Goal: Task Accomplishment & Management: Manage account settings

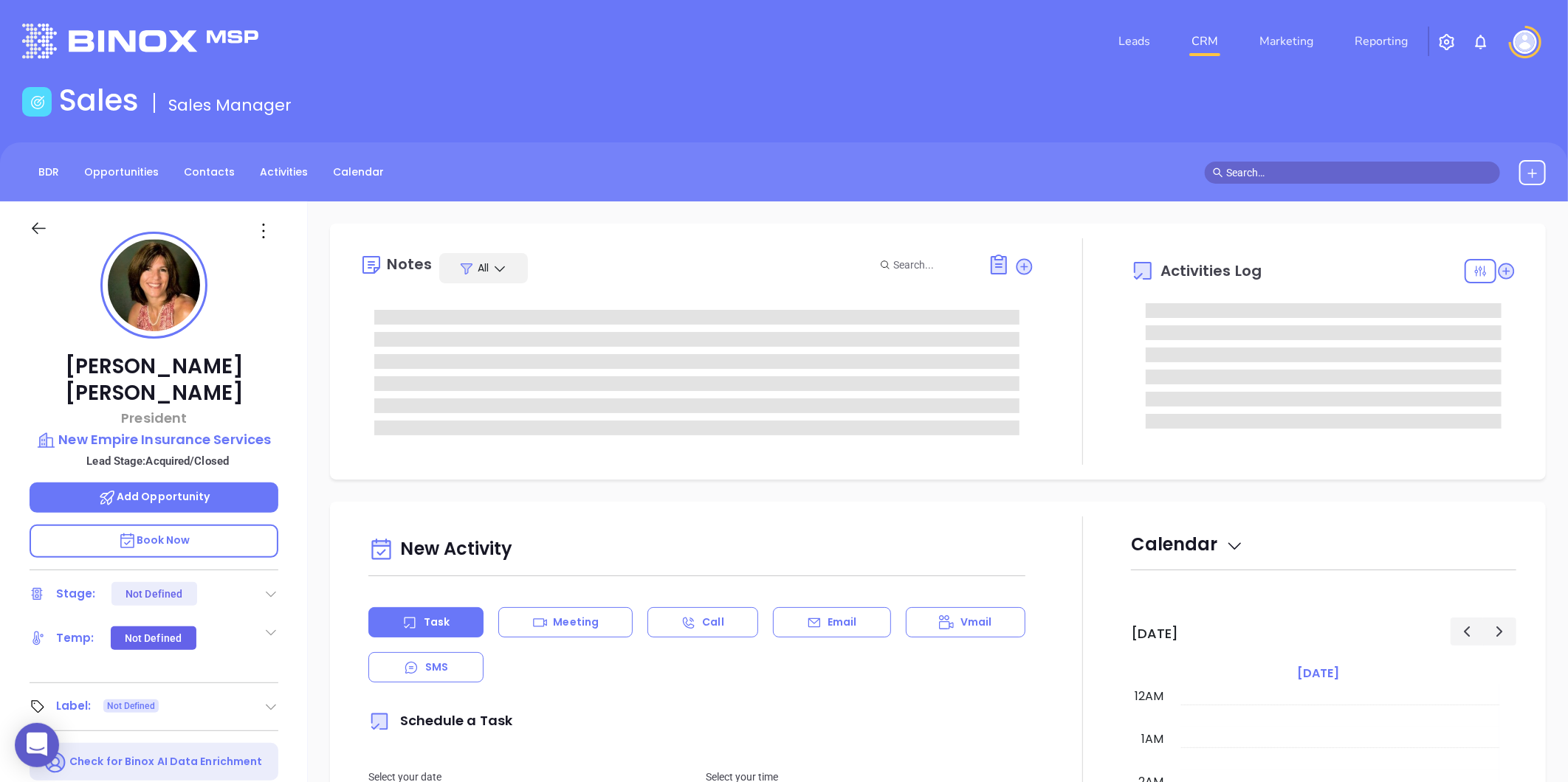
type input "09/17/2025"
type input "Liz Cruz"
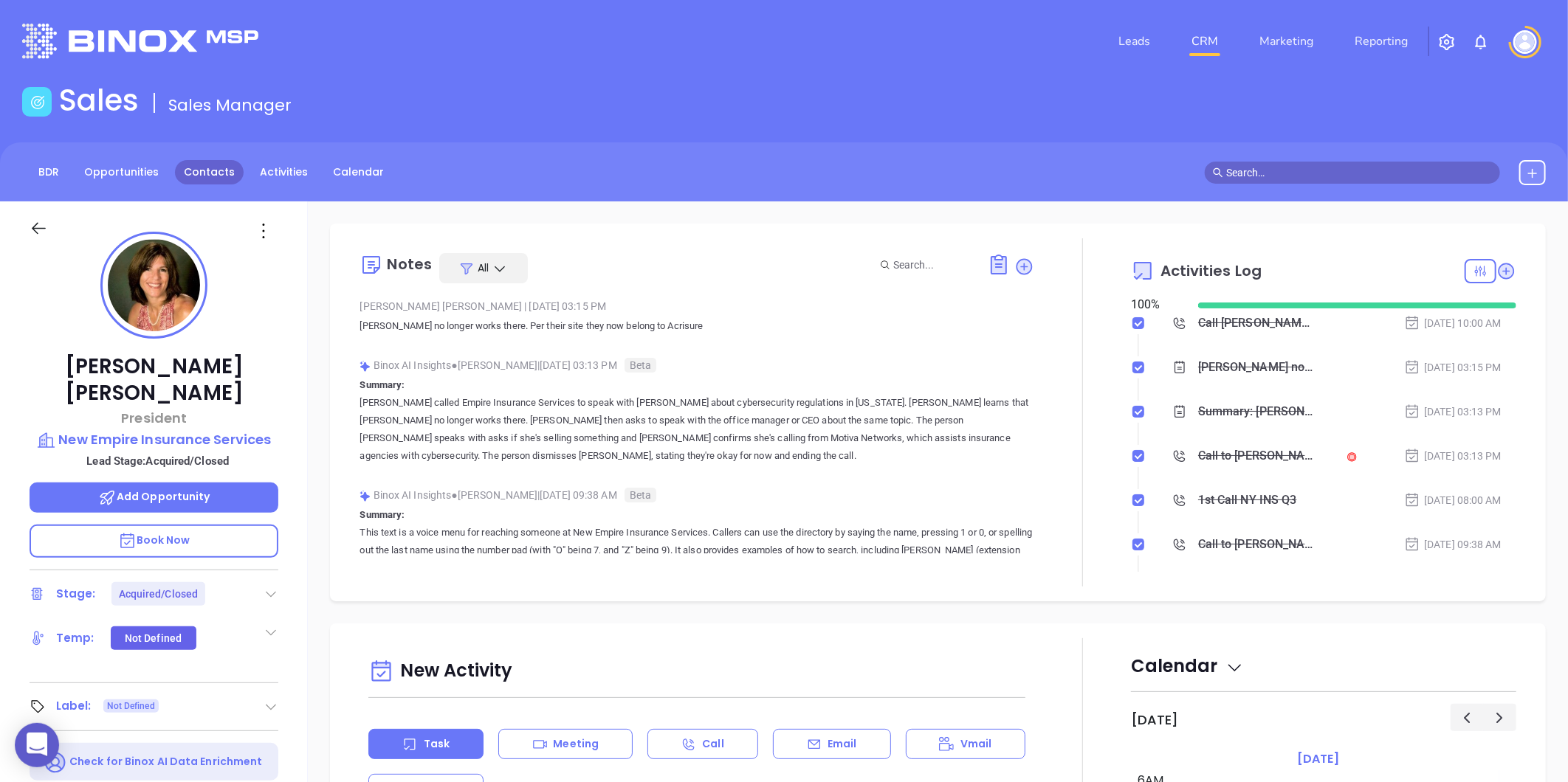
click at [214, 165] on link "Contacts" at bounding box center [209, 172] width 69 height 24
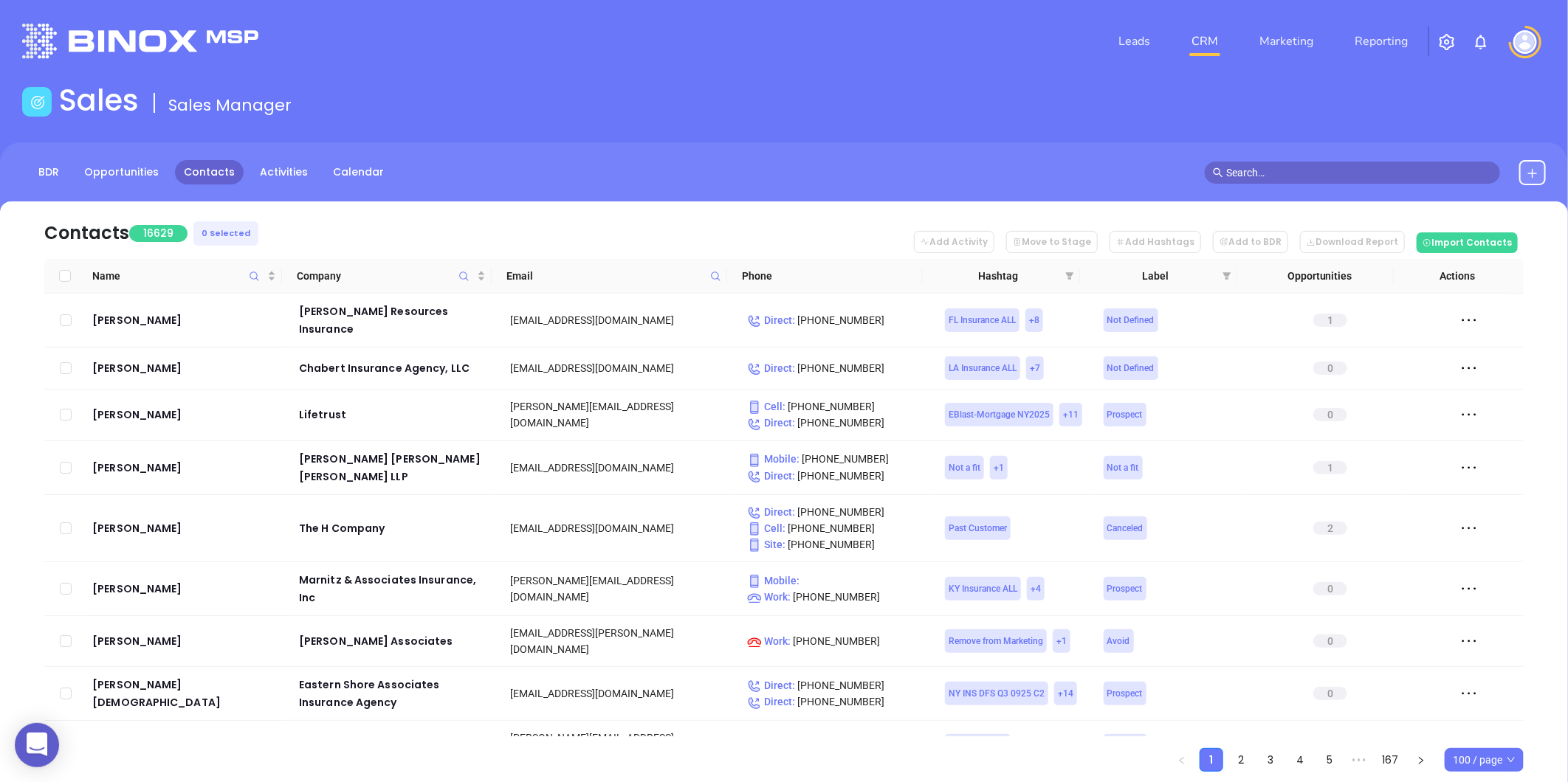
click at [714, 274] on icon at bounding box center [715, 276] width 11 height 11
click at [624, 312] on input "text" at bounding box center [643, 308] width 149 height 24
paste input "virtualhelppartner.com"
drag, startPoint x: 620, startPoint y: 298, endPoint x: 703, endPoint y: 295, distance: 83.1
click at [681, 301] on input "virtualhelppartner.com" at bounding box center [643, 308] width 149 height 24
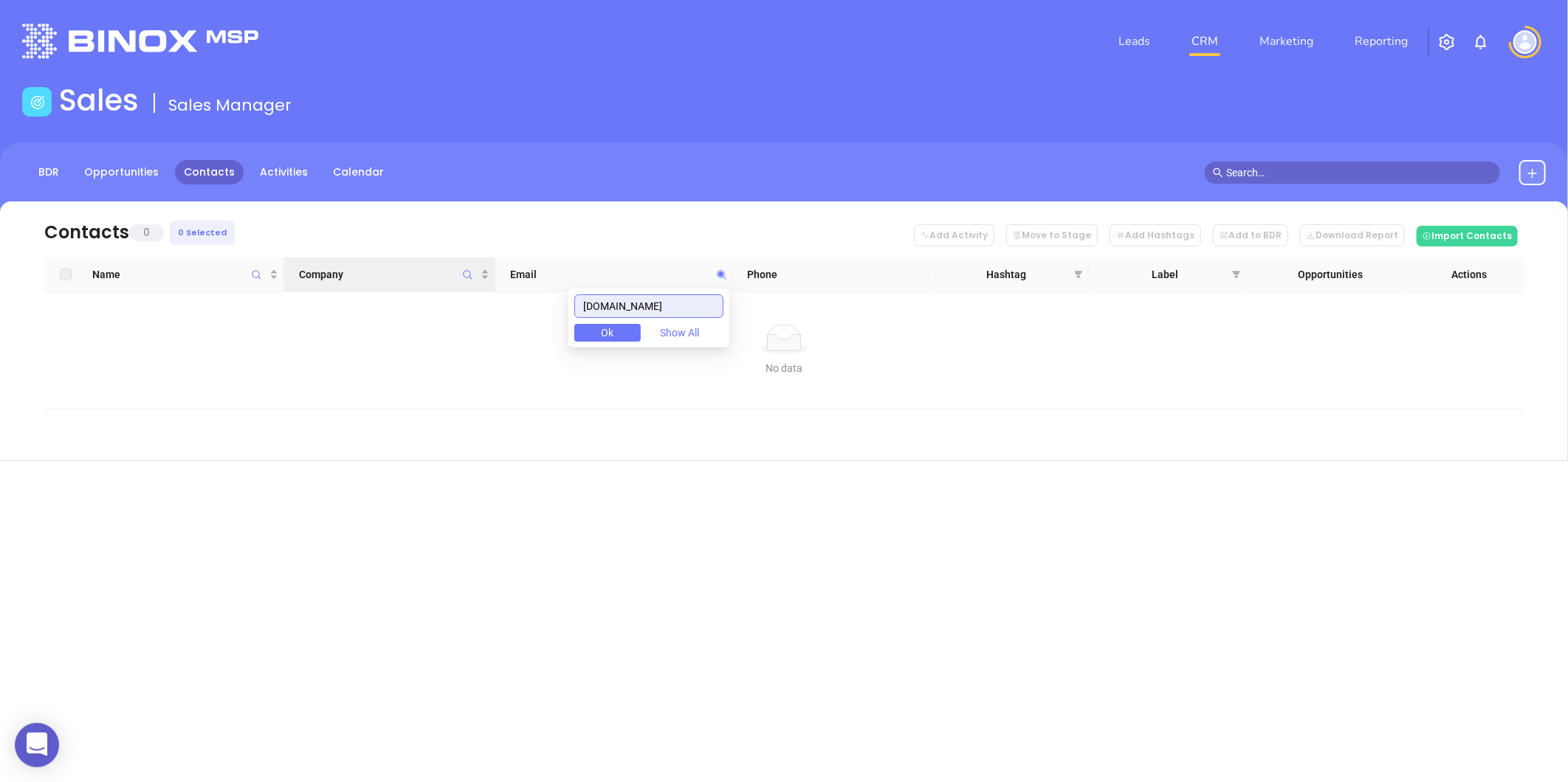
drag, startPoint x: 704, startPoint y: 300, endPoint x: 319, endPoint y: 286, distance: 385.3
click at [319, 286] on body "0 Leads CRM Marketing Reporting Financial Leads Leads Sales Sales Manager BDR O…" at bounding box center [784, 391] width 1568 height 782
paste input "fahmyassoc"
drag, startPoint x: 643, startPoint y: 305, endPoint x: 456, endPoint y: 330, distance: 188.7
click at [456, 330] on body "0 Leads CRM Marketing Reporting Financial Leads Leads Sales Sales Manager BDR O…" at bounding box center [784, 391] width 1568 height 782
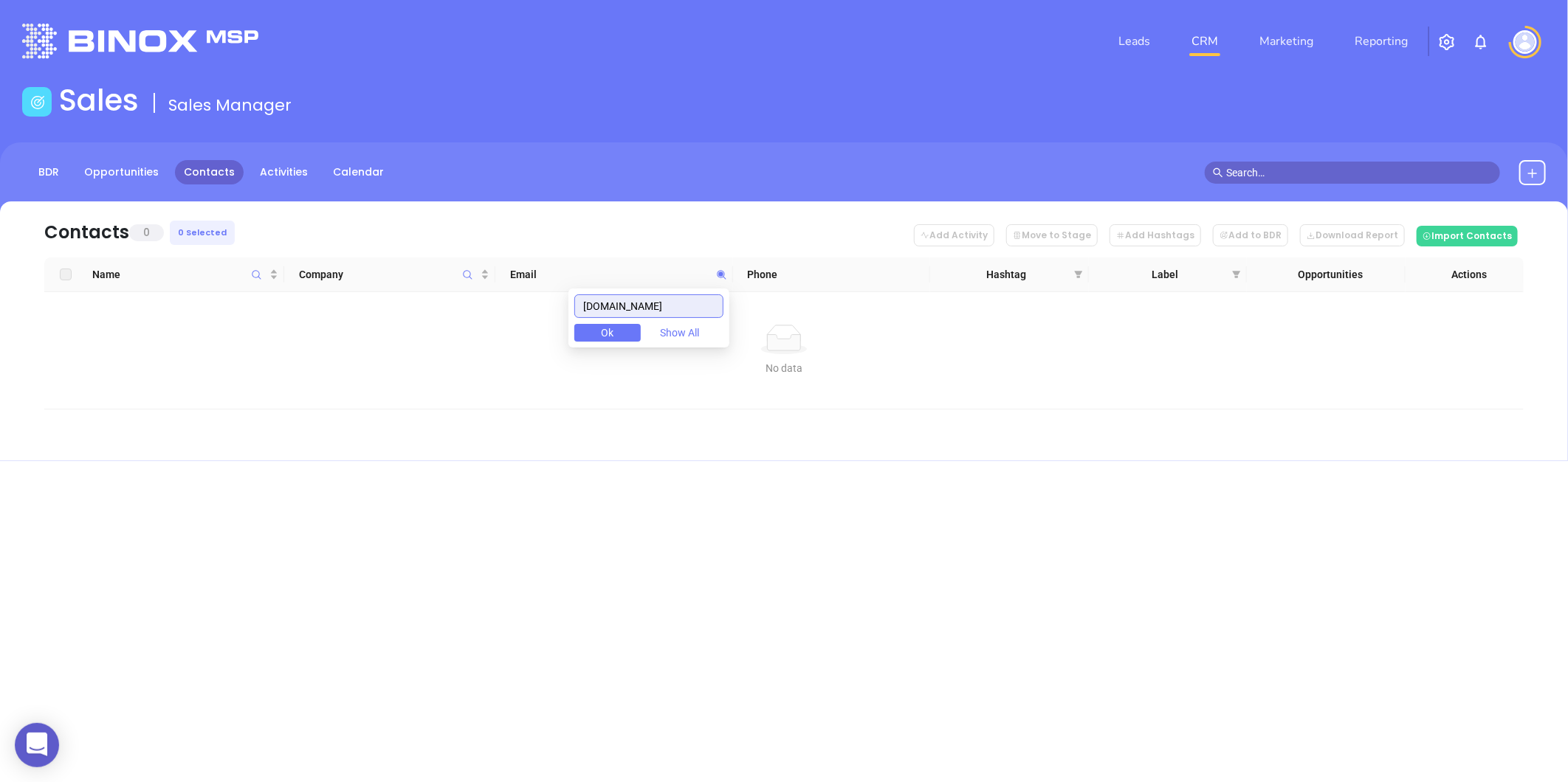
paste input "gfhinsurance"
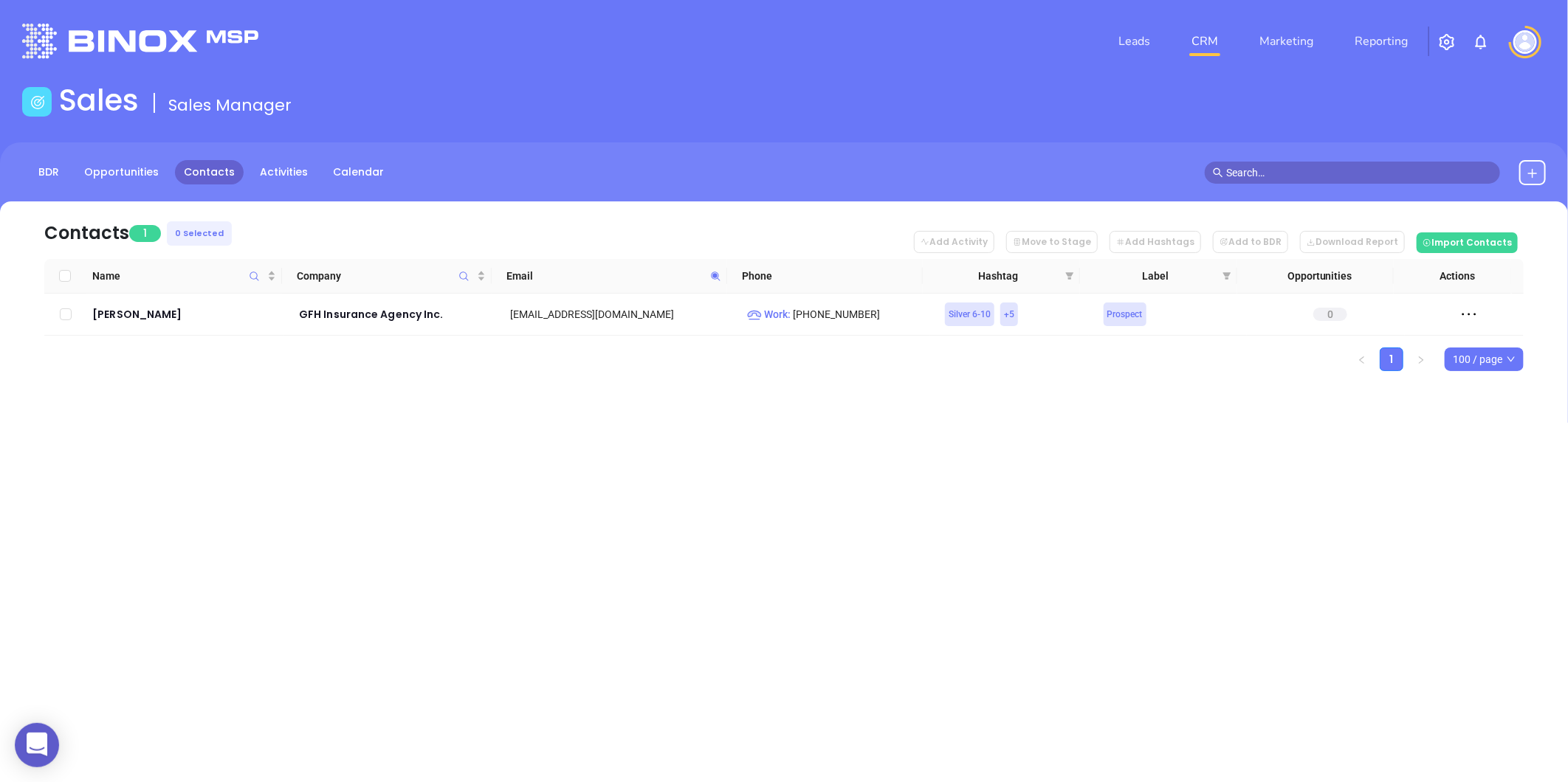
click at [716, 271] on icon at bounding box center [715, 276] width 11 height 11
paste input "harwoodins"
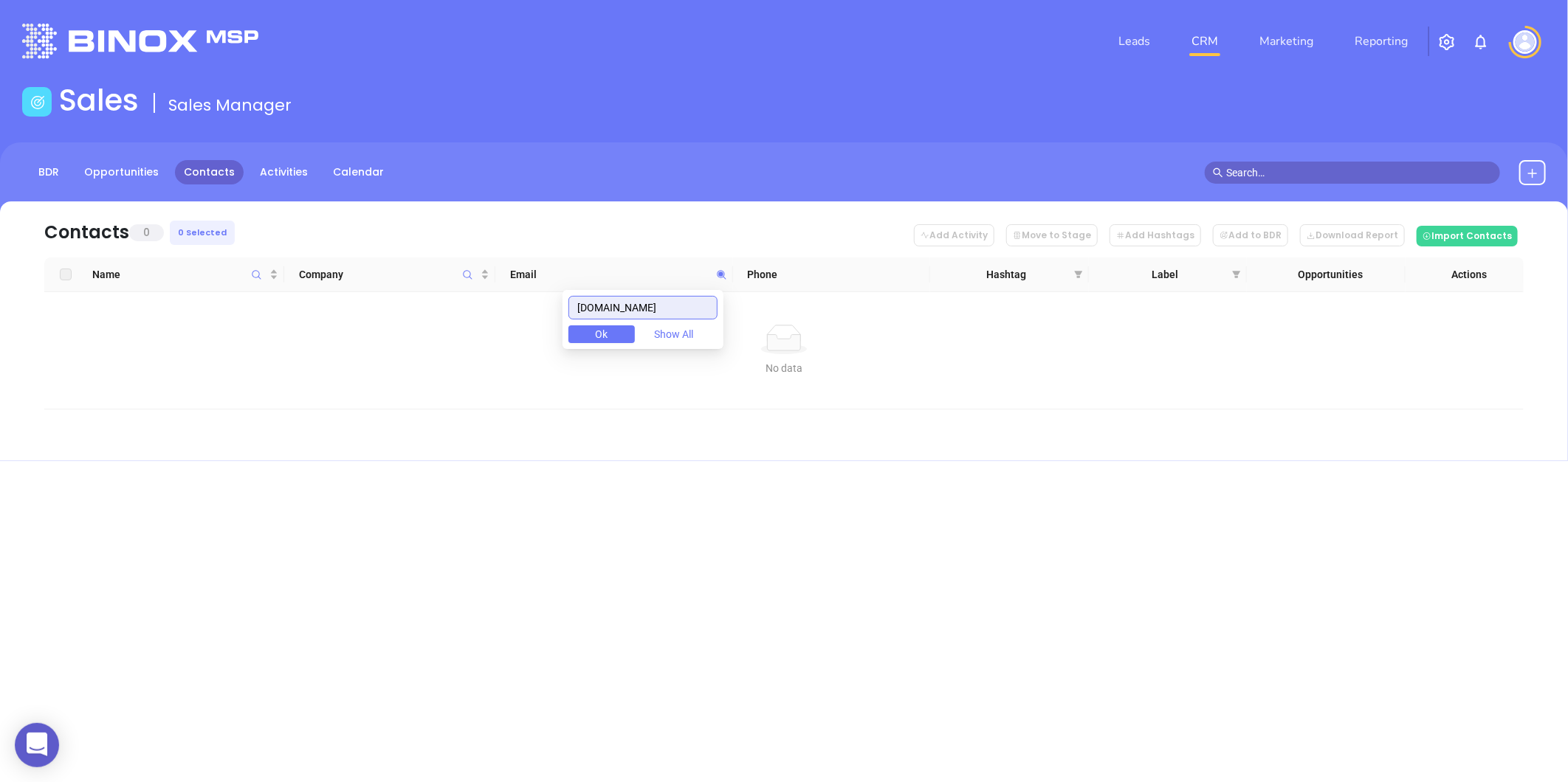
drag, startPoint x: 651, startPoint y: 306, endPoint x: 442, endPoint y: 330, distance: 210.4
click at [426, 331] on body "0 Leads CRM Marketing Reporting Financial Leads Leads Sales Sales Manager BDR O…" at bounding box center [784, 391] width 1568 height 782
paste input "iiaofva"
drag, startPoint x: 667, startPoint y: 306, endPoint x: 318, endPoint y: 327, distance: 349.6
click at [319, 327] on body "0 Leads CRM Marketing Reporting Financial Leads Leads Sales Sales Manager BDR O…" at bounding box center [784, 391] width 1568 height 782
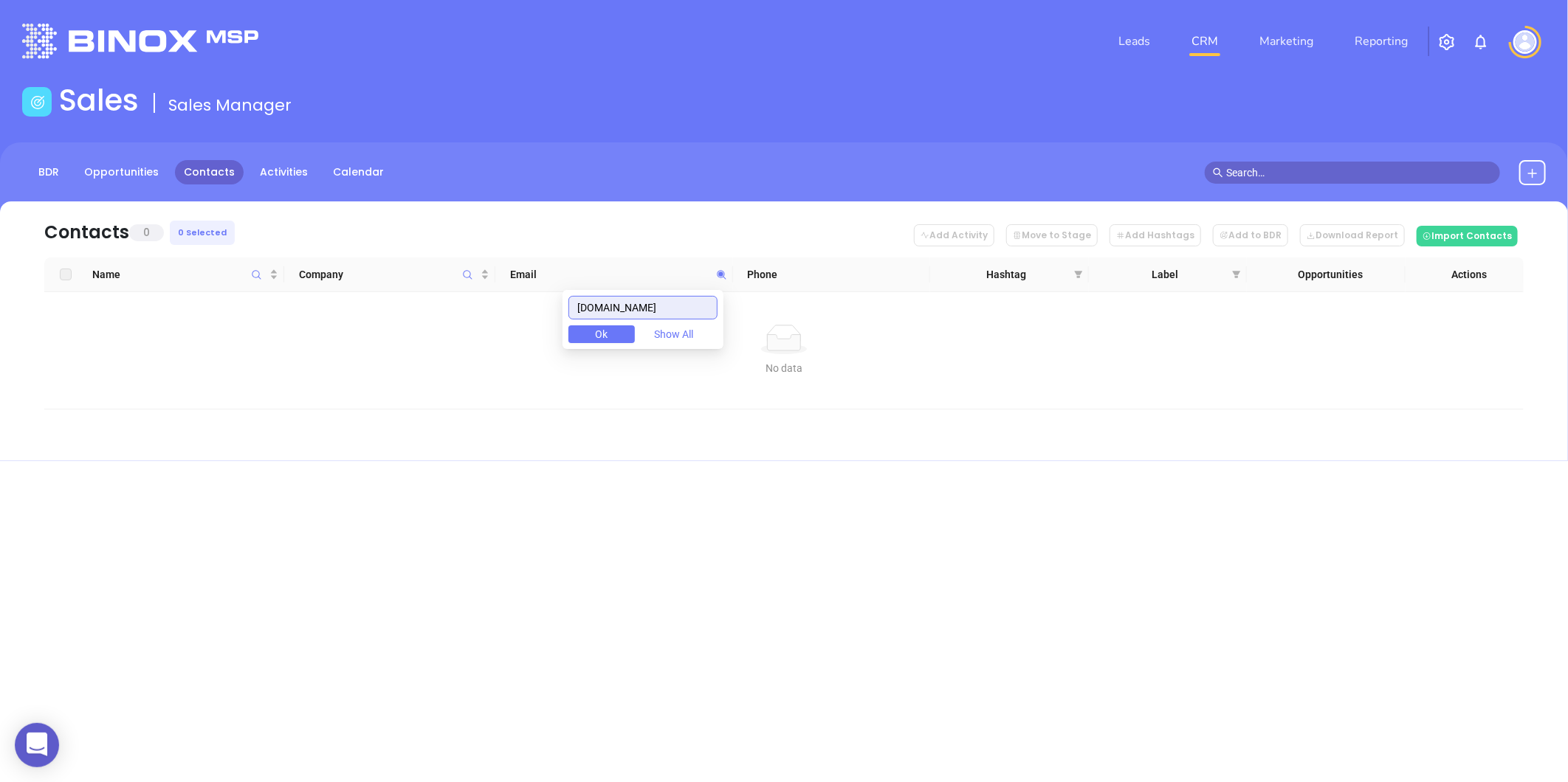
paste input "nsurancepiggybank"
drag, startPoint x: 652, startPoint y: 298, endPoint x: 647, endPoint y: 306, distance: 9.4
click at [650, 301] on input "insurancepiggybank.com" at bounding box center [643, 308] width 149 height 24
click at [643, 308] on input "insurancepiggybank.com" at bounding box center [643, 308] width 149 height 24
click at [645, 308] on input "insurancepiggybank.com" at bounding box center [643, 308] width 149 height 24
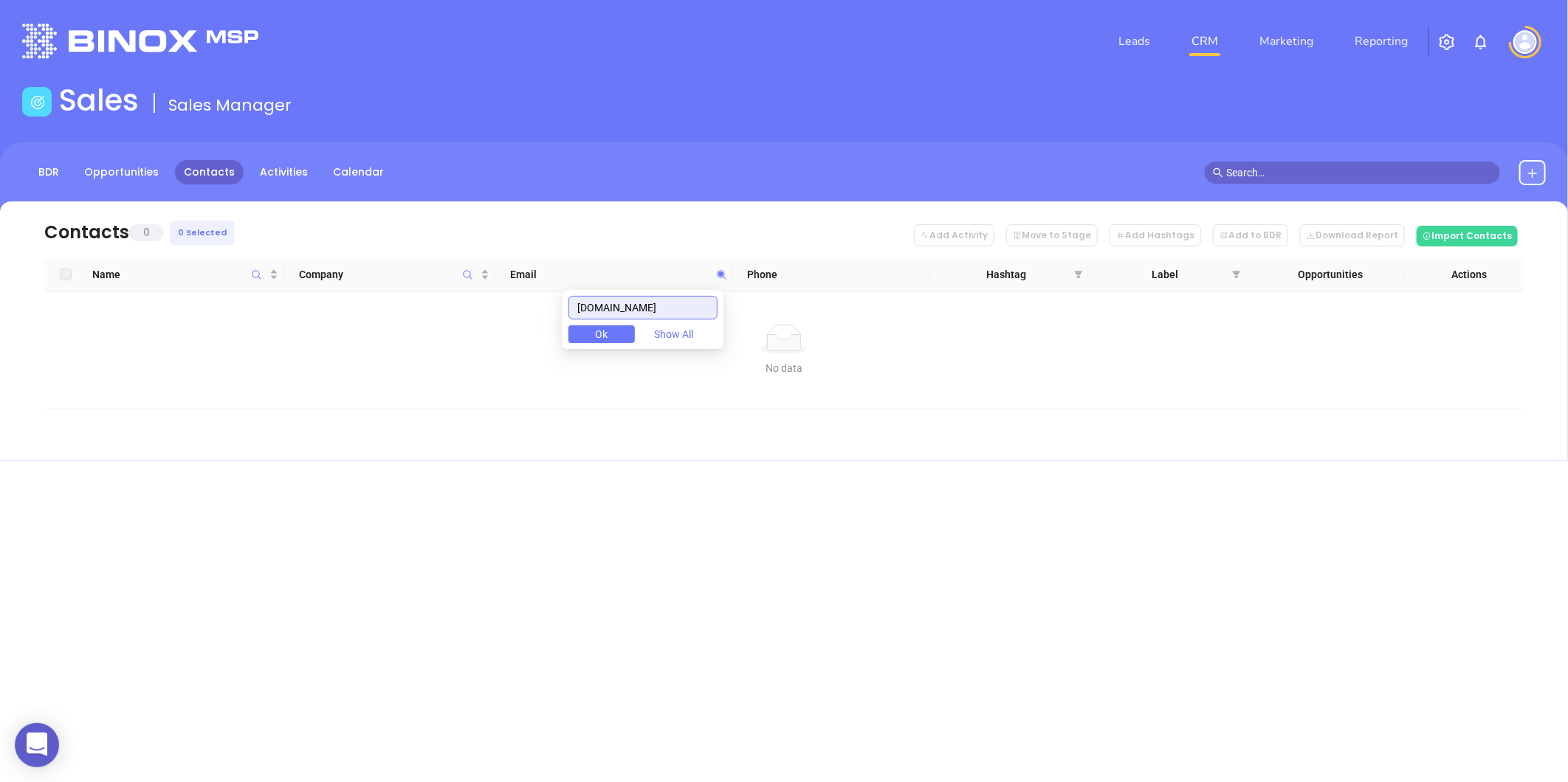
click at [645, 308] on input "insurancepiggybank.com" at bounding box center [643, 308] width 149 height 24
click at [658, 311] on input "insurancepiggybank.com" at bounding box center [643, 308] width 149 height 24
drag, startPoint x: 705, startPoint y: 306, endPoint x: 50, endPoint y: 363, distance: 657.5
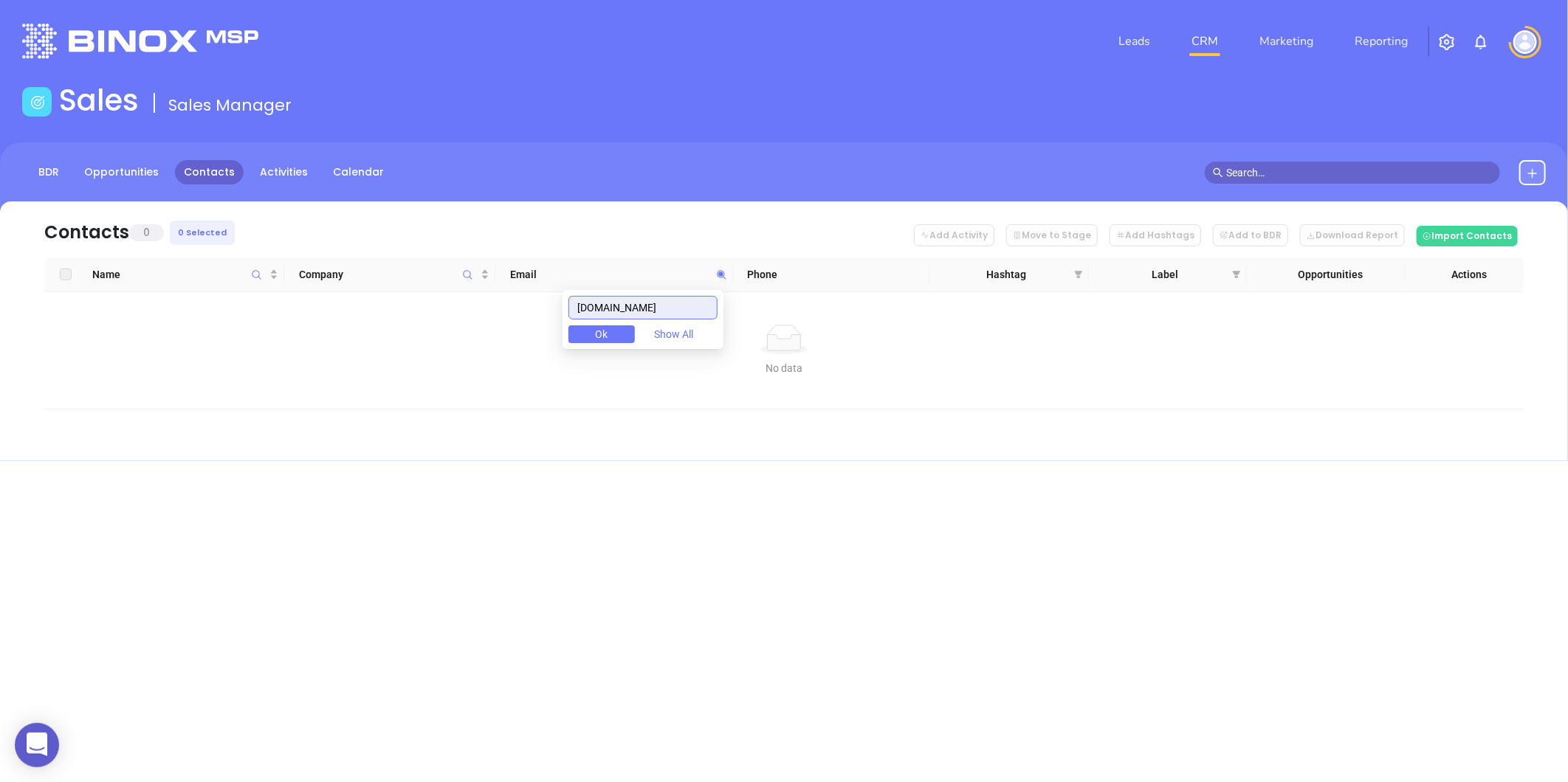
click at [52, 363] on body "0 Leads CRM Marketing Reporting Financial Leads Leads Sales Sales Manager BDR O…" at bounding box center [784, 391] width 1568 height 782
paste input "kilgoinsurance"
type input "kilgoinsurance.com"
click at [39, 363] on div "Contacts 0 0 Selected Add Activity Move to Stage Add Hashtags Add to BDR Downlo…" at bounding box center [784, 306] width 1524 height 208
click at [719, 272] on icon at bounding box center [721, 274] width 9 height 9
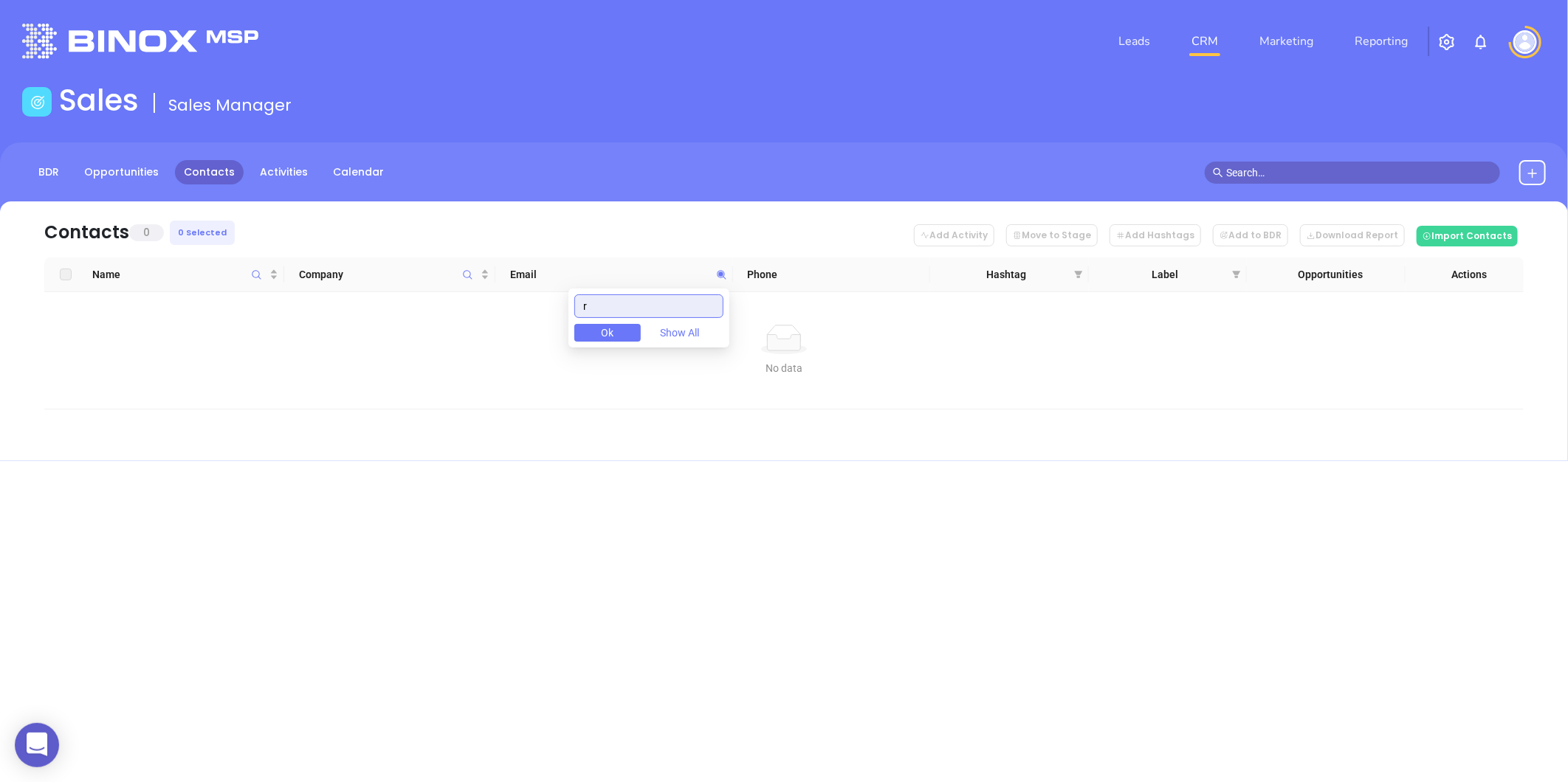
paste input "io-insurance.com"
drag, startPoint x: 692, startPoint y: 308, endPoint x: 319, endPoint y: 363, distance: 377.0
click at [275, 375] on body "0 Leads CRM Marketing Reporting Financial Leads Leads Sales Sales Manager BDR O…" at bounding box center [784, 391] width 1568 height 782
click at [691, 303] on input "rio-insurance.com" at bounding box center [649, 306] width 149 height 24
drag, startPoint x: 700, startPoint y: 298, endPoint x: 327, endPoint y: 342, distance: 375.6
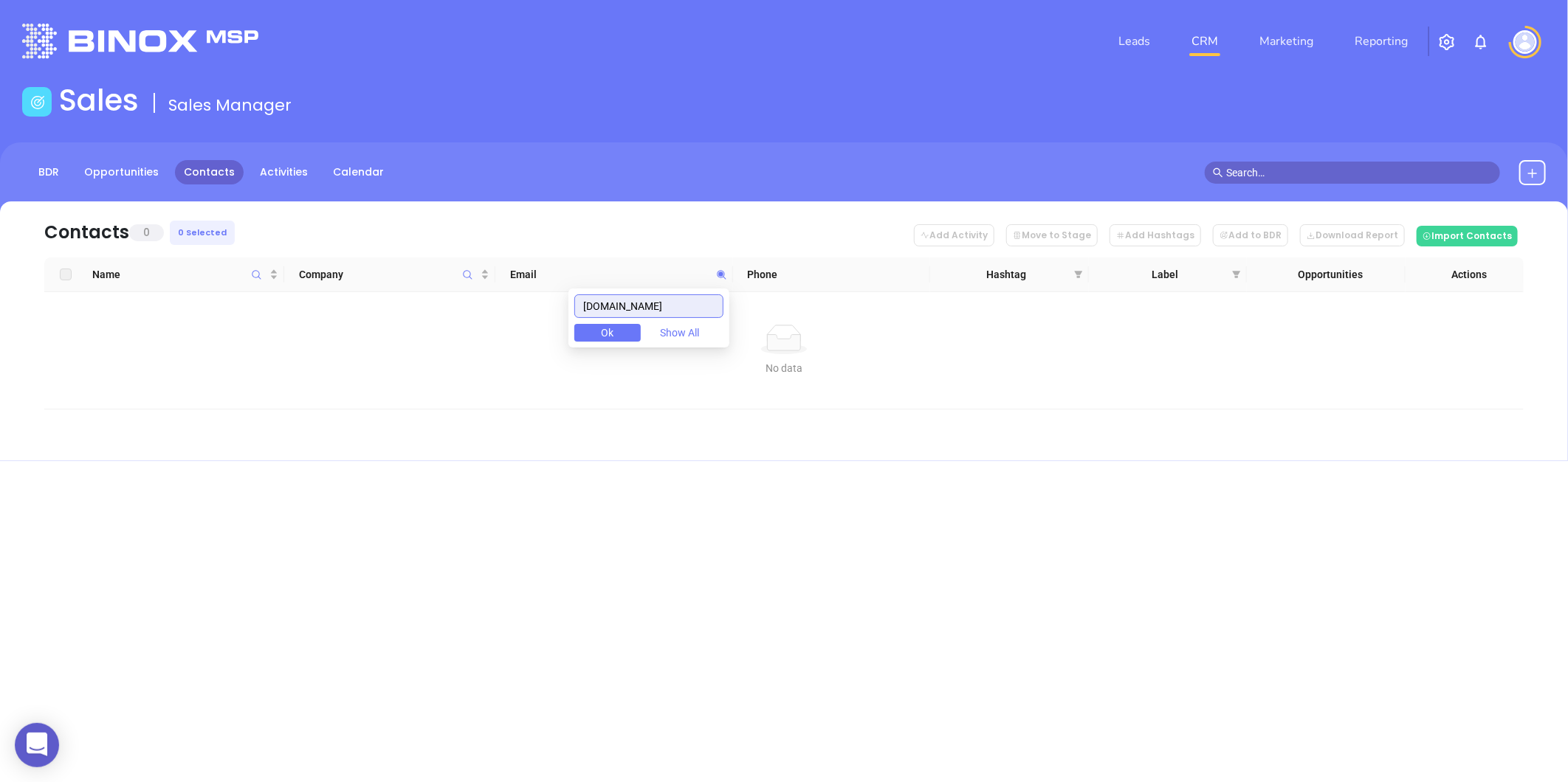
click at [304, 352] on body "0 Leads CRM Marketing Reporting Financial Leads Leads Sales Sales Manager BDR O…" at bounding box center [784, 391] width 1568 height 782
paste input "mccallinsurance.net"
drag, startPoint x: 699, startPoint y: 312, endPoint x: 355, endPoint y: 334, distance: 344.7
click at [352, 335] on body "0 Leads CRM Marketing Reporting Financial Leads Leads Sales Sales Manager BDR O…" at bounding box center [784, 391] width 1568 height 782
paste input "robinsinsurance.com"
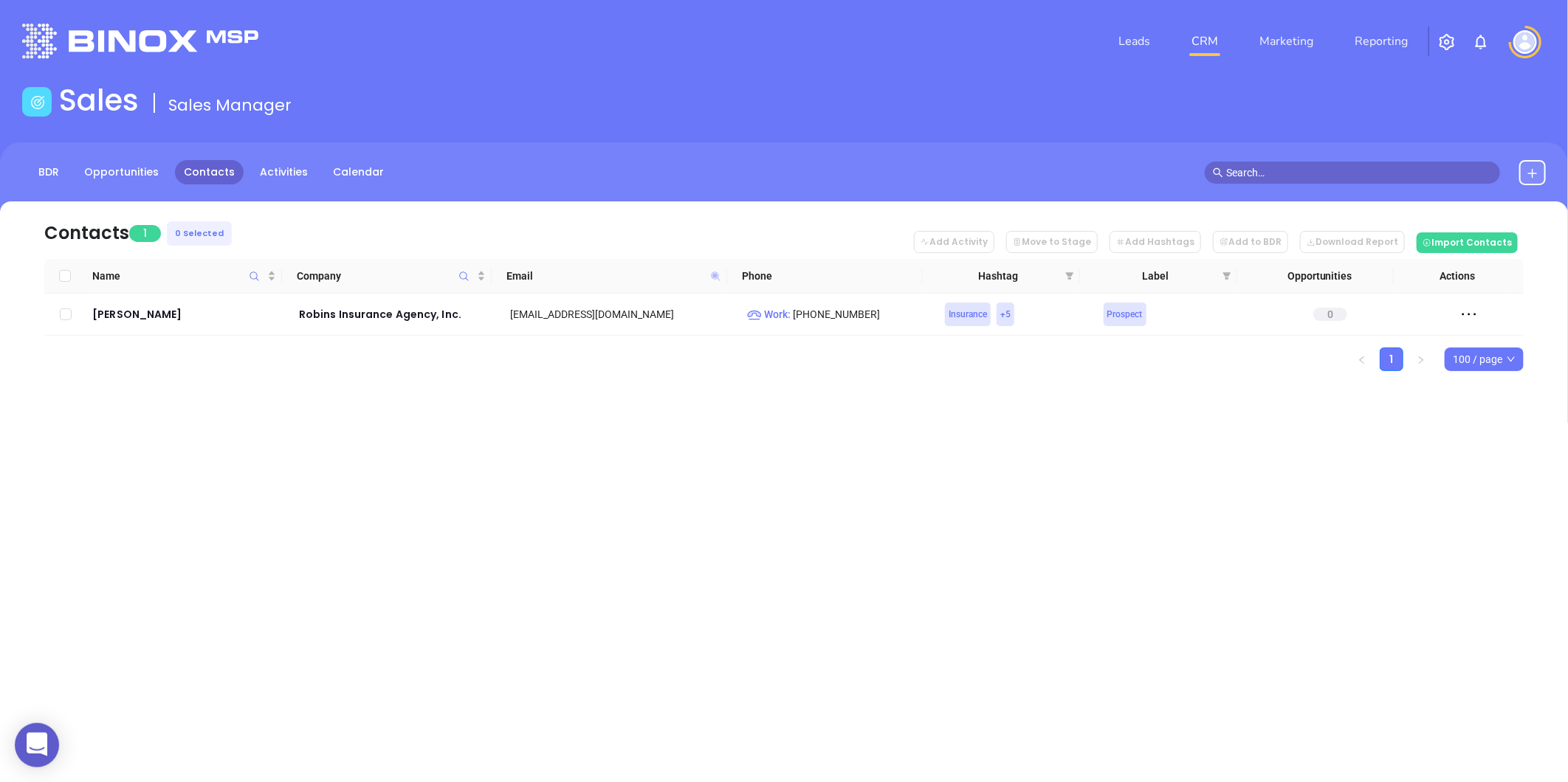
click at [712, 272] on icon at bounding box center [715, 276] width 9 height 9
paste input "s-west"
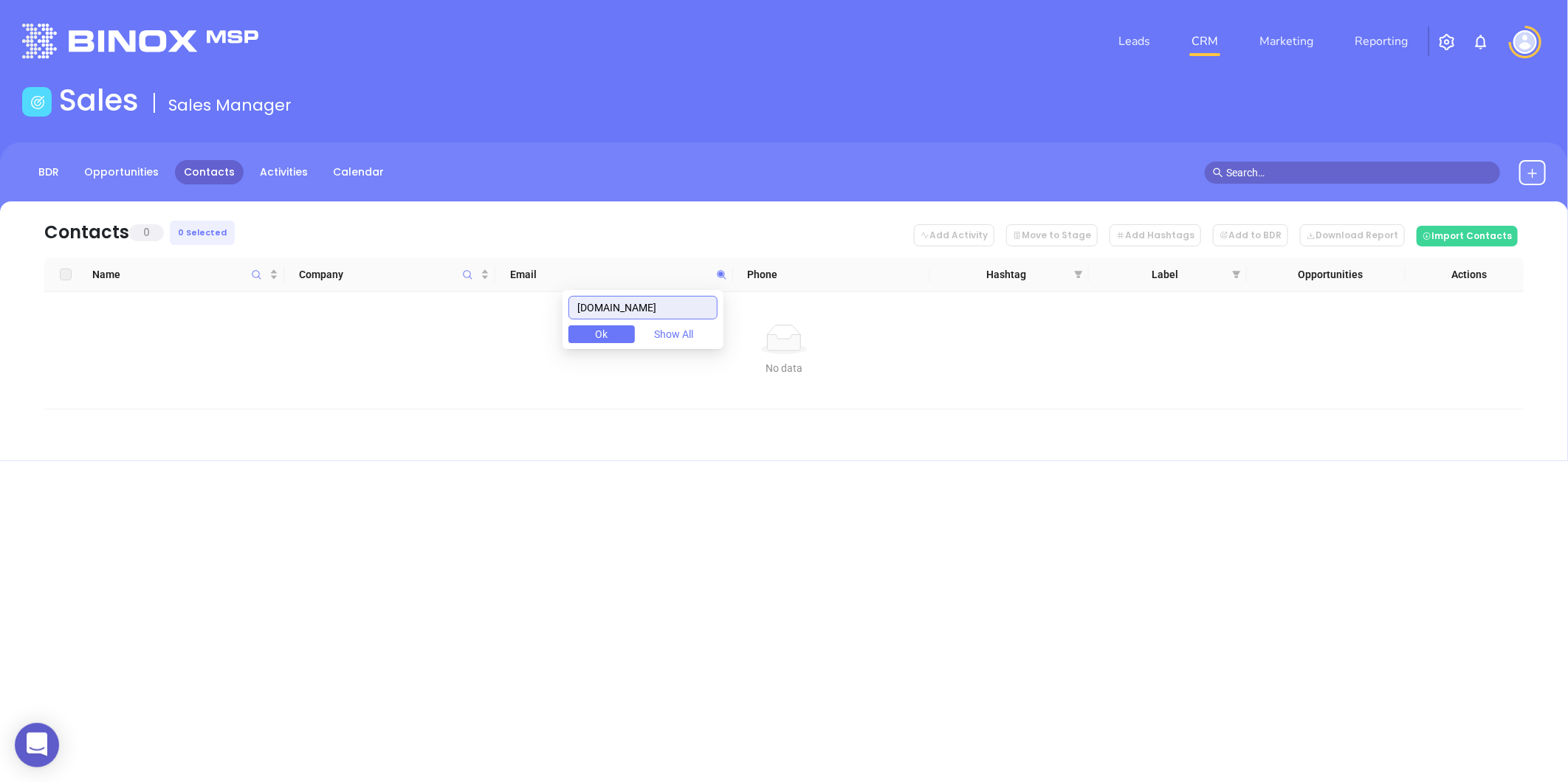
click at [444, 316] on body "0 Leads CRM Marketing Reporting Financial Leads Leads Sales Sales Manager BDR O…" at bounding box center [784, 391] width 1568 height 782
paste input "fairfaxinsurancegroup"
type input "fairfaxinsurancegroup.com"
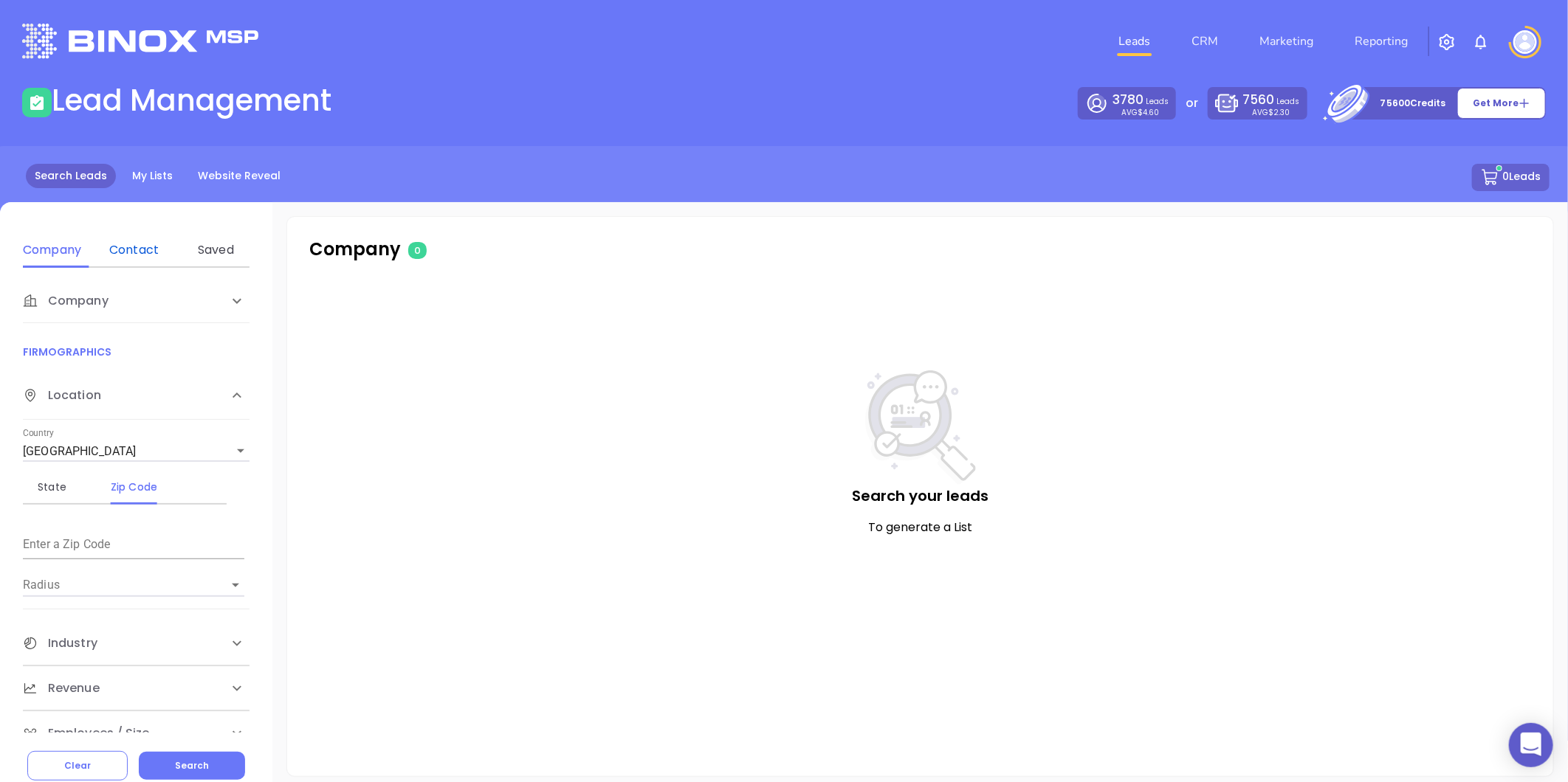
click at [137, 249] on div "Contact" at bounding box center [134, 250] width 59 height 17
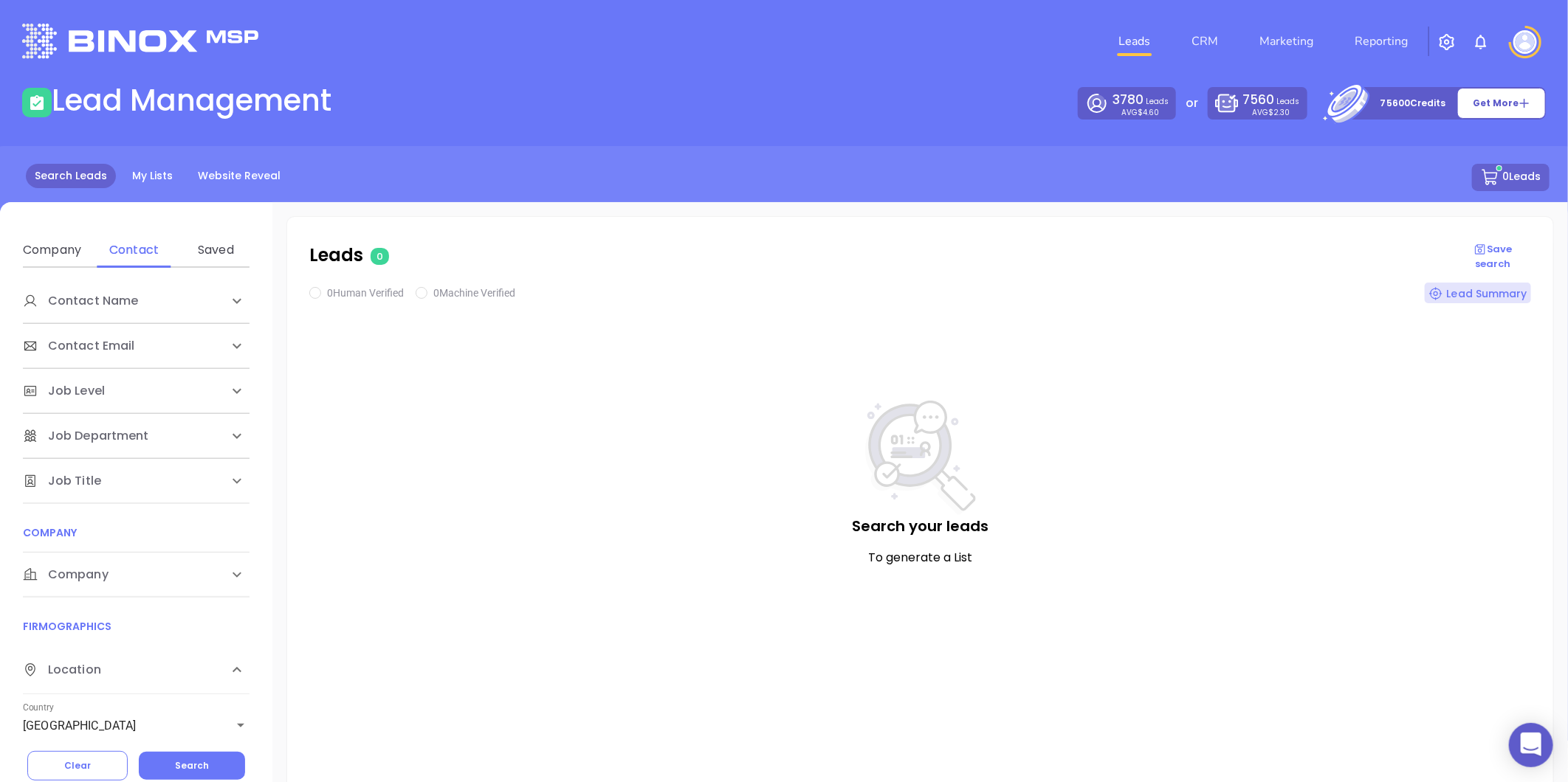
click at [108, 568] on div "Company" at bounding box center [121, 575] width 196 height 17
click at [146, 637] on div "Domain" at bounding box center [134, 631] width 59 height 17
drag, startPoint x: 146, startPoint y: 637, endPoint x: 141, endPoint y: 681, distance: 44.3
click at [141, 680] on input "Enter a company name" at bounding box center [134, 686] width 222 height 24
paste input "fahmyassoc.com"
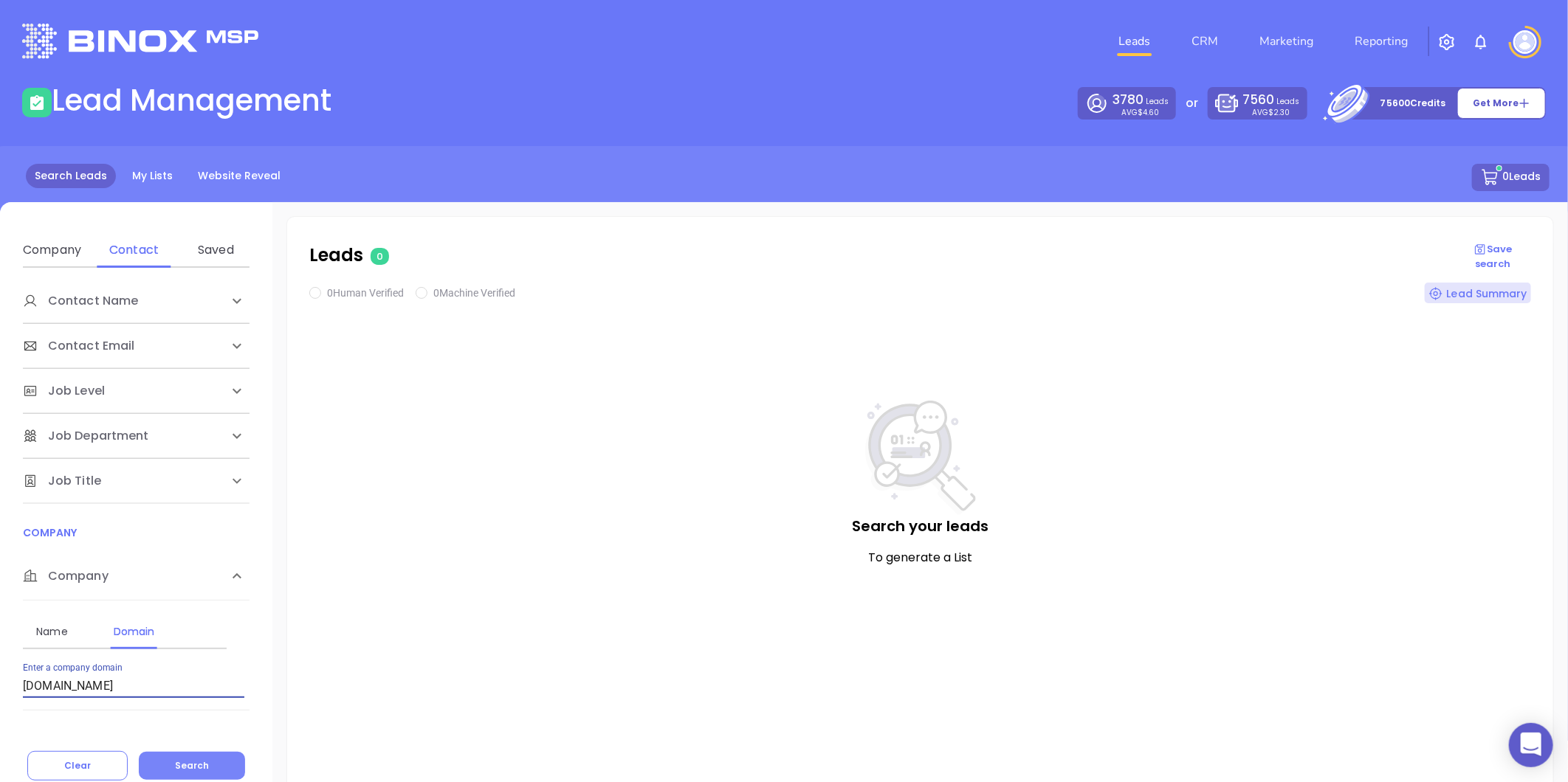
type input "fahmyassoc.com"
click at [208, 759] on button "Search" at bounding box center [192, 766] width 107 height 28
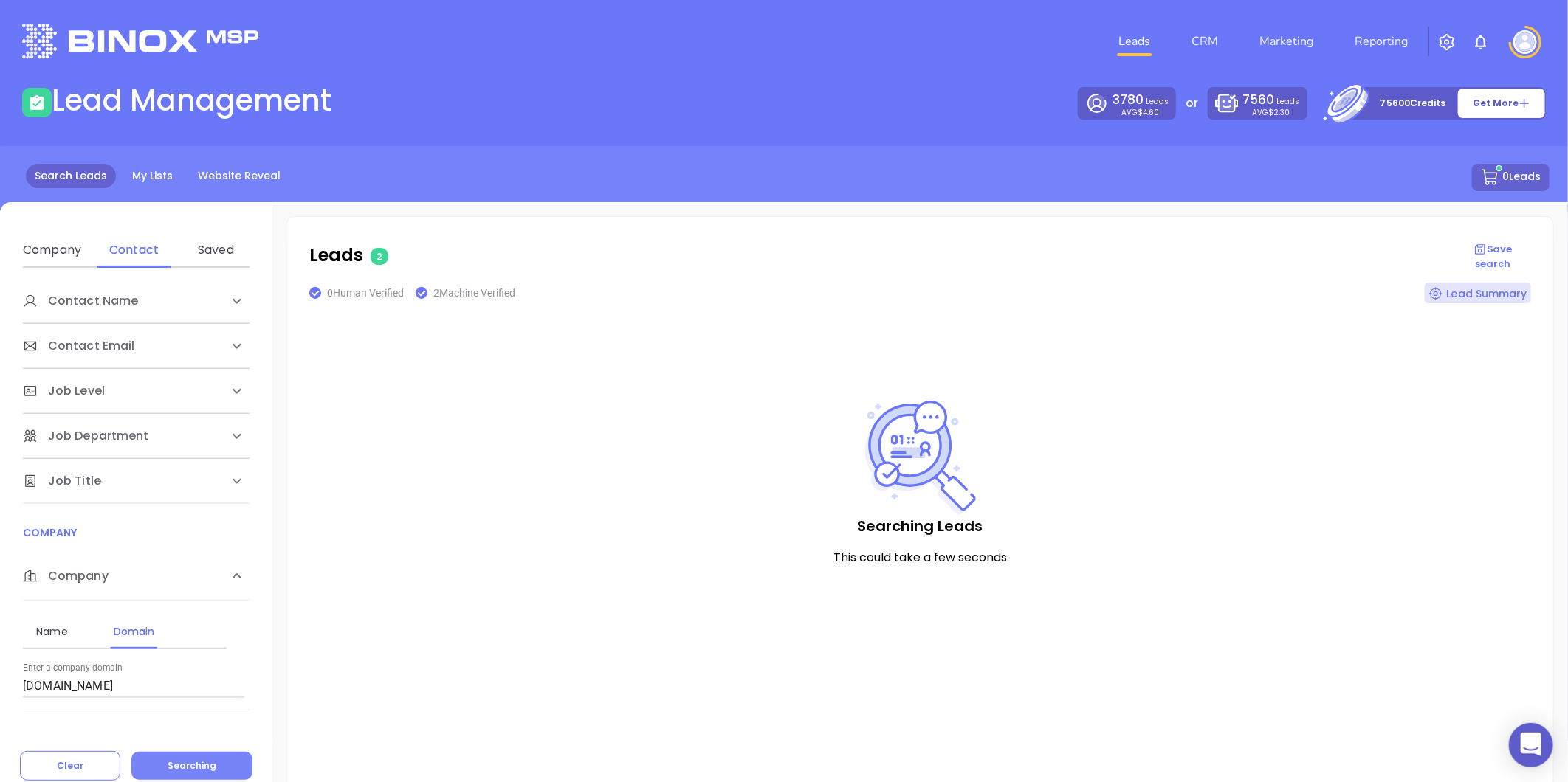
checkbox input "true"
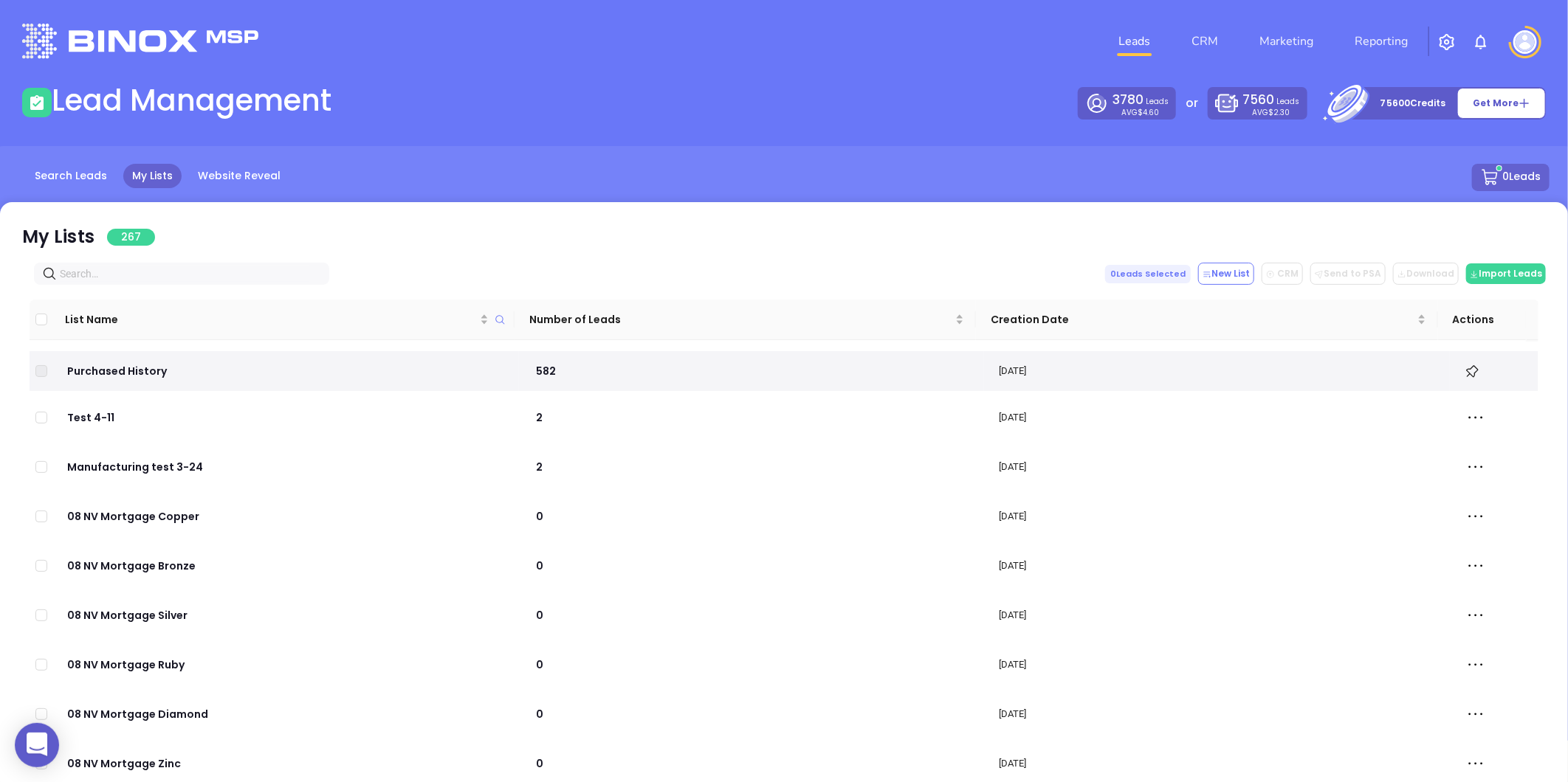
click at [181, 272] on input "text" at bounding box center [184, 274] width 250 height 17
paste input "[DOMAIN_NAME]"
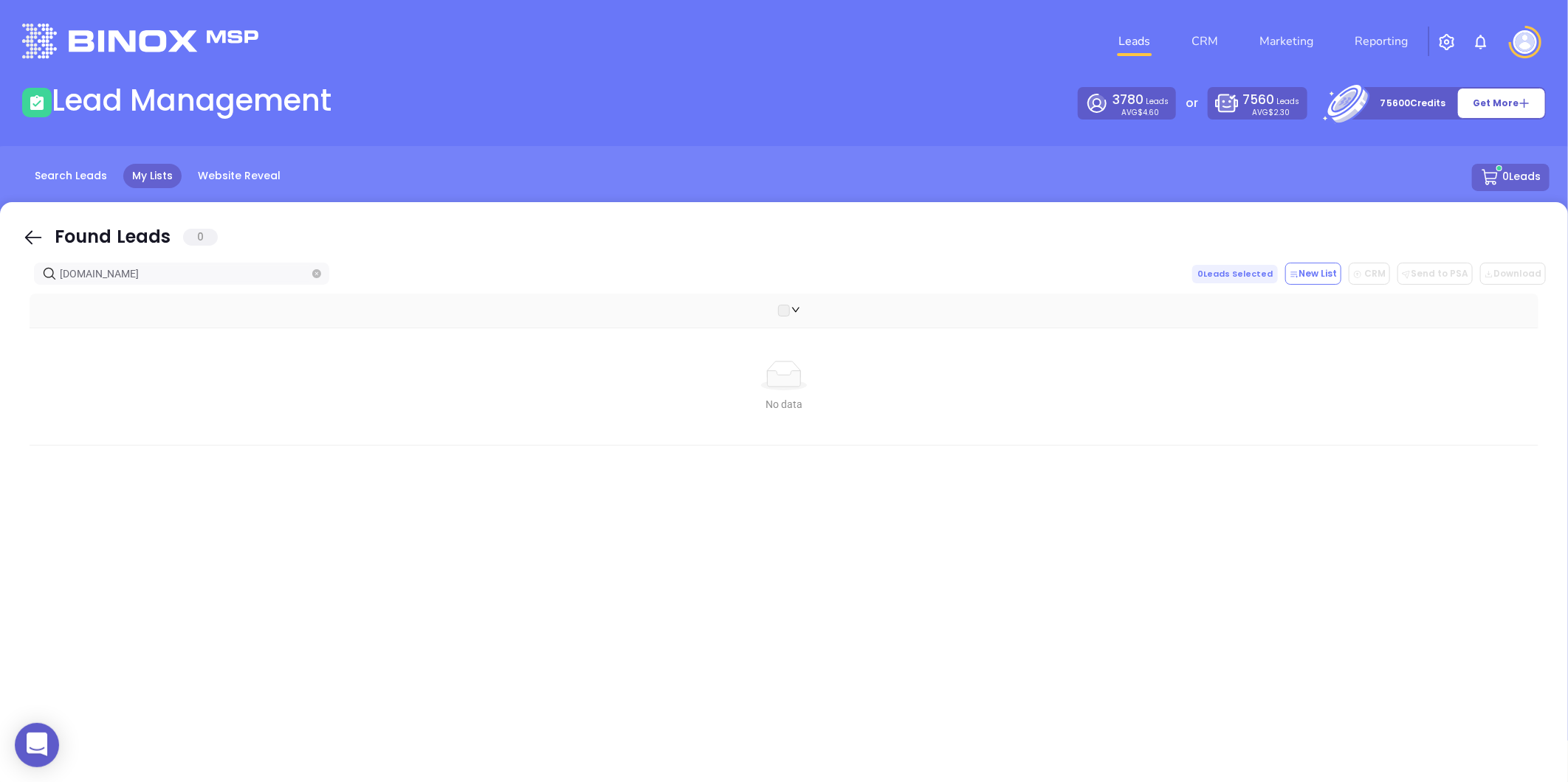
type input "[DOMAIN_NAME]"
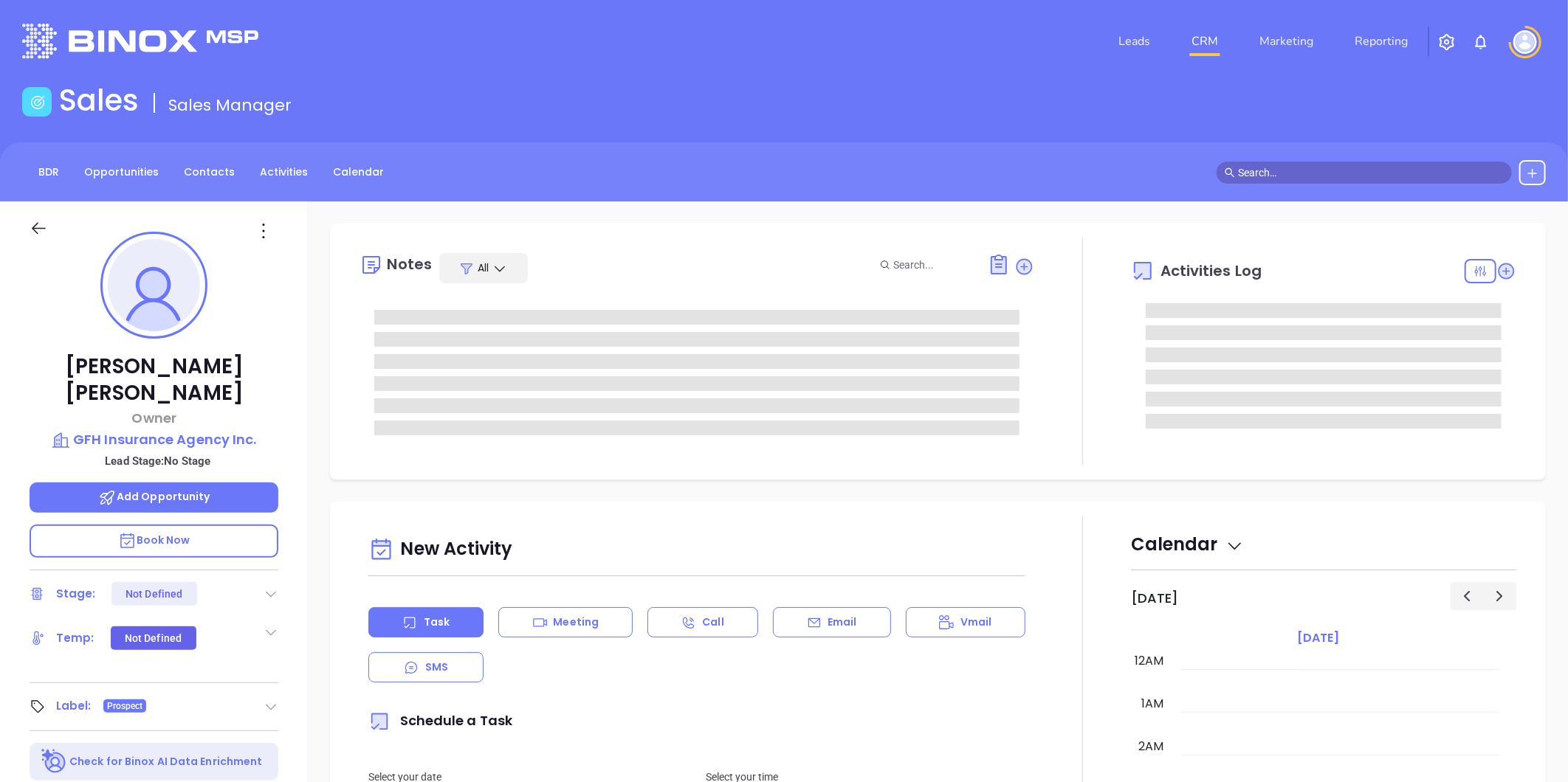
type input "[DATE]"
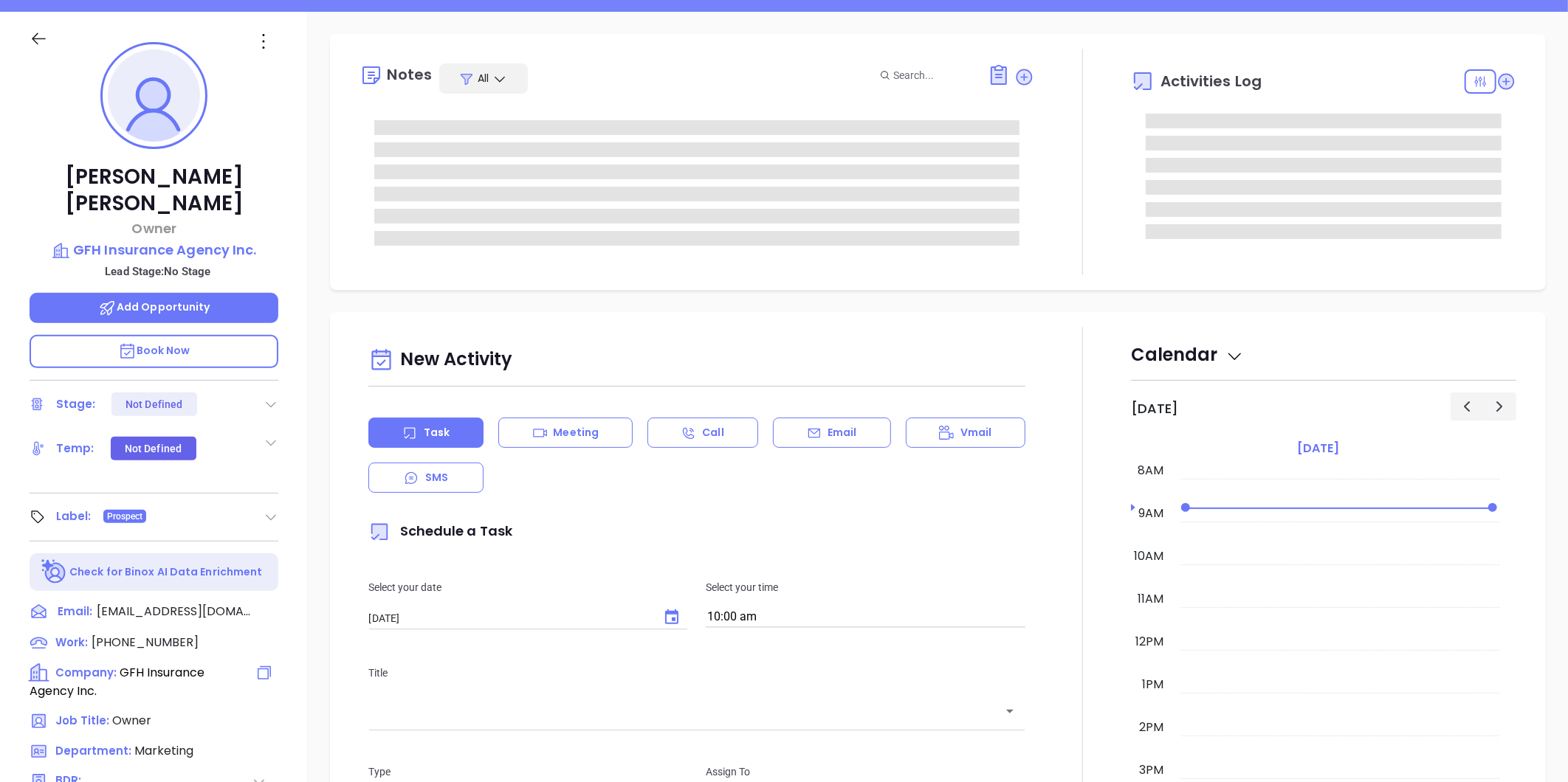
type input "[PERSON_NAME]"
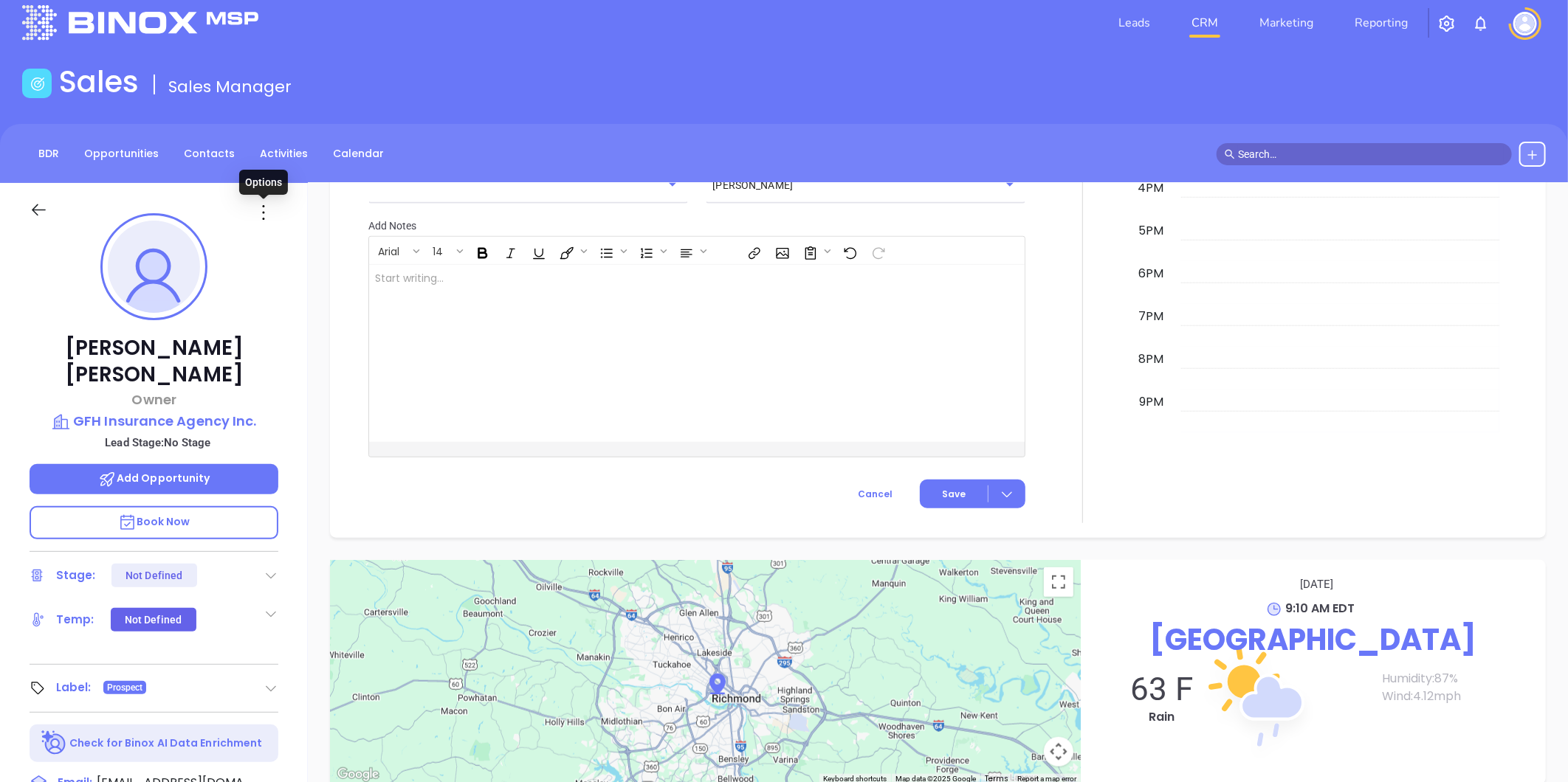
scroll to position [0, 0]
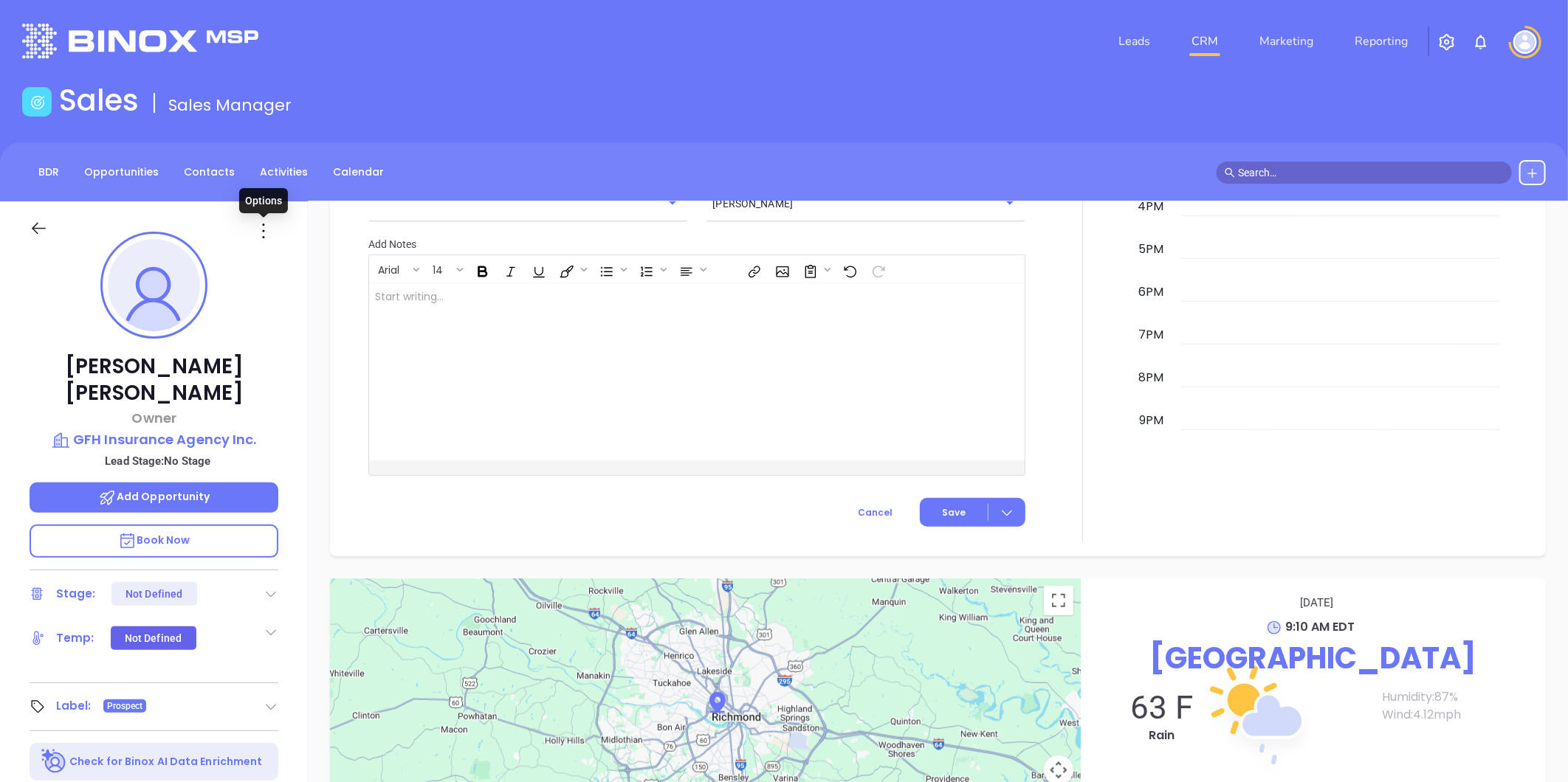
click at [259, 231] on icon at bounding box center [263, 231] width 24 height 24
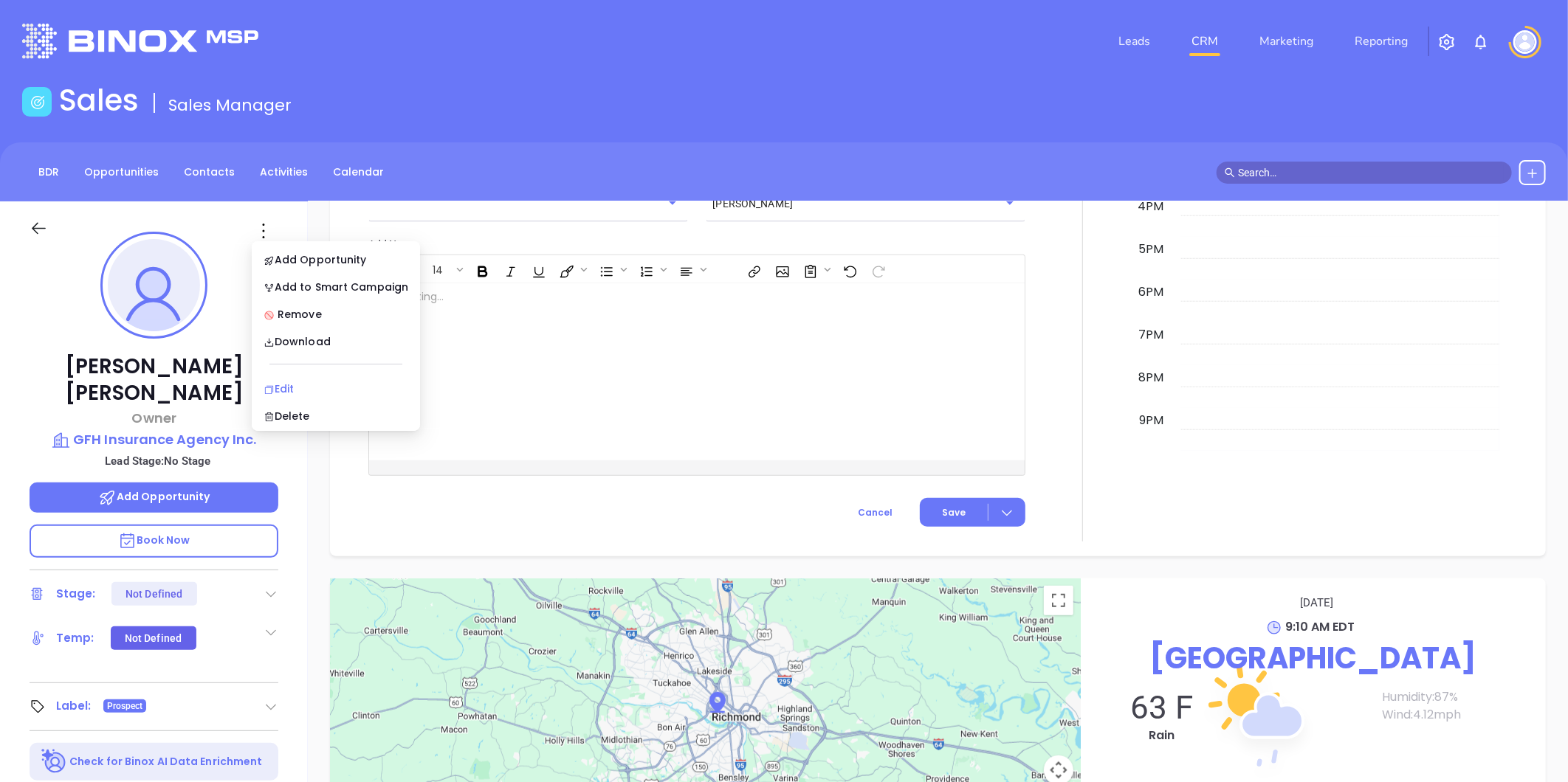
click at [284, 379] on li "Edit" at bounding box center [336, 389] width 162 height 31
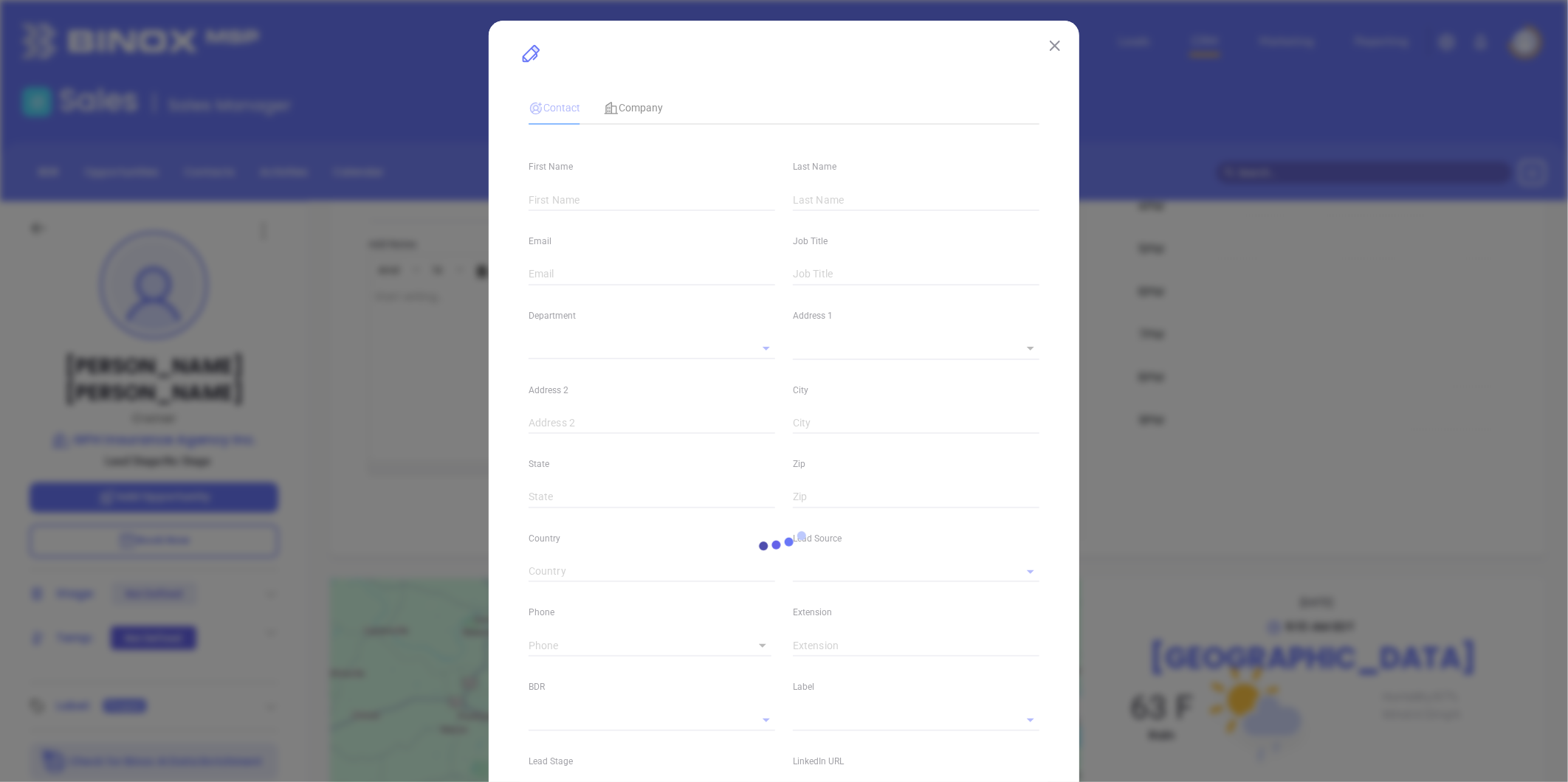
type input "Gerald"
type input "Hemphill"
type input "ghemphill@gfhinsurance.com"
type input "Owner"
type input "1"
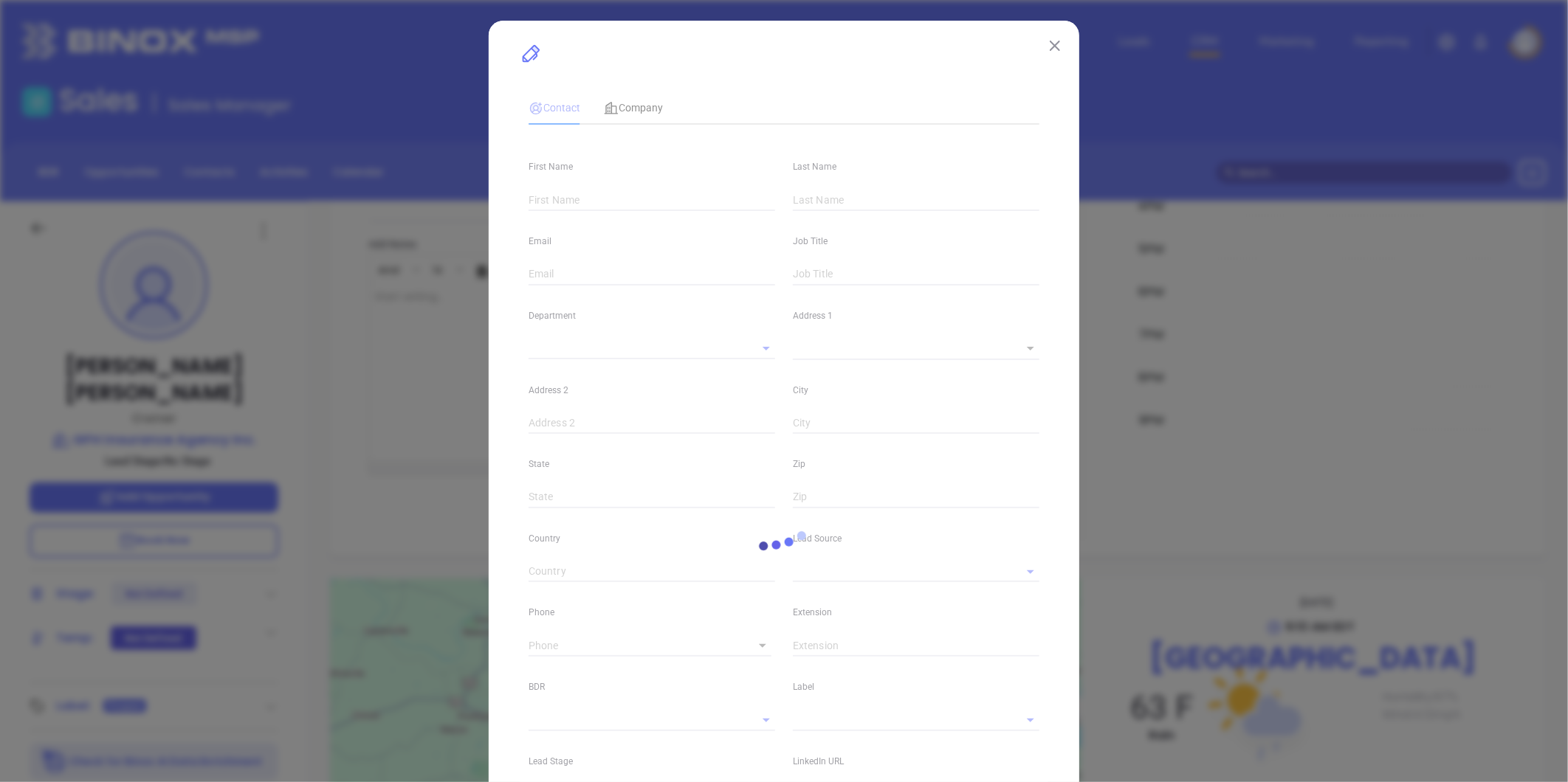
type input "www.linkedin.com/in/gfhinsurance"
type input "Marketing"
type input "Other"
type input "undefined undefined"
type input "(804) 704-8810"
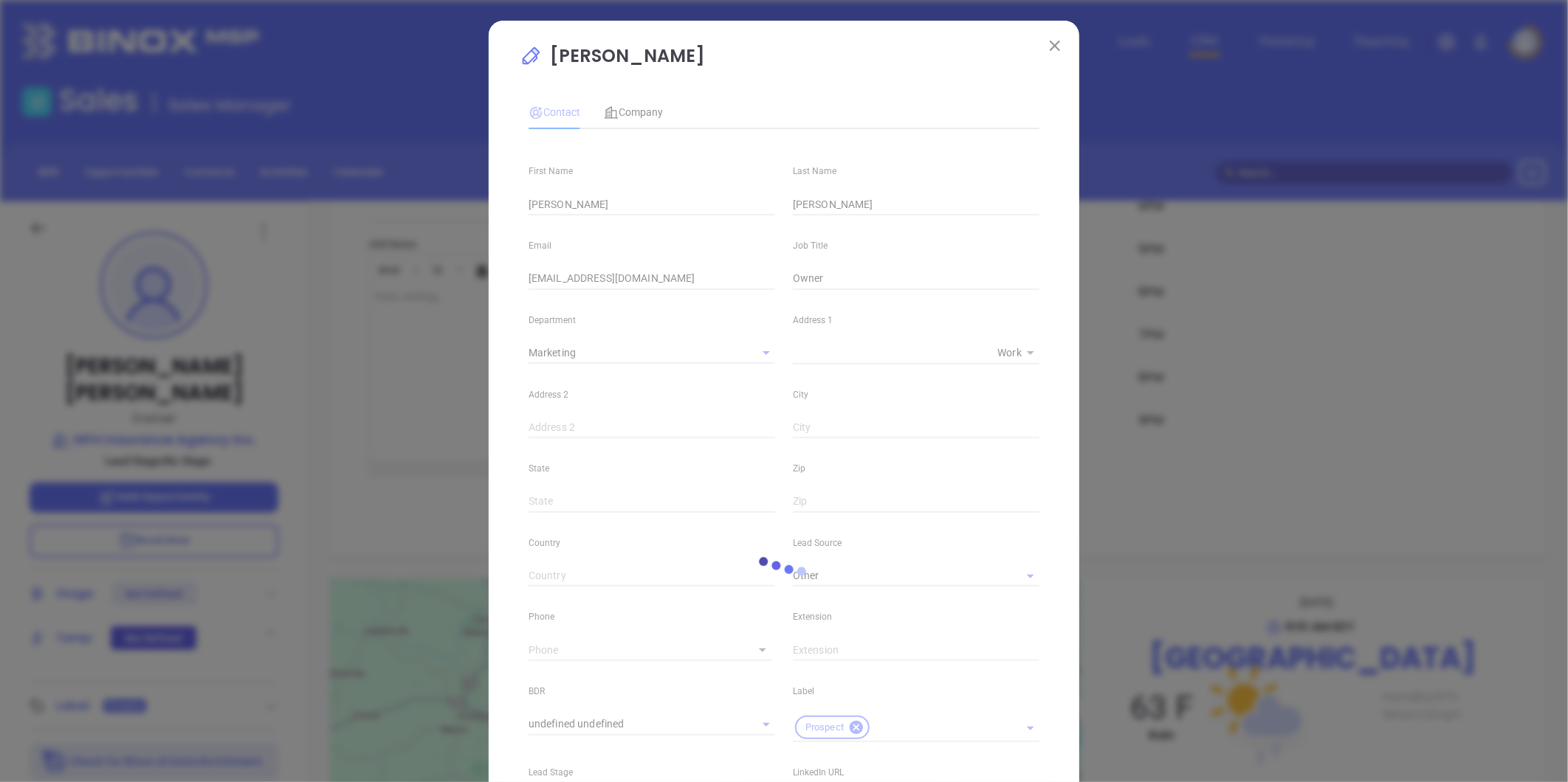
type input "1"
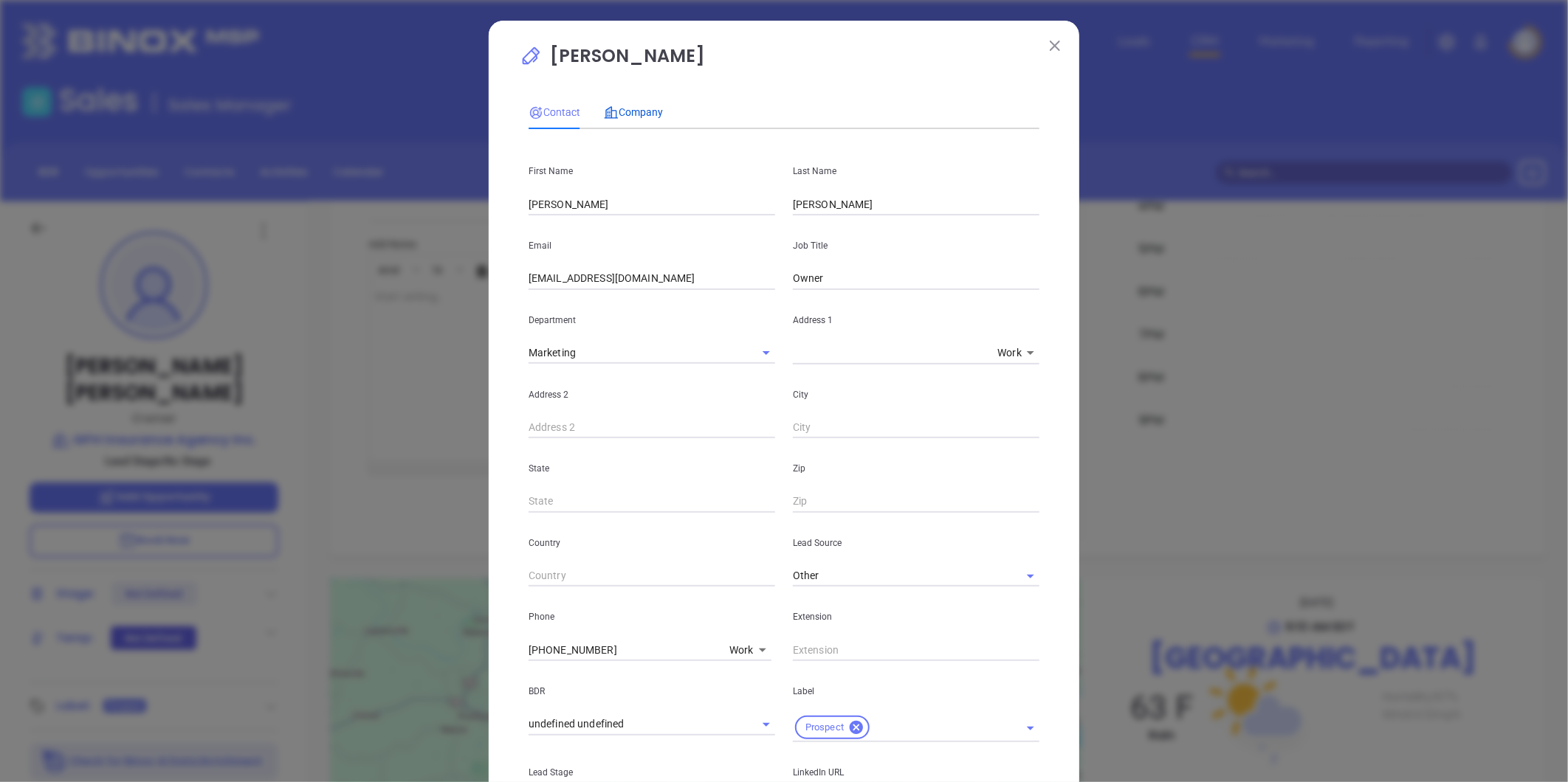
click at [633, 114] on span "Company" at bounding box center [633, 112] width 59 height 12
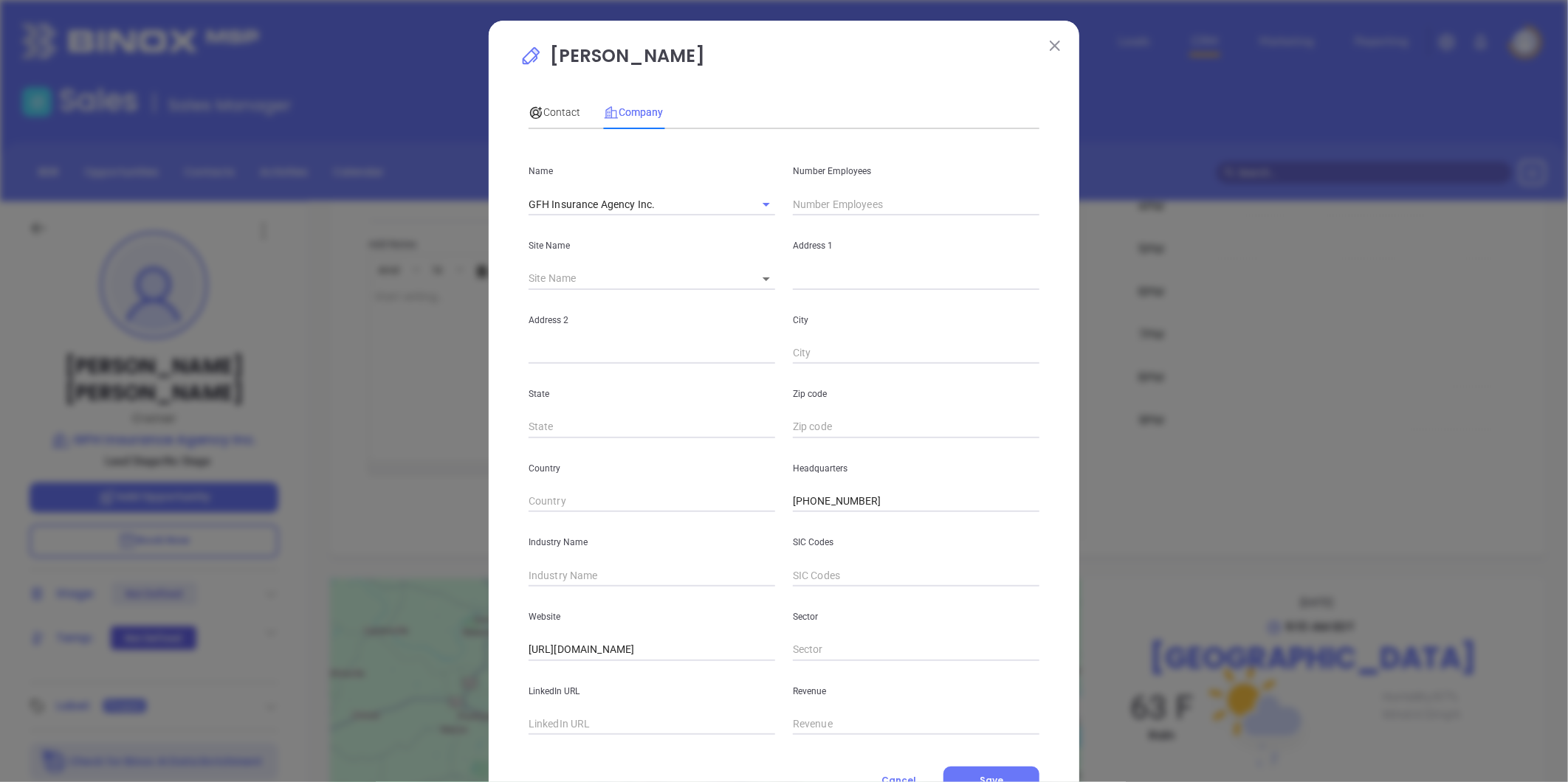
click at [753, 275] on body "Leads CRM Marketing Reporting Financial Leads Leads Sales Sales Manager BDR Opp…" at bounding box center [784, 391] width 1568 height 782
click at [780, 276] on li "Richmond" at bounding box center [809, 279] width 137 height 26
type input "Richmond"
type input "97931"
type input "4807 Radford Avenue"
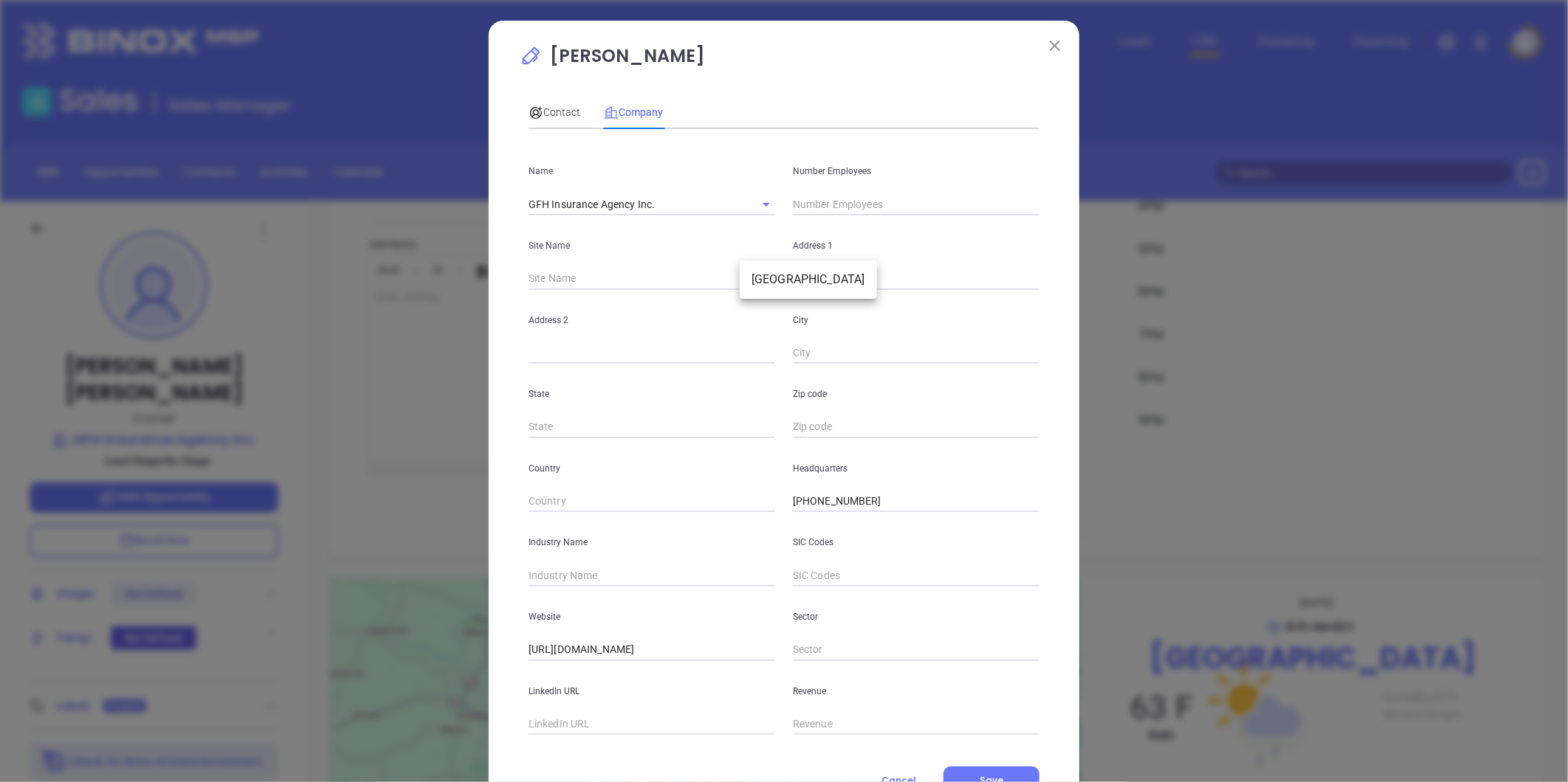
type input "#104"
type input "Richmond"
type input "VA"
type input "23230"
click at [595, 574] on input "text" at bounding box center [652, 575] width 246 height 22
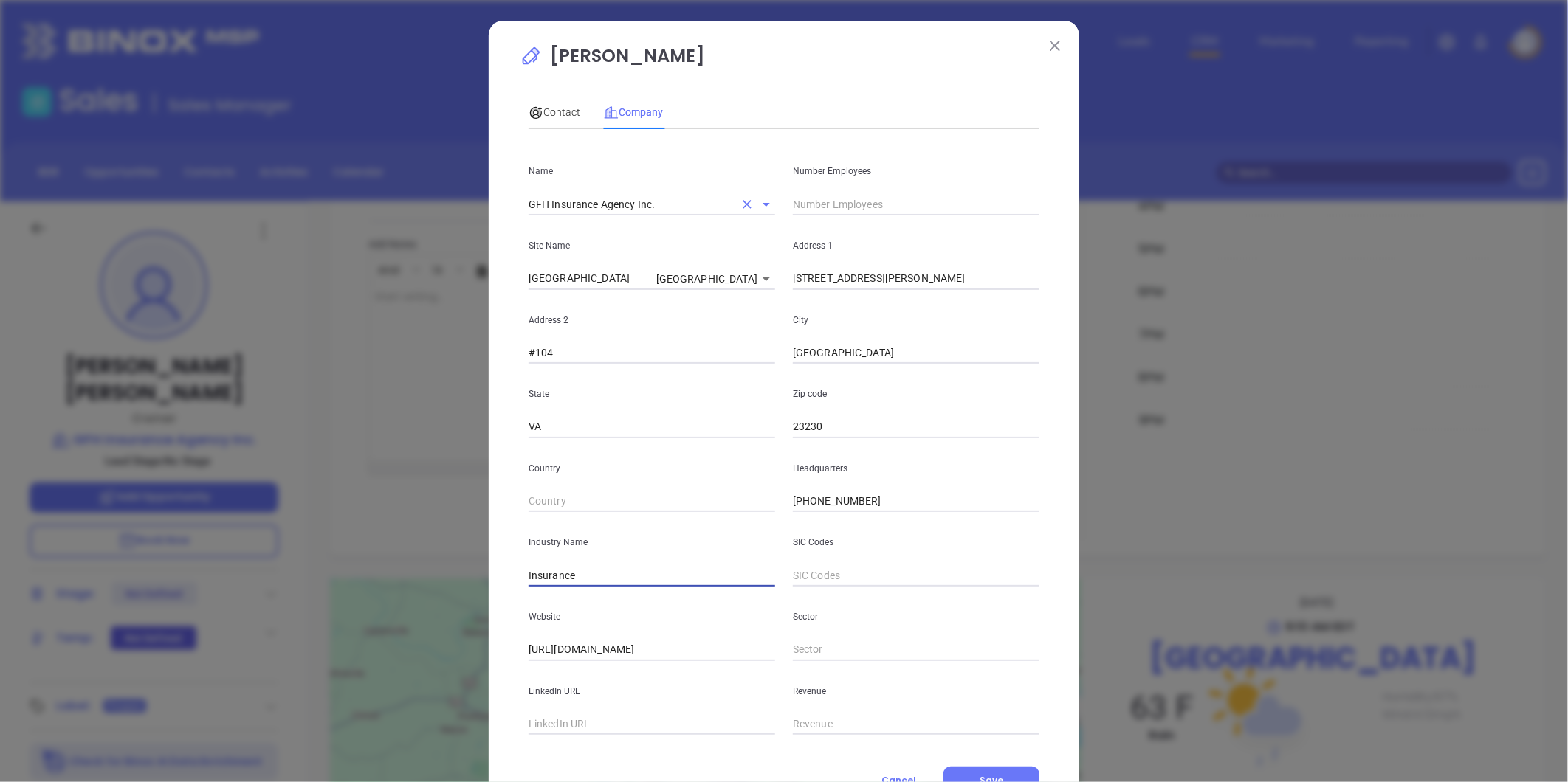
type input "Insurance"
drag, startPoint x: 657, startPoint y: 201, endPoint x: 196, endPoint y: 212, distance: 461.1
click at [196, 212] on div "Gerald Hemphill Contact Company First Name Gerald Last Name Hemphill Email ghem…" at bounding box center [784, 391] width 1568 height 782
click at [572, 719] on input "text" at bounding box center [652, 724] width 246 height 22
paste input "https://www.linkedin.com/company/gfh-insurance-agency-inc/"
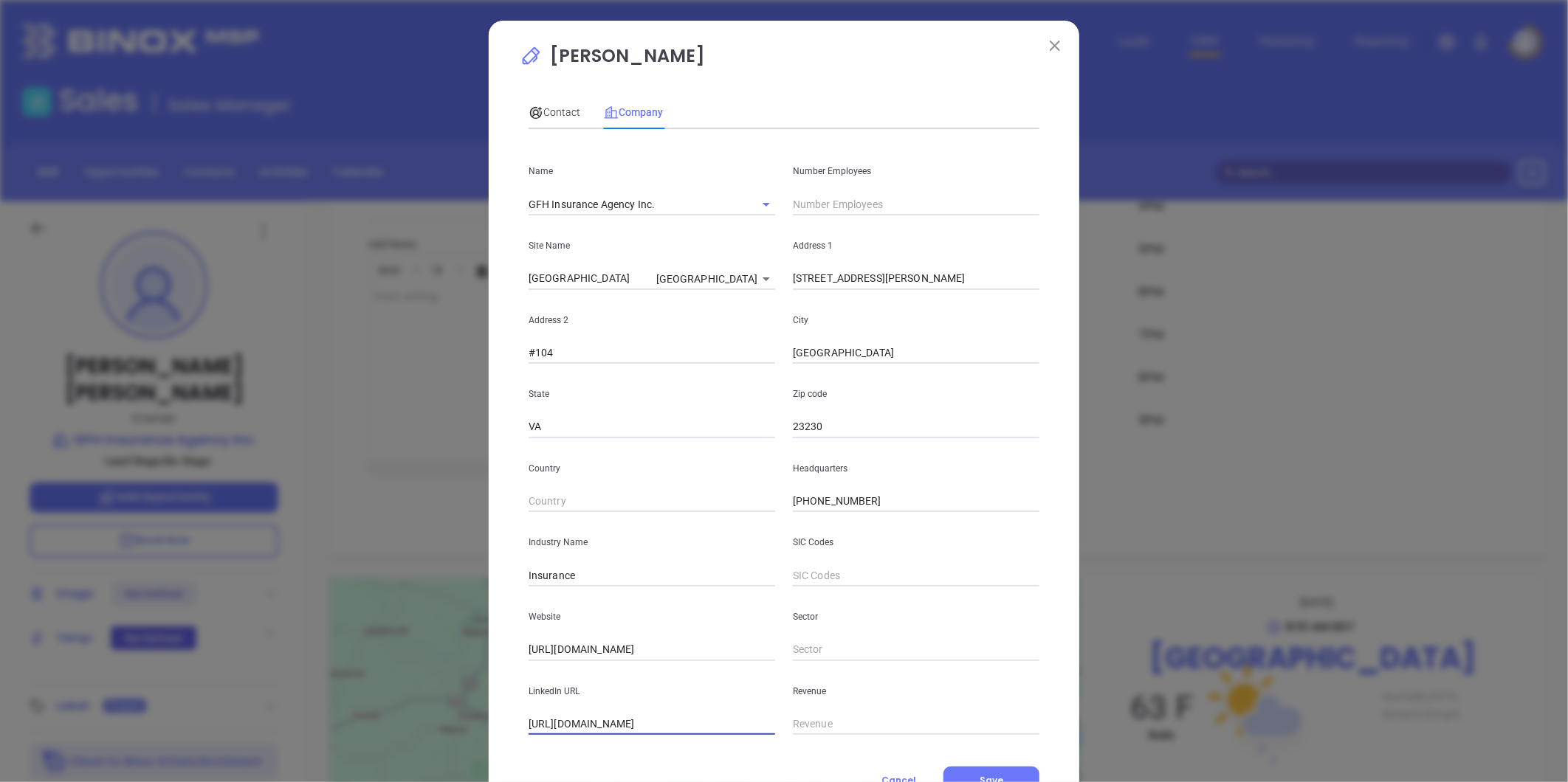
scroll to position [0, 45]
type input "https://www.linkedin.com/company/gfh-insurance-agency-inc/"
click at [809, 199] on input "text" at bounding box center [916, 204] width 246 height 22
type input "10"
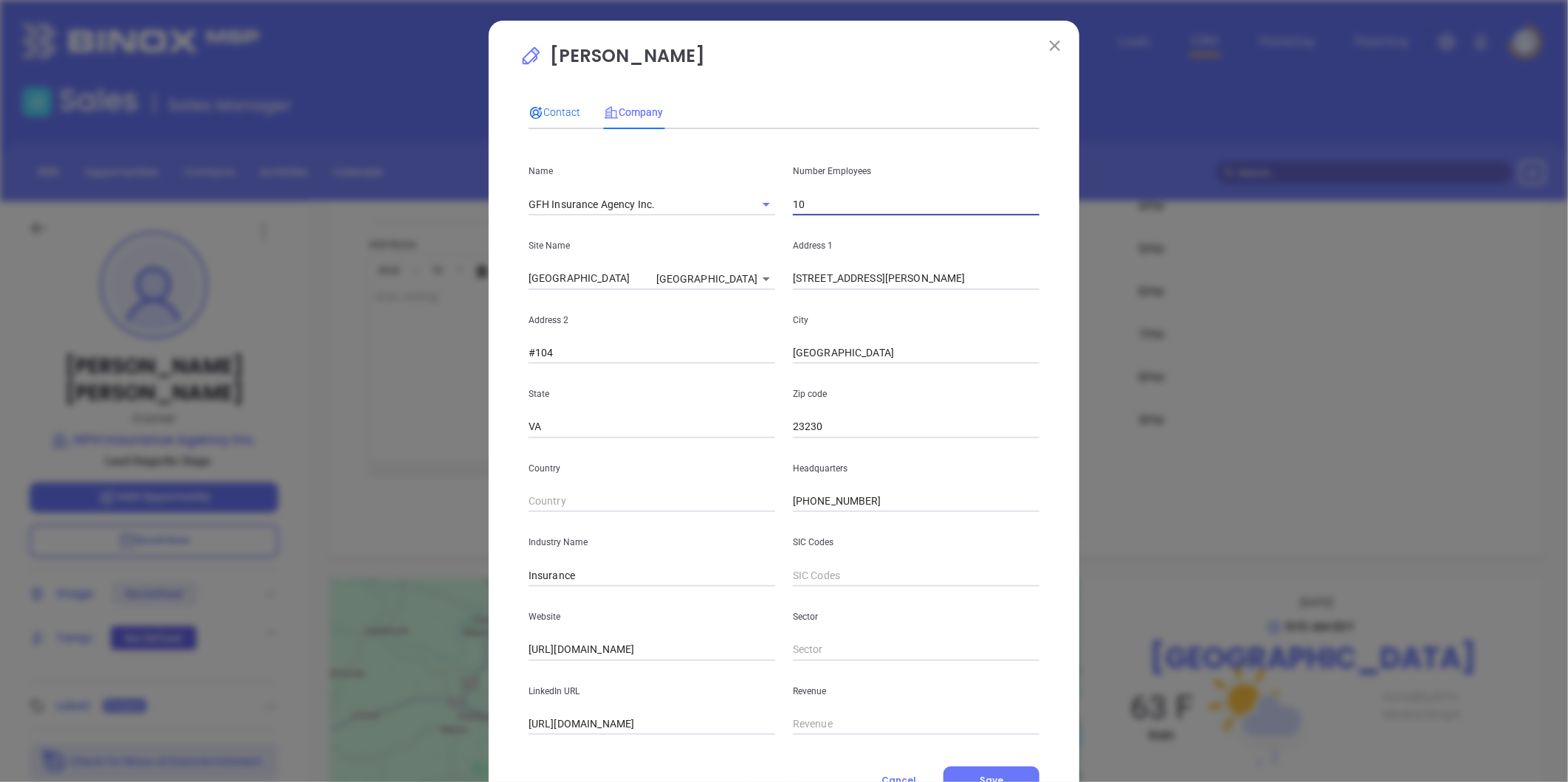
click at [555, 117] on span "Contact" at bounding box center [554, 112] width 51 height 12
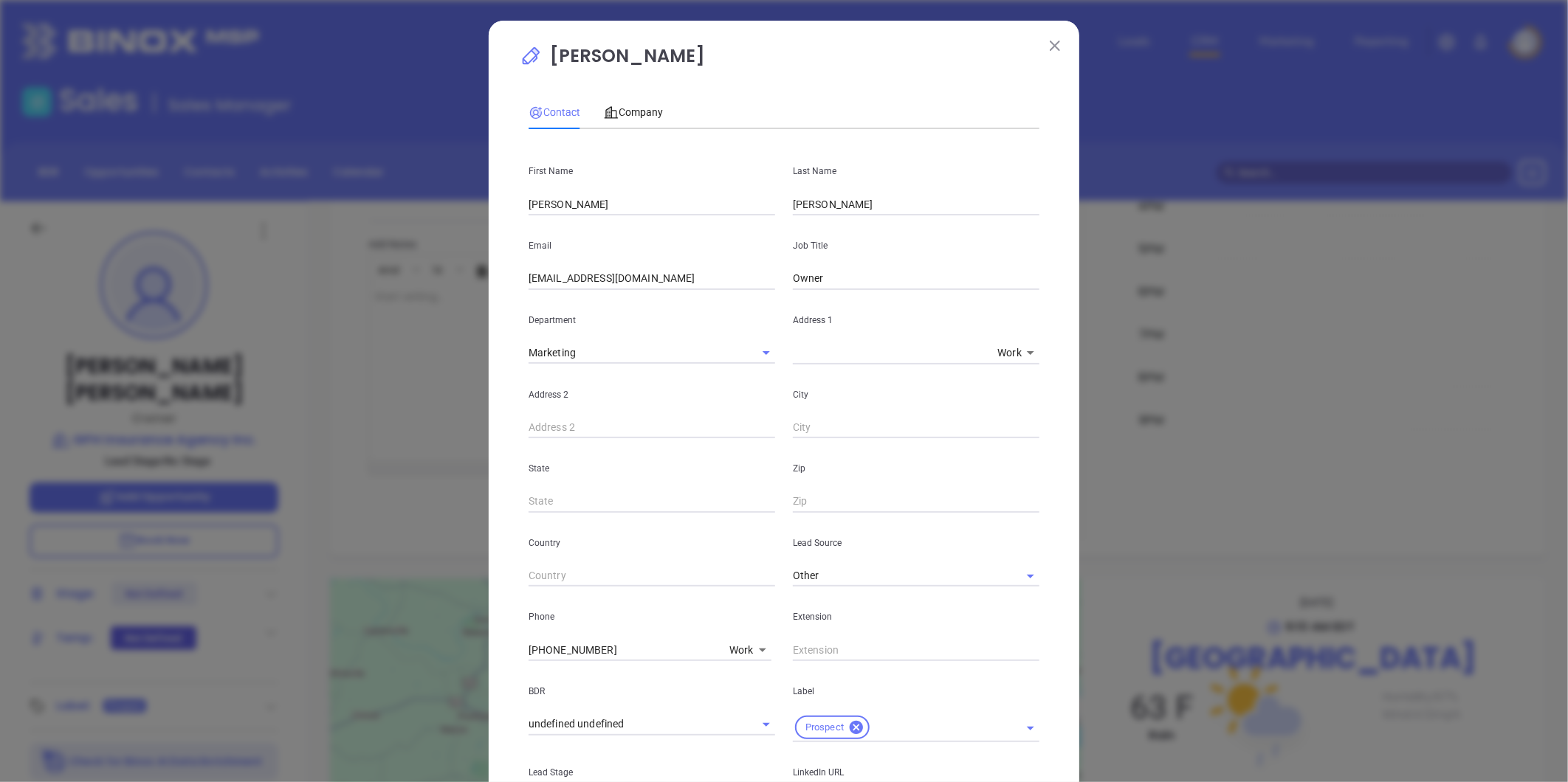
scroll to position [329, 0]
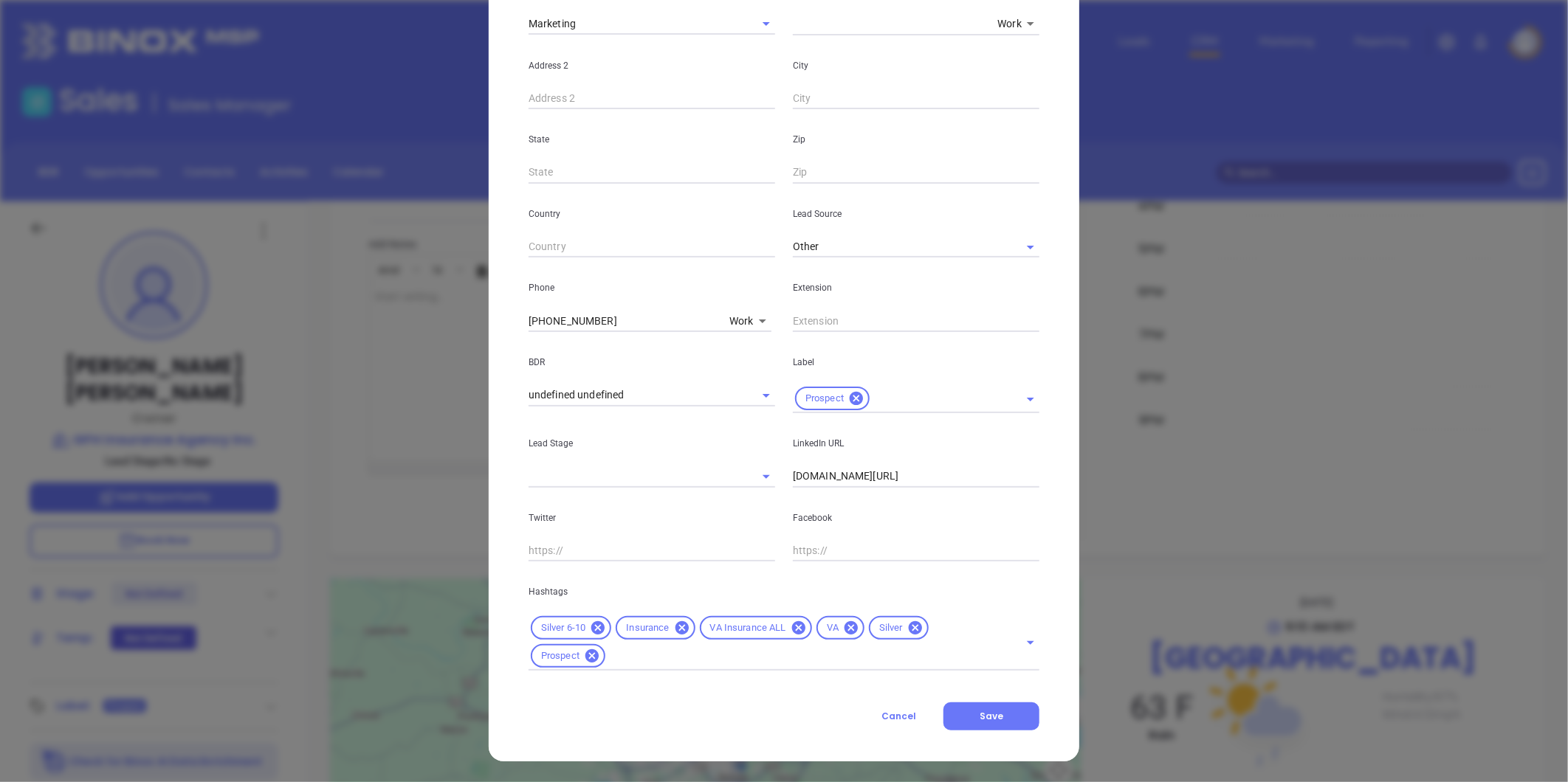
click at [907, 625] on icon at bounding box center [915, 628] width 17 height 17
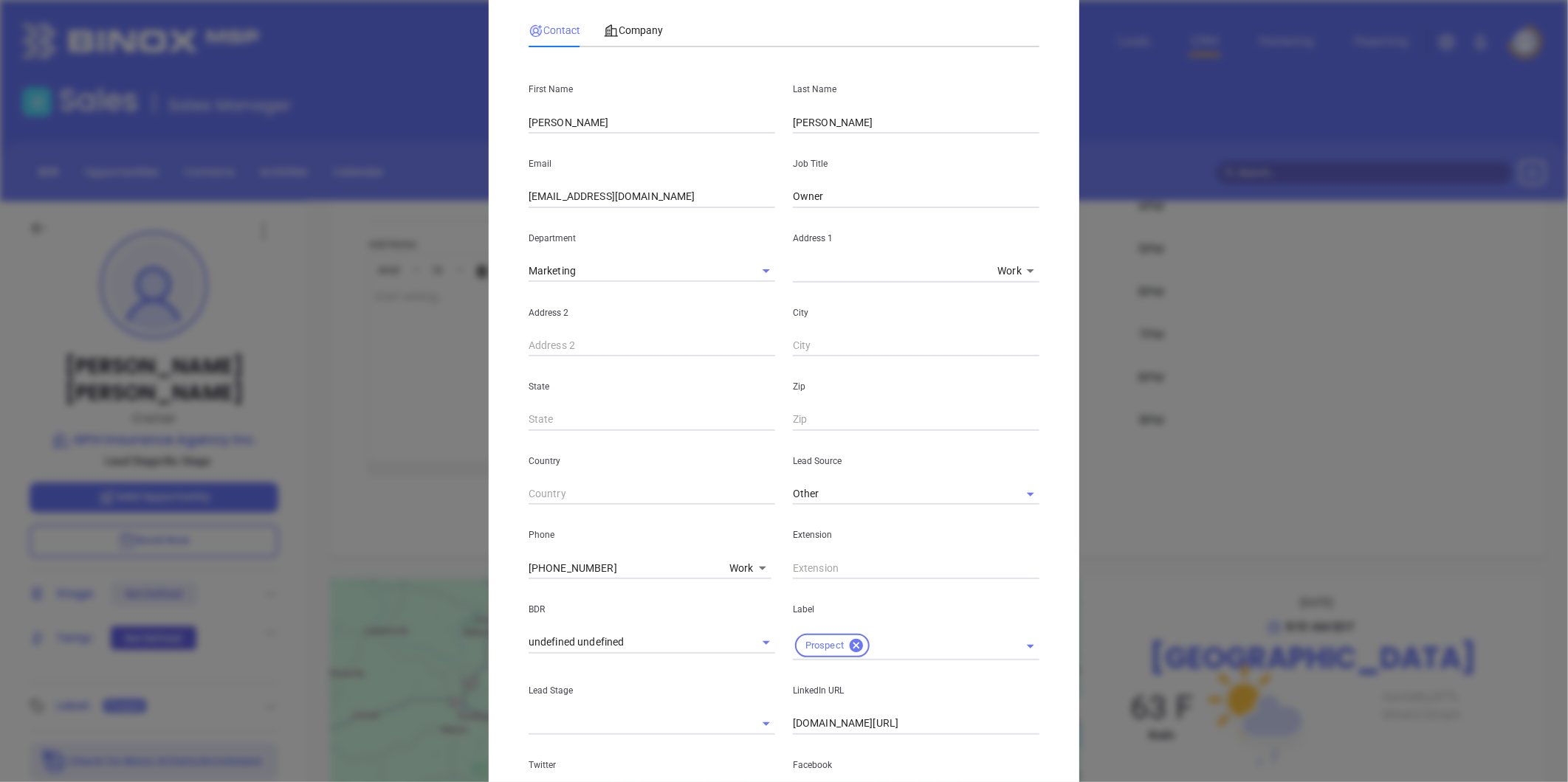
scroll to position [301, 0]
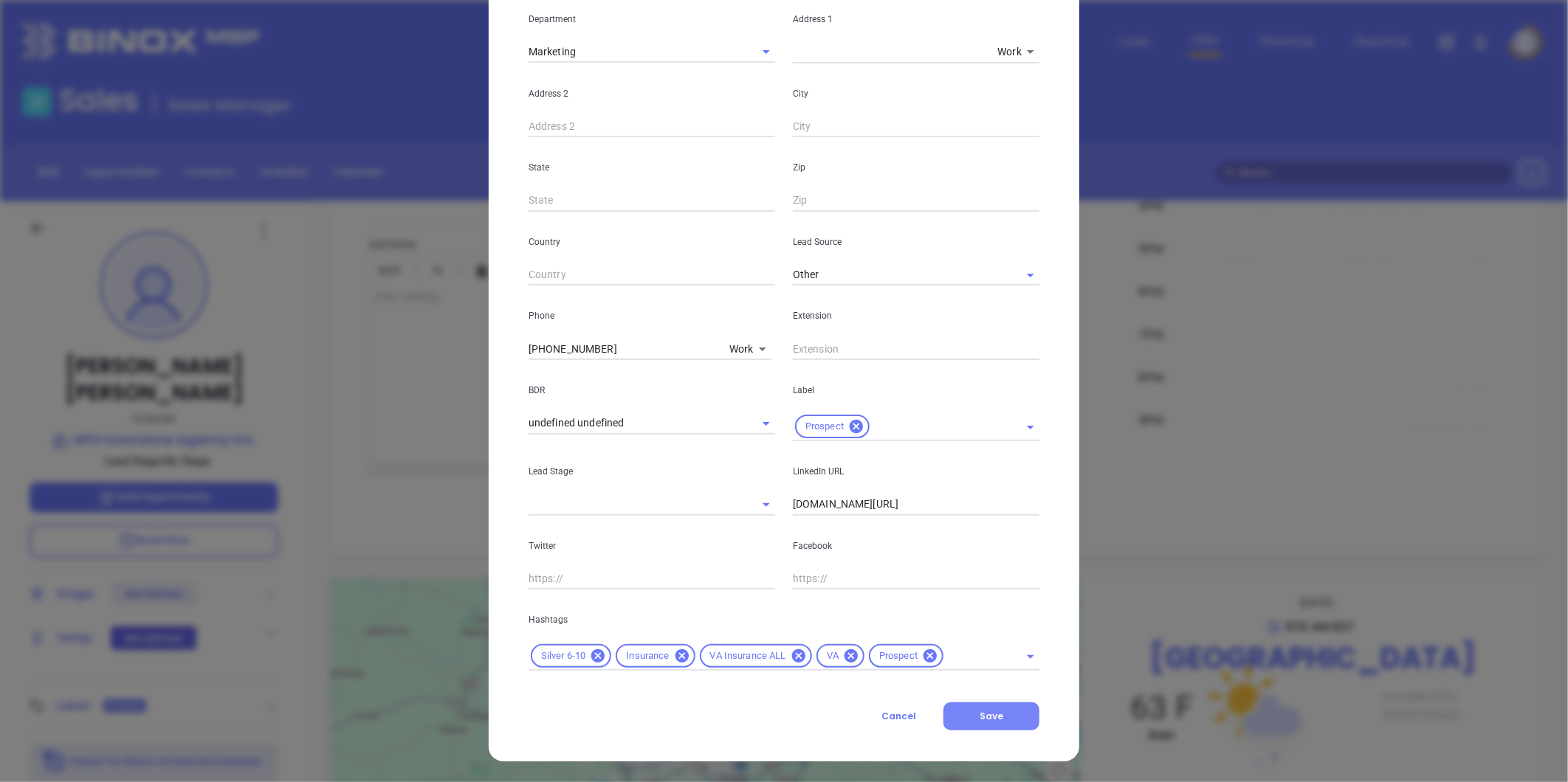
click at [993, 719] on span "Save" at bounding box center [992, 716] width 24 height 12
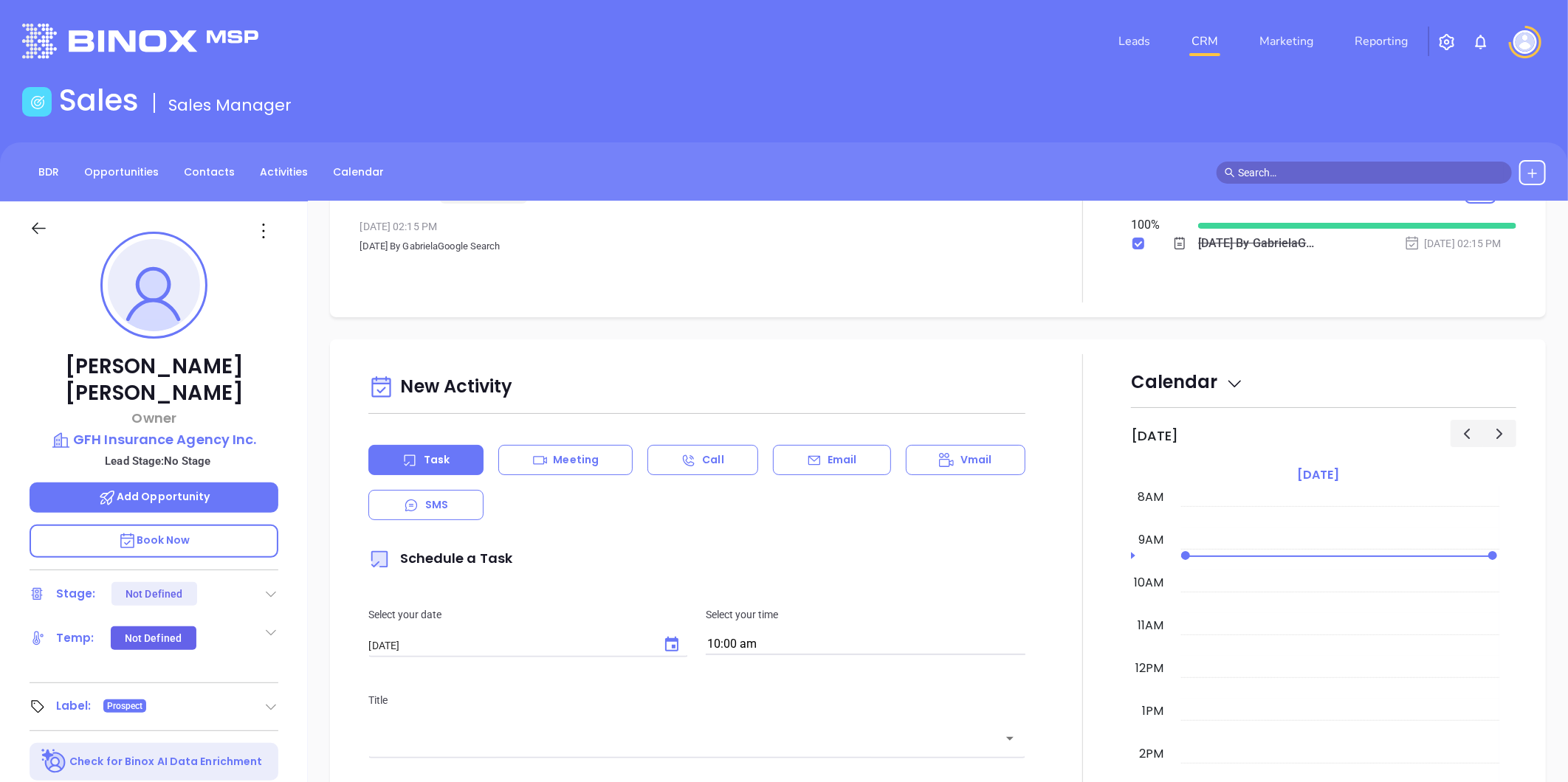
scroll to position [0, 0]
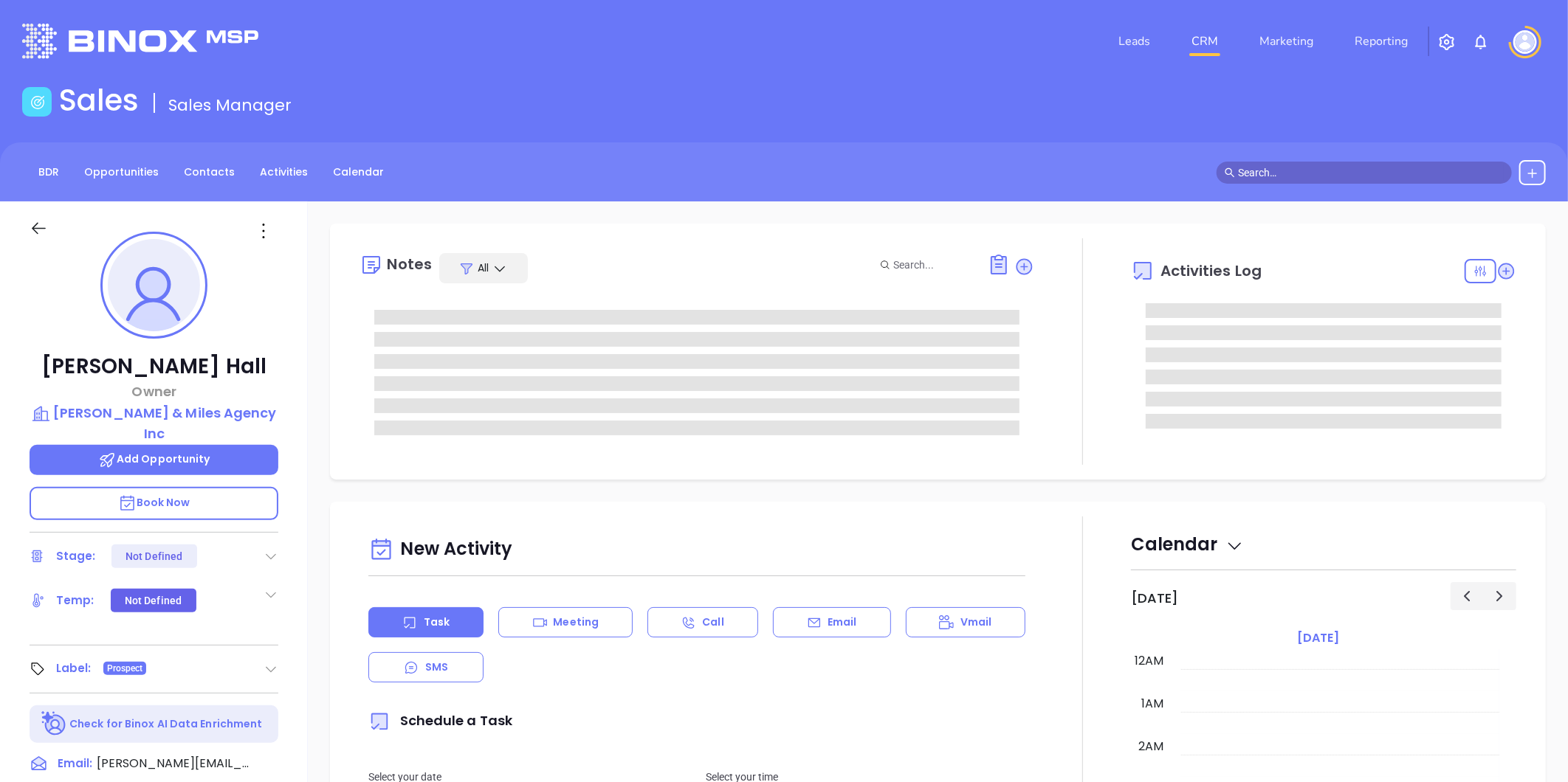
type input "09/17/2025"
type input "Liz Cruz"
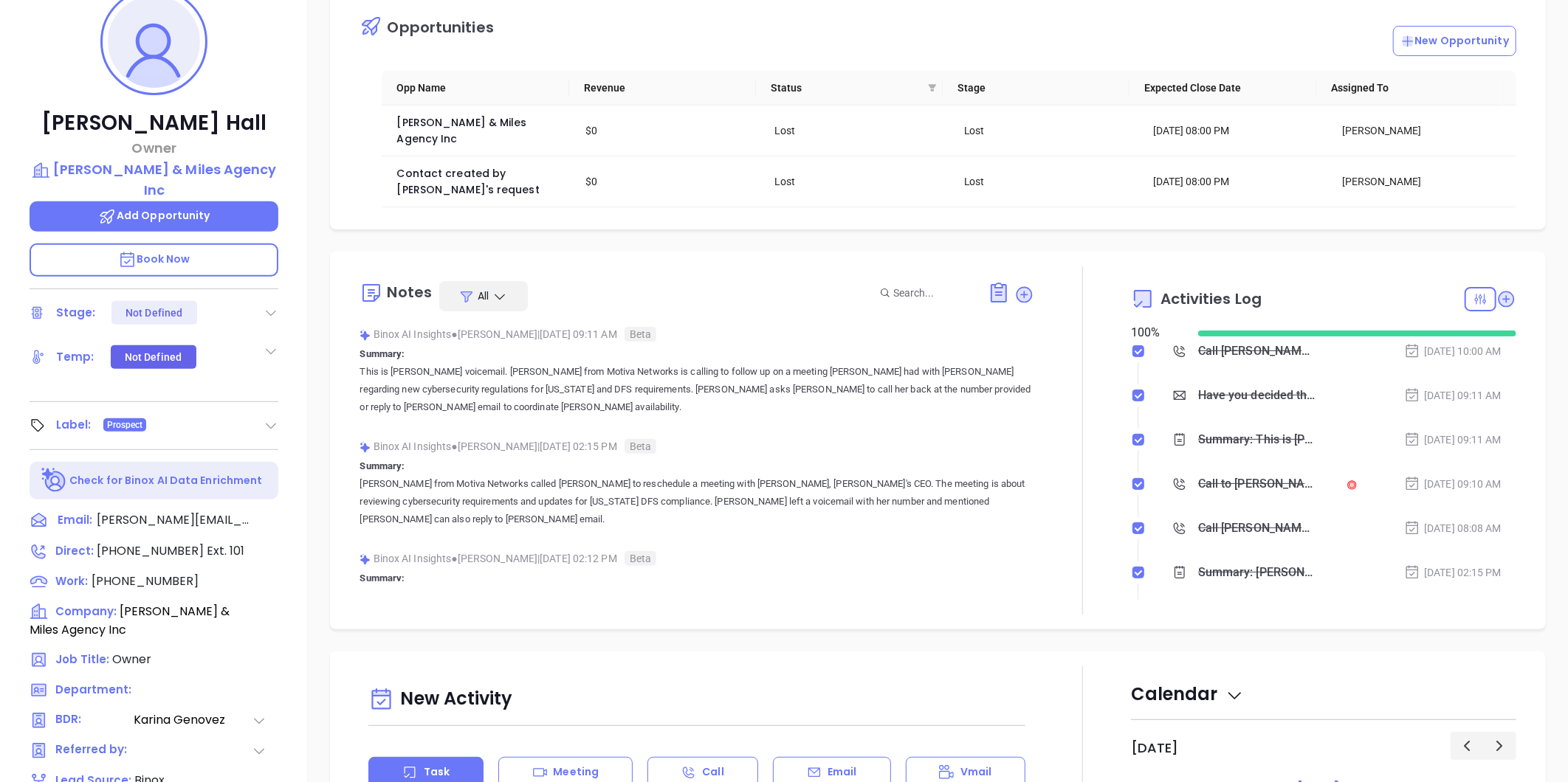
scroll to position [82, 0]
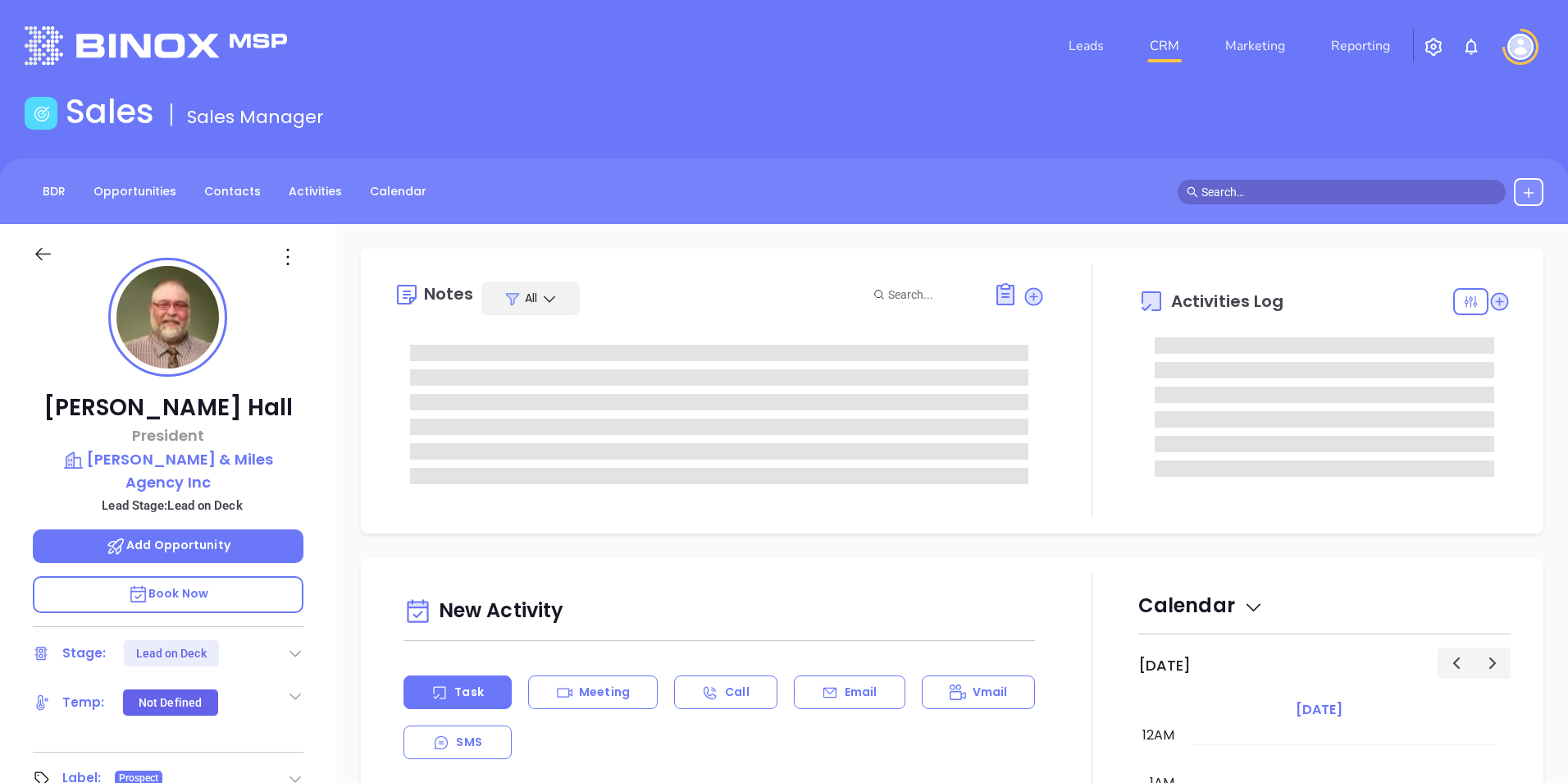
type input "[PERSON_NAME]"
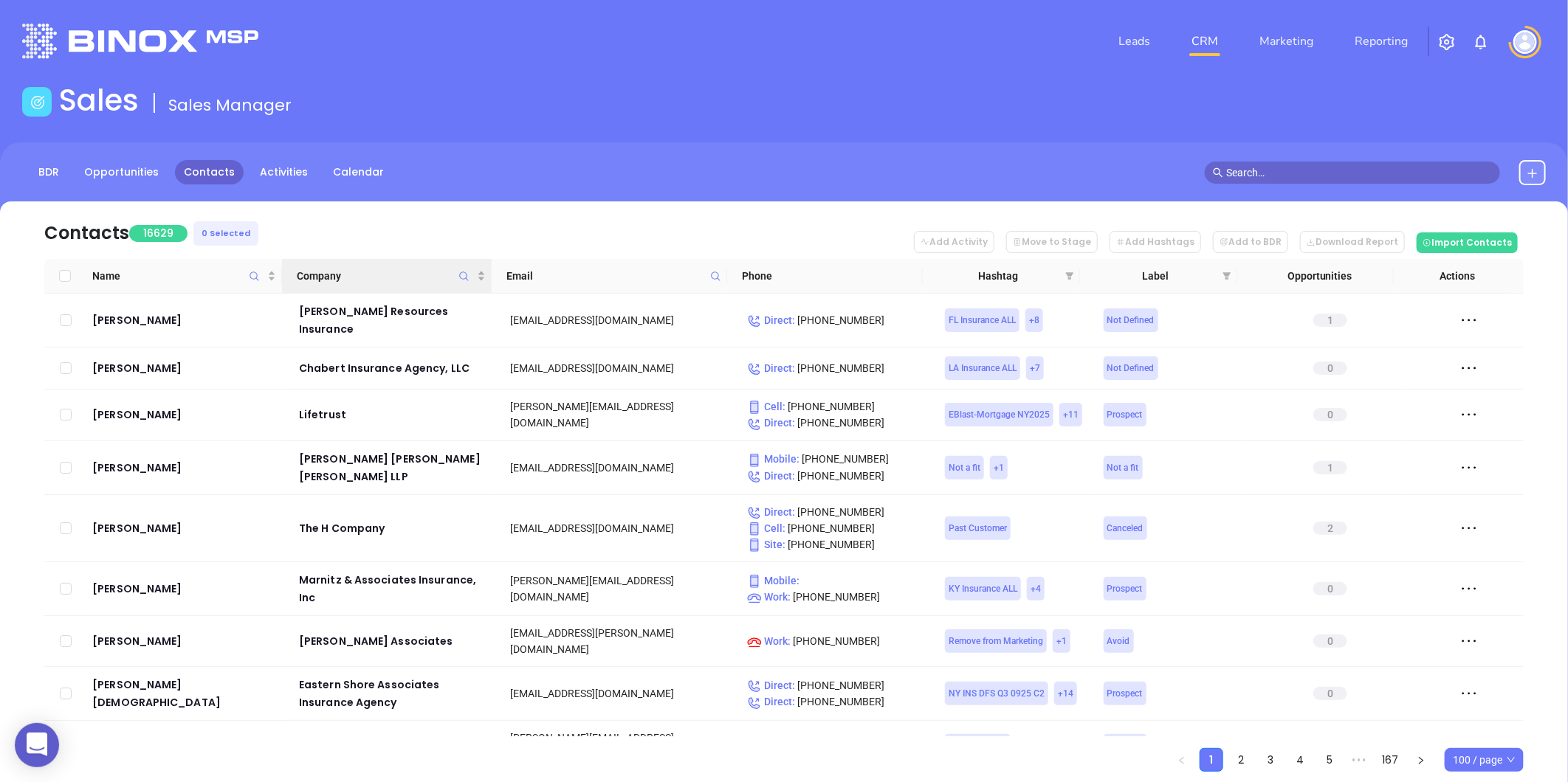
click at [461, 274] on icon "Company" at bounding box center [463, 276] width 11 height 11
click at [461, 274] on icon "Company" at bounding box center [463, 276] width 11 height 11
drag, startPoint x: 461, startPoint y: 274, endPoint x: 365, endPoint y: 310, distance: 102.5
click at [365, 310] on input "text" at bounding box center [391, 313] width 149 height 24
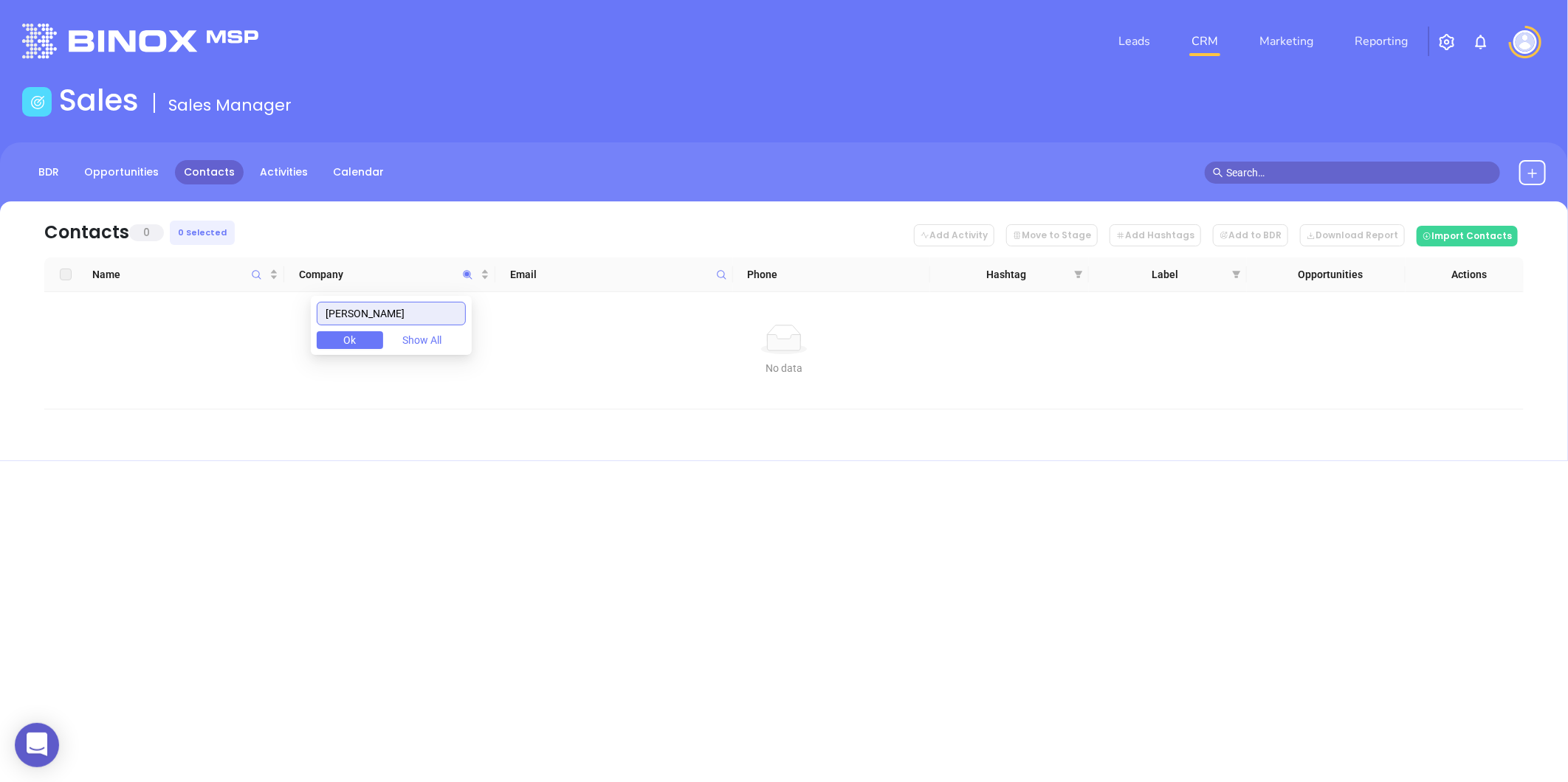
drag, startPoint x: 304, startPoint y: 327, endPoint x: -50, endPoint y: 389, distance: 359.4
click at [0, 389] on html "0 Leads CRM Marketing Reporting Financial Leads Leads Sales Sales Manager BDR O…" at bounding box center [784, 391] width 1568 height 782
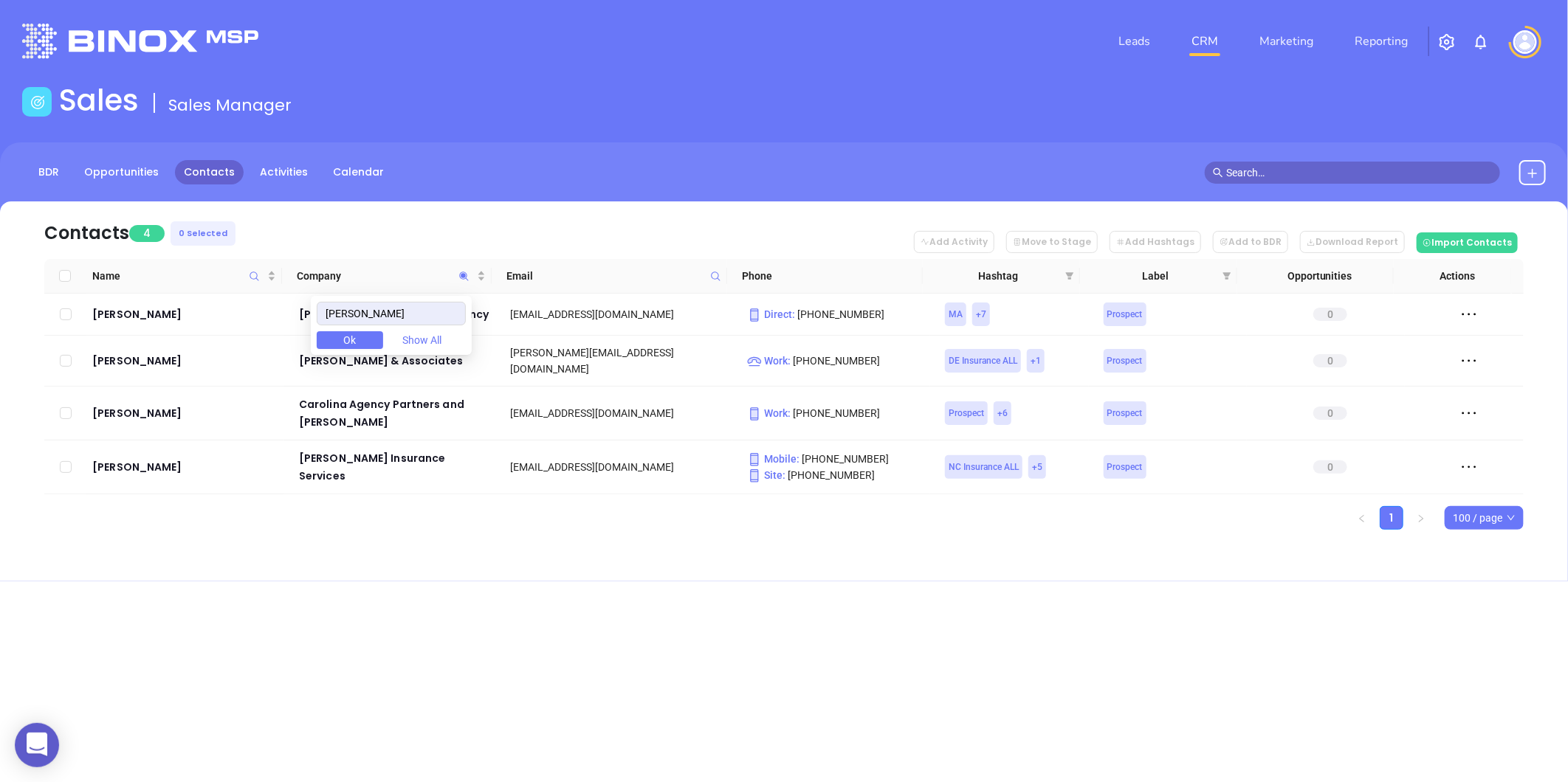
click at [369, 592] on div "Leads CRM Marketing Reporting Financial Leads Leads Sales Sales Manager BDR Opp…" at bounding box center [784, 391] width 1568 height 782
click at [463, 274] on icon "Company" at bounding box center [463, 276] width 9 height 9
paste input "Rockingham"
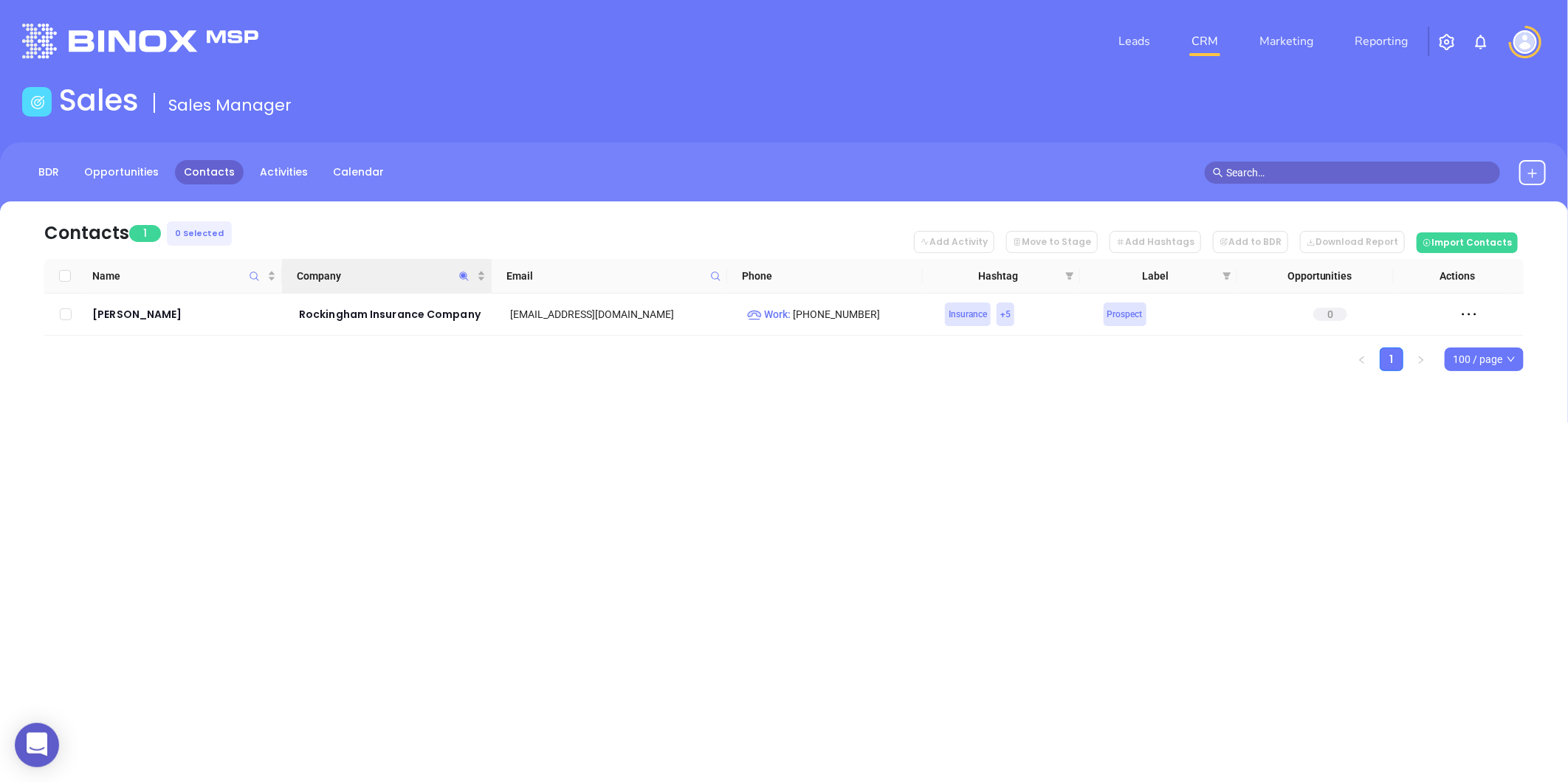
click at [463, 271] on icon "Company" at bounding box center [463, 276] width 11 height 11
paste input "South-West Insurance Agency, Inc"
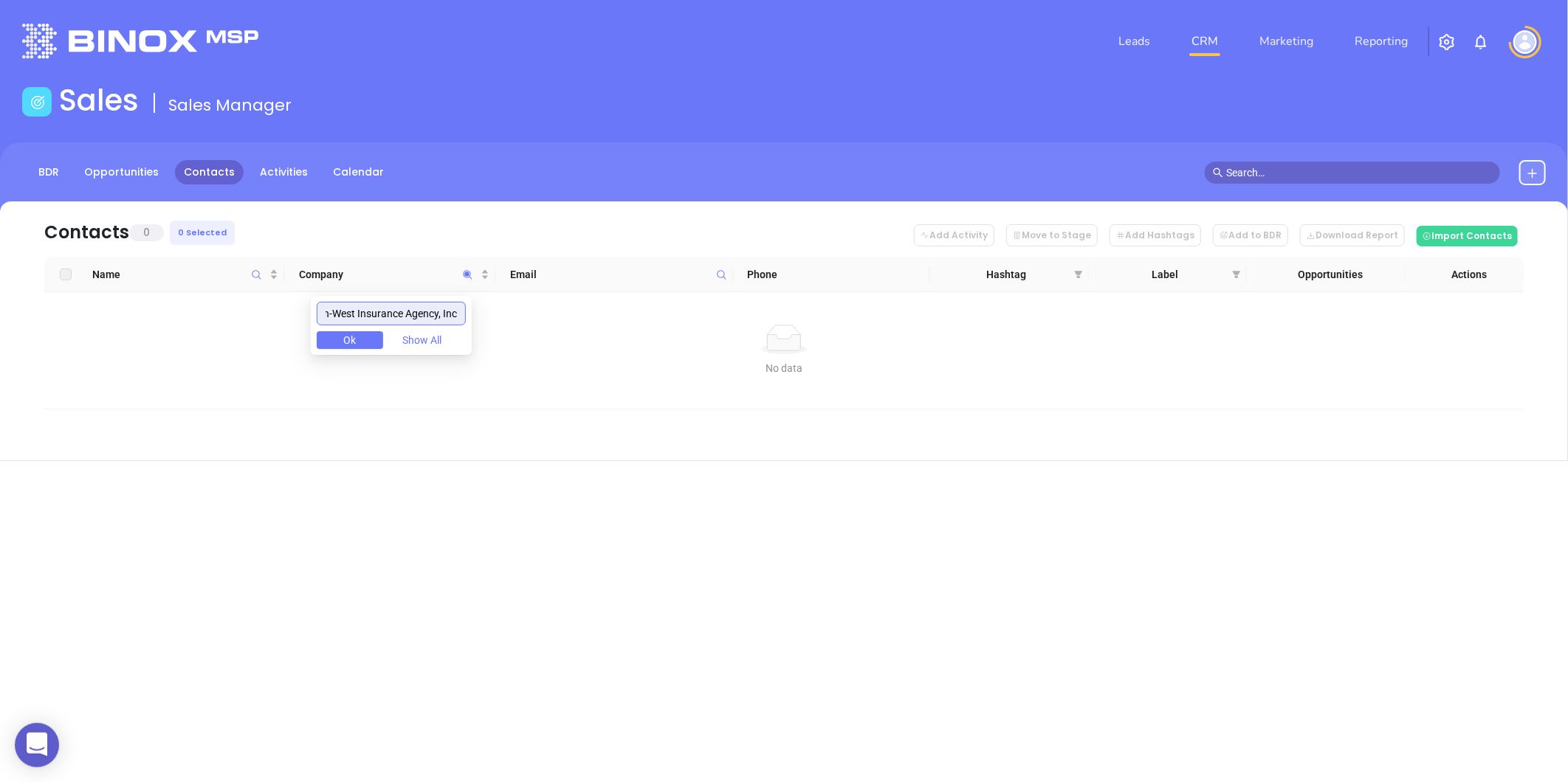
click at [427, 313] on input "South-West Insurance Agency, Inc" at bounding box center [391, 313] width 149 height 24
type input "South West"
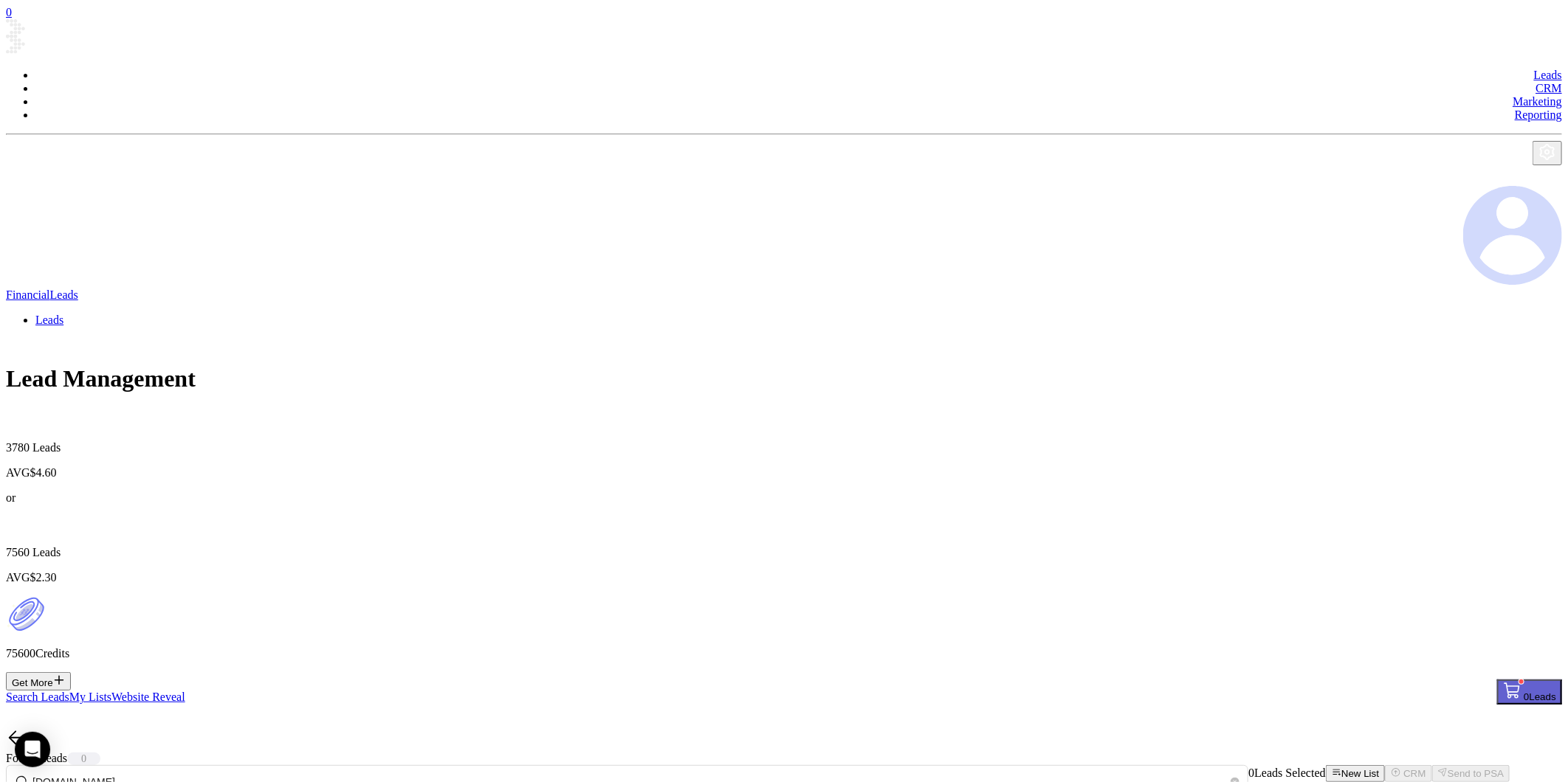
drag, startPoint x: 138, startPoint y: 273, endPoint x: -388, endPoint y: 330, distance: 529.1
click at [0, 330] on html "0 Leads CRM Marketing Reporting Financial Leads Leads Lead Management 3780 Lead…" at bounding box center [784, 478] width 1568 height 956
drag, startPoint x: 146, startPoint y: 277, endPoint x: -285, endPoint y: 337, distance: 435.2
click at [0, 337] on html "0 Leads CRM Marketing Reporting Financial Leads Leads Lead Management 3780 Lead…" at bounding box center [784, 478] width 1568 height 956
paste input "insurancepiggybank"
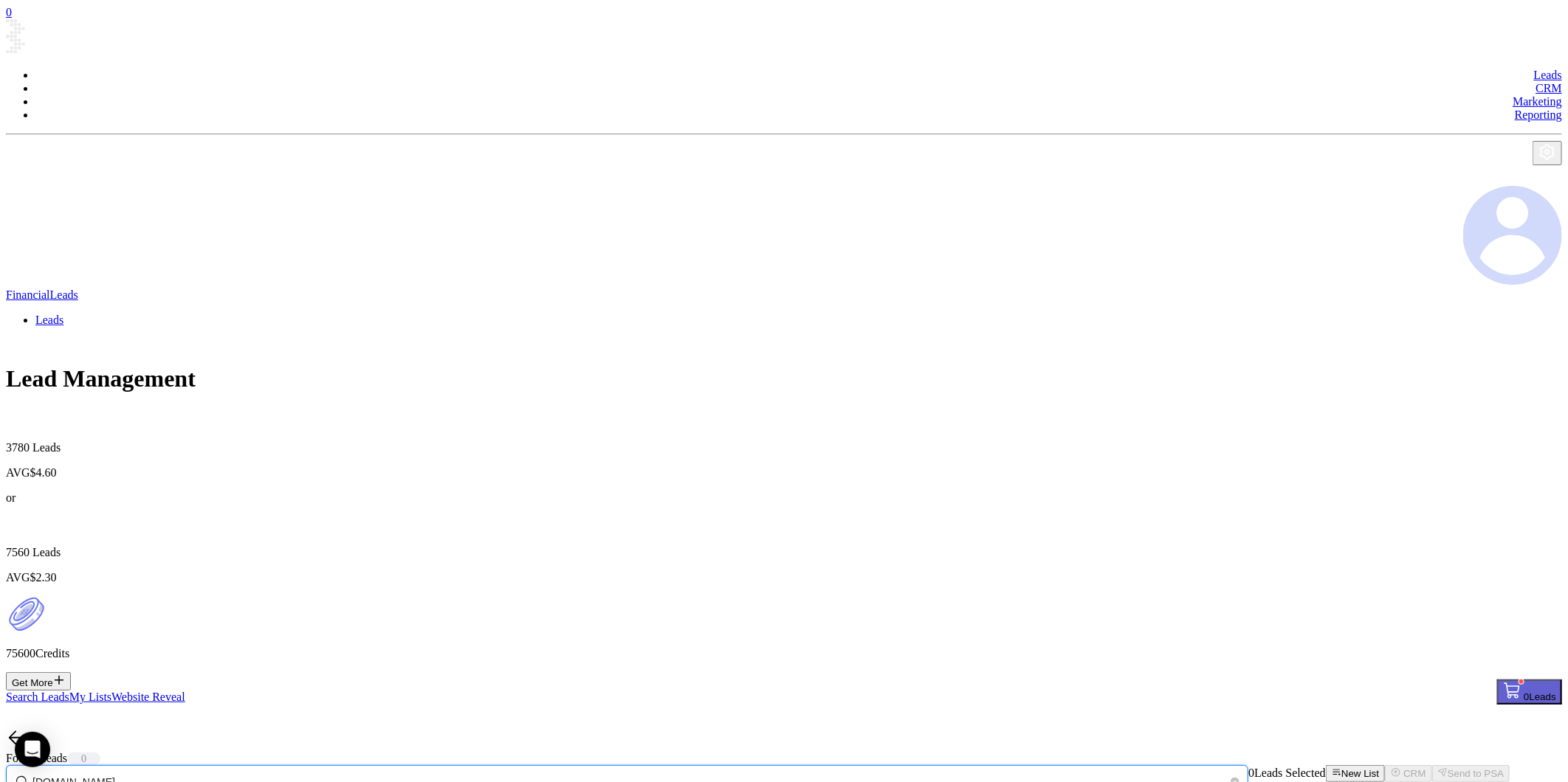
drag, startPoint x: 211, startPoint y: 274, endPoint x: -509, endPoint y: 344, distance: 723.4
click at [0, 344] on html "0 Leads CRM Marketing Reporting Financial Leads Leads Lead Management 3780 Lead…" at bounding box center [784, 478] width 1568 height 956
paste input "kilgoinsurance"
click at [0, 414] on html "0 Leads CRM Marketing Reporting Financial Leads Leads Lead Management 3780 Lead…" at bounding box center [784, 478] width 1568 height 956
paste input "rio-"
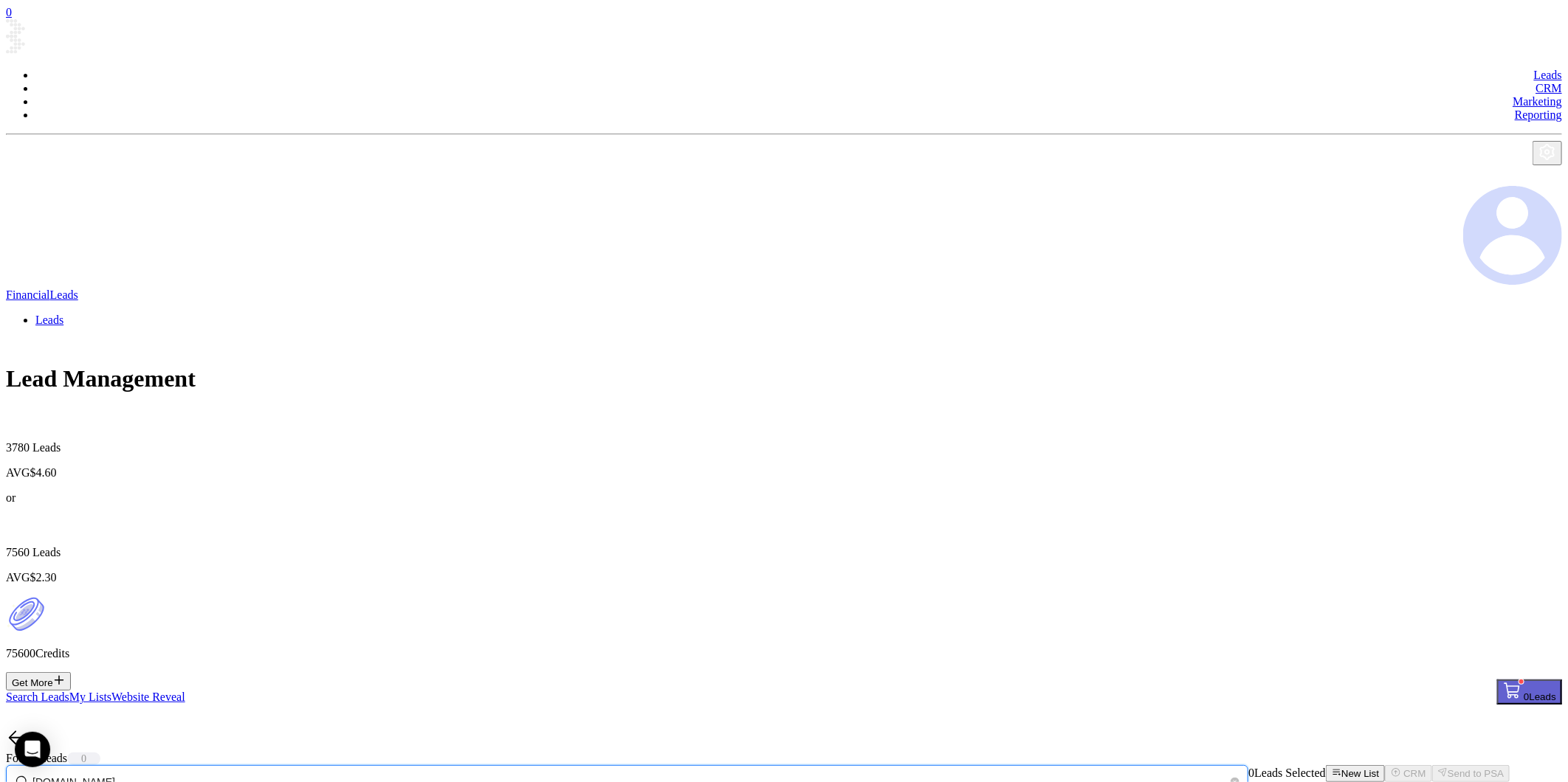
drag, startPoint x: -181, startPoint y: 327, endPoint x: -250, endPoint y: 336, distance: 69.6
click at [0, 336] on html "0 Leads CRM Marketing Reporting Financial Leads Leads Lead Management 3780 Lead…" at bounding box center [784, 478] width 1568 height 956
paste input "[DOMAIN_NAME]"
type input "mccall"
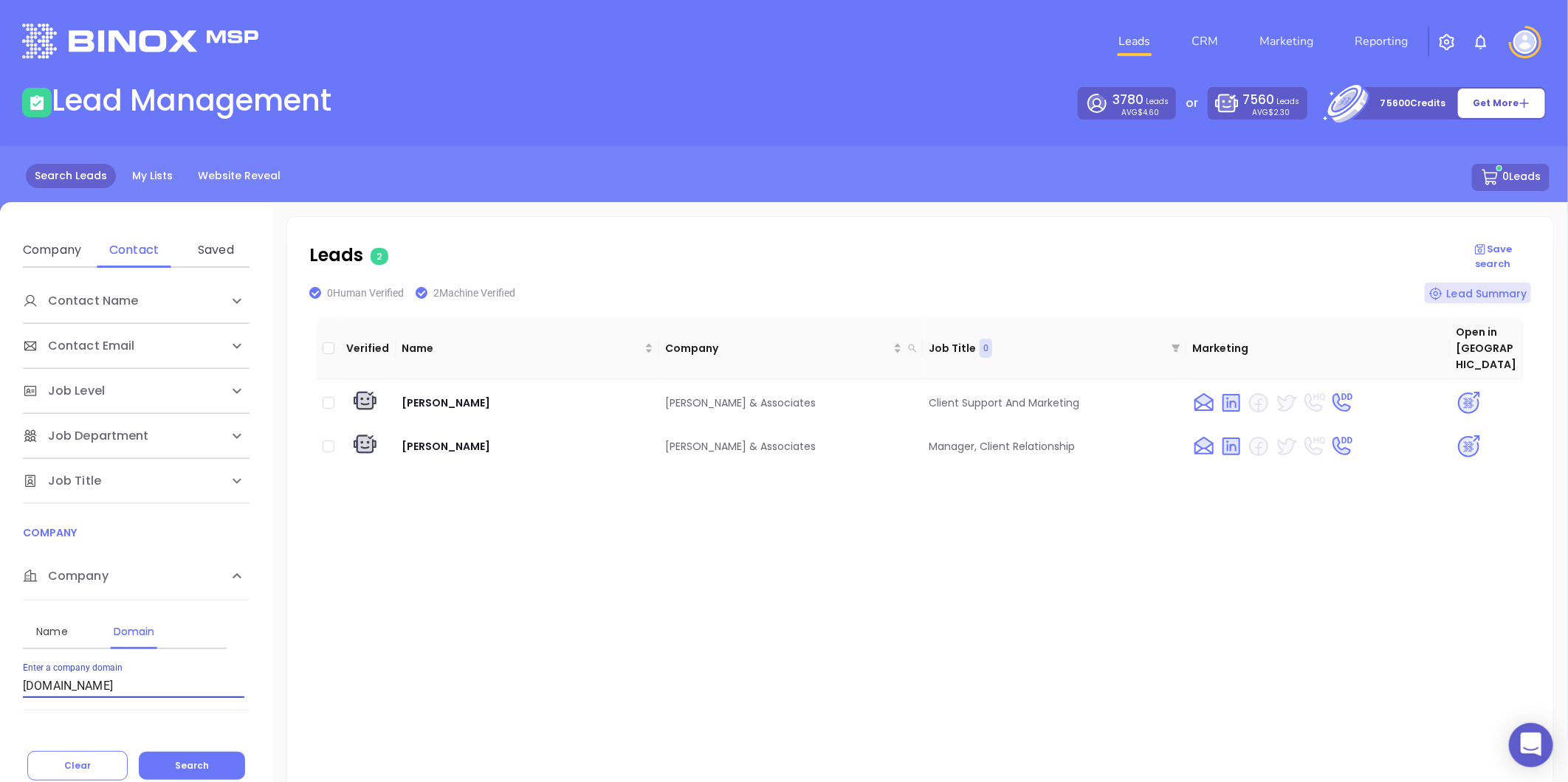
drag, startPoint x: 100, startPoint y: 691, endPoint x: -291, endPoint y: 742, distance: 394.3
click at [0, 742] on html "0 Leads CRM Marketing Reporting Financial Leads Leads Lead Management 3780 Lead…" at bounding box center [784, 391] width 1568 height 782
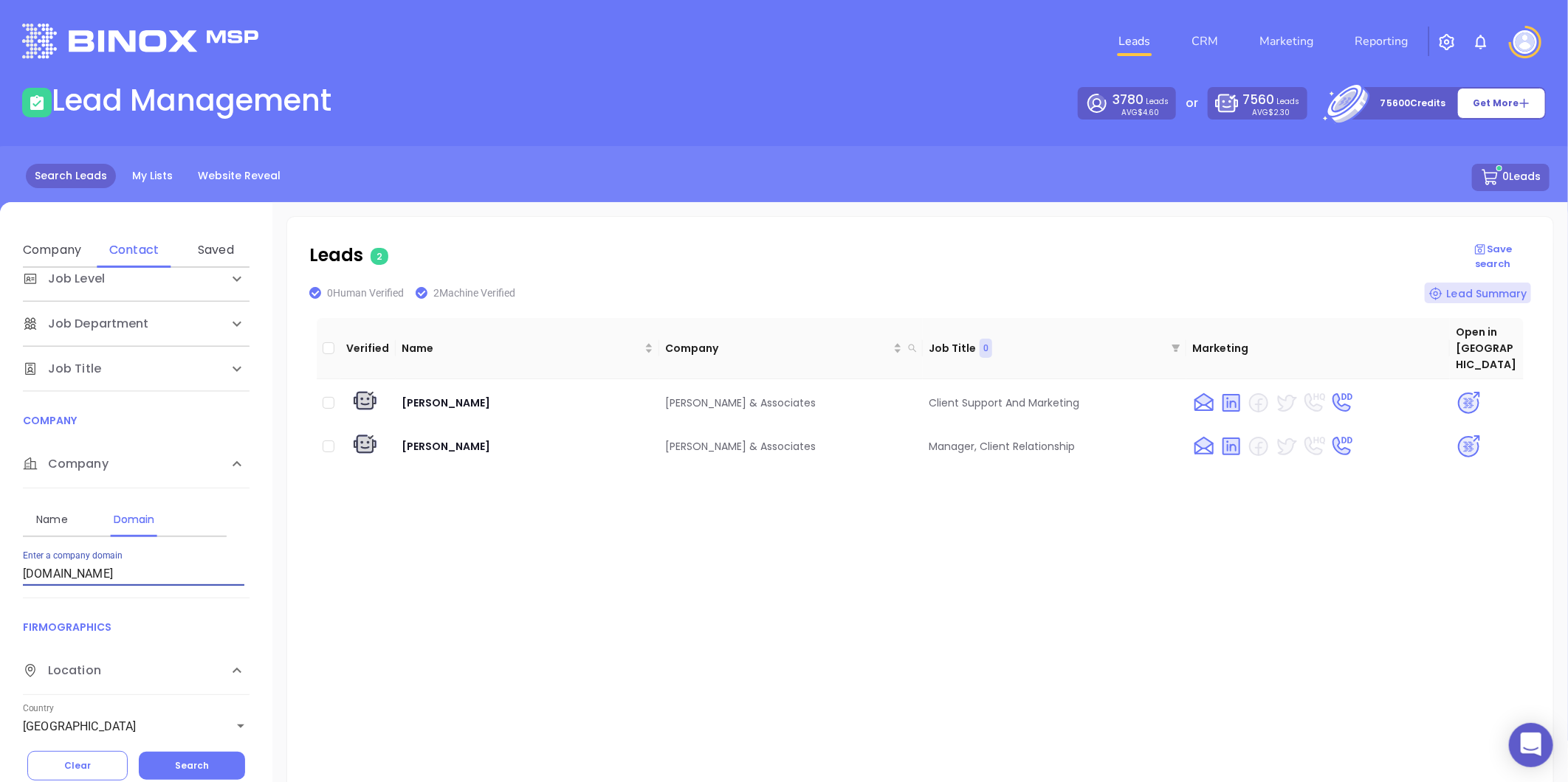
paste input "harwoodins"
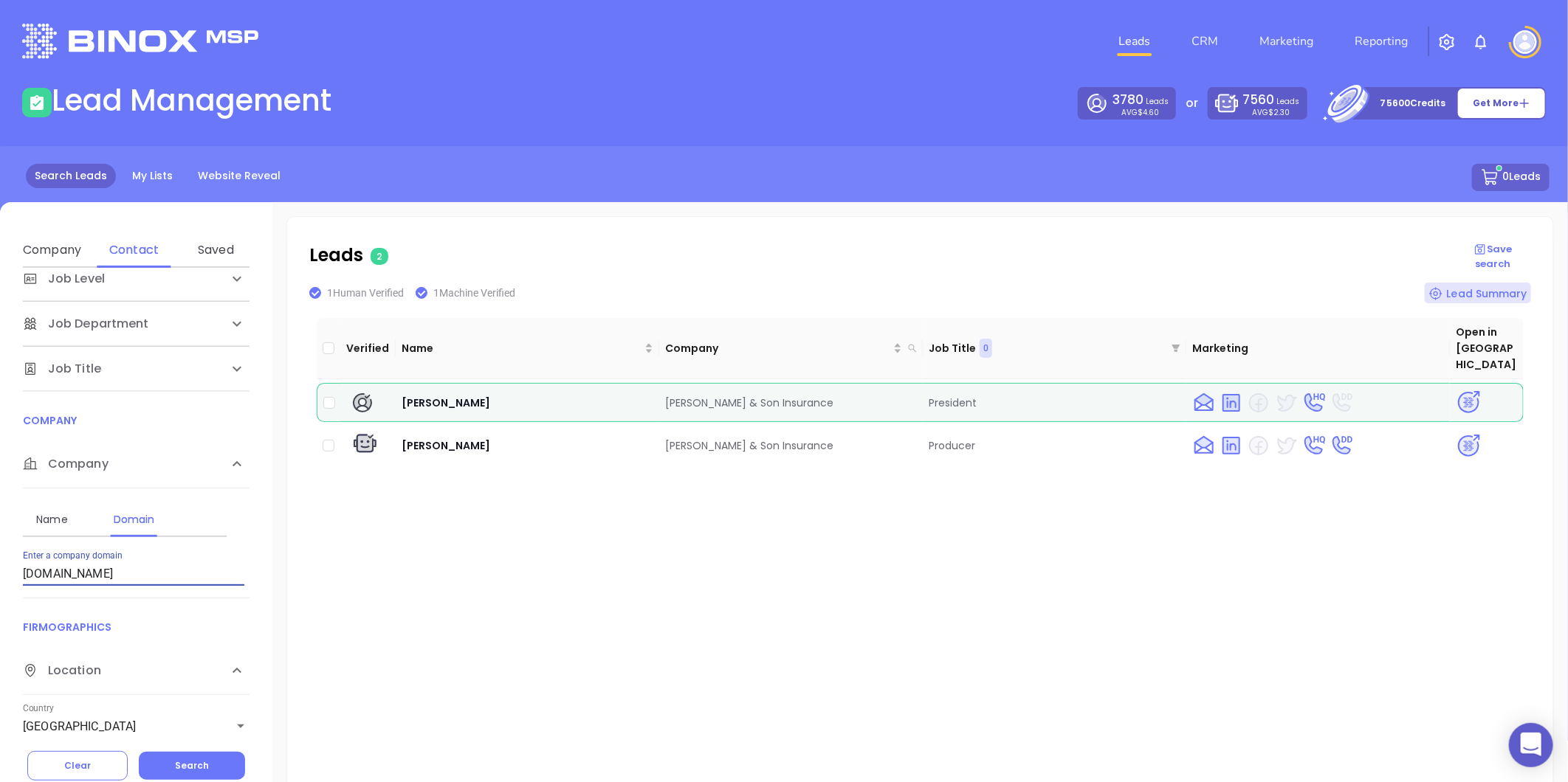
drag, startPoint x: 111, startPoint y: 580, endPoint x: -351, endPoint y: 625, distance: 464.2
click at [0, 625] on html "0 Leads CRM Marketing Reporting Financial Leads Leads Lead Management 3780 Lead…" at bounding box center [784, 391] width 1568 height 782
paste input "insurancepiggybank"
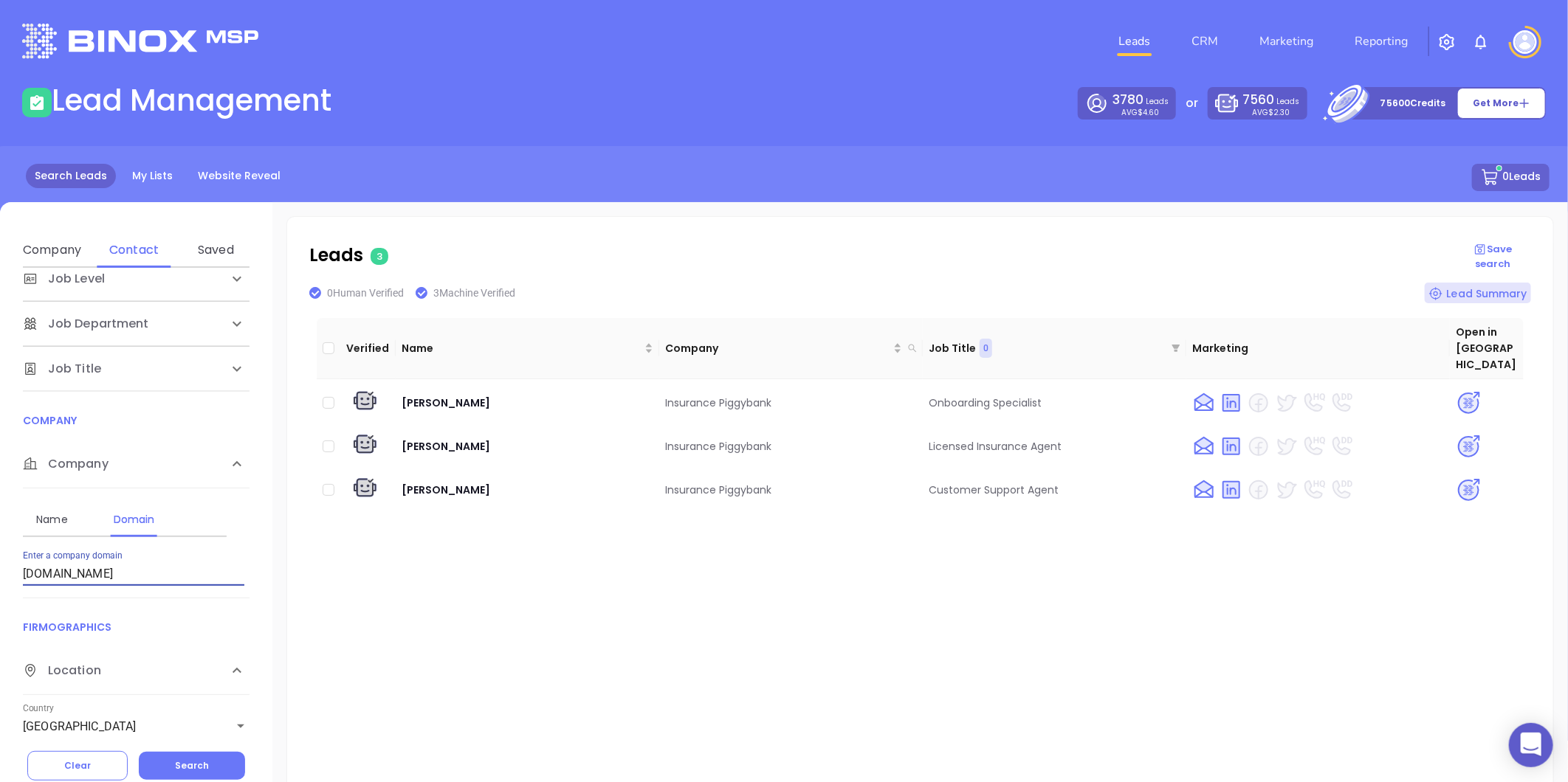
drag, startPoint x: -53, startPoint y: 590, endPoint x: -565, endPoint y: 640, distance: 514.4
click at [0, 640] on html "0 Leads CRM Marketing Reporting Financial Leads Leads Lead Management 3780 Lead…" at bounding box center [784, 391] width 1568 height 782
paste input "kilgoinsurance"
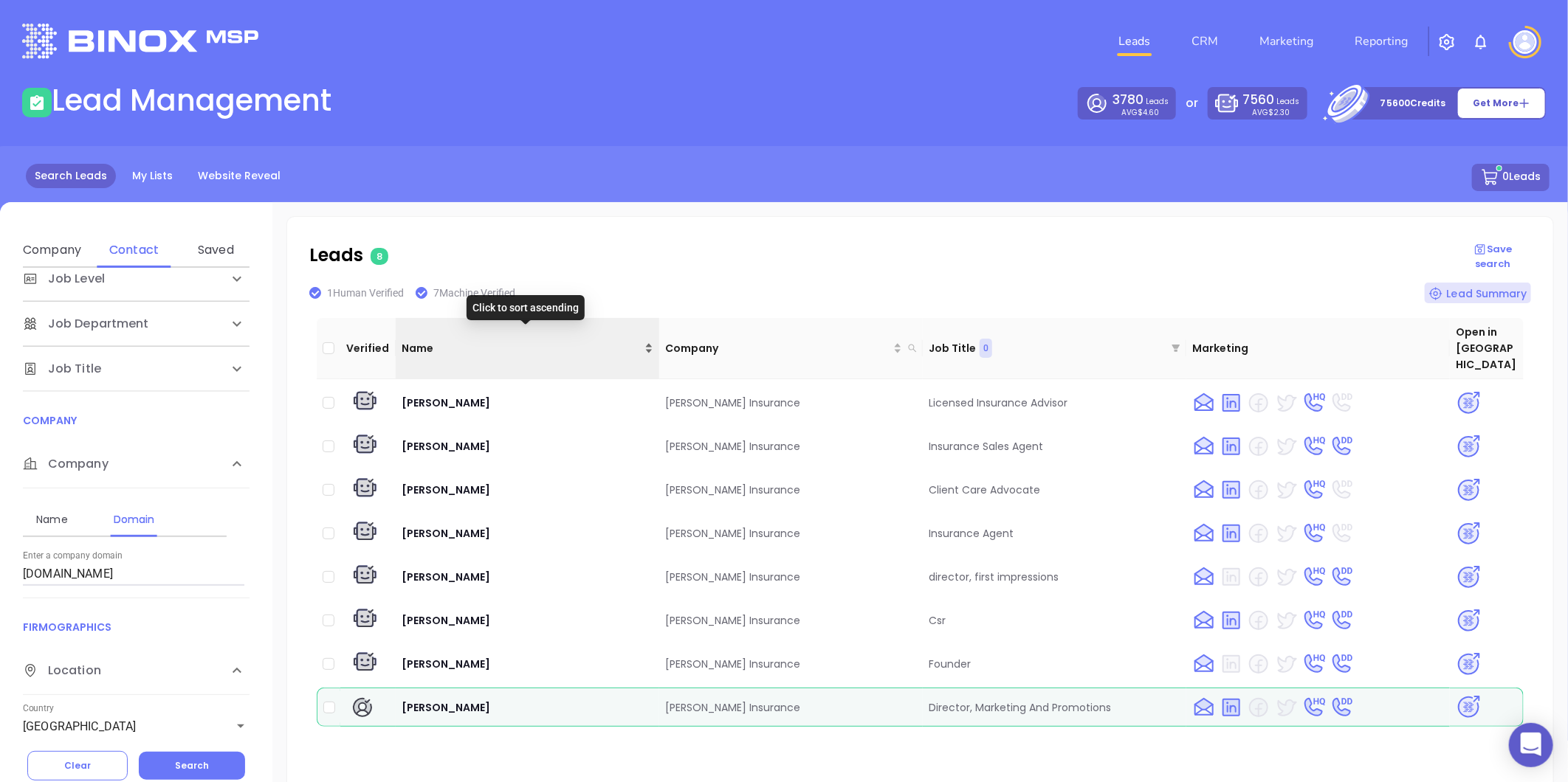
click at [643, 341] on div "Name" at bounding box center [528, 349] width 251 height 17
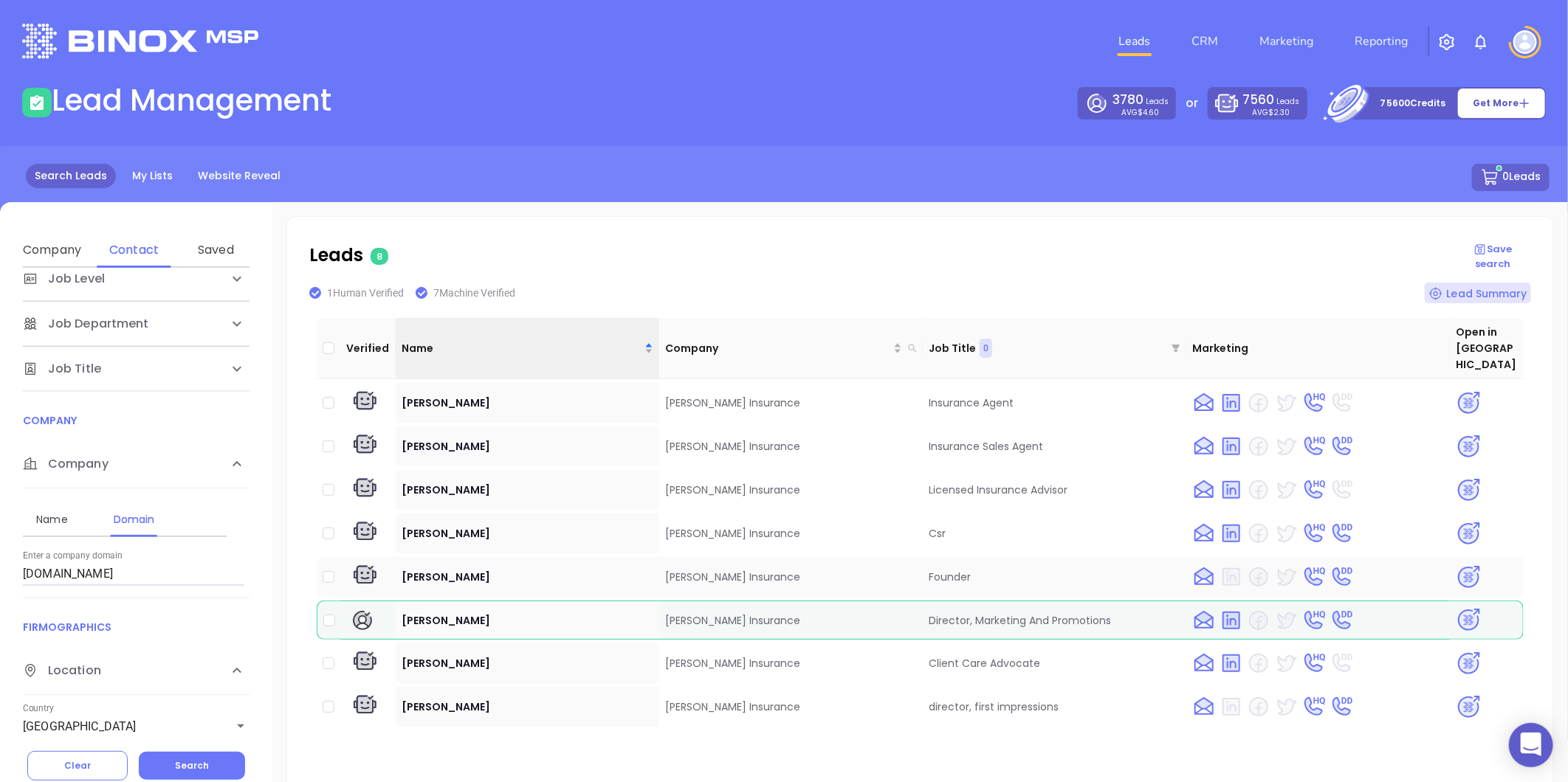
click at [1456, 565] on img at bounding box center [1468, 577] width 26 height 26
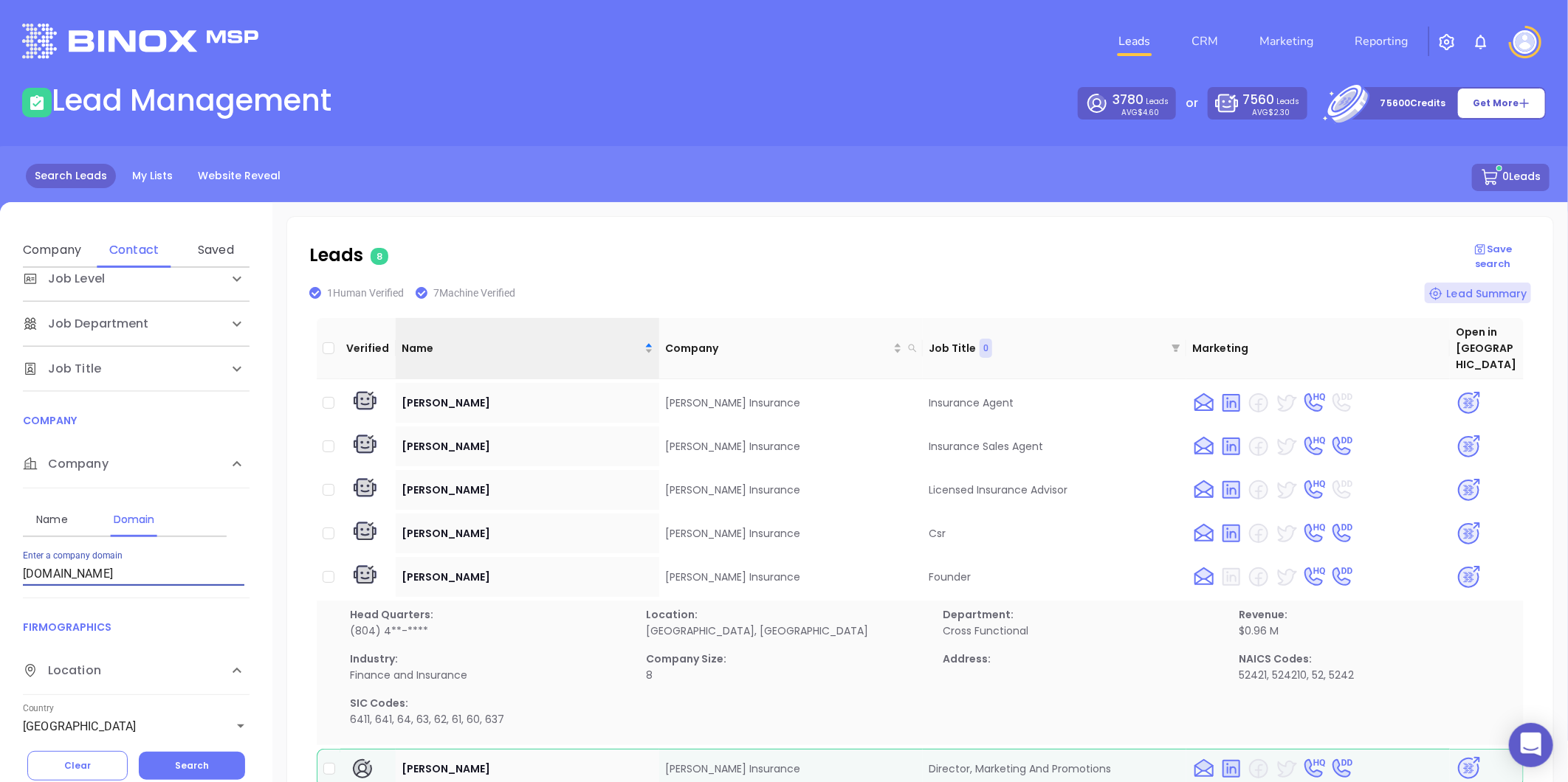
drag, startPoint x: -99, startPoint y: 603, endPoint x: 150, endPoint y: 517, distance: 263.4
click at [0, 617] on html "0 Leads CRM Marketing Reporting Financial Leads Leads Lead Management 3780 Lead…" at bounding box center [784, 391] width 1568 height 782
paste input "rio-"
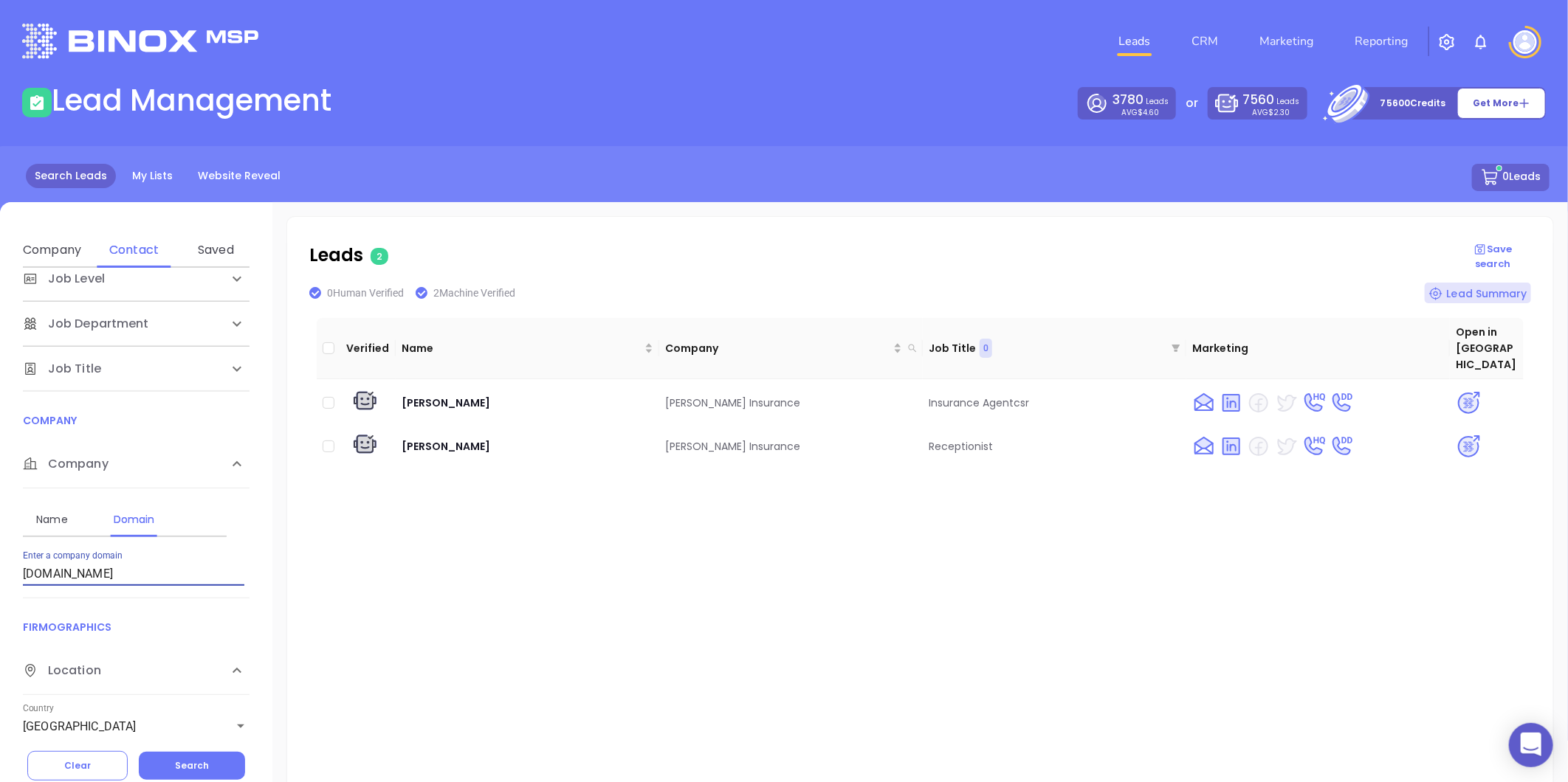
drag, startPoint x: 134, startPoint y: 580, endPoint x: -323, endPoint y: 666, distance: 465.0
click at [0, 666] on html "0 Leads CRM Marketing Reporting Financial Leads Leads Lead Management 3780 Lead…" at bounding box center [784, 391] width 1568 height 782
paste input "mccallinsurance.net"
type input "mccallinsurance.net"
click at [218, 757] on button "Search" at bounding box center [192, 766] width 107 height 28
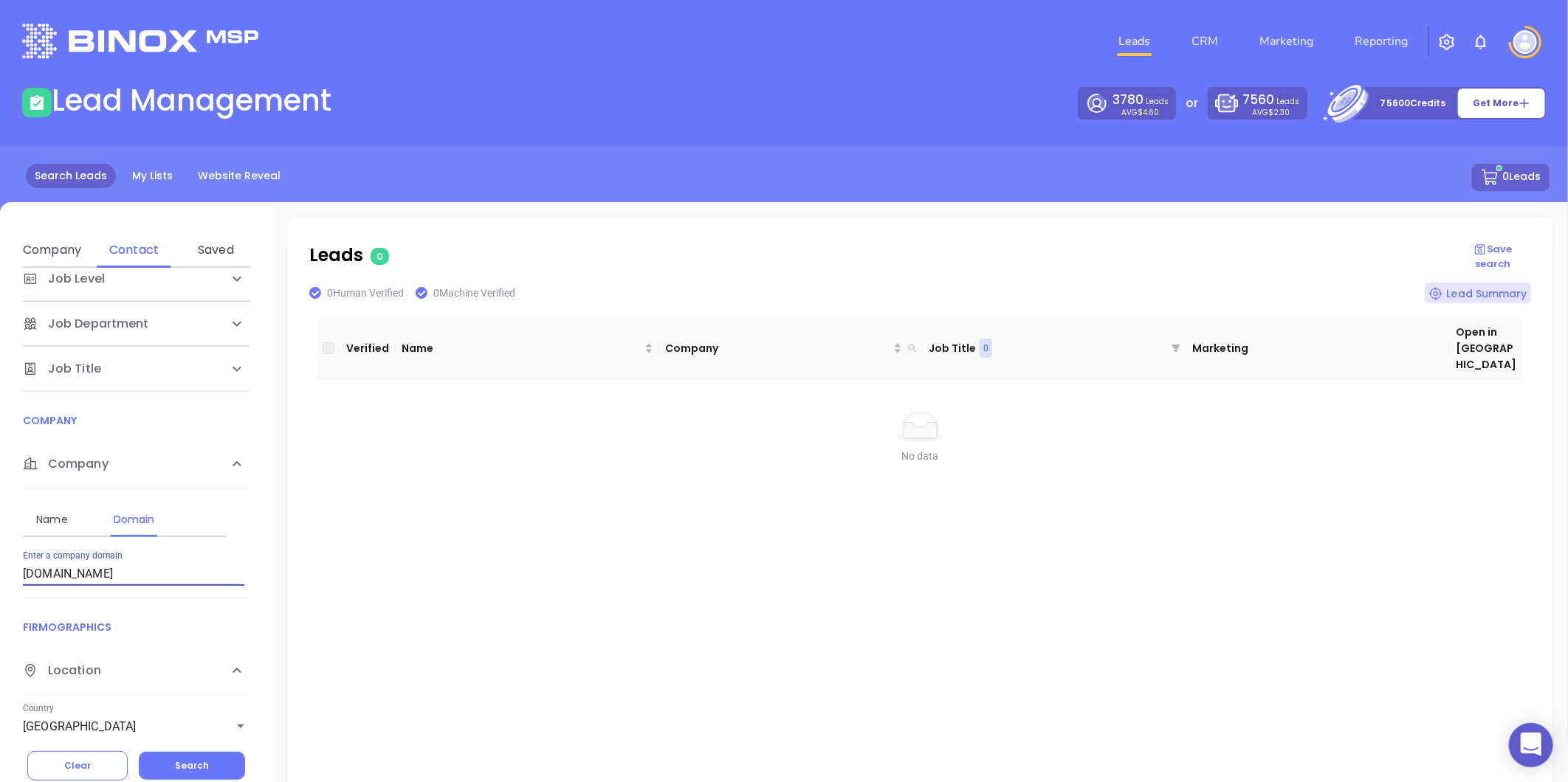
drag, startPoint x: 138, startPoint y: 572, endPoint x: -390, endPoint y: 609, distance: 529.3
click at [0, 609] on html "0 Leads CRM Marketing Reporting Financial Leads Leads Lead Management 3780 Lead…" at bounding box center [784, 391] width 1568 height 782
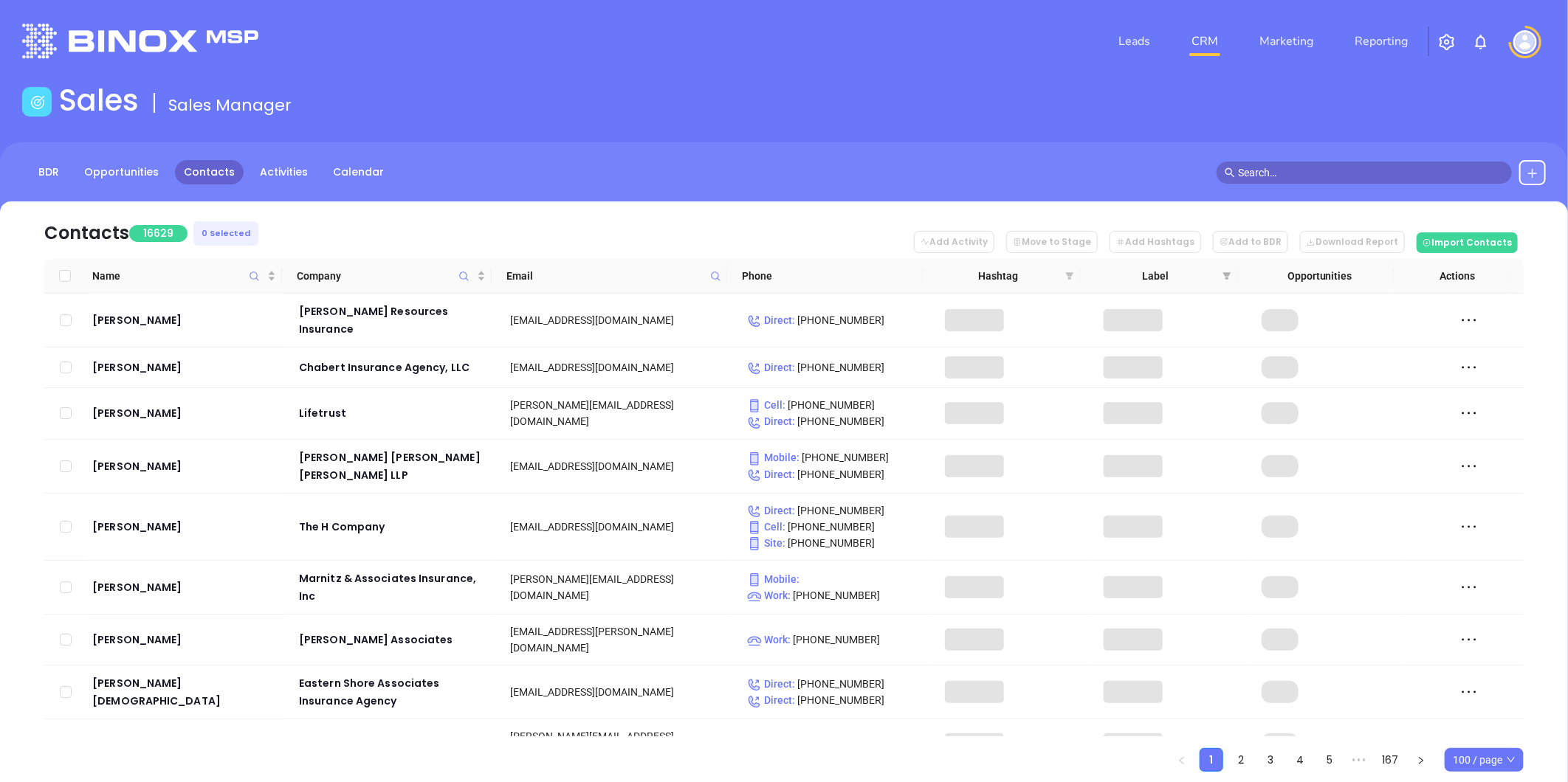
click at [1068, 275] on icon "filter" at bounding box center [1070, 275] width 8 height 7
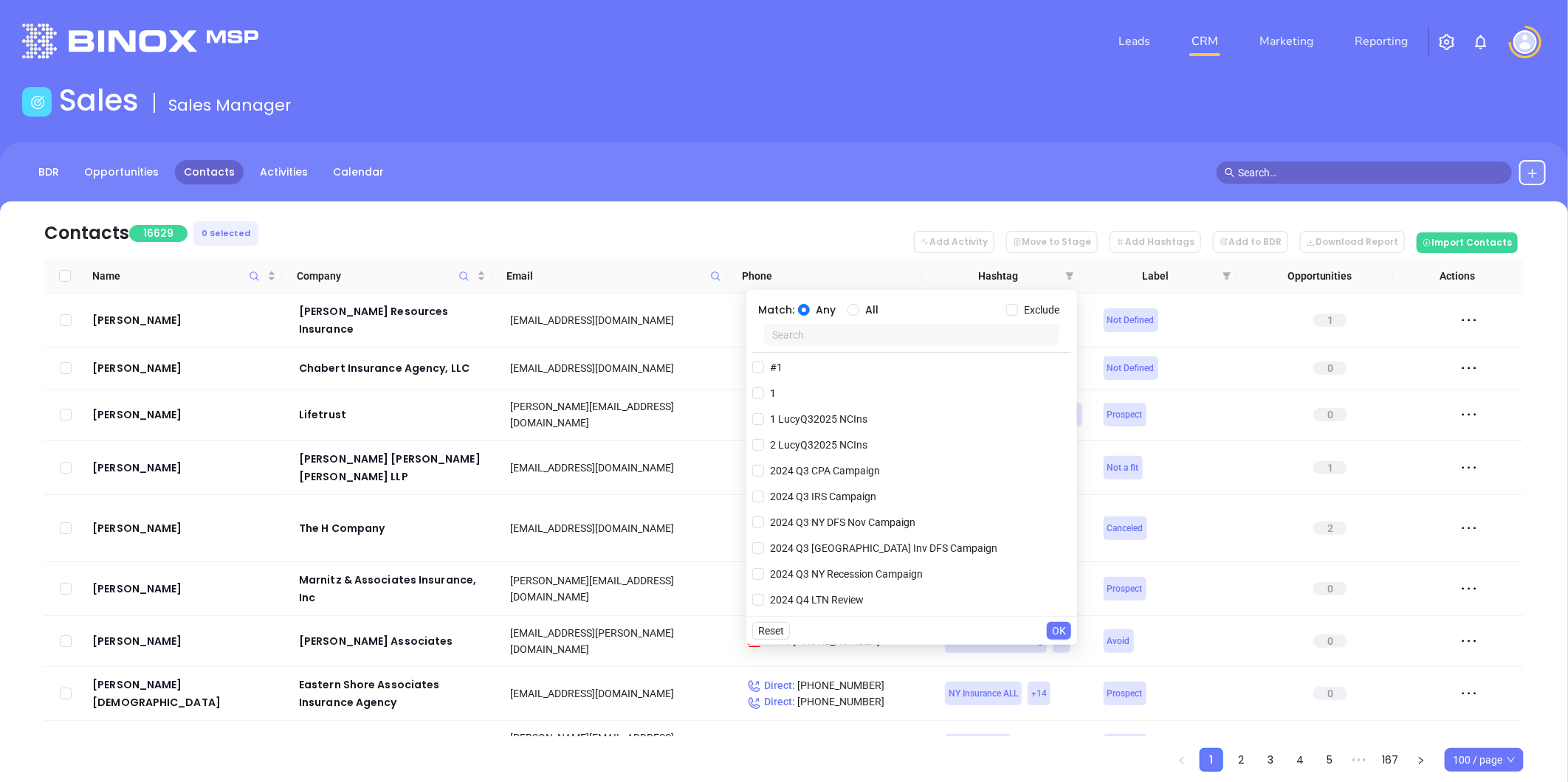
click at [847, 346] on input "text" at bounding box center [911, 335] width 295 height 22
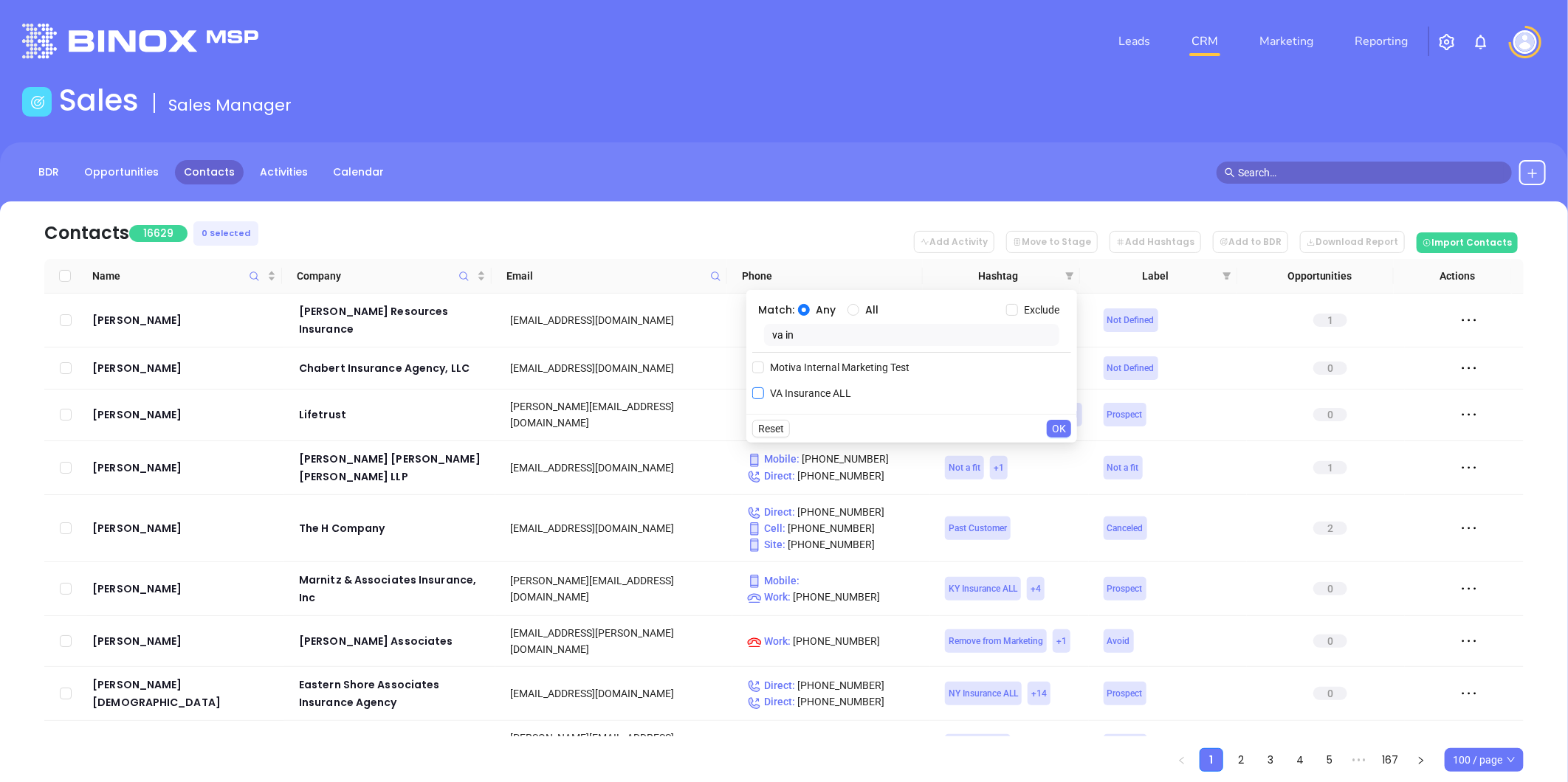
type input "va in"
drag, startPoint x: 753, startPoint y: 396, endPoint x: 762, endPoint y: 389, distance: 11.4
click at [755, 396] on input "VA Insurance ALL" at bounding box center [758, 393] width 12 height 12
checkbox input "true"
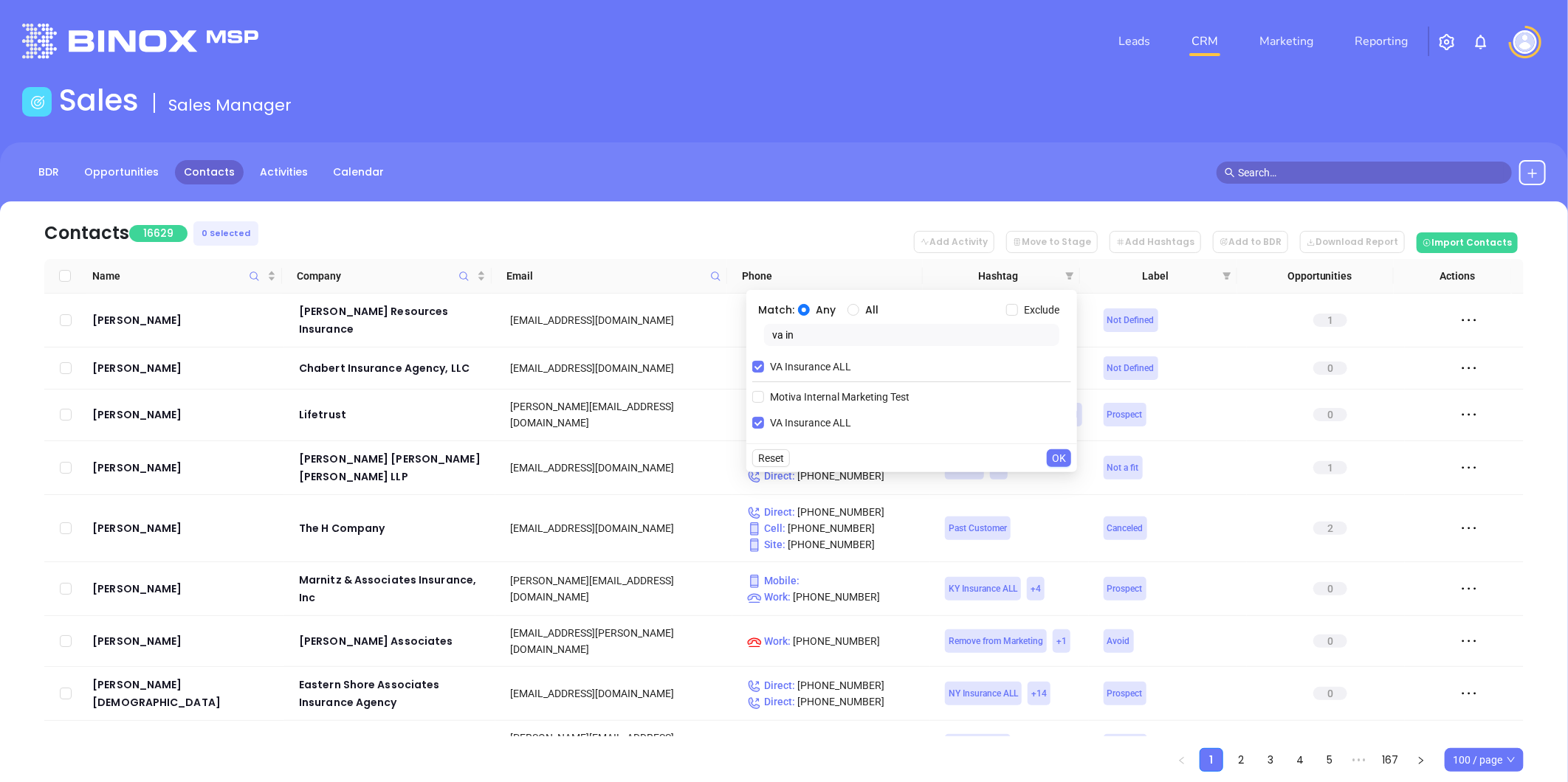
drag, startPoint x: 806, startPoint y: 335, endPoint x: 689, endPoint y: 353, distance: 118.4
click at [689, 353] on body "Leads CRM Marketing Reporting Financial Leads Leads Sales Sales Manager BDR Opp…" at bounding box center [784, 391] width 1568 height 782
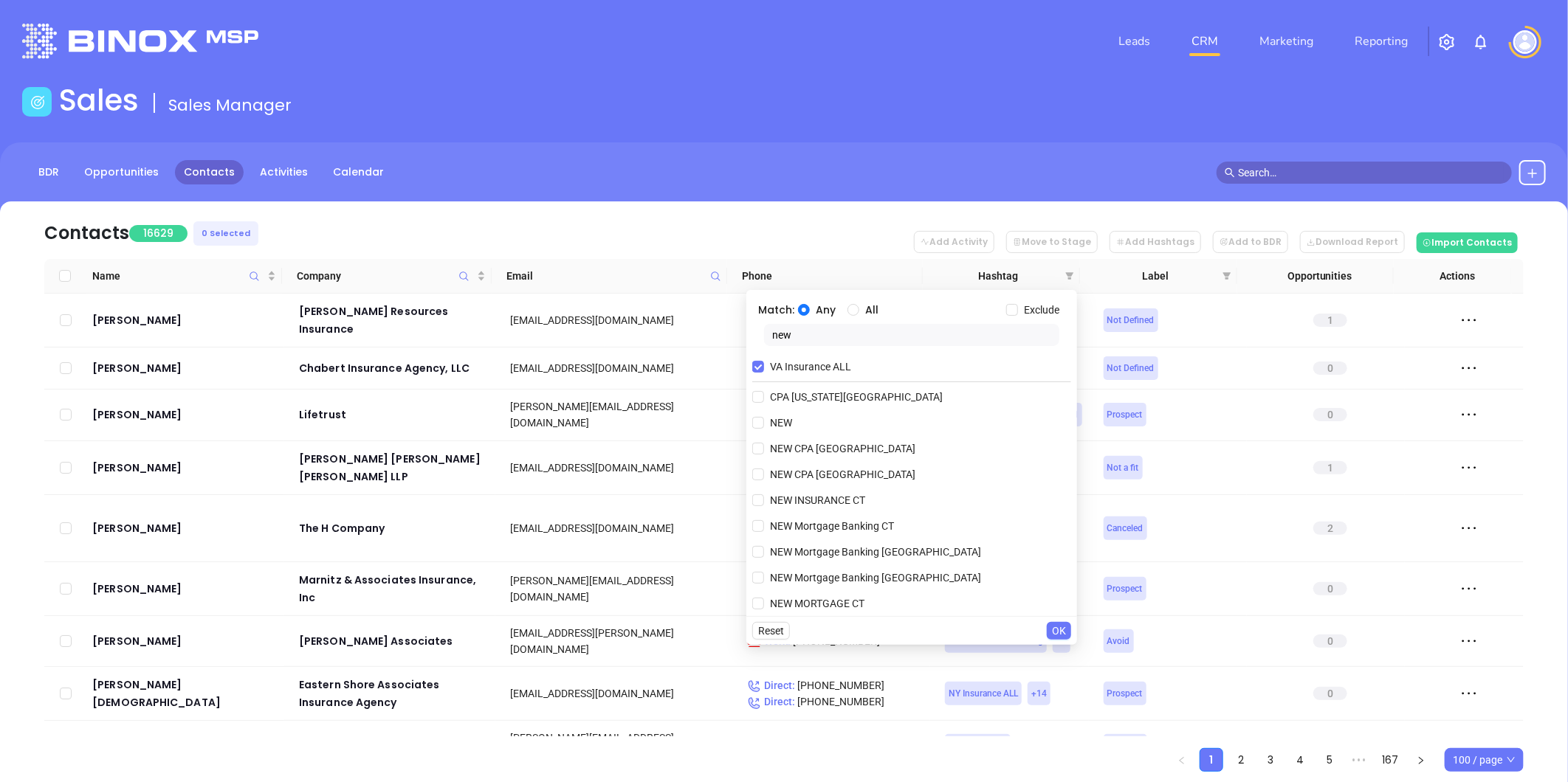
type input "new"
click at [788, 411] on div "VA Insurance ALL CPA New York County NEW NEW CPA NJ NEW CPA NY NEW INSURANCE CT…" at bounding box center [912, 481] width 319 height 258
click at [777, 422] on span "NEW" at bounding box center [781, 423] width 34 height 17
click at [764, 422] on input "NEW" at bounding box center [758, 422] width 12 height 12
checkbox input "true"
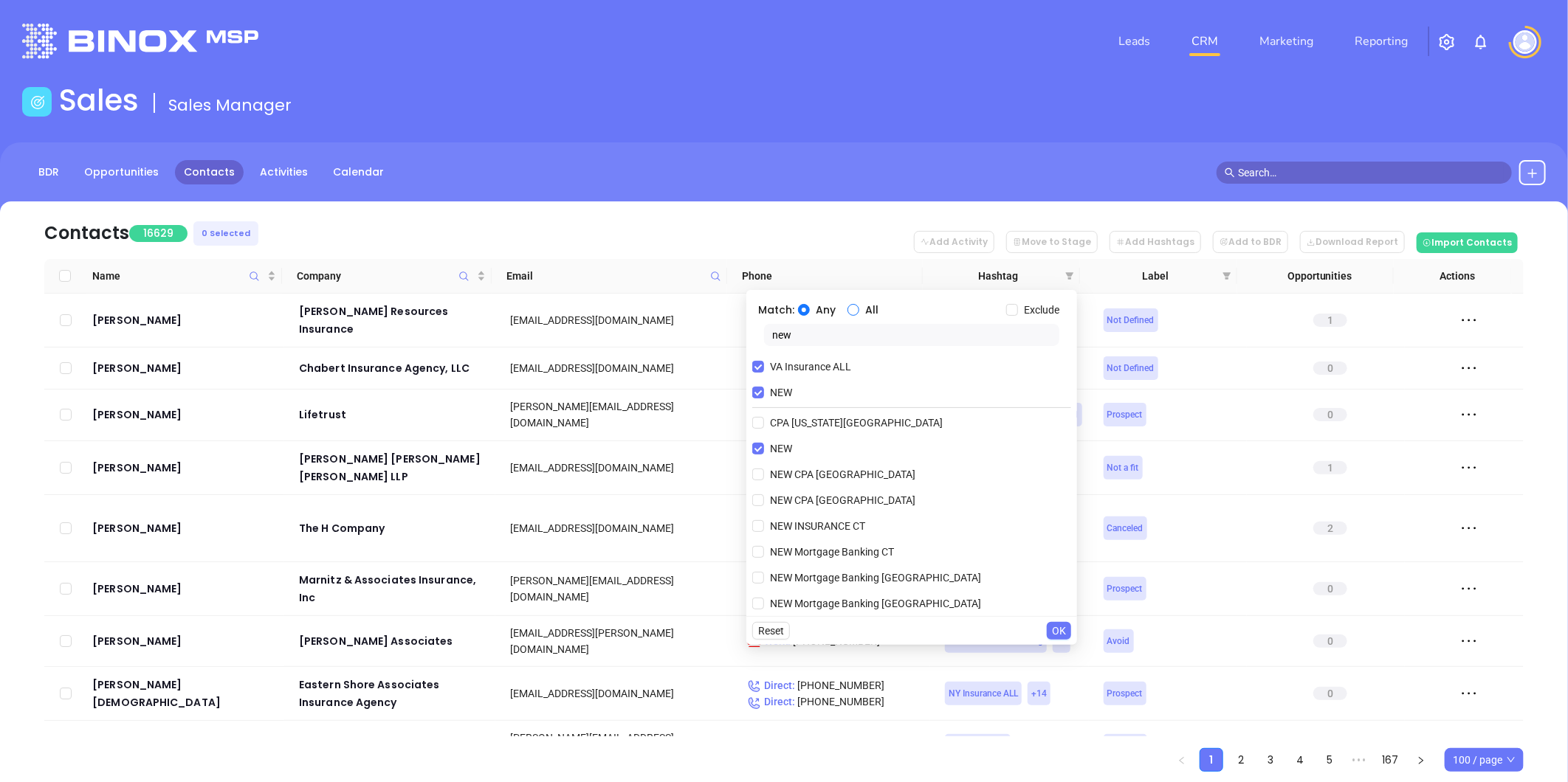
click at [853, 312] on input "All" at bounding box center [853, 310] width 12 height 12
radio input "true"
click at [1059, 631] on span "OK" at bounding box center [1059, 631] width 14 height 17
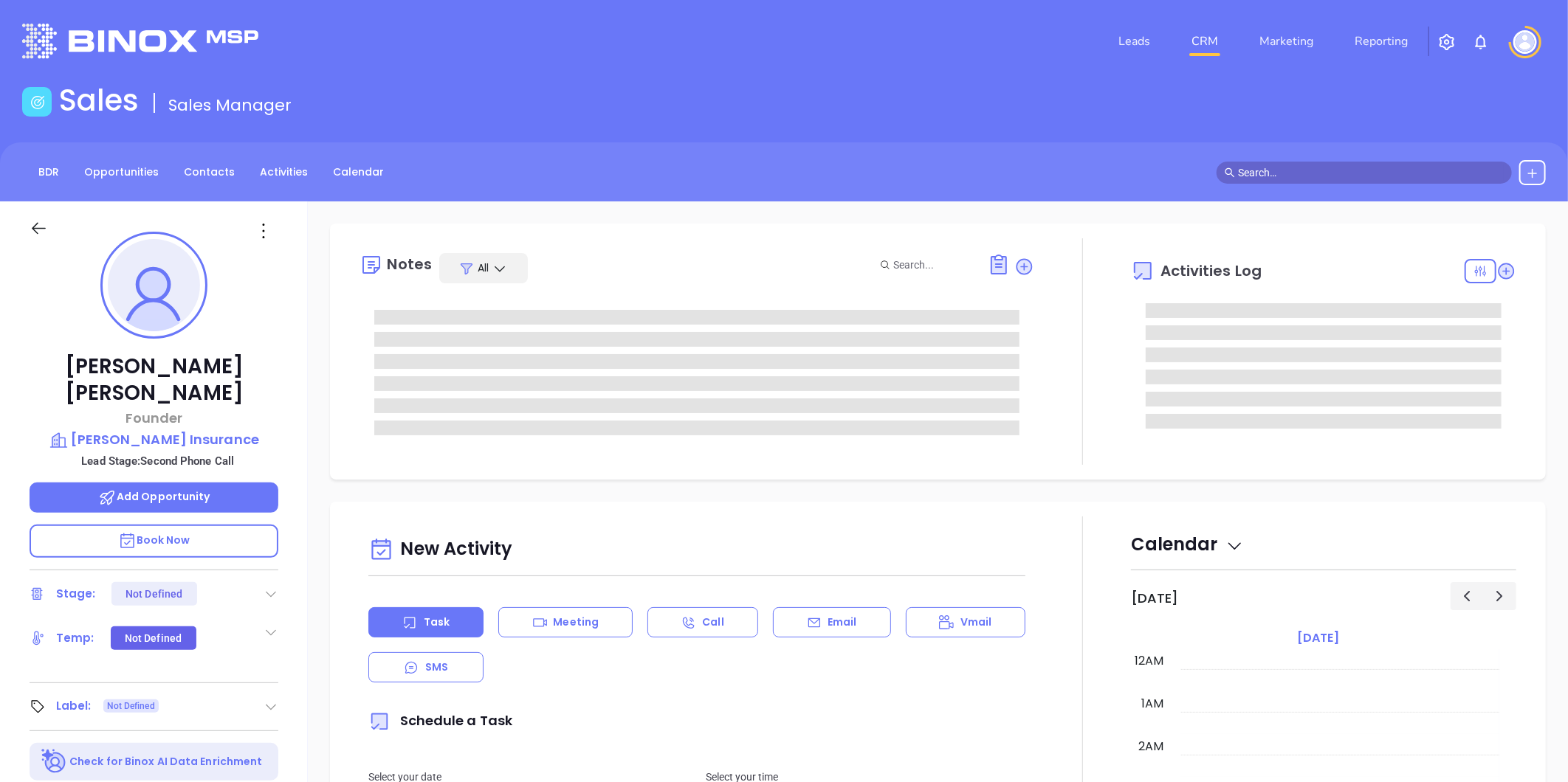
type input "[DATE]"
type input "[PERSON_NAME]"
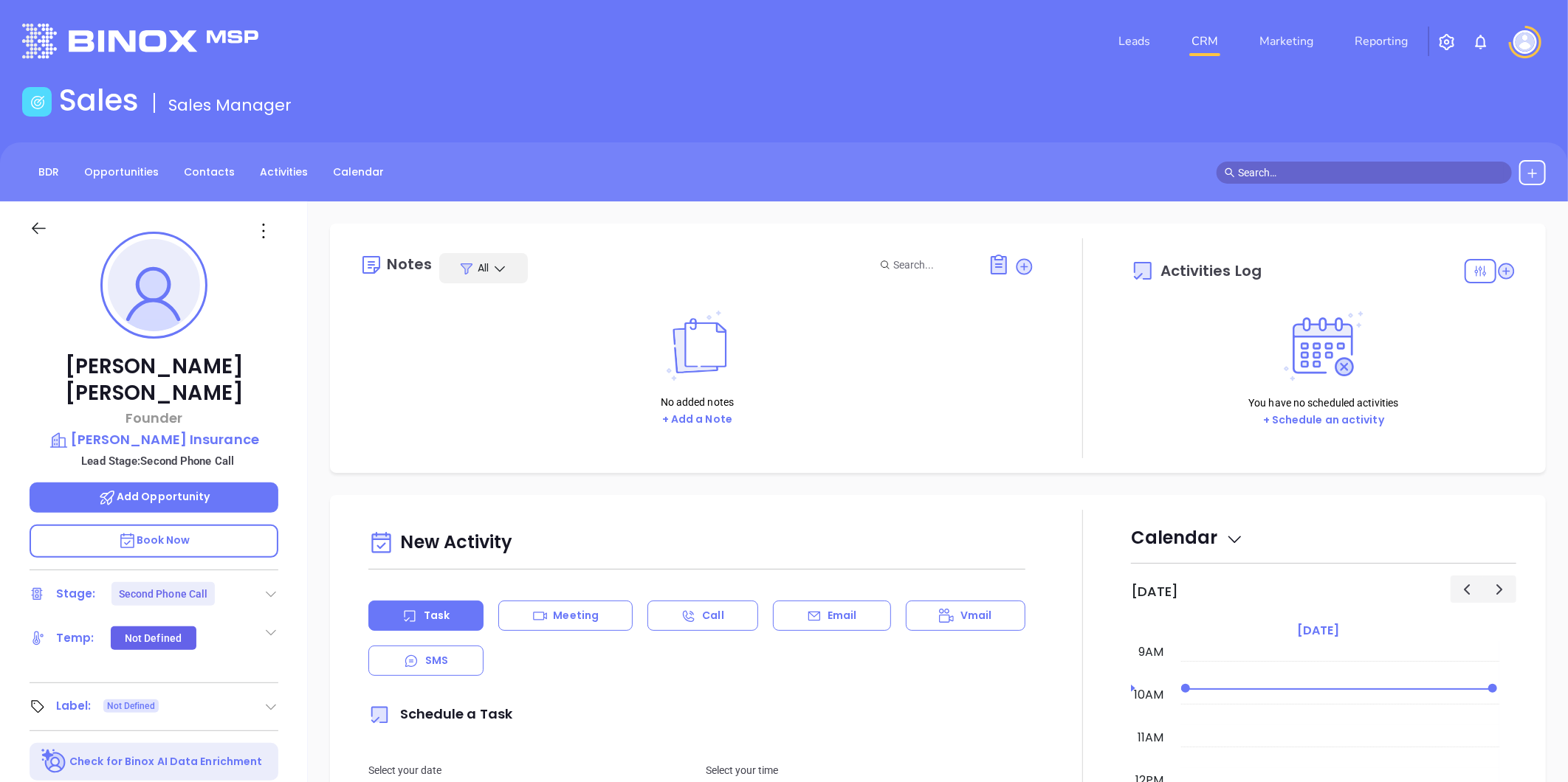
click at [270, 587] on icon at bounding box center [271, 594] width 15 height 15
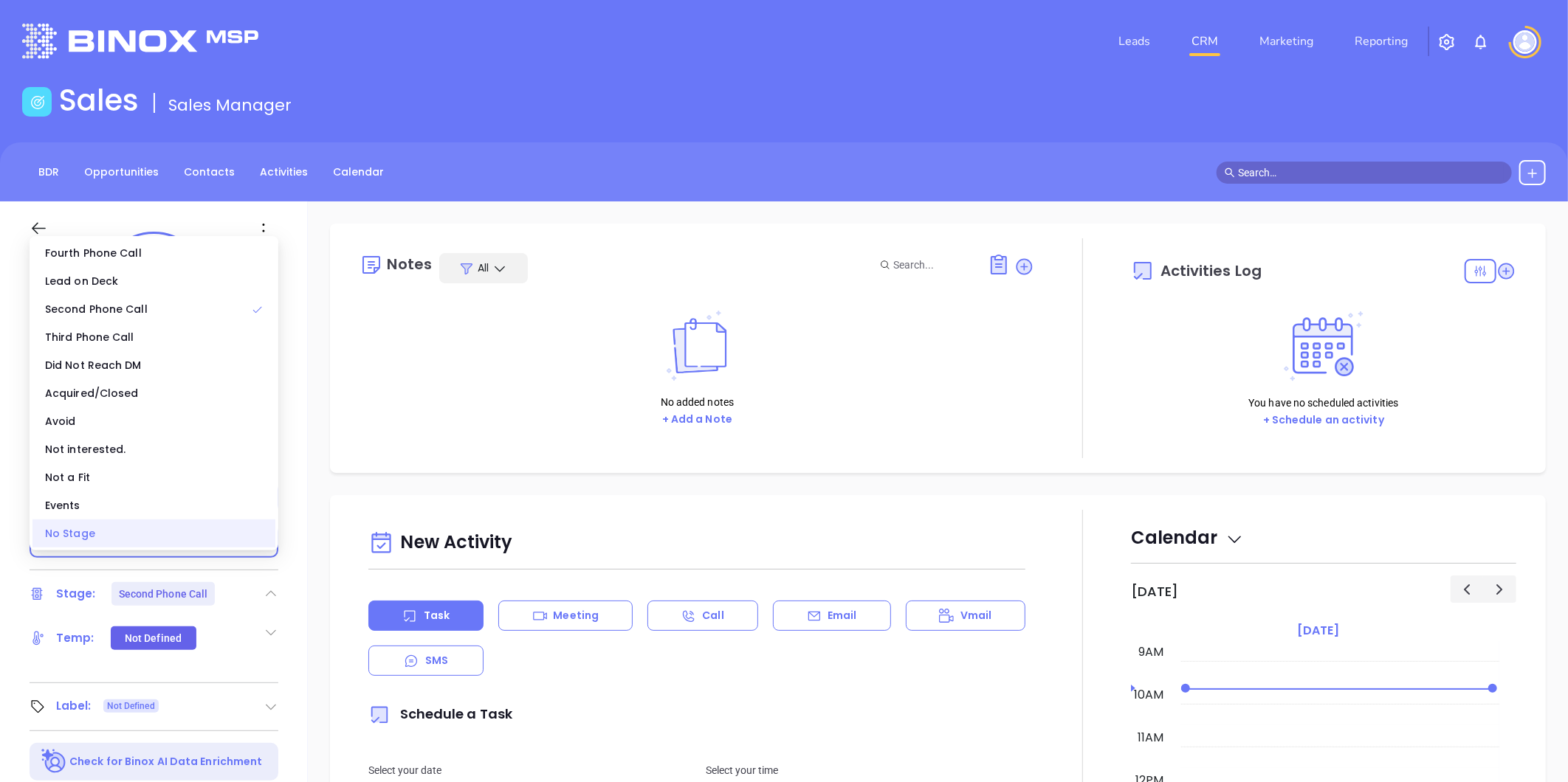
click at [214, 540] on div "No Stage" at bounding box center [154, 533] width 243 height 28
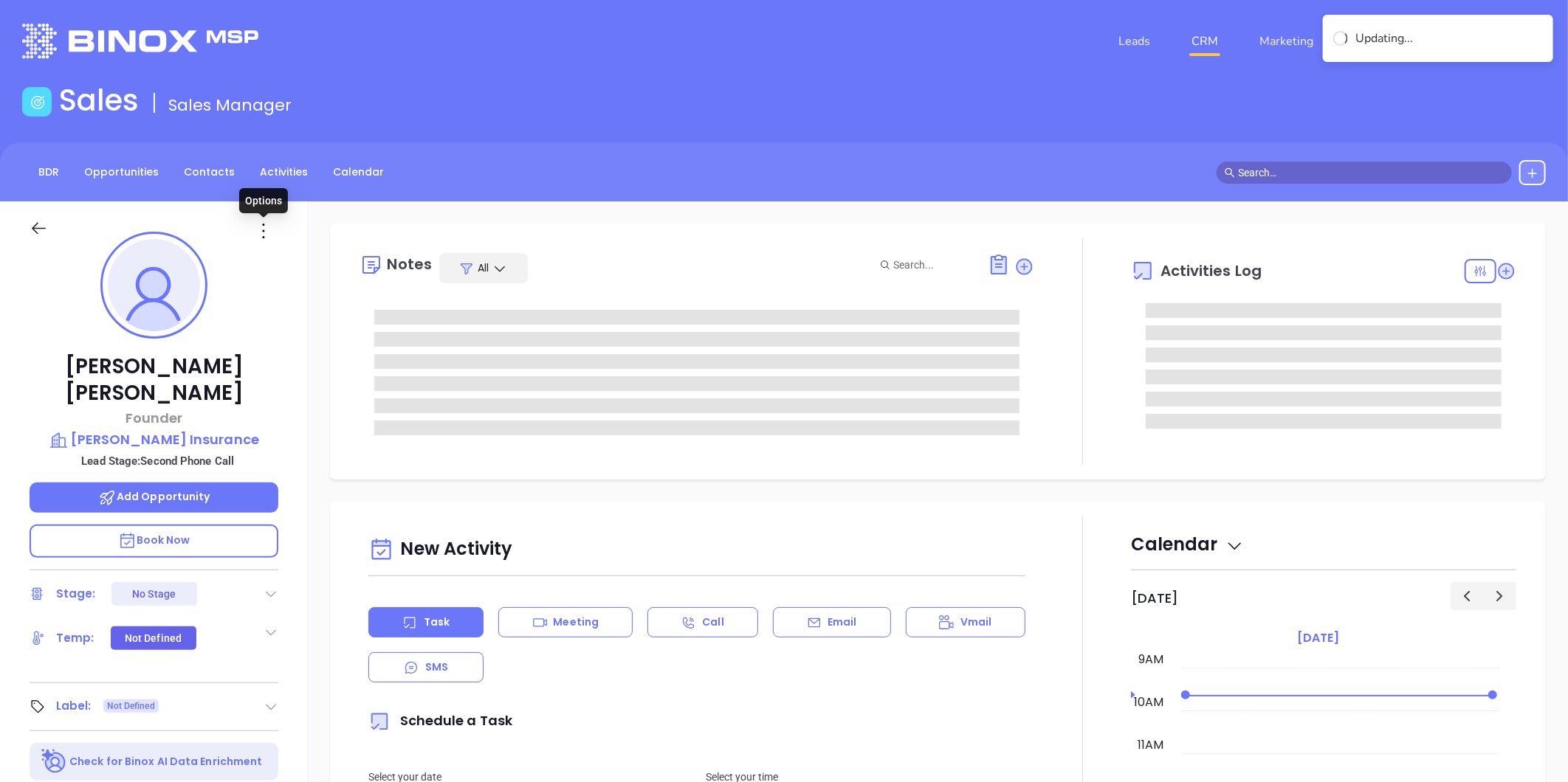
click at [261, 225] on icon at bounding box center [263, 231] width 24 height 24
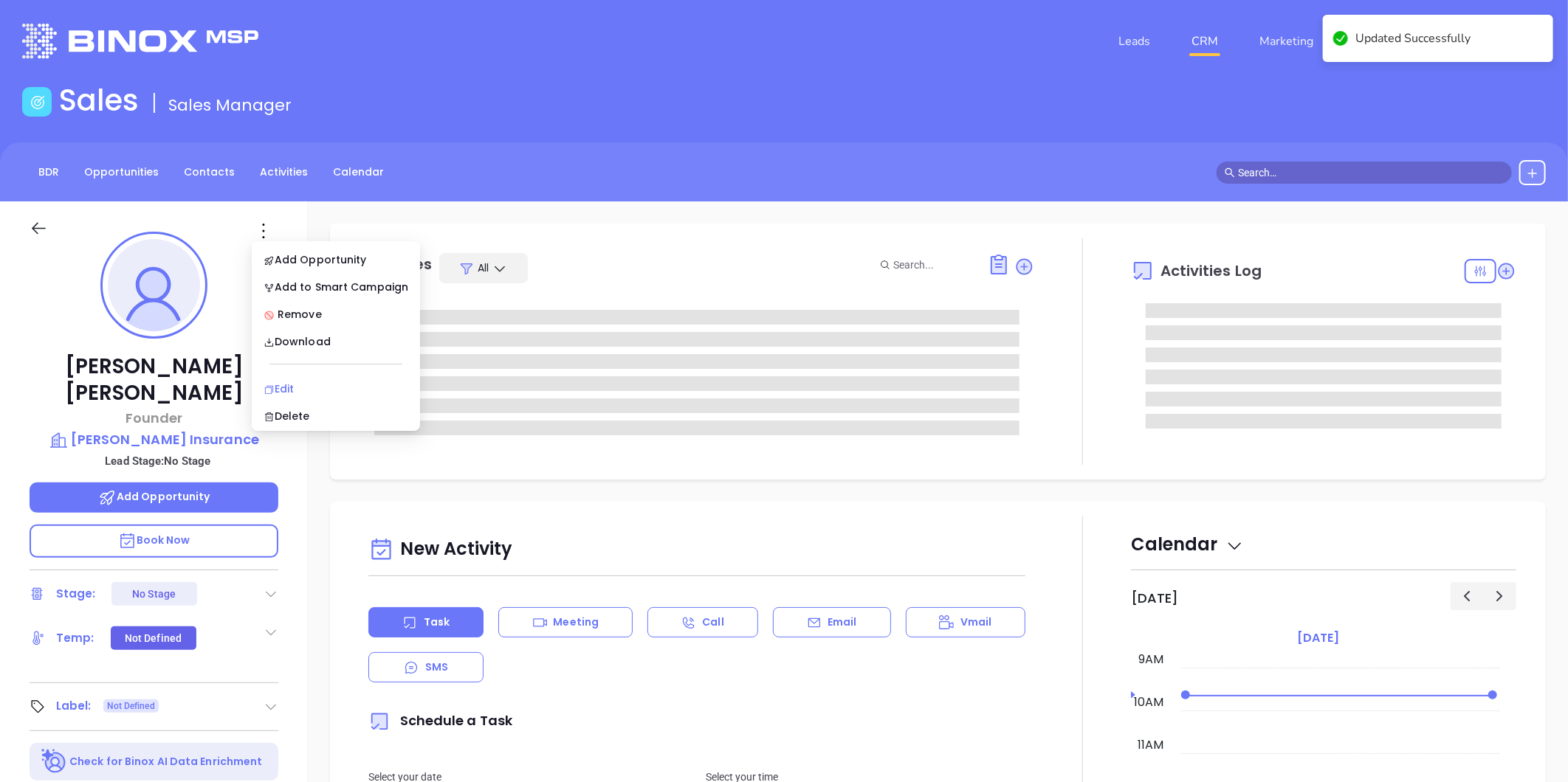
click at [292, 382] on div "Edit" at bounding box center [336, 389] width 145 height 17
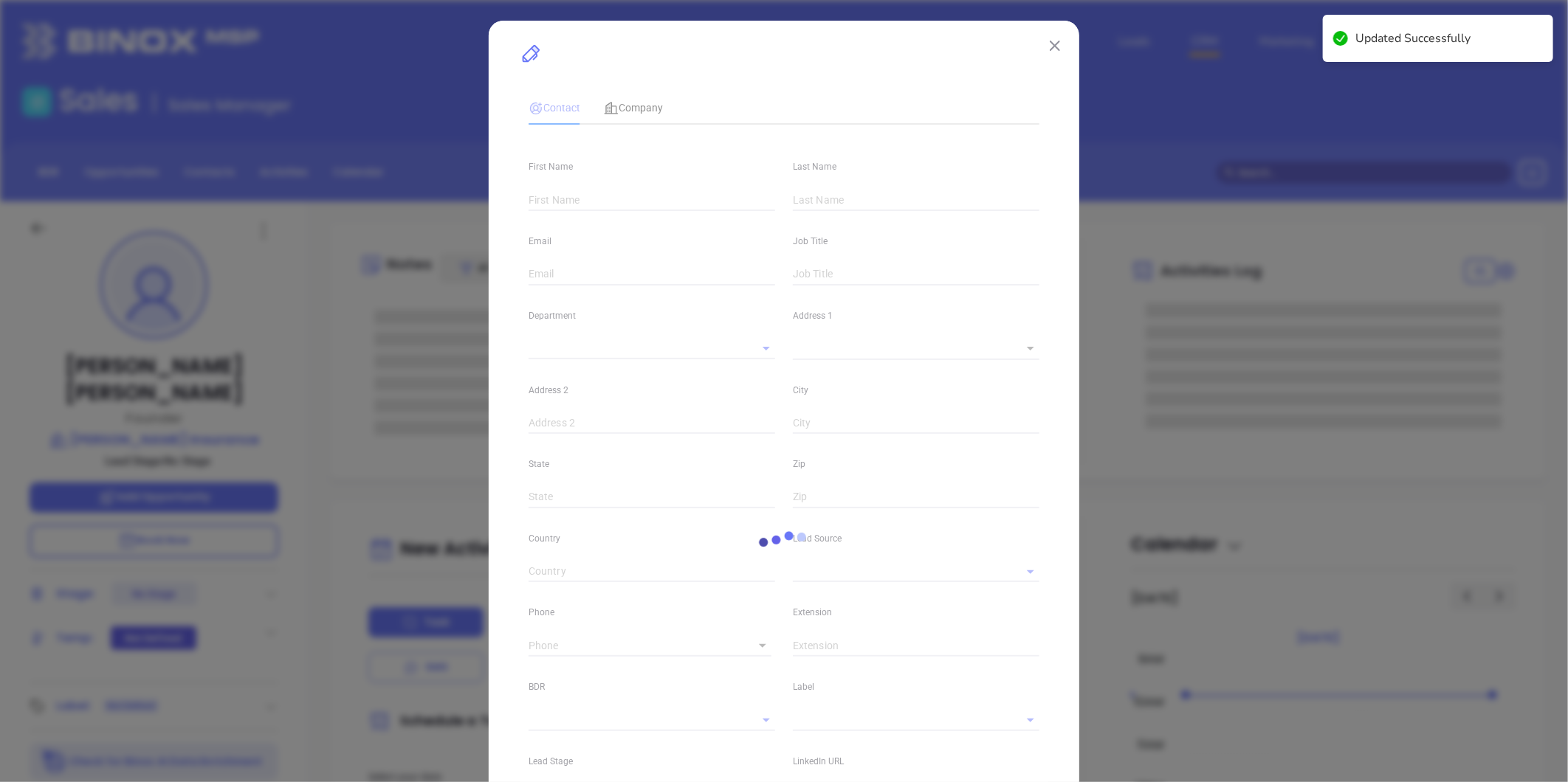
type input "Jason"
type input "Kilgo"
type input "jason@kilgoinsurance.com"
type input "Founder"
type input "1"
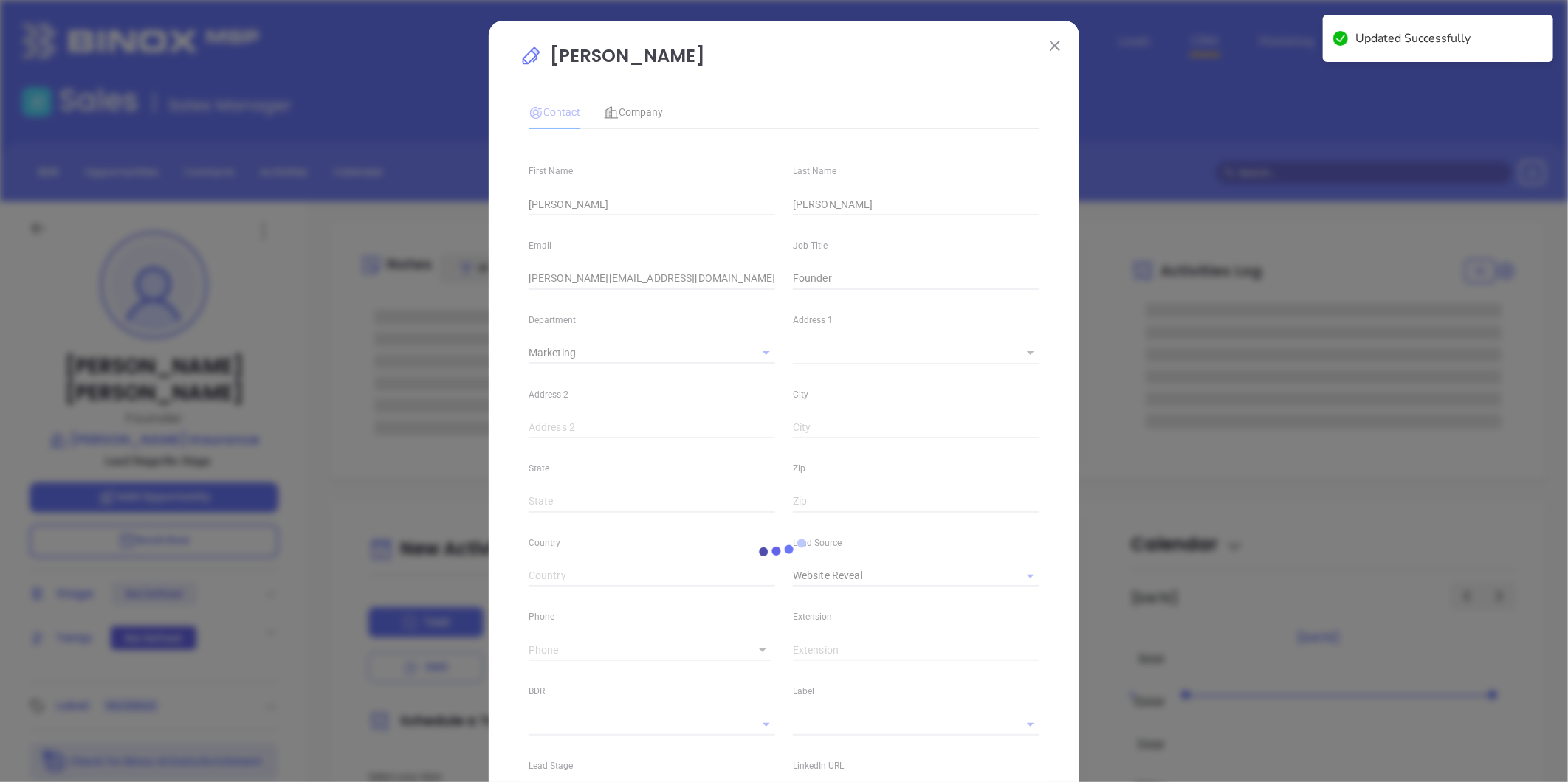
type input "Marketing"
type input "Website Reveal"
type input "undefined undefined"
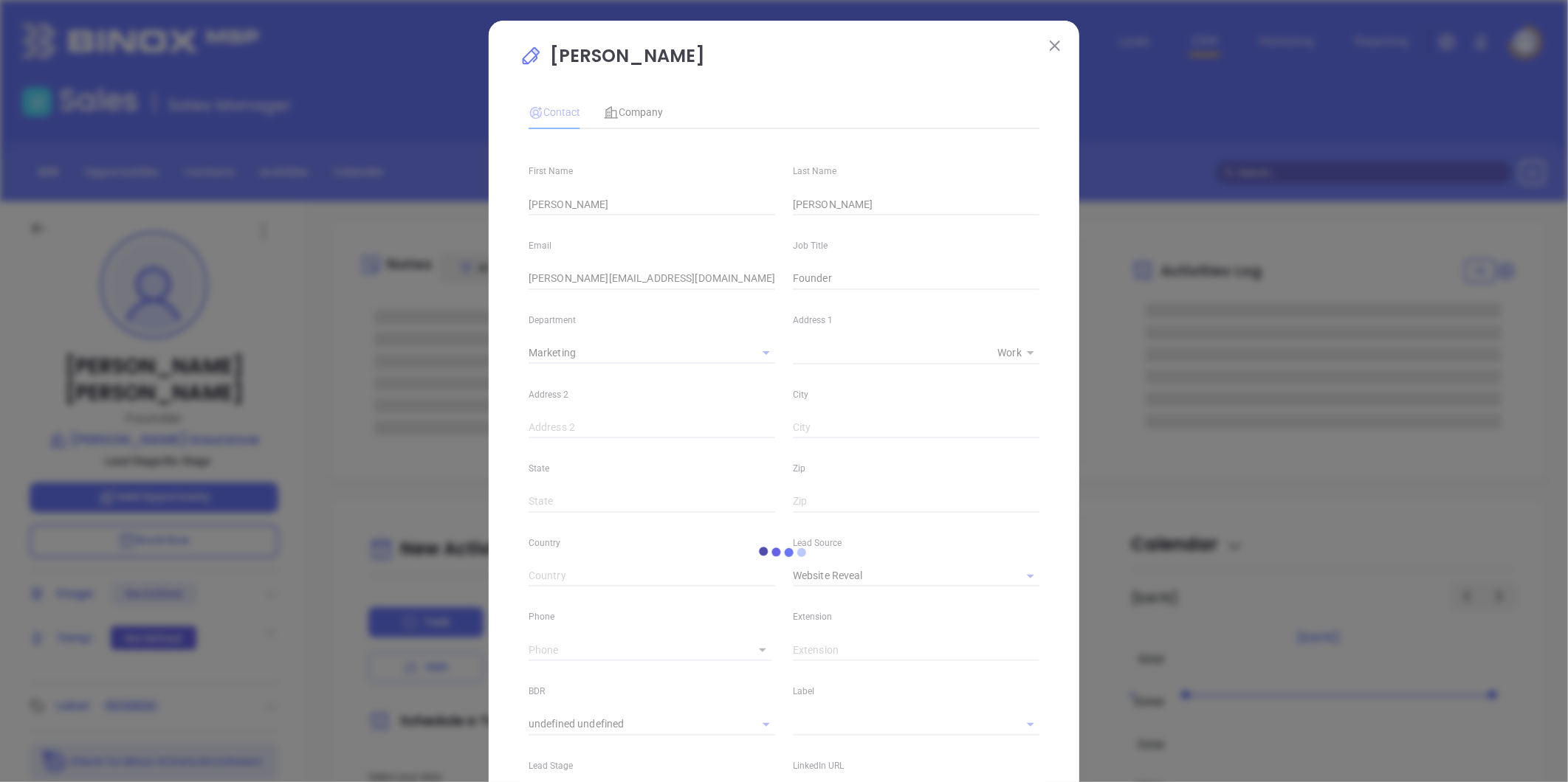
type input "(804) 403-7400"
type input "1"
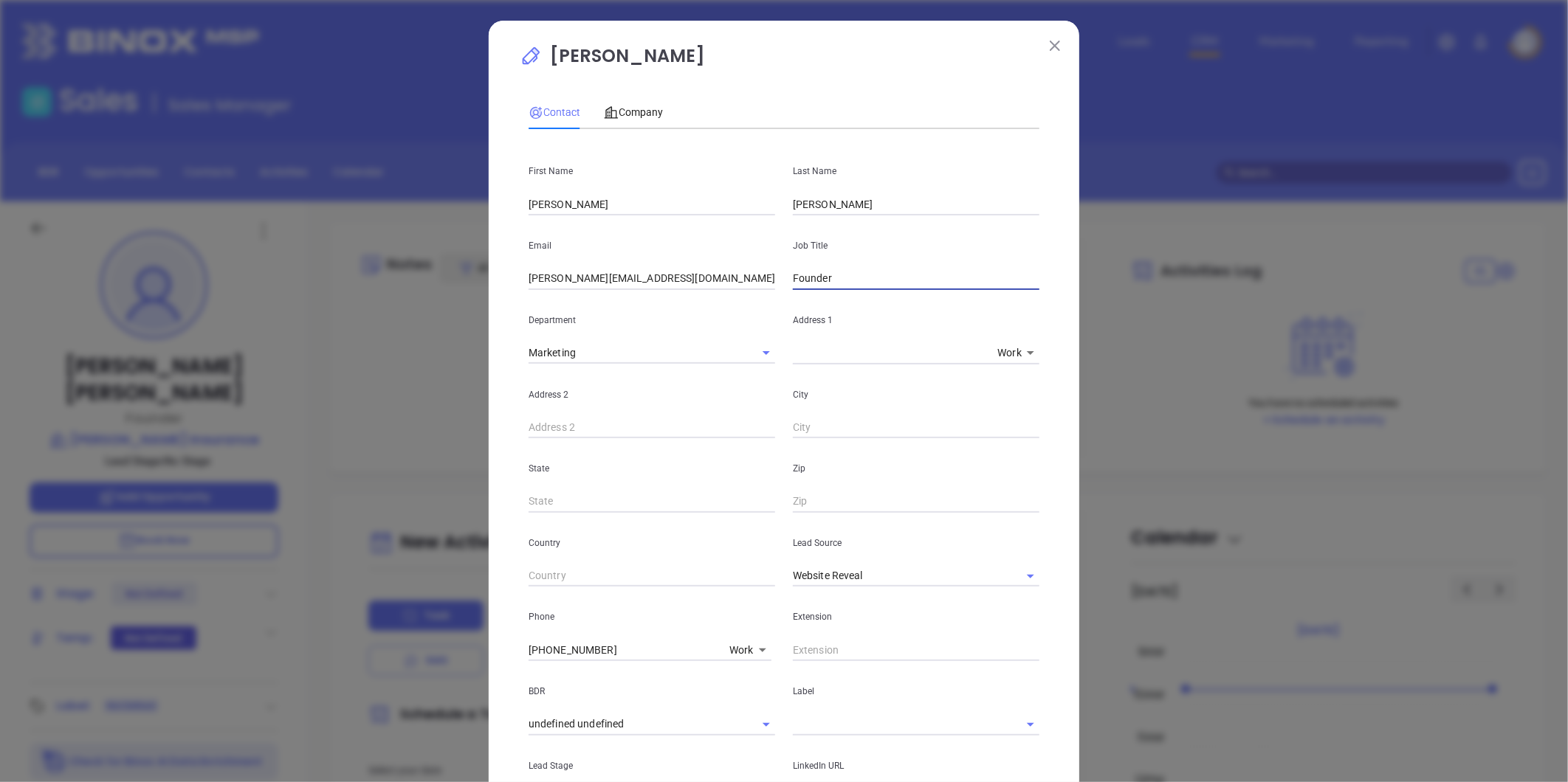
drag, startPoint x: 915, startPoint y: 282, endPoint x: 895, endPoint y: 281, distance: 20.0
click at [915, 282] on input "Founder" at bounding box center [916, 279] width 246 height 22
type input "Founder & CEO"
click at [837, 502] on input "text" at bounding box center [916, 502] width 246 height 22
click at [749, 483] on div "State" at bounding box center [652, 475] width 265 height 74
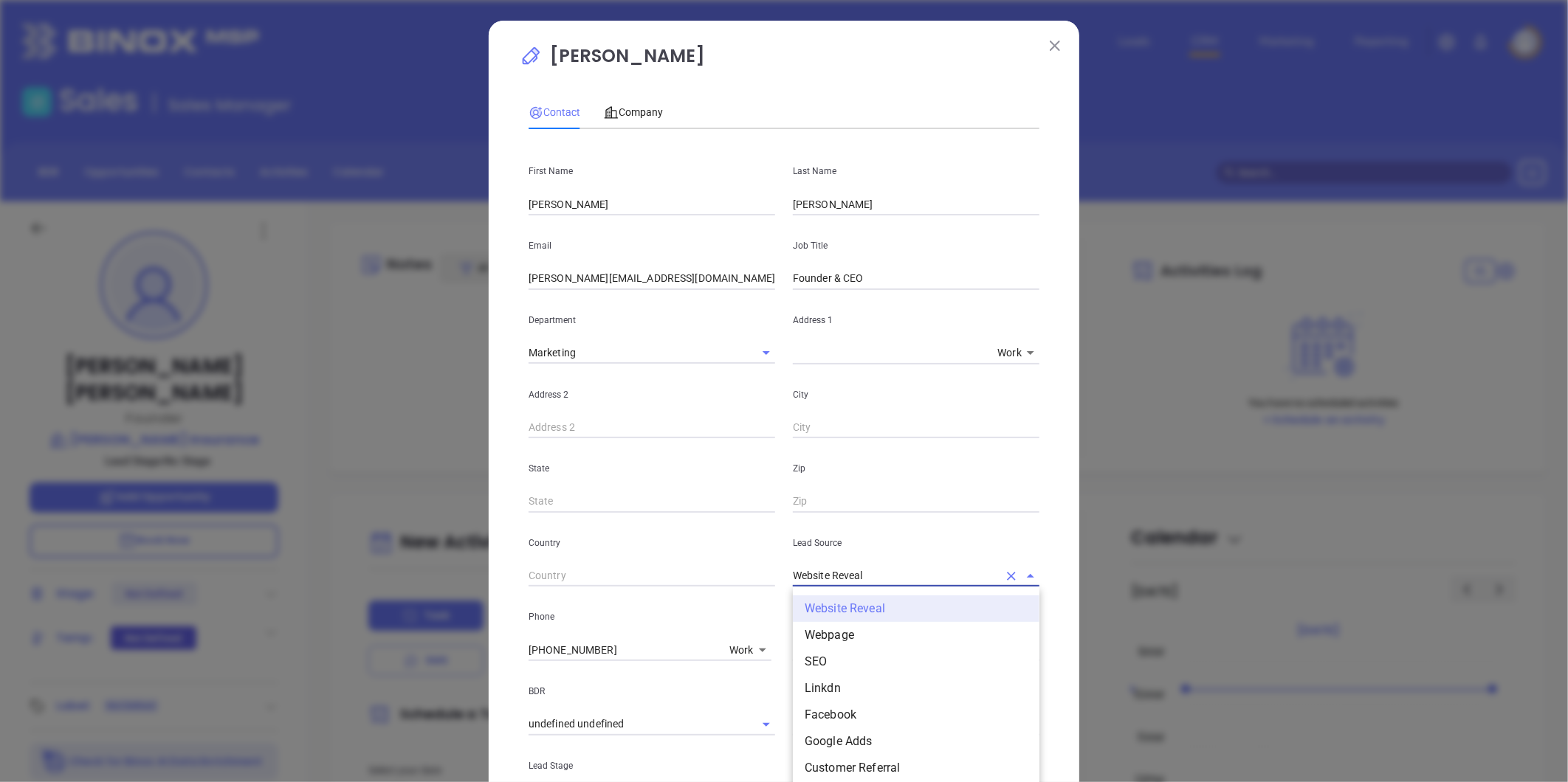
drag, startPoint x: 866, startPoint y: 570, endPoint x: 908, endPoint y: 568, distance: 42.0
click at [868, 570] on input "Website Reveal" at bounding box center [896, 576] width 205 height 21
drag, startPoint x: 1000, startPoint y: 574, endPoint x: 972, endPoint y: 573, distance: 28.0
click at [1004, 574] on icon "Clear" at bounding box center [1011, 576] width 15 height 15
click at [838, 578] on input "text" at bounding box center [896, 576] width 205 height 21
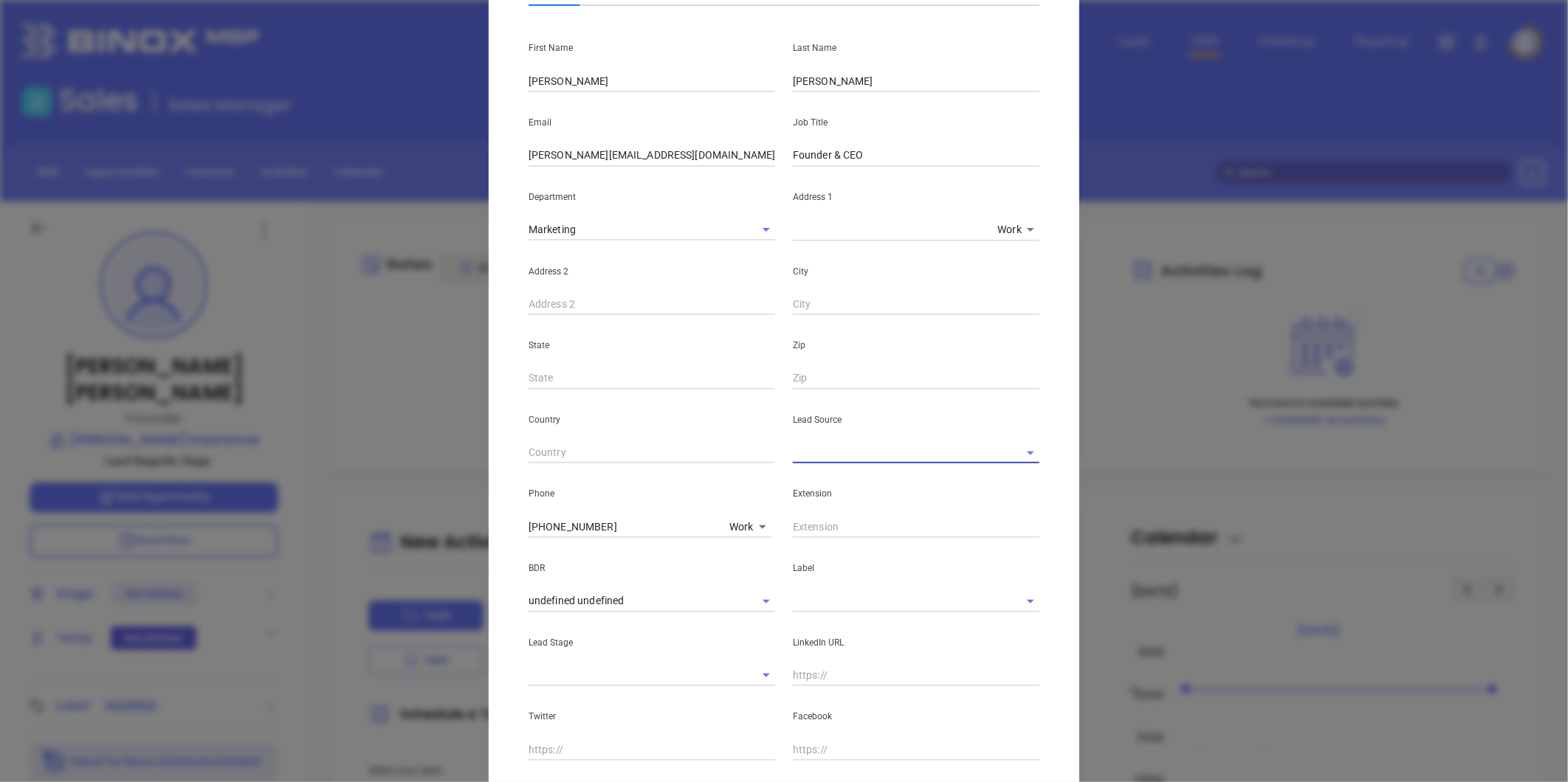
scroll to position [164, 0]
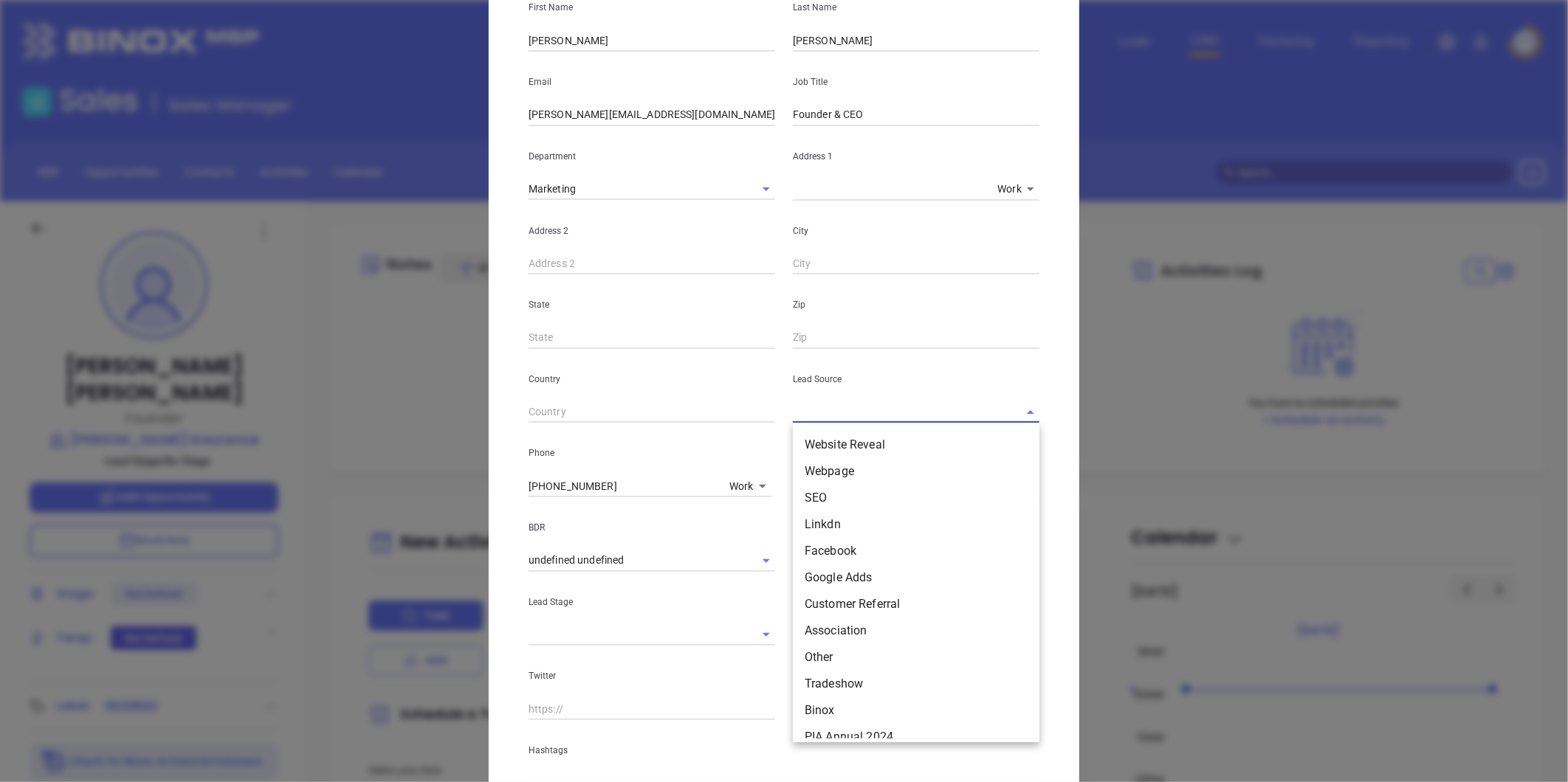
click at [825, 415] on input "text" at bounding box center [896, 412] width 205 height 21
click at [827, 705] on li "Binox" at bounding box center [916, 711] width 246 height 26
type input "Binox"
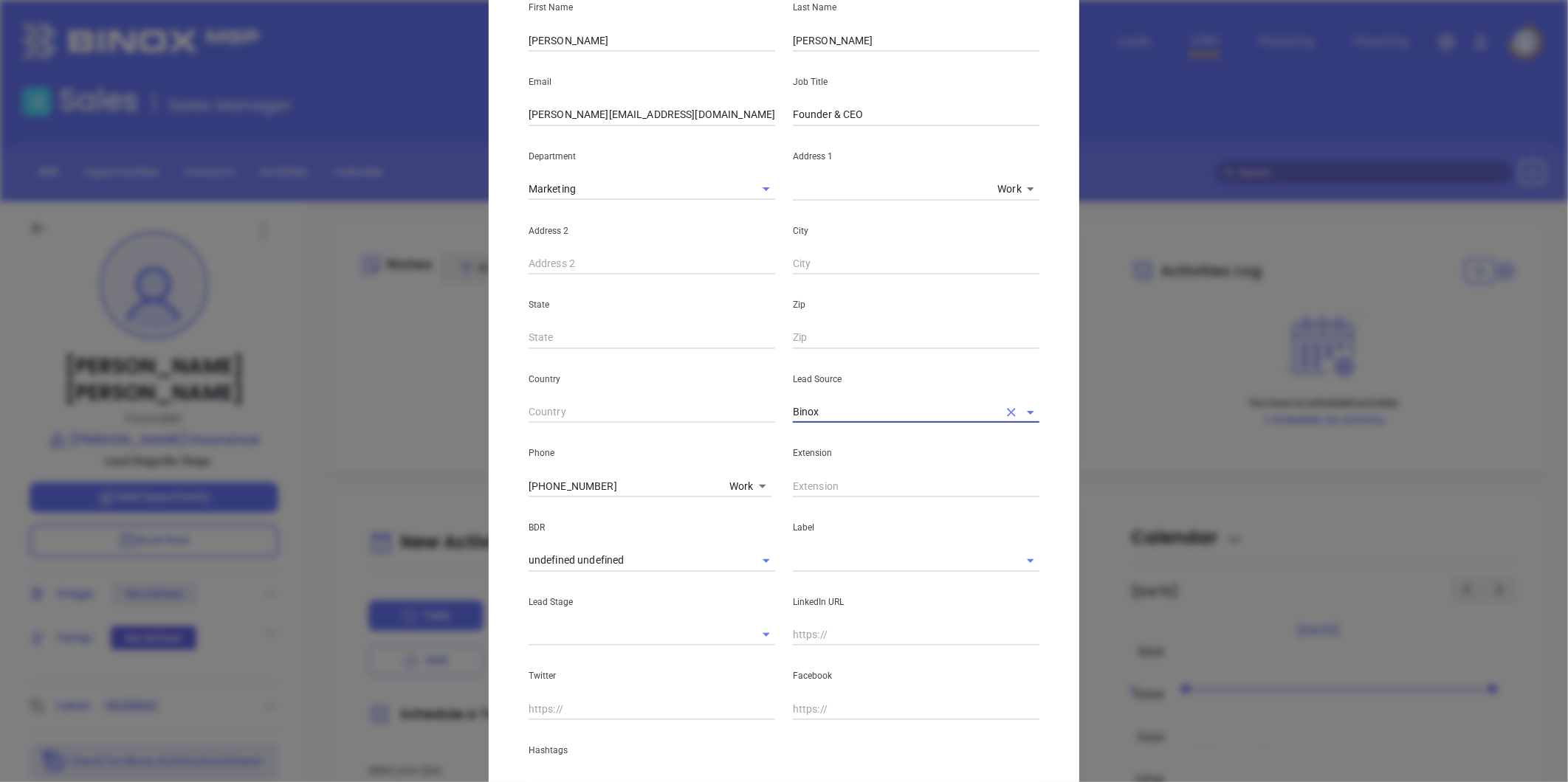
click at [835, 568] on input "text" at bounding box center [896, 560] width 205 height 21
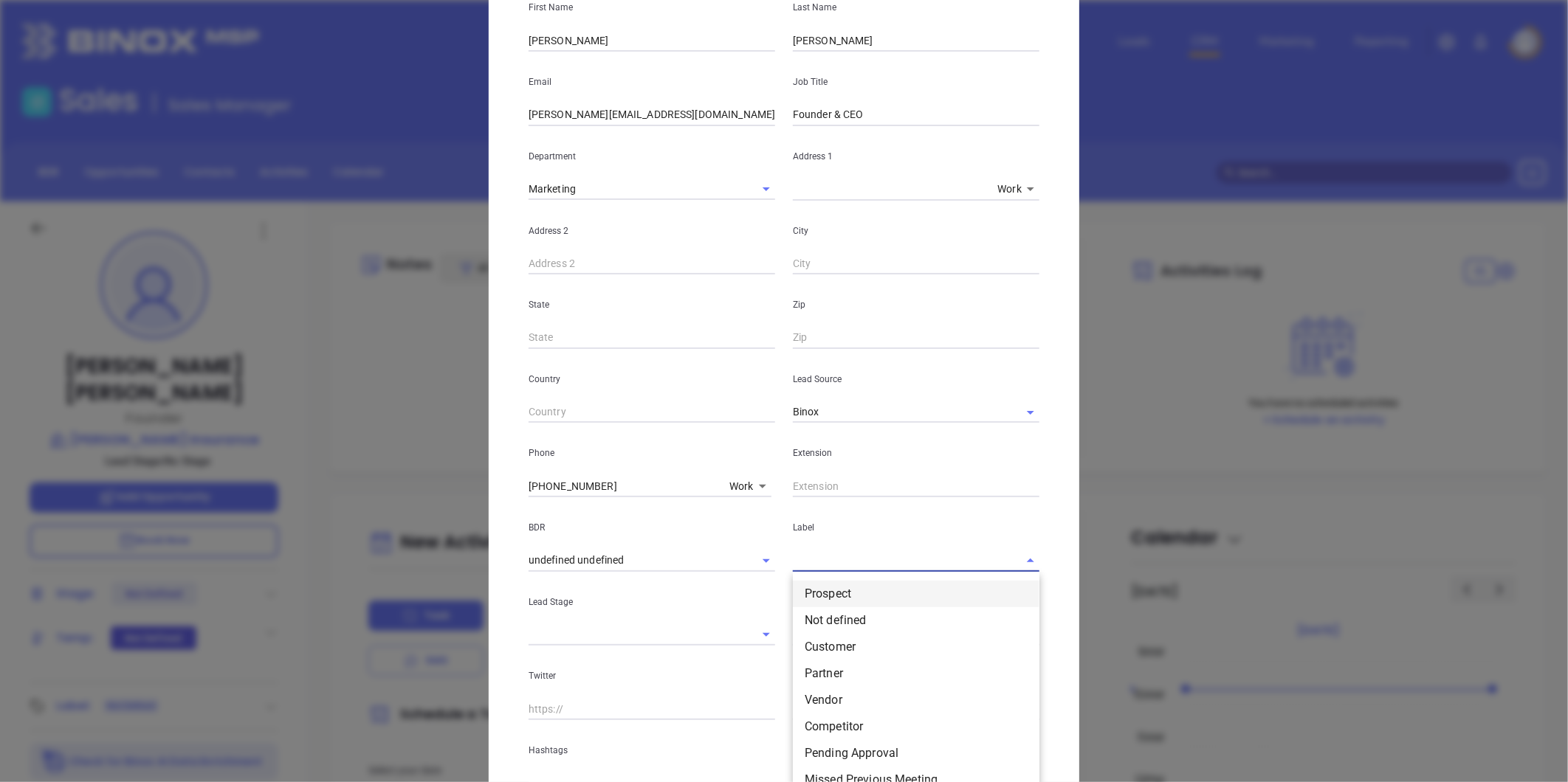
click at [839, 595] on li "Prospect" at bounding box center [916, 594] width 246 height 26
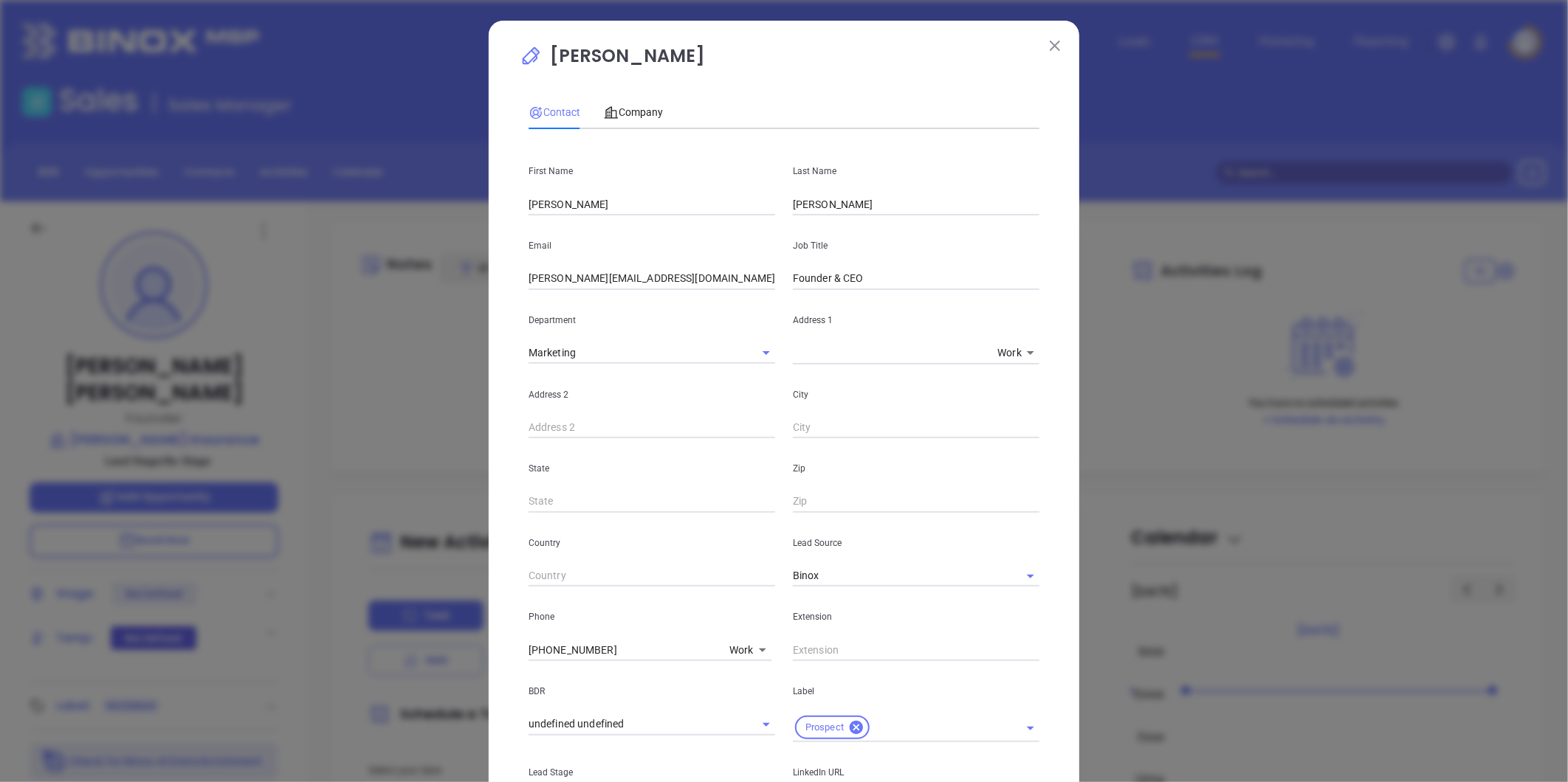
scroll to position [246, 0]
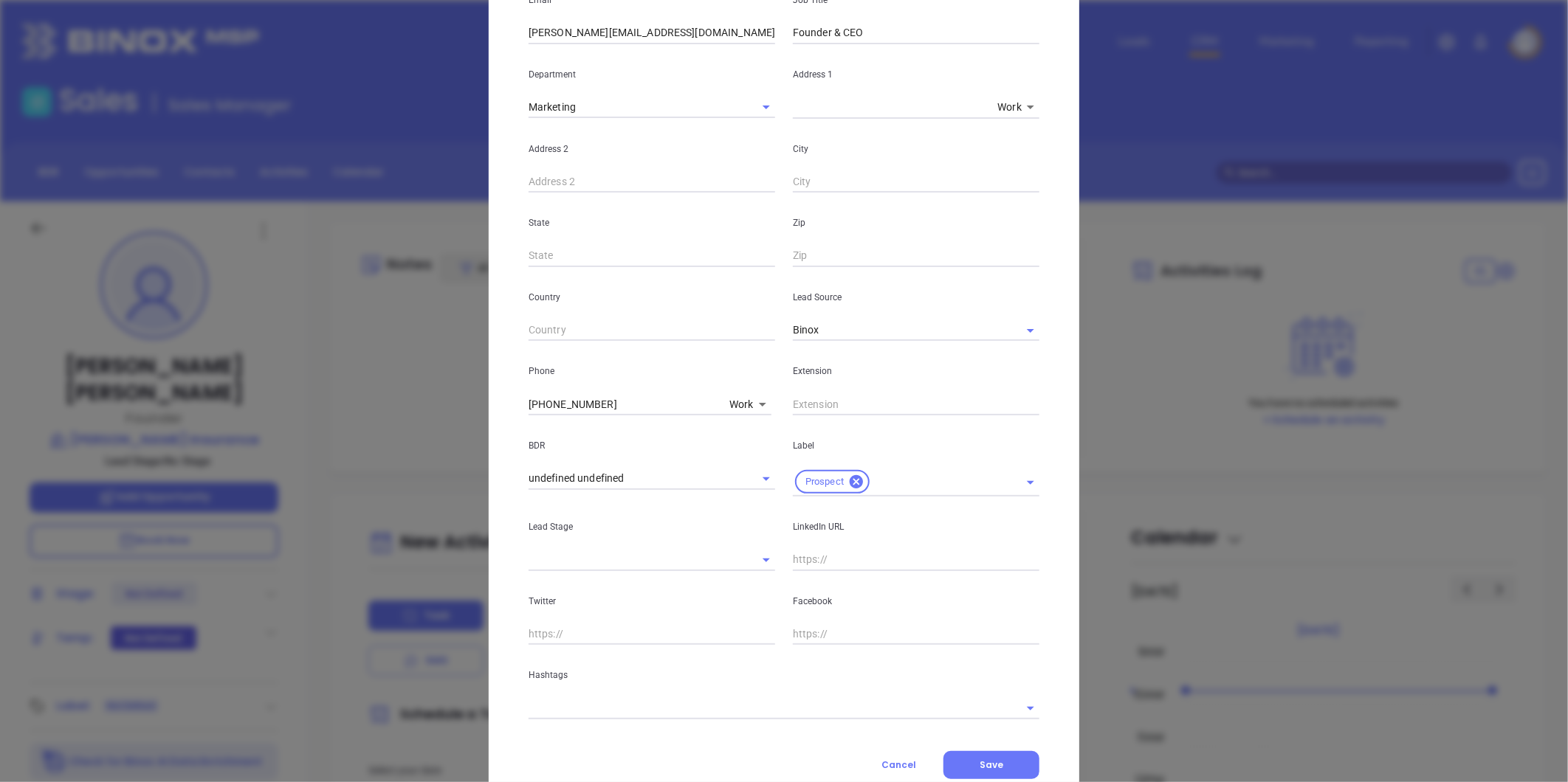
click at [784, 560] on div "LinkedIn URL" at bounding box center [916, 534] width 265 height 74
click at [829, 562] on input "text" at bounding box center [916, 560] width 246 height 22
paste input "linkedin.com/in/jason-kilgo-5b2b4132"
click at [815, 563] on input "www. linkedin.com/in/jason-kilgo-5b2b4132" at bounding box center [916, 560] width 246 height 22
type input "www.linkedin.com/in/jason-kilgo-5b2b4132"
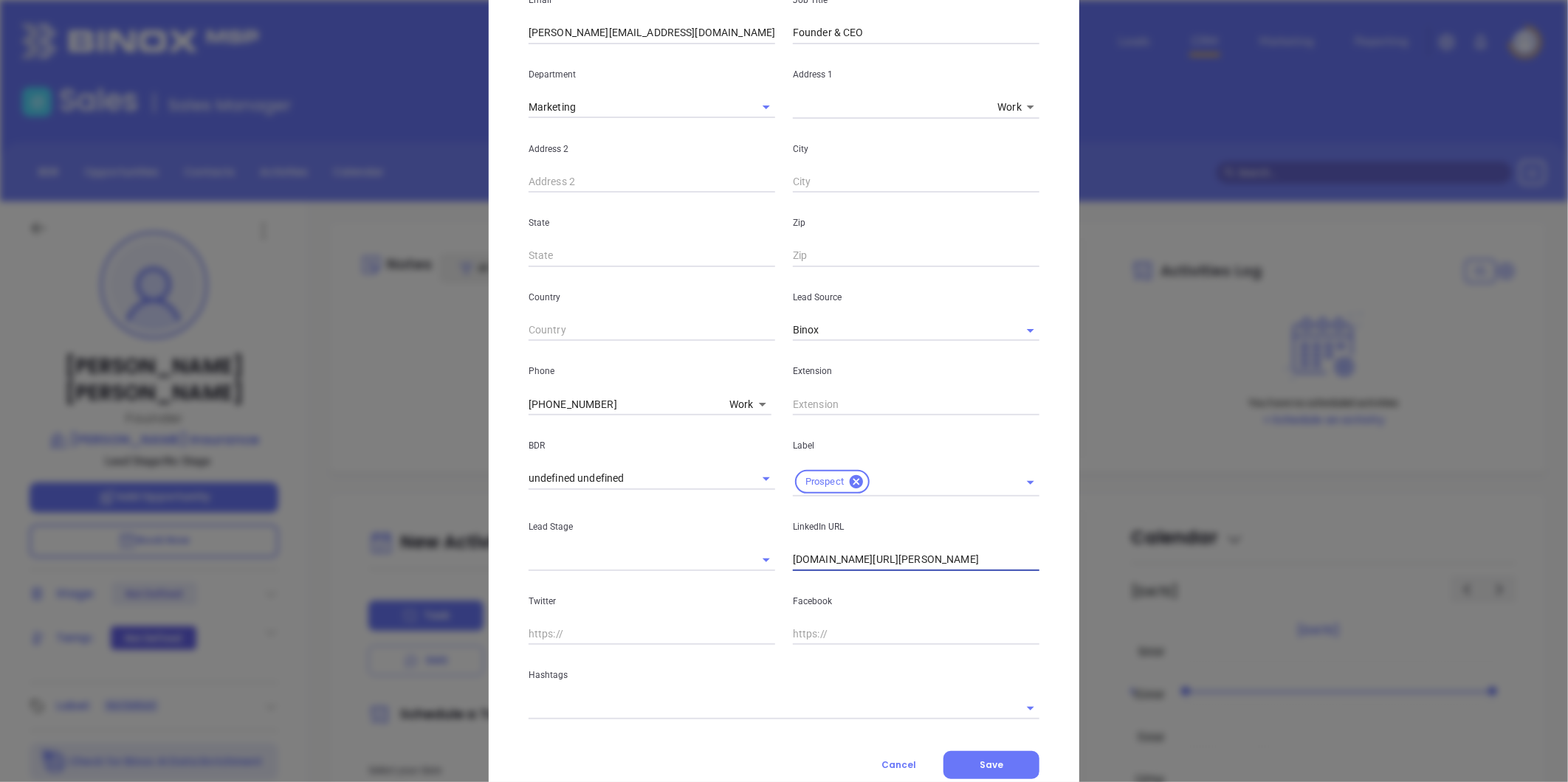
click at [636, 712] on input "text" at bounding box center [763, 708] width 470 height 21
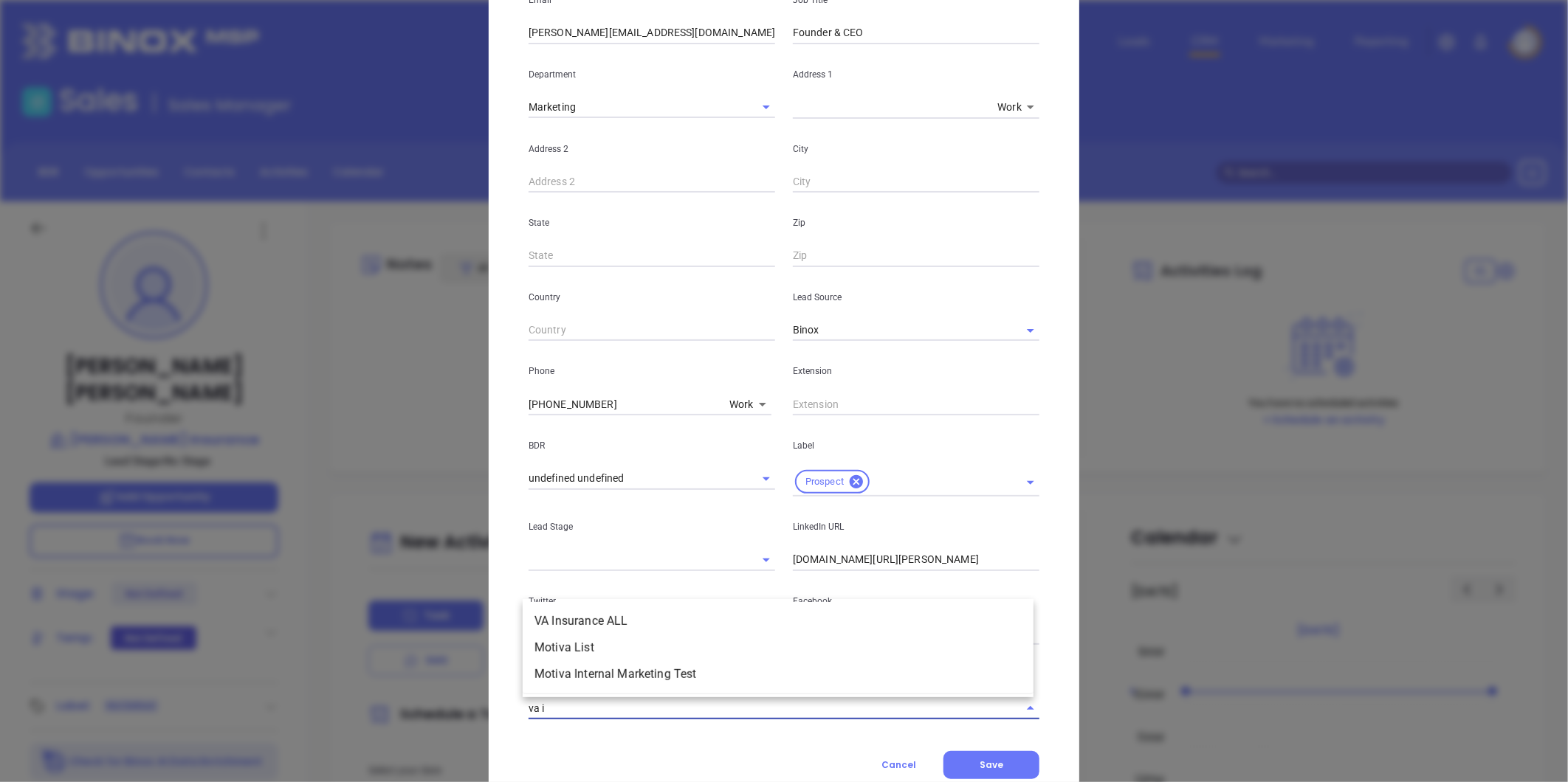
type input "va in"
click at [653, 651] on li "VA Insurance ALL" at bounding box center [778, 648] width 511 height 26
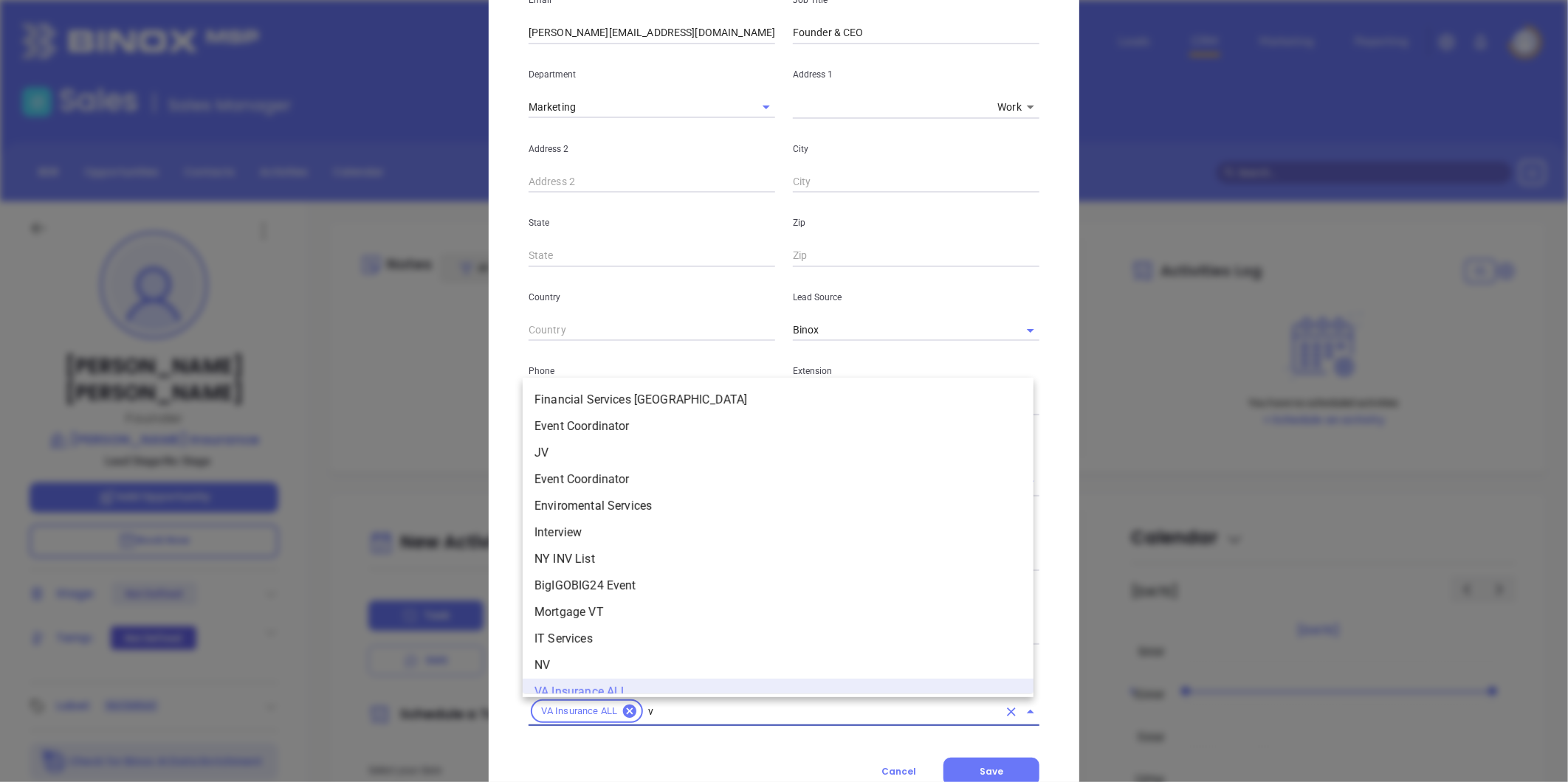
type input "va"
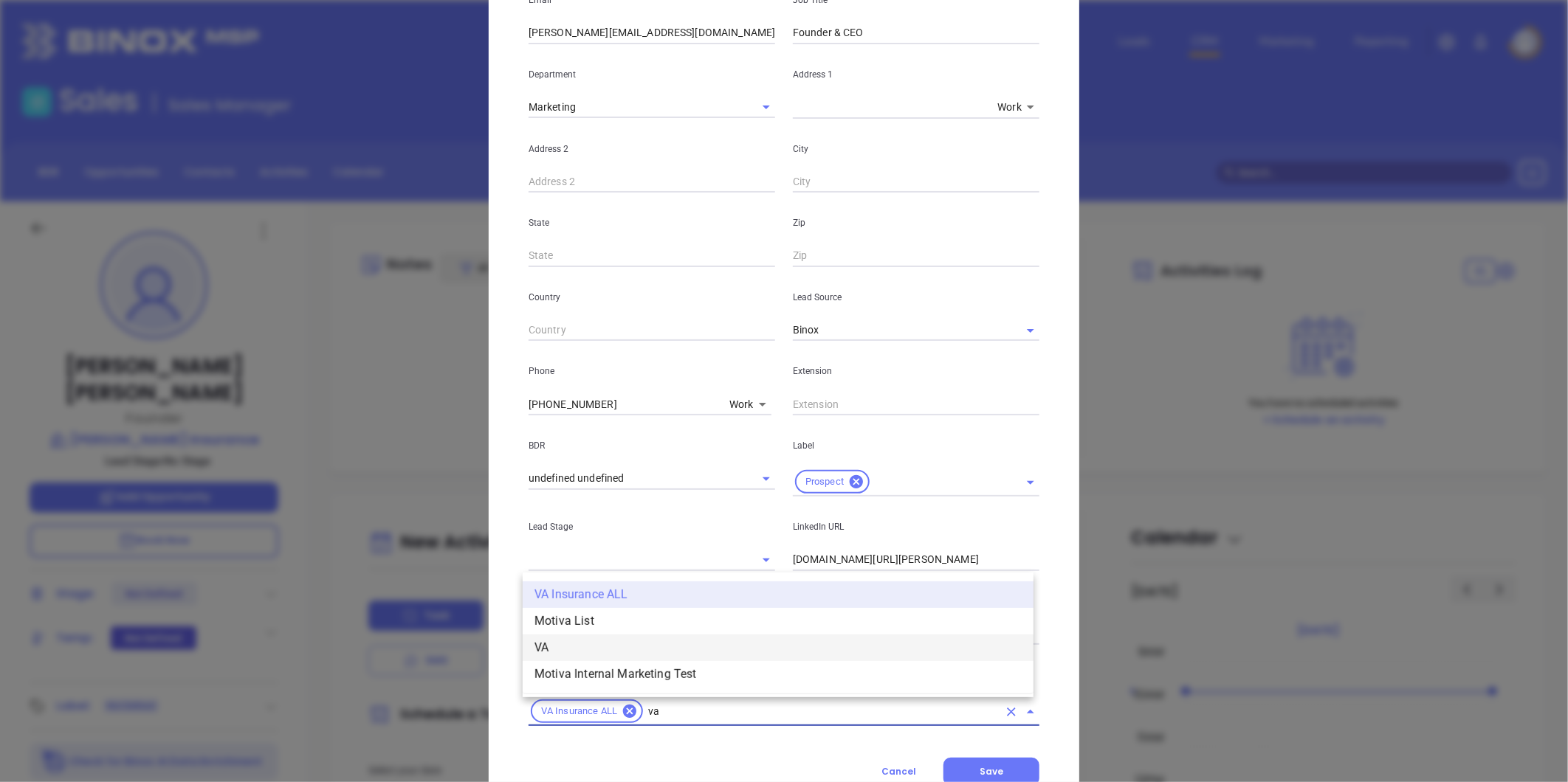
click at [547, 640] on li "VA" at bounding box center [778, 648] width 511 height 26
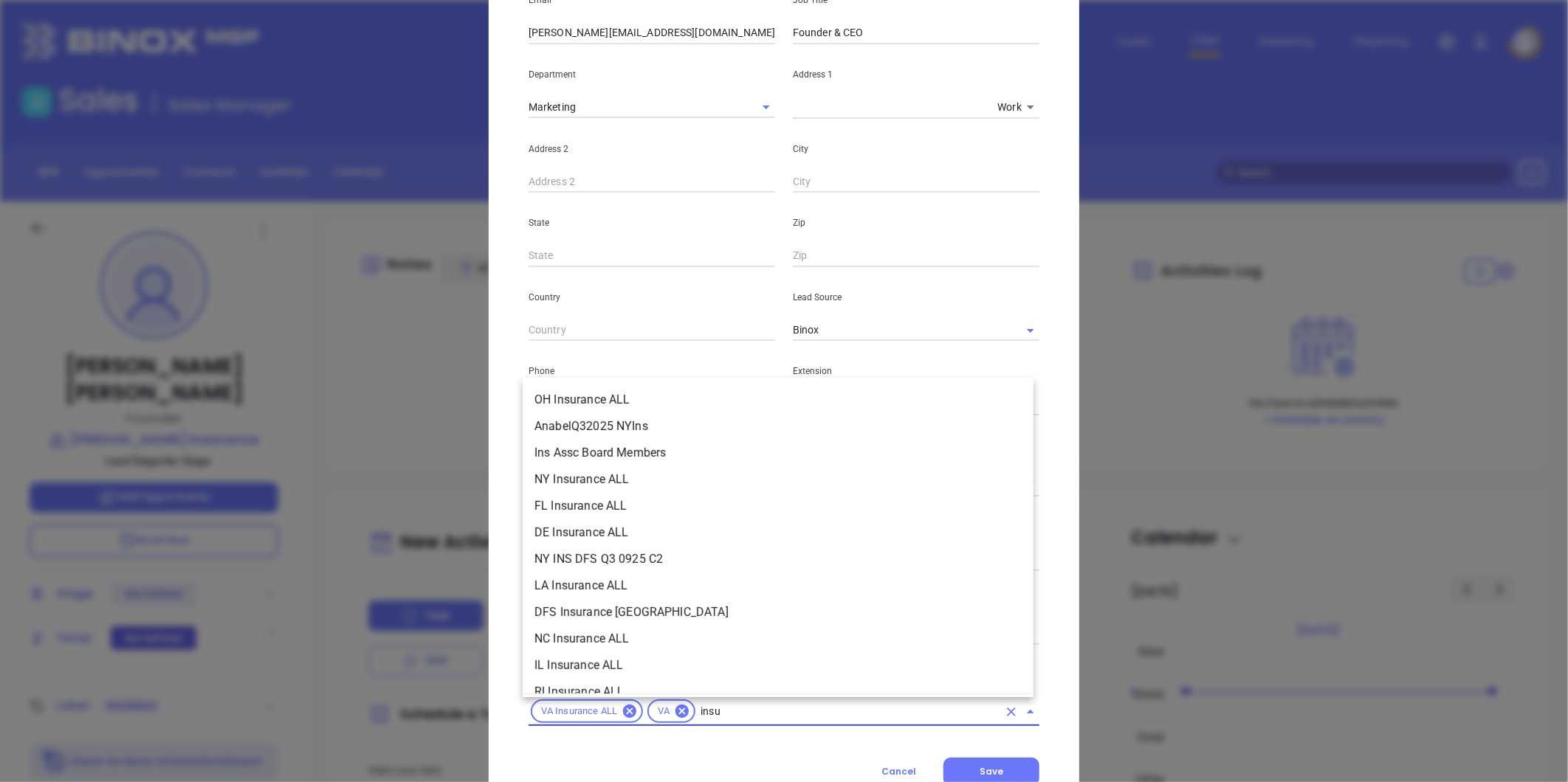
scroll to position [274, 0]
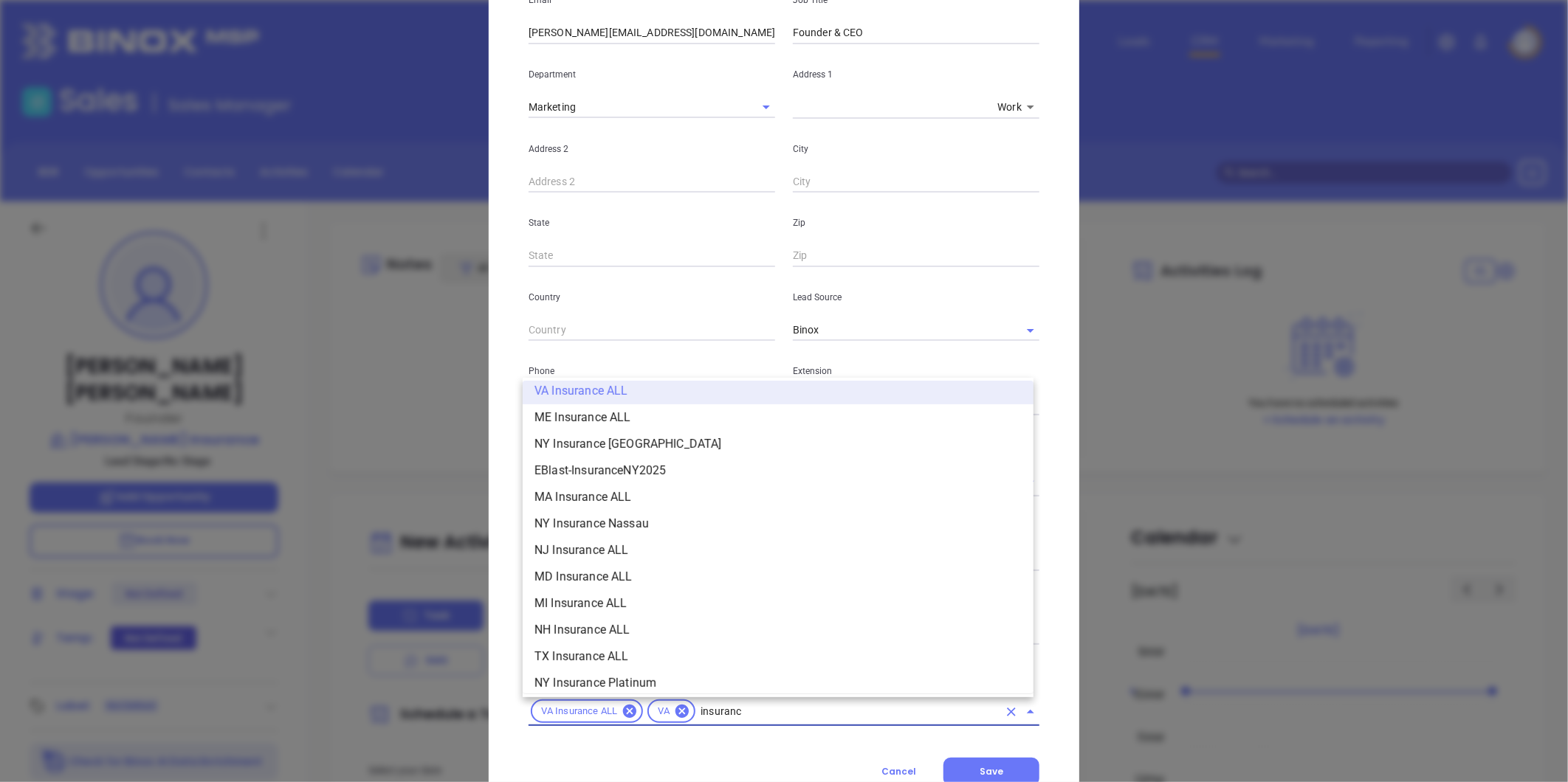
type input "insurance"
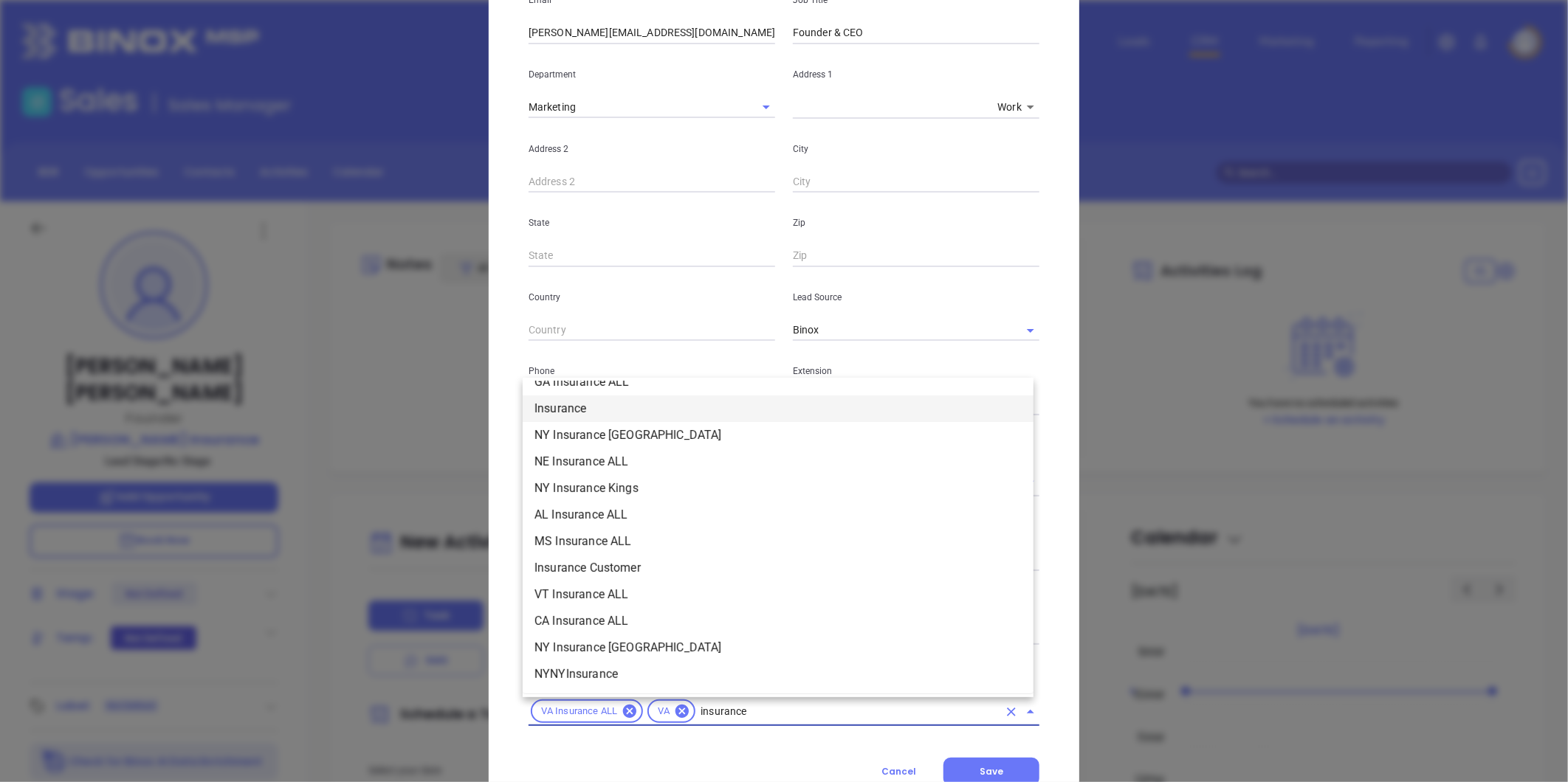
click at [589, 411] on li "Insurance" at bounding box center [778, 409] width 511 height 26
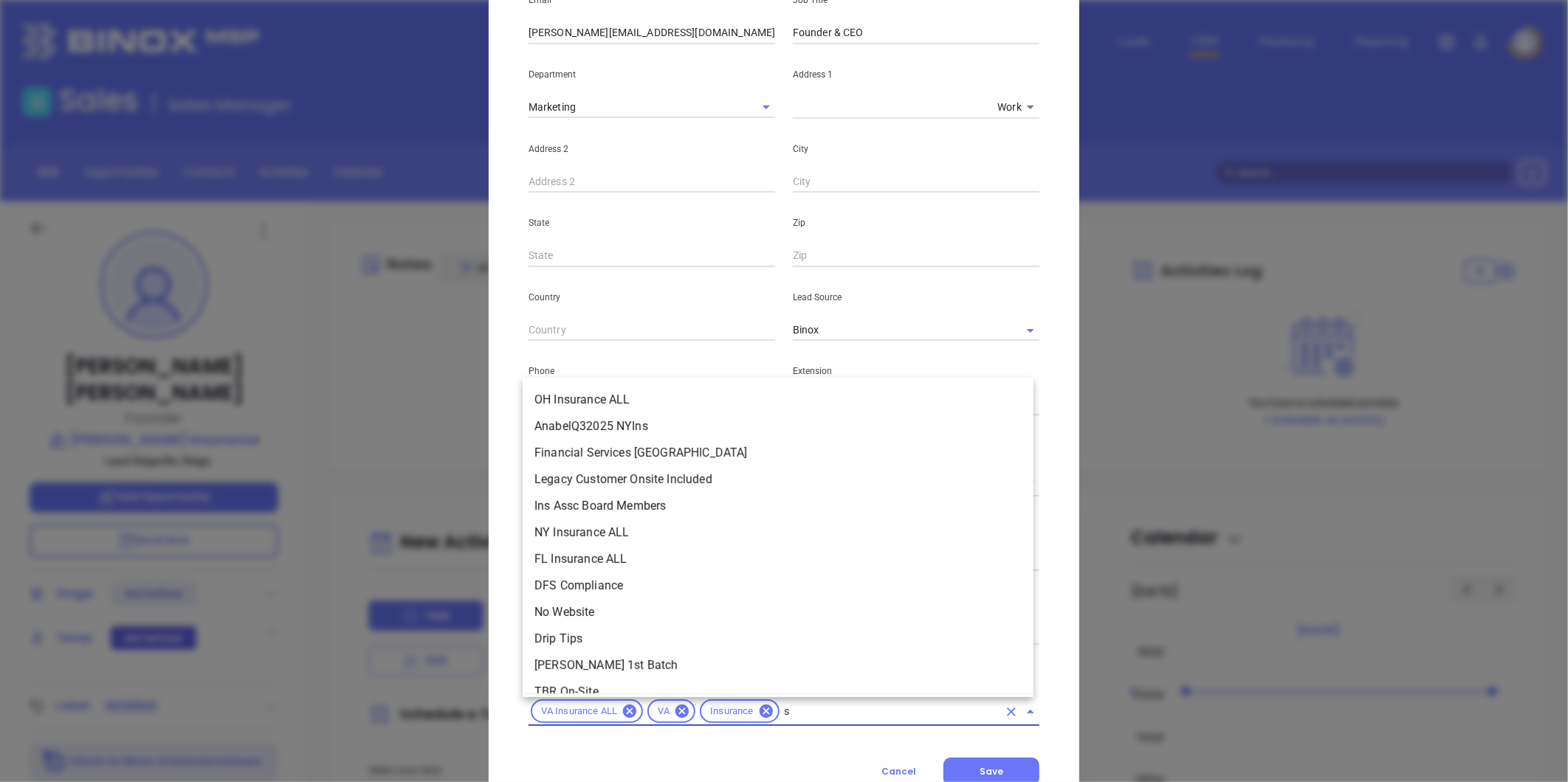
scroll to position [0, 0]
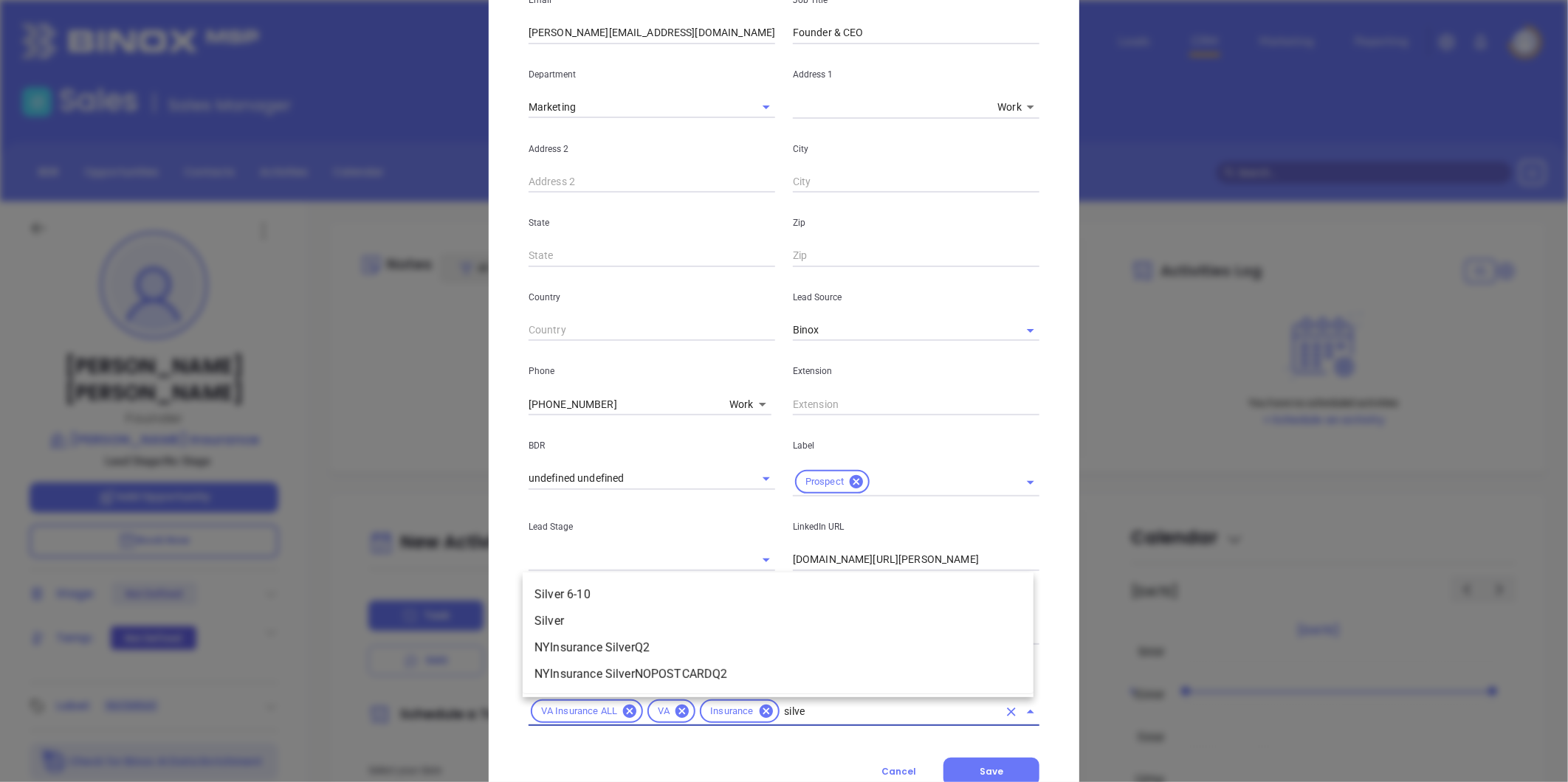
type input "silver"
click at [657, 594] on li "Silver 6-10" at bounding box center [778, 594] width 511 height 26
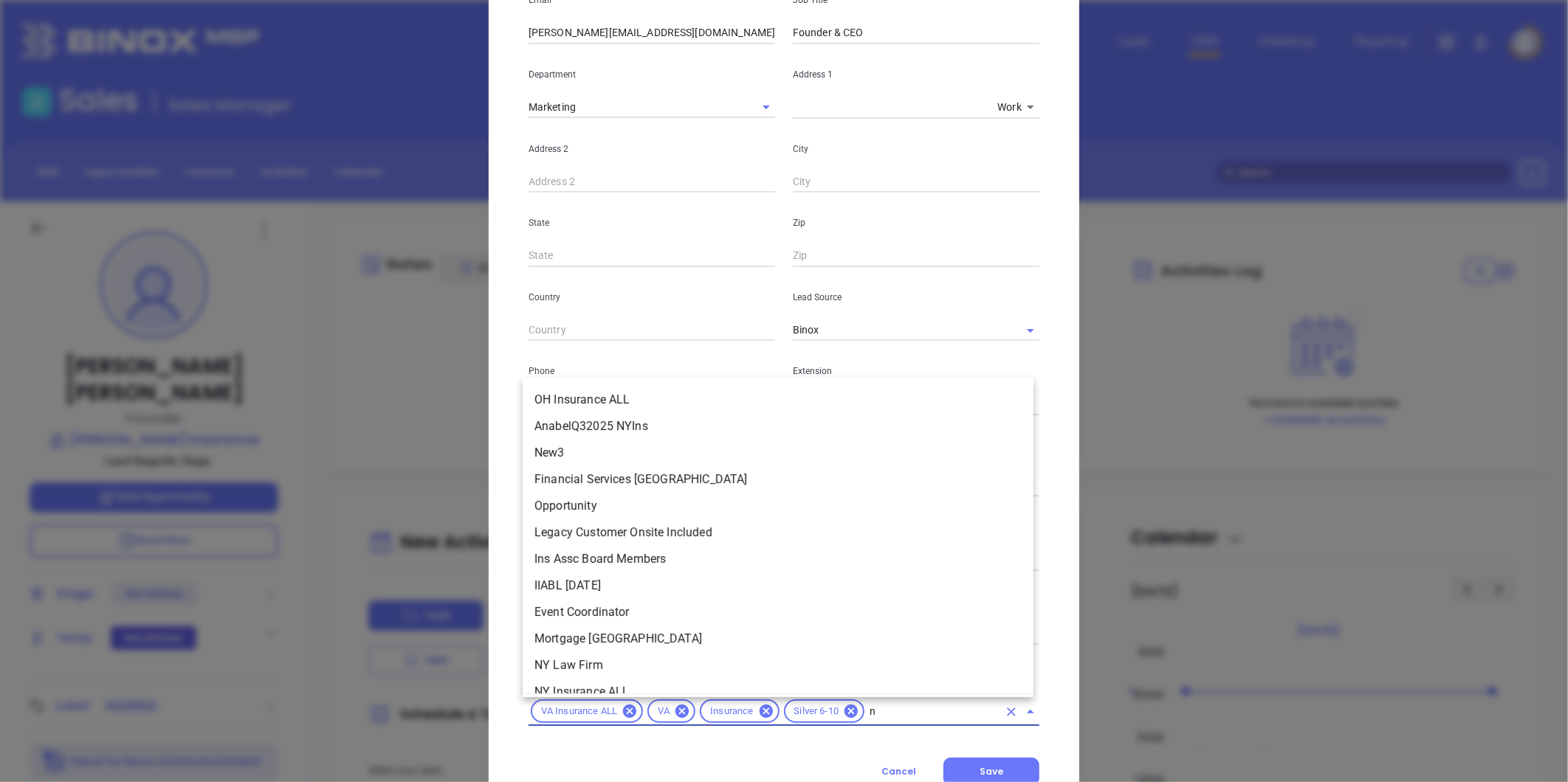
scroll to position [1209, 0]
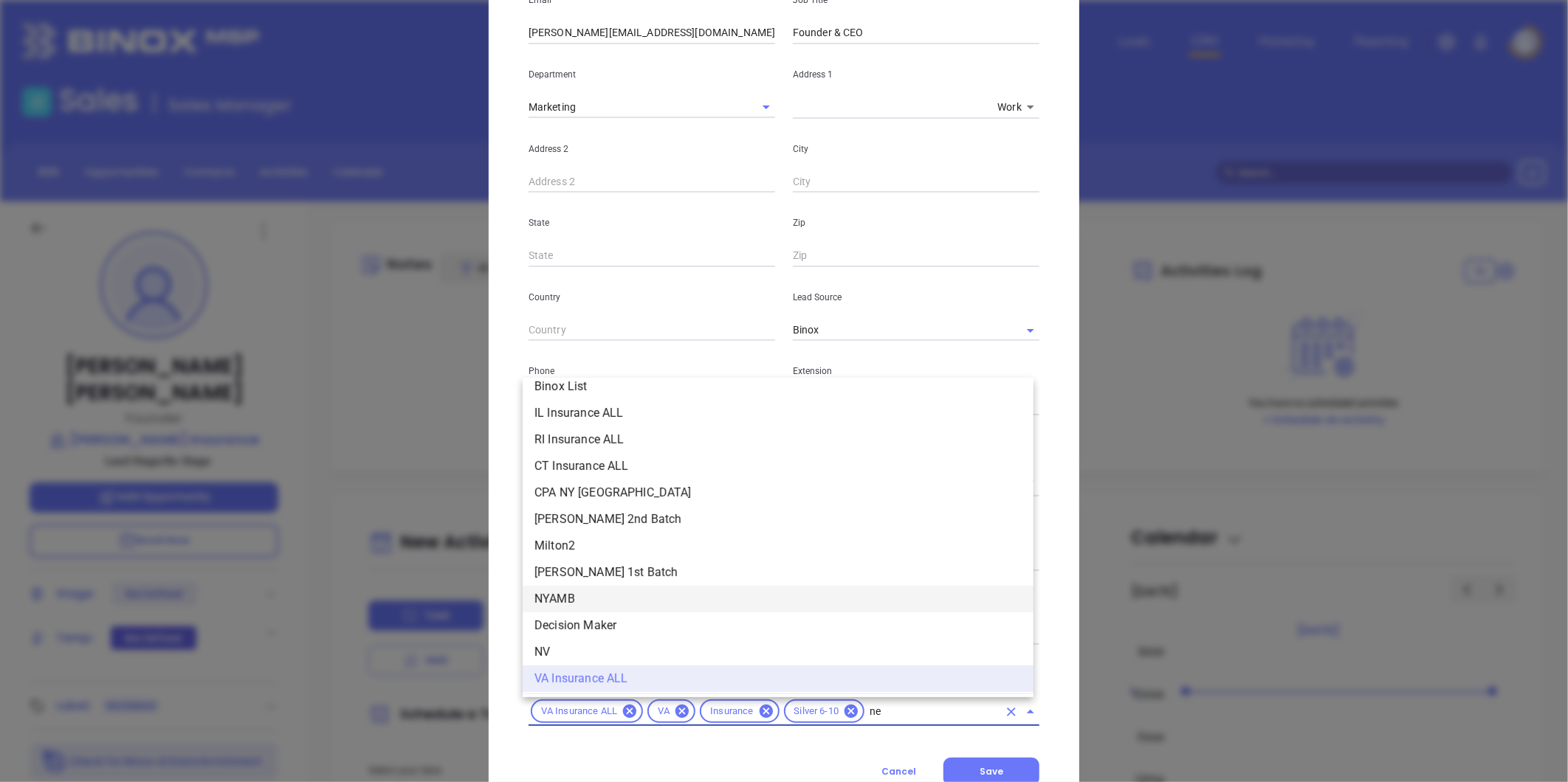
type input "new"
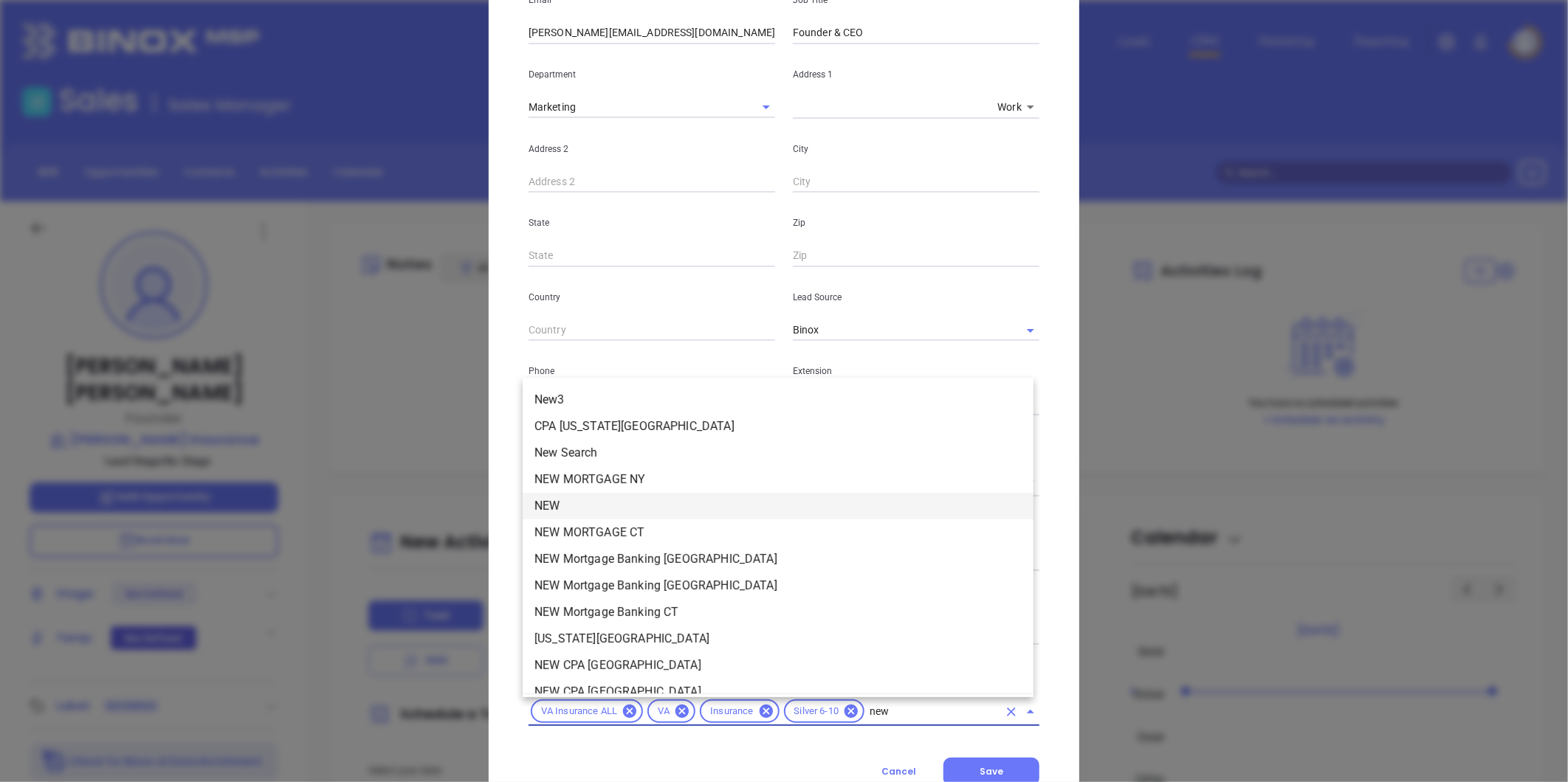
click at [566, 503] on li "NEW" at bounding box center [778, 506] width 511 height 26
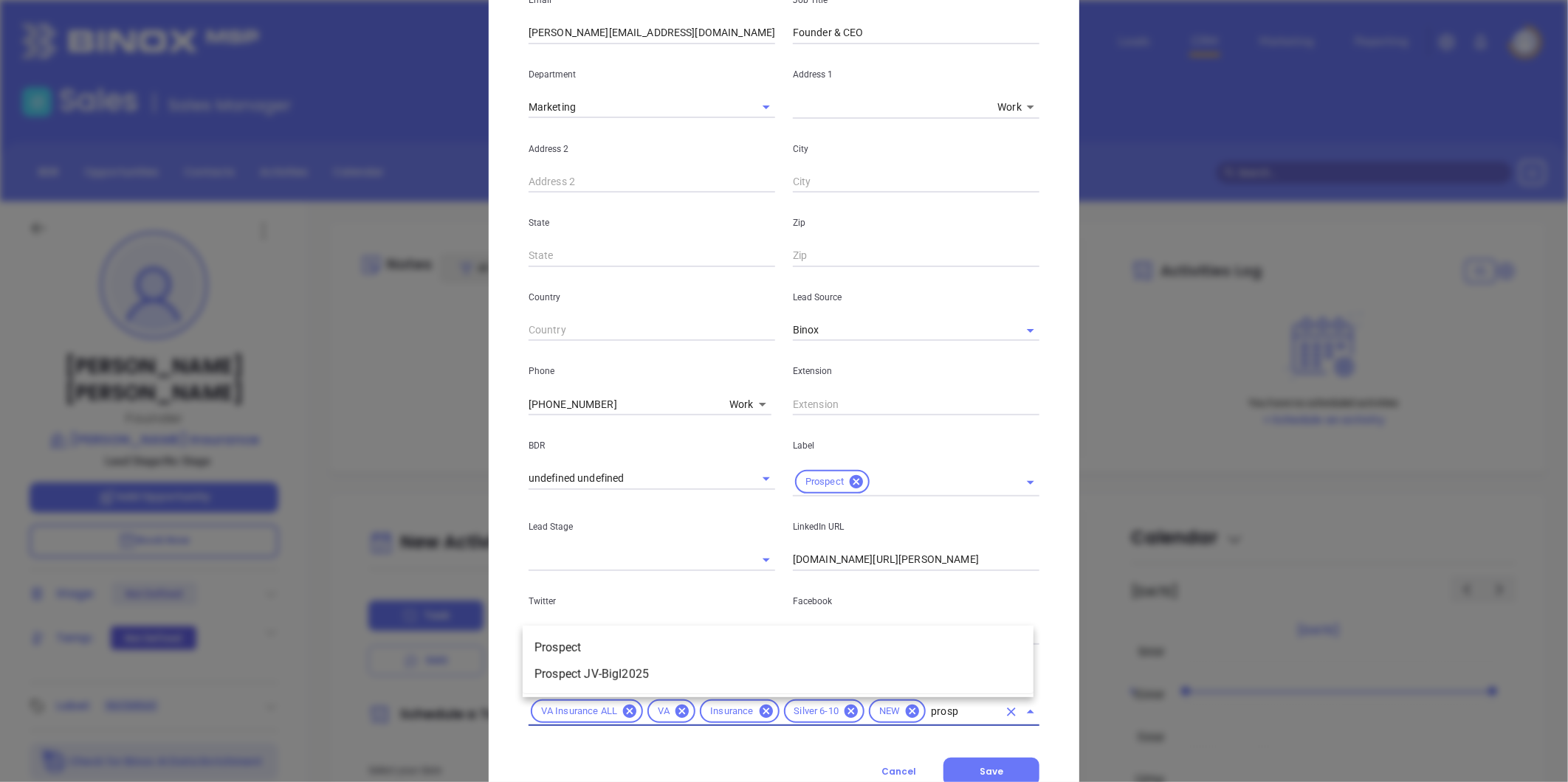
type input "prospe"
click at [600, 637] on li "Prospect" at bounding box center [778, 648] width 511 height 26
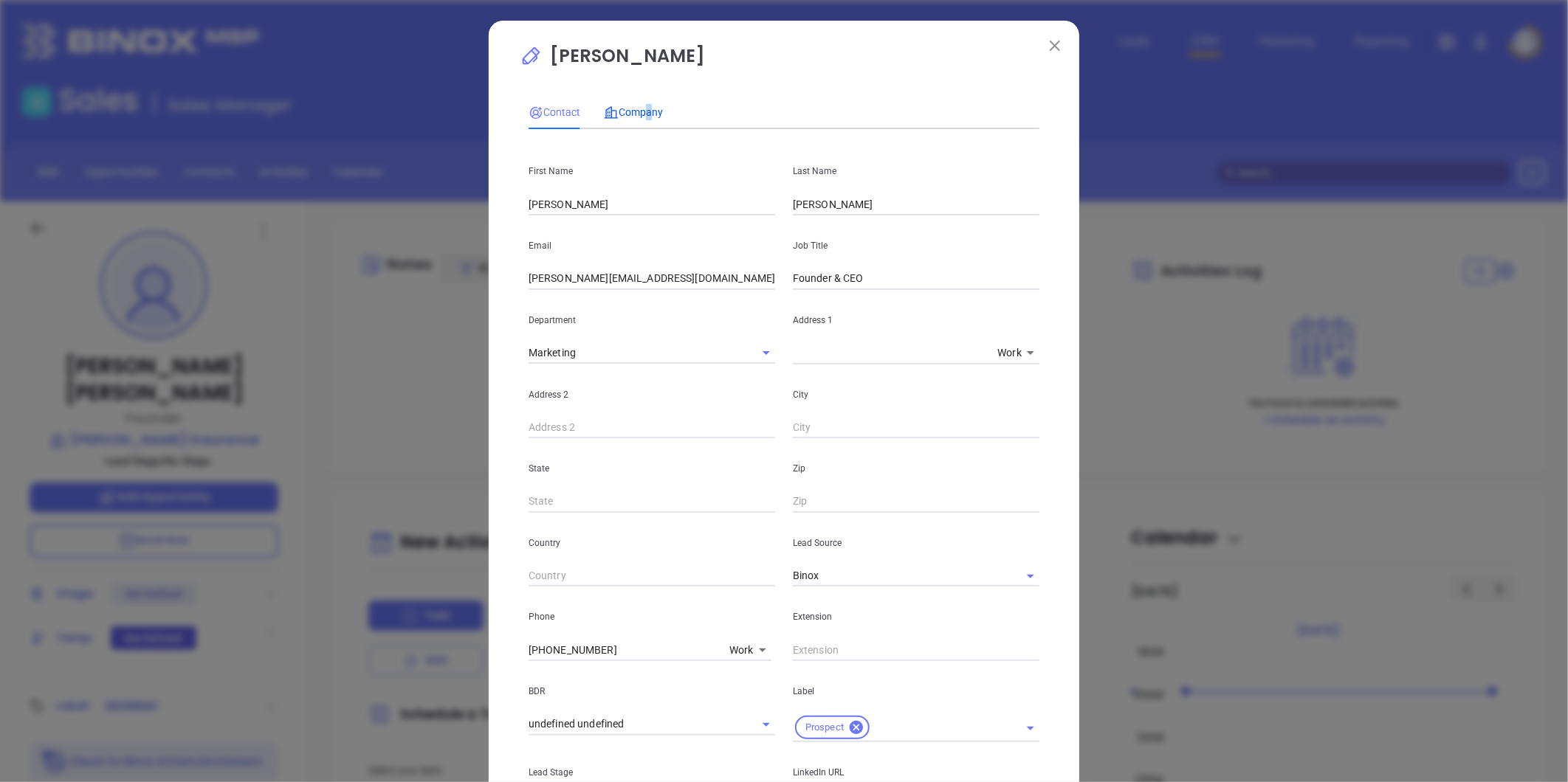
click at [640, 107] on span "Company" at bounding box center [633, 112] width 59 height 12
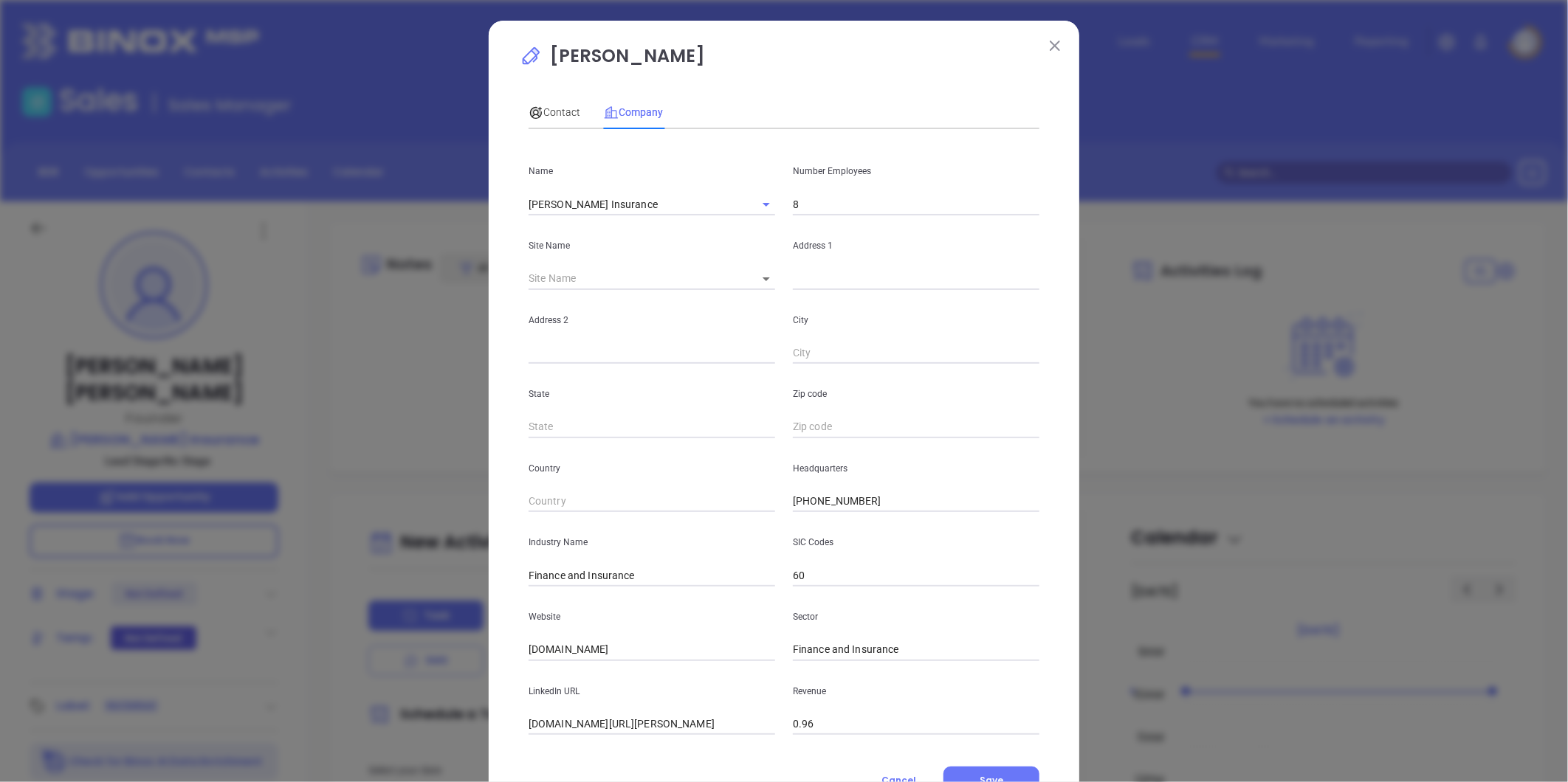
click at [828, 200] on input "8" at bounding box center [916, 204] width 246 height 22
type input "1"
type input "8"
click at [647, 264] on div "Site Name ​" at bounding box center [652, 253] width 265 height 74
click at [810, 291] on div "City" at bounding box center [916, 327] width 265 height 74
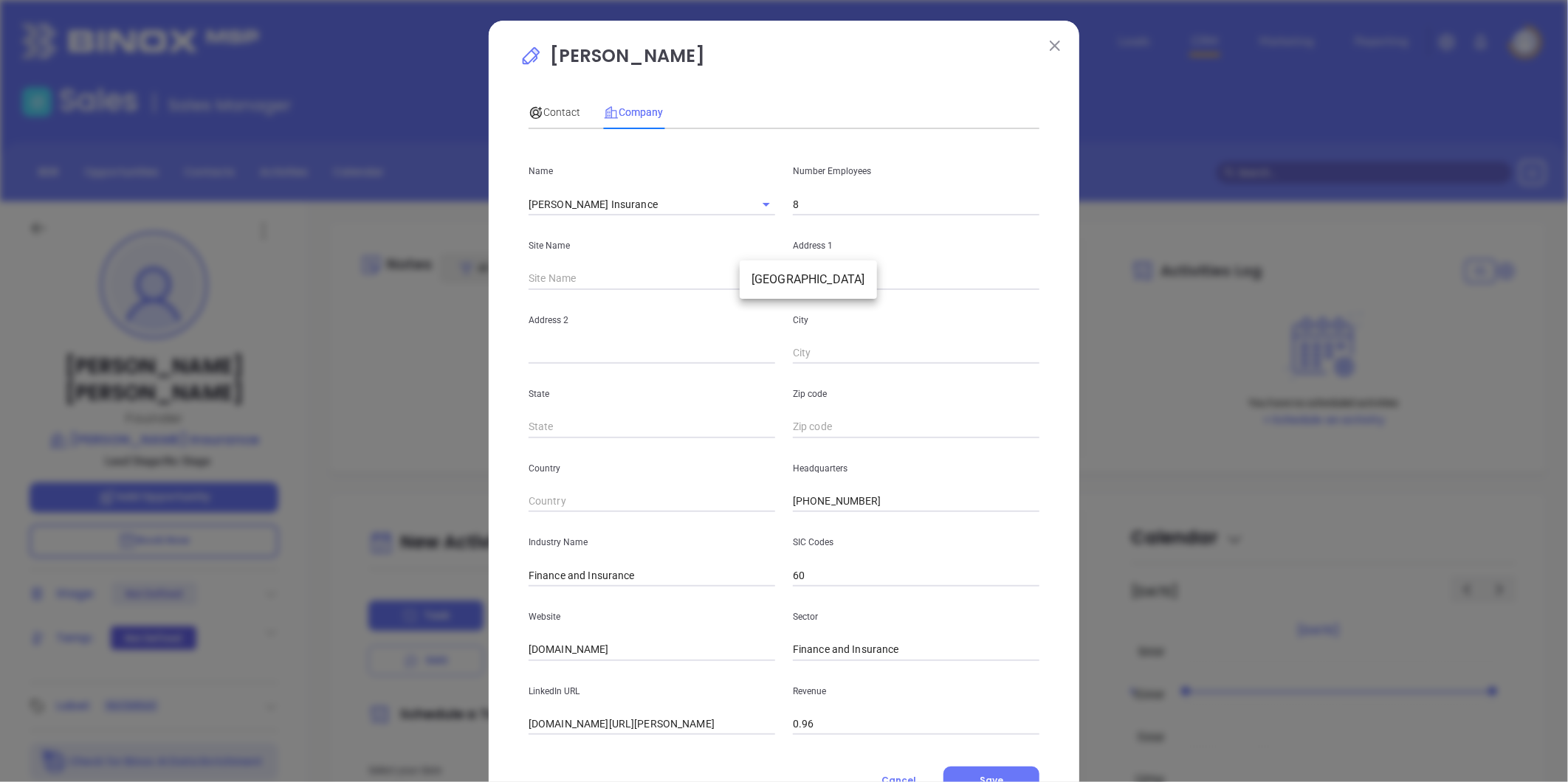
click at [756, 279] on body "Leads CRM Marketing Reporting Financial Leads Leads Sales Sales Manager BDR Opp…" at bounding box center [784, 391] width 1568 height 782
click at [779, 276] on li "Manchester" at bounding box center [809, 279] width 137 height 26
type input "Manchester"
type input "126291"
type input "Manchester"
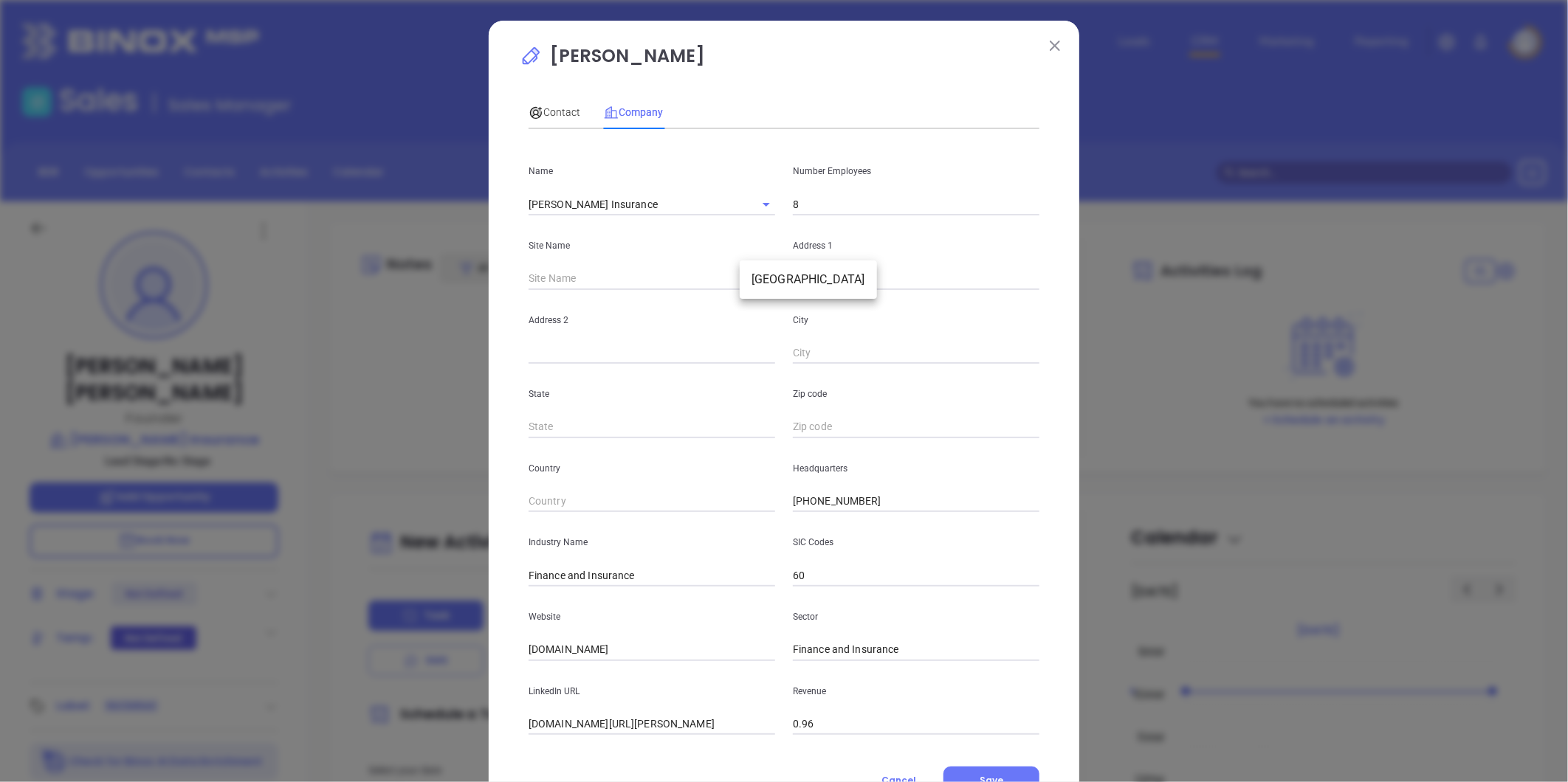
type input "VA"
type input "23225"
type input "US"
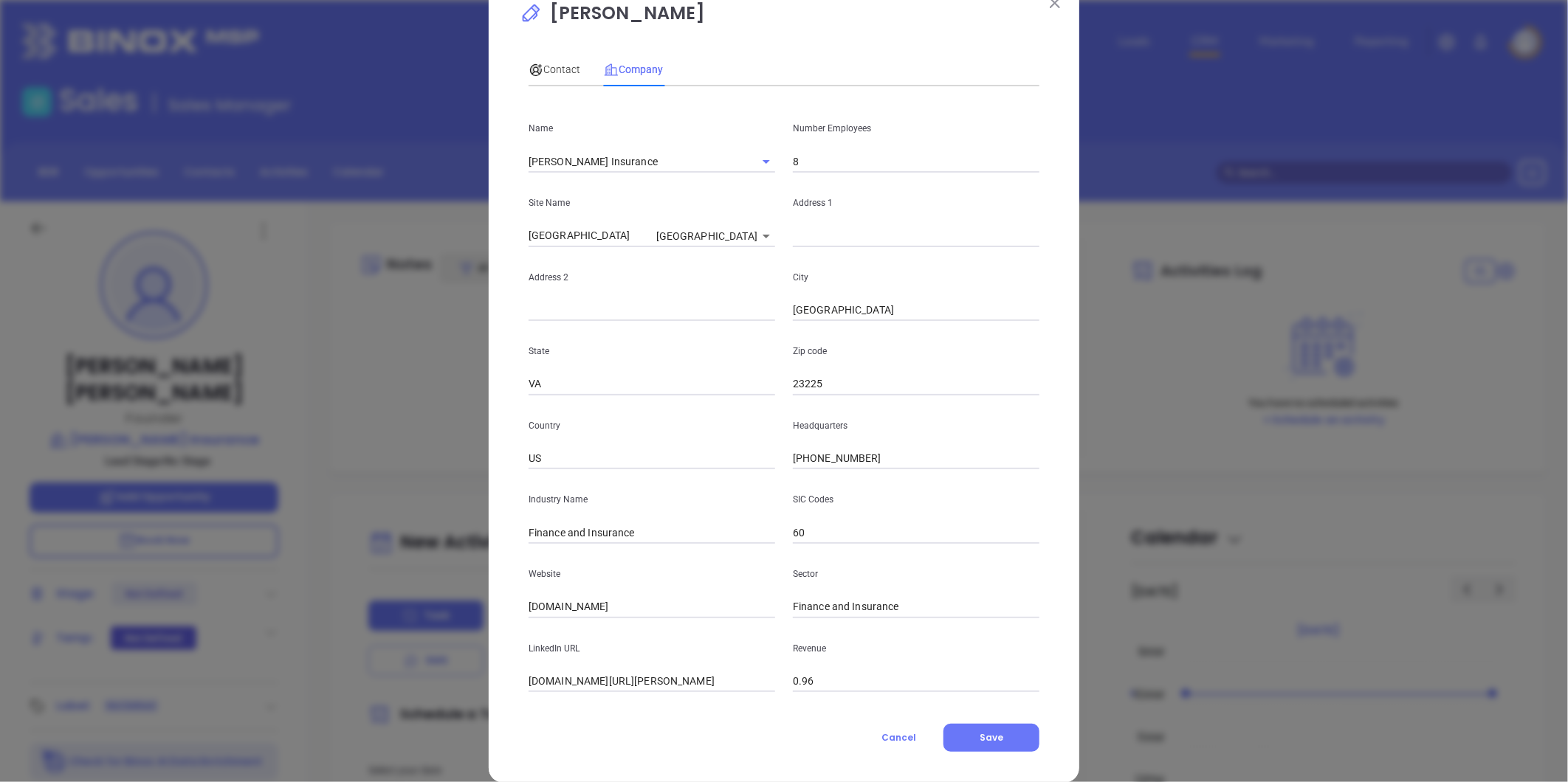
scroll to position [64, 0]
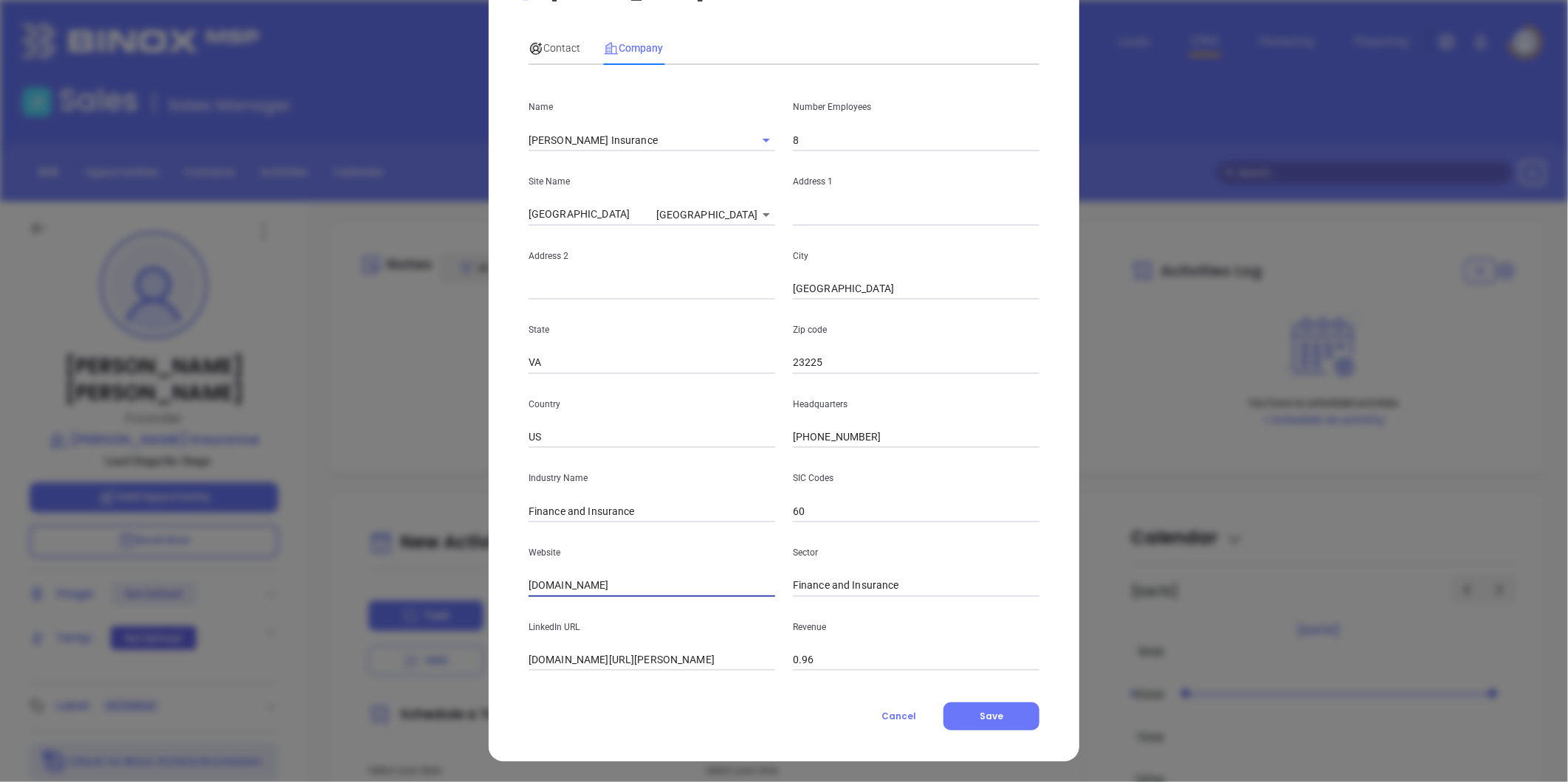
drag, startPoint x: 622, startPoint y: 579, endPoint x: 203, endPoint y: 632, distance: 422.3
click at [203, 632] on div "Jason Kilgo Contact Company First Name Jason Last Name Kilgo Email jason@kilgoi…" at bounding box center [784, 391] width 1568 height 782
paste input "https://www.kilgoinsurance.com/"
type input "https://www.kilgoinsurance.com/"
click at [596, 664] on input "linkedin.com/company/kilgo-insurance" at bounding box center [652, 660] width 246 height 22
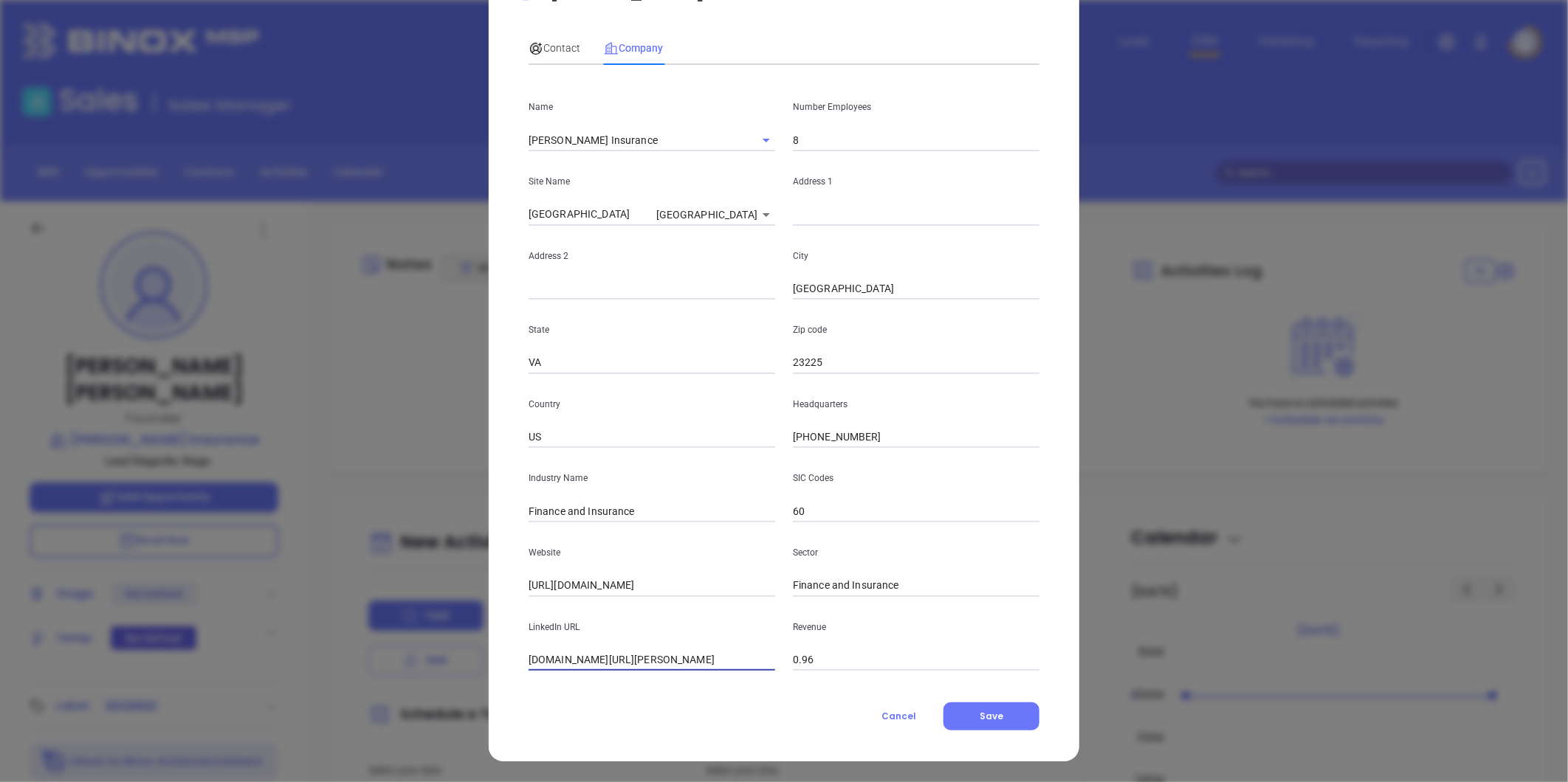
click at [596, 664] on input "linkedin.com/company/kilgo-insurance" at bounding box center [652, 660] width 246 height 22
paste input "https://www.linkedin.com/company/kilgo-insurance/"
type input "https://www.linkedin.com/company/kilgo-insurance/"
click at [815, 217] on input "text" at bounding box center [916, 214] width 246 height 22
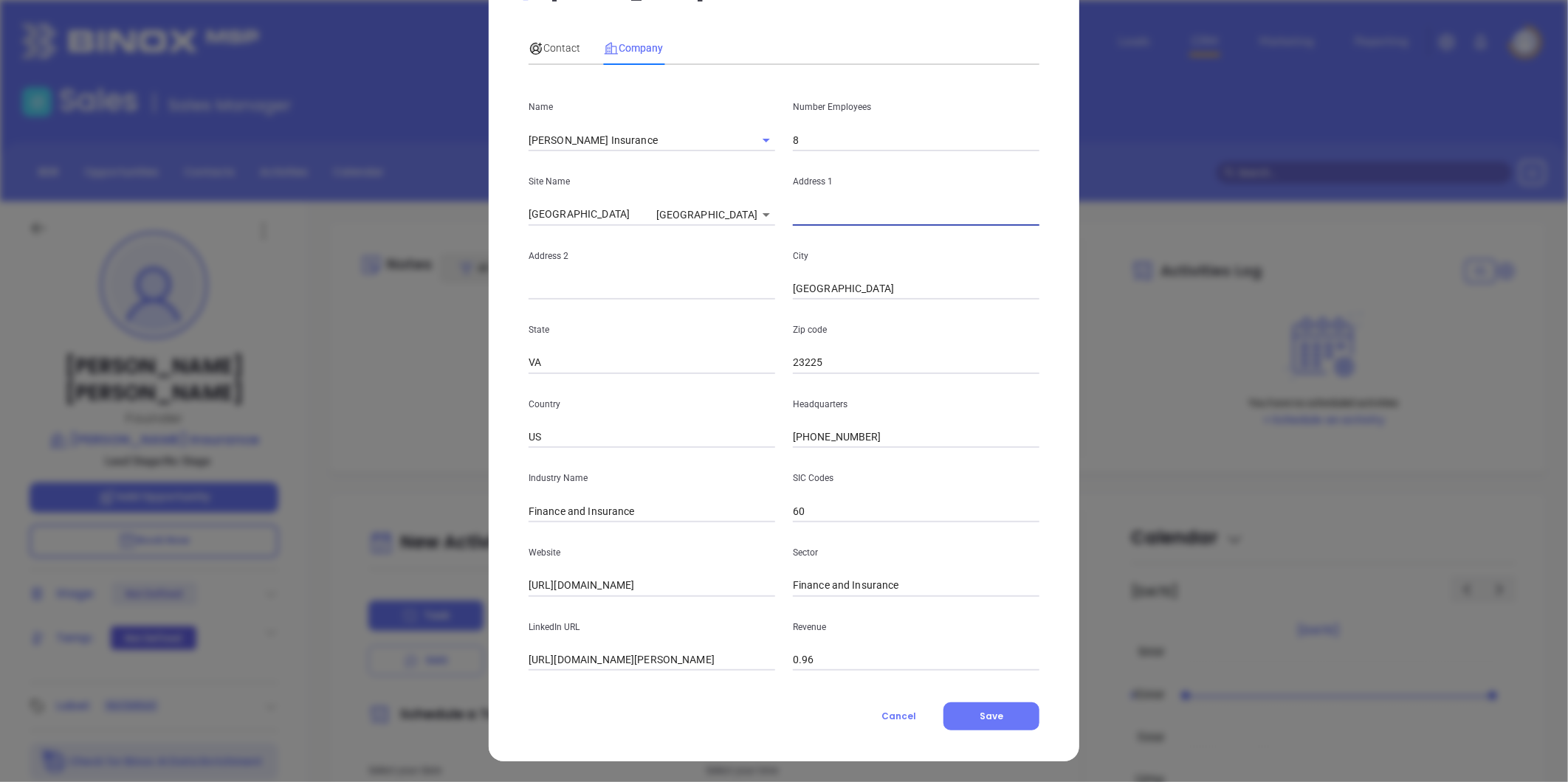
paste input "713 N Courthouse Rd Ste 201 Chesterfield, Virginia 23236"
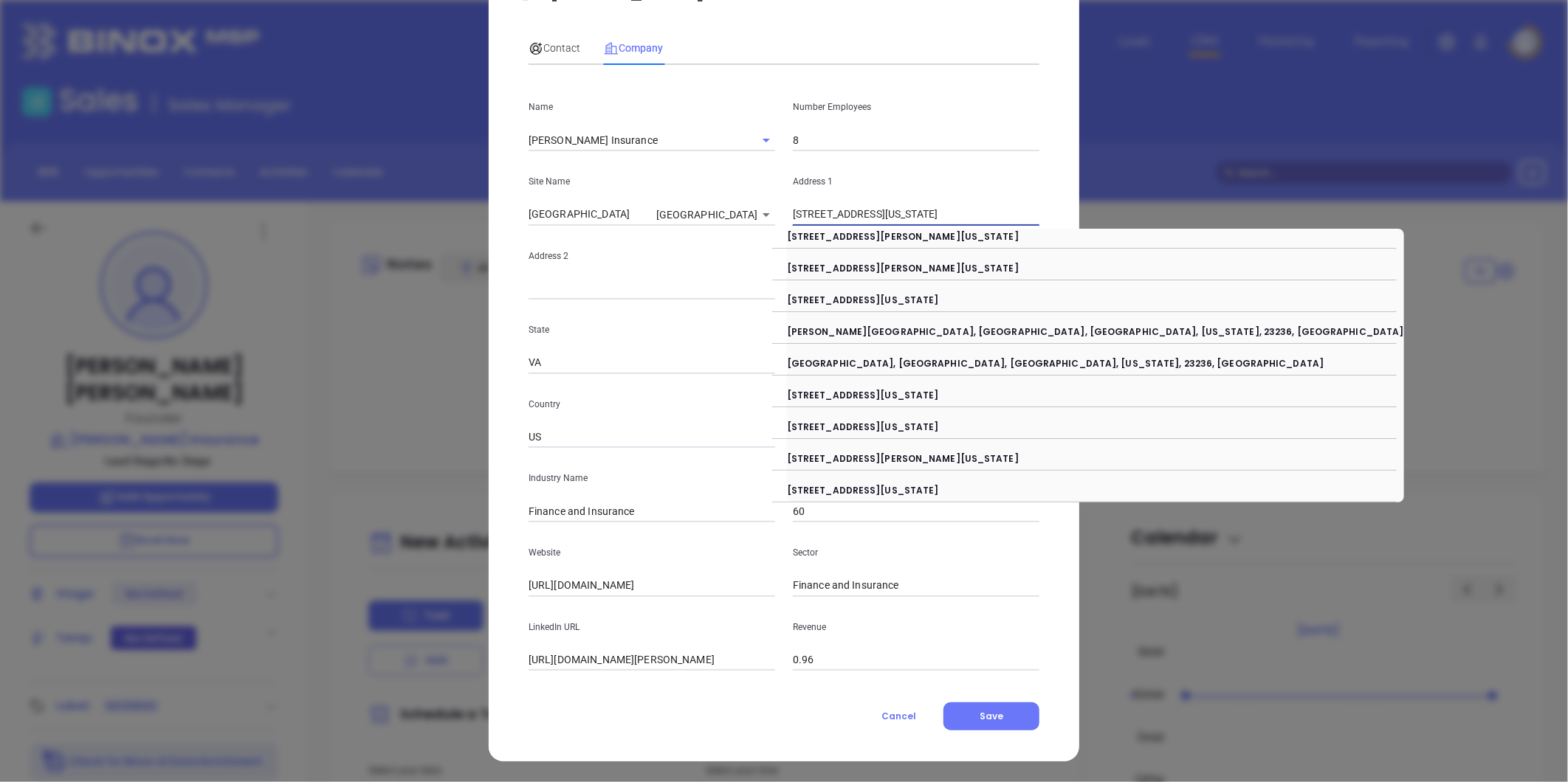
drag, startPoint x: 868, startPoint y: 215, endPoint x: 1279, endPoint y: 166, distance: 413.9
click at [1279, 166] on div "Jason Kilgo Contact Company First Name Jason Last Name Kilgo Email jason@kilgoi…" at bounding box center [784, 391] width 1568 height 782
type input "713 N Courthouse Rd"
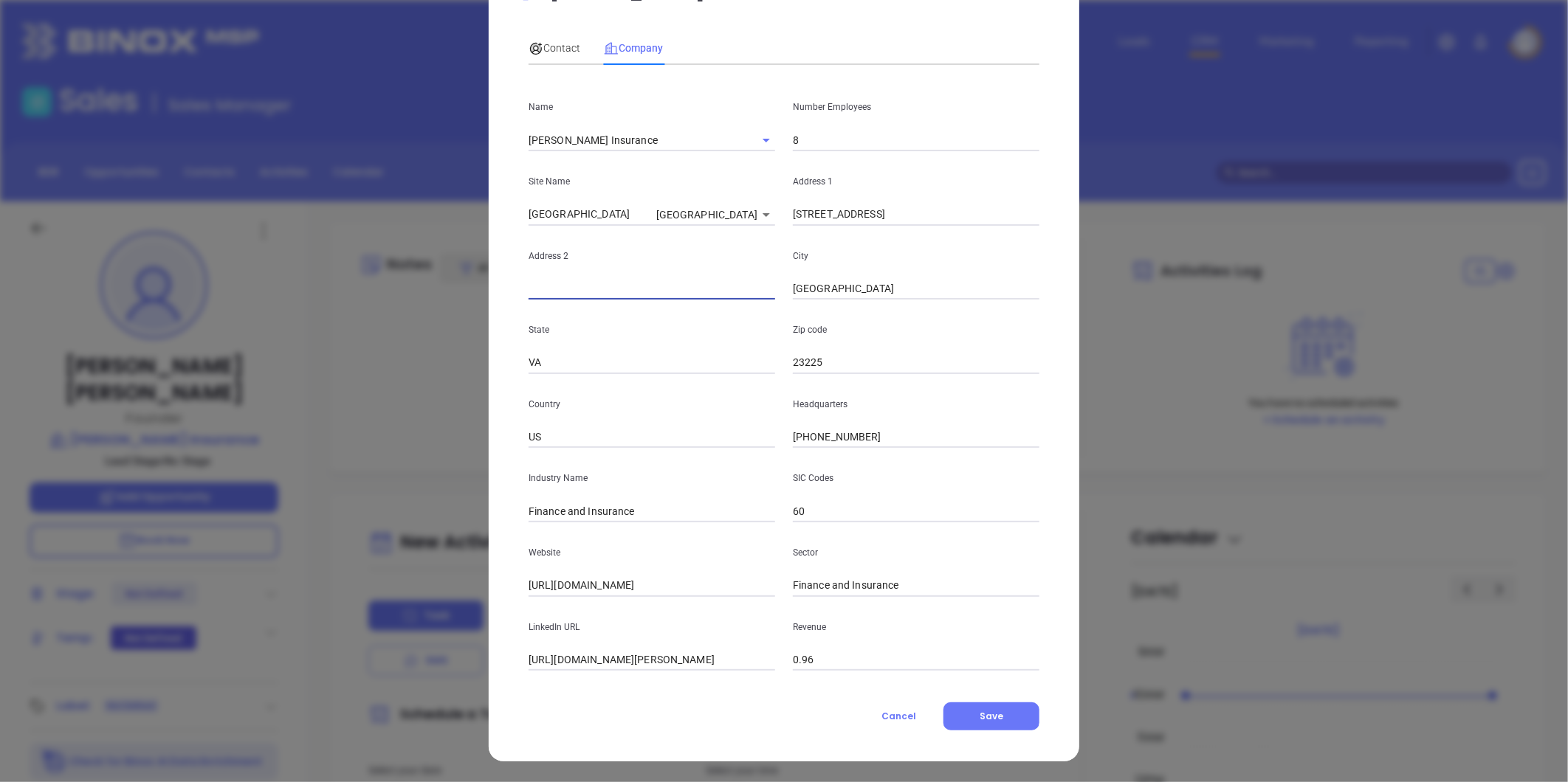
paste input "Ste 201 Chesterfield, Virginia 23236"
drag, startPoint x: 562, startPoint y: 288, endPoint x: 992, endPoint y: 196, distance: 439.7
click at [992, 196] on div "Name Kilgo Insurance Number Employees 8 Site Name Manchester Manchester 126291 …" at bounding box center [784, 374] width 511 height 594
type input "Ste 201"
paste input "Chesterfield, Virginia 23236"
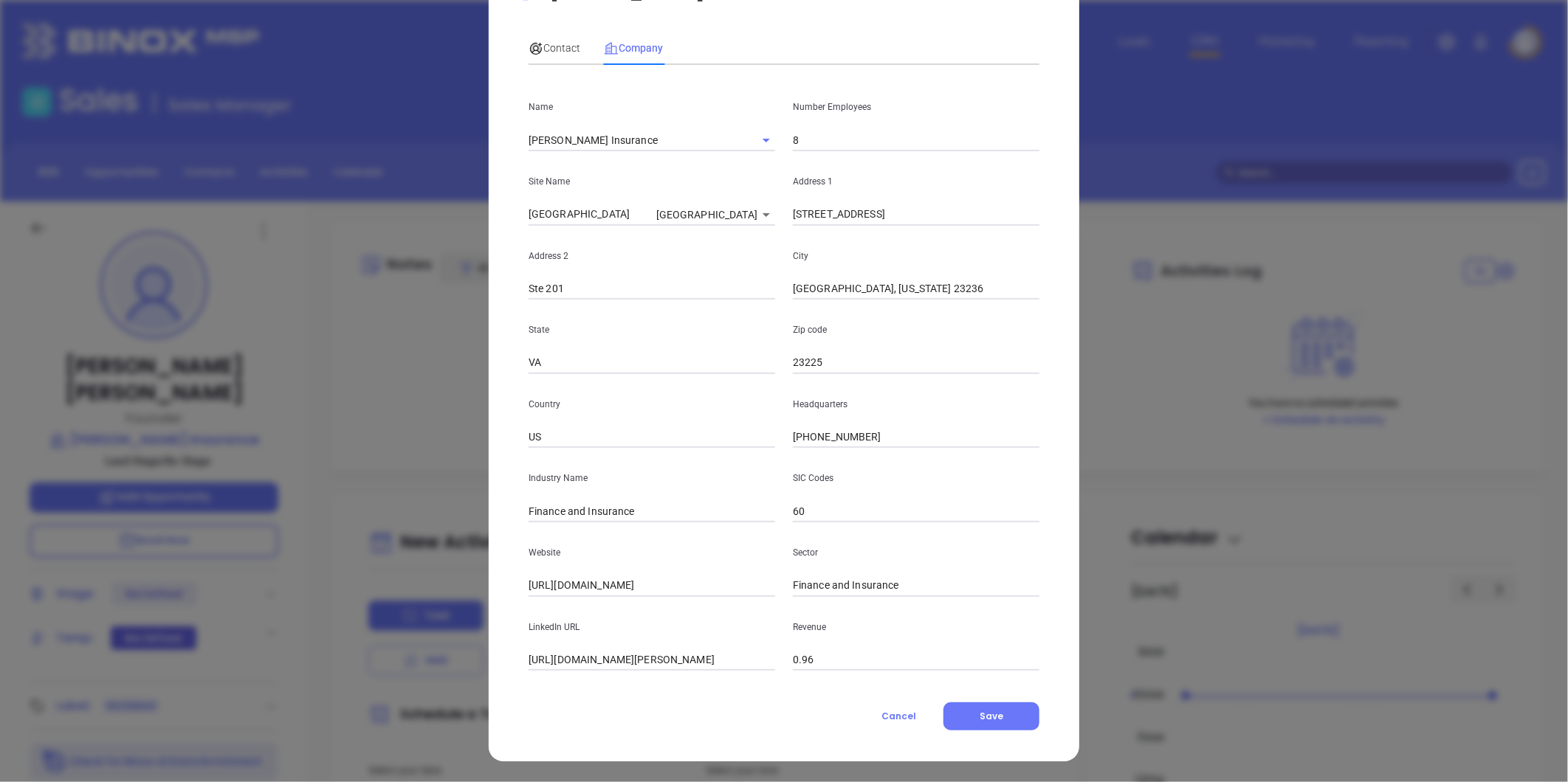
click at [845, 244] on div "City Chesterfield, Virginia 23236" at bounding box center [916, 263] width 265 height 74
drag, startPoint x: 848, startPoint y: 285, endPoint x: 1132, endPoint y: 222, distance: 290.9
click at [1132, 222] on div "Jason Kilgo Contact Company First Name Jason Last Name Kilgo Email jason@kilgoi…" at bounding box center [784, 391] width 1568 height 782
type input "Chesterfield"
paste input "Virginia 23236"
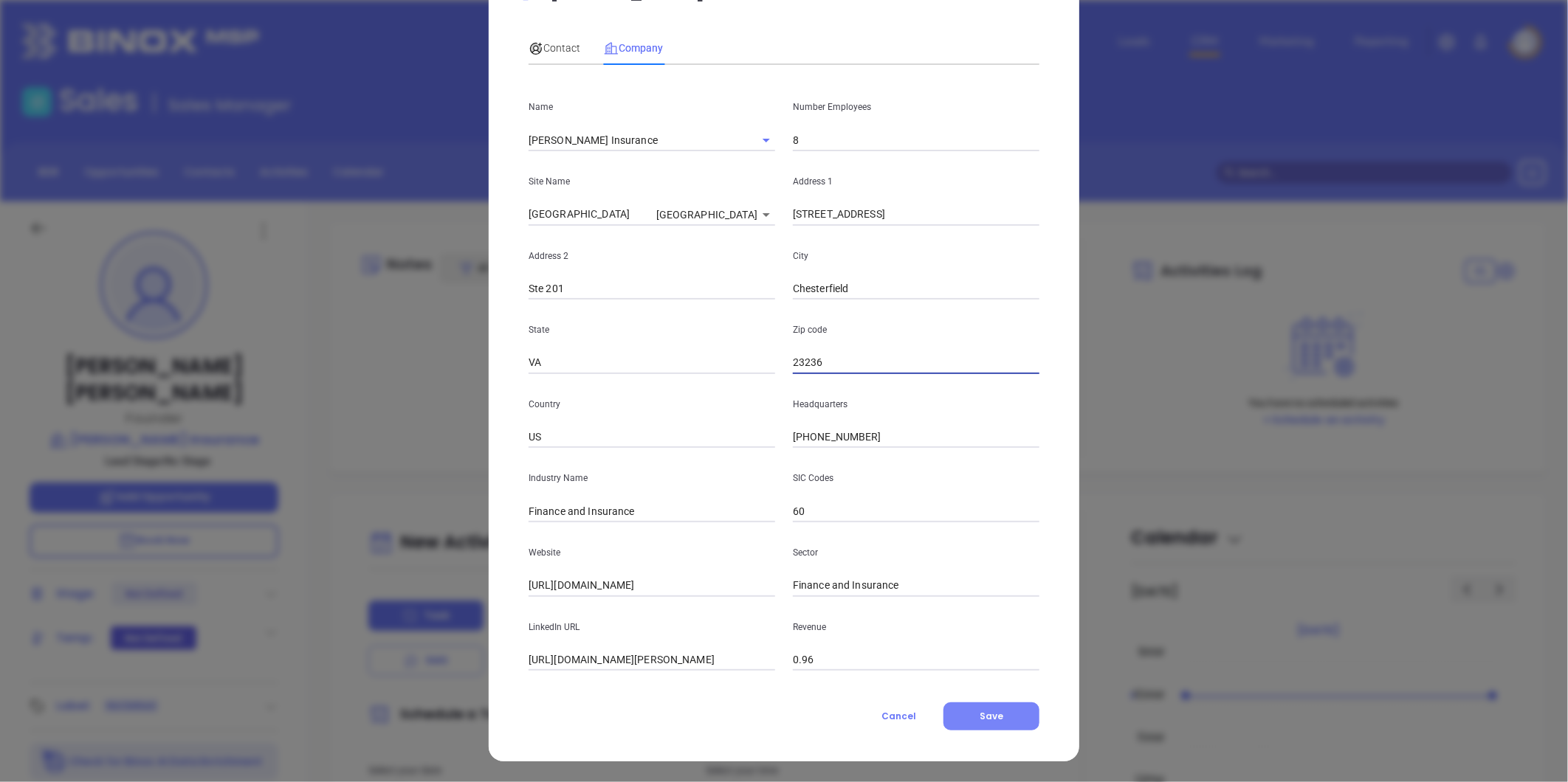
type input "23236"
click at [997, 710] on span "Save" at bounding box center [992, 716] width 24 height 12
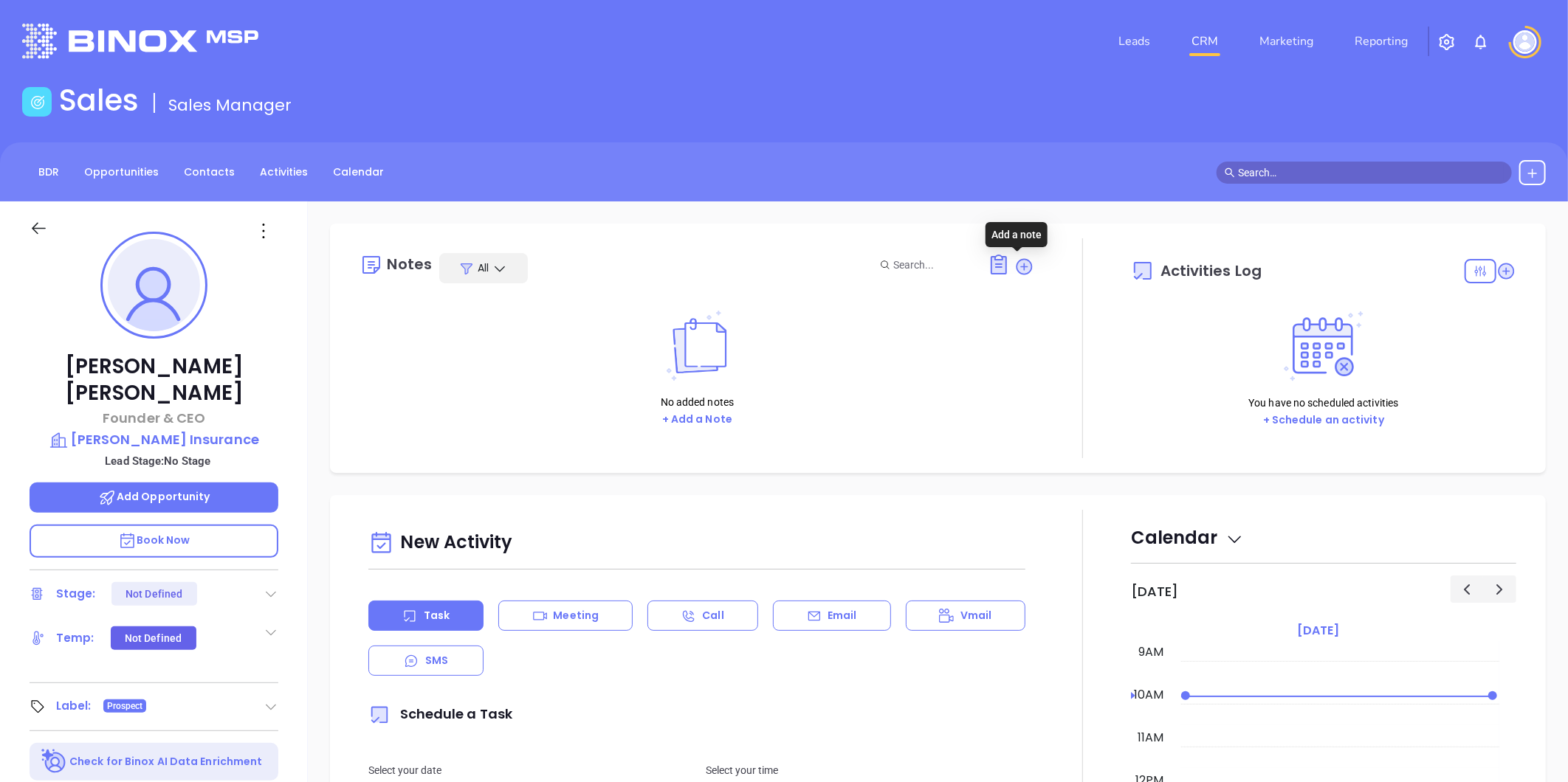
click at [1015, 261] on icon at bounding box center [1025, 267] width 20 height 20
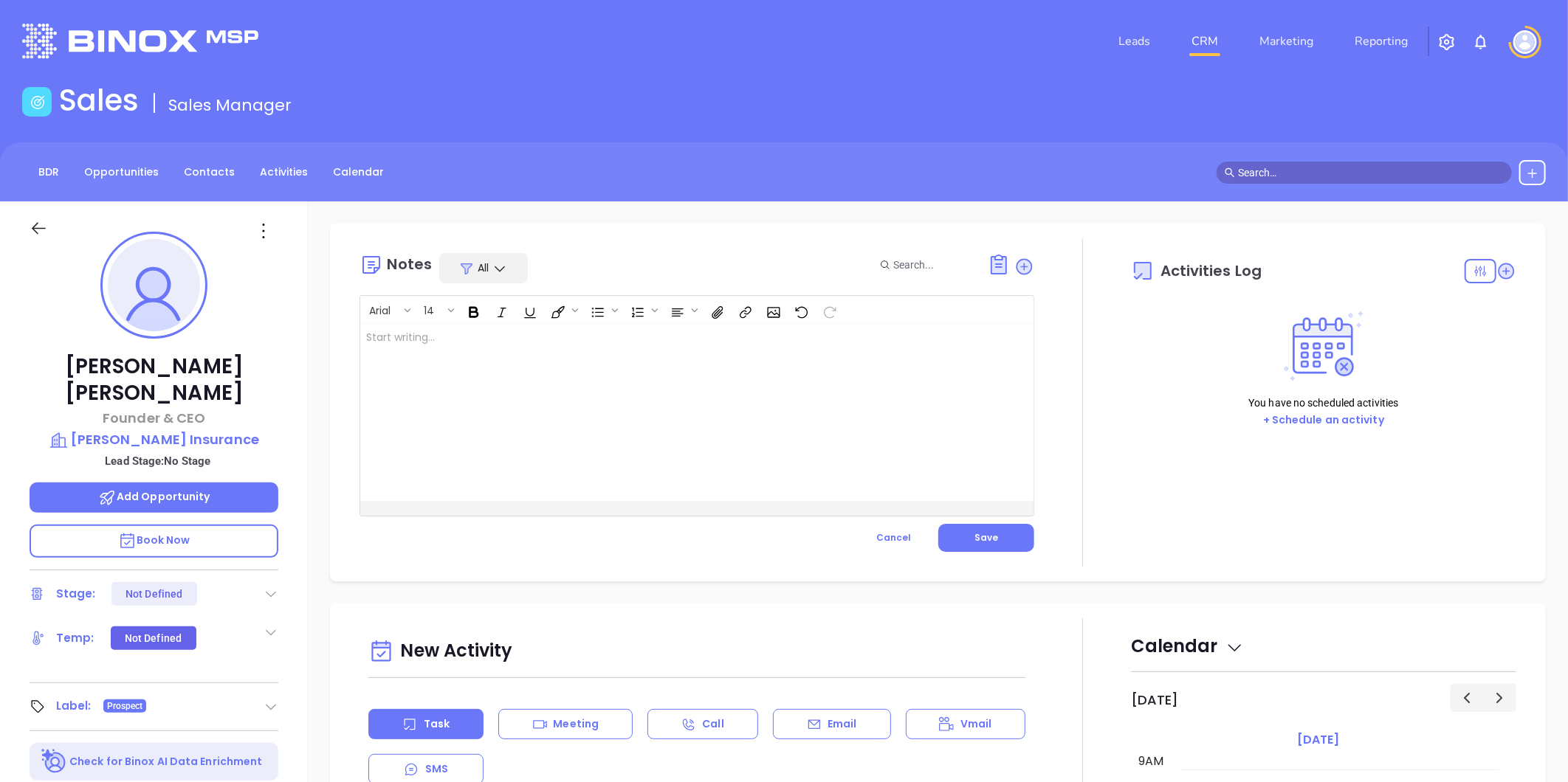
click at [466, 334] on div at bounding box center [673, 412] width 626 height 177
click at [974, 532] on span "Save" at bounding box center [986, 537] width 24 height 12
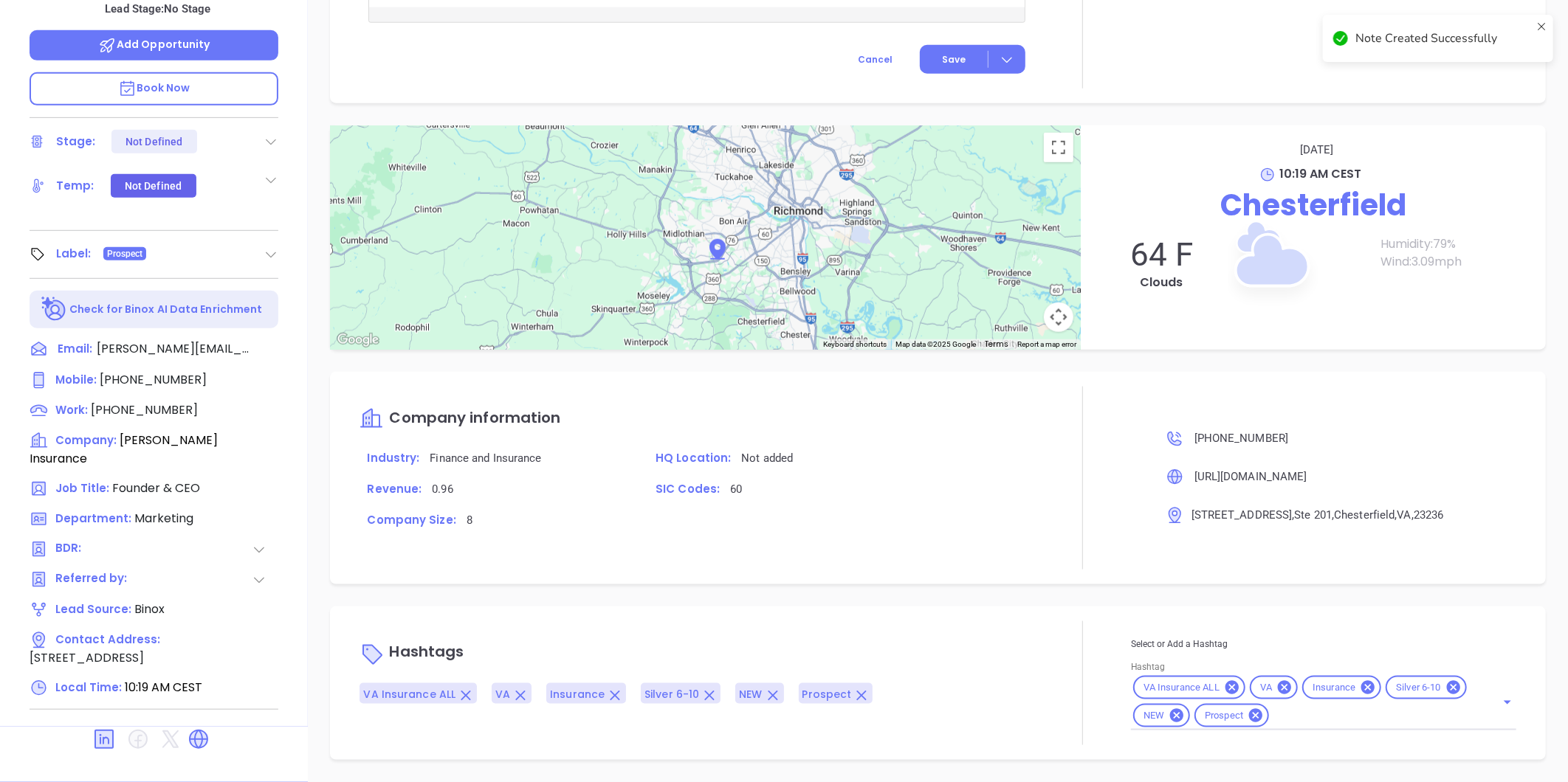
scroll to position [712, 0]
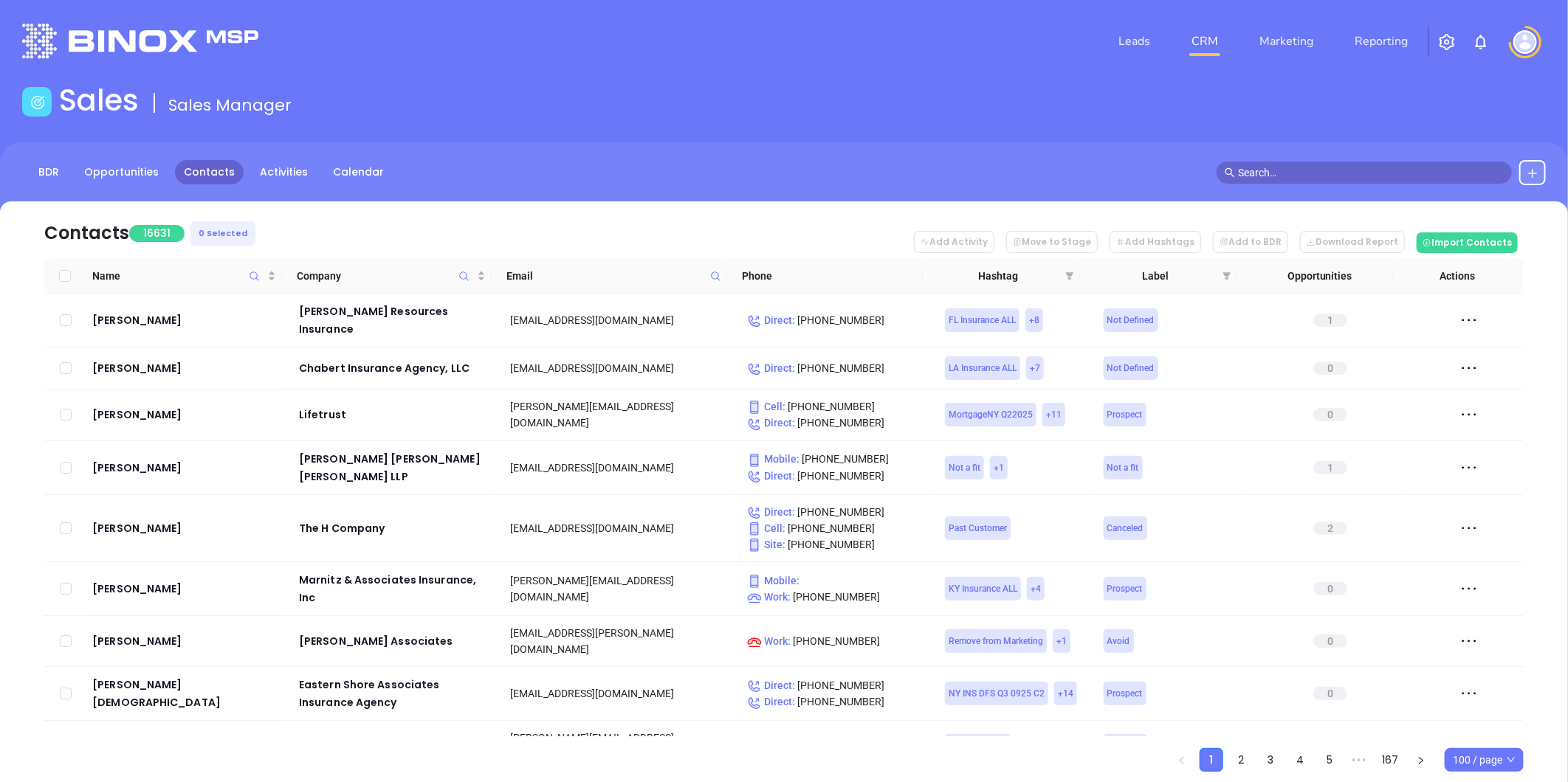
click at [1534, 171] on icon at bounding box center [1532, 174] width 12 height 12
click at [1467, 216] on p "New Contact" at bounding box center [1490, 215] width 122 height 24
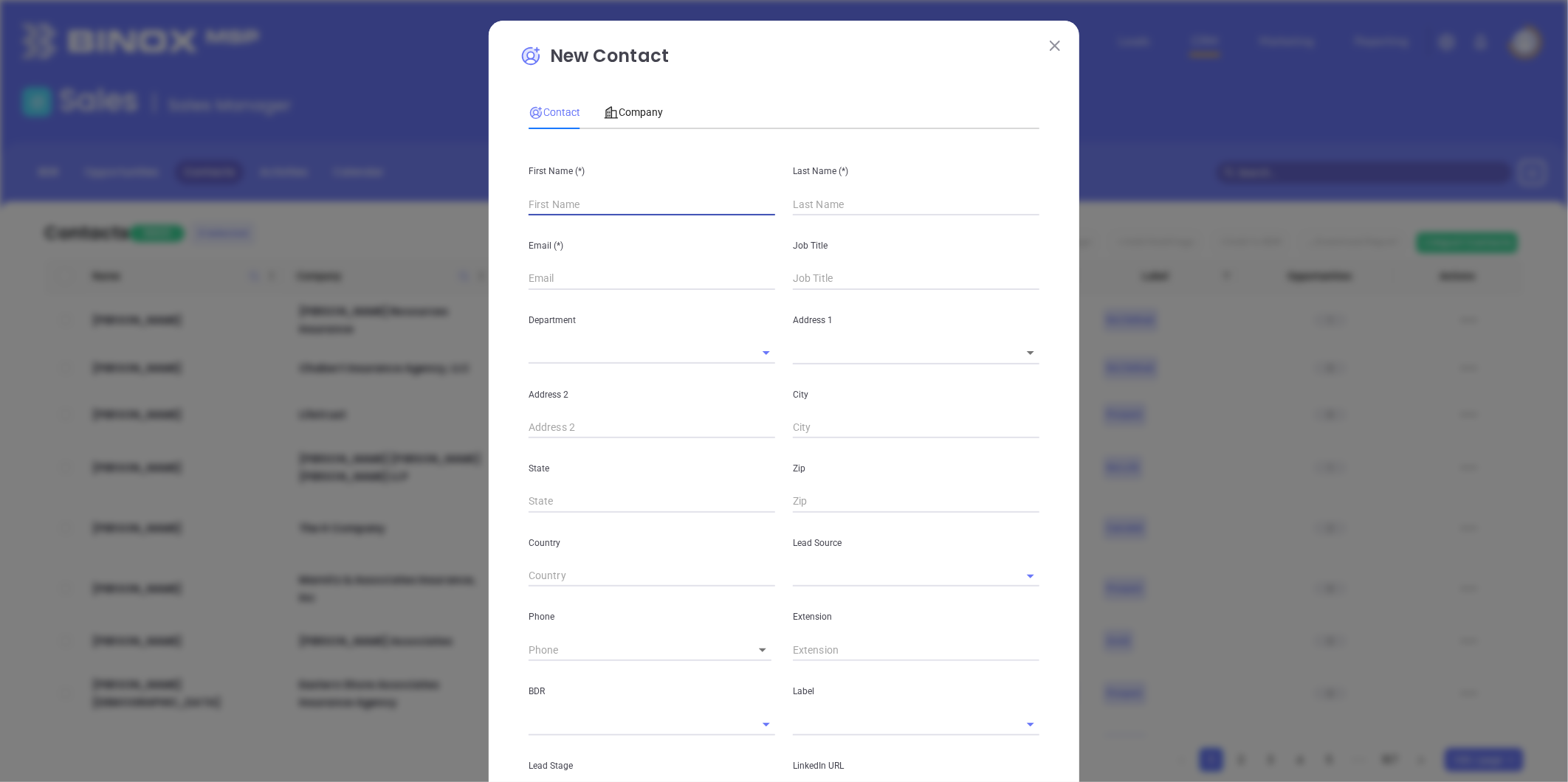
click at [563, 199] on input "text" at bounding box center [652, 204] width 246 height 22
type input "Bradley"
type input "M"
type input "Fourth Phone Call"
type input "Mc"
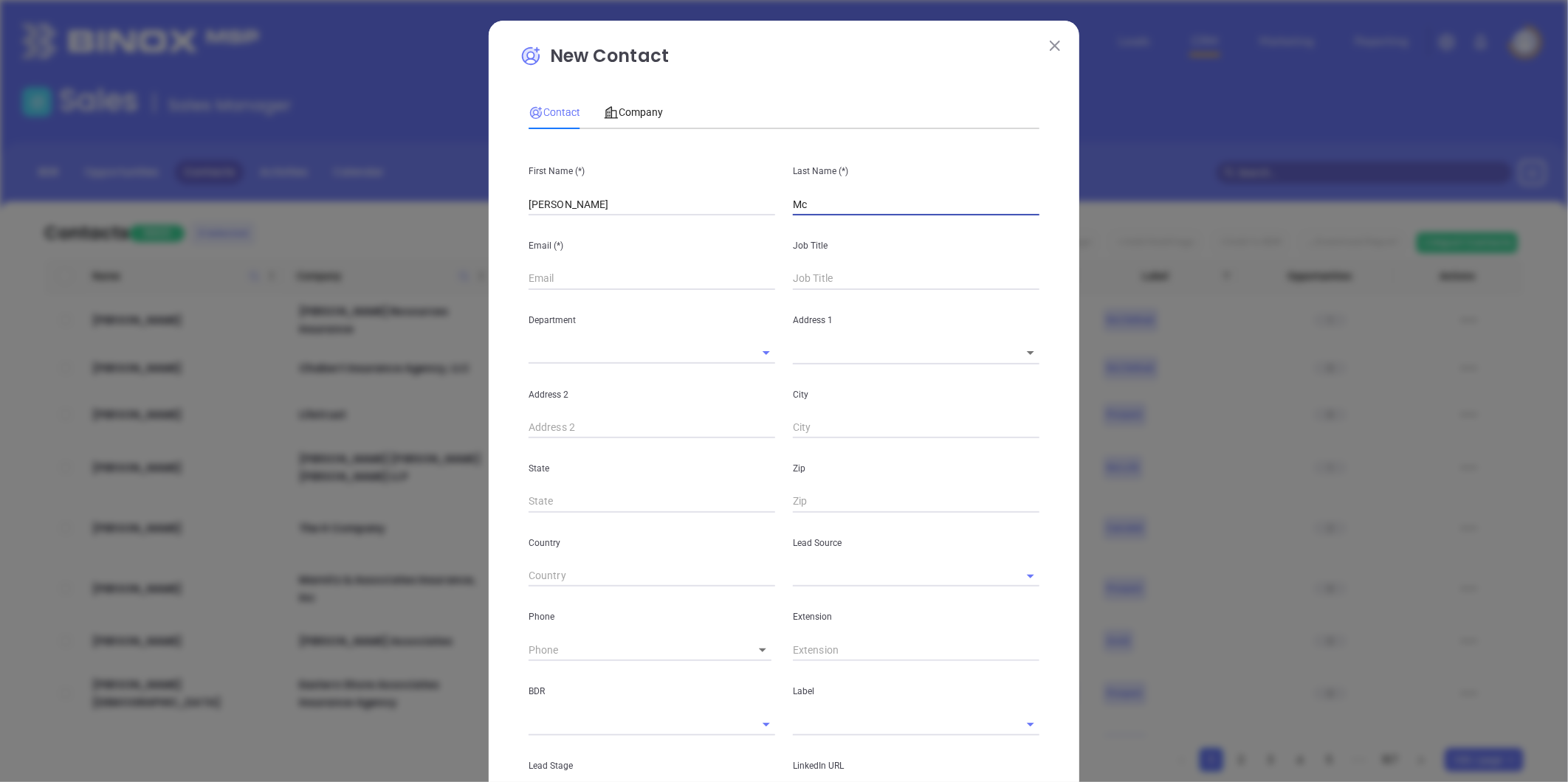
type input "1"
type input "McCa"
type input "1"
type input "McCall"
paste input "jmccall@mccallinsurance.net"
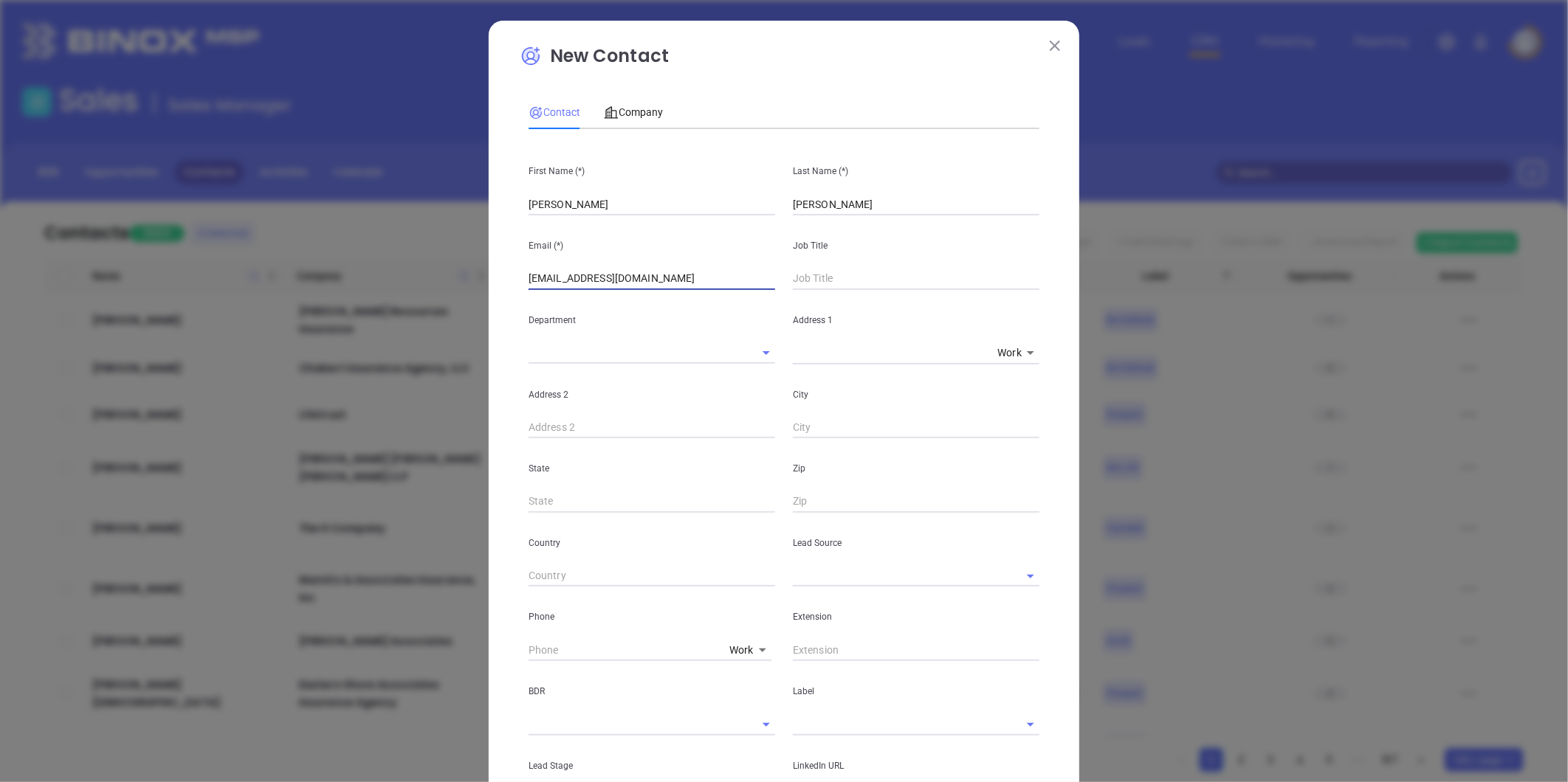
drag, startPoint x: 526, startPoint y: 282, endPoint x: 472, endPoint y: 293, distance: 55.1
click at [476, 293] on div "New Contact Contact Company First Name (*) Bradley Last Name (*) McCall Email (…" at bounding box center [784, 391] width 1568 height 782
type input "bmccall@mccallinsurance.net"
click at [831, 274] on input "text" at bounding box center [916, 279] width 246 height 22
type input "President"
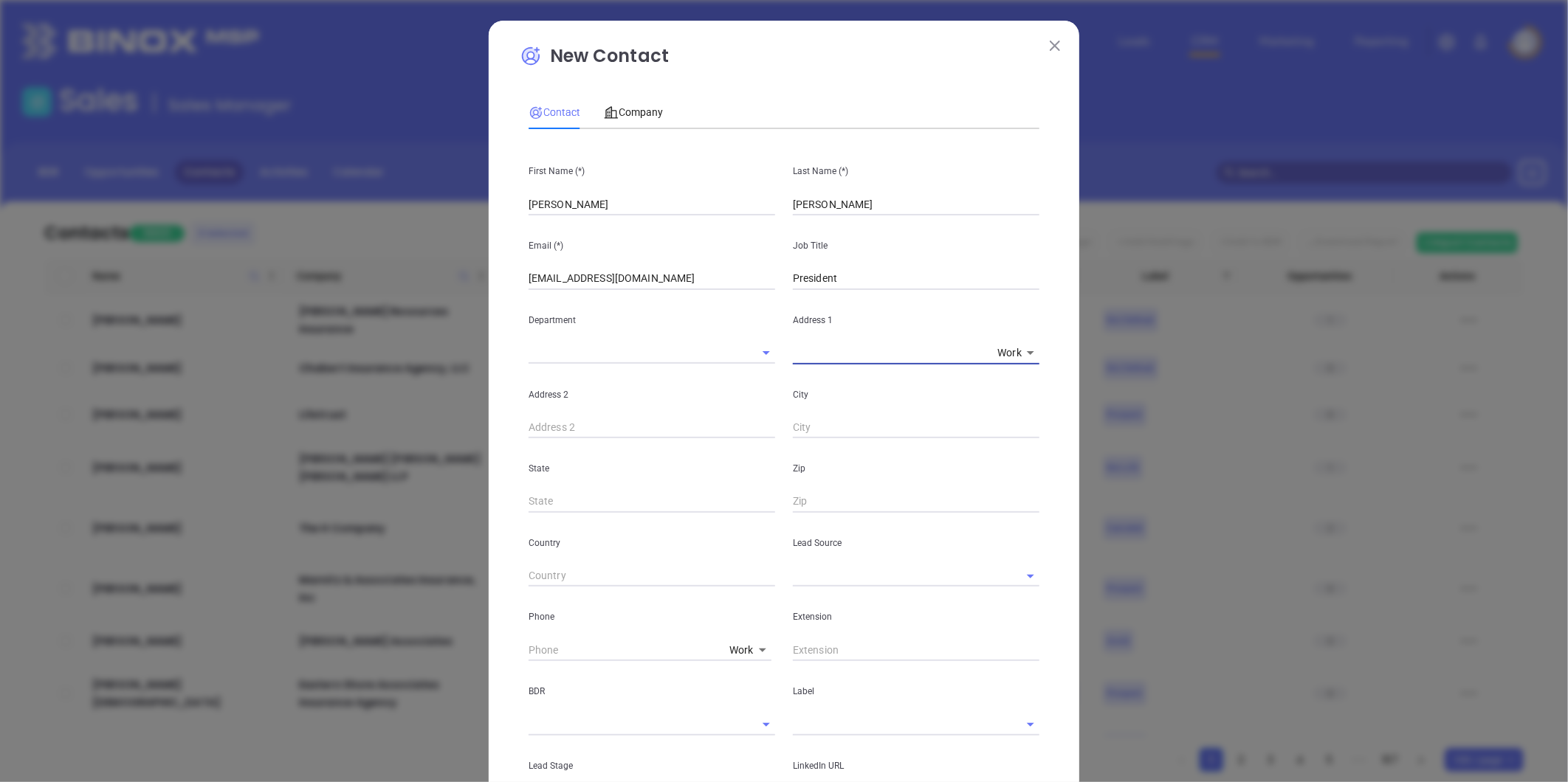
click at [827, 579] on input "text" at bounding box center [896, 576] width 205 height 21
type input "o"
click at [880, 609] on li "Binox" at bounding box center [916, 608] width 246 height 26
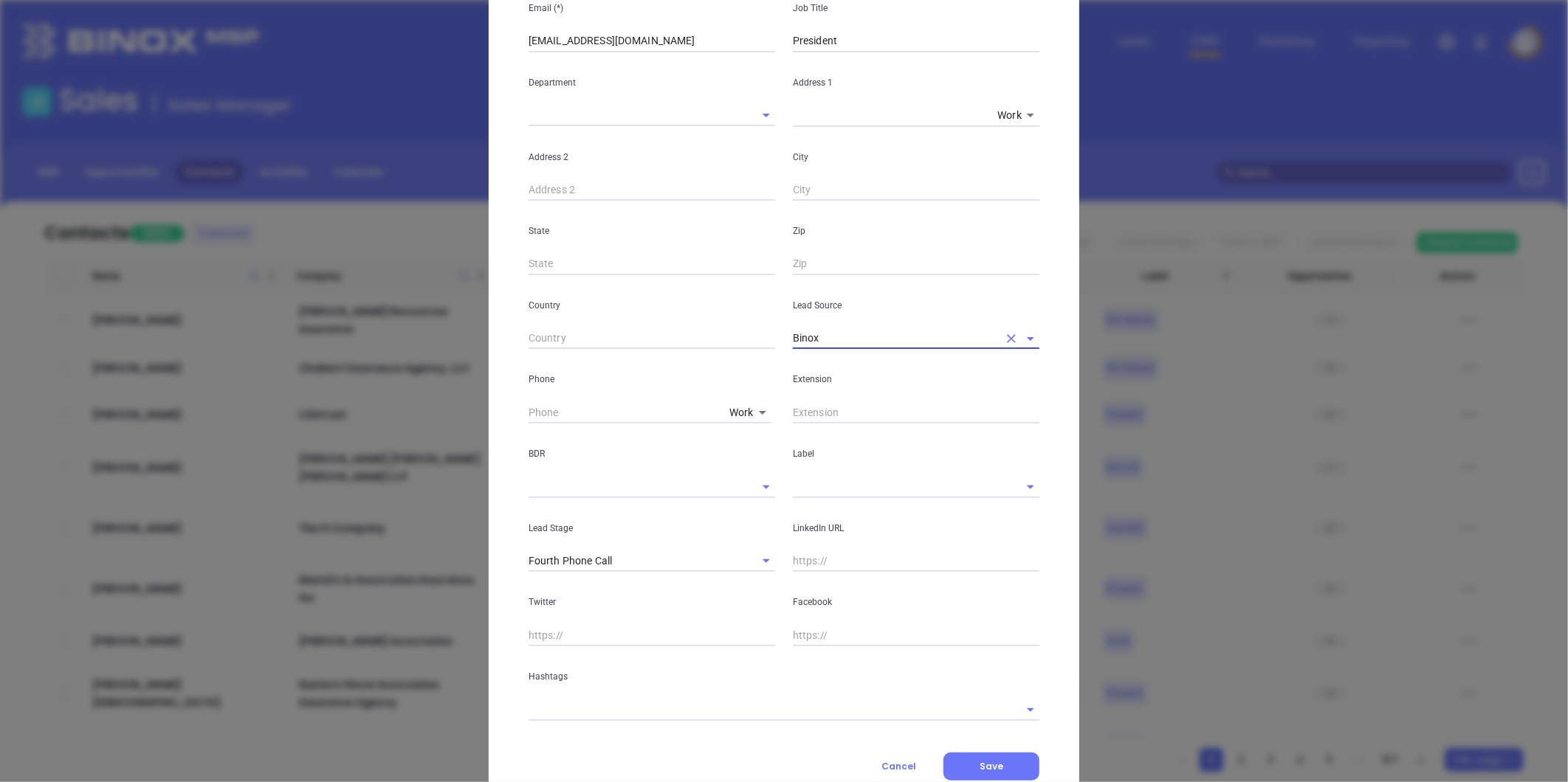
scroll to position [246, 0]
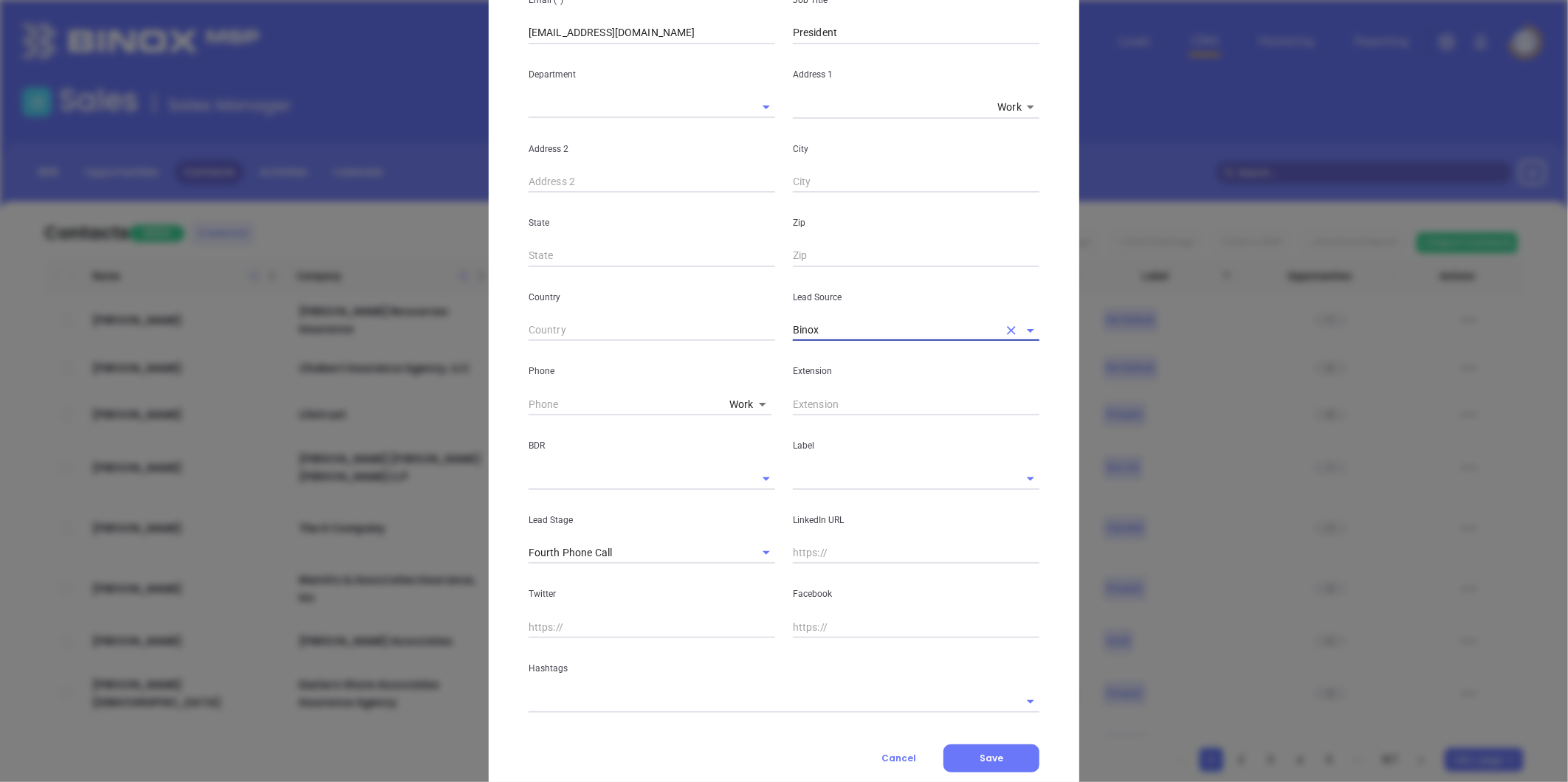
type input "Binox"
click at [813, 482] on input "text" at bounding box center [896, 479] width 205 height 21
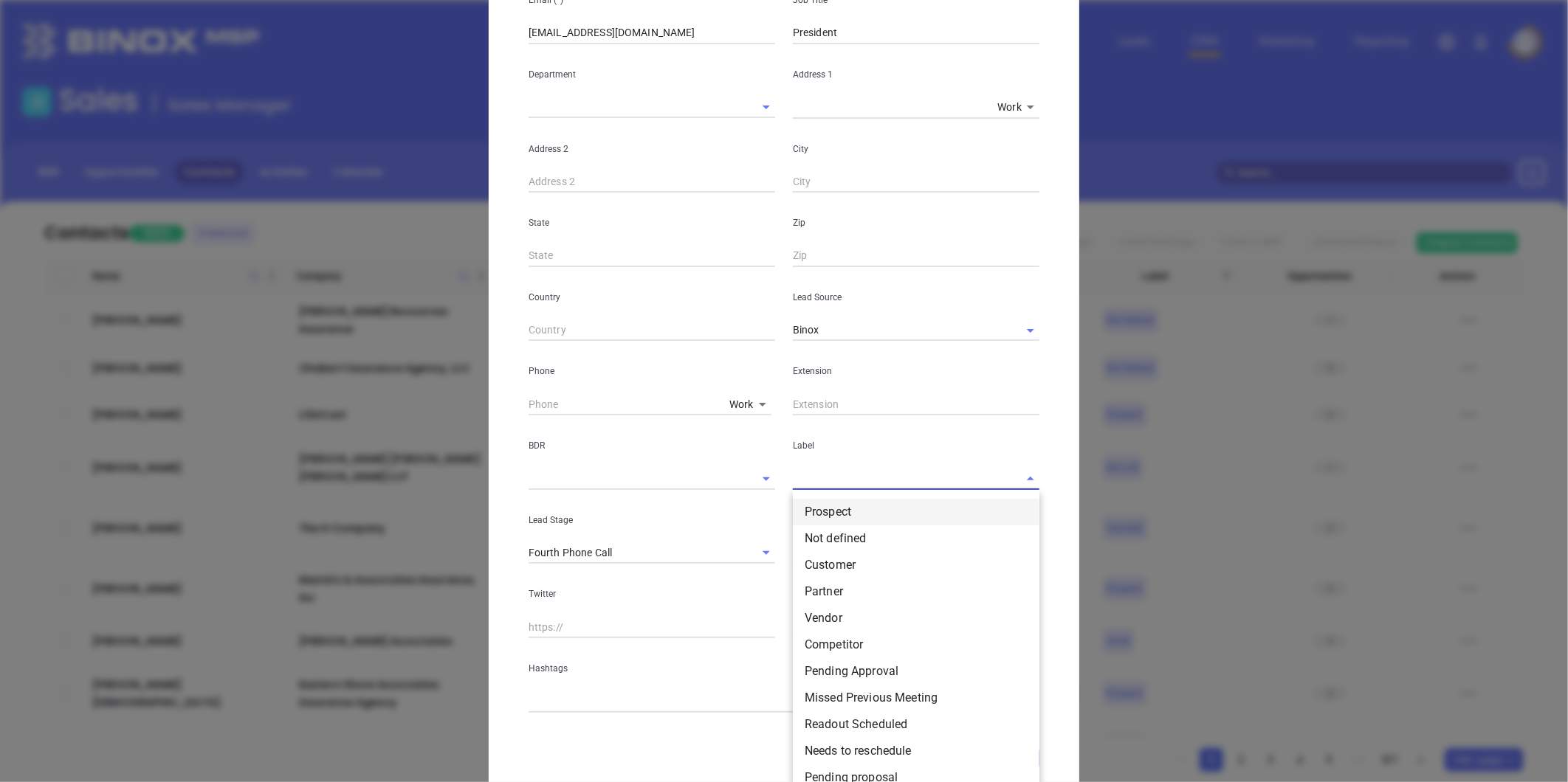
click at [844, 504] on li "Prospect" at bounding box center [916, 512] width 246 height 26
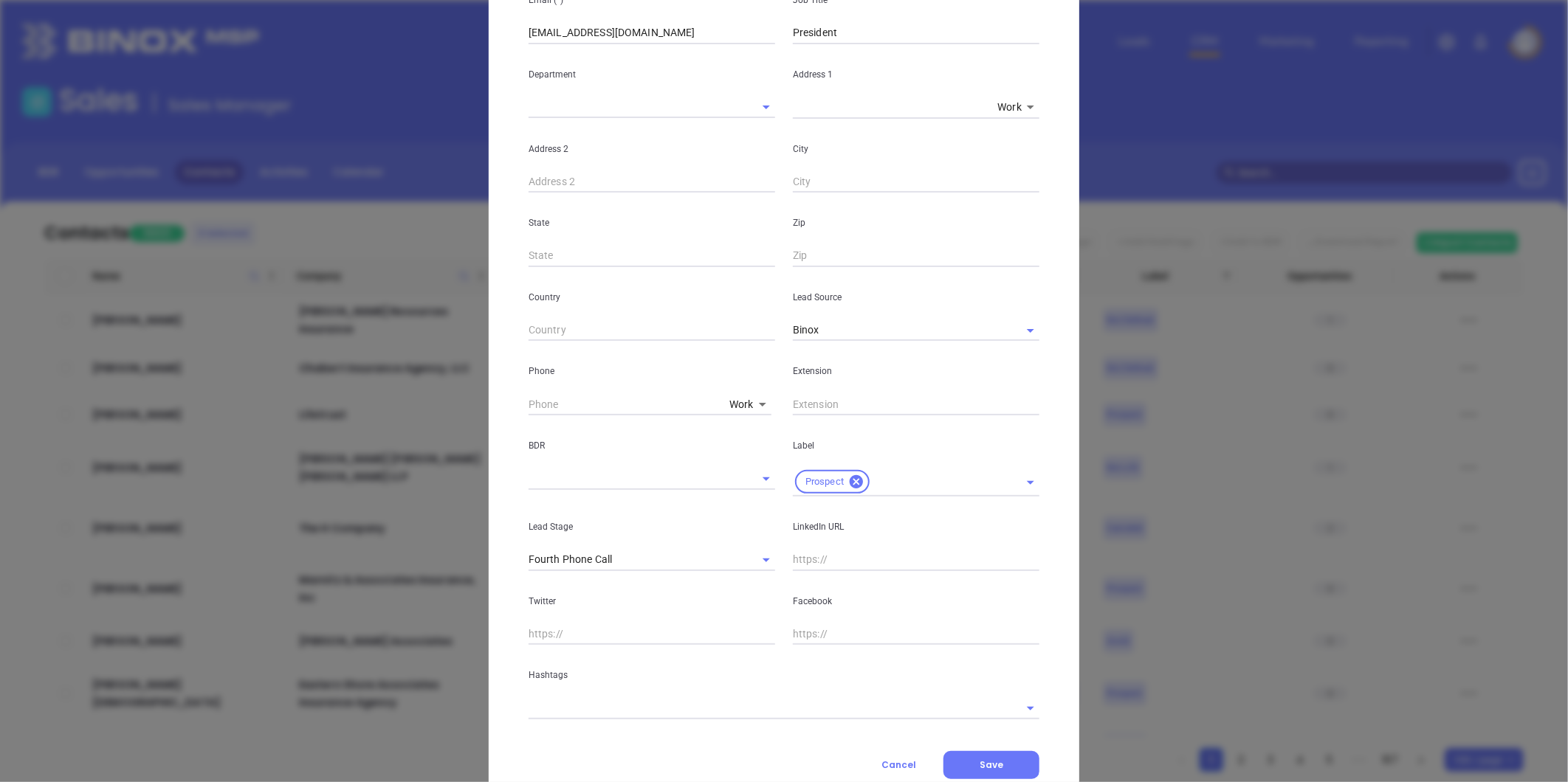
click at [735, 403] on body "Leads CRM Marketing Reporting Financial Leads Leads Sales Sales Manager BDR Opp…" at bounding box center [784, 391] width 1568 height 782
click at [734, 403] on li "Work" at bounding box center [773, 405] width 100 height 26
click at [728, 400] on body "Leads CRM Marketing Reporting Financial Leads Leads Sales Sales Manager BDR Opp…" at bounding box center [784, 391] width 1568 height 782
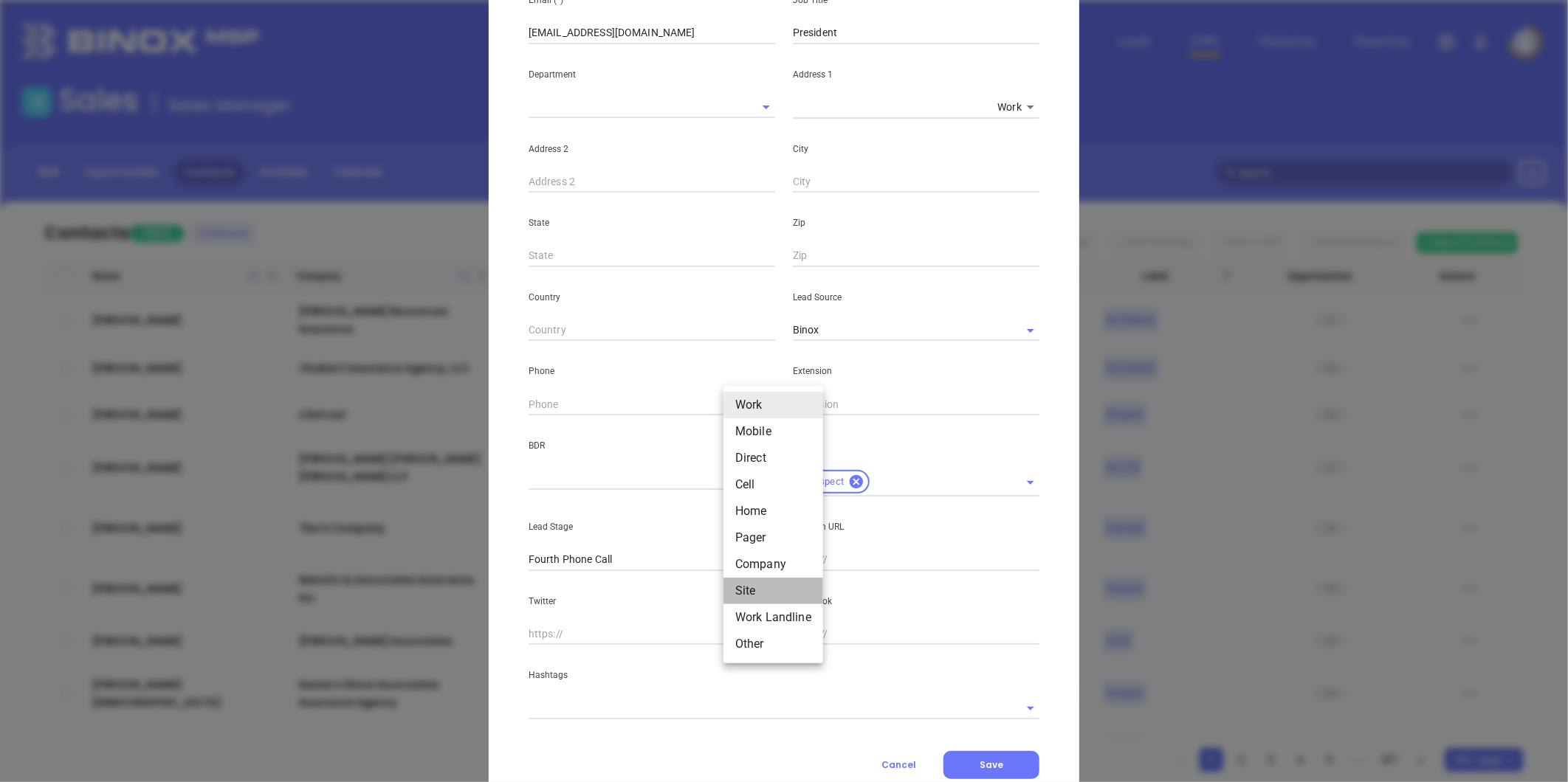
click at [741, 595] on li "Site" at bounding box center [773, 591] width 100 height 26
type input "11"
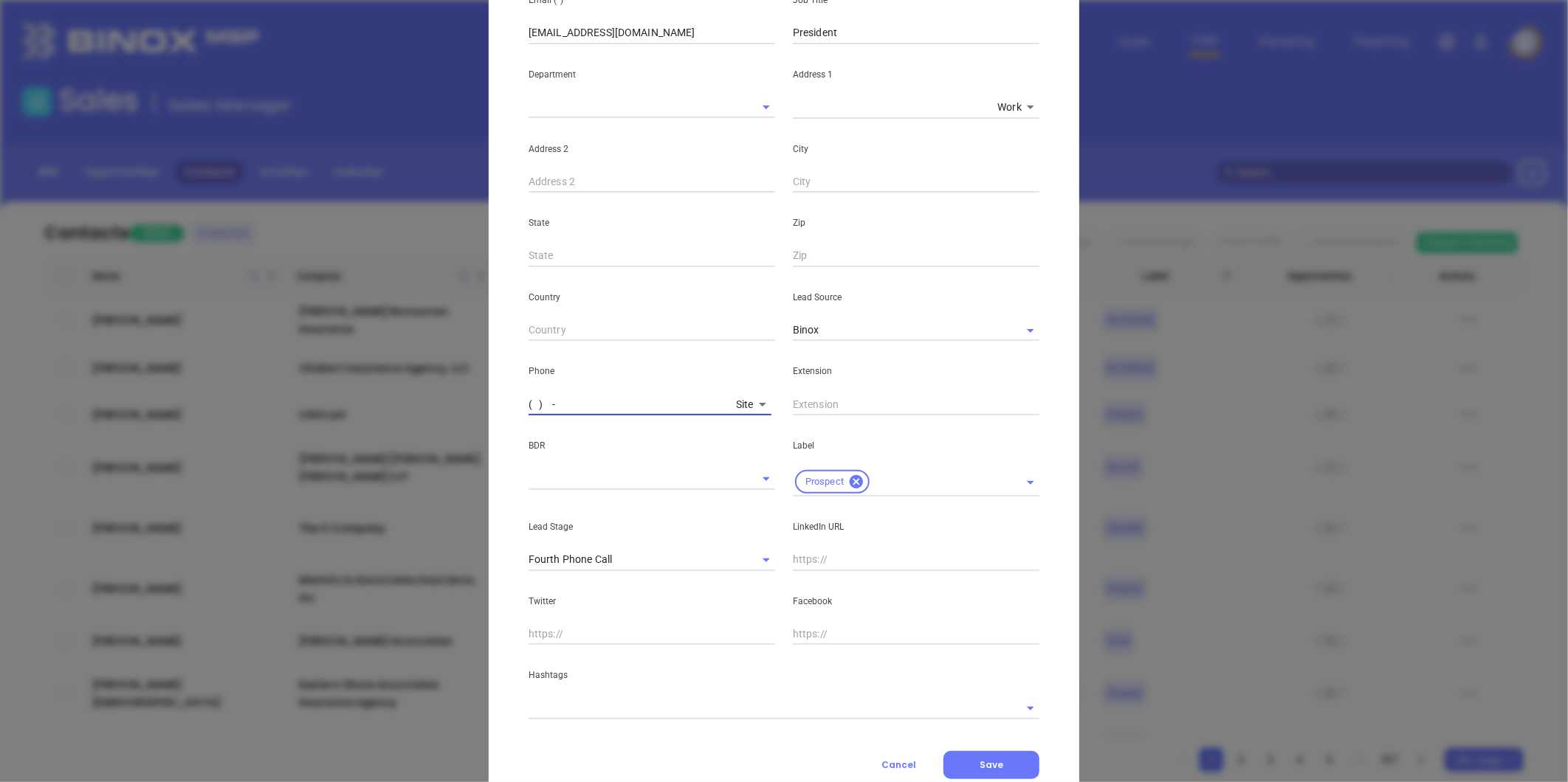
click at [581, 403] on input "( ) -" at bounding box center [629, 404] width 202 height 22
paste input "540) 483-9525"
drag, startPoint x: 581, startPoint y: 403, endPoint x: 867, endPoint y: 244, distance: 327.2
click at [610, 392] on div "(540) 483-9525 Site 11" at bounding box center [656, 403] width 256 height 24
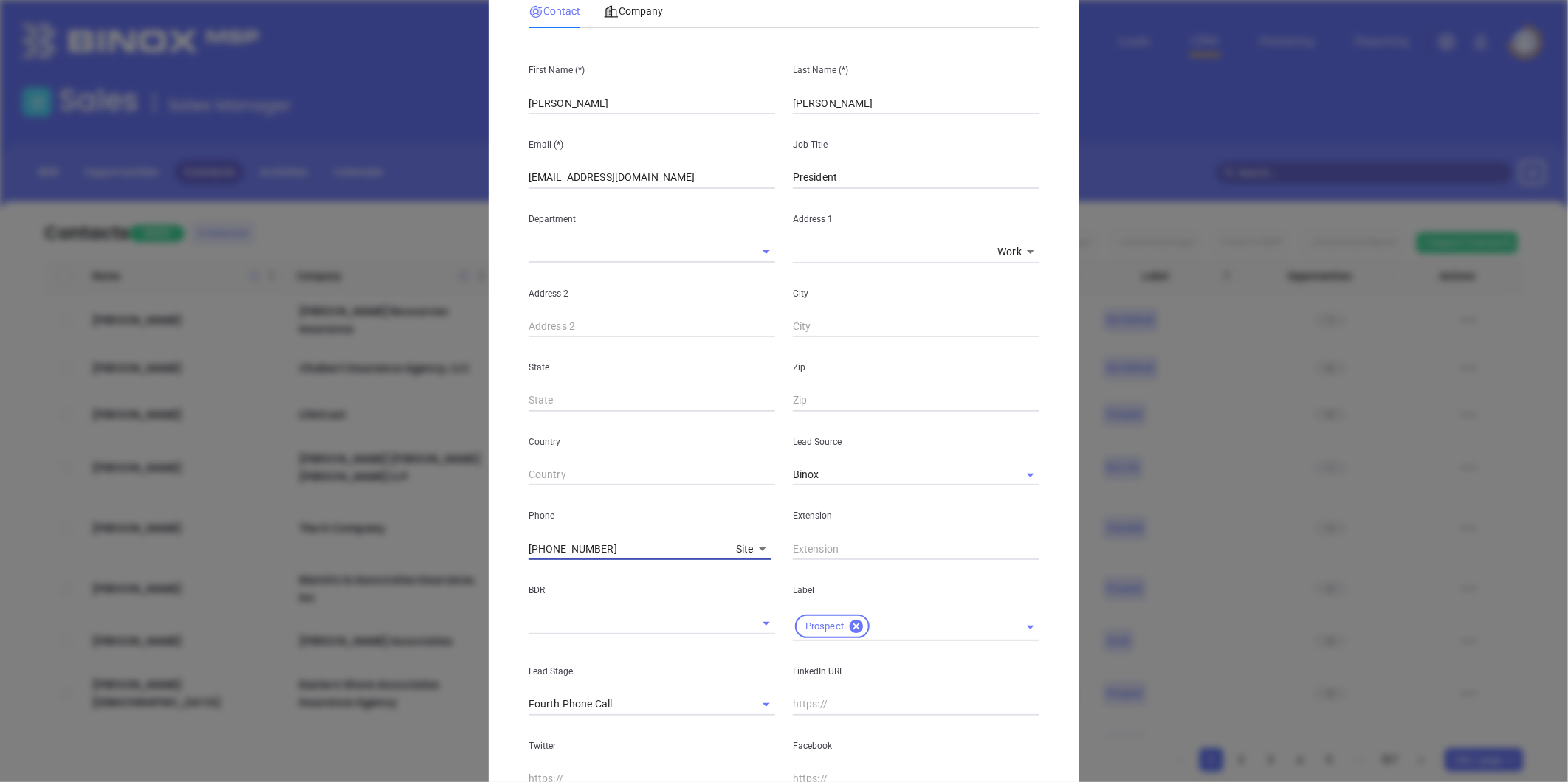
scroll to position [0, 0]
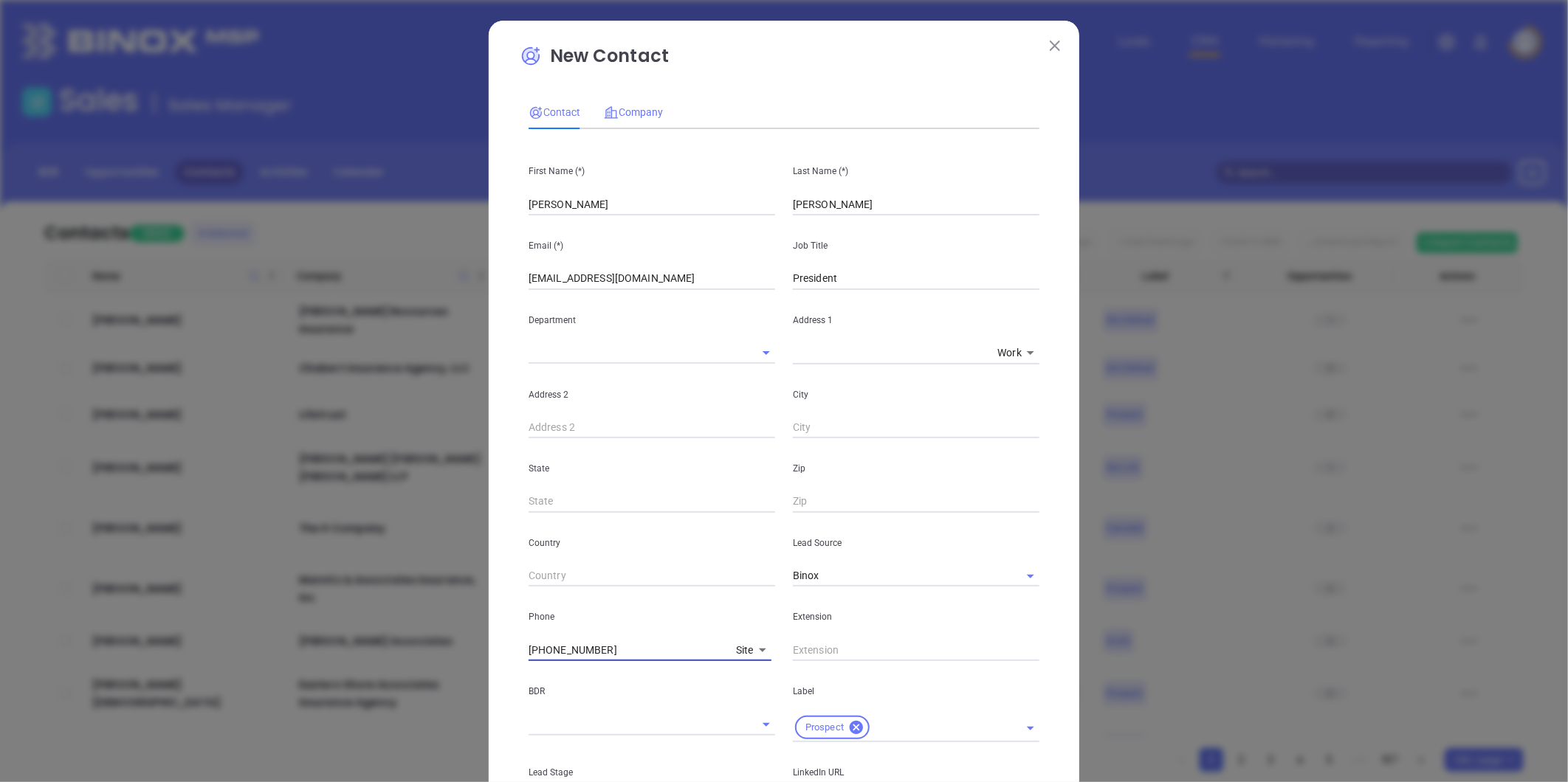
type input "(540) 483-9525"
click at [621, 113] on span "Company" at bounding box center [633, 112] width 59 height 12
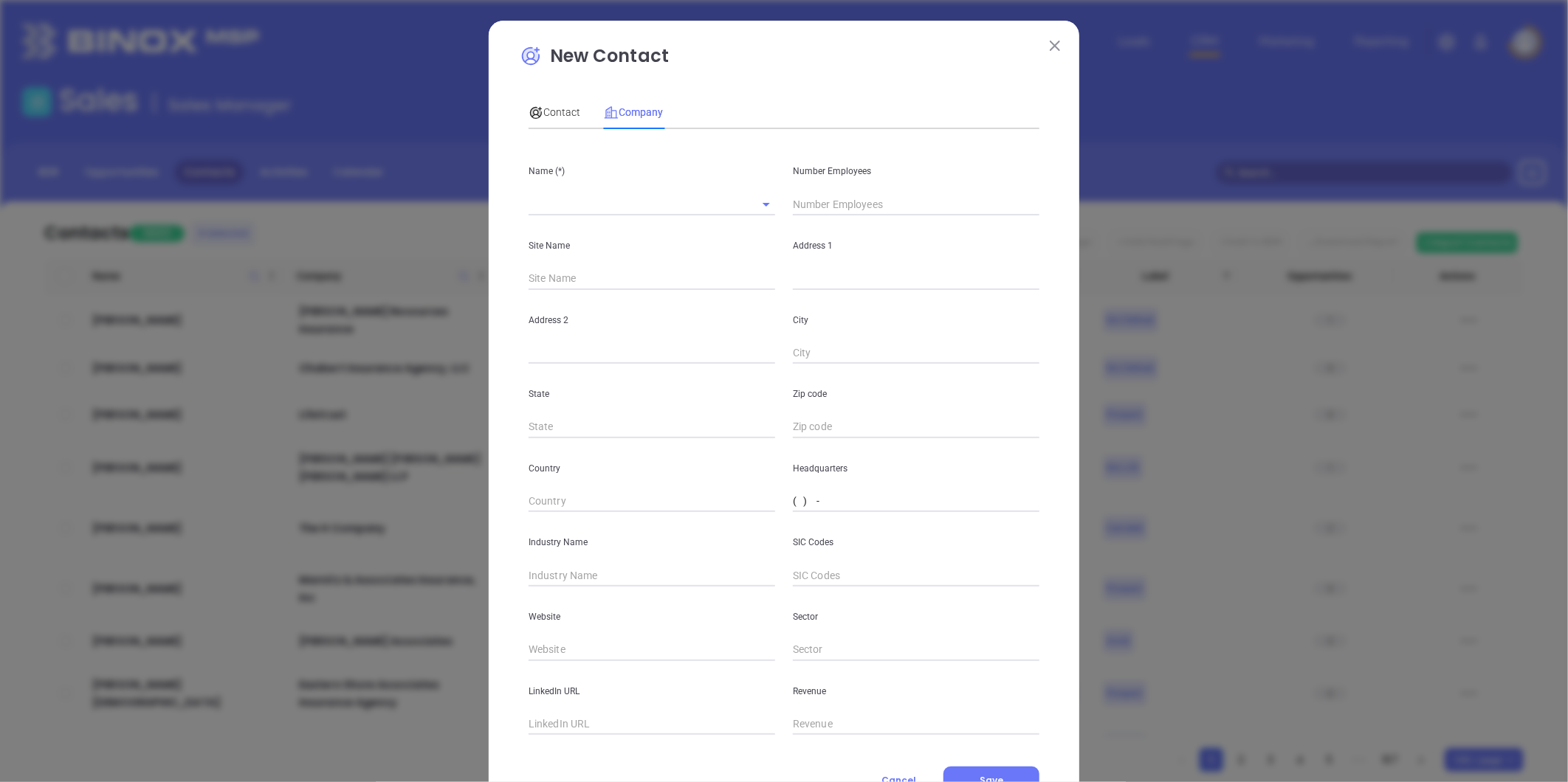
click at [809, 503] on input "( ) -" at bounding box center [916, 502] width 246 height 22
paste input "540) 483-9525"
type input "(540) 483-9525"
click at [543, 115] on span "Contact" at bounding box center [554, 112] width 51 height 12
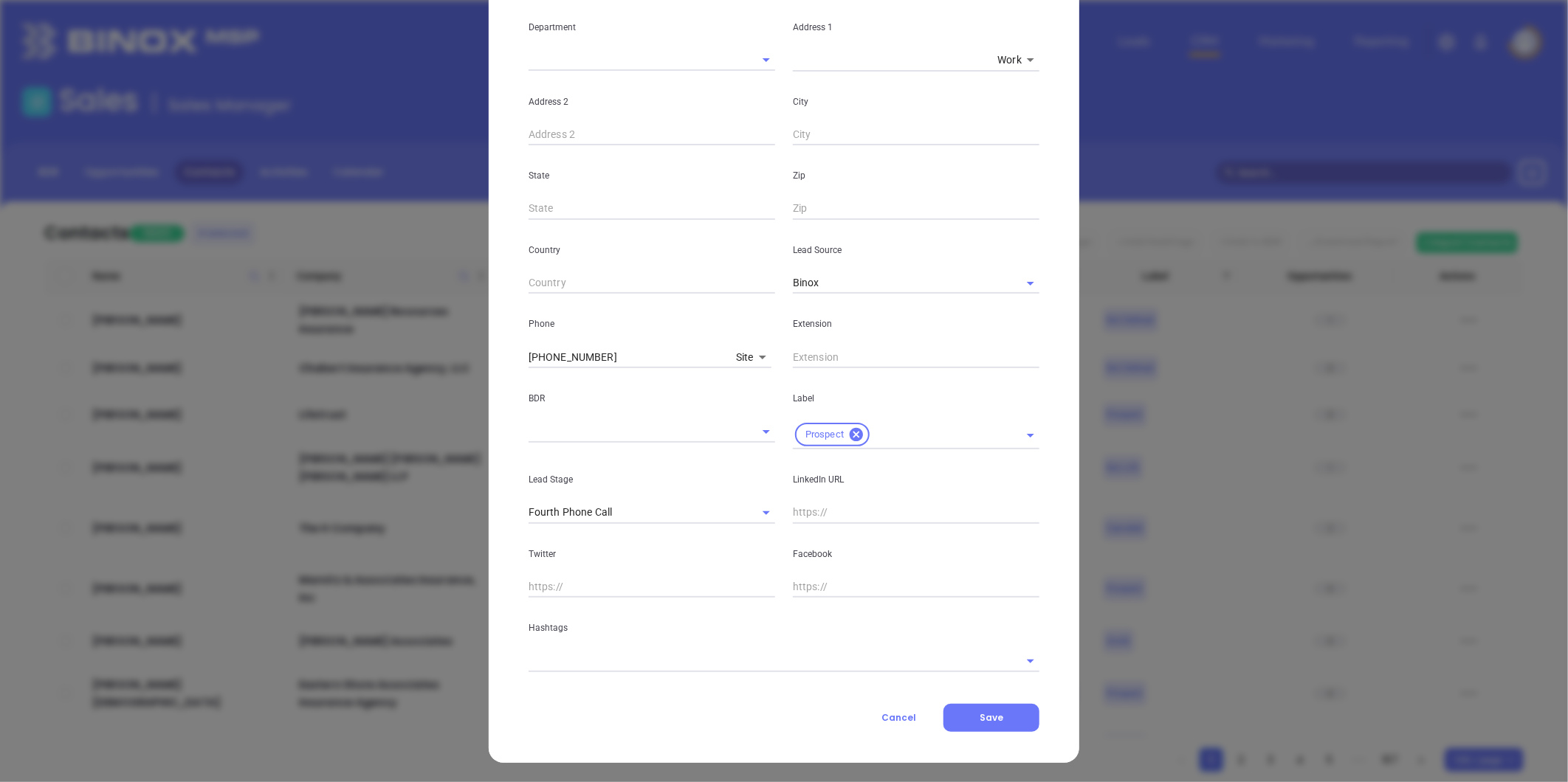
scroll to position [293, 0]
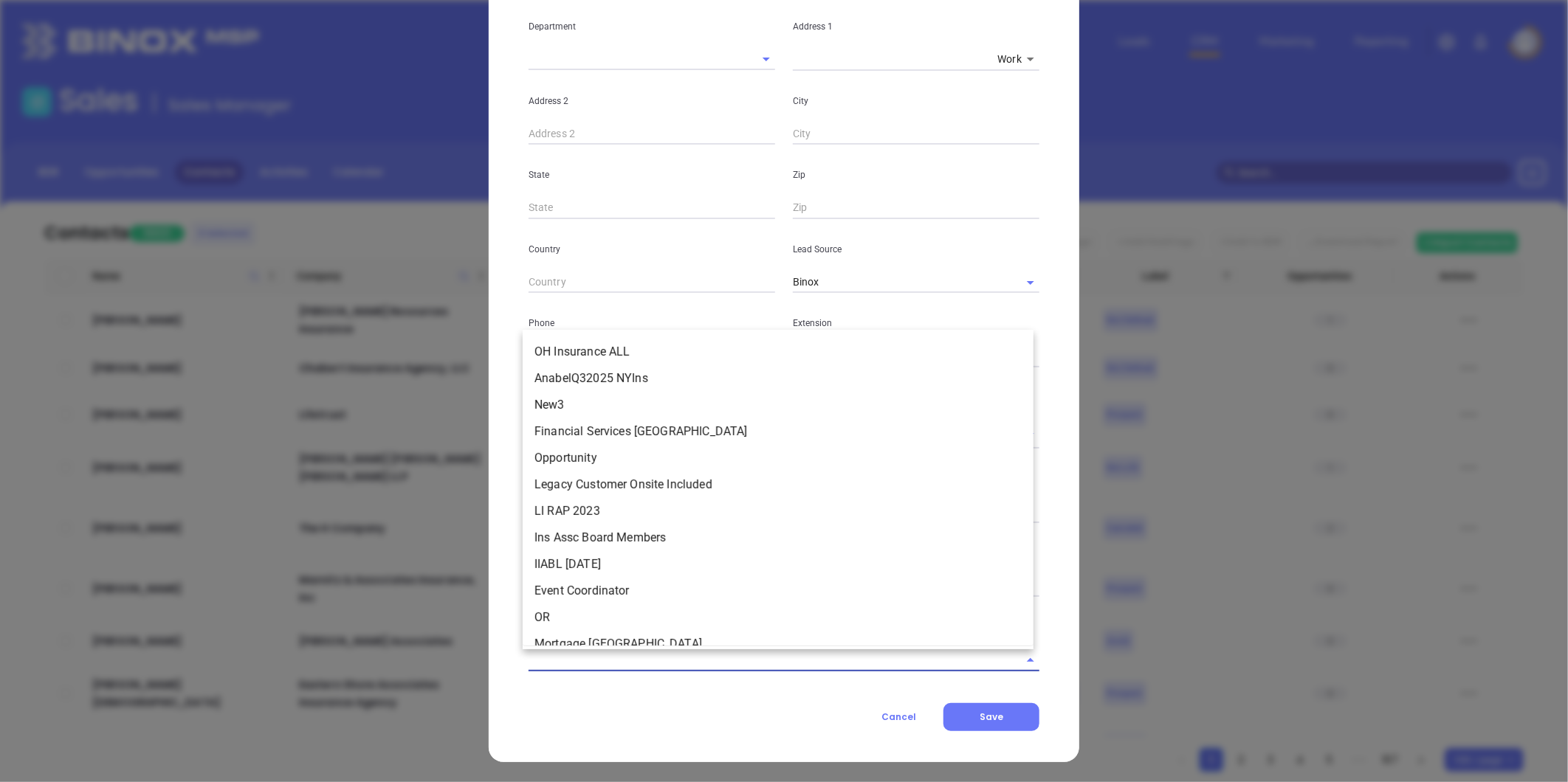
click at [689, 663] on input "text" at bounding box center [763, 660] width 470 height 21
type input "a"
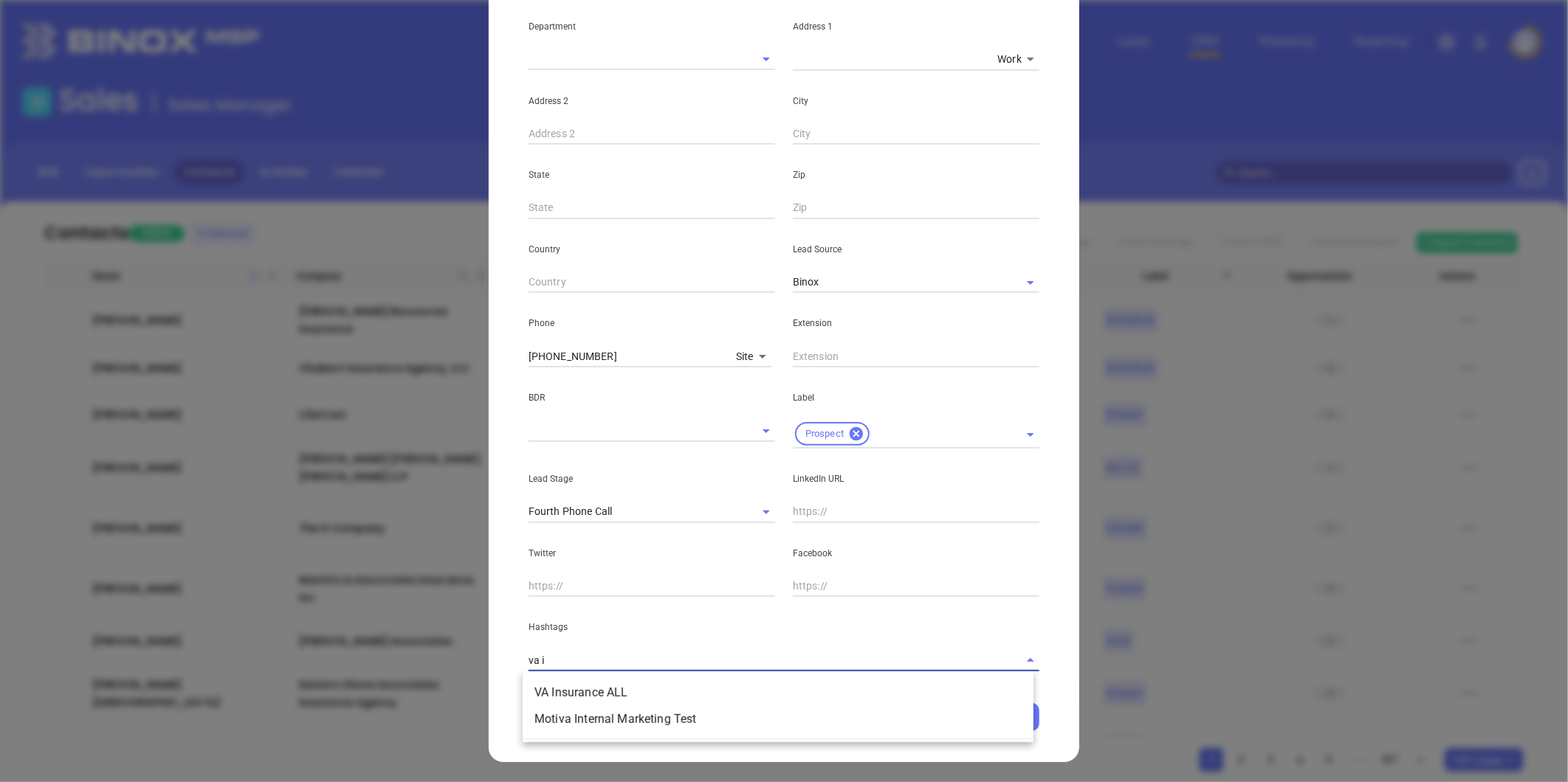
type input "va in"
click at [609, 697] on li "VA Insurance ALL" at bounding box center [778, 693] width 511 height 26
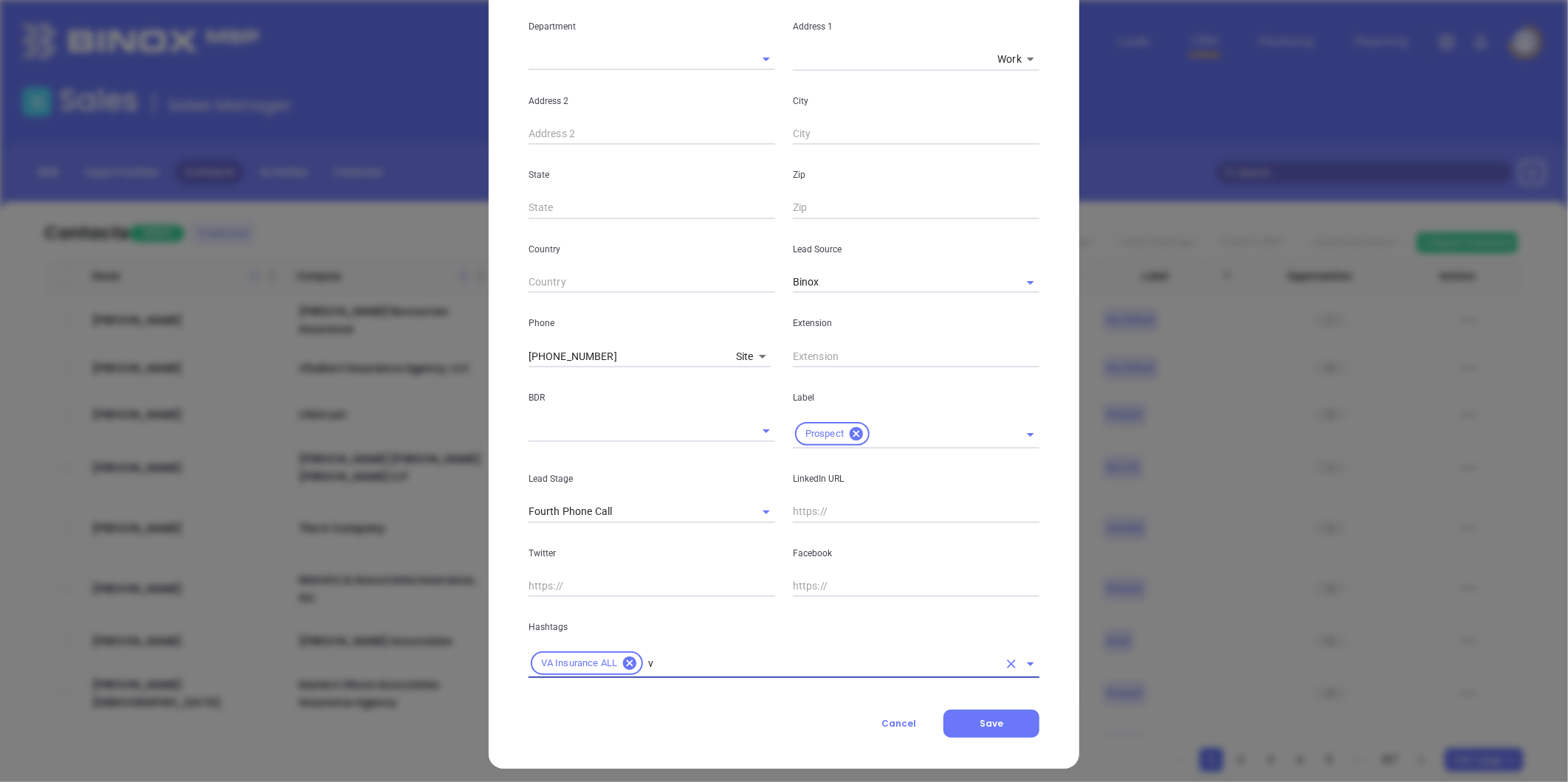
type input "va"
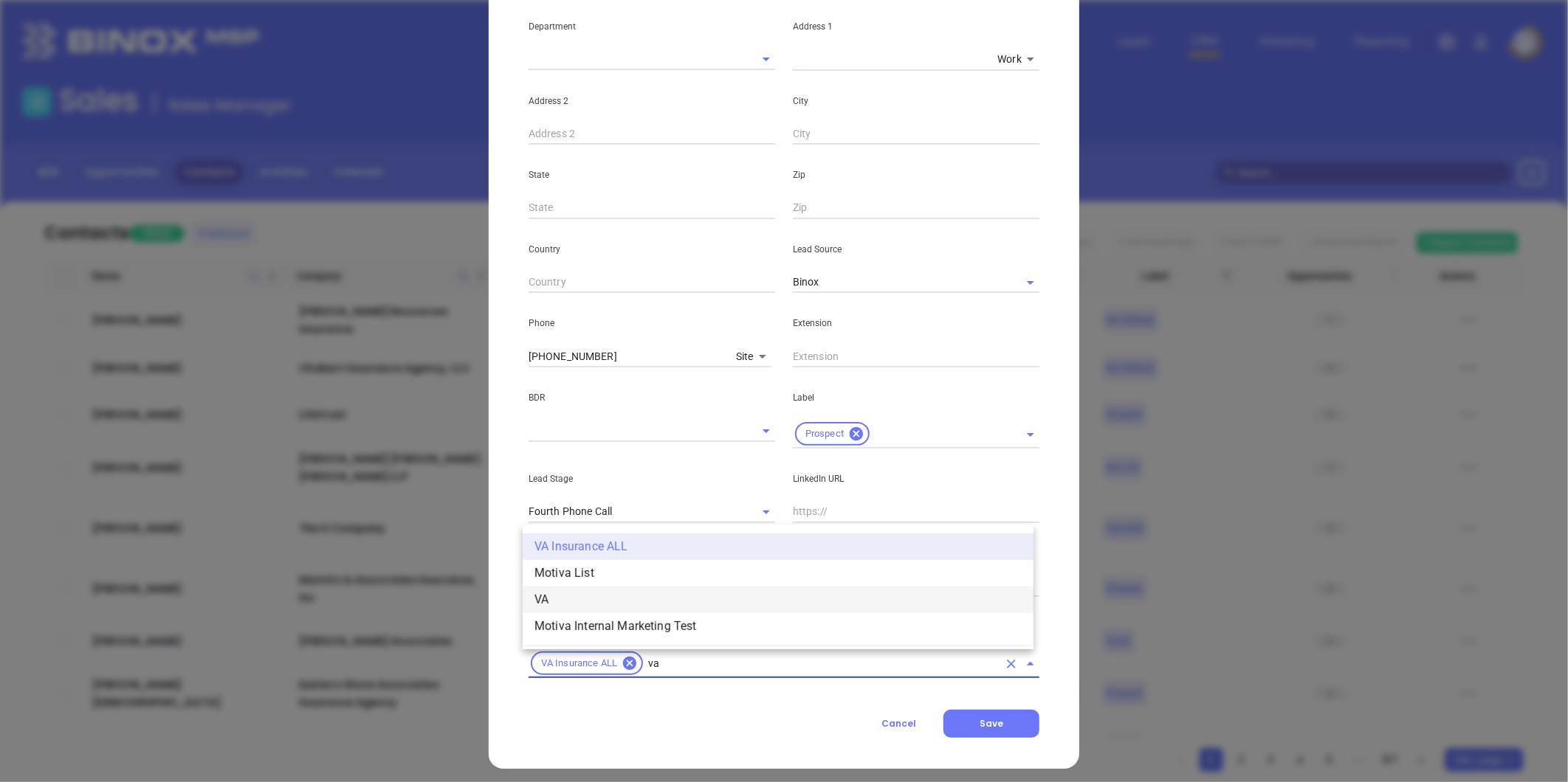
click at [561, 594] on li "VA" at bounding box center [778, 600] width 511 height 26
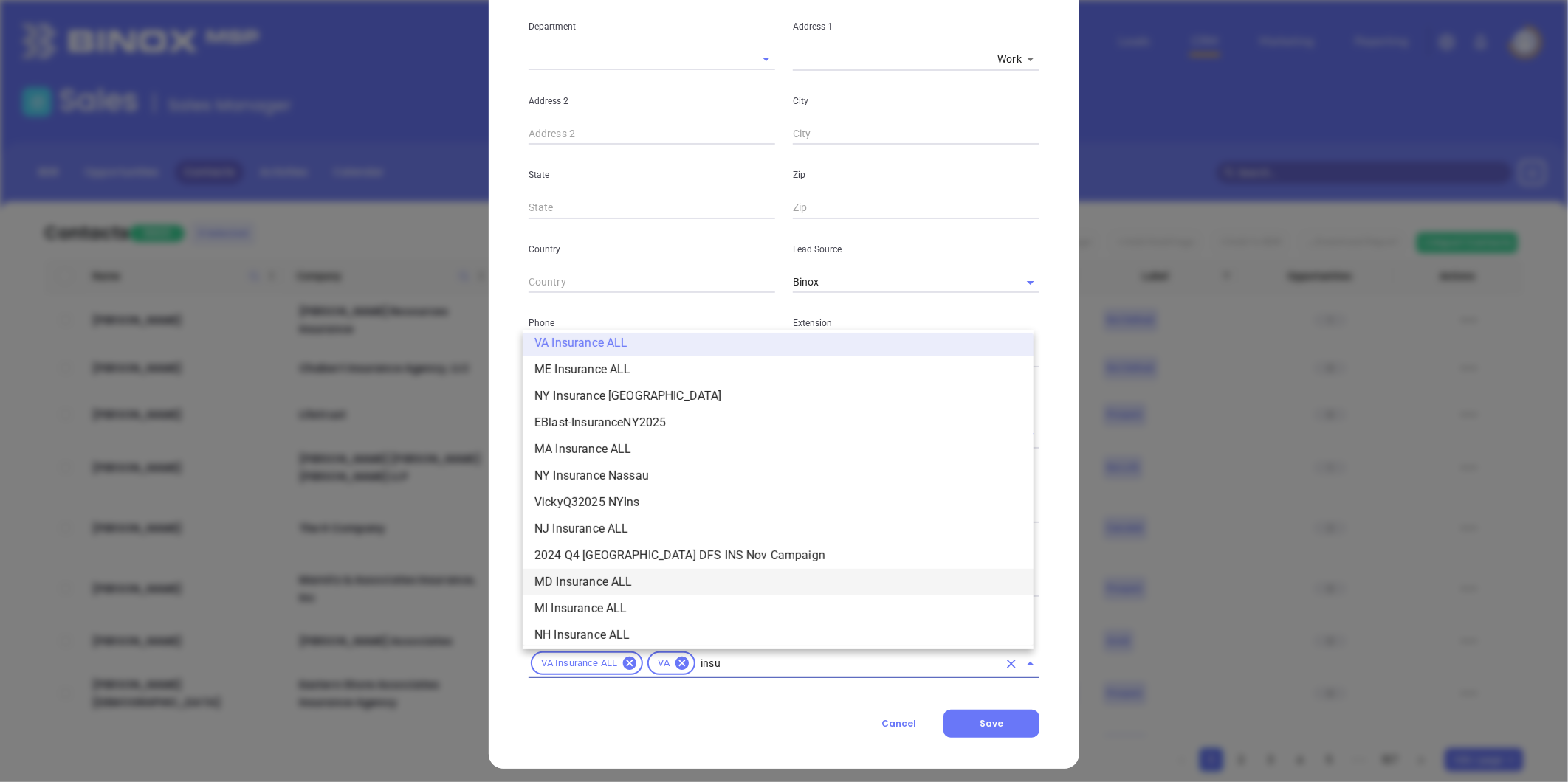
scroll to position [274, 0]
type input "insurance"
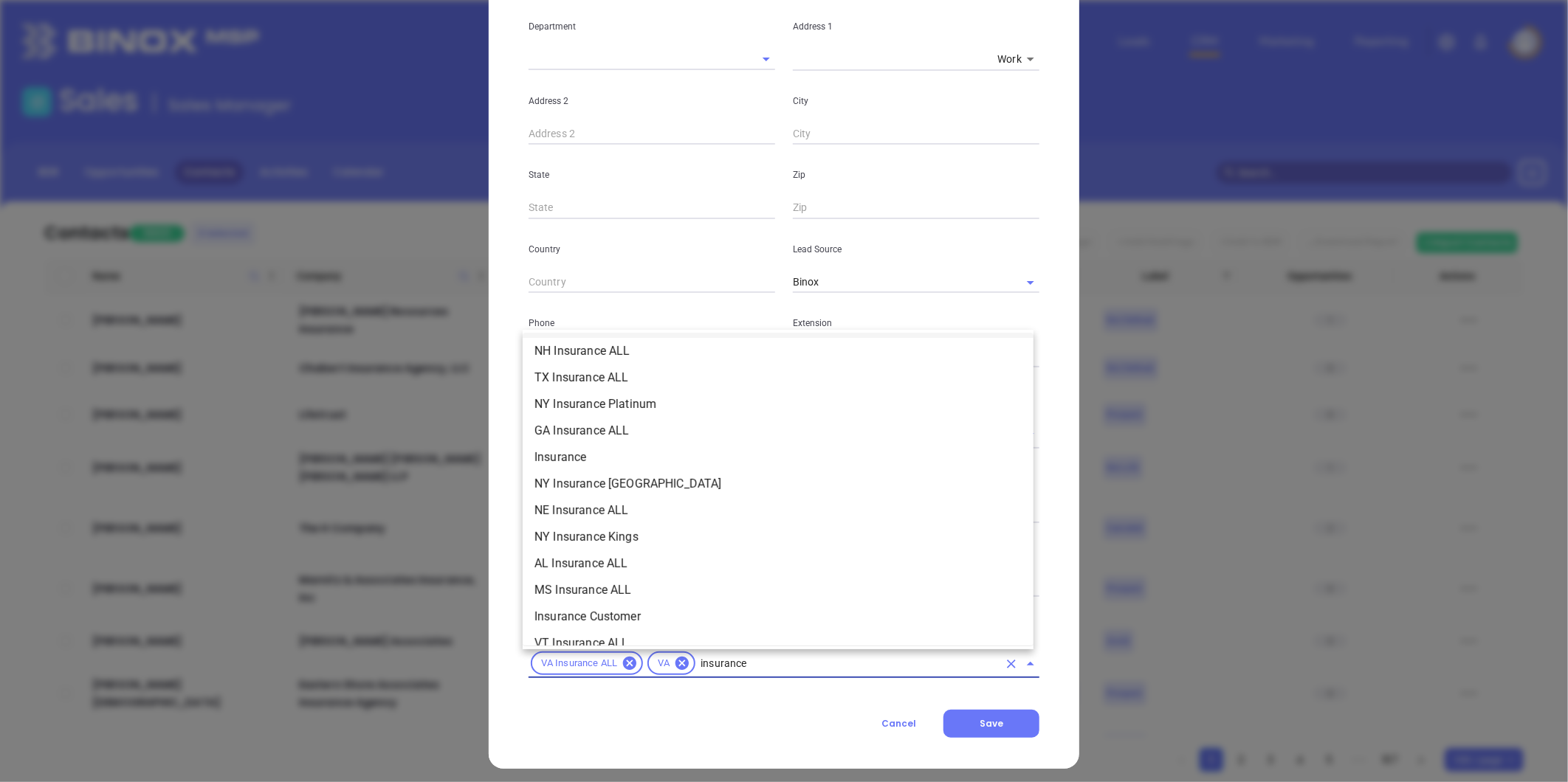
scroll to position [520, 0]
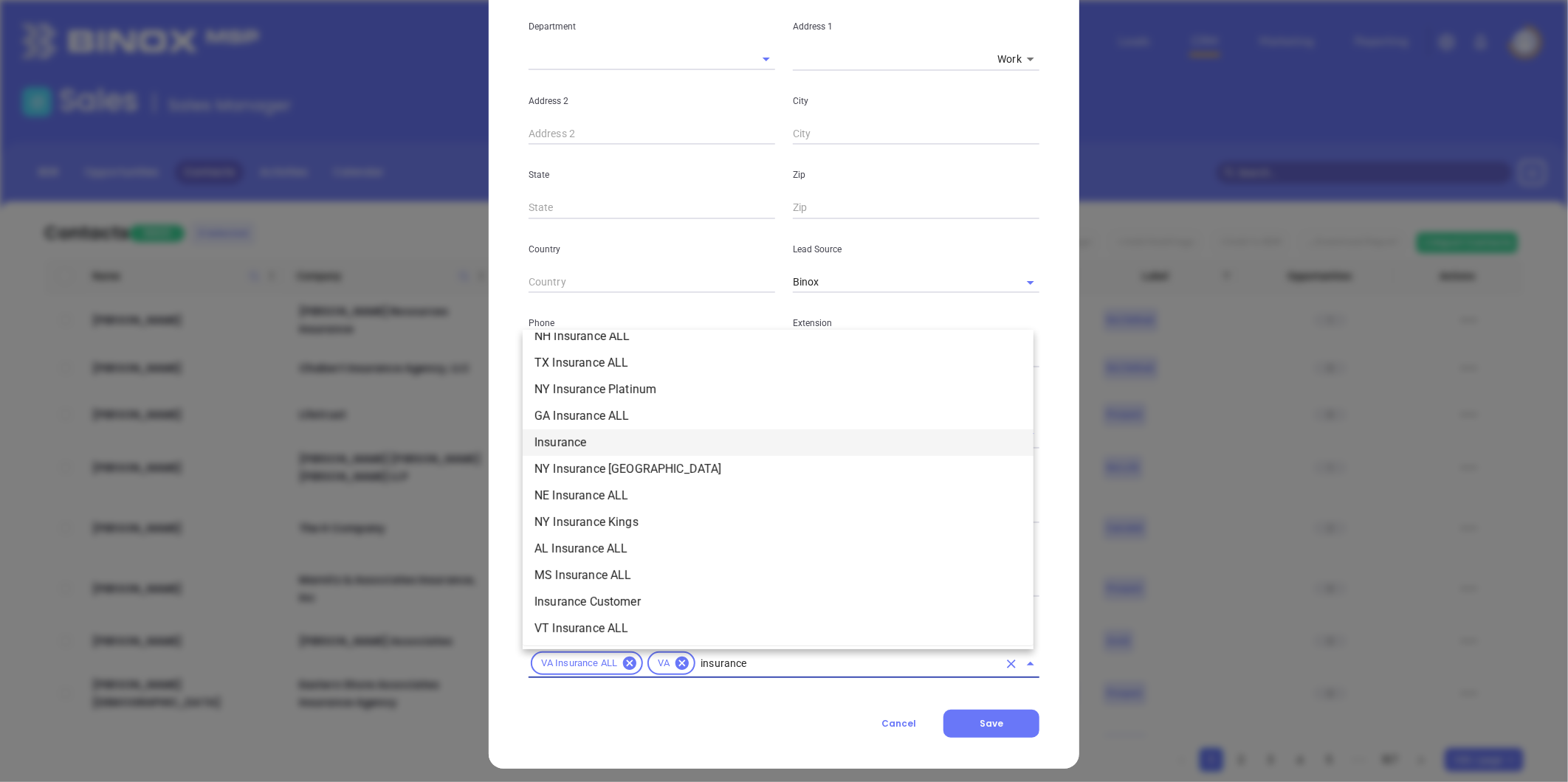
click at [579, 440] on li "Insurance" at bounding box center [778, 443] width 511 height 26
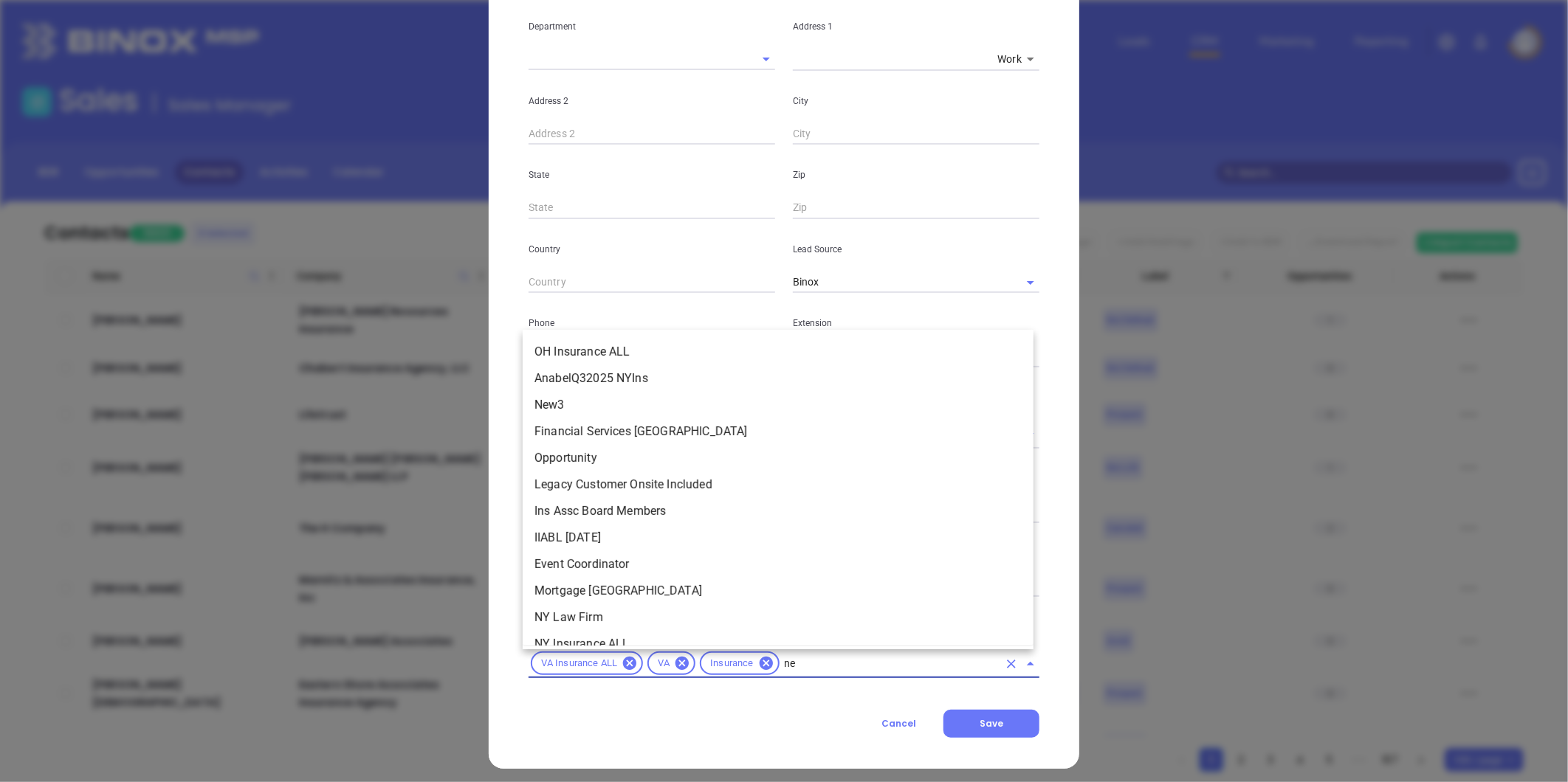
scroll to position [0, 0]
type input "new"
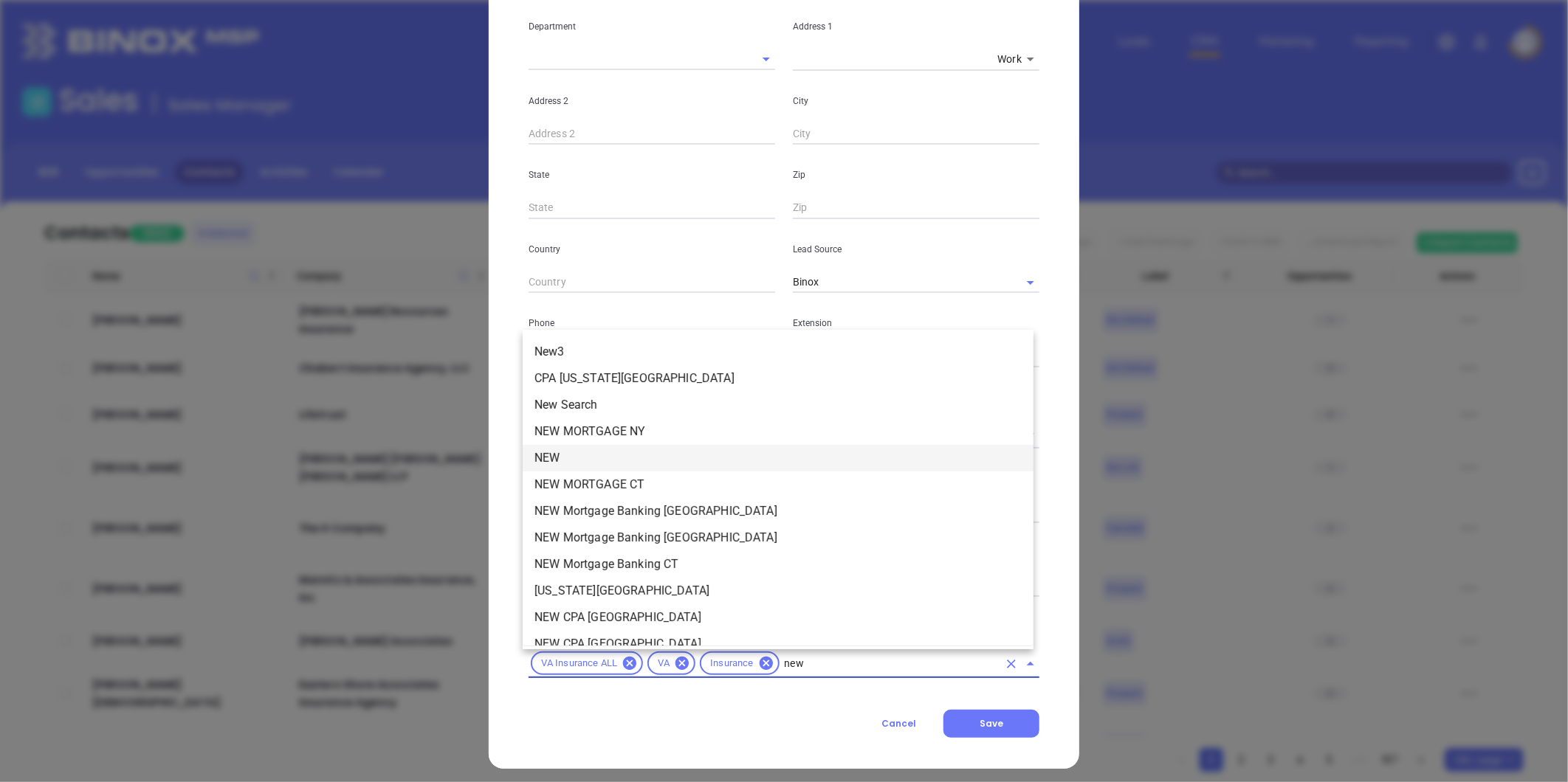
click at [591, 446] on li "NEW" at bounding box center [778, 458] width 511 height 26
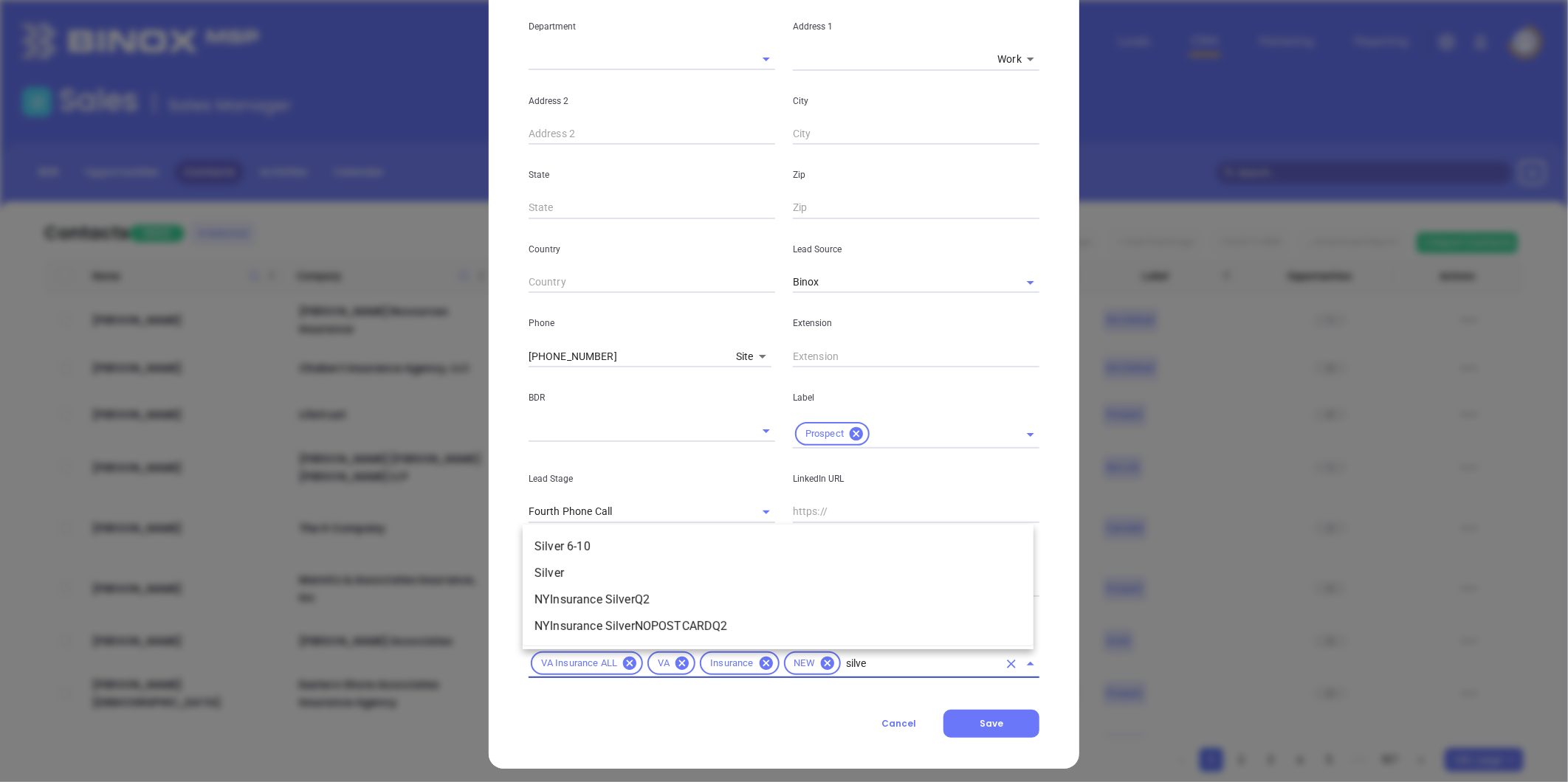
type input "silver"
click at [585, 541] on li "Silver 6-10" at bounding box center [778, 546] width 511 height 26
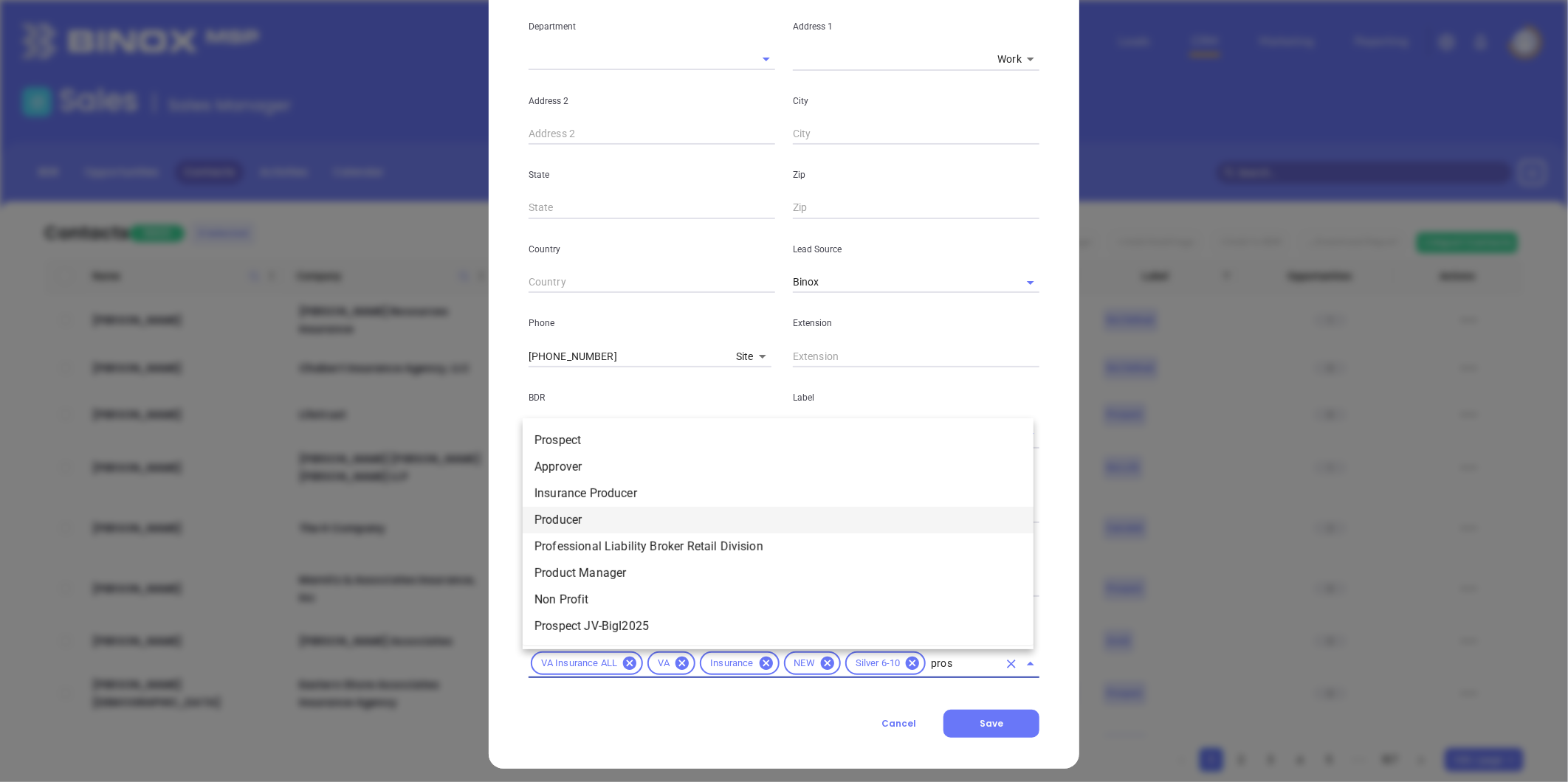
type input "prosp"
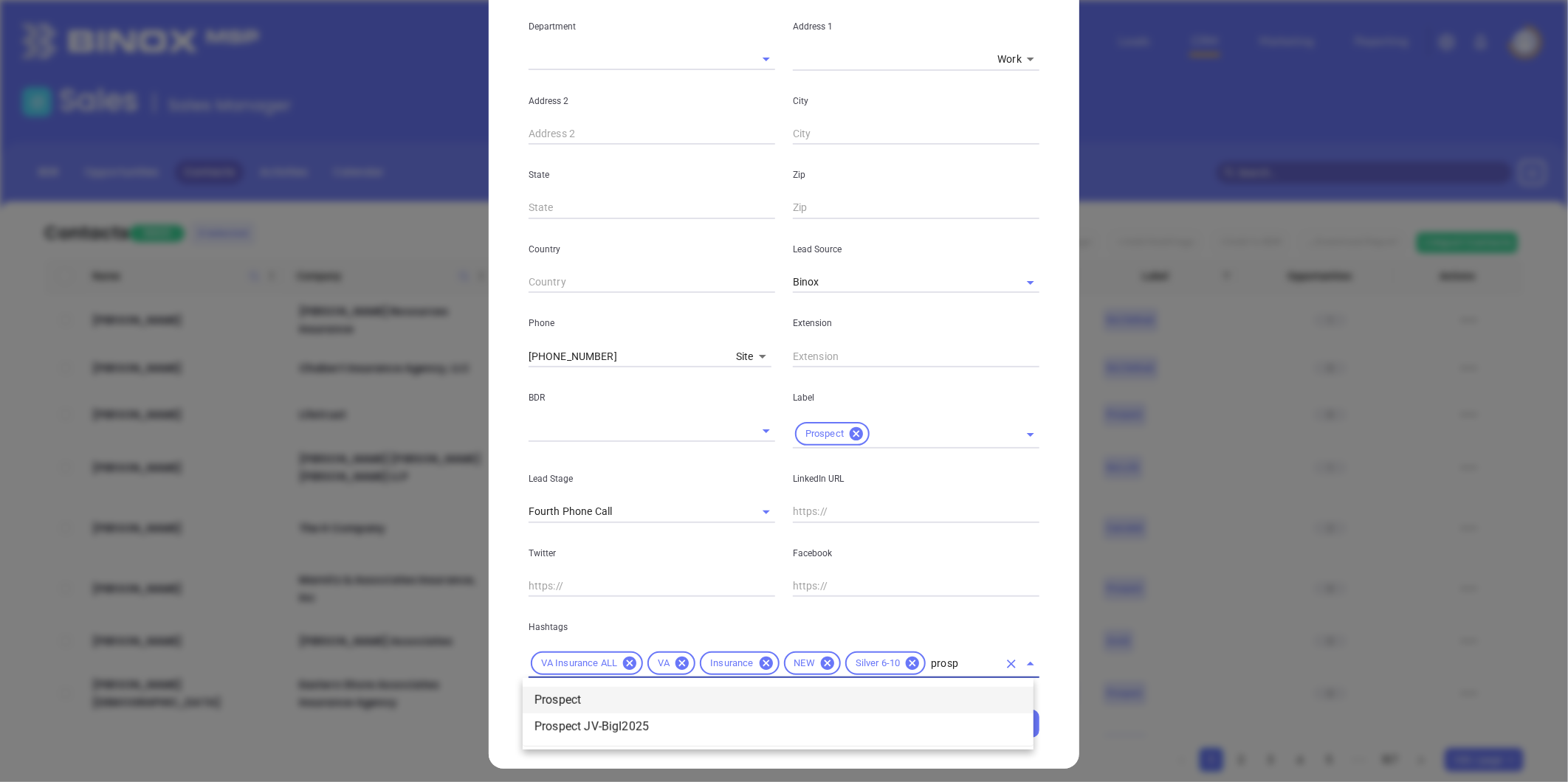
click at [596, 689] on li "Prospect" at bounding box center [778, 700] width 511 height 26
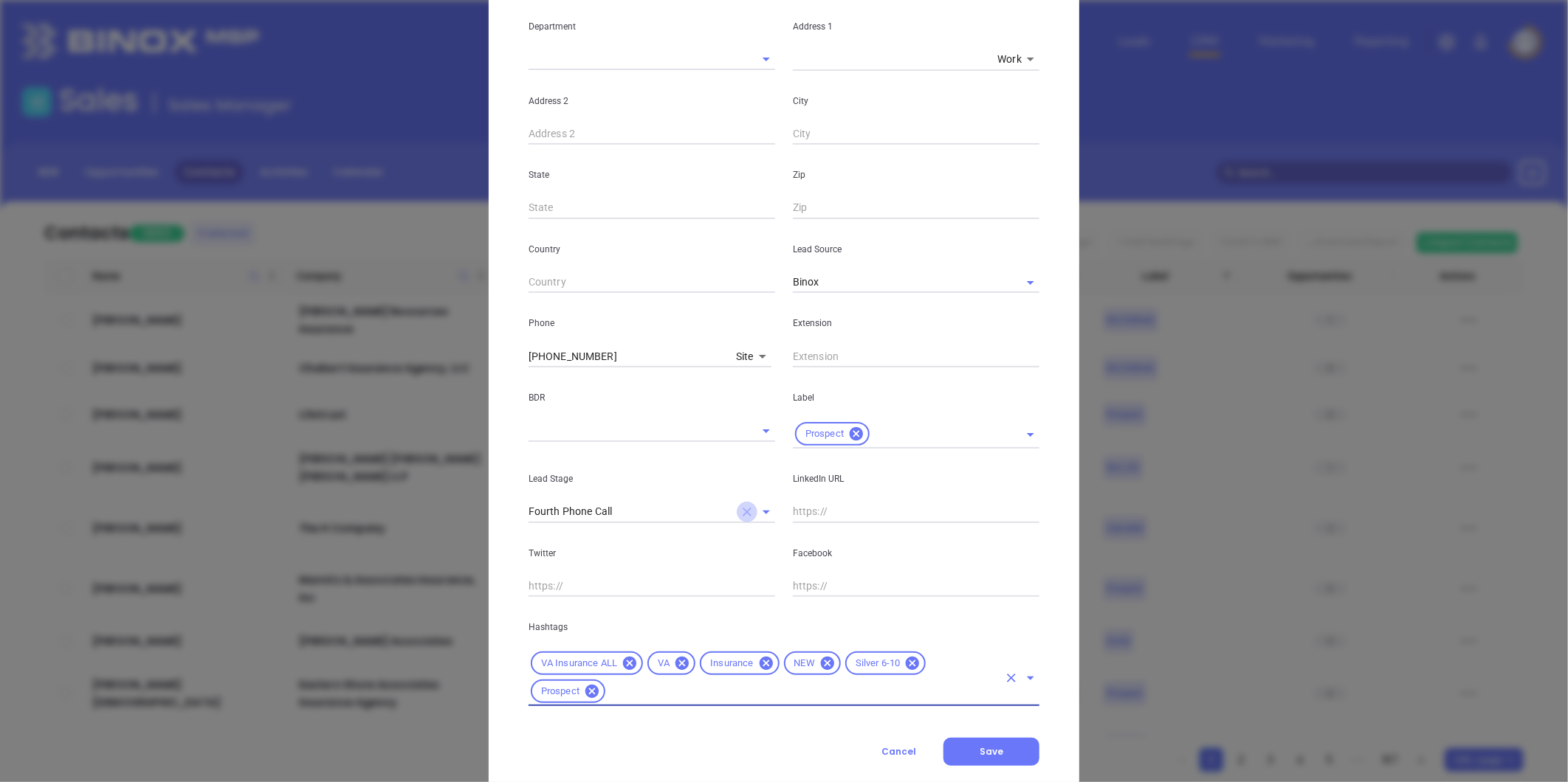
click at [743, 512] on icon "Clear" at bounding box center [747, 512] width 9 height 9
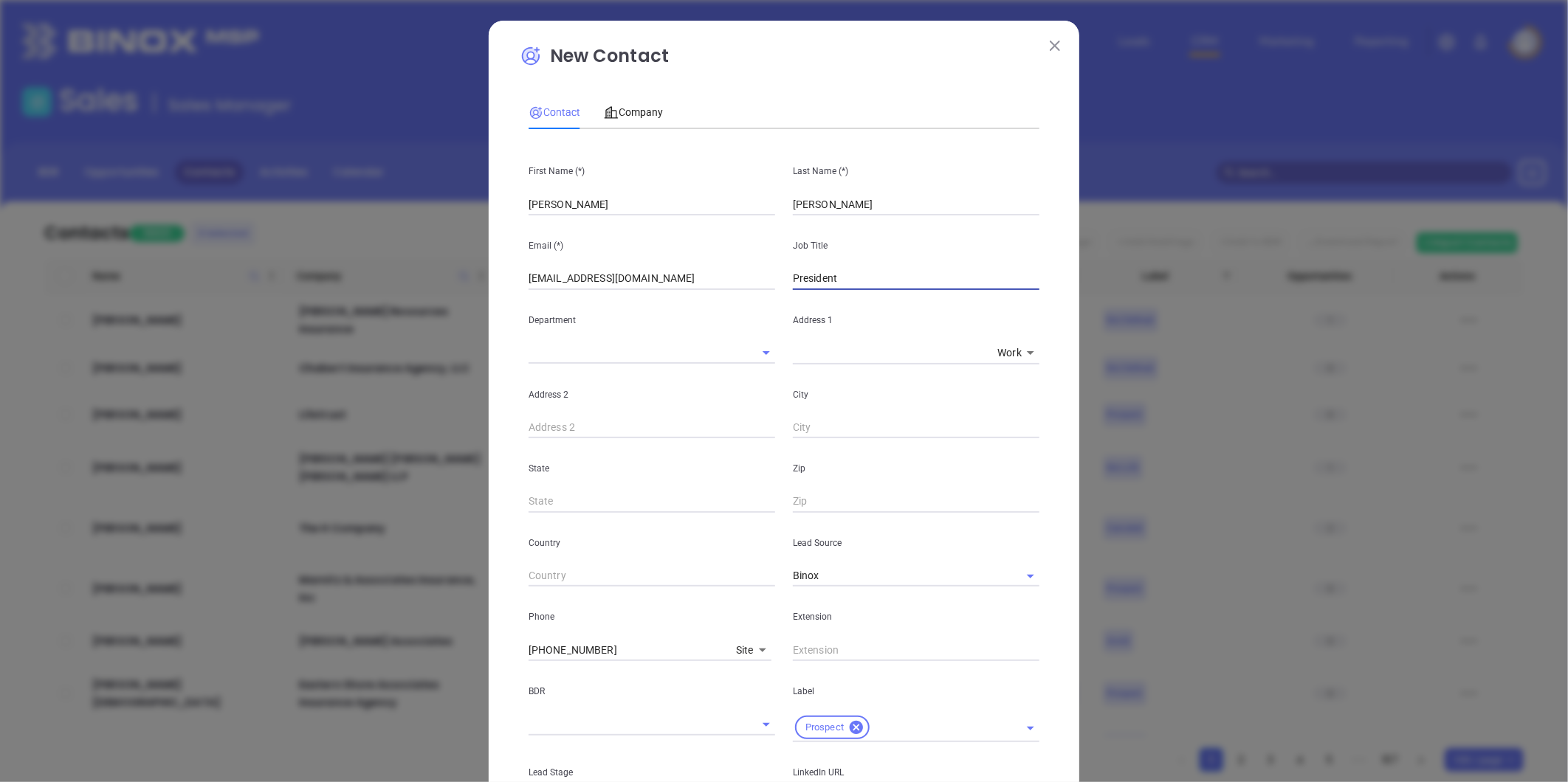
click at [858, 279] on input "President" at bounding box center [916, 279] width 246 height 22
type input "President & Owner"
click at [732, 436] on input "text" at bounding box center [652, 427] width 246 height 22
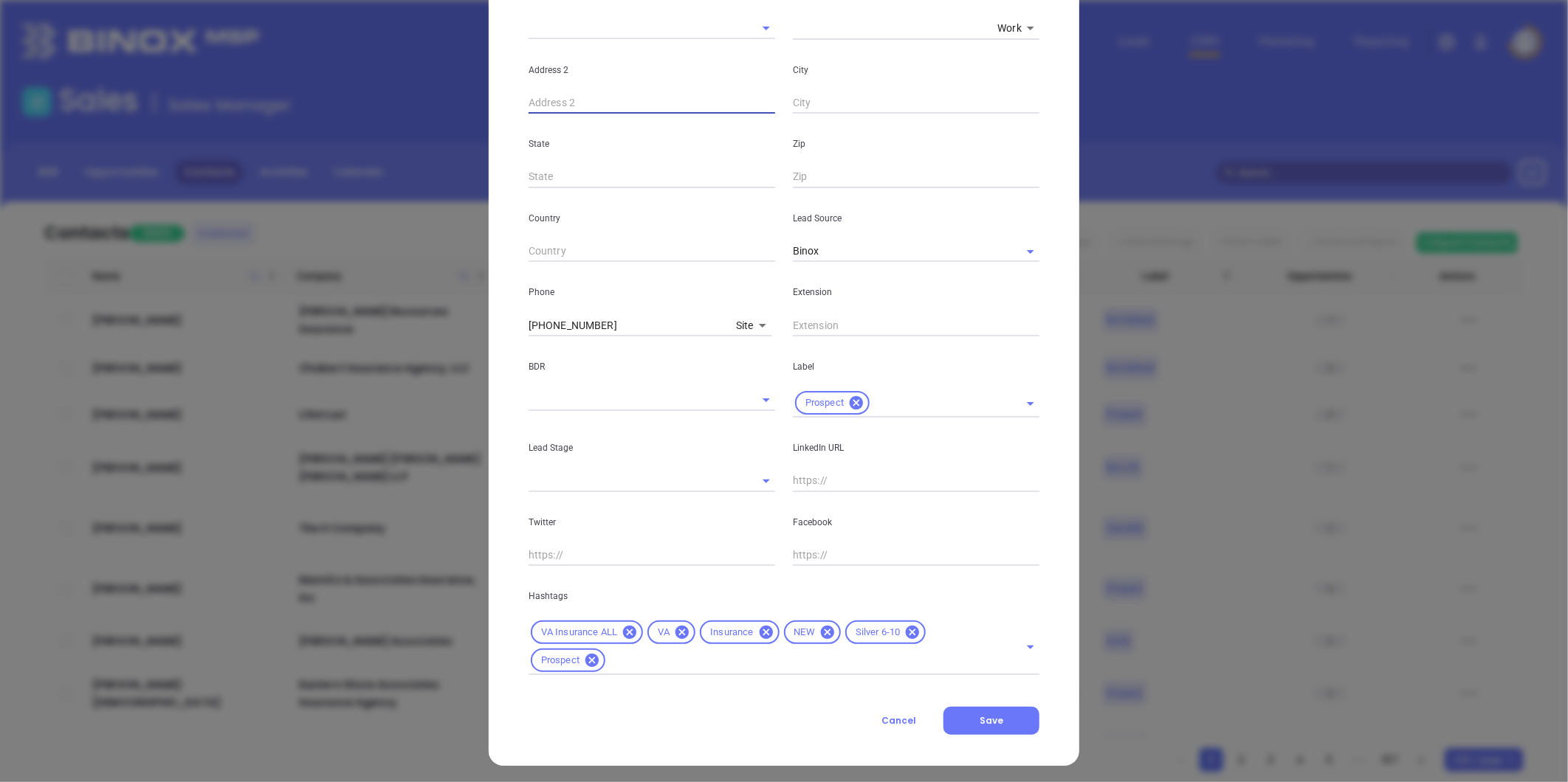
scroll to position [329, 0]
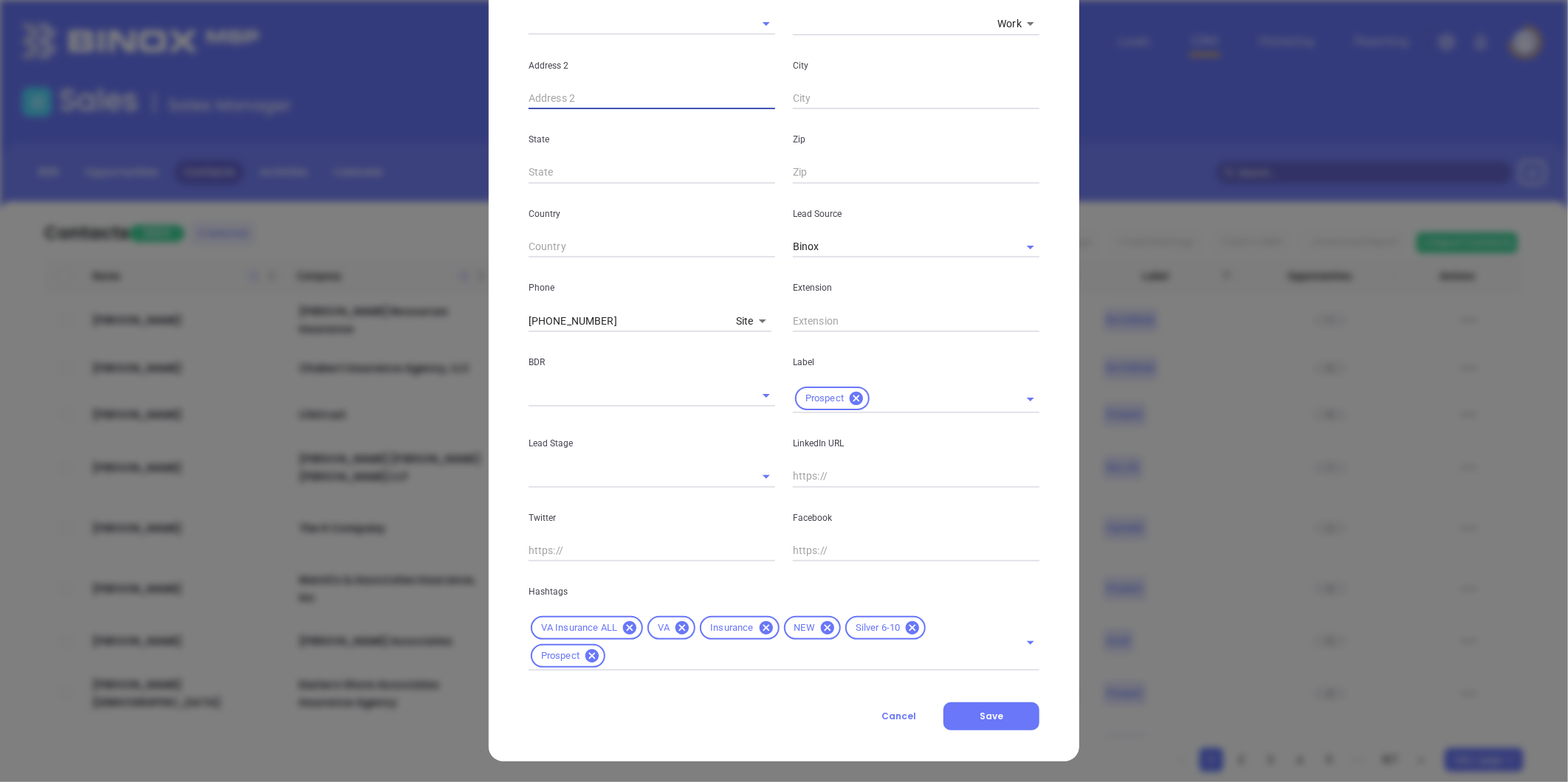
click at [825, 478] on input "text" at bounding box center [916, 476] width 246 height 22
paste input "linkedin.com/in/bradley-mccall-617a548"
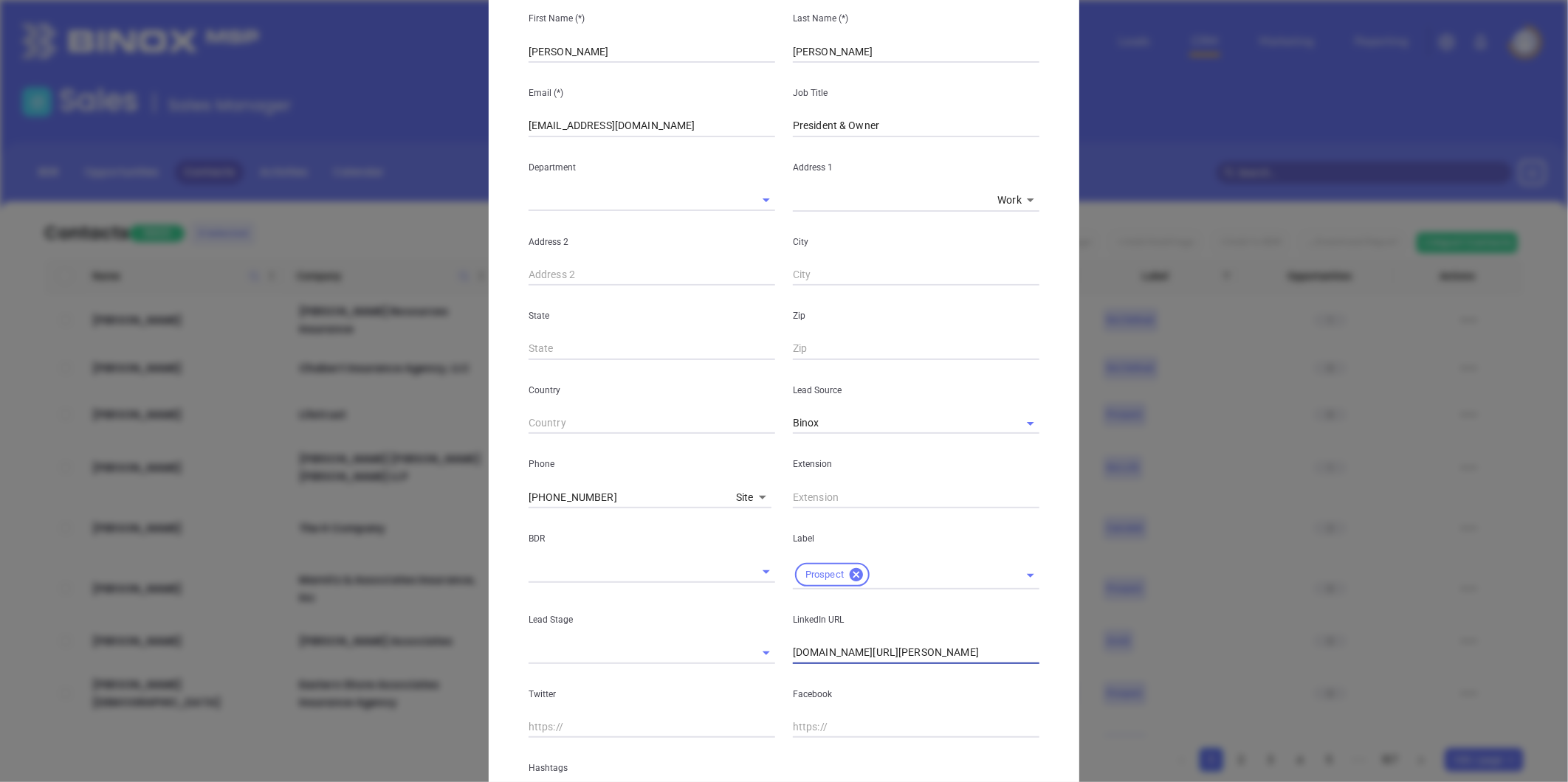
scroll to position [0, 0]
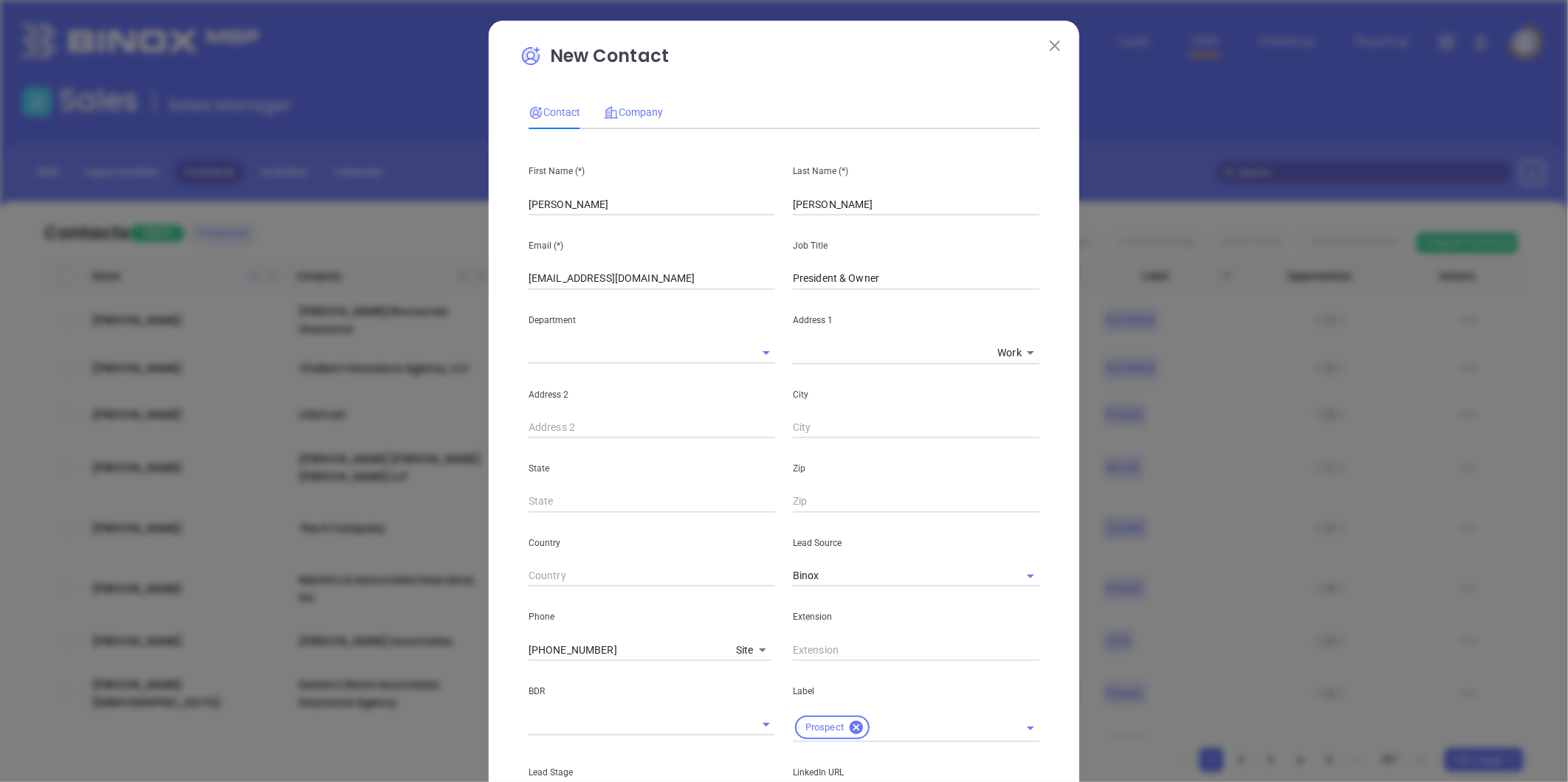
type input "www.linkedin.com/in/bradley-mccall-617a548"
click at [636, 111] on span "Company" at bounding box center [633, 112] width 59 height 12
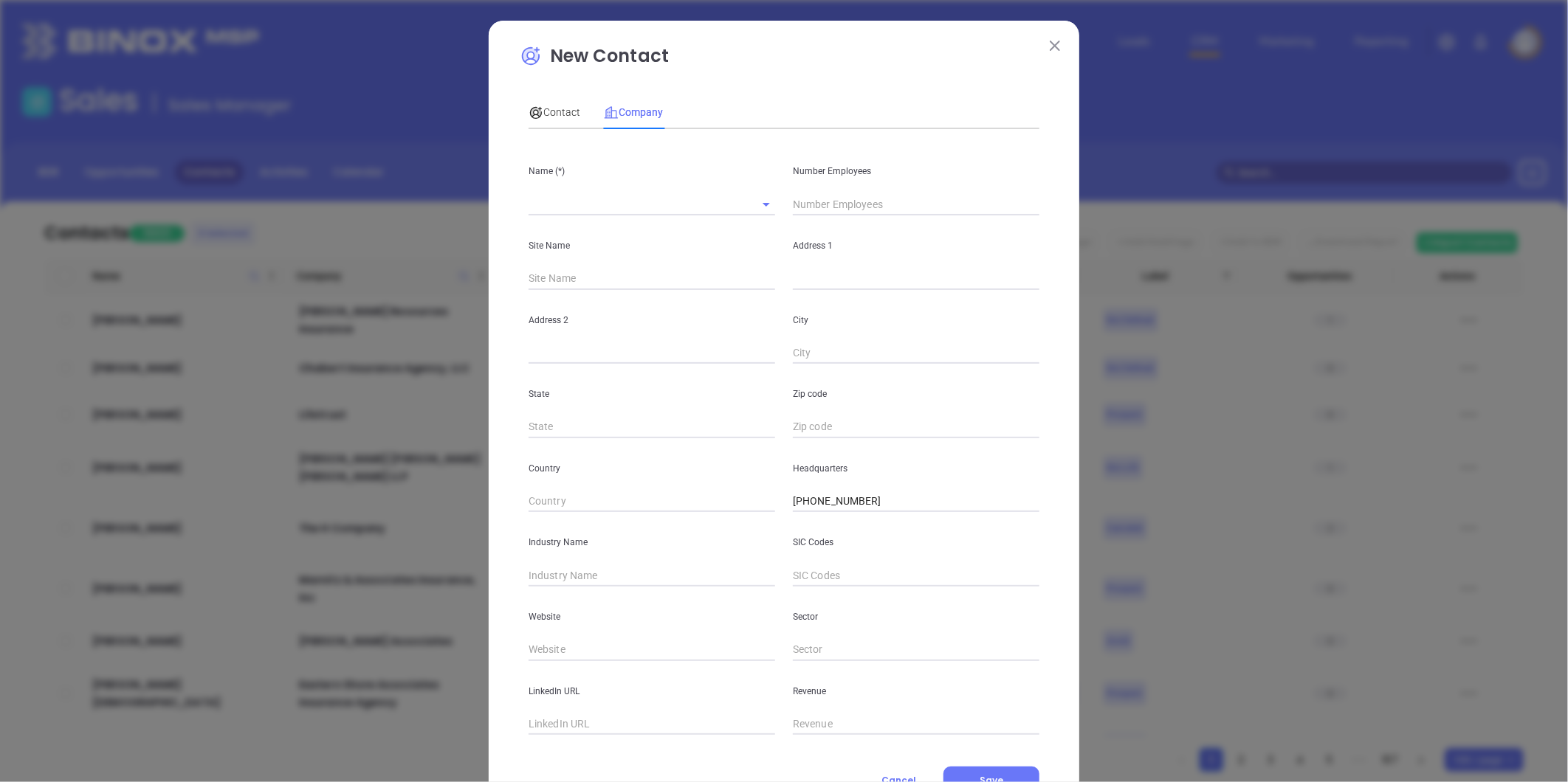
click at [571, 204] on input "text" at bounding box center [631, 204] width 205 height 21
paste input "McCall Insurance Agency"
type input "McCall Insurance Agency"
click at [825, 204] on input "text" at bounding box center [916, 204] width 246 height 22
type input "5"
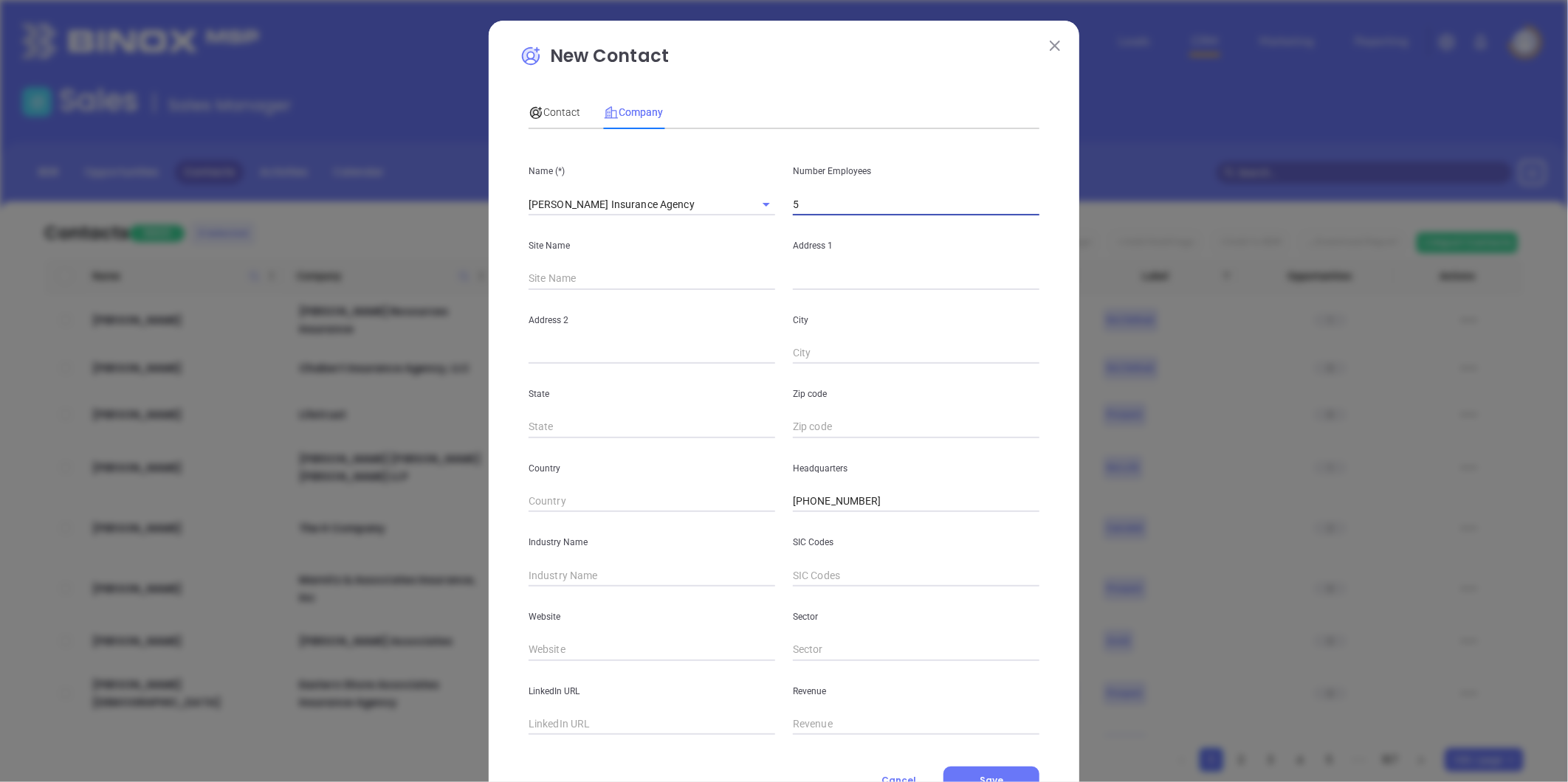
drag, startPoint x: 676, startPoint y: 275, endPoint x: 689, endPoint y: 274, distance: 13.0
click at [676, 275] on input "text" at bounding box center [648, 279] width 241 height 22
click at [825, 282] on input "text" at bounding box center [916, 279] width 246 height 22
paste input "35 Tanyard Road Rocky Mount, VA 24151-0248"
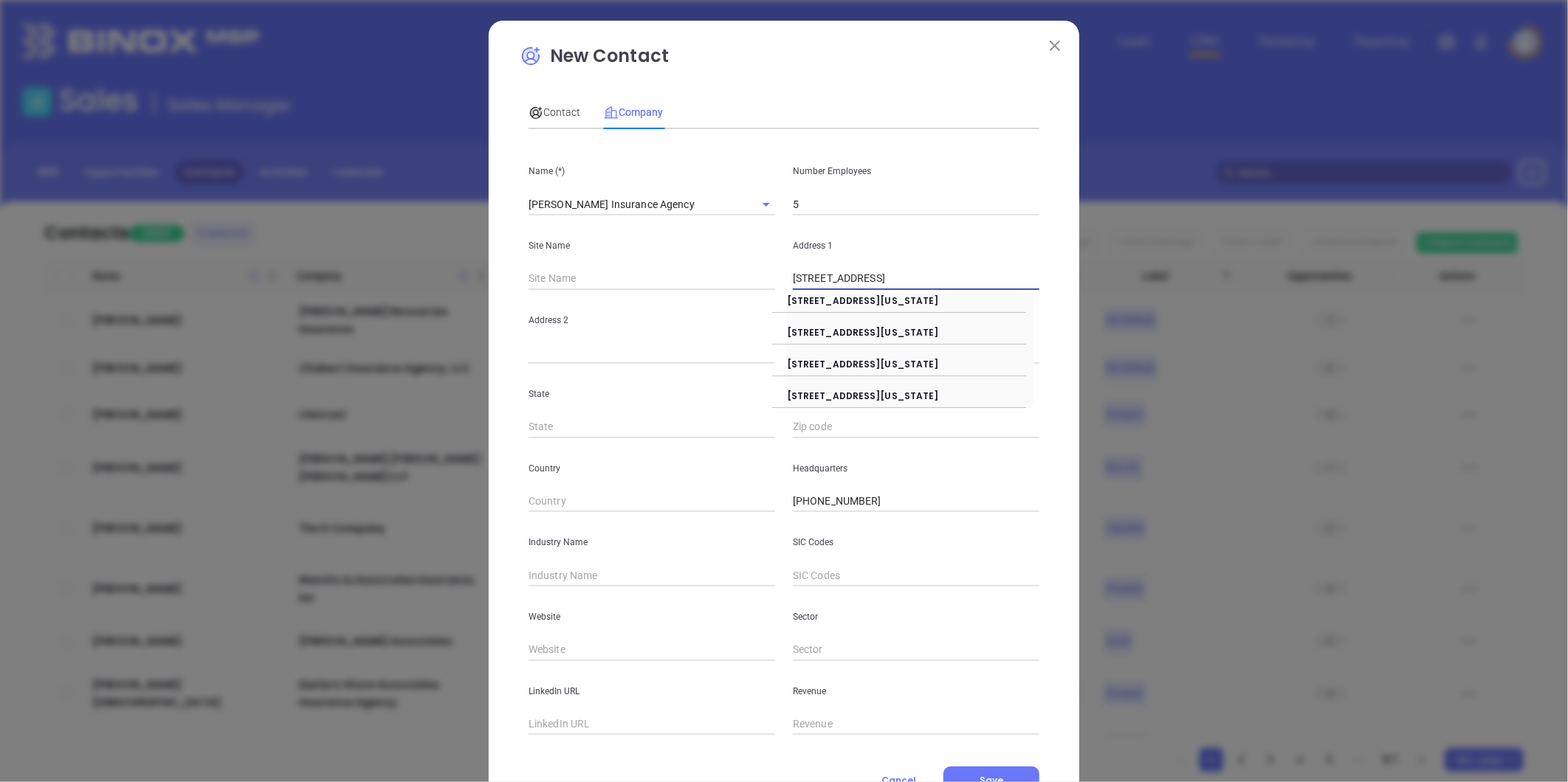
drag, startPoint x: 905, startPoint y: 277, endPoint x: 1570, endPoint y: 154, distance: 676.3
click at [1567, 154] on html "Leads CRM Marketing Reporting Financial Leads Leads Sales Sales Manager BDR Opp…" at bounding box center [784, 391] width 1568 height 782
drag, startPoint x: 875, startPoint y: 277, endPoint x: 1274, endPoint y: 204, distance: 405.6
click at [1274, 204] on div "New Contact Contact Company First Name (*) Bradley Last Name (*) McCall Email (…" at bounding box center [784, 391] width 1568 height 782
type input "835 Tanyard Road"
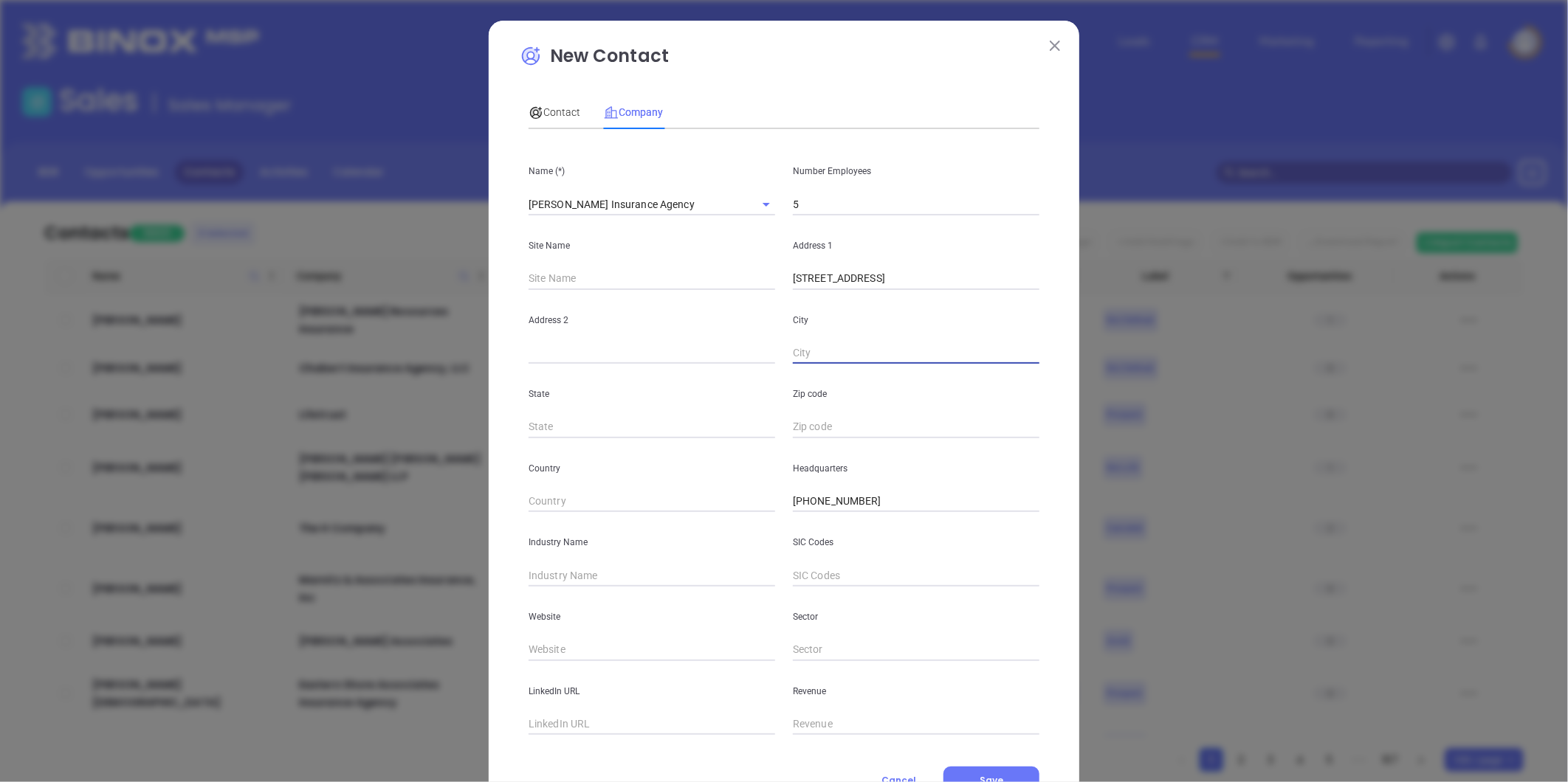
paste input "Rocky Mount, VA 24151-0248"
drag, startPoint x: 854, startPoint y: 343, endPoint x: 1229, endPoint y: 255, distance: 385.2
click at [1228, 257] on div "New Contact Contact Company First Name (*) Bradley Last Name (*) McCall Email (…" at bounding box center [784, 391] width 1568 height 782
type input "Rocky Mount"
type input "VA"
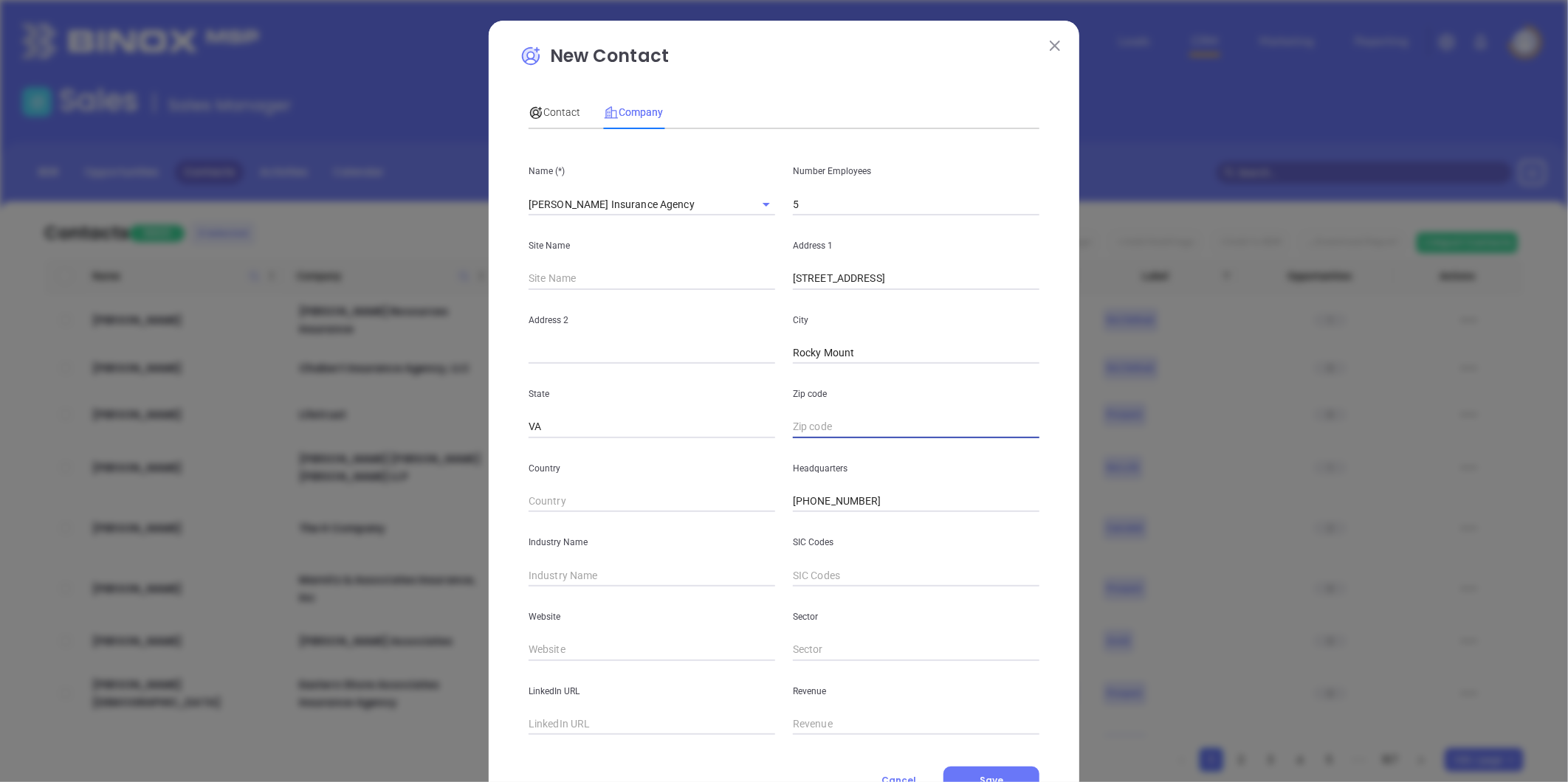
paste input "VA 24151-0248"
type input "24151-0248"
click at [575, 578] on input "text" at bounding box center [652, 575] width 246 height 22
type input "Insurance"
click at [587, 654] on input "text" at bounding box center [652, 650] width 246 height 22
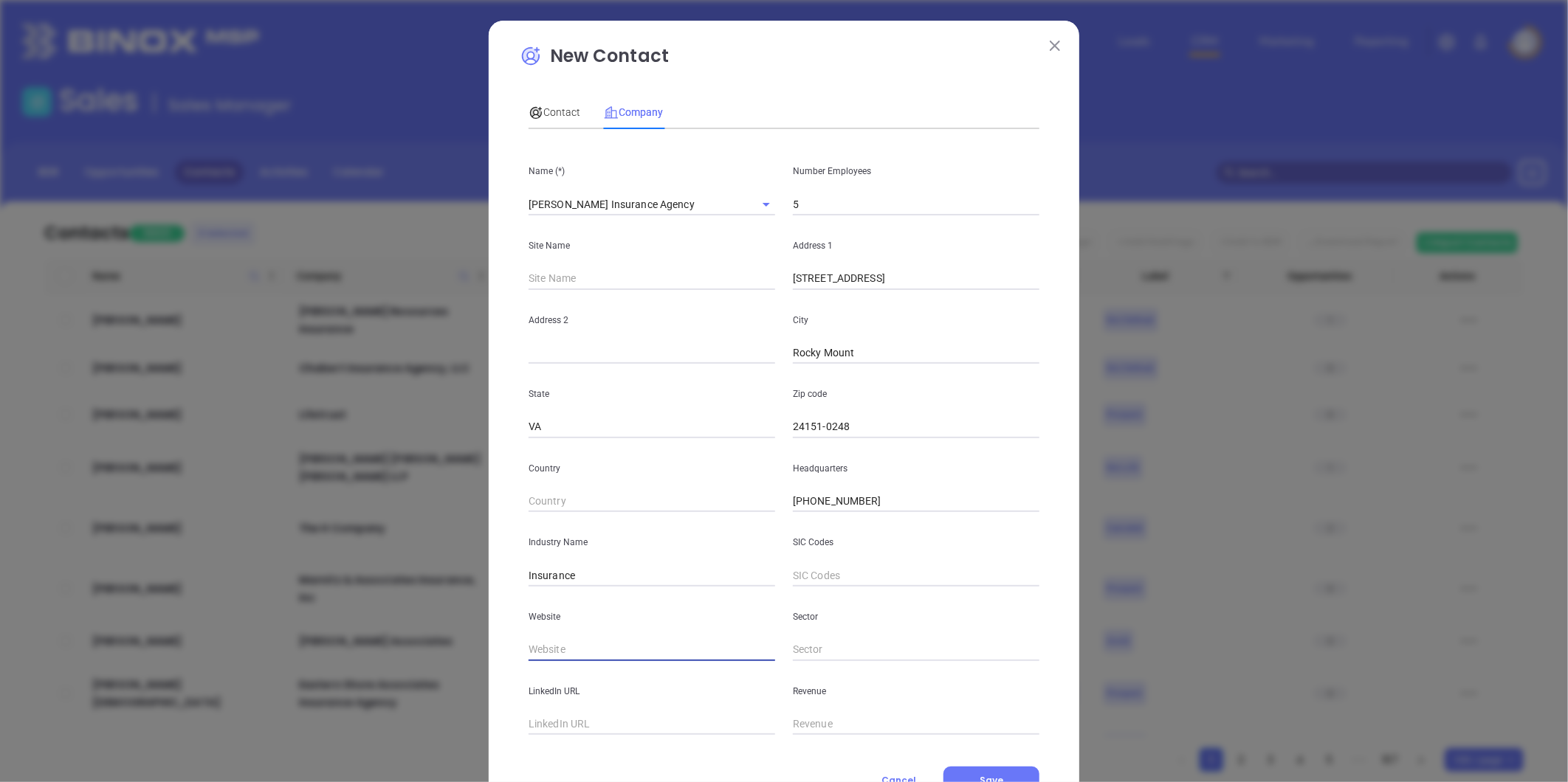
paste input "https://mccallinsurance.net/"
drag, startPoint x: 587, startPoint y: 654, endPoint x: 653, endPoint y: 646, distance: 66.5
click at [648, 647] on input "https://mccallinsurance.net/" at bounding box center [652, 650] width 246 height 22
type input "https://mccallinsurance.net/"
click at [562, 733] on input "text" at bounding box center [652, 724] width 246 height 22
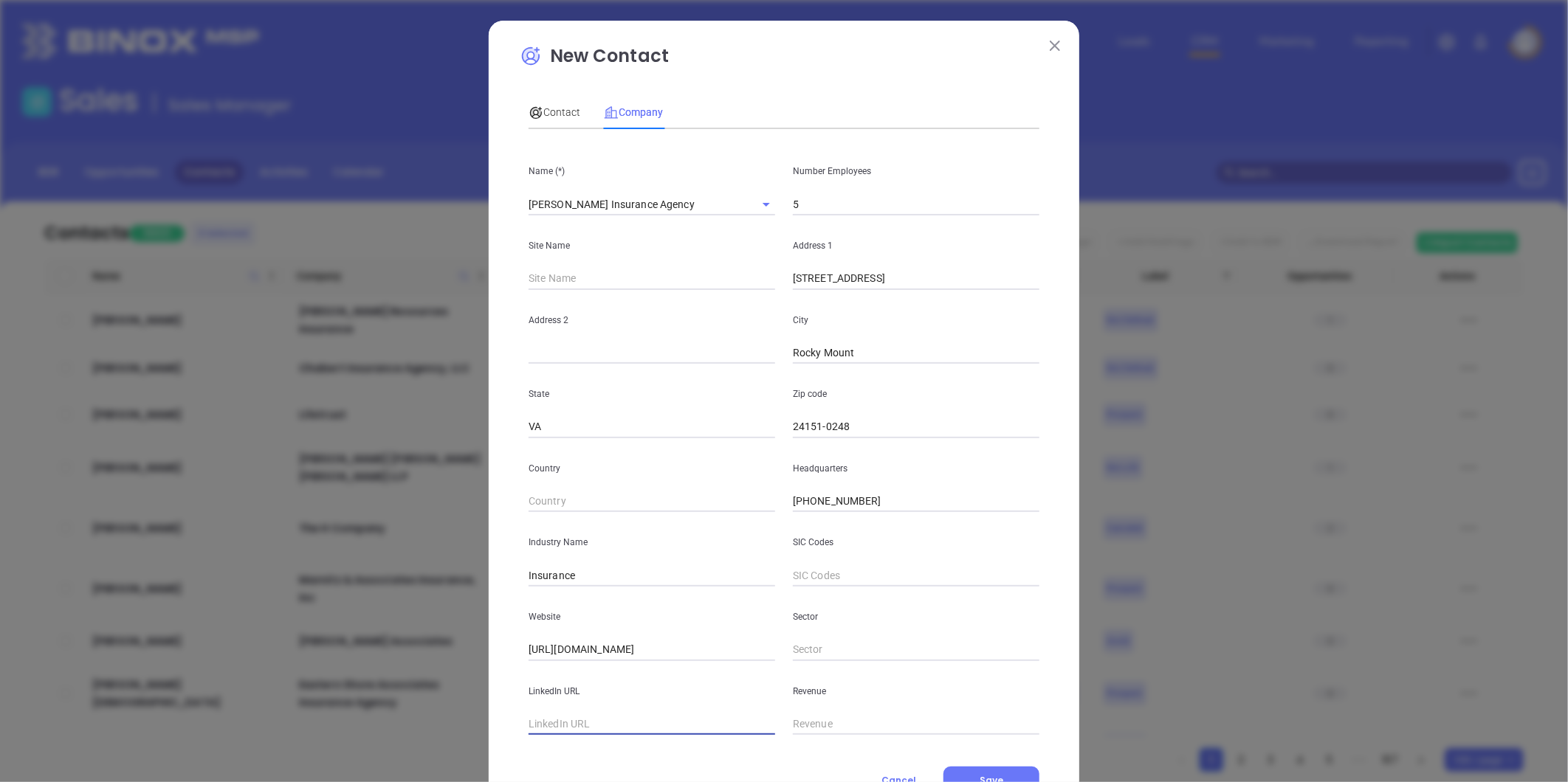
paste input "https://www.linkedin.com/company/mccall-insurance-agency/about/"
type input "https://www.linkedin.com/company/mccall-insurance-agency/about/"
click at [543, 107] on span "Contact" at bounding box center [554, 112] width 51 height 12
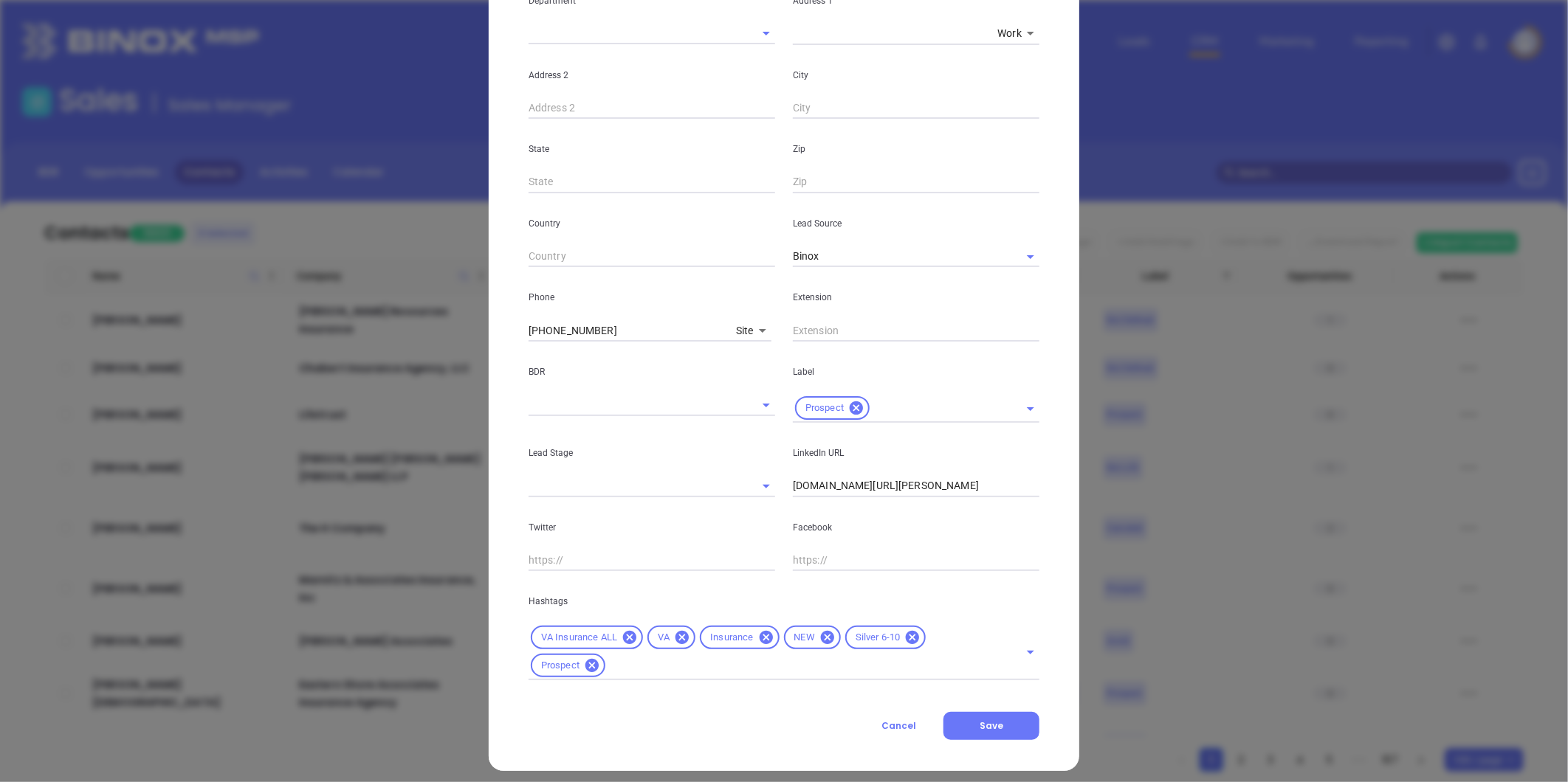
scroll to position [329, 0]
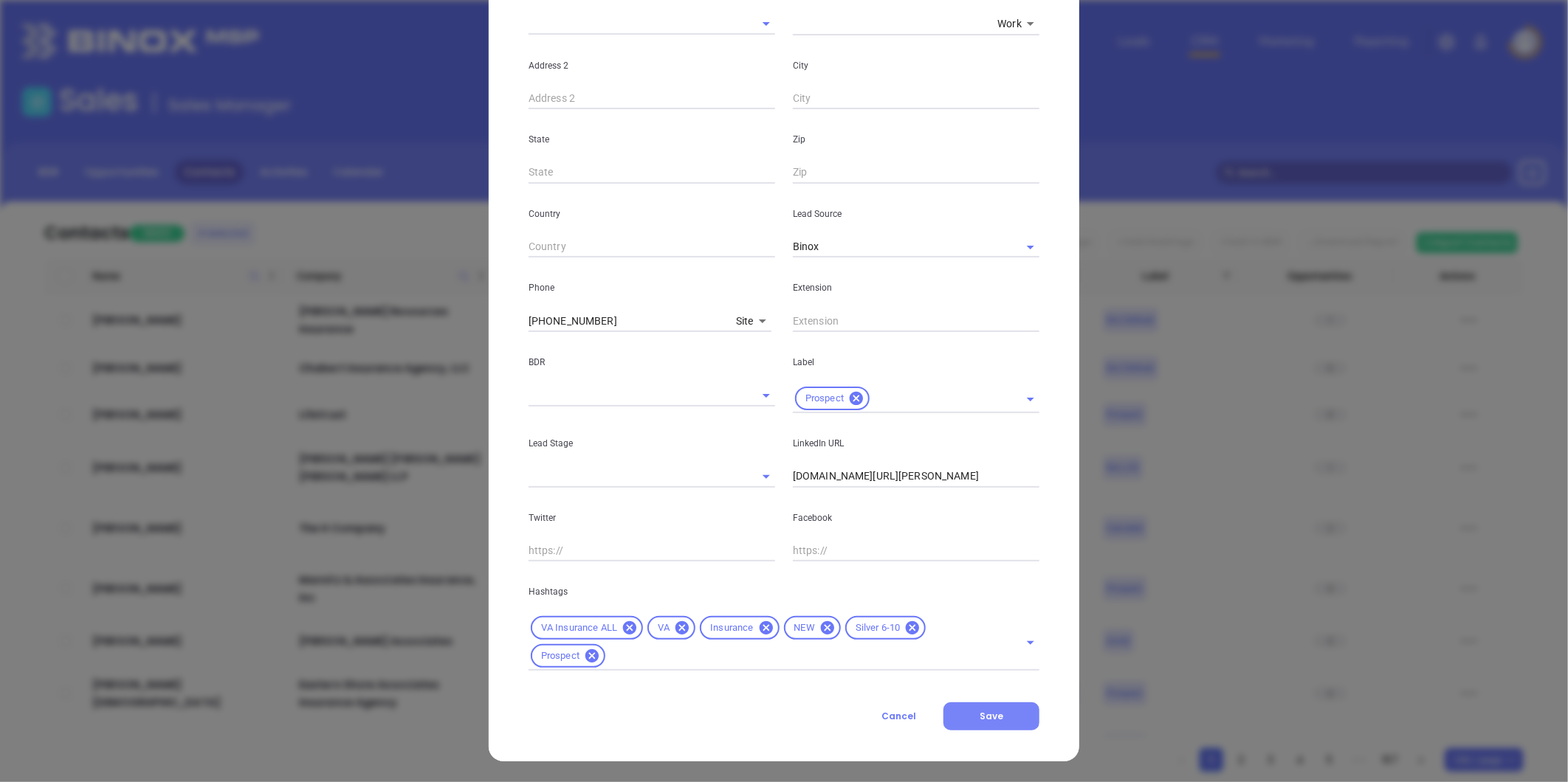
click at [1001, 718] on button "Save" at bounding box center [992, 717] width 96 height 28
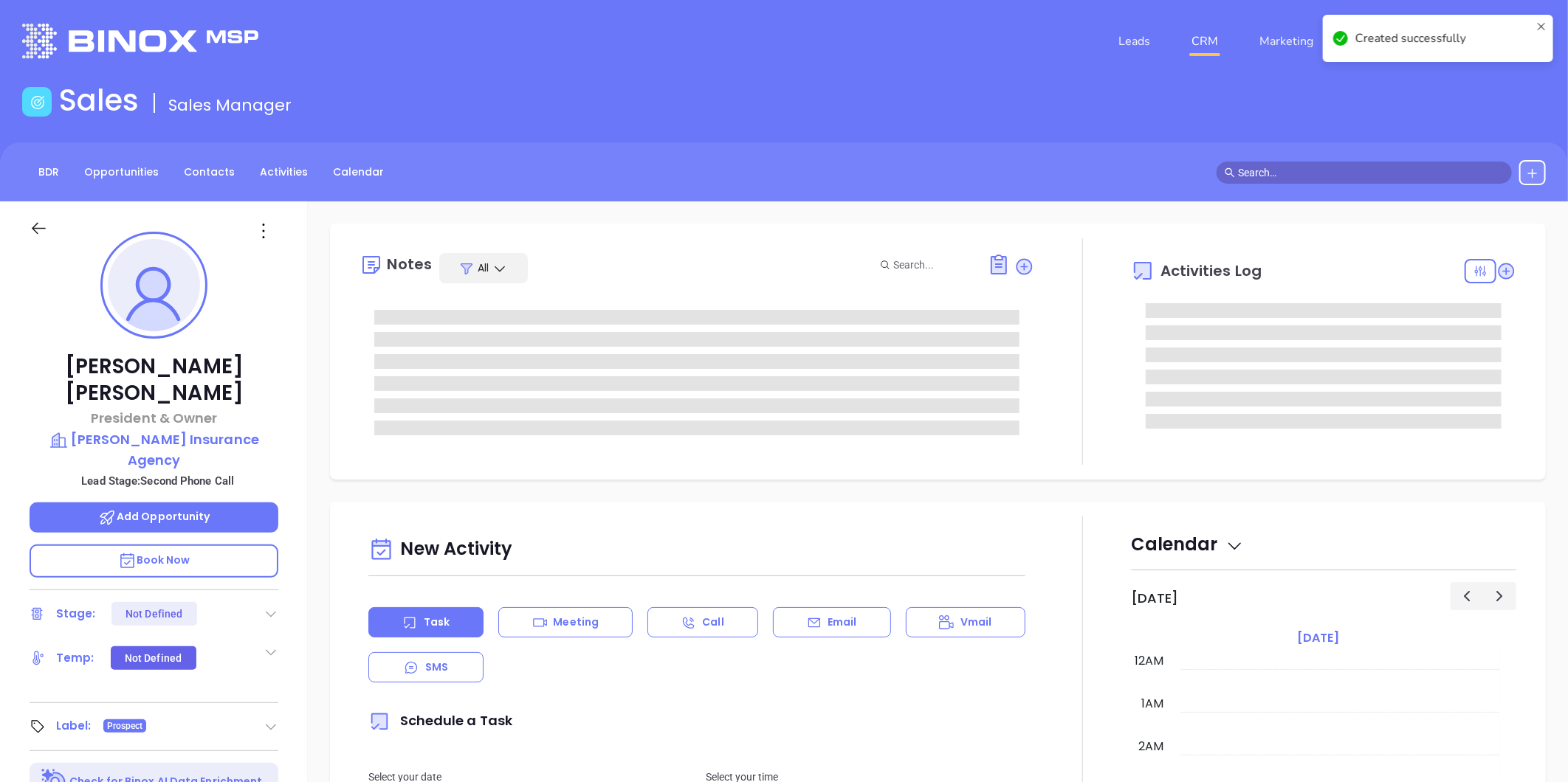
type input "[PERSON_NAME]"
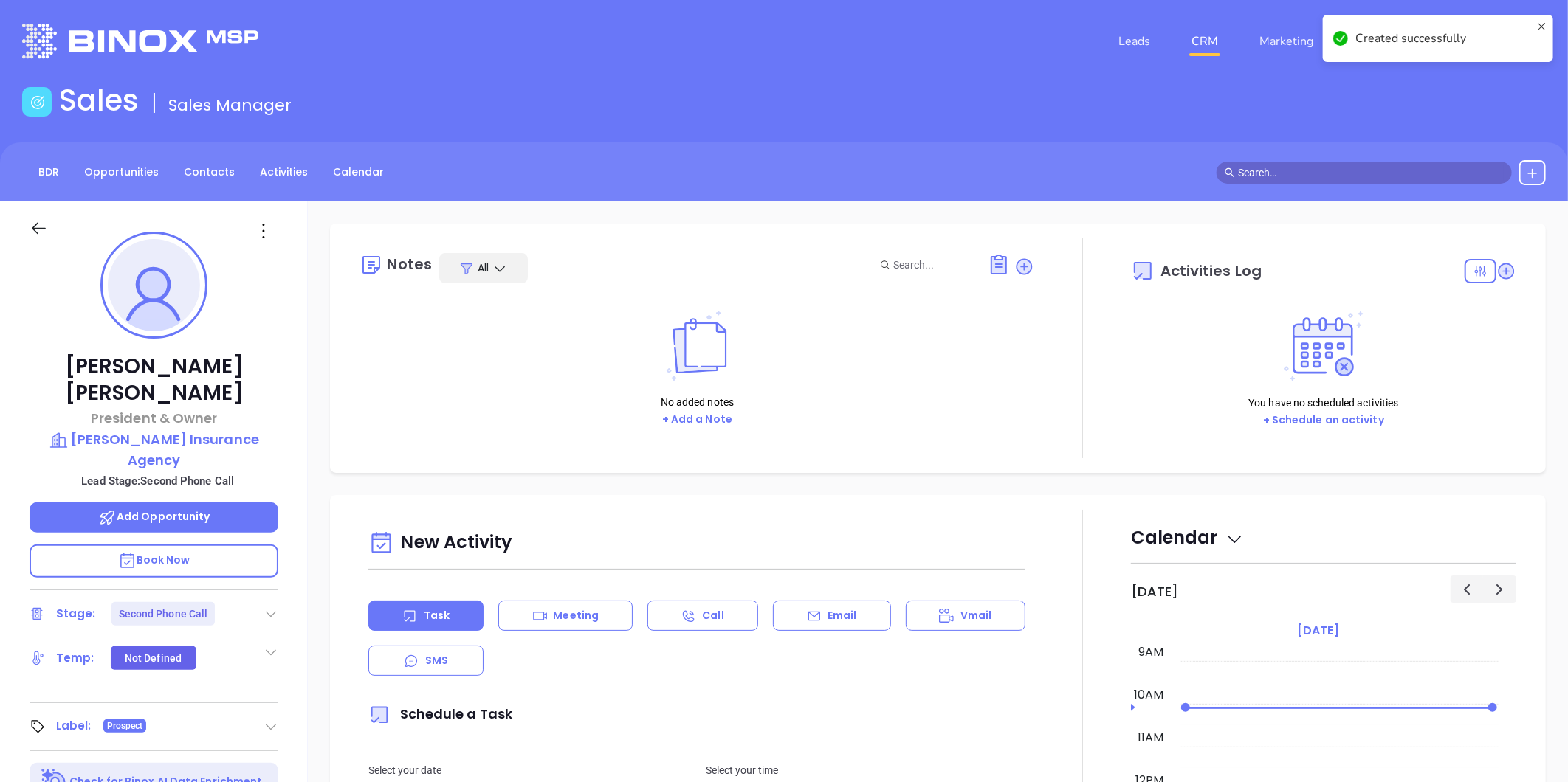
click at [268, 607] on icon at bounding box center [271, 614] width 15 height 15
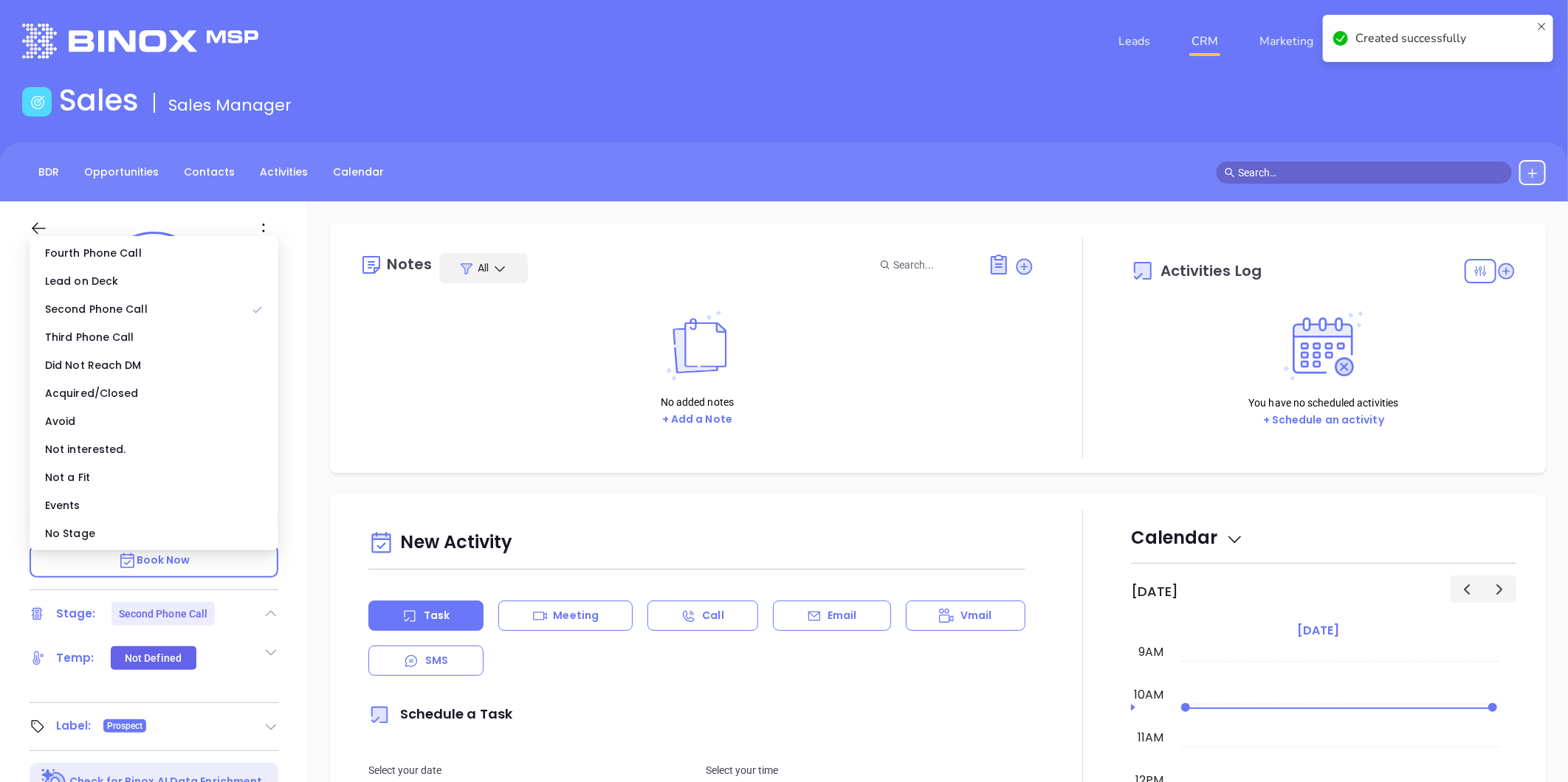
drag, startPoint x: 222, startPoint y: 548, endPoint x: 189, endPoint y: 560, distance: 35.1
click at [222, 547] on ul "Fourth Phone Call Lead on Deck Second Phone Call Third Phone Call Did Not Reach…" at bounding box center [154, 393] width 249 height 314
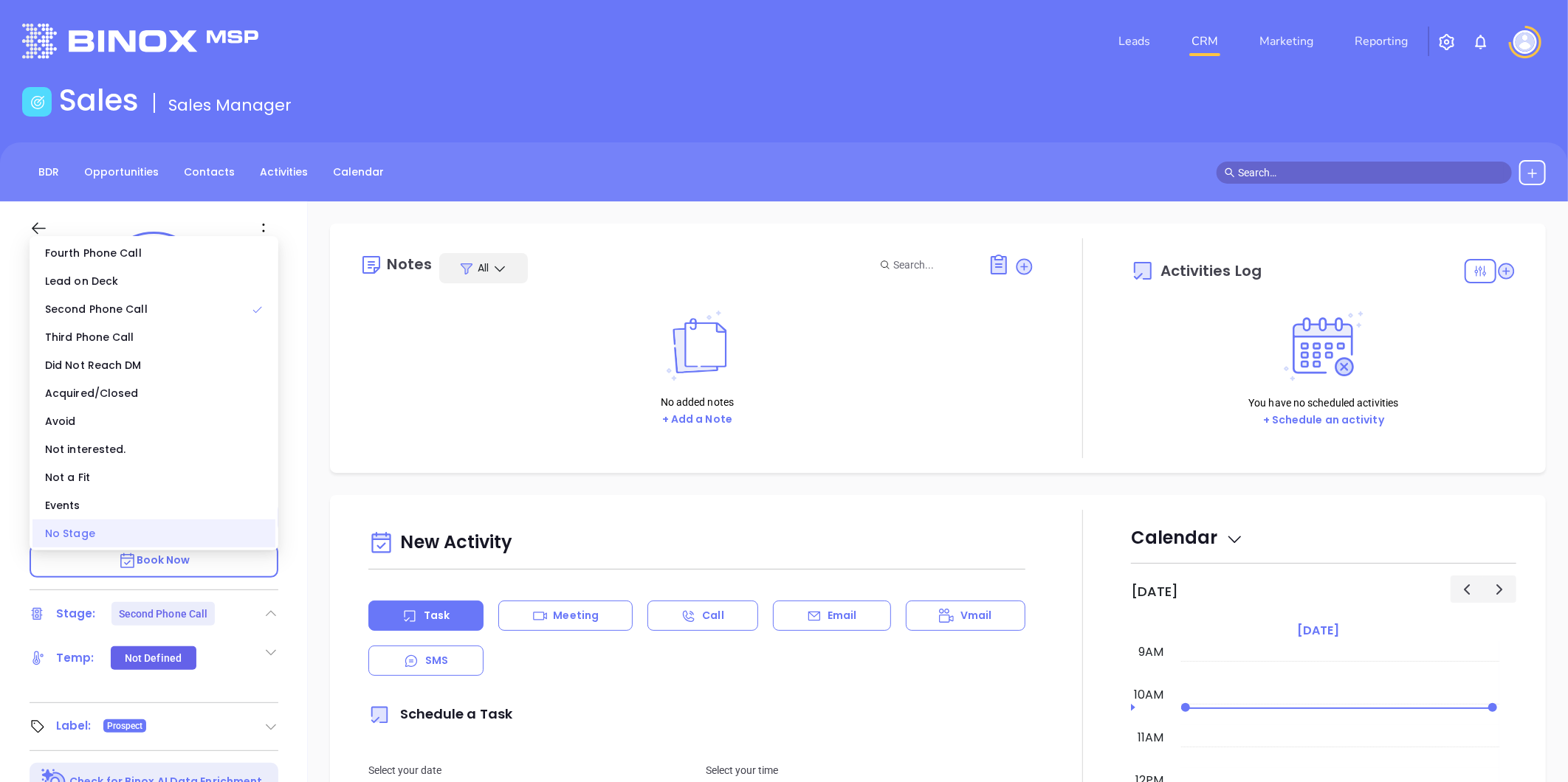
click at [72, 532] on div "No Stage" at bounding box center [154, 533] width 243 height 28
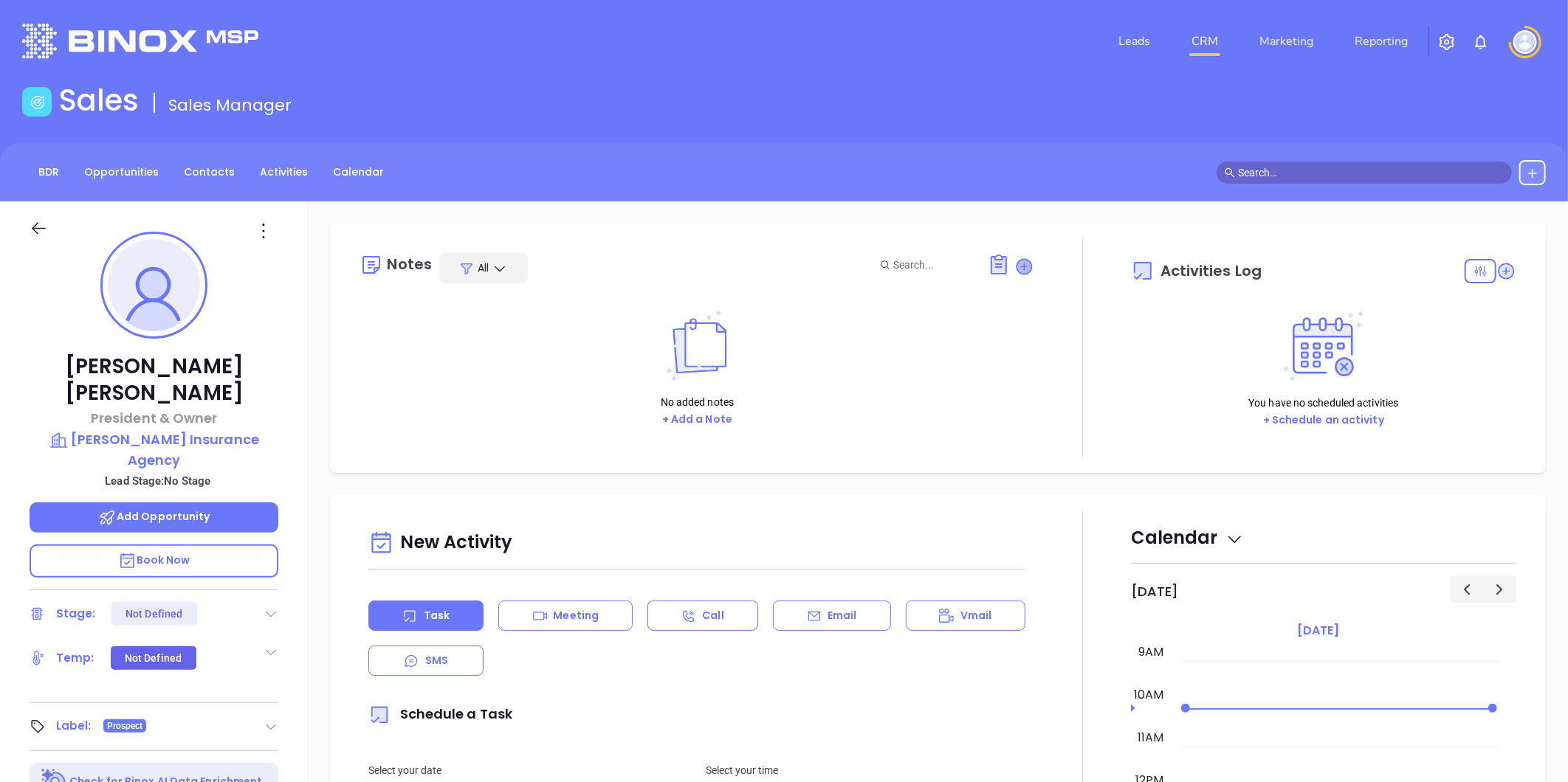
click at [1017, 265] on icon at bounding box center [1025, 266] width 15 height 15
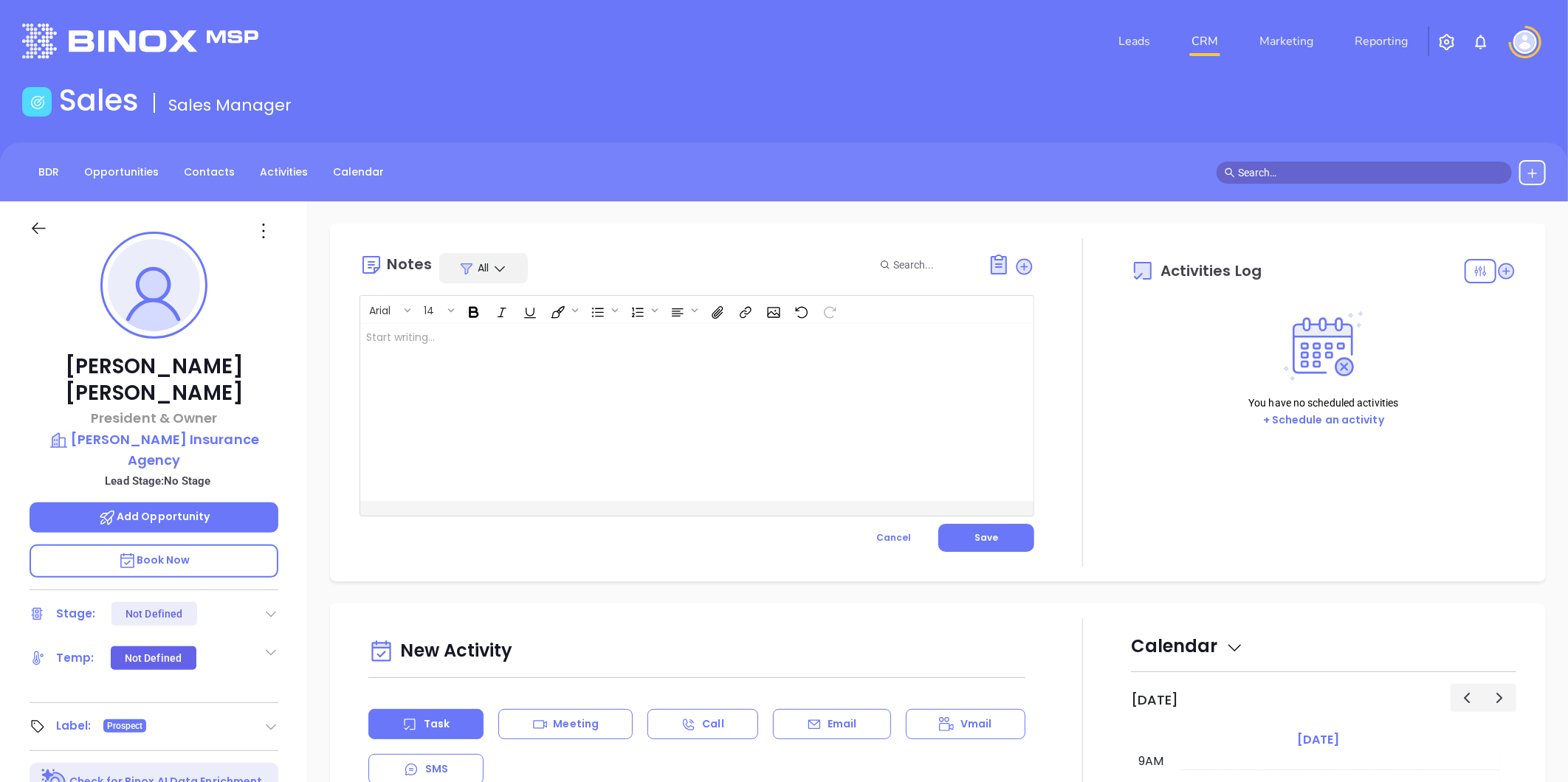
drag, startPoint x: 638, startPoint y: 361, endPoint x: 624, endPoint y: 349, distance: 18.4
click at [637, 360] on div at bounding box center [673, 412] width 626 height 177
click at [967, 532] on button "Save" at bounding box center [987, 538] width 96 height 28
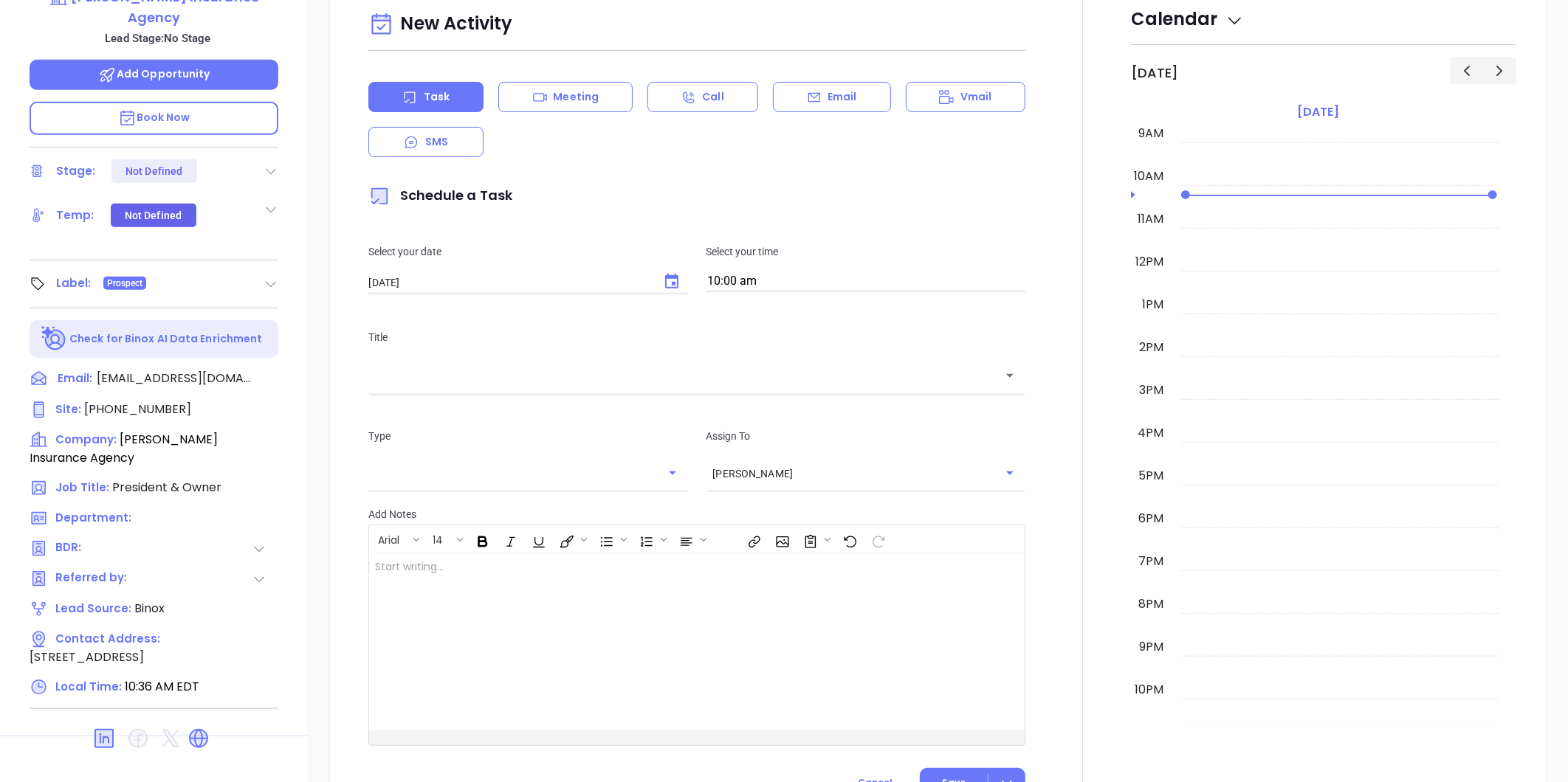
scroll to position [452, 0]
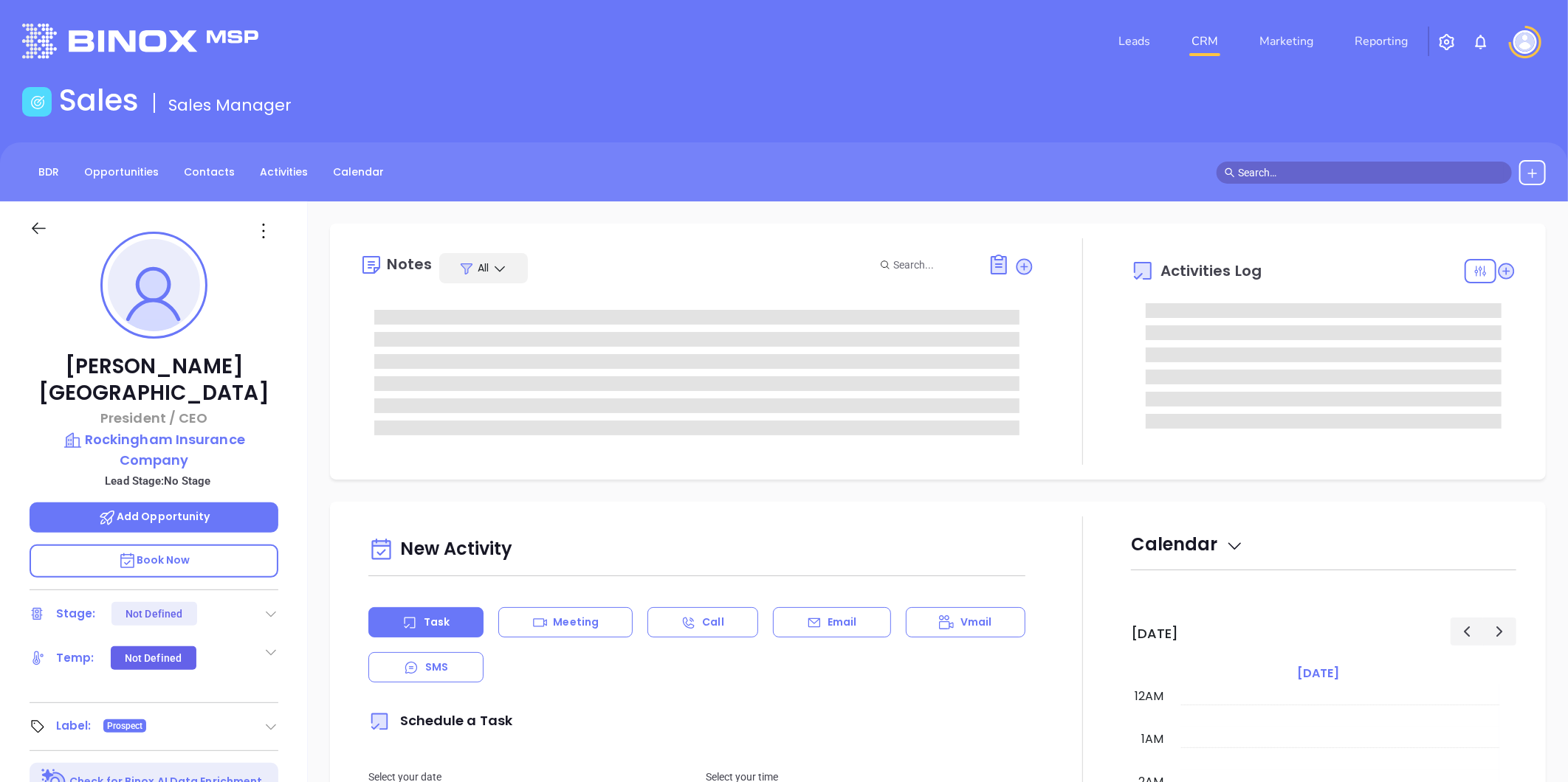
scroll to position [387, 0]
type input "[PERSON_NAME]"
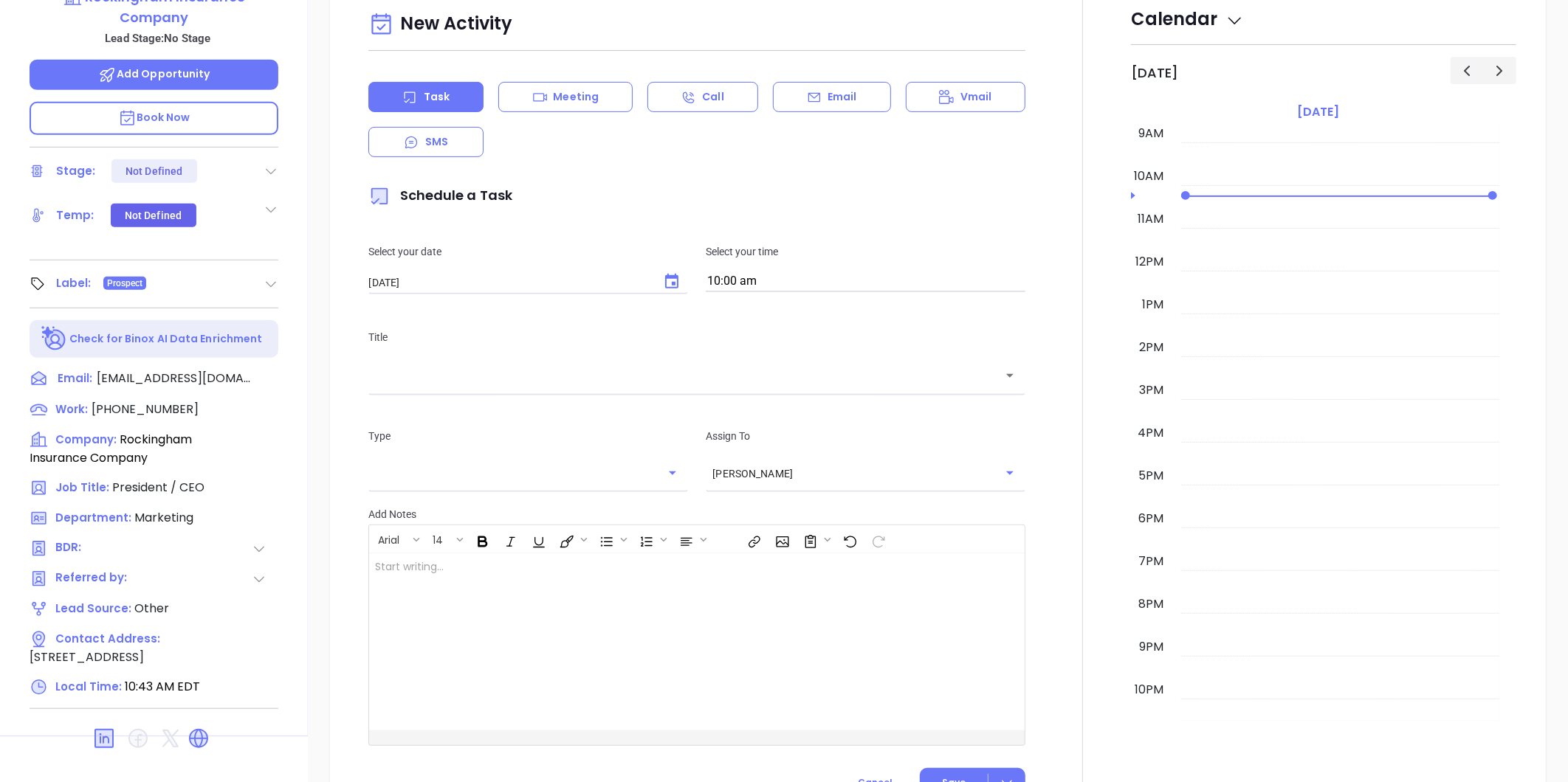
scroll to position [452, 0]
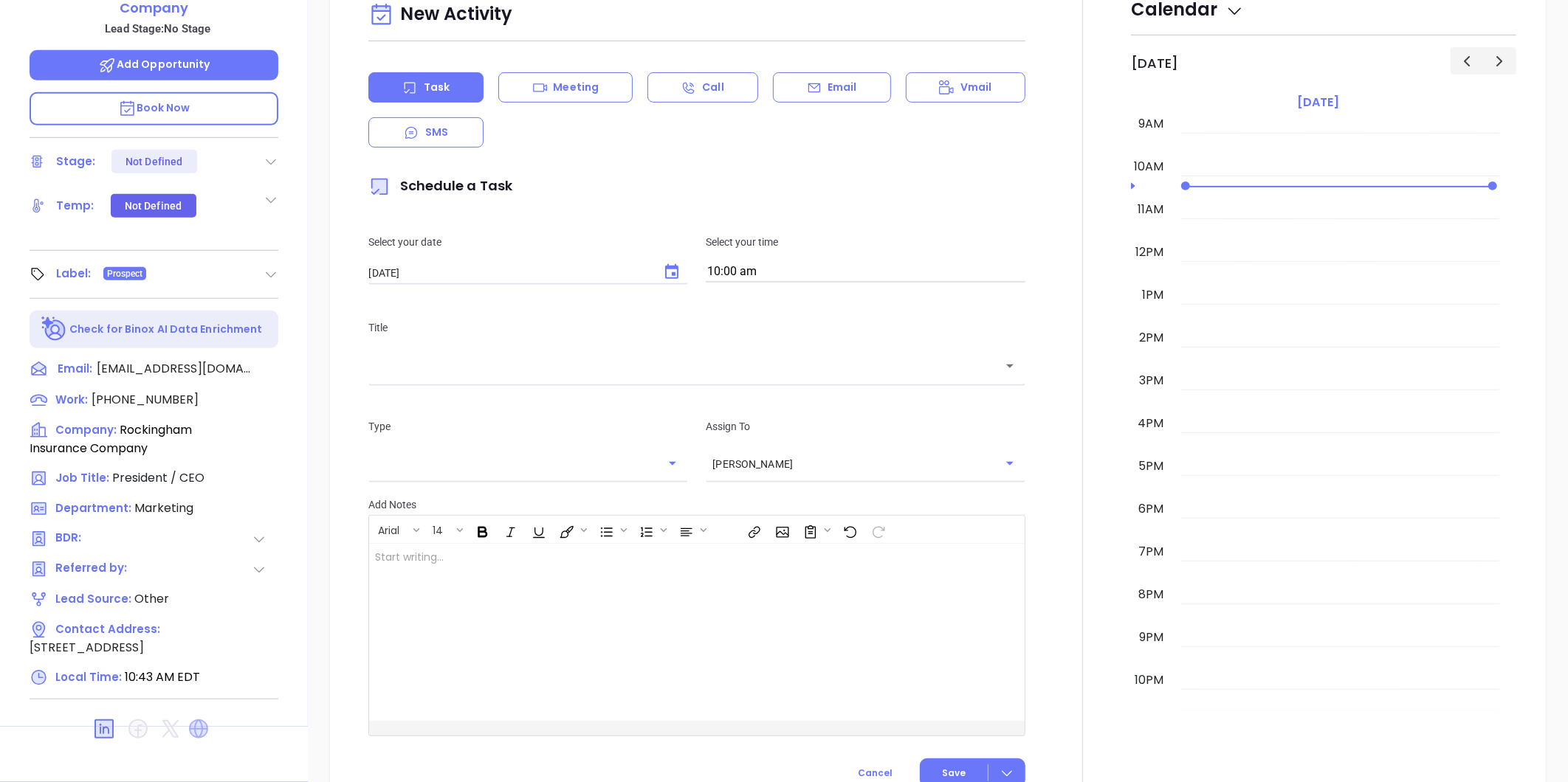
click at [202, 719] on icon at bounding box center [198, 728] width 19 height 19
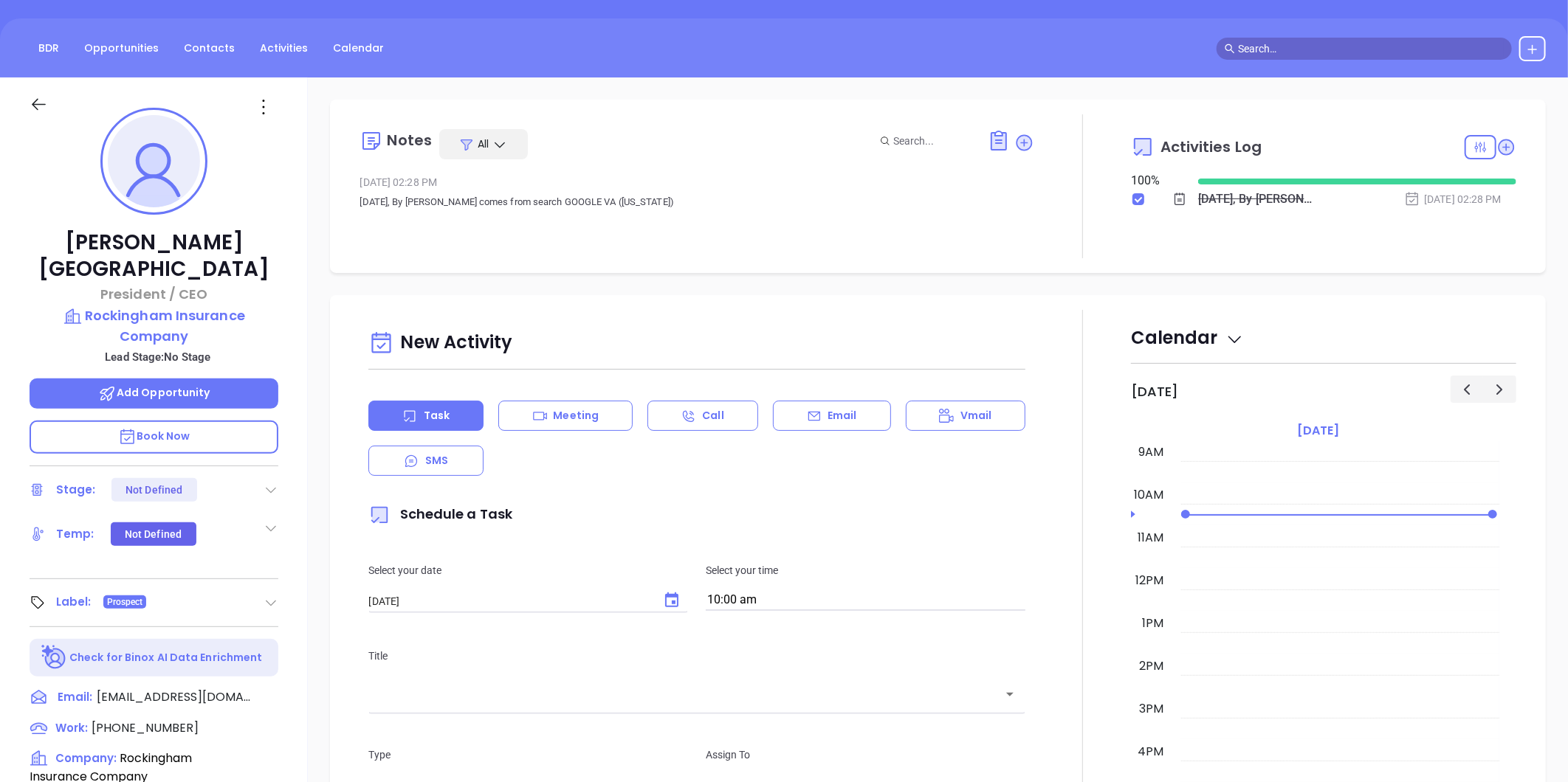
scroll to position [0, 0]
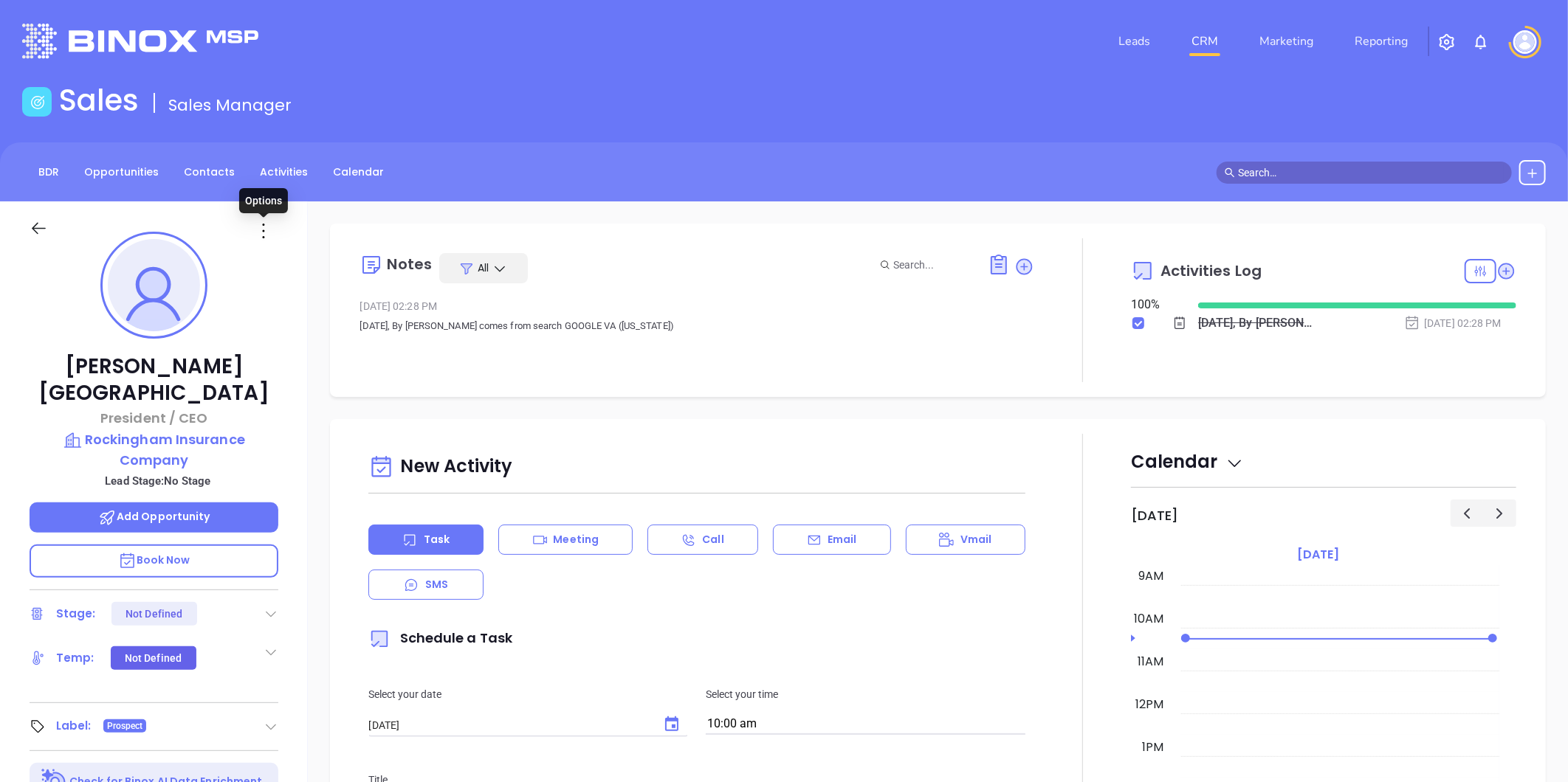
drag, startPoint x: 261, startPoint y: 232, endPoint x: 265, endPoint y: 246, distance: 14.6
click at [261, 231] on icon at bounding box center [263, 231] width 24 height 24
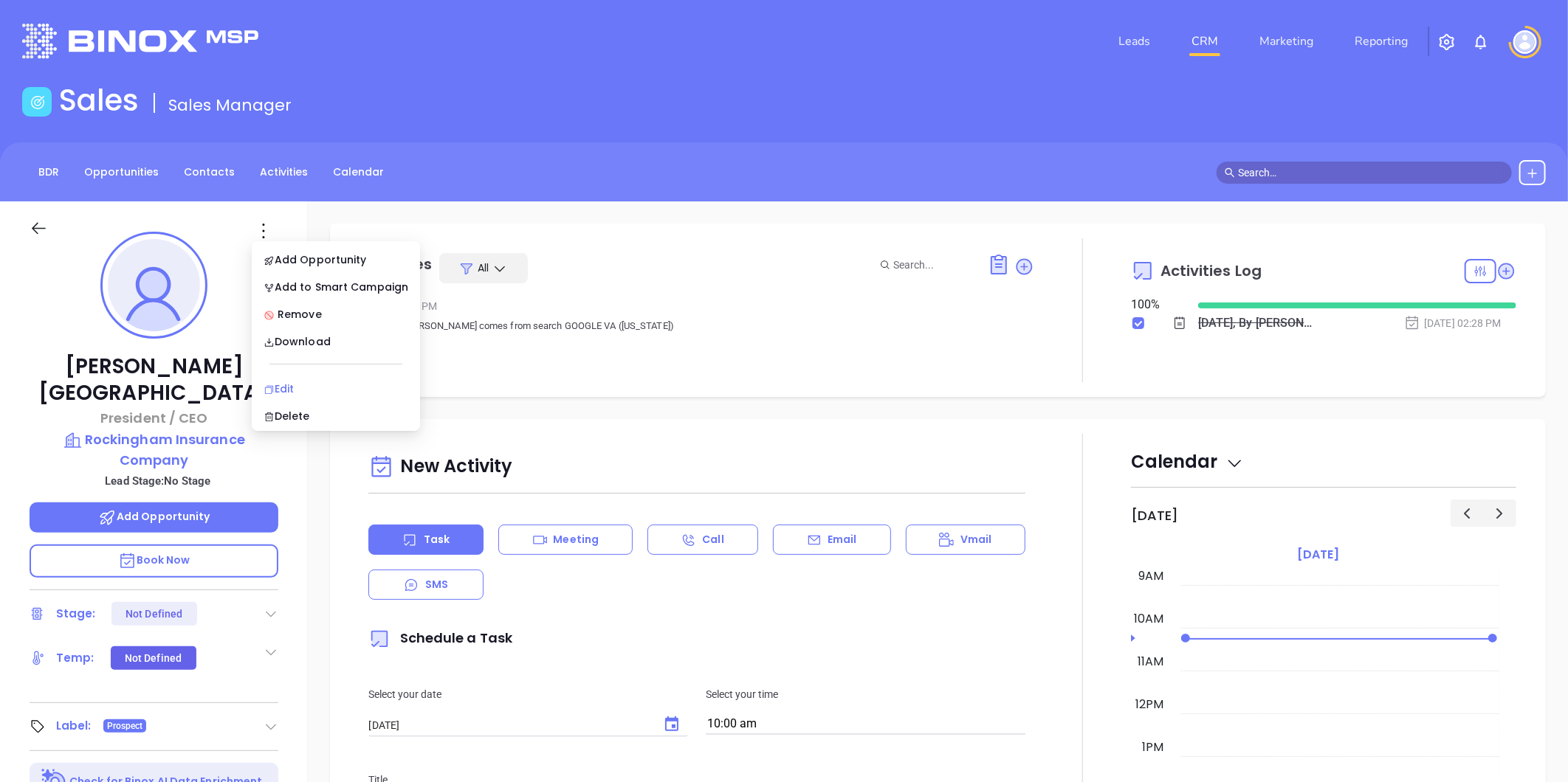
click at [299, 381] on div "Edit" at bounding box center [336, 389] width 145 height 17
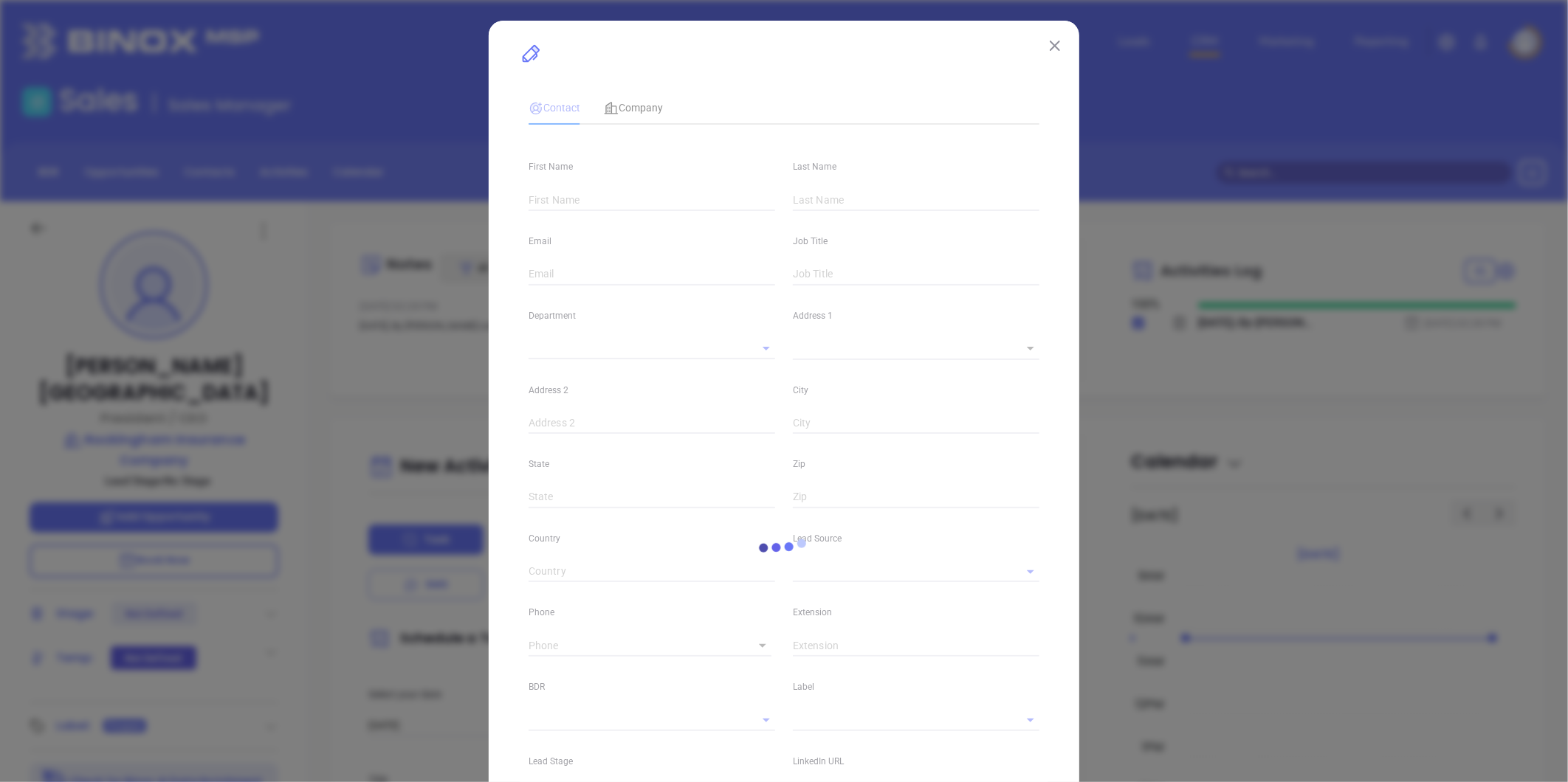
type input "[PERSON_NAME]"
type input "[GEOGRAPHIC_DATA]"
type input "[EMAIL_ADDRESS][DOMAIN_NAME]"
type input "President / CEO"
type input "1"
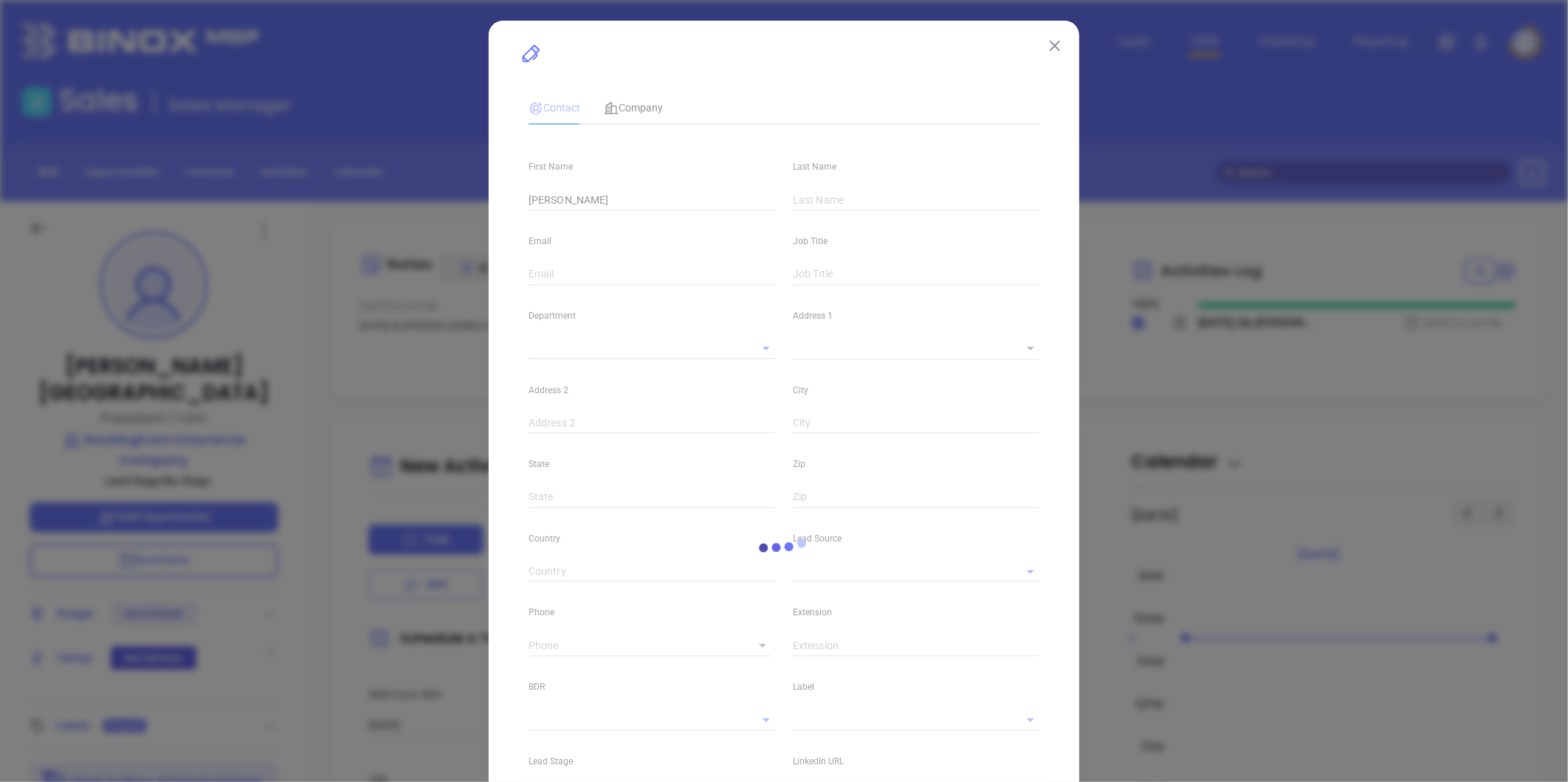
type input "[DOMAIN_NAME][URL][PERSON_NAME]"
type input "Marketing"
type input "Other"
type input "undefined undefined"
type input "[PHONE_NUMBER]"
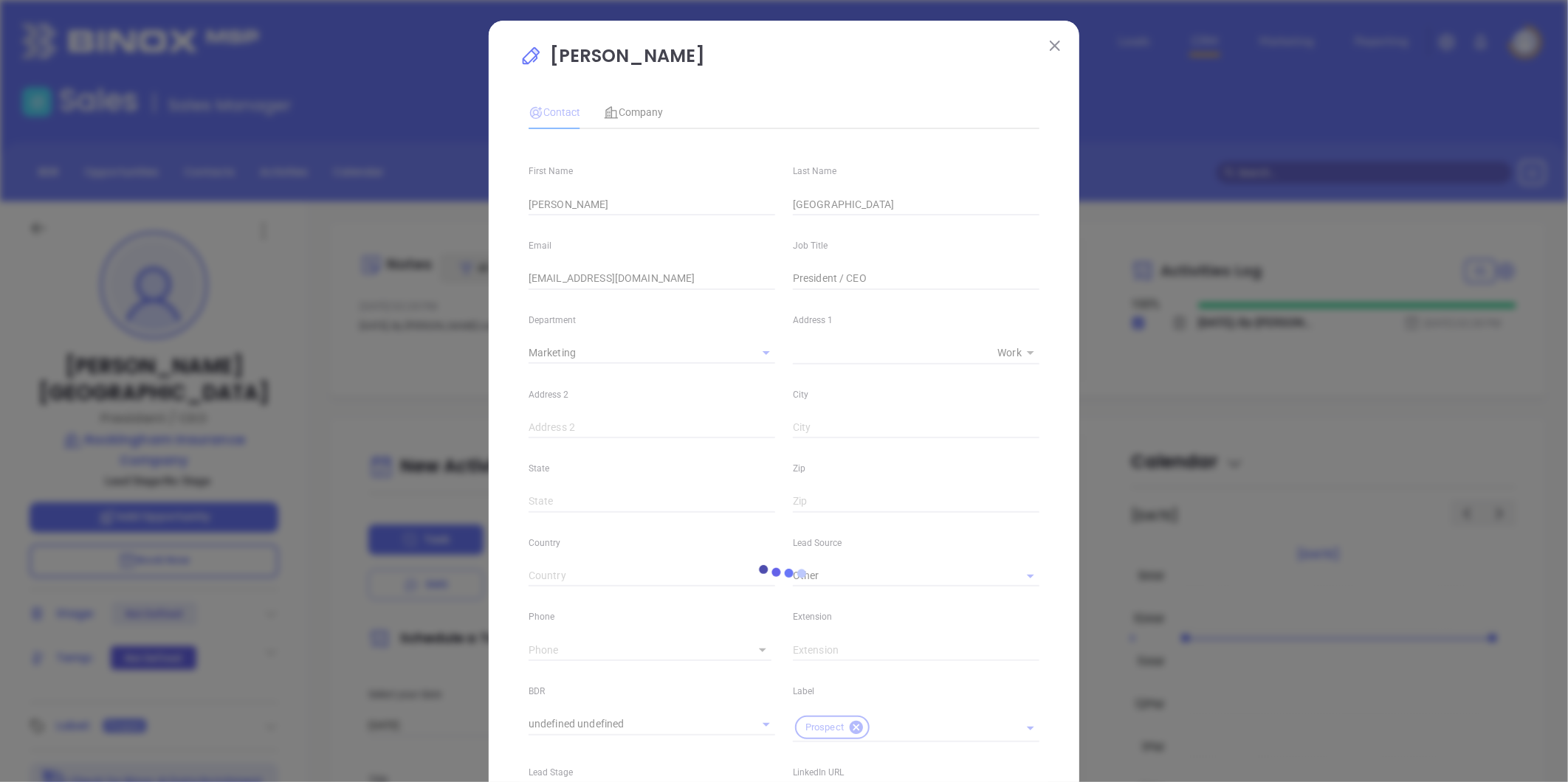
type input "1"
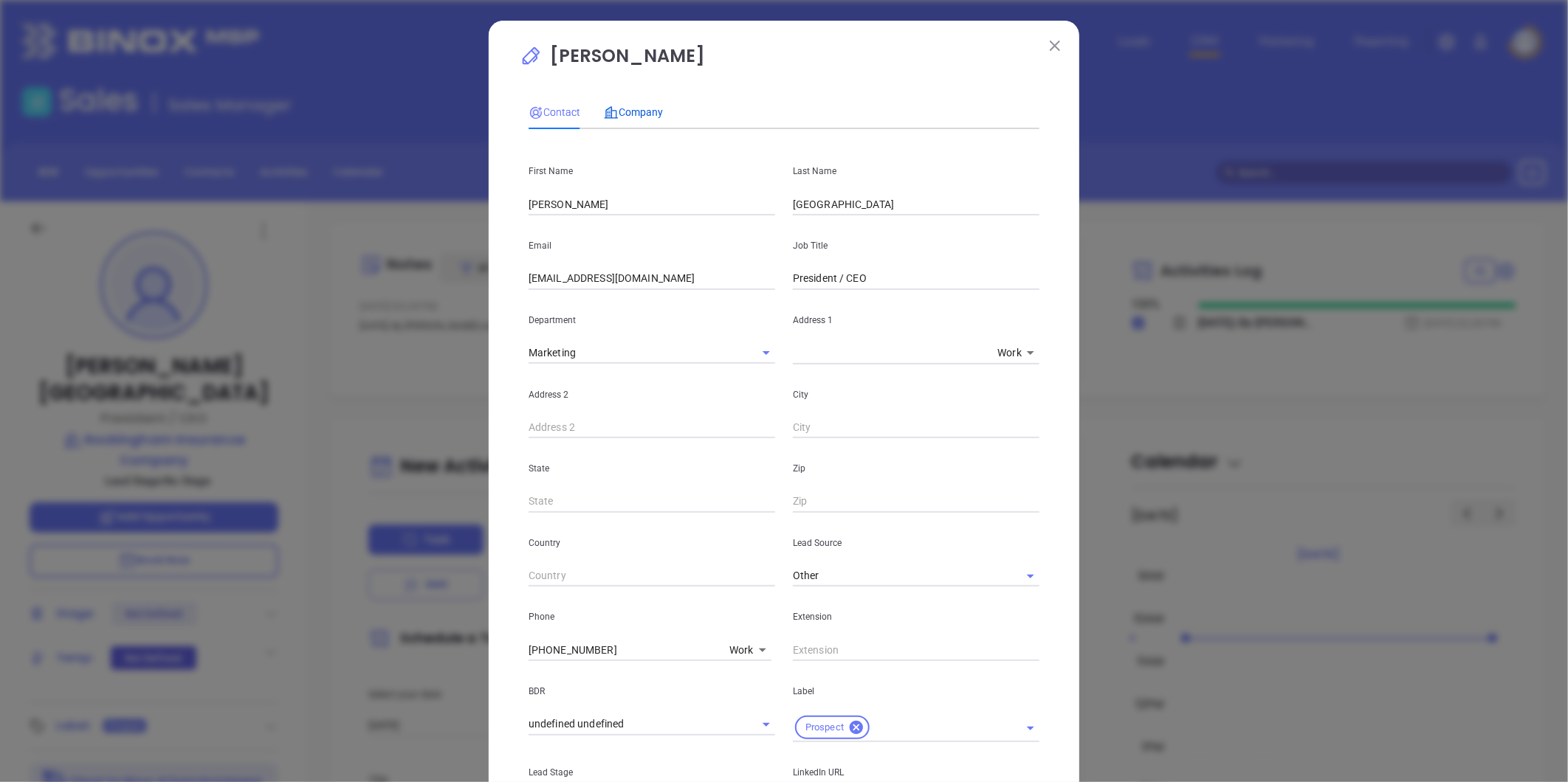
click at [633, 115] on span "Company" at bounding box center [633, 112] width 59 height 12
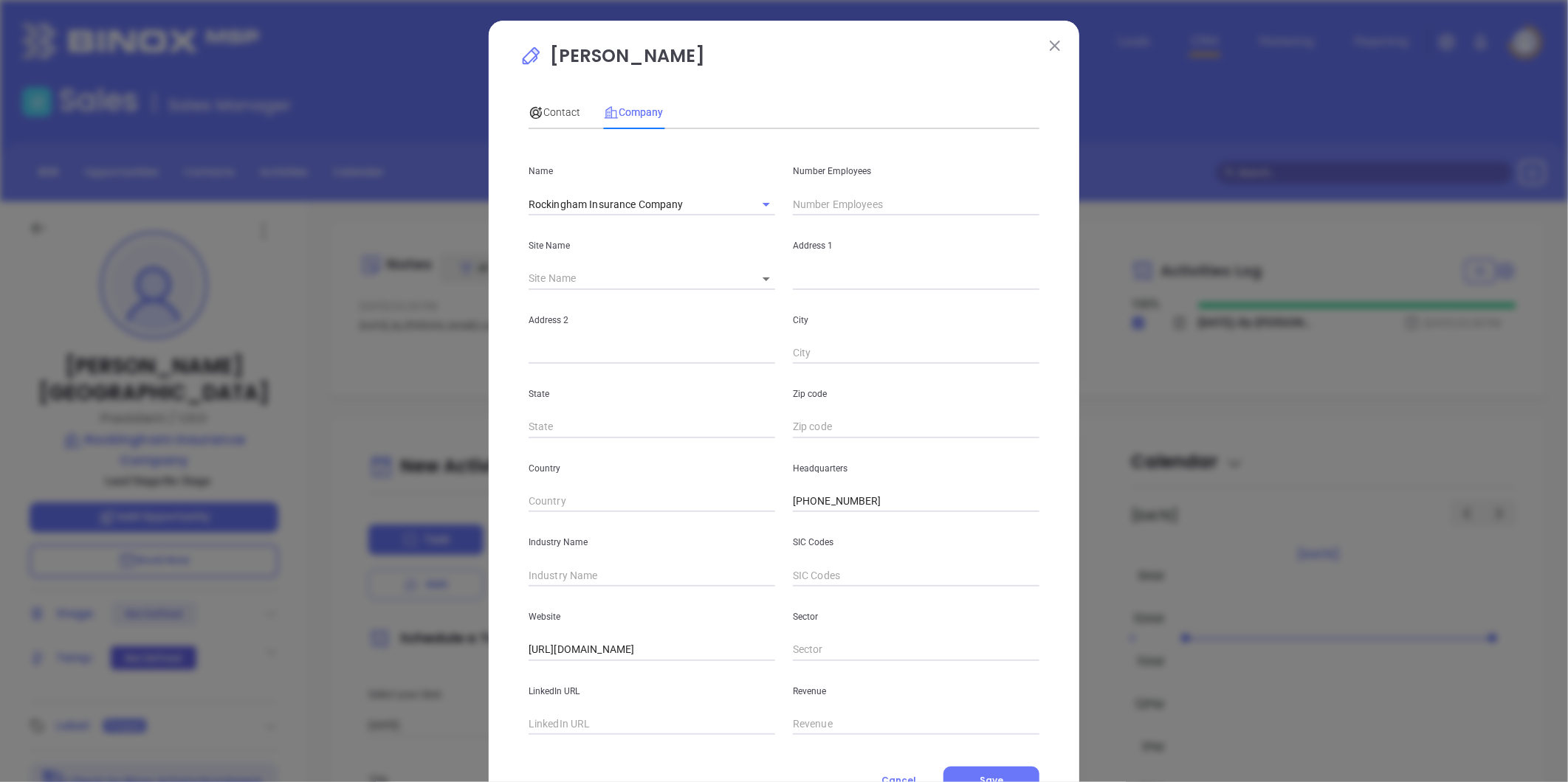
click at [818, 199] on input "text" at bounding box center [916, 204] width 246 height 22
type input "126"
click at [581, 718] on input "text" at bounding box center [652, 724] width 246 height 22
paste input "[URL][DOMAIN_NAME]"
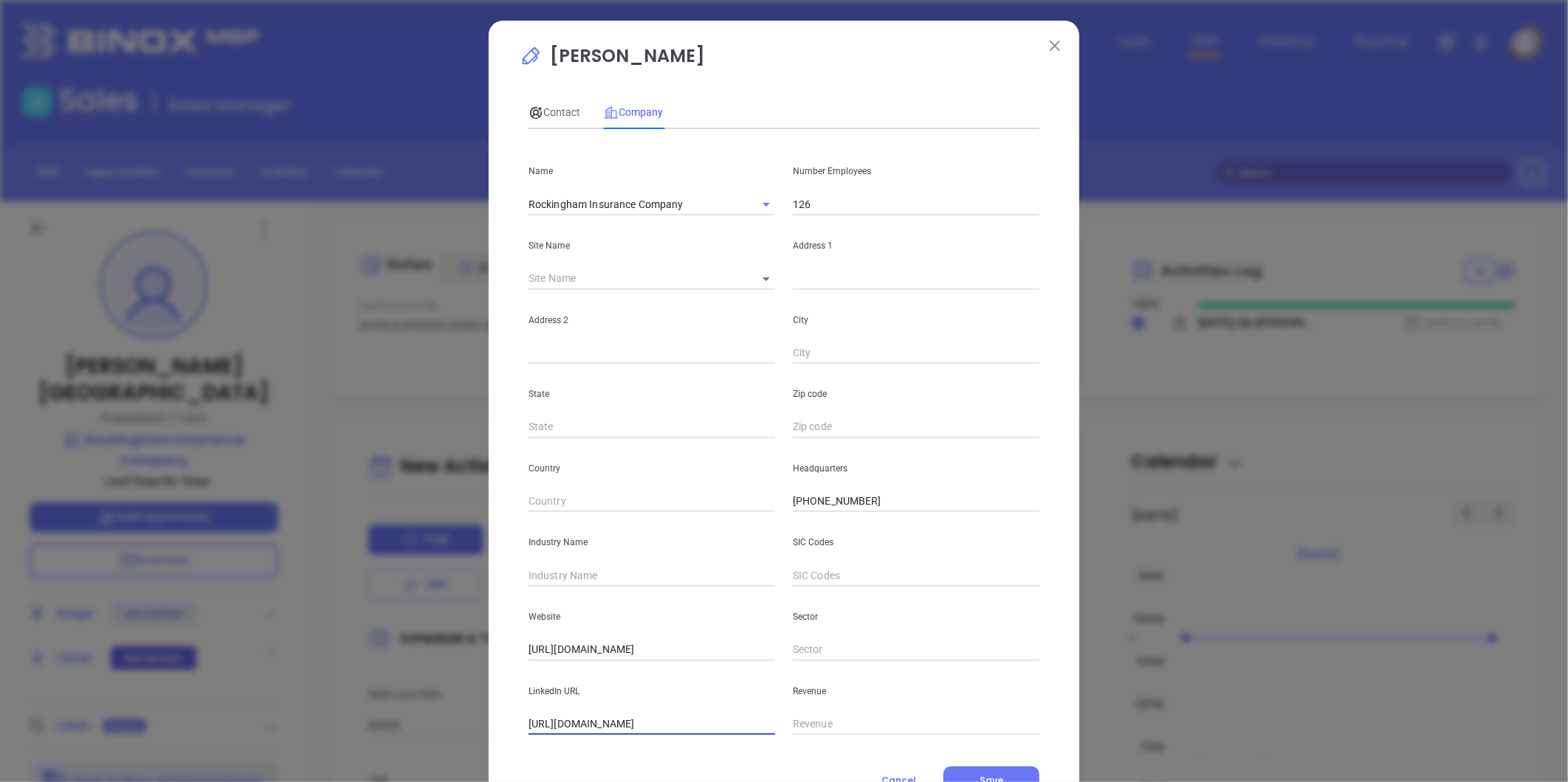
type input "[URL][DOMAIN_NAME]"
click at [569, 573] on input "text" at bounding box center [652, 575] width 246 height 22
type input "Insurance"
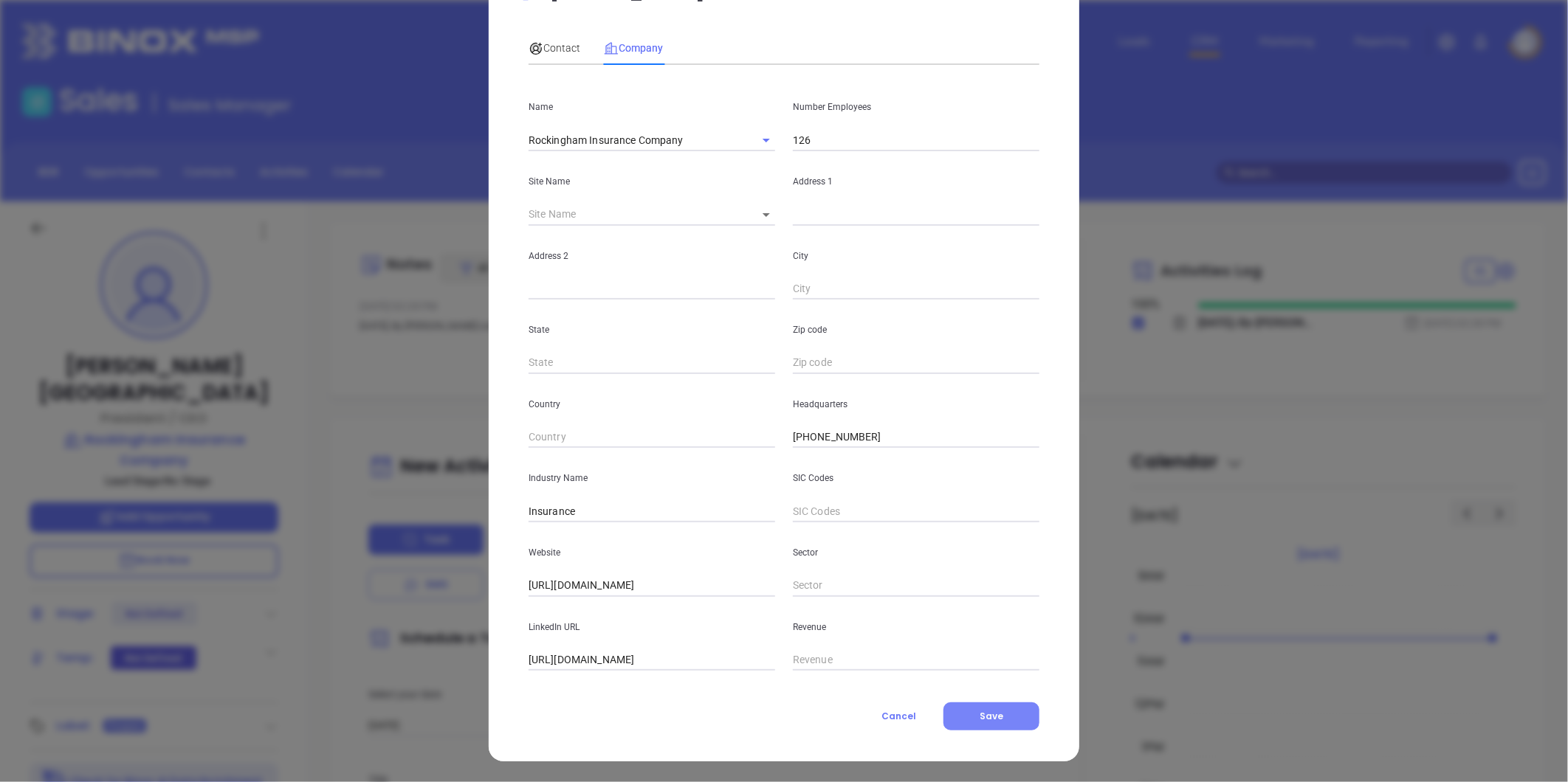
drag, startPoint x: 1007, startPoint y: 724, endPoint x: 992, endPoint y: 711, distance: 19.8
click at [1006, 723] on button "Save" at bounding box center [992, 717] width 96 height 28
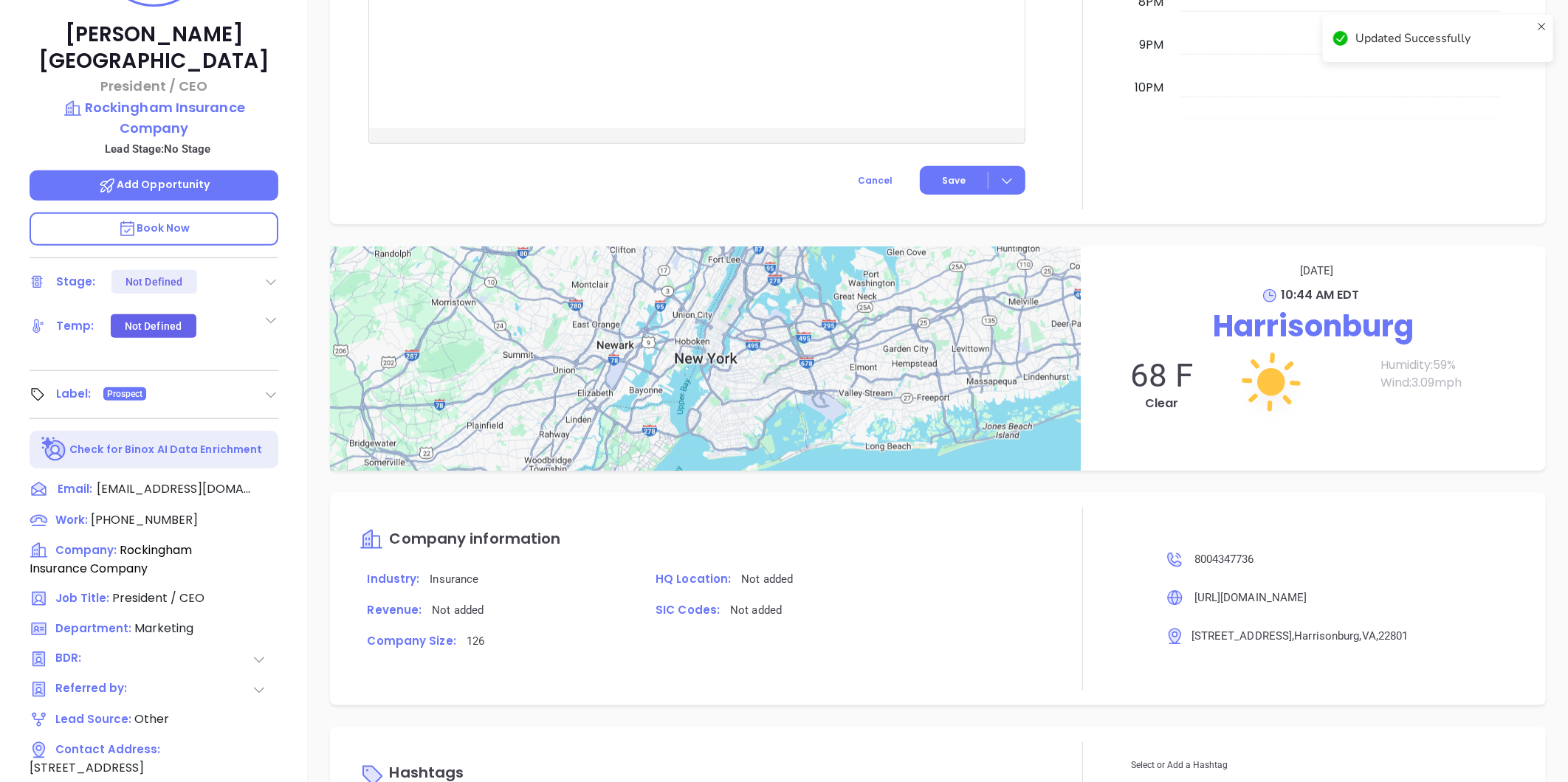
scroll to position [452, 0]
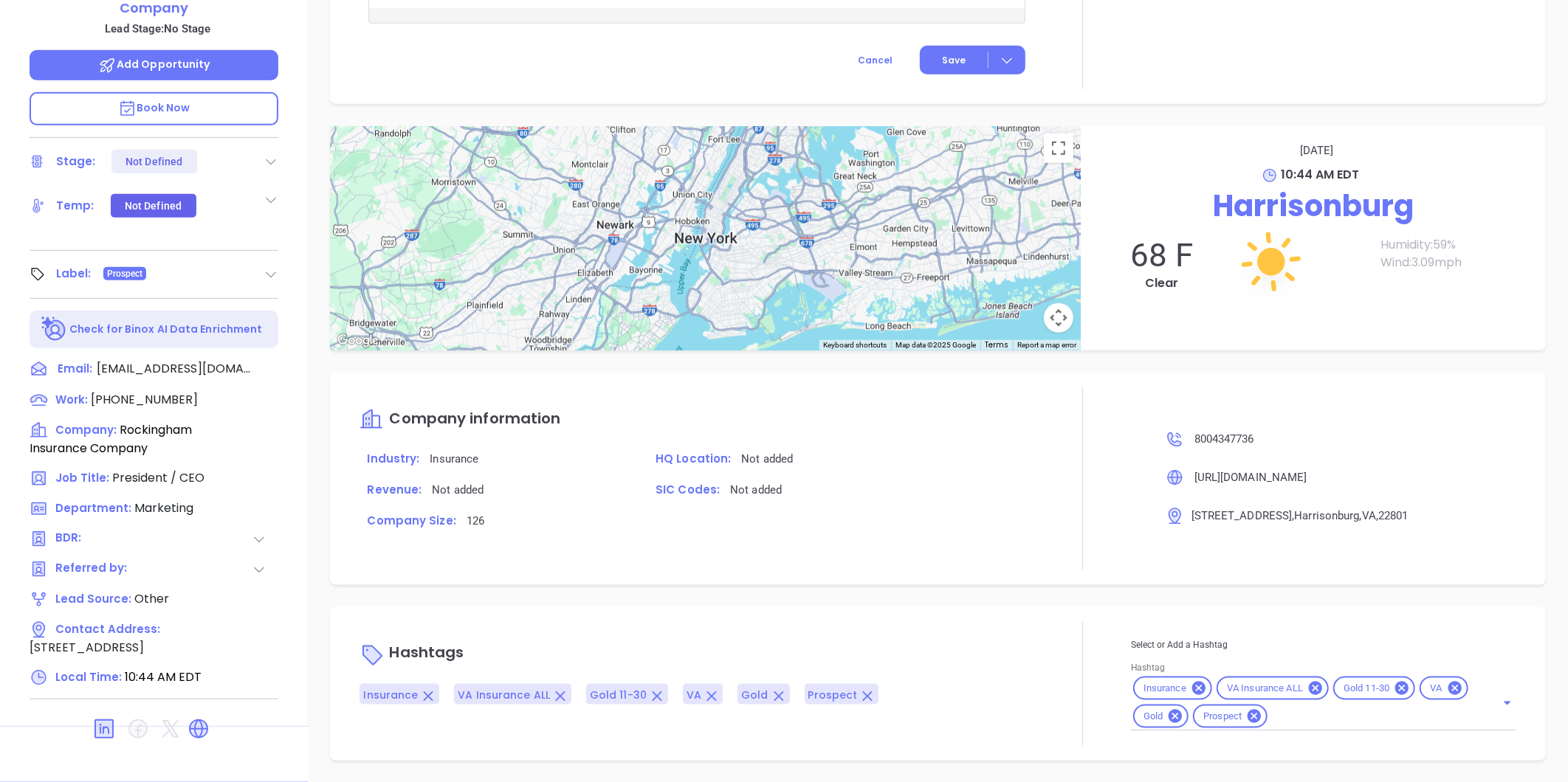
click at [1395, 691] on icon at bounding box center [1402, 689] width 13 height 13
click at [1422, 689] on icon at bounding box center [1428, 689] width 13 height 13
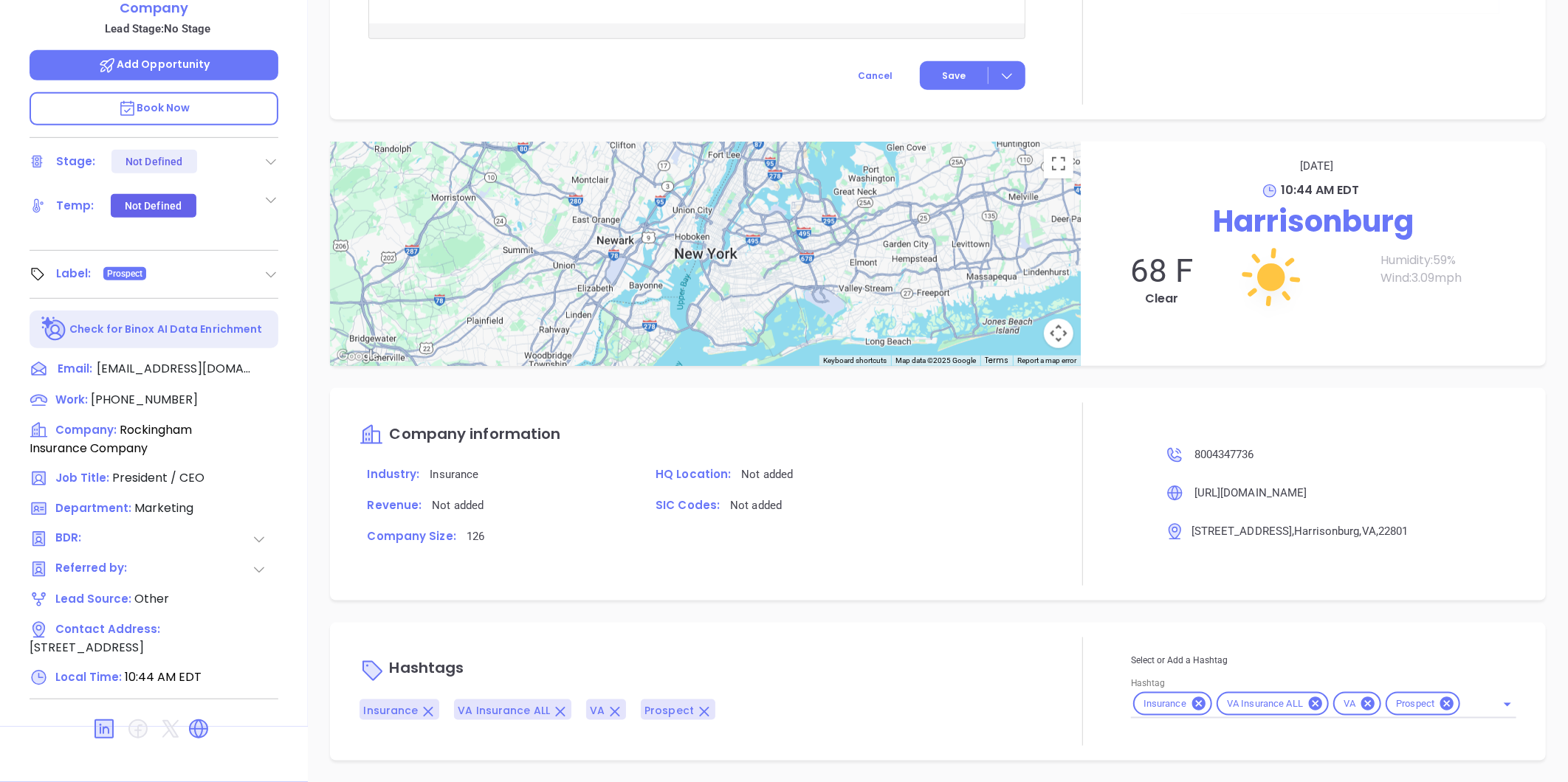
click at [1453, 702] on div "Select or Add a Hashtag Hashtag Insurance VA Insurance ALL VA Prospect" at bounding box center [1324, 685] width 385 height 66
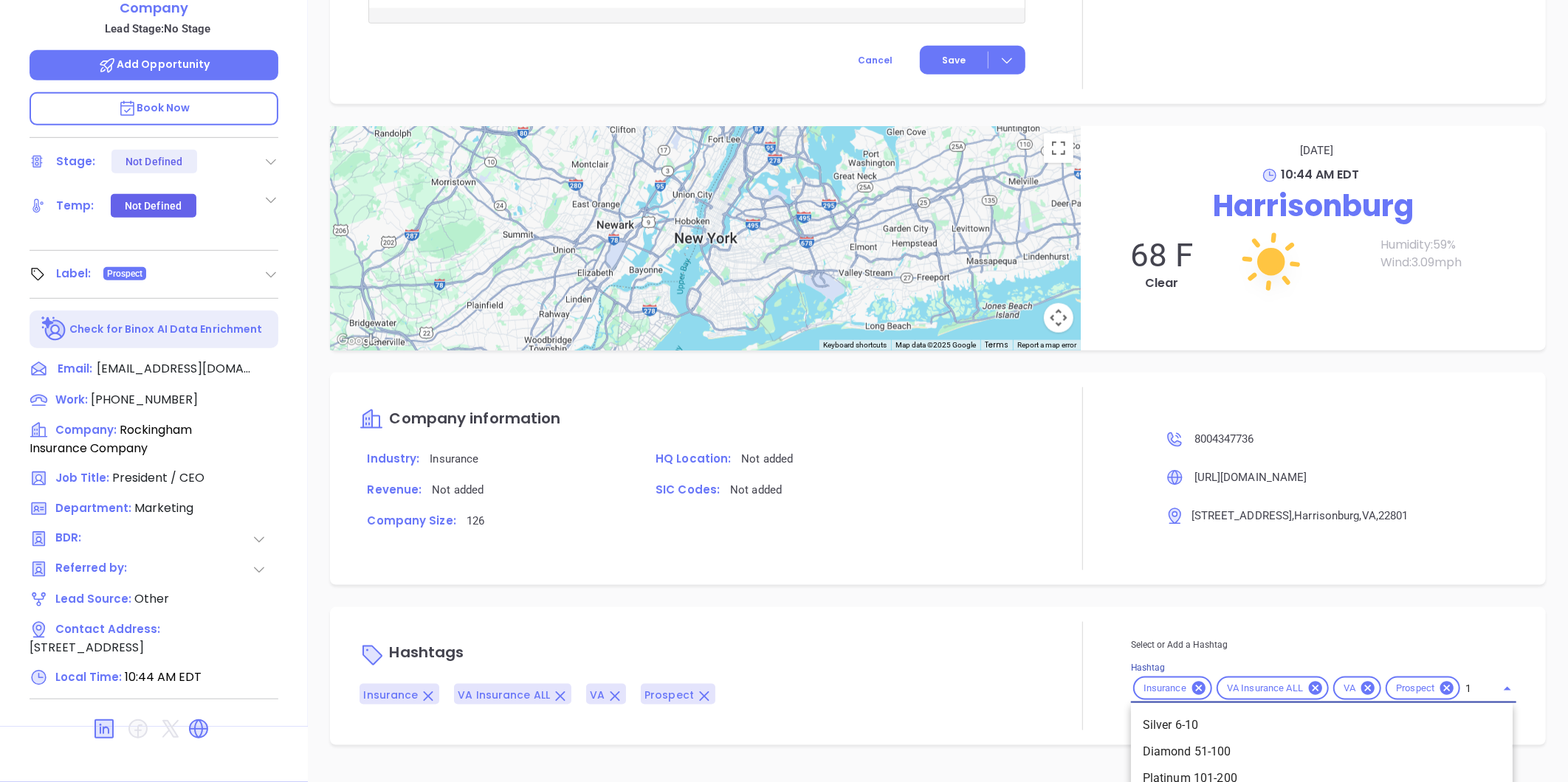
type input "101"
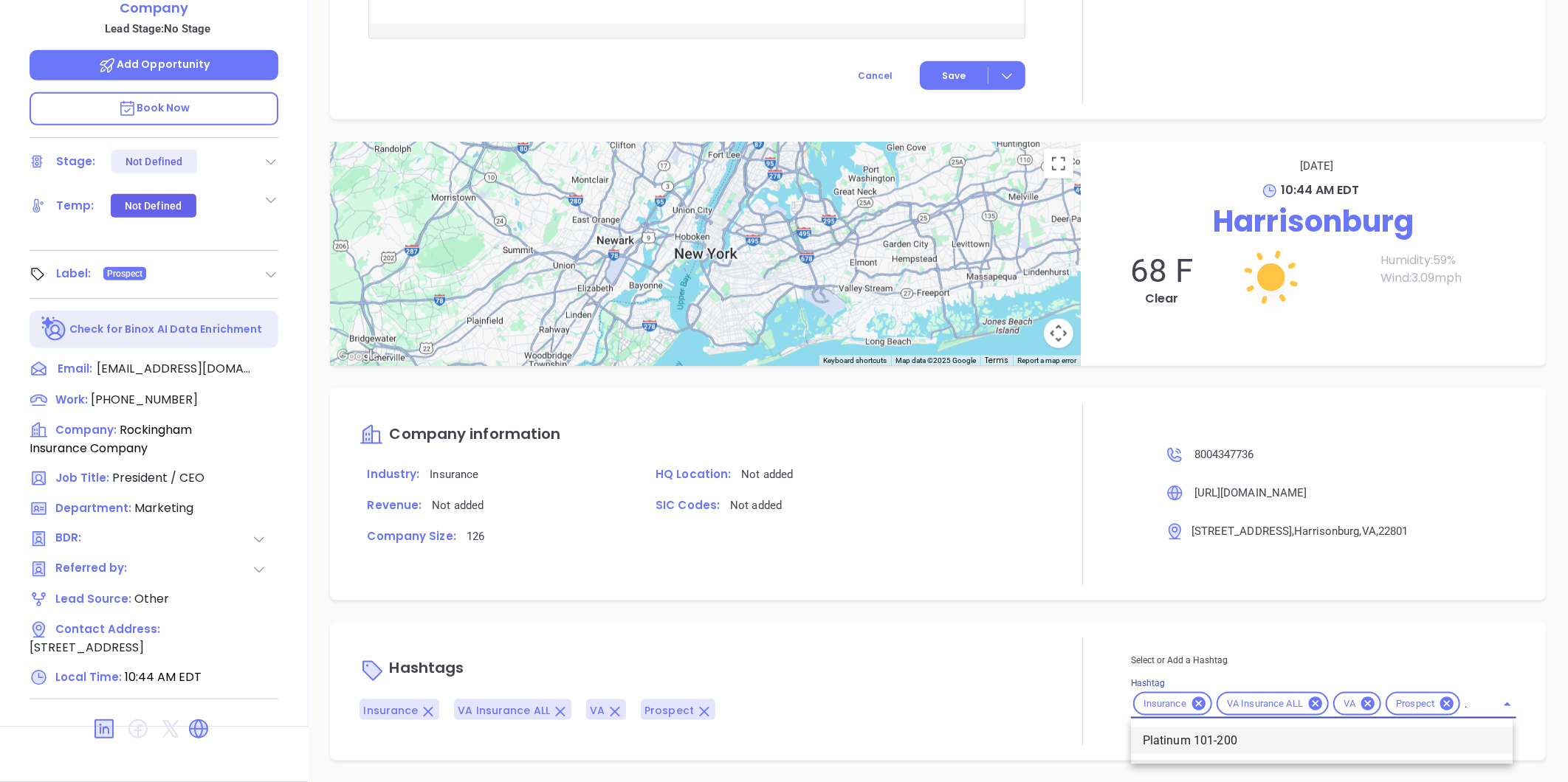
click at [1259, 742] on li "Platinum 101-200" at bounding box center [1322, 741] width 382 height 26
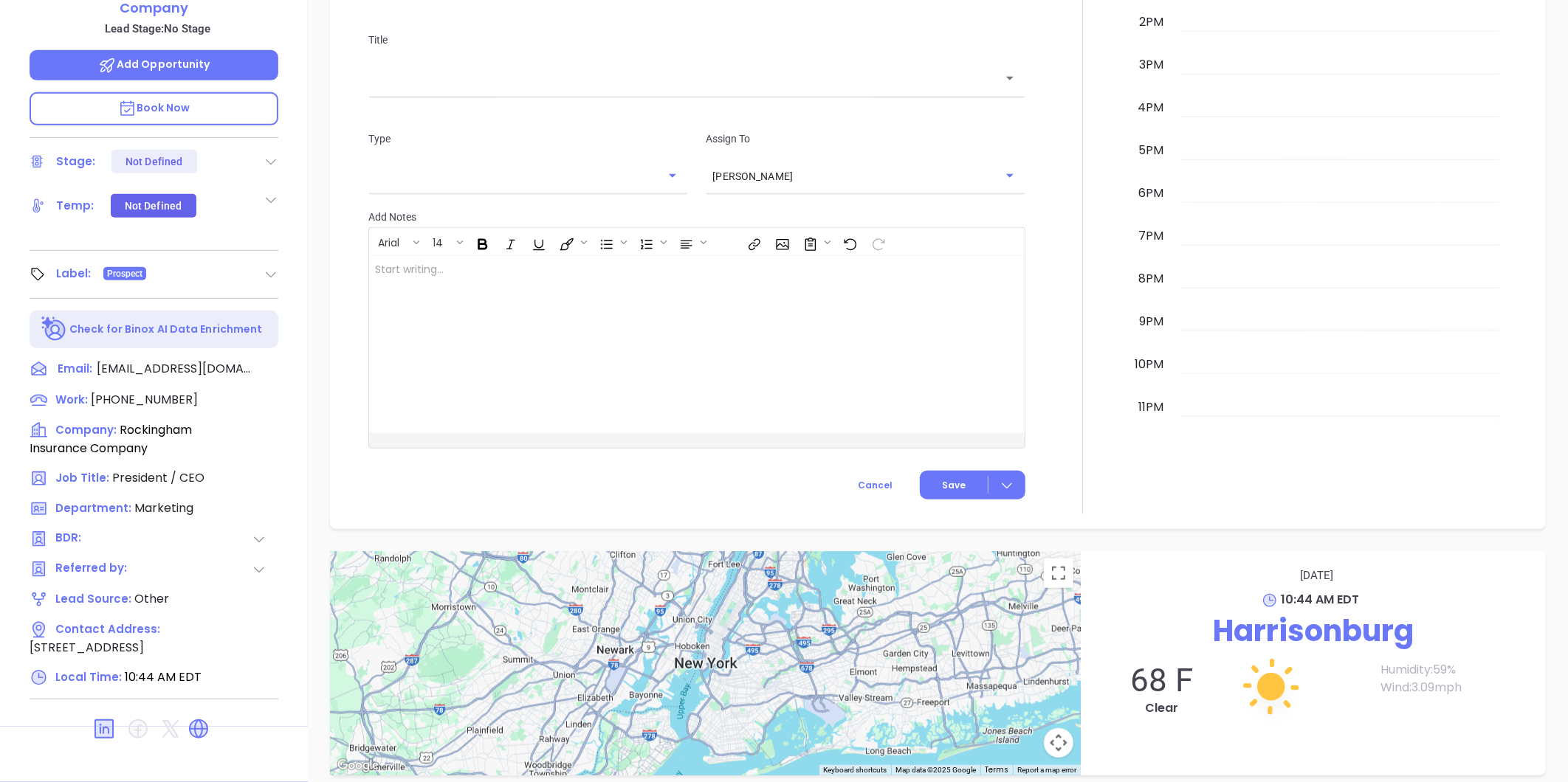
scroll to position [429, 0]
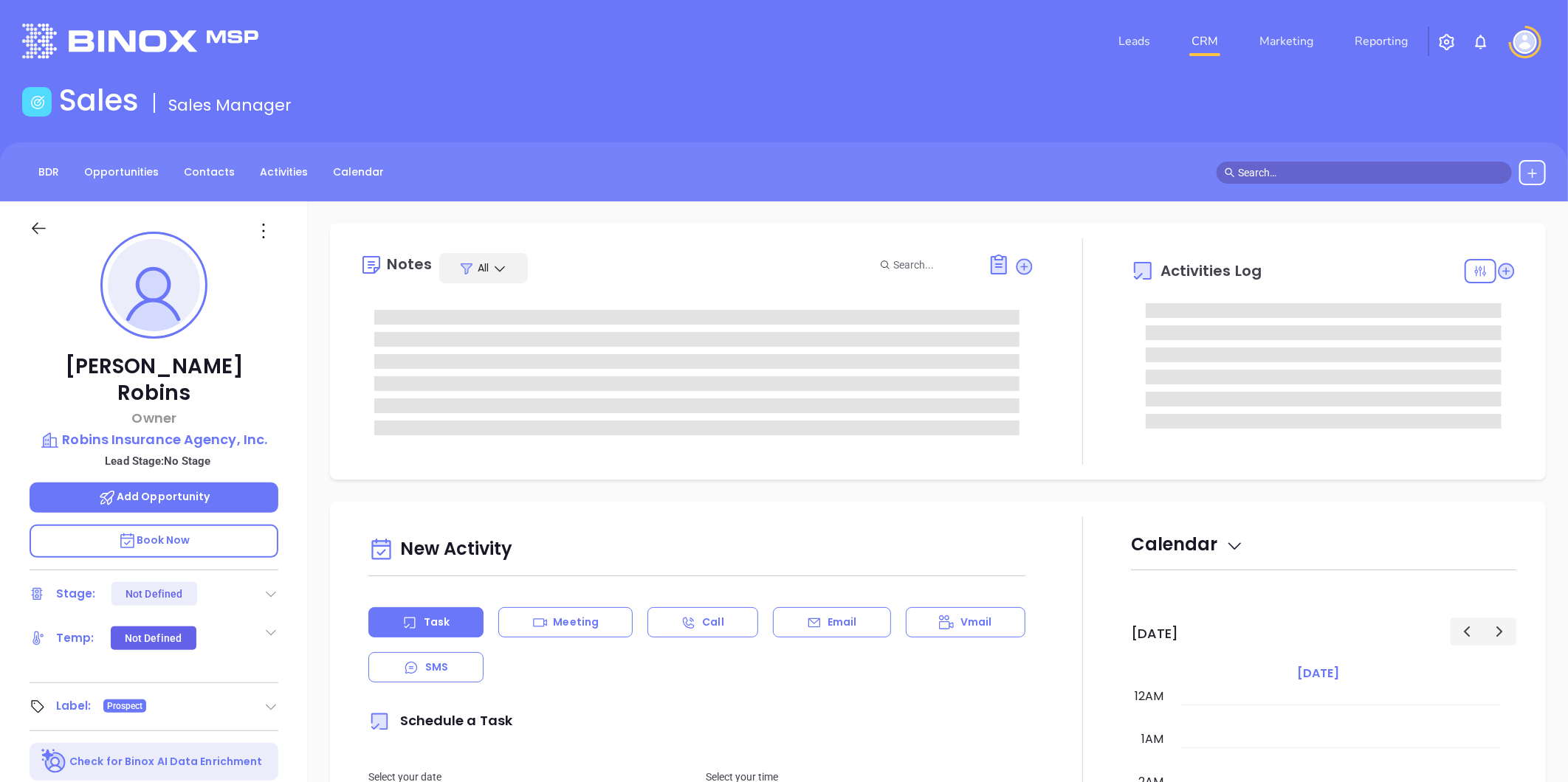
type input "[DATE]"
type input "[PERSON_NAME]"
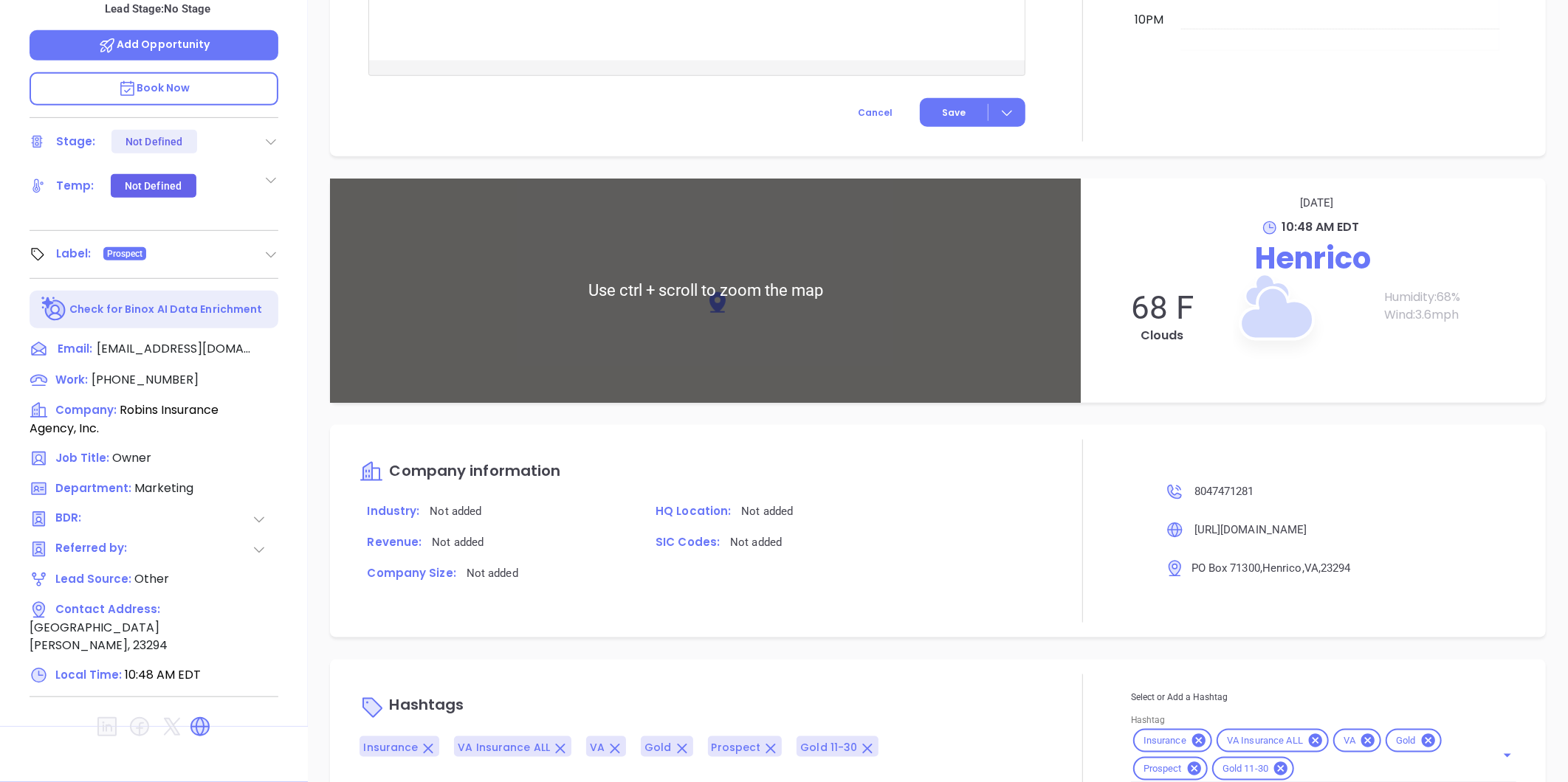
scroll to position [713, 0]
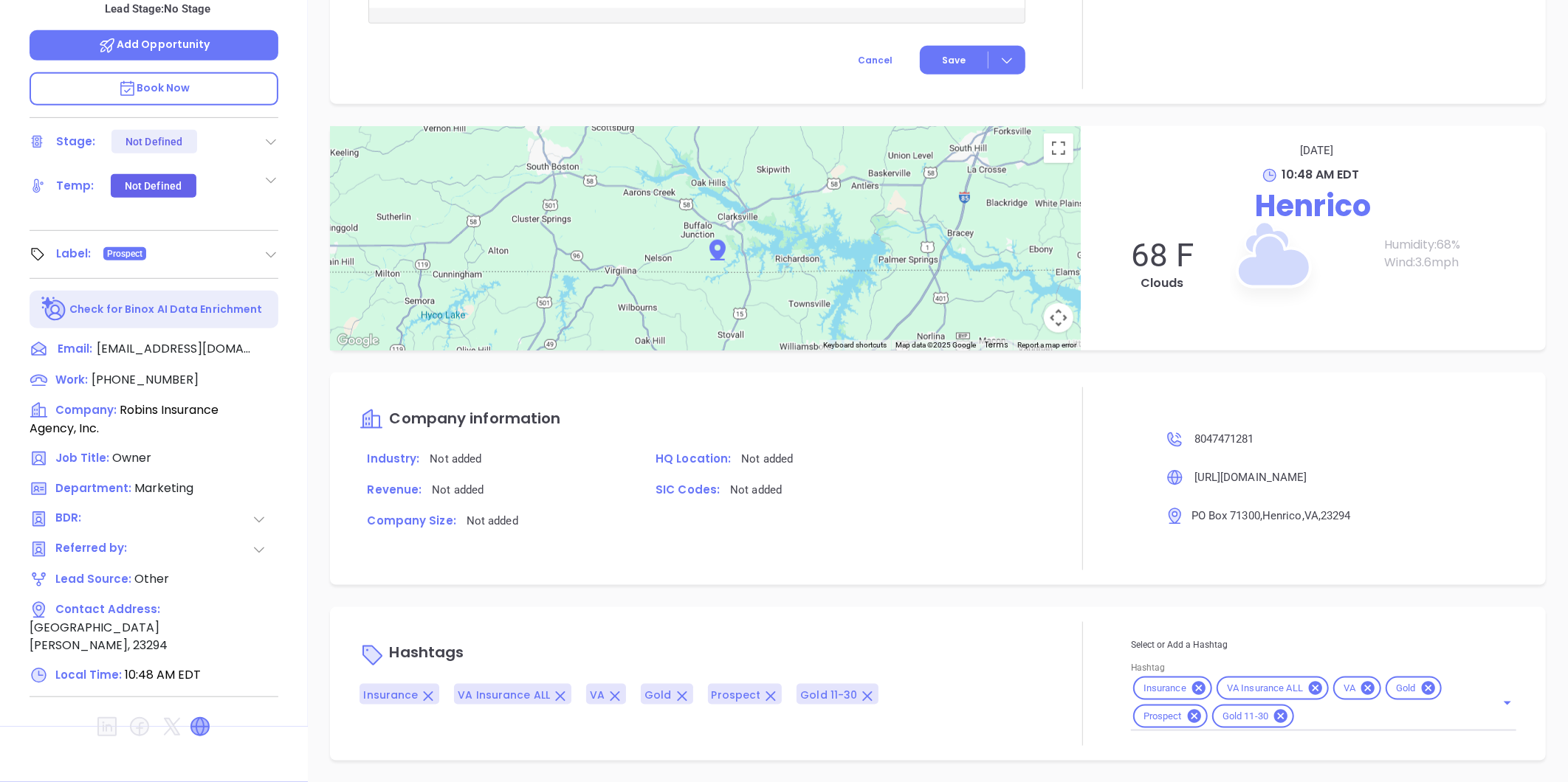
click at [195, 718] on icon at bounding box center [199, 727] width 17 height 17
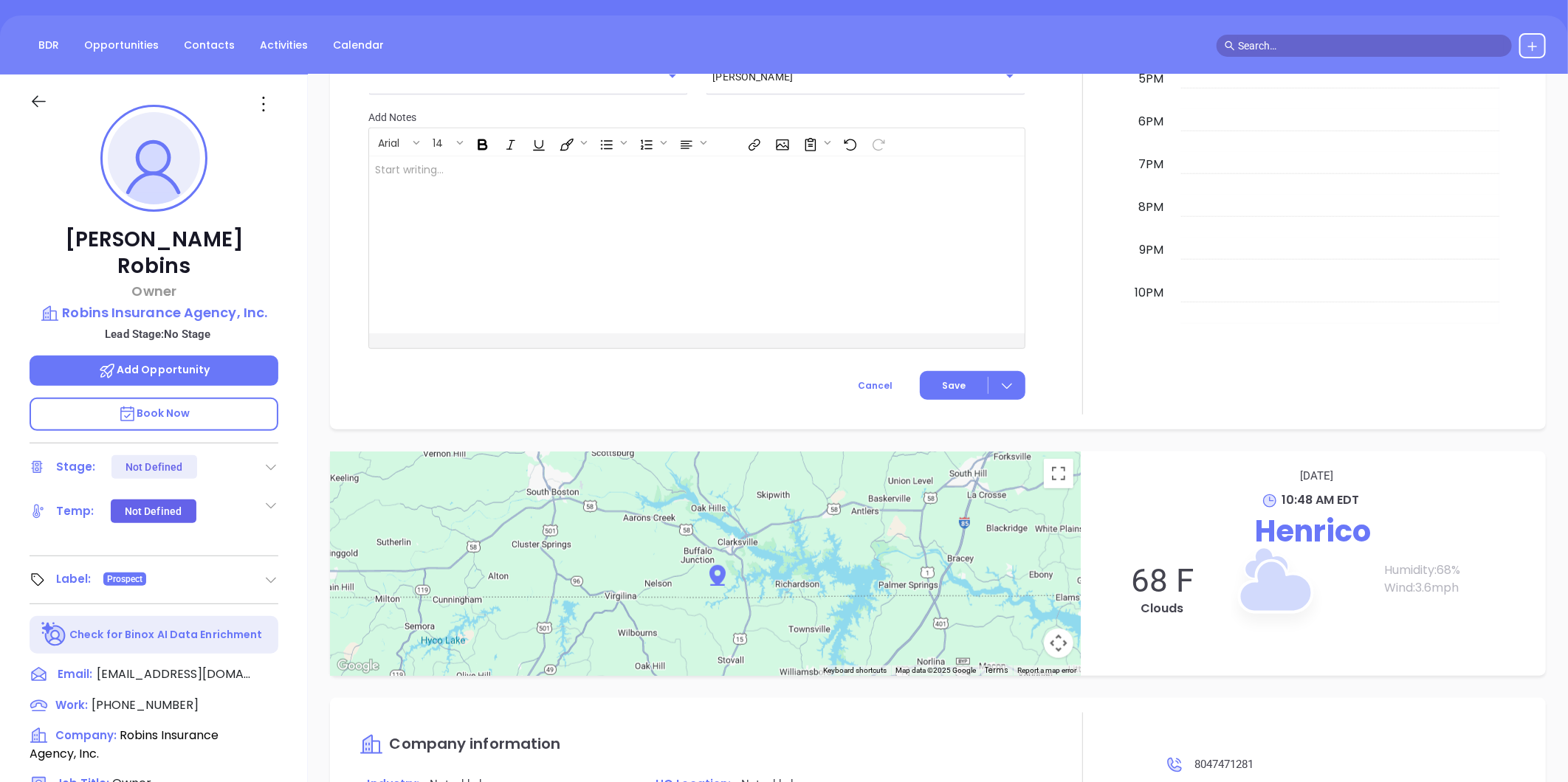
scroll to position [124, 0]
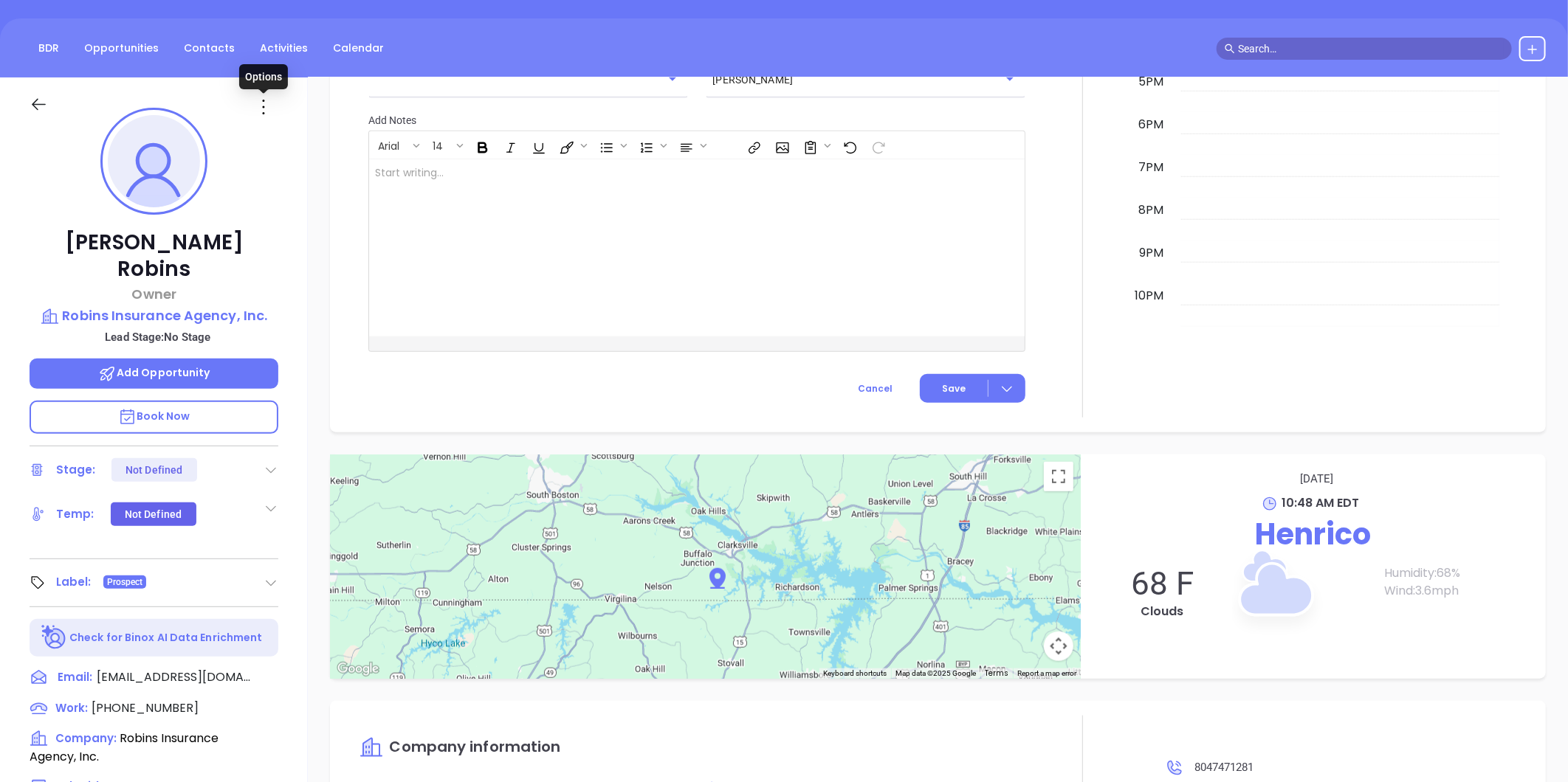
click at [263, 103] on icon at bounding box center [263, 107] width 24 height 24
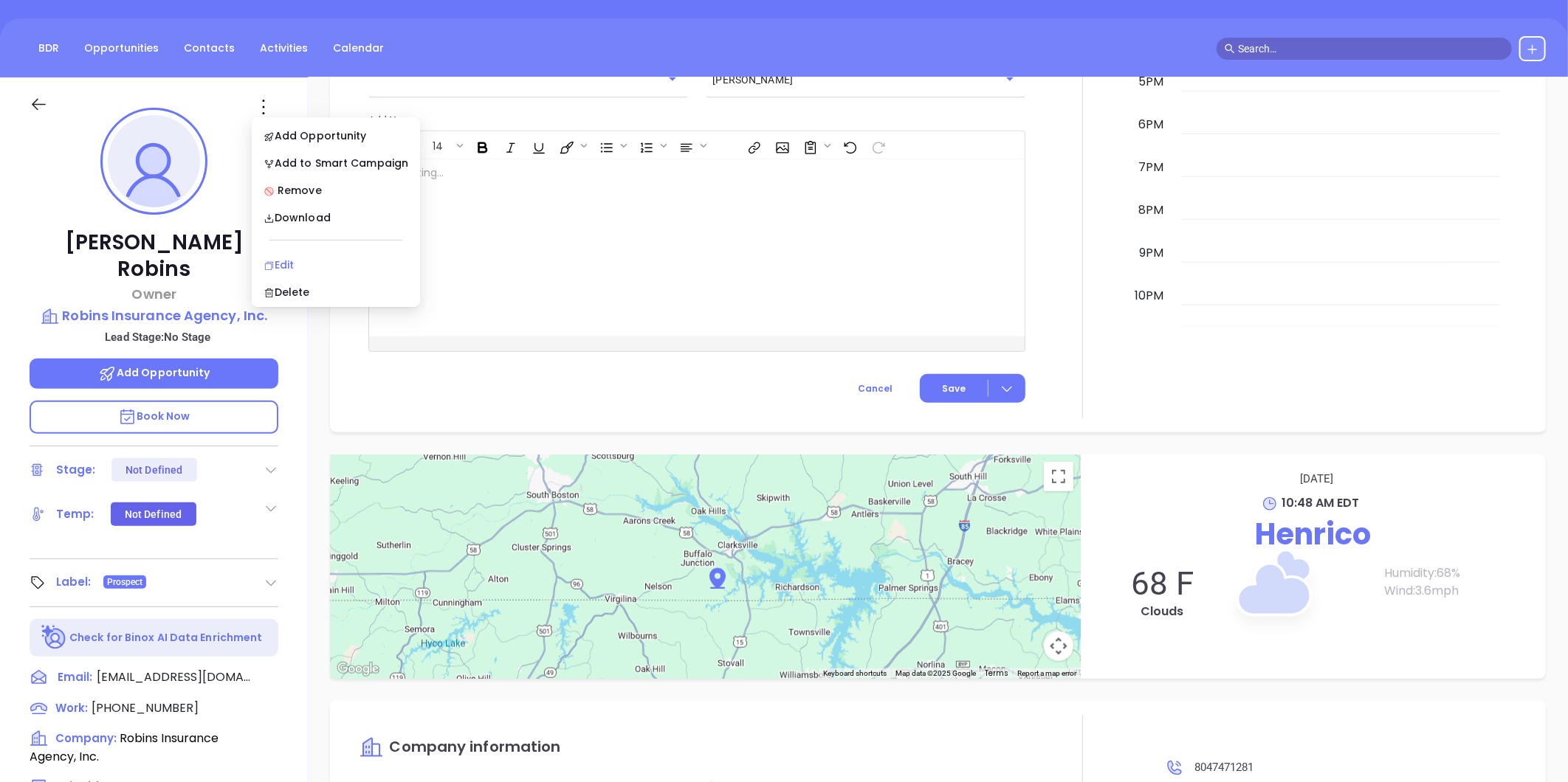
click at [285, 258] on div "Edit" at bounding box center [336, 265] width 145 height 17
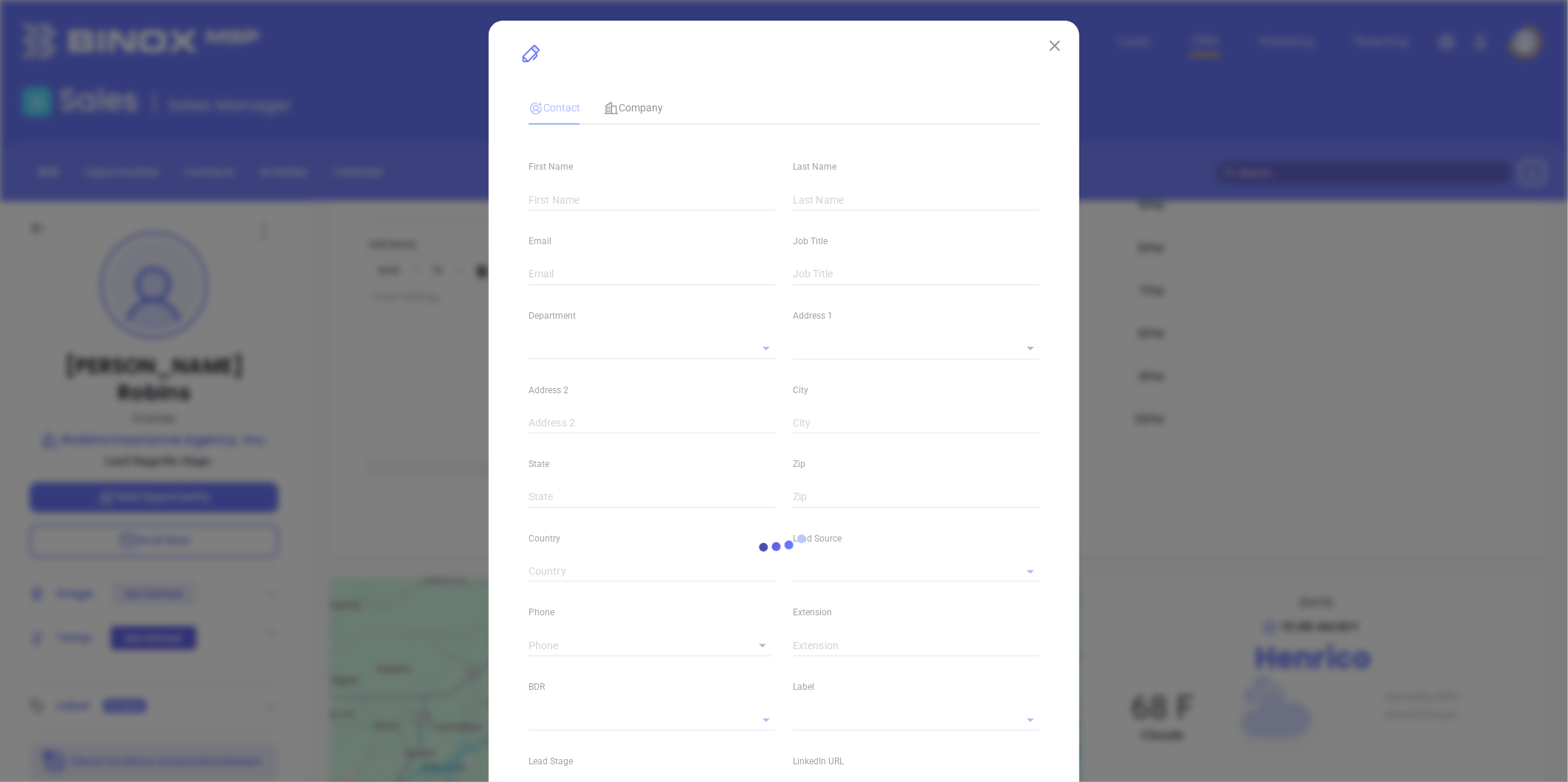
type input "[PERSON_NAME]"
type input "Robins"
type input "[EMAIL_ADDRESS][DOMAIN_NAME]"
type input "Owner"
type input "1"
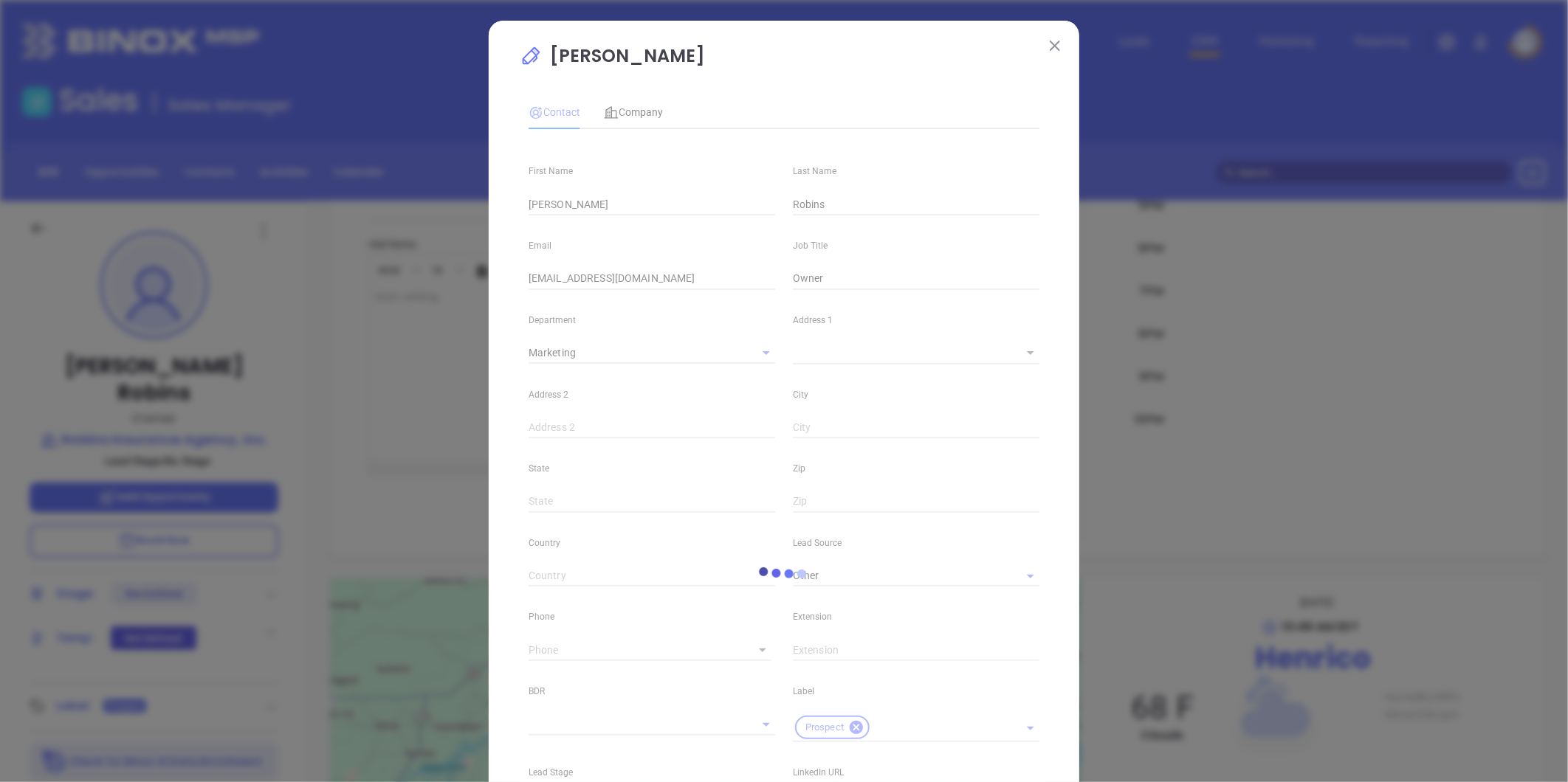
type input "Marketing"
type input "Other"
type input "undefined undefined"
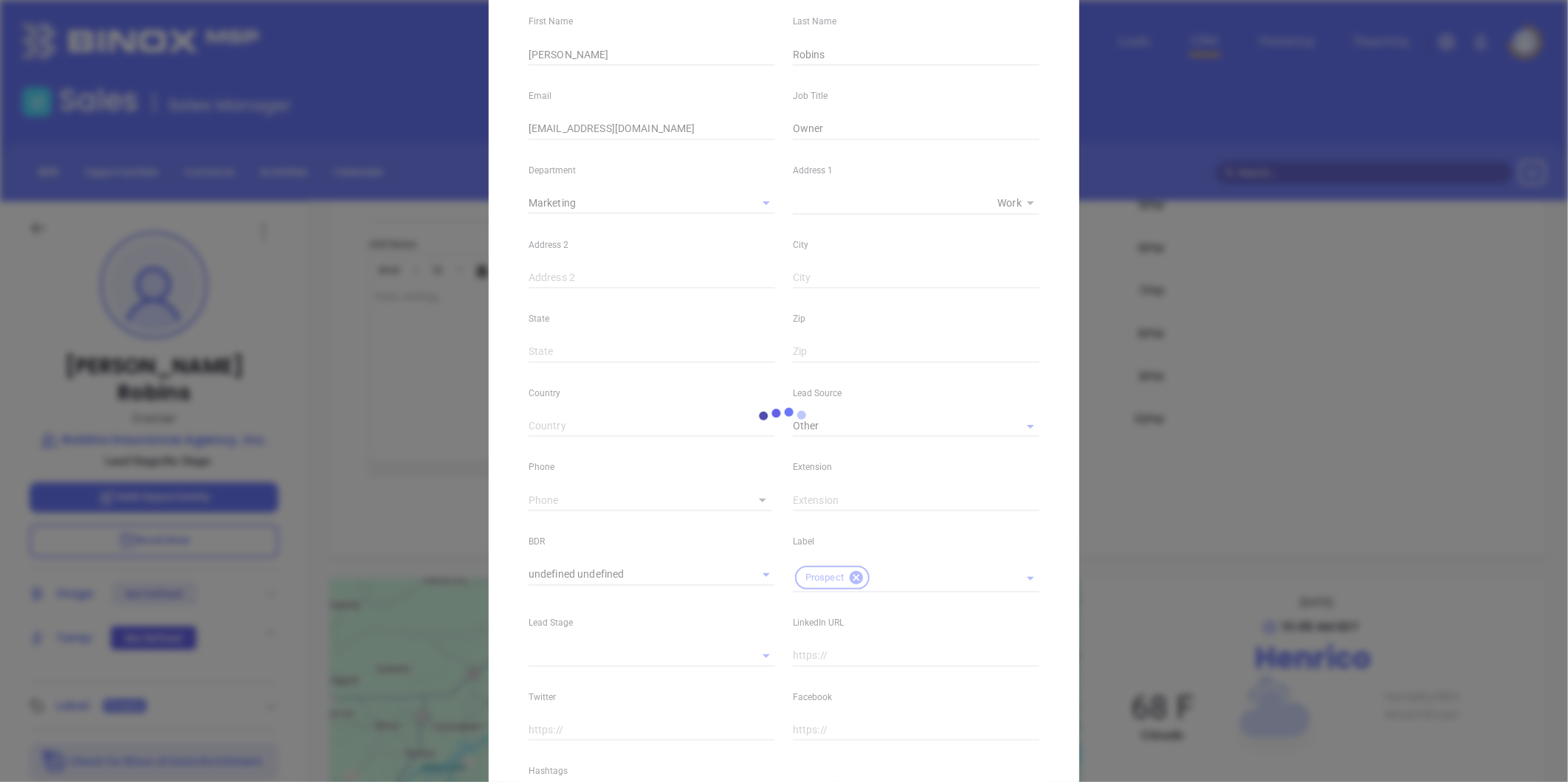
scroll to position [329, 0]
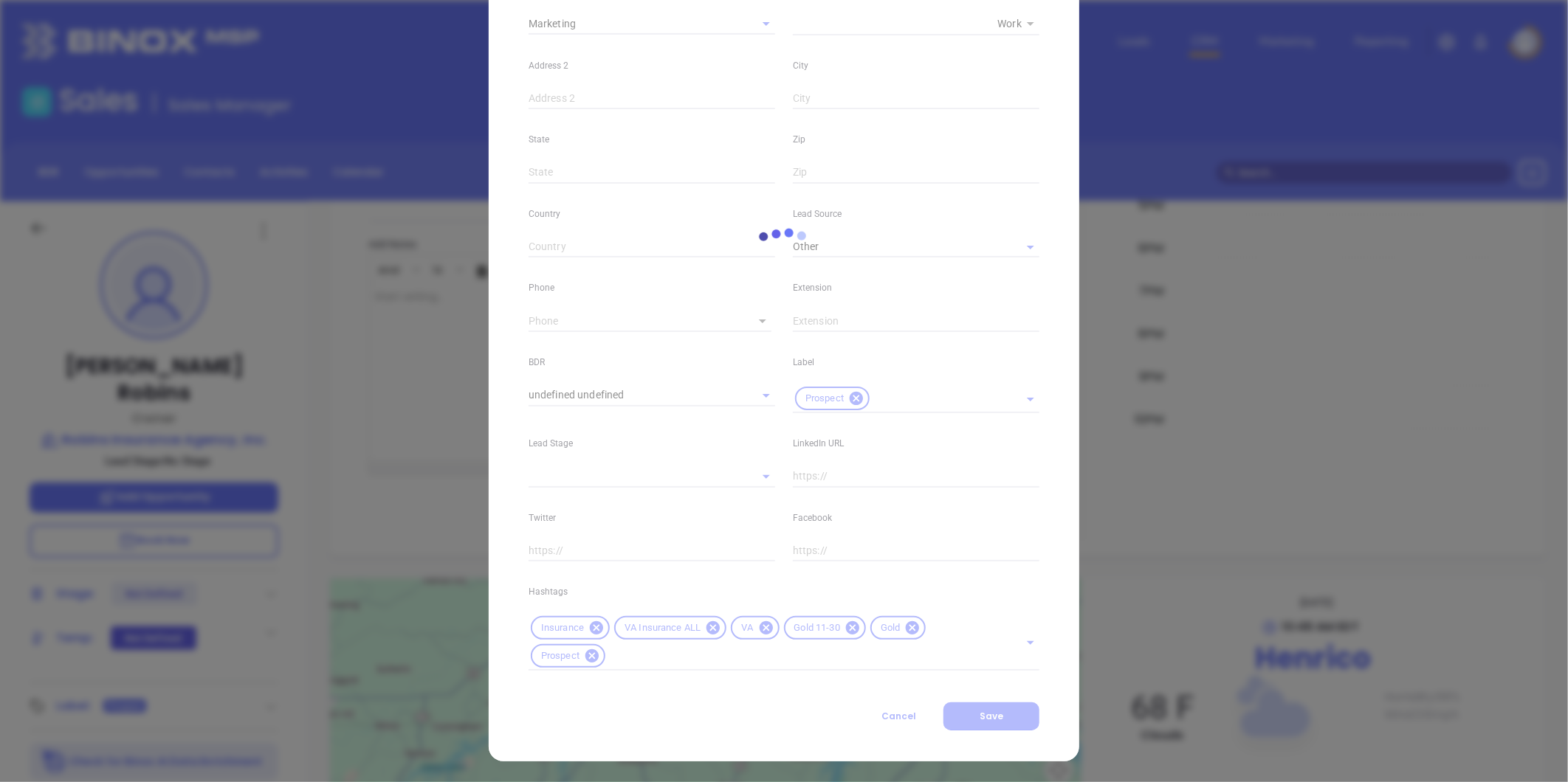
type input "[PHONE_NUMBER]"
type input "1"
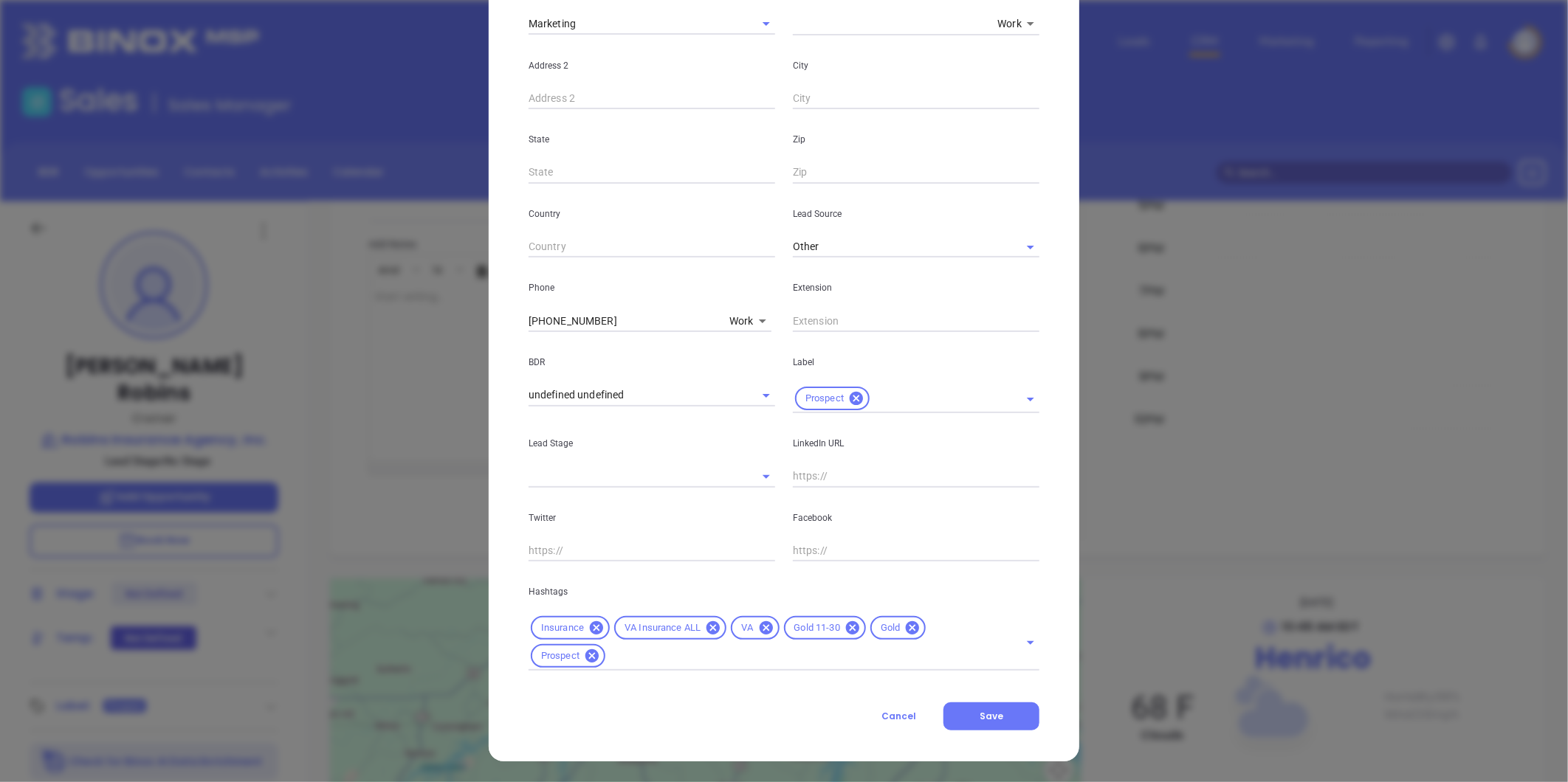
click at [909, 621] on icon at bounding box center [913, 628] width 17 height 17
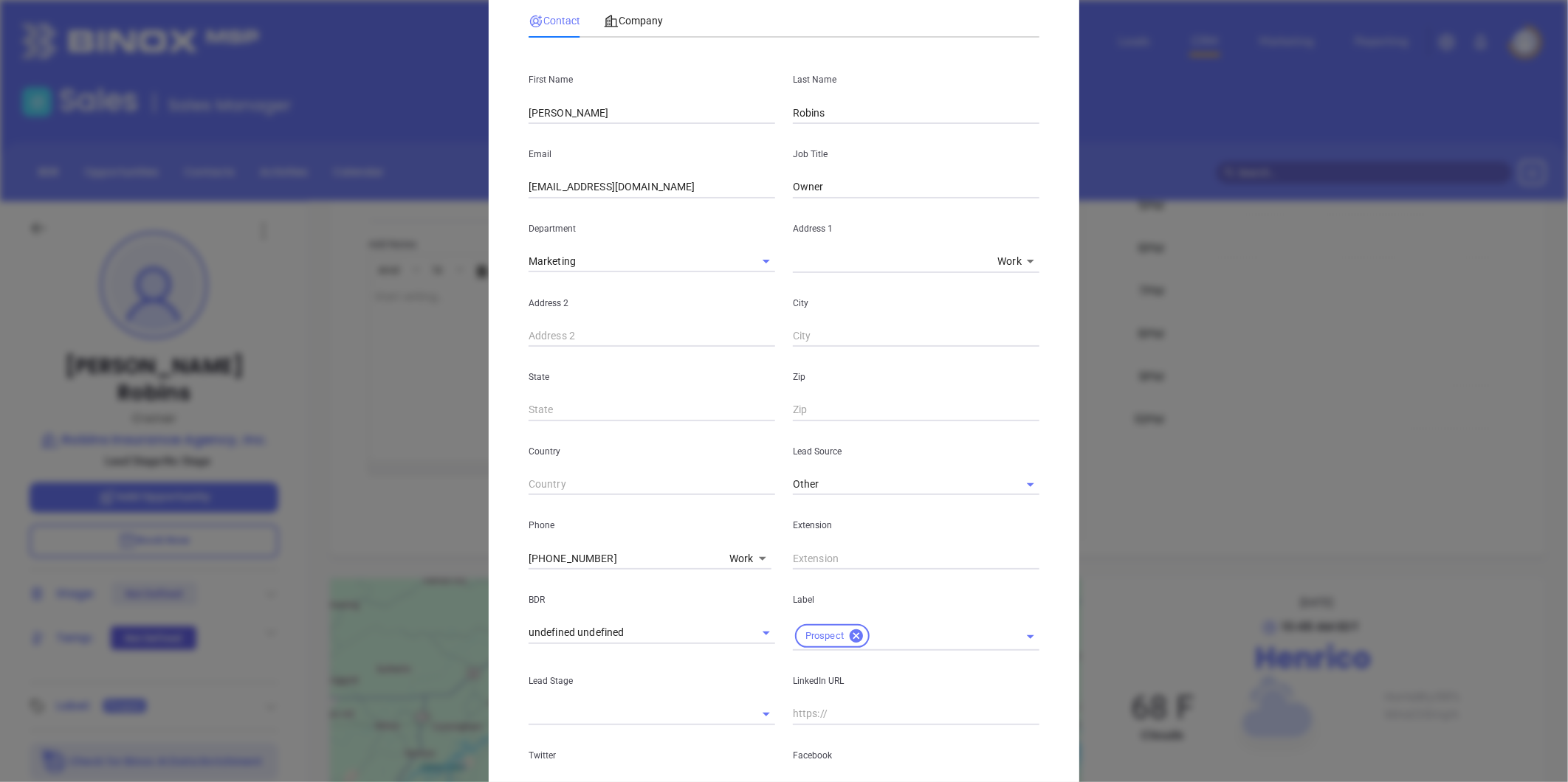
scroll to position [0, 0]
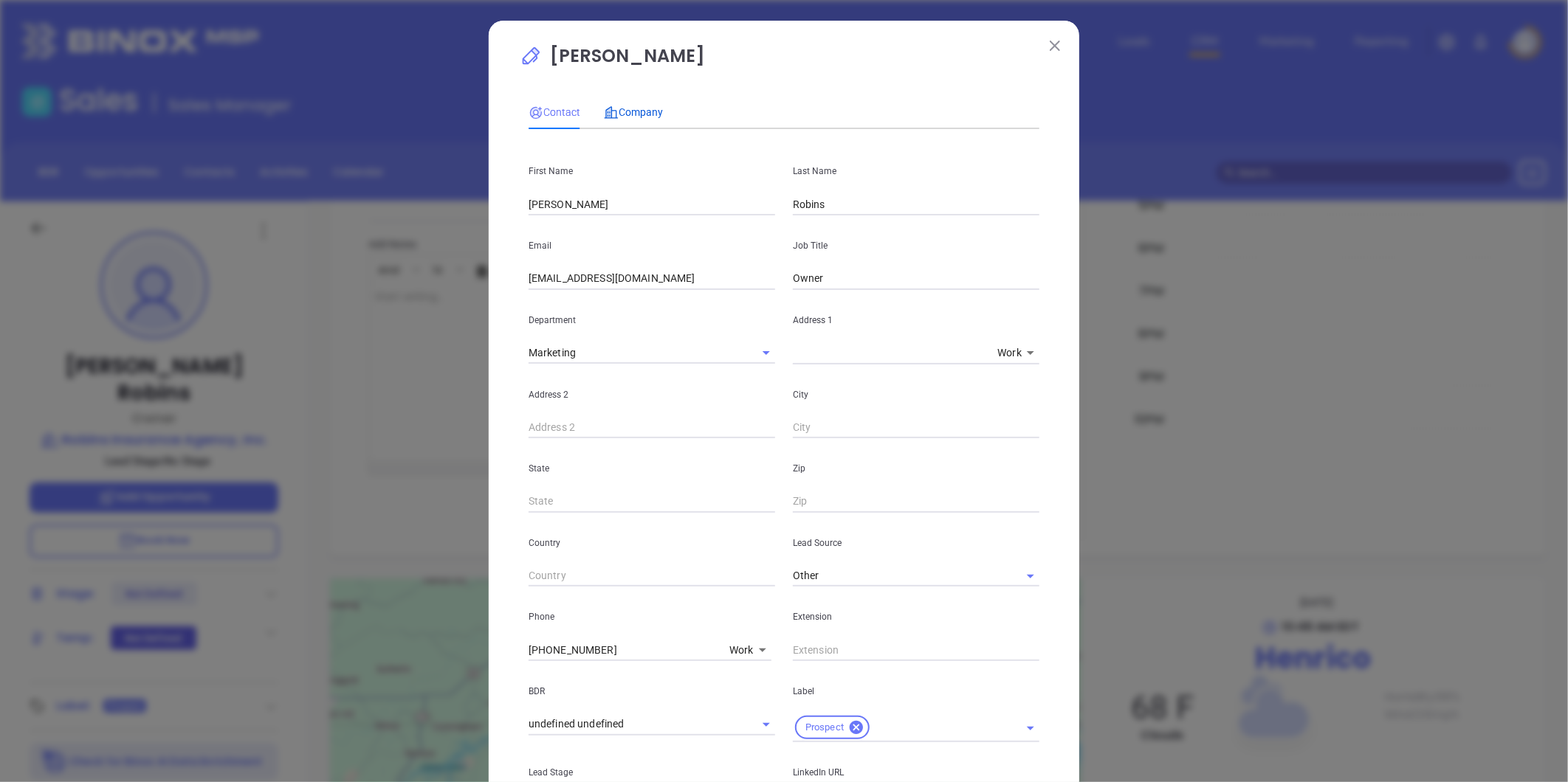
drag, startPoint x: 637, startPoint y: 109, endPoint x: 658, endPoint y: 130, distance: 29.7
click at [638, 111] on span "Company" at bounding box center [633, 112] width 59 height 12
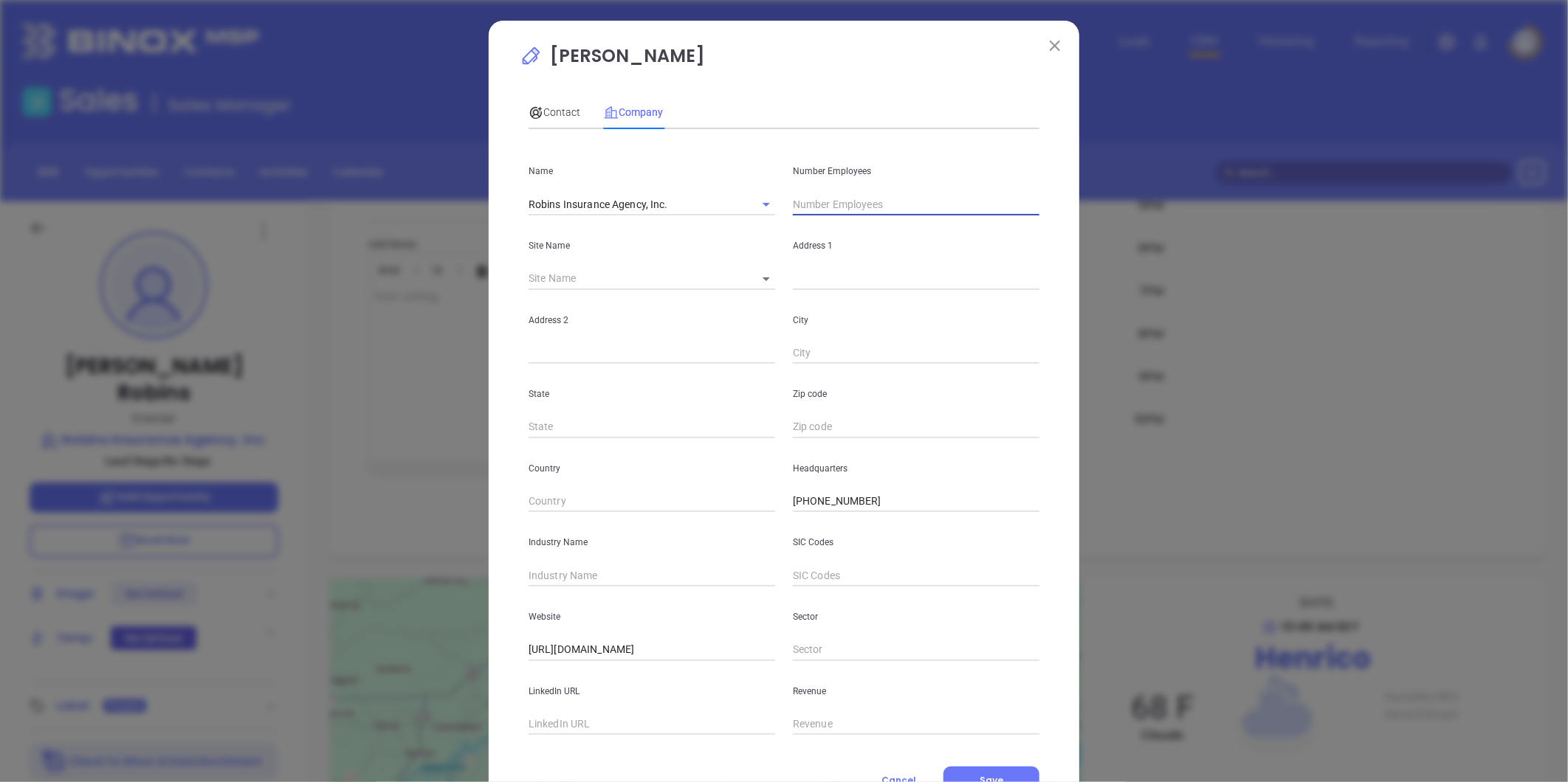
click at [829, 205] on input "text" at bounding box center [916, 204] width 246 height 22
type input "11"
drag, startPoint x: 608, startPoint y: 576, endPoint x: 589, endPoint y: 570, distance: 19.9
click at [601, 573] on input "text" at bounding box center [652, 575] width 246 height 22
type input "Insurance"
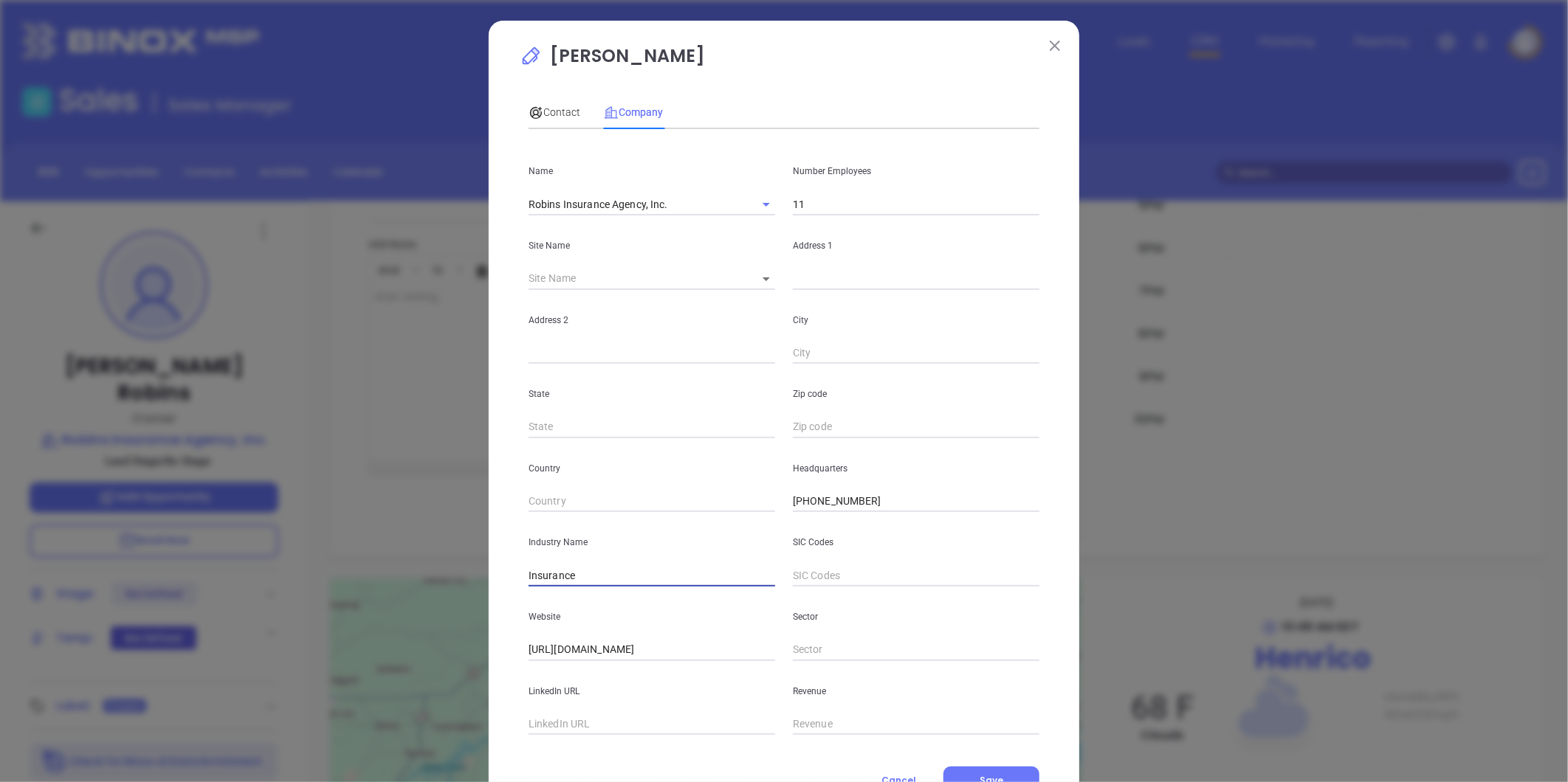
click at [746, 684] on p "LinkedIn URL" at bounding box center [652, 692] width 246 height 17
click at [550, 109] on span "Contact" at bounding box center [554, 112] width 51 height 12
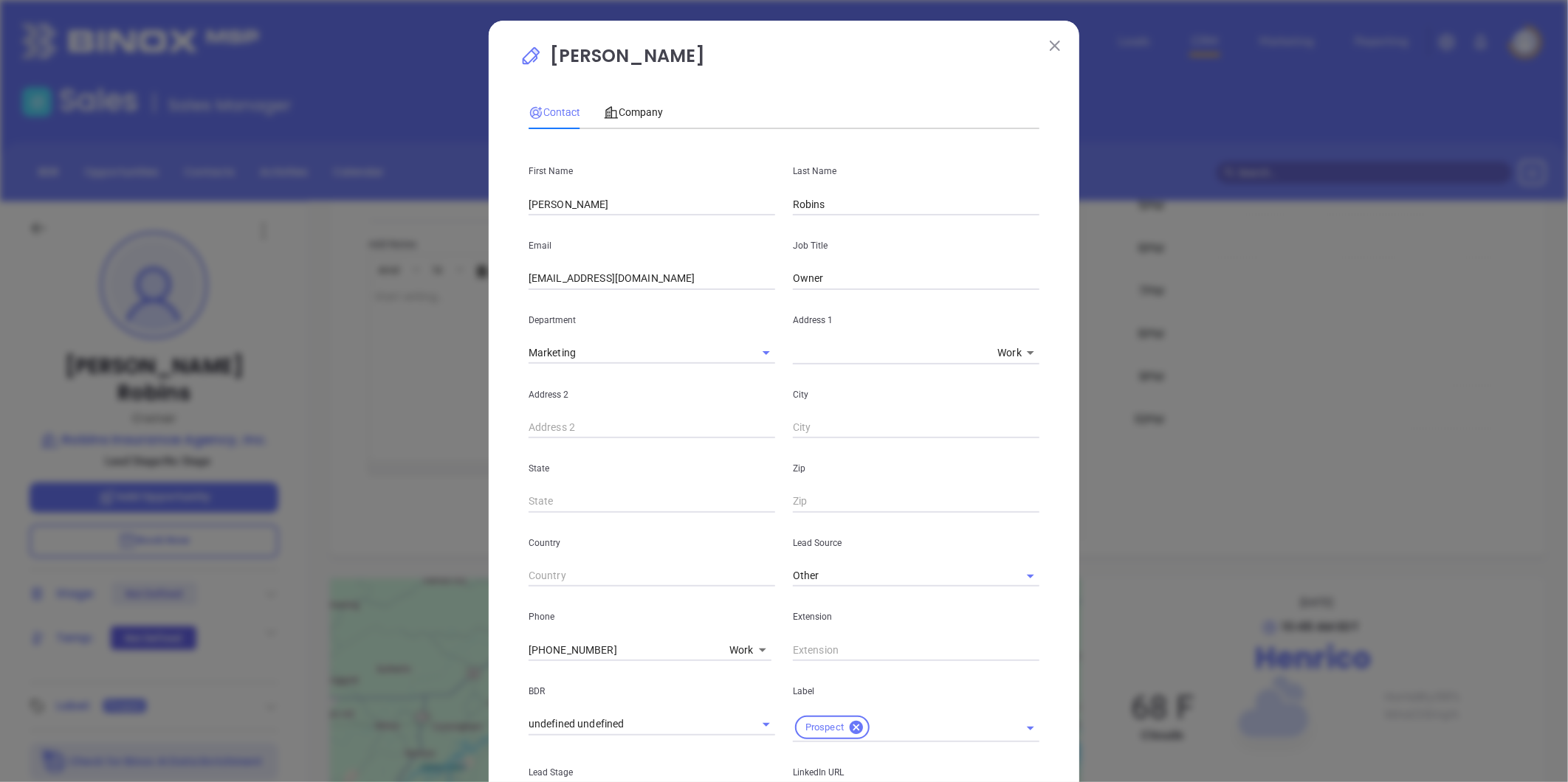
click at [823, 645] on input "text" at bounding box center [916, 650] width 246 height 22
type input "2990"
click at [635, 107] on span "Company" at bounding box center [633, 112] width 59 height 12
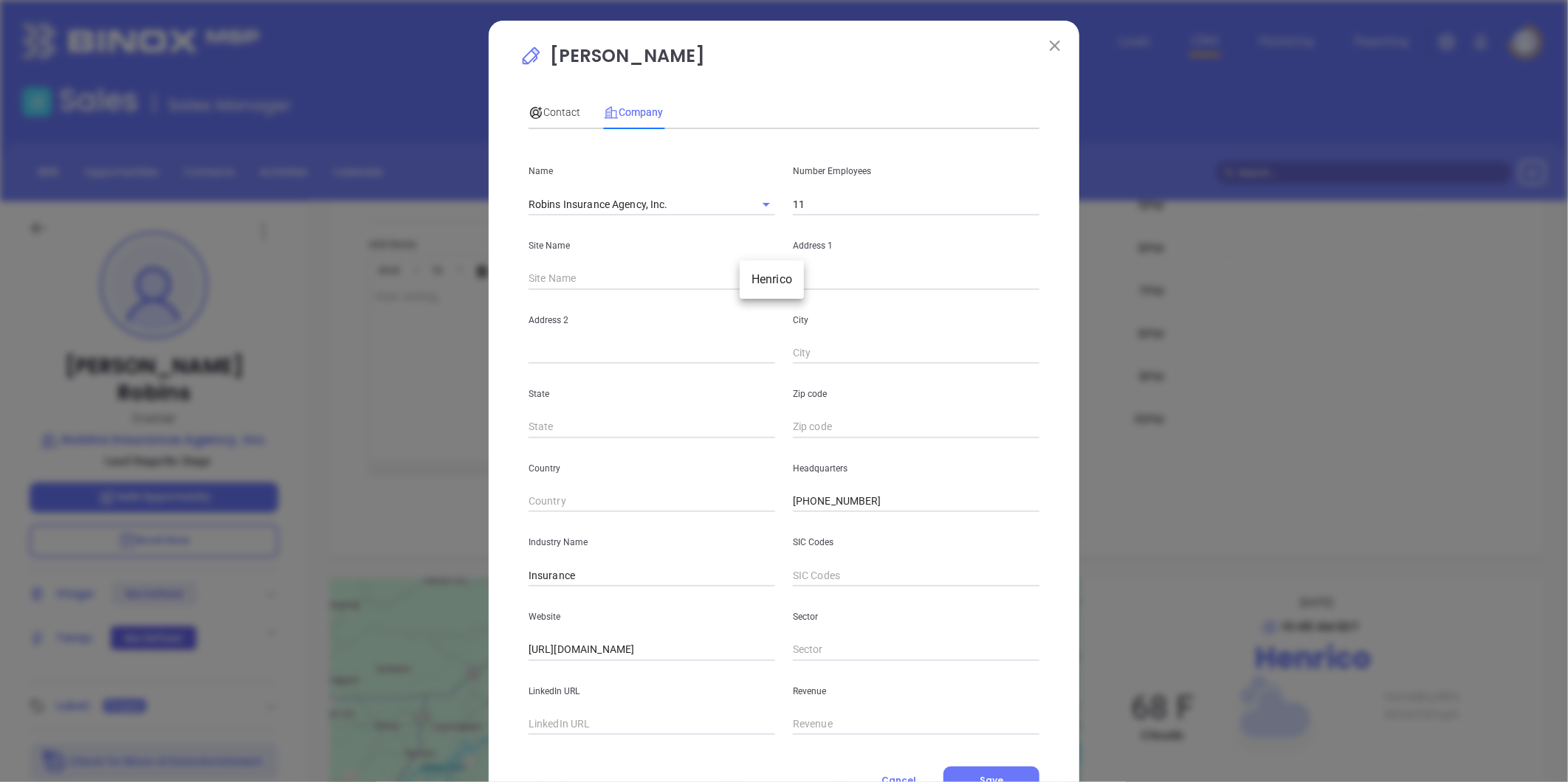
click at [757, 276] on body "Leads CRM Marketing Reporting Financial Leads Leads Sales Sales Manager BDR Opp…" at bounding box center [784, 391] width 1568 height 782
click at [764, 280] on li "Henrico" at bounding box center [772, 279] width 65 height 26
type input "Henrico"
type input "98056"
type input "PO Box 71300"
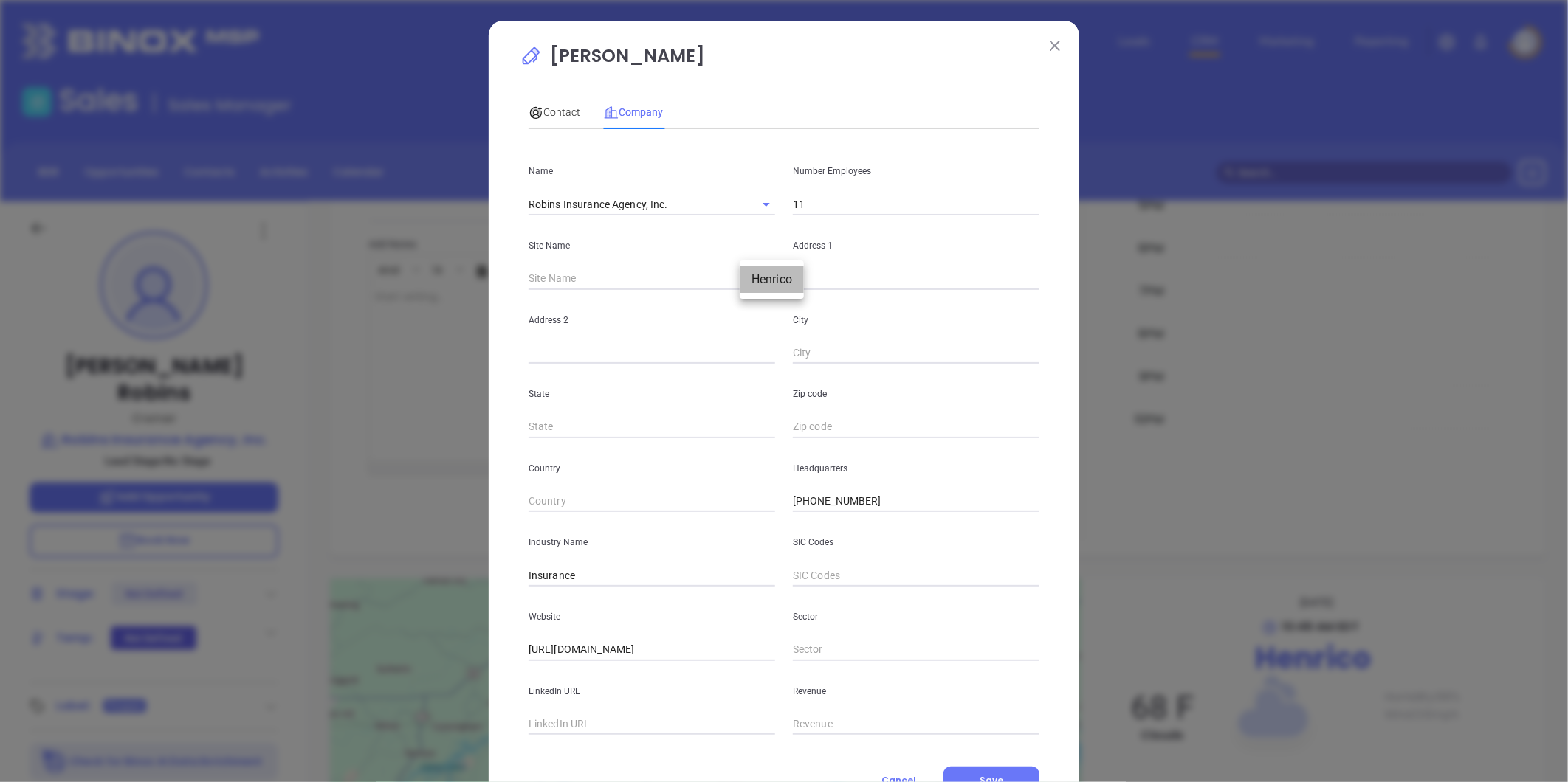
type input "Henrico"
type input "VA"
type input "23294"
drag, startPoint x: 881, startPoint y: 274, endPoint x: 564, endPoint y: 296, distance: 317.8
click at [558, 297] on div "Name Robins Insurance Agency, Inc. Number Employees 11 Site Name [PERSON_NAME][…" at bounding box center [784, 438] width 511 height 594
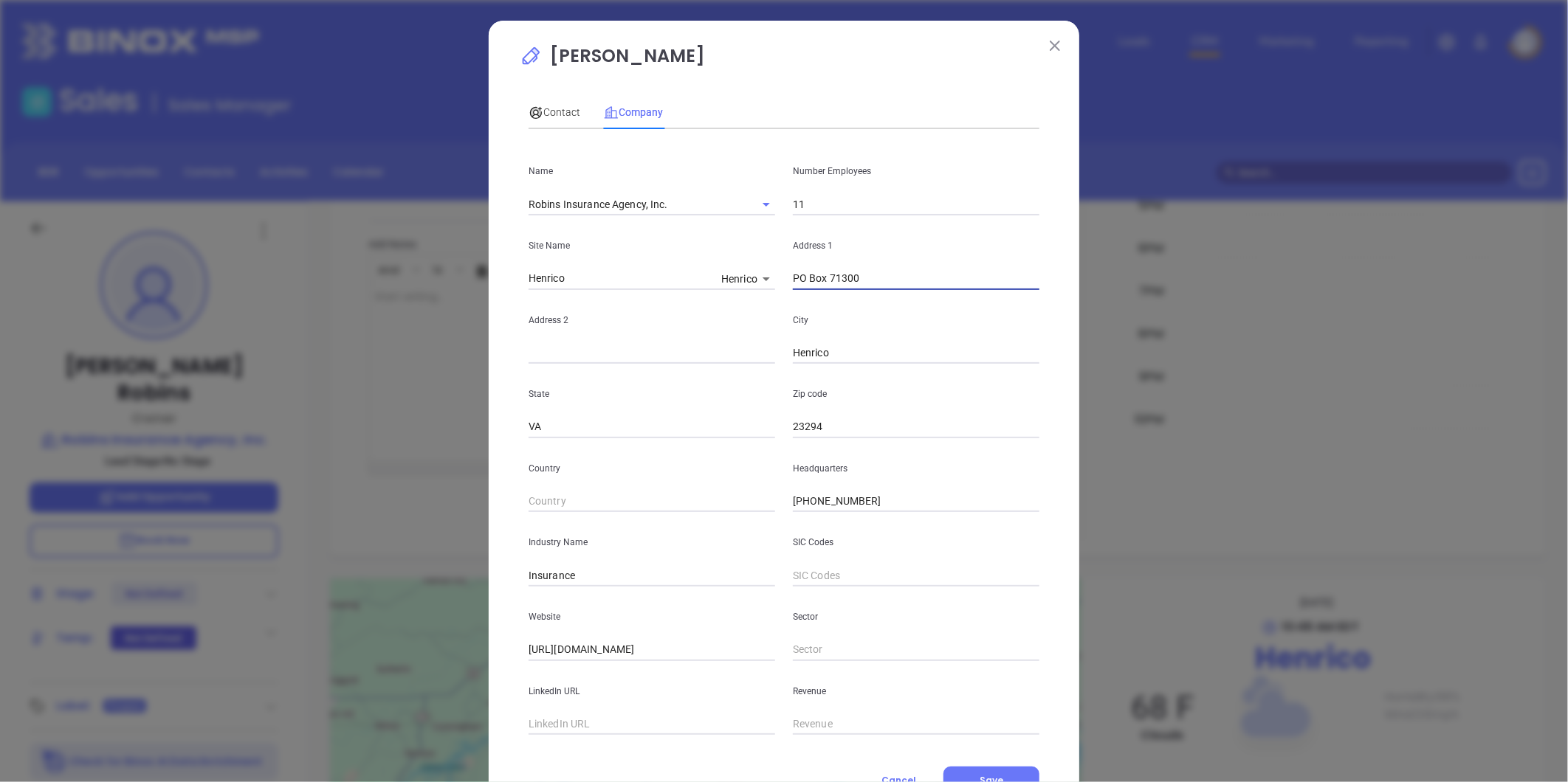
paste input "[STREET_ADDRESS][PERSON_NAME][US_STATE]"
drag, startPoint x: 896, startPoint y: 280, endPoint x: 1199, endPoint y: 288, distance: 303.1
click at [1199, 292] on div "[PERSON_NAME] Contact Company First Name [PERSON_NAME] Name [PERSON_NAME] Email…" at bounding box center [784, 391] width 1568 height 782
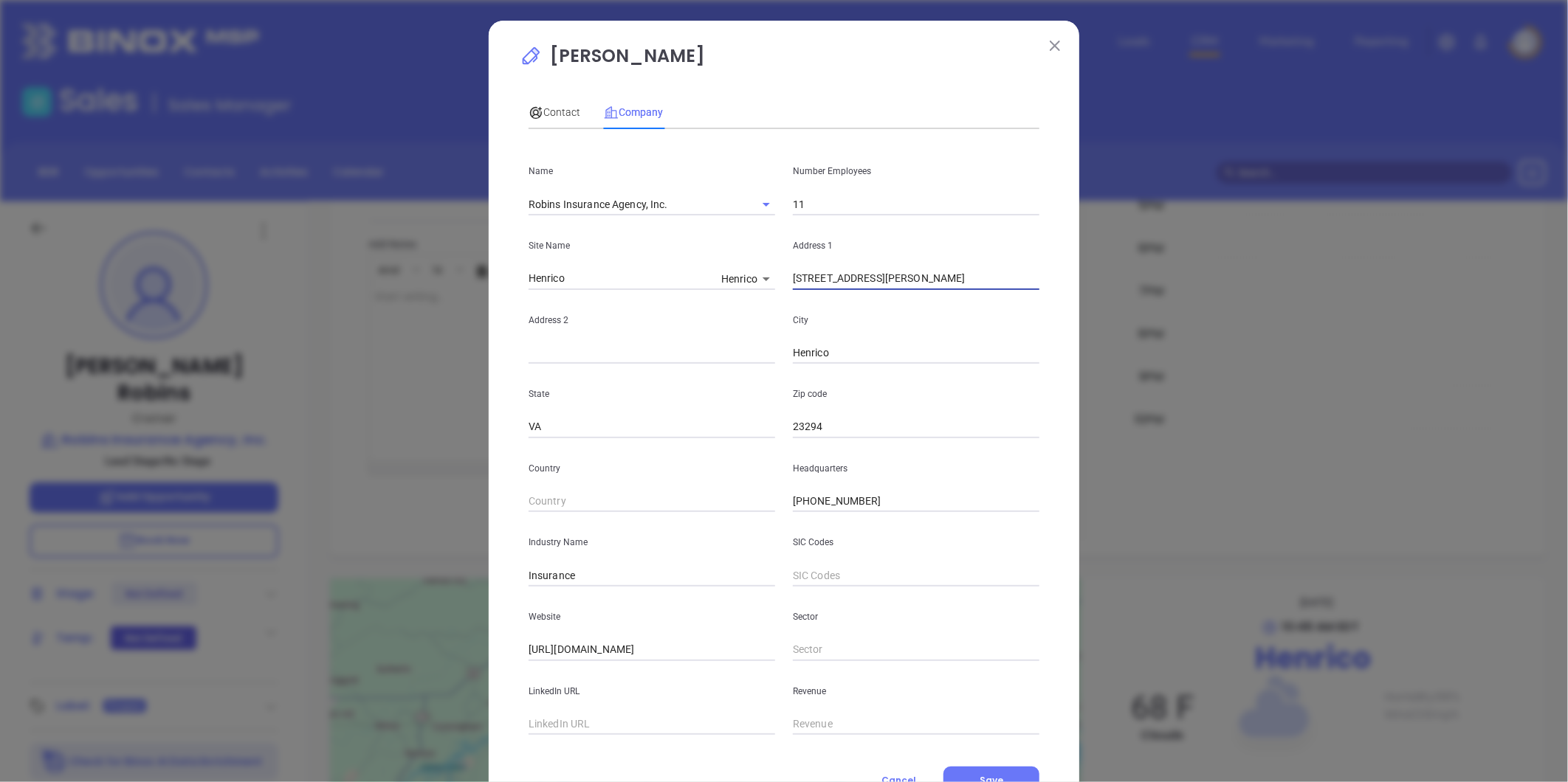
type input "[STREET_ADDRESS][PERSON_NAME]"
paste input "[GEOGRAPHIC_DATA][US_STATE]"
drag, startPoint x: 592, startPoint y: 352, endPoint x: 892, endPoint y: 330, distance: 300.8
click at [912, 341] on div "Address [STREET_ADDRESS][US_STATE]" at bounding box center [783, 327] width 528 height 74
type input "PO Box 71300"
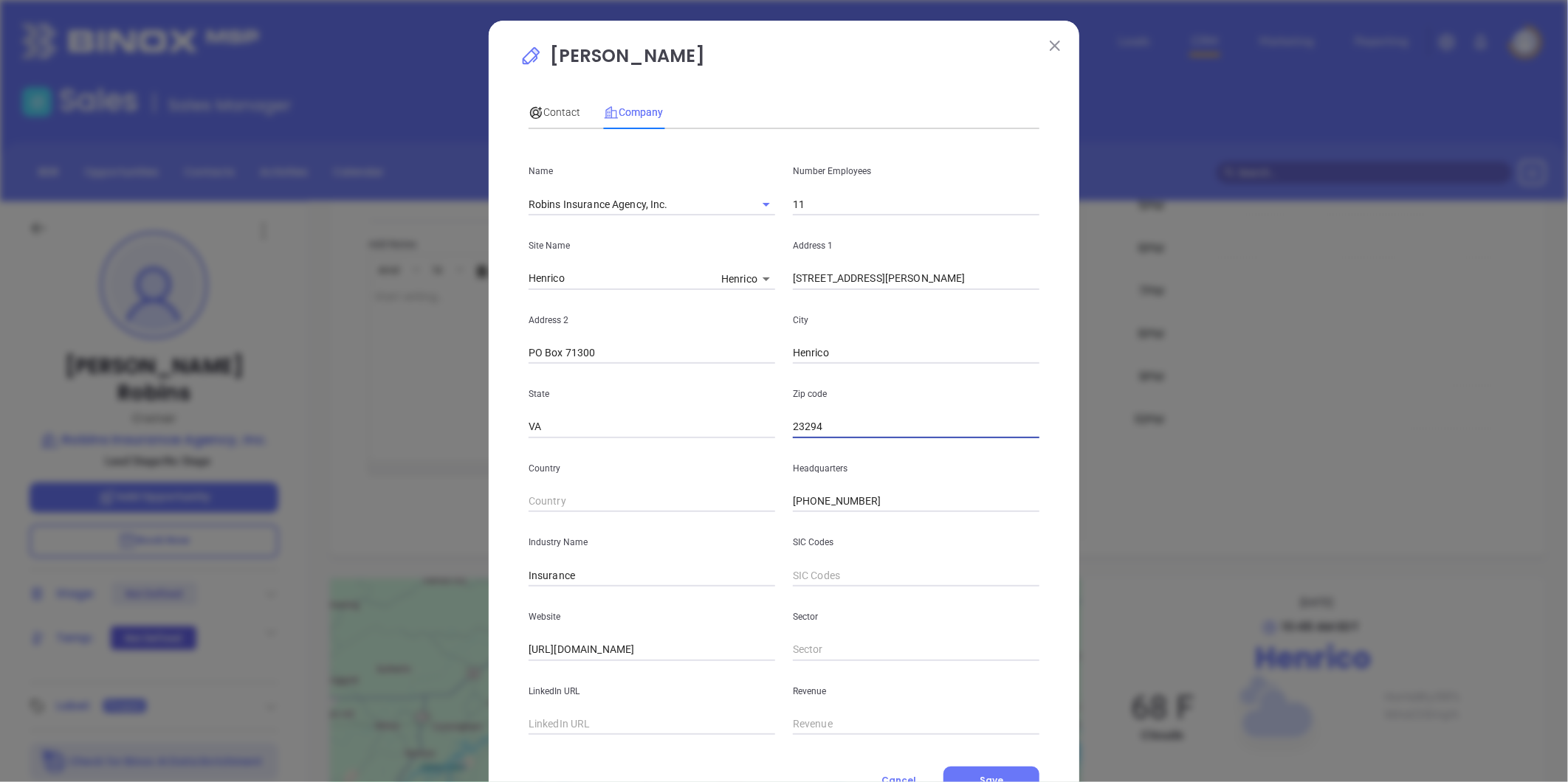
paste input "Henrico, [US_STATE]"
drag, startPoint x: 863, startPoint y: 430, endPoint x: 577, endPoint y: 457, distance: 287.3
click at [576, 461] on div "Name Robins Insurance Agency, Inc. Number Employees 11 Site Name Henrico Henric…" at bounding box center [784, 438] width 511 height 594
type input "23294"
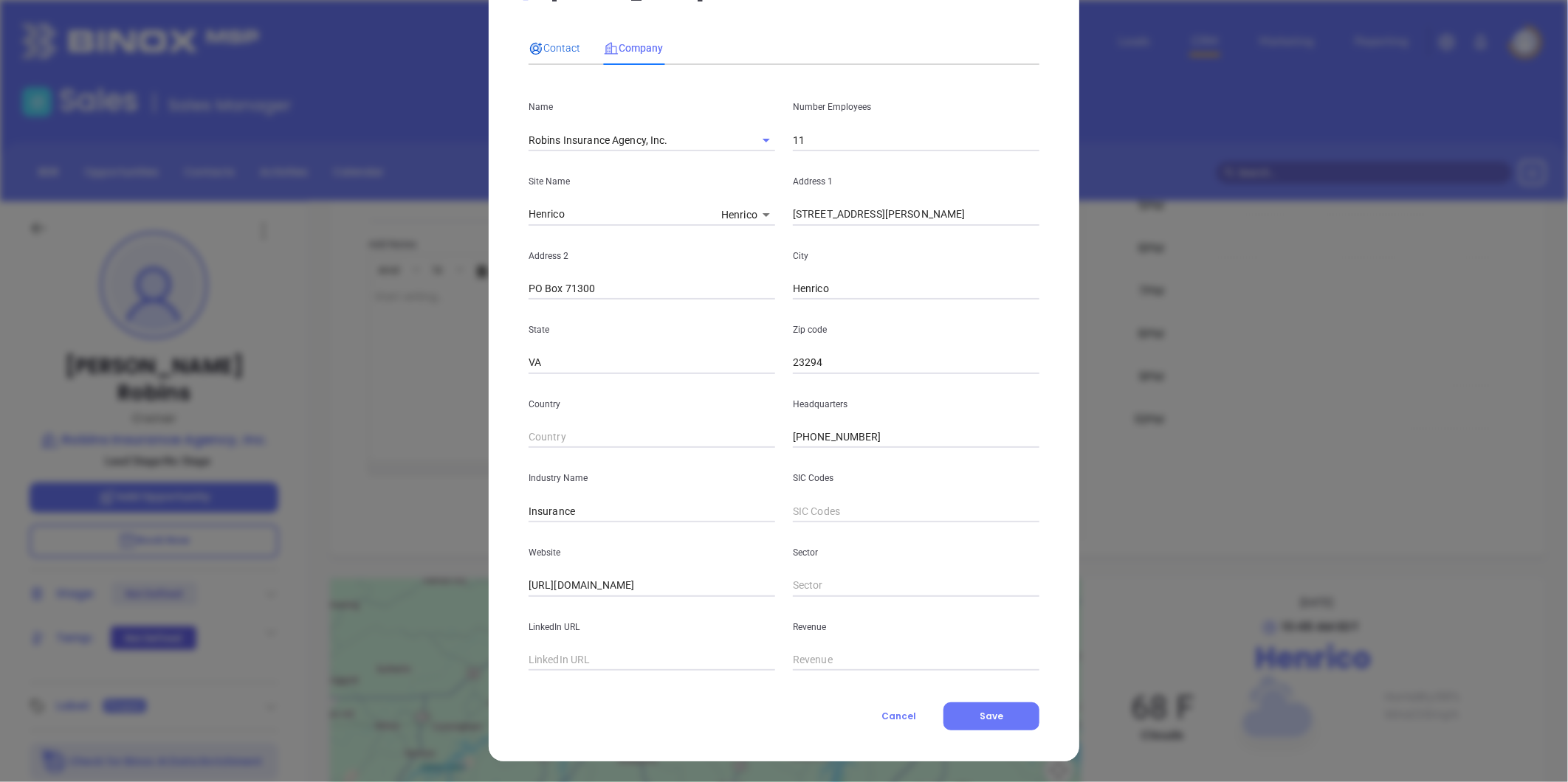
click at [556, 45] on span "Contact" at bounding box center [554, 48] width 51 height 12
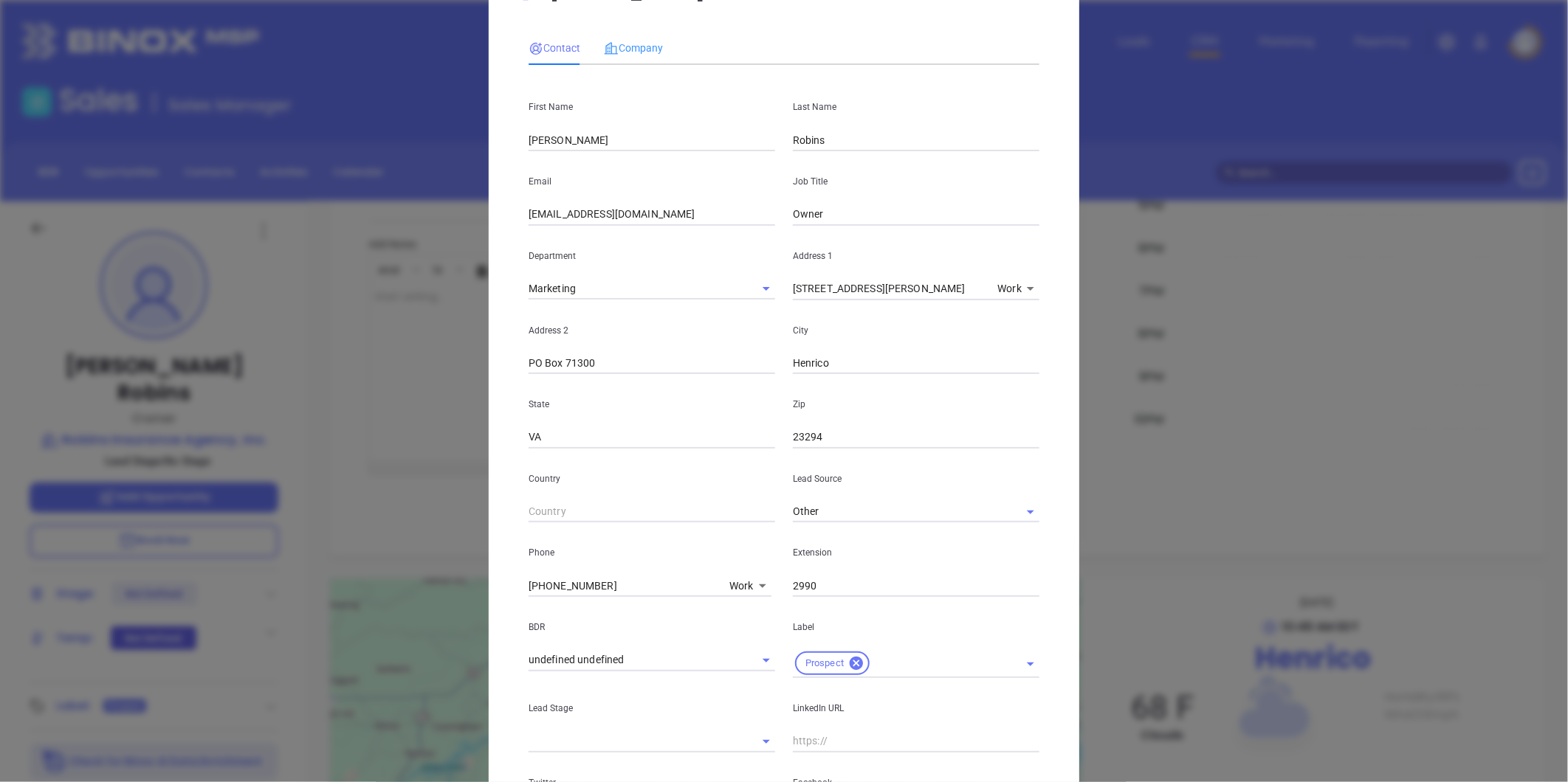
click at [616, 34] on div "Company" at bounding box center [633, 47] width 59 height 34
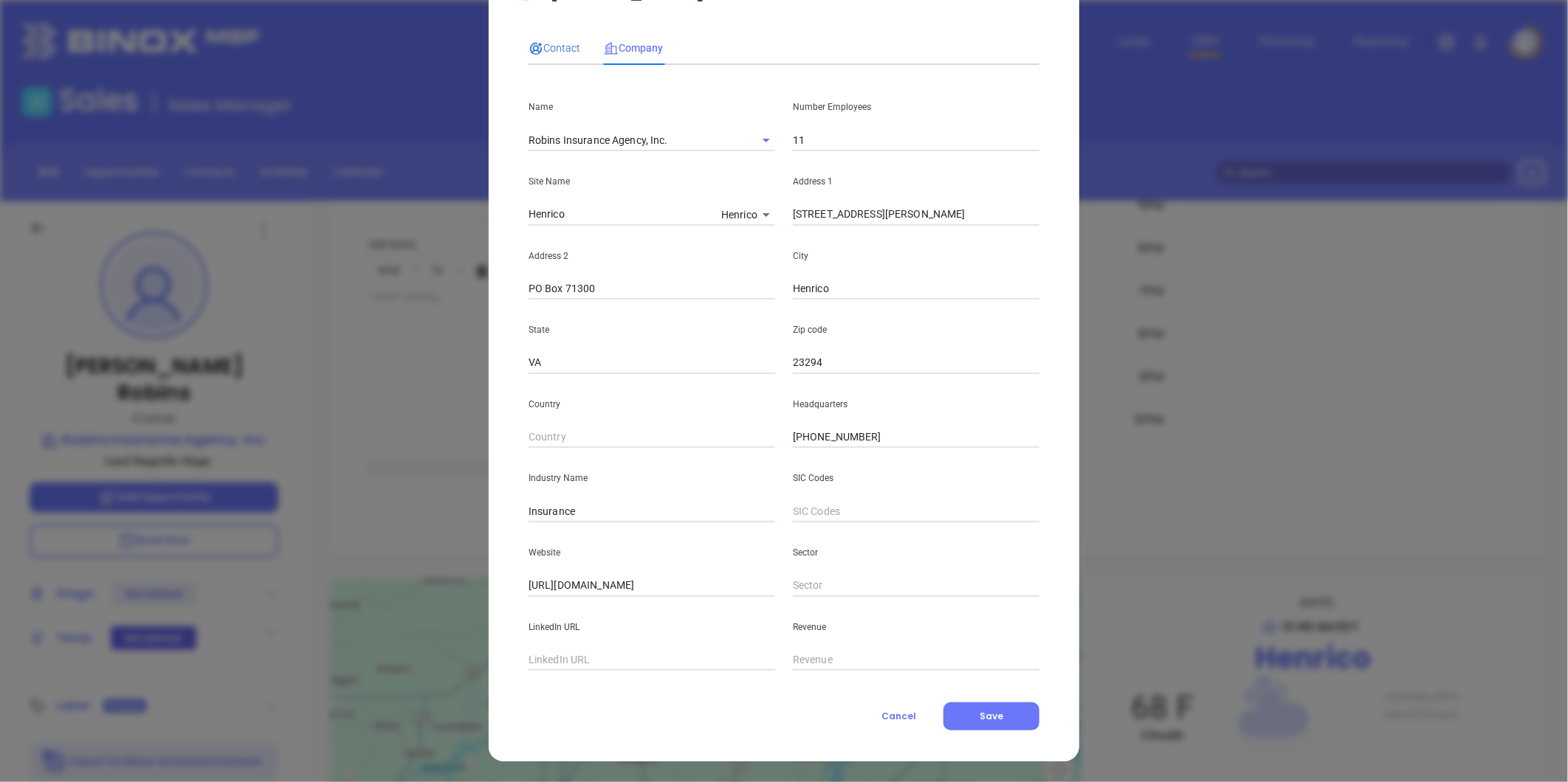
click at [557, 47] on span "Contact" at bounding box center [554, 48] width 51 height 12
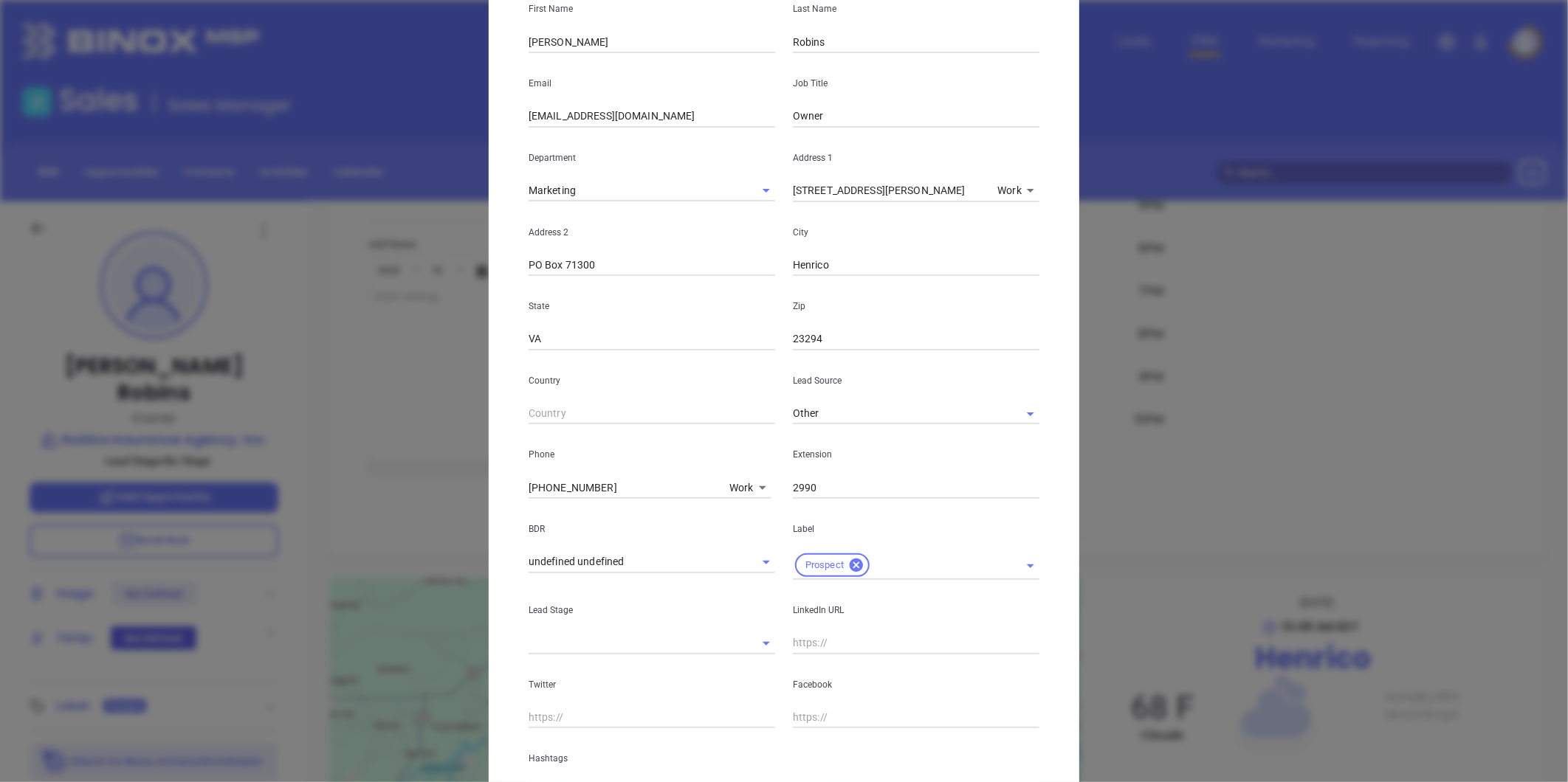
scroll to position [0, 0]
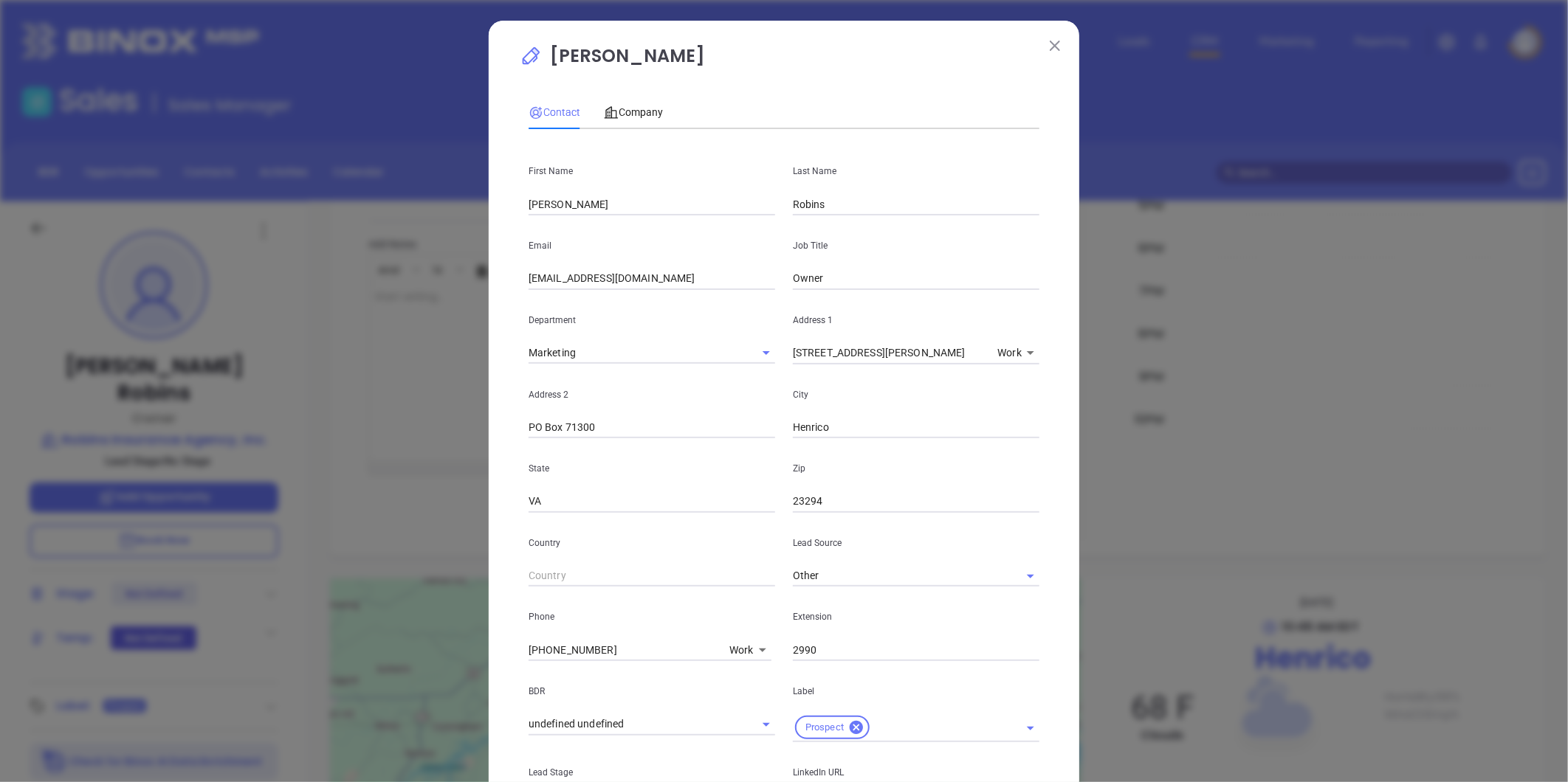
drag, startPoint x: 681, startPoint y: 52, endPoint x: 520, endPoint y: 69, distance: 161.9
click at [520, 69] on p "John Robins" at bounding box center [783, 60] width 528 height 34
click at [640, 107] on span "Company" at bounding box center [633, 112] width 59 height 12
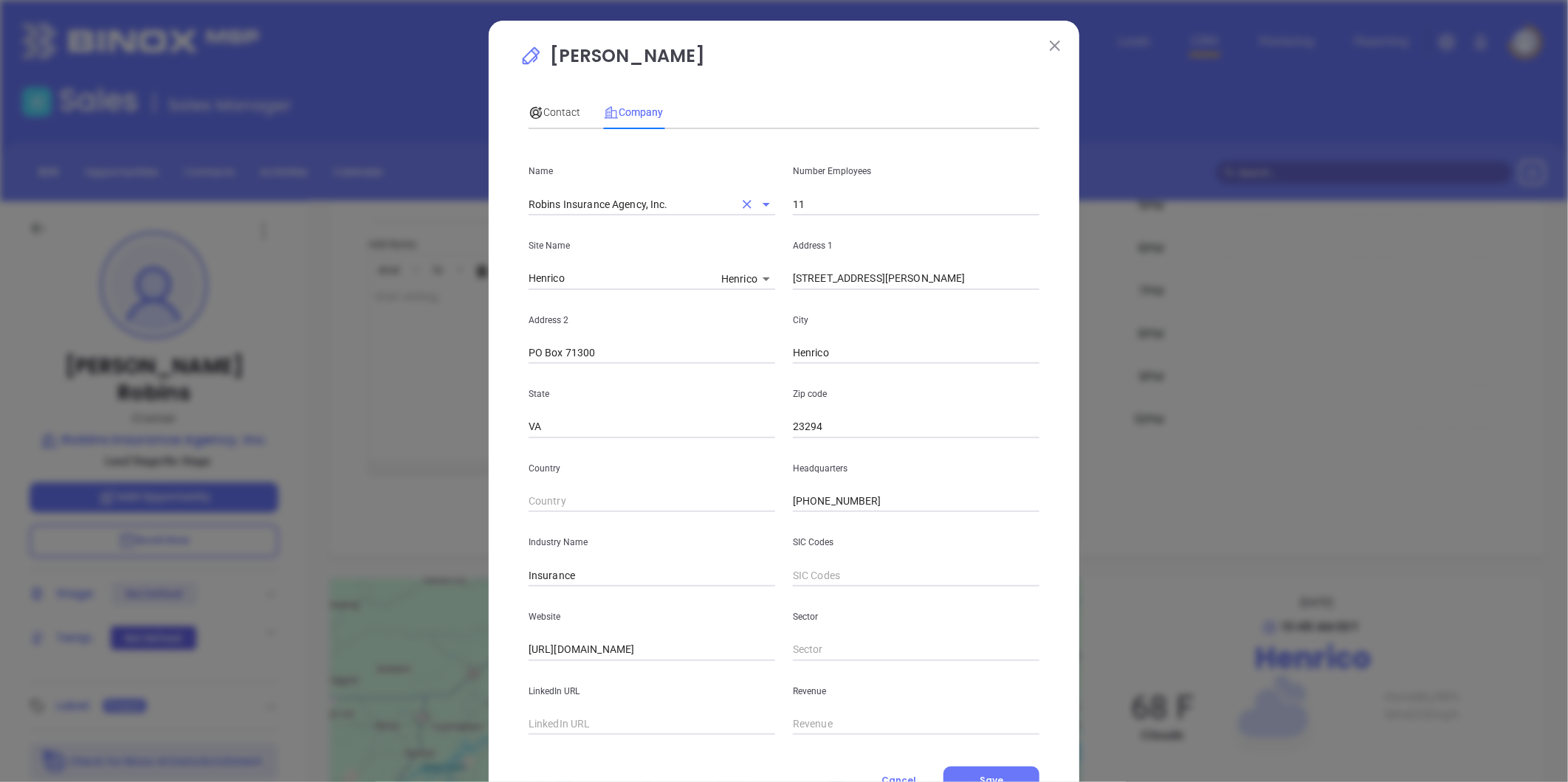
click at [619, 202] on input "Robins Insurance Agency, Inc." at bounding box center [631, 204] width 205 height 21
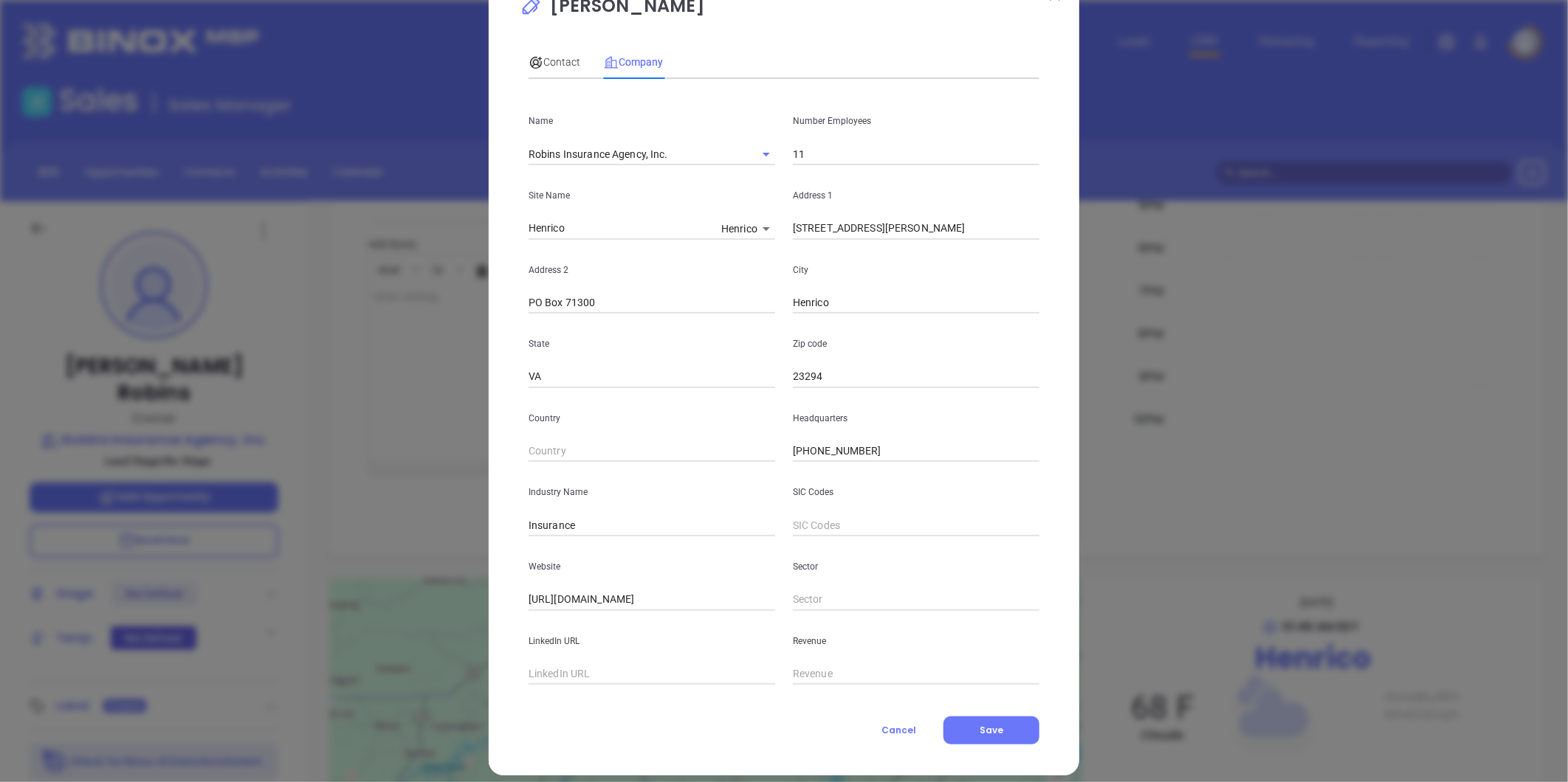
scroll to position [64, 0]
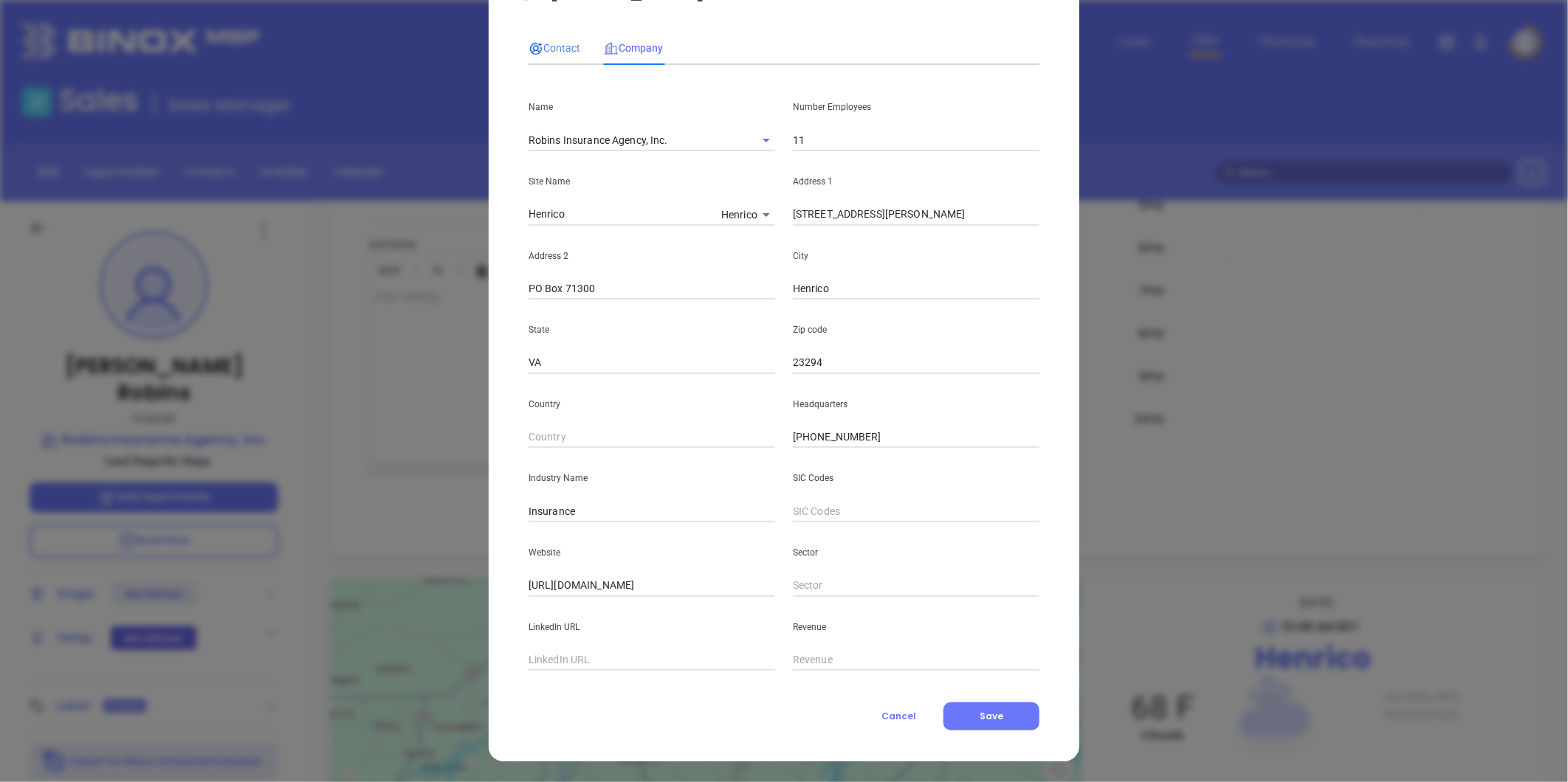
click at [551, 45] on span "Contact" at bounding box center [554, 48] width 51 height 12
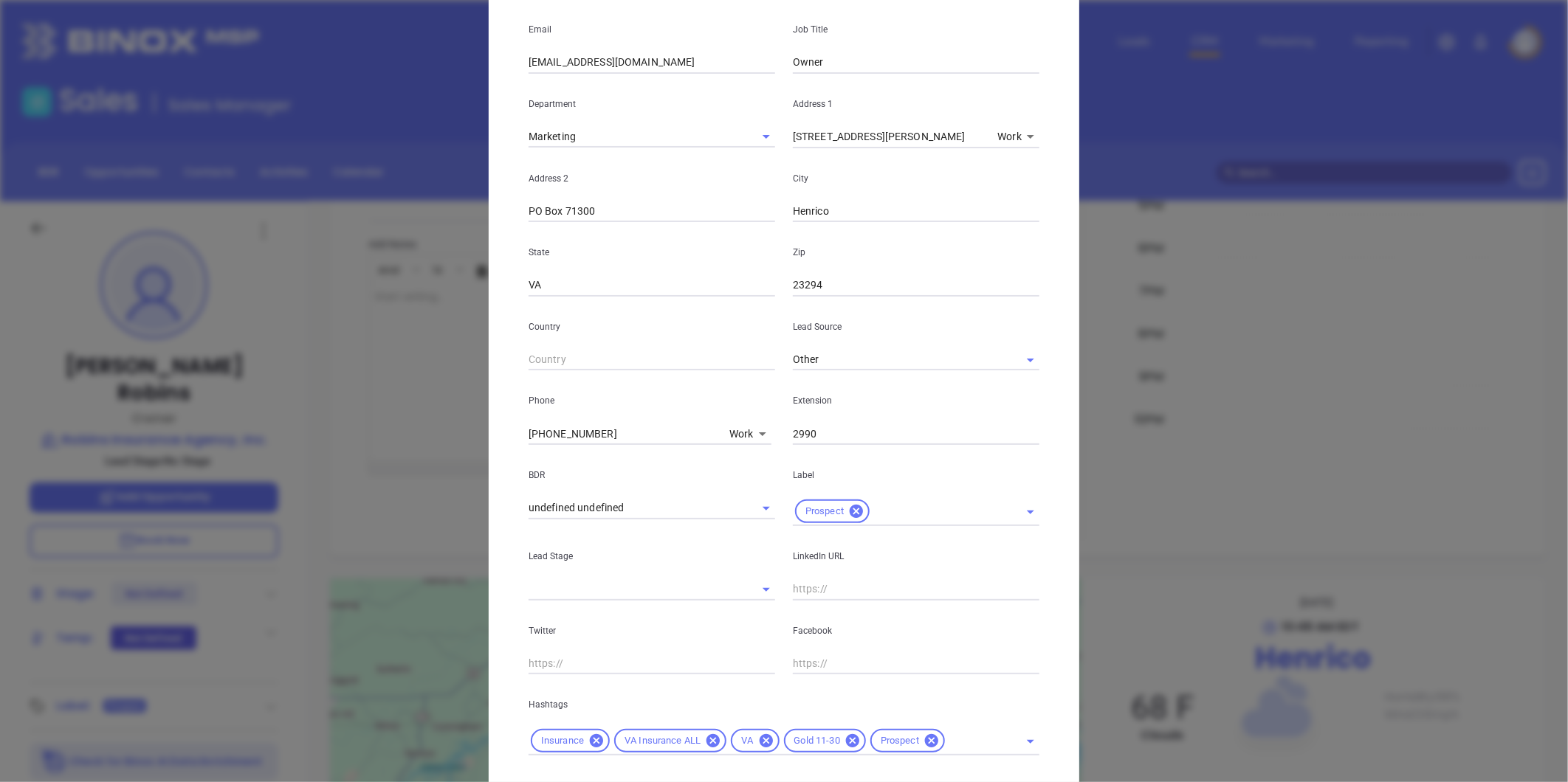
scroll to position [301, 0]
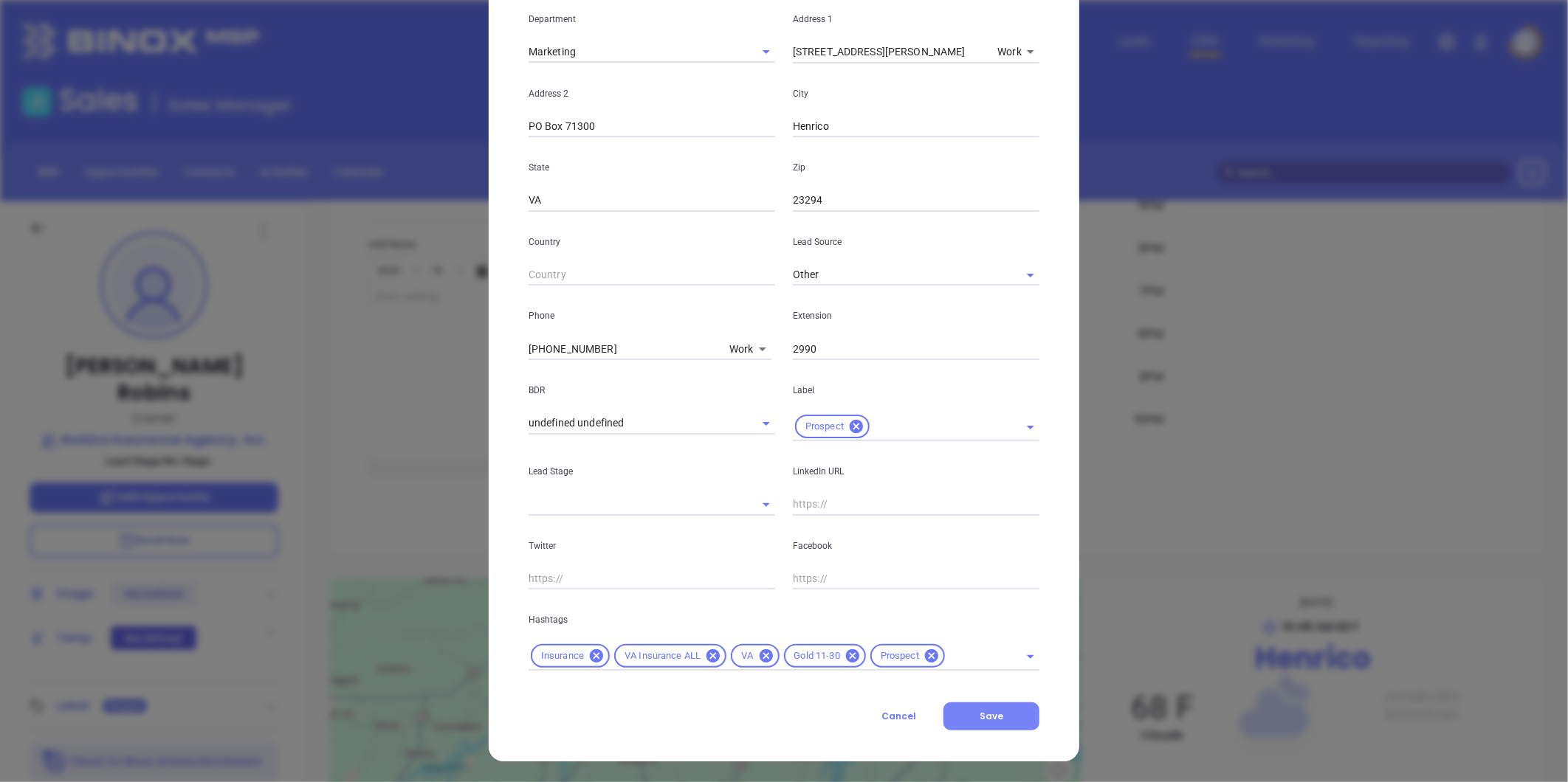
click at [991, 716] on span "Save" at bounding box center [992, 716] width 24 height 12
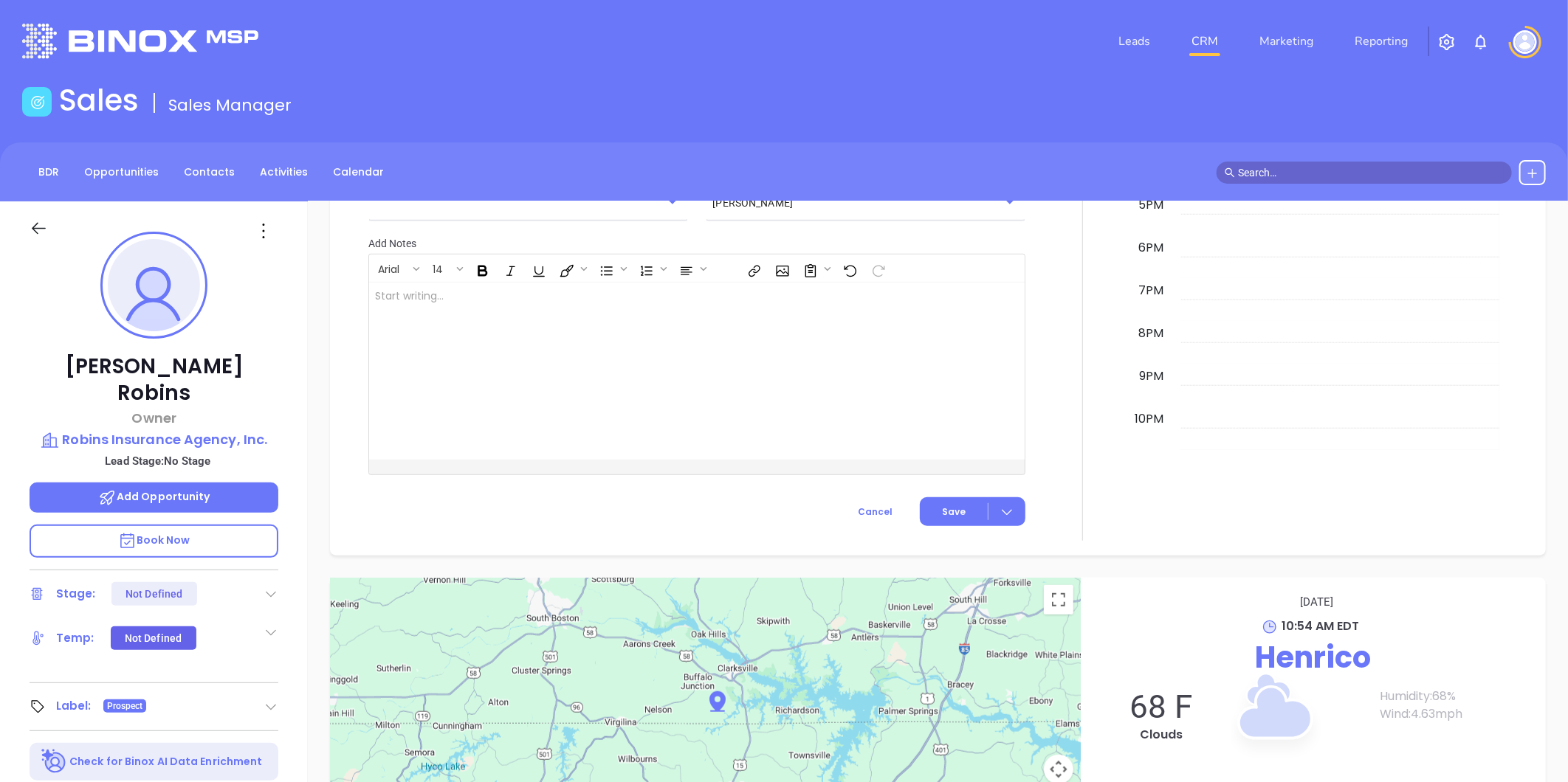
scroll to position [713, 0]
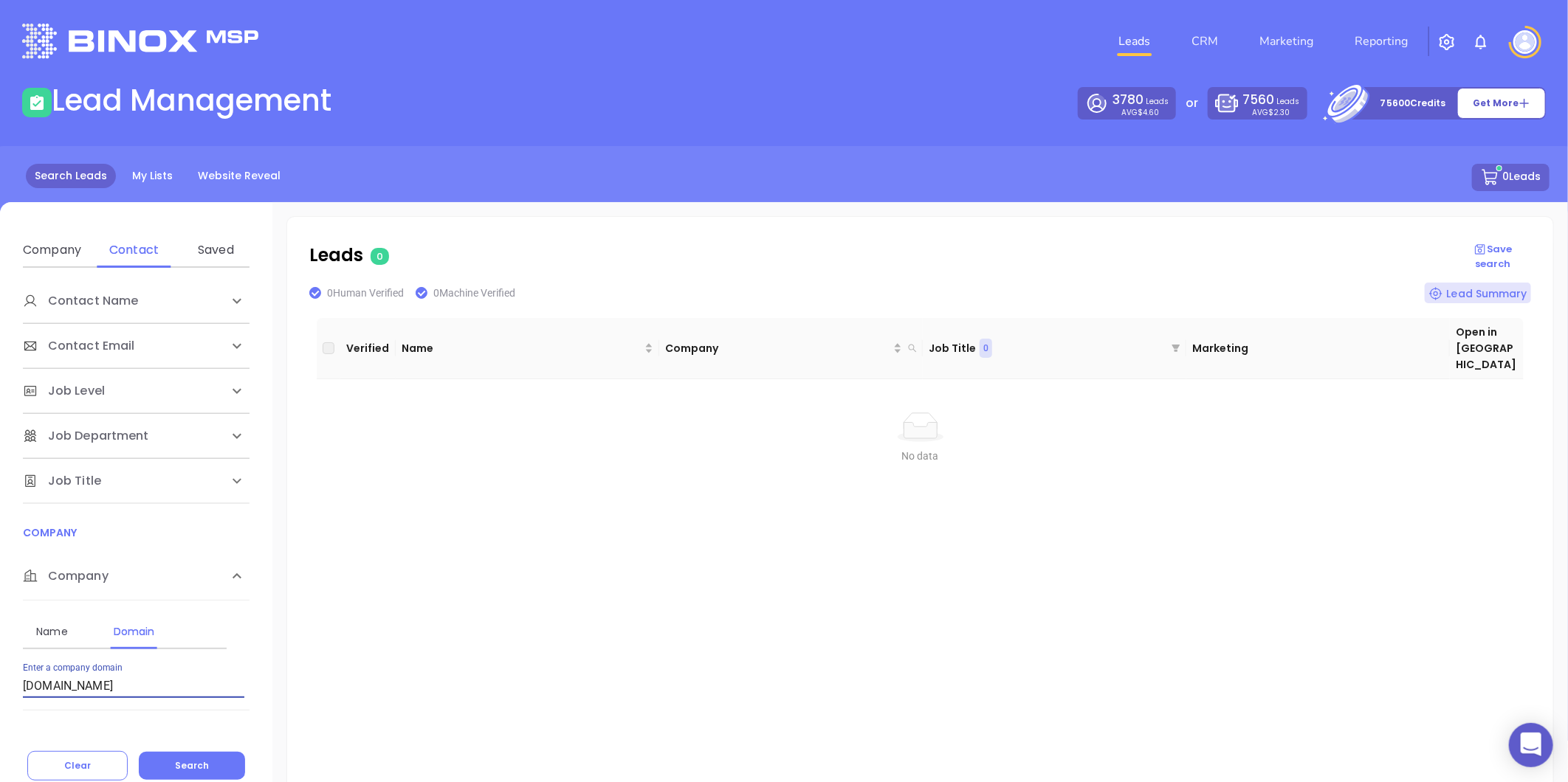
scroll to position [112, 0]
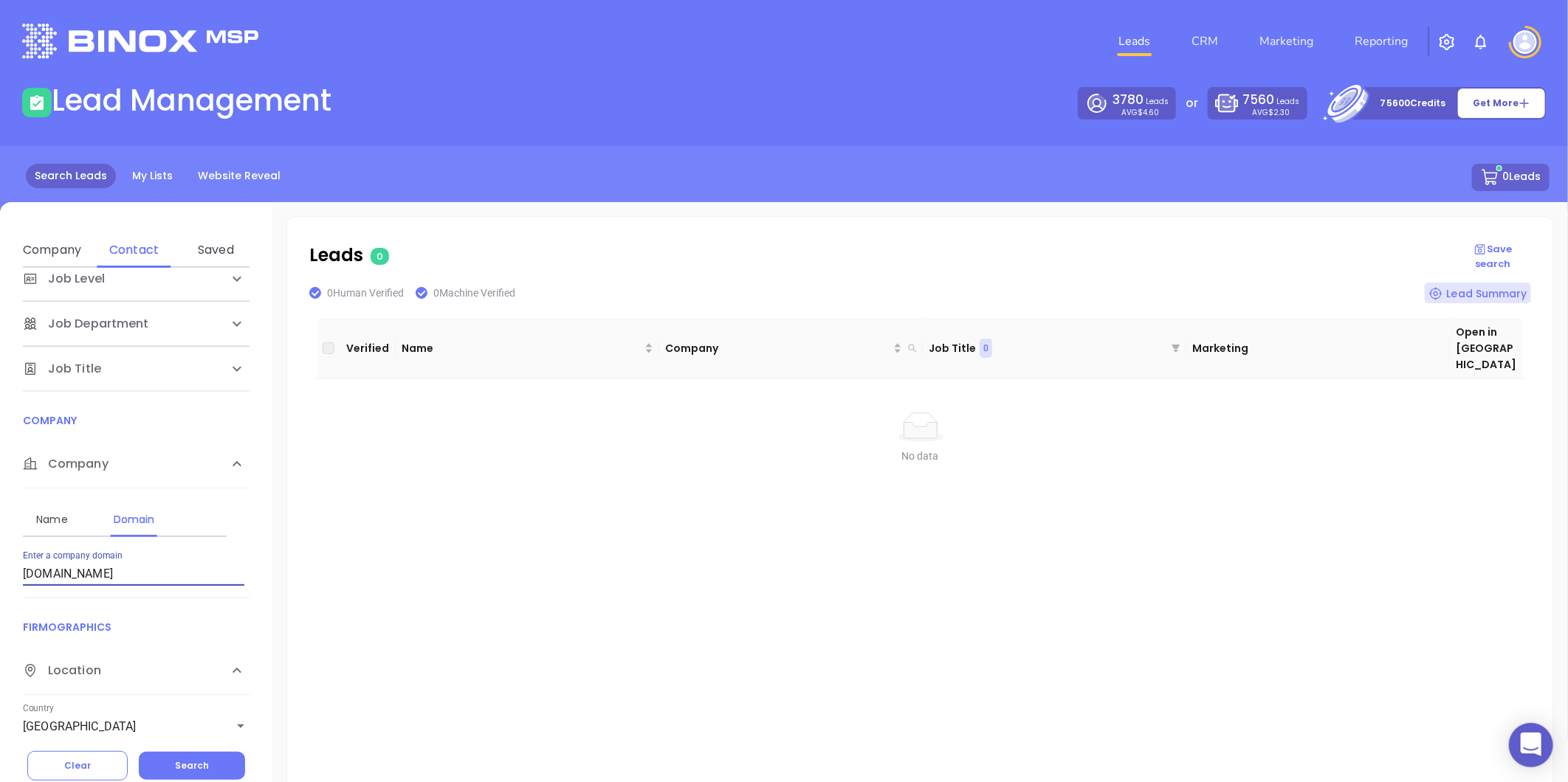
click at [157, 565] on input "[DOMAIN_NAME]" at bounding box center [134, 574] width 222 height 24
click at [192, 767] on span "Search" at bounding box center [192, 765] width 34 height 12
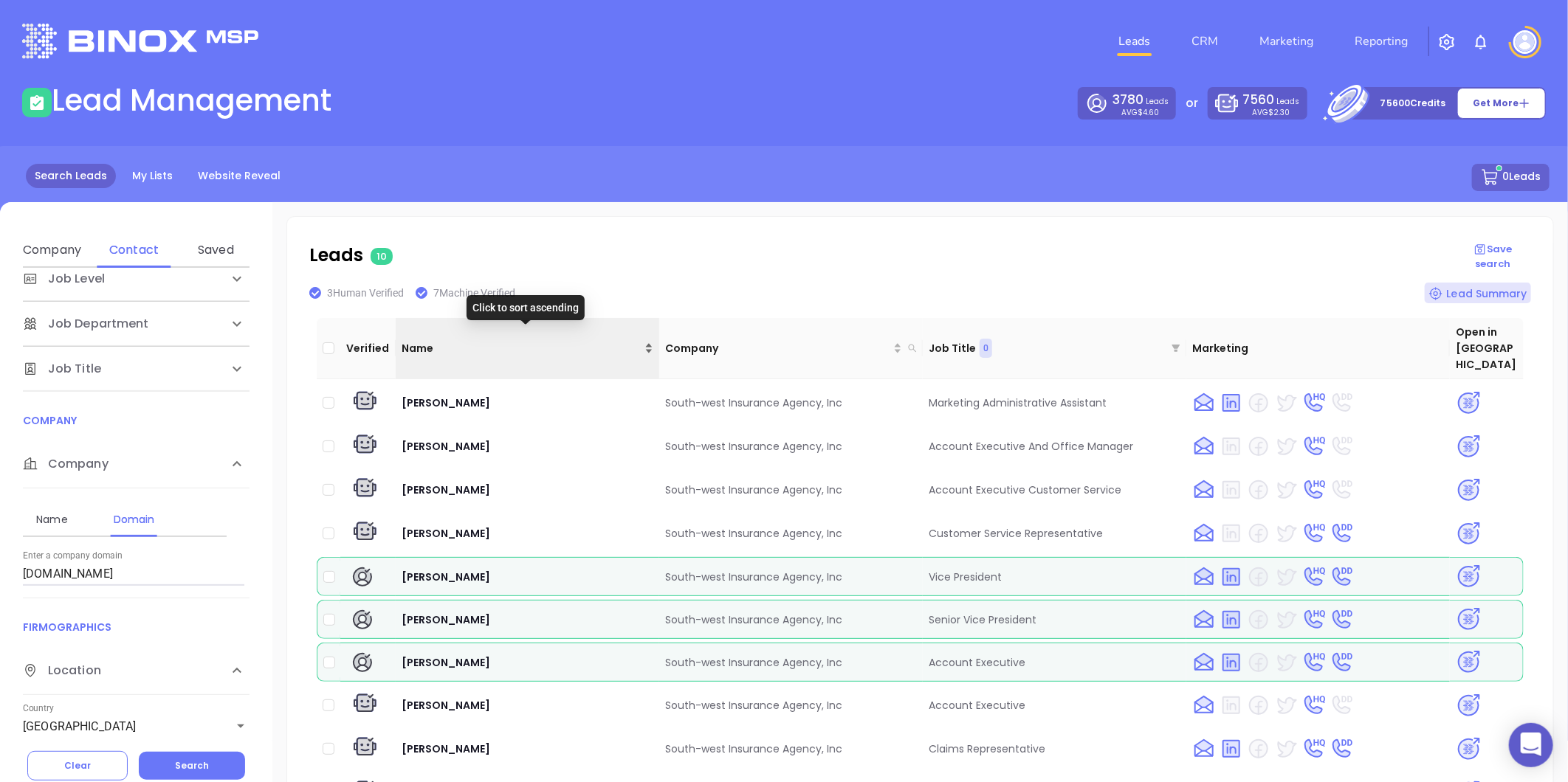
click at [644, 341] on div "Name" at bounding box center [528, 349] width 251 height 17
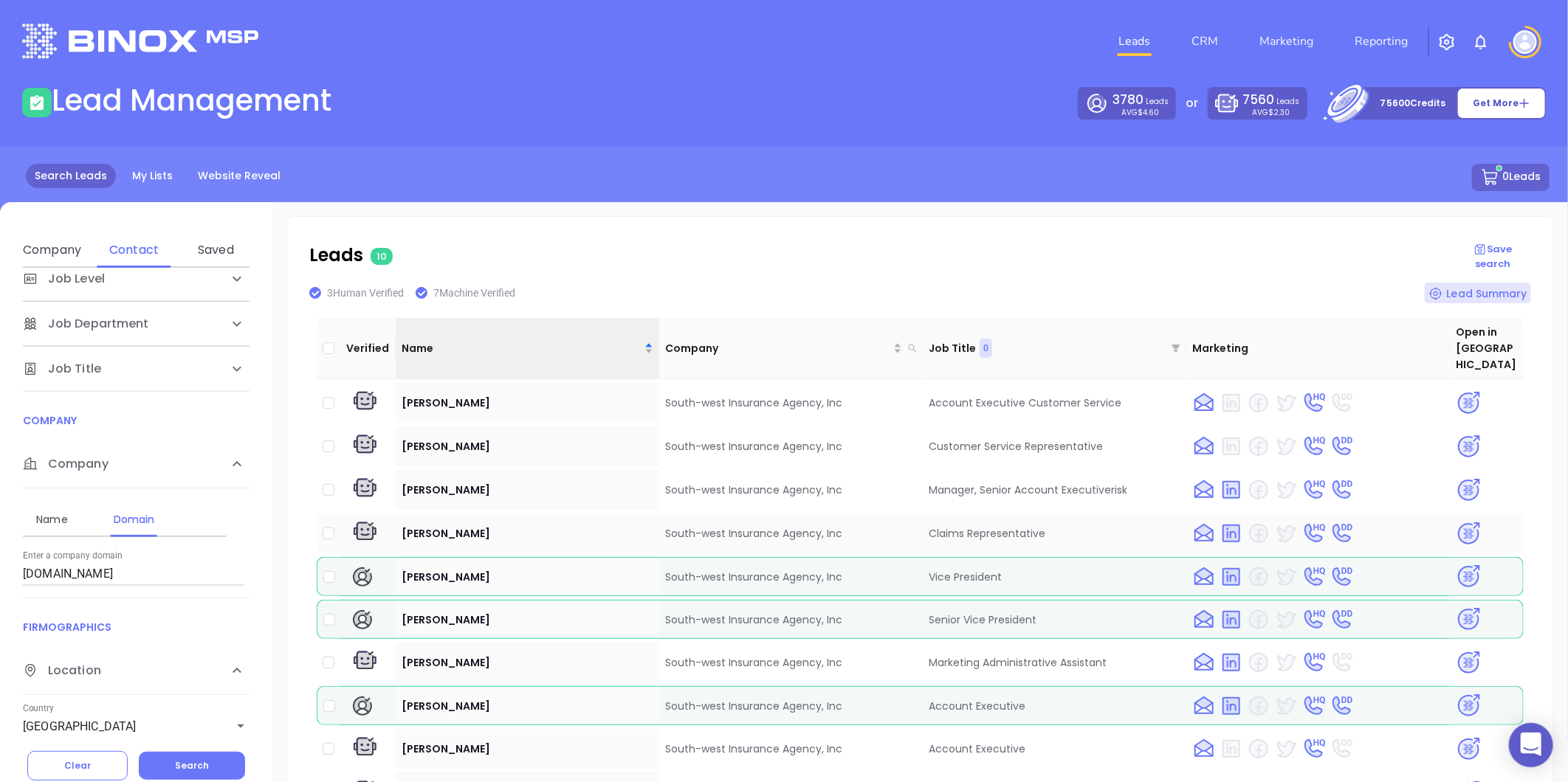
scroll to position [8, 0]
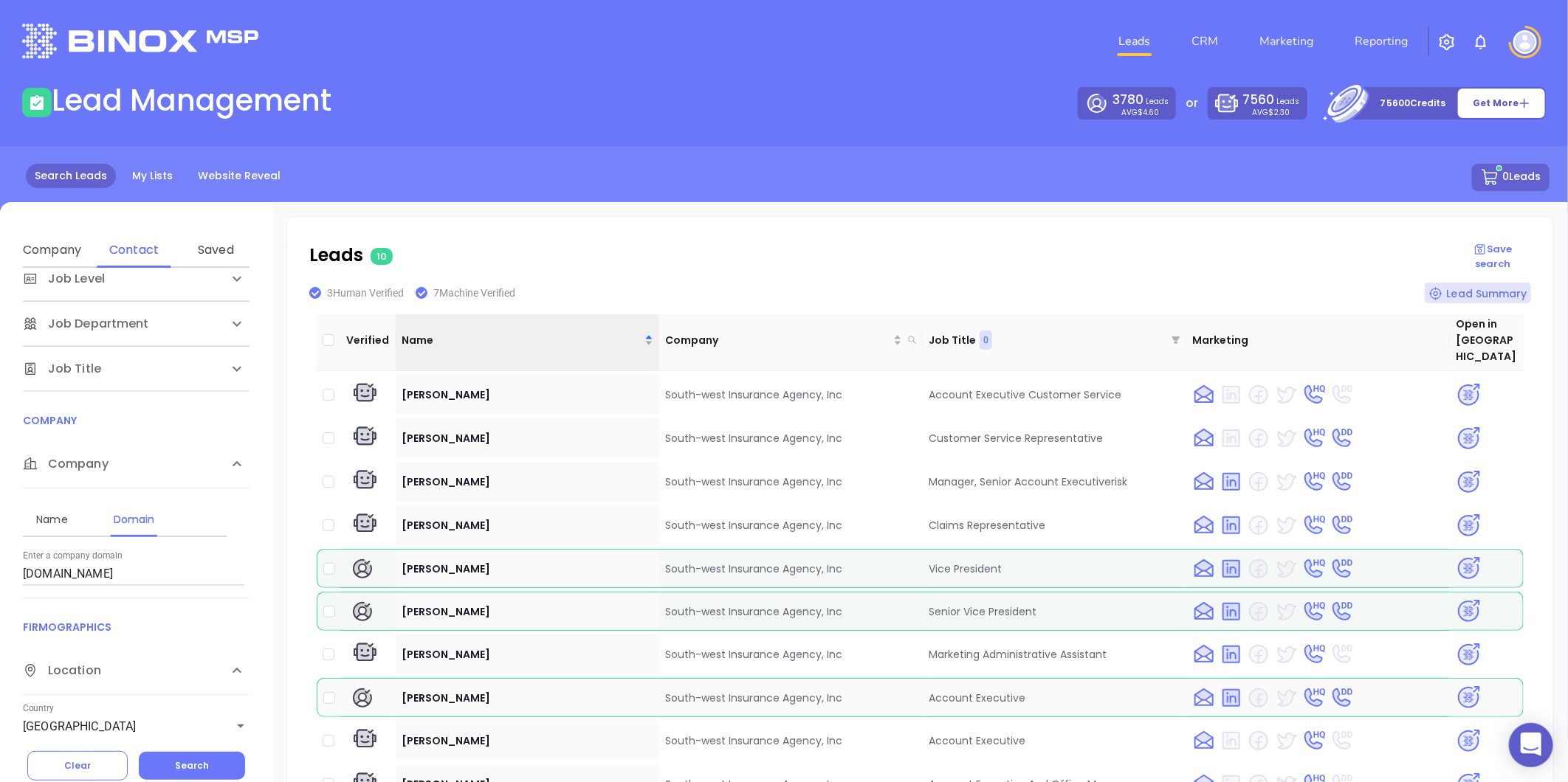
click at [1456, 684] on img at bounding box center [1468, 697] width 26 height 26
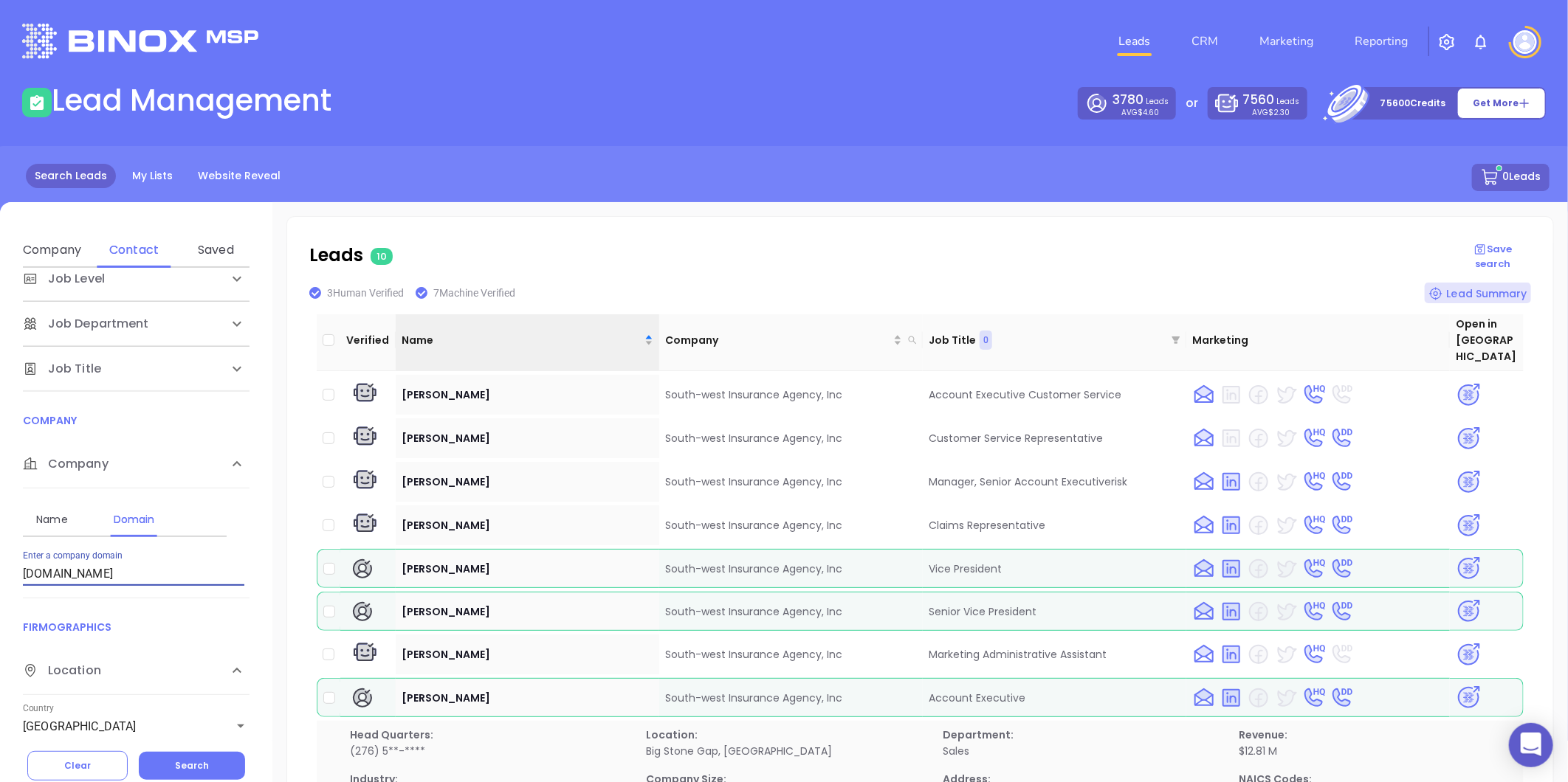
drag, startPoint x: 2, startPoint y: 605, endPoint x: -278, endPoint y: 630, distance: 281.1
click at [0, 630] on html "0 Leads CRM Marketing Reporting Financial Leads Leads Lead Management 3780 Lead…" at bounding box center [784, 391] width 1568 height 782
paste input "fairfaxinsurancegroup"
type input "[DOMAIN_NAME]"
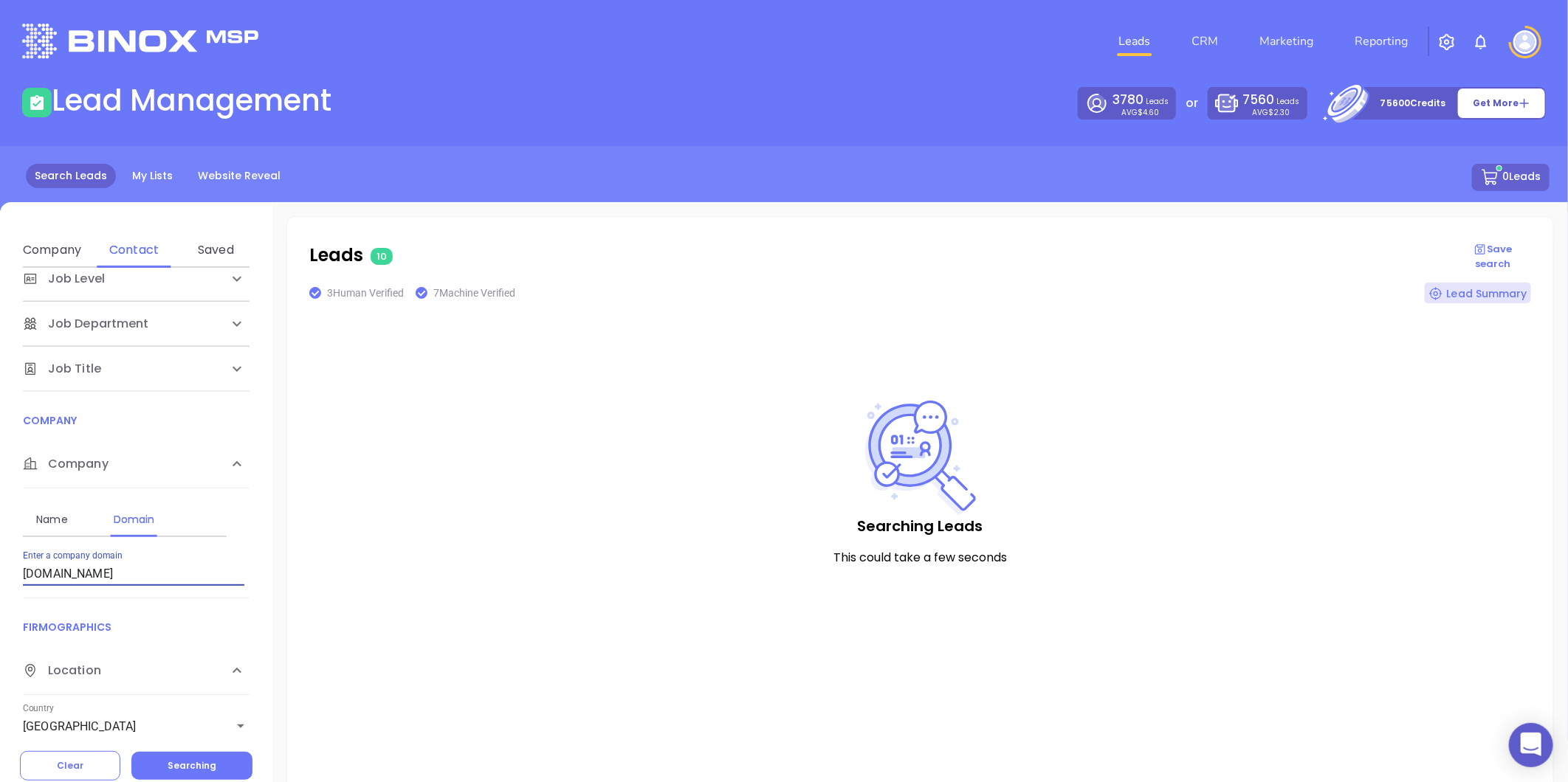
click at [175, 568] on div "Contact Name First Name Last Name Contact Email Work or Personal Email Job Leve…" at bounding box center [136, 500] width 272 height 465
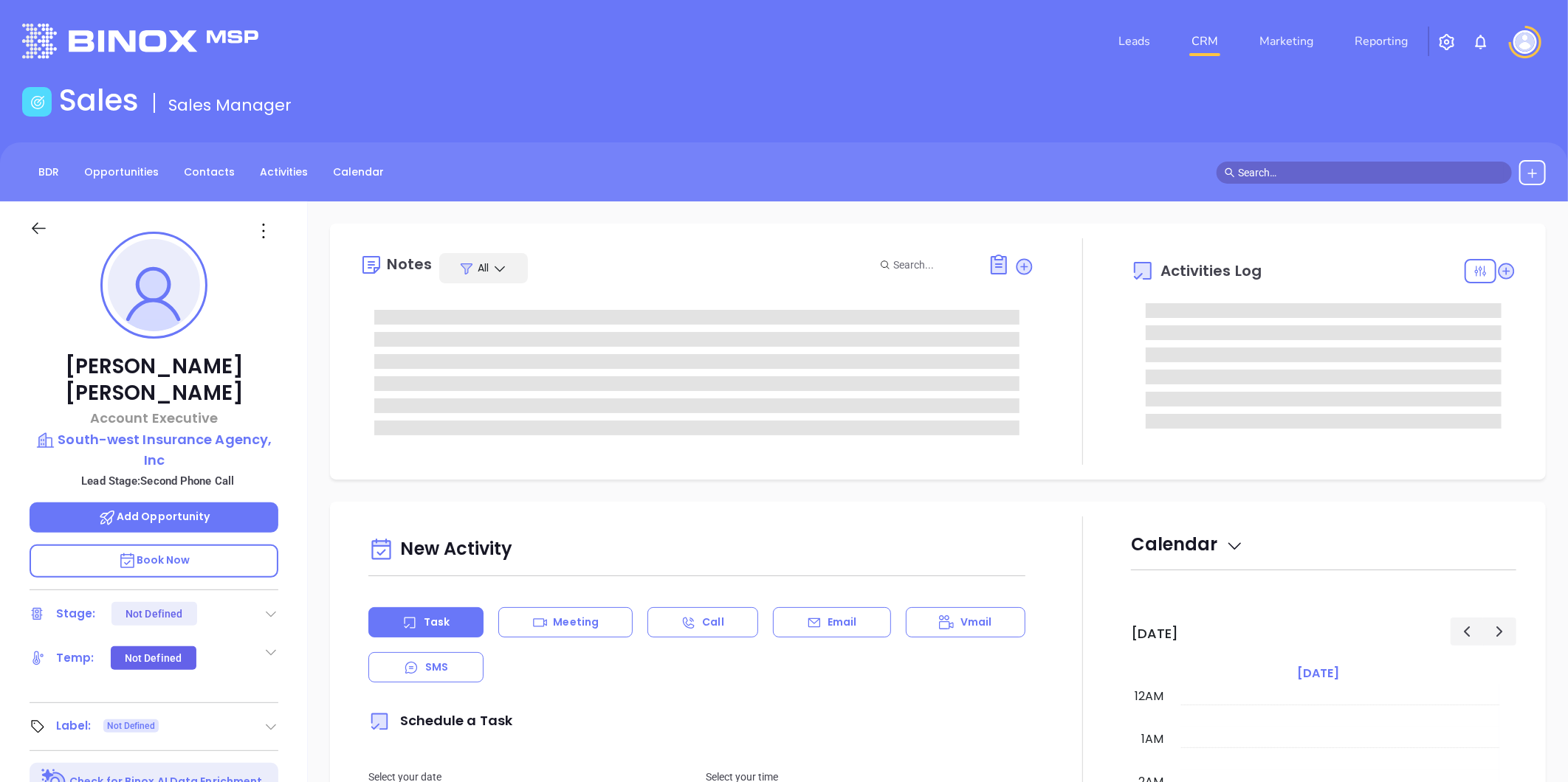
type input "[DATE]"
type input "[PERSON_NAME]"
click at [270, 607] on icon at bounding box center [271, 614] width 15 height 15
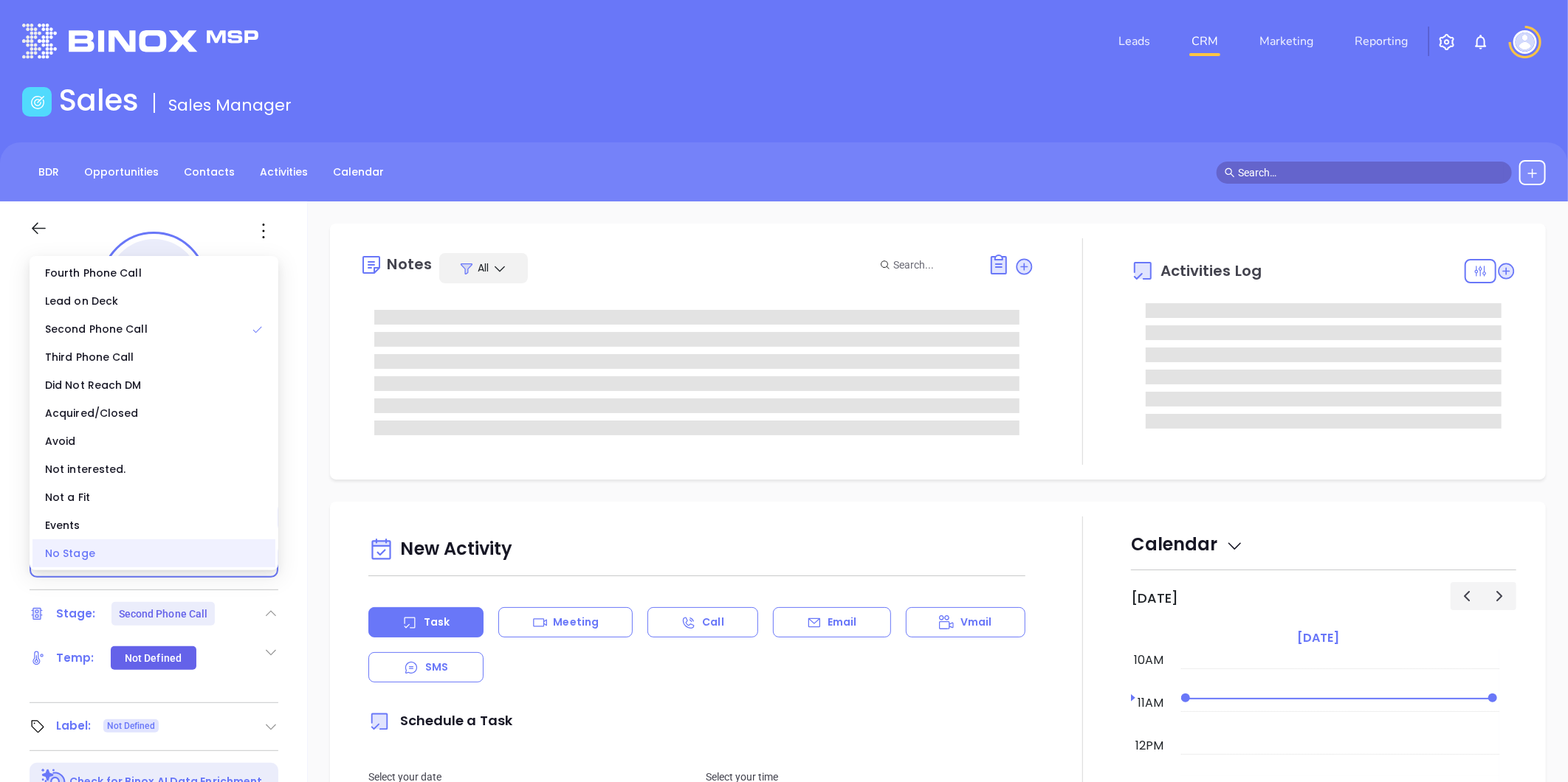
click at [193, 556] on div "No Stage" at bounding box center [154, 554] width 243 height 28
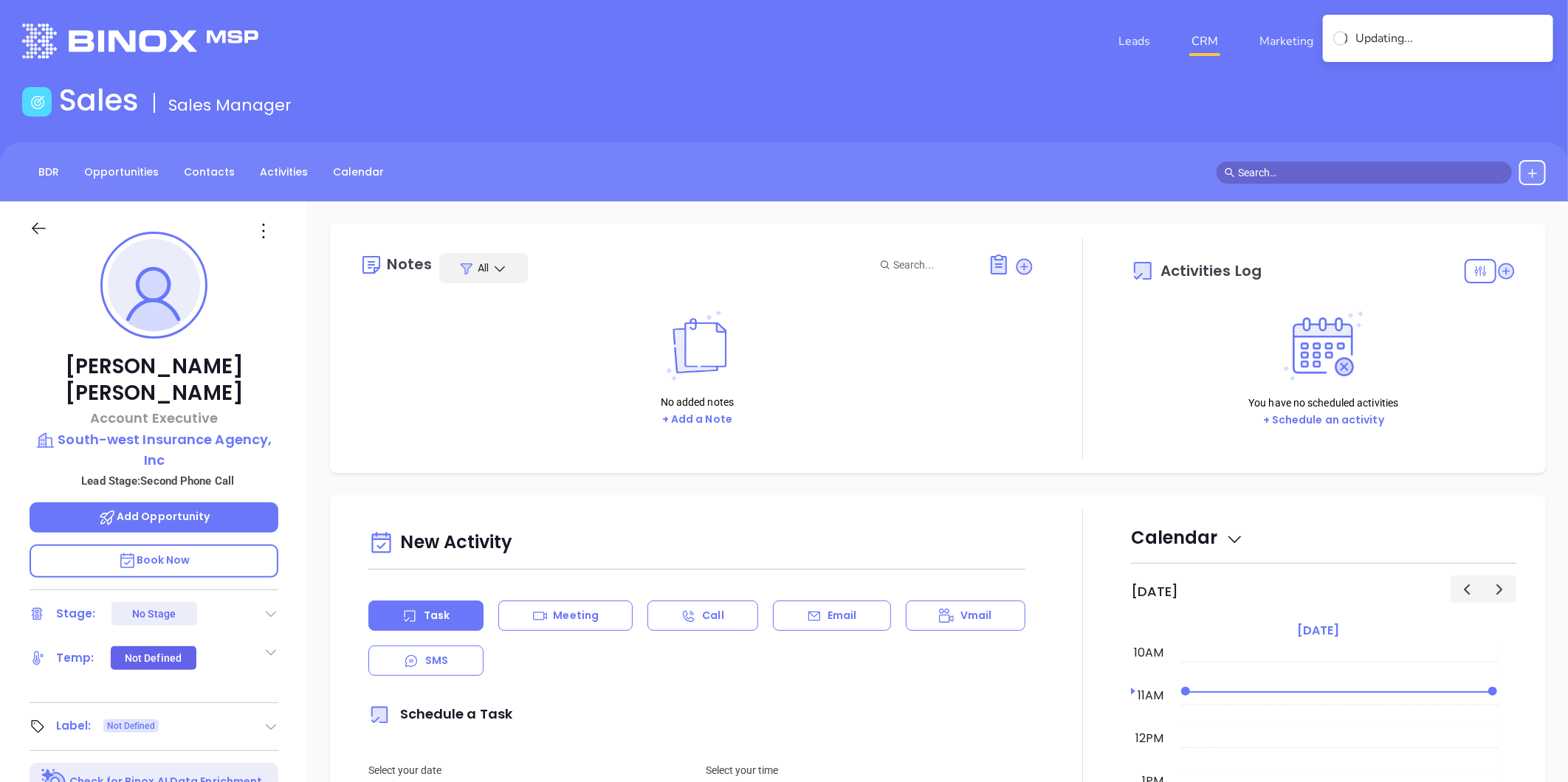
drag, startPoint x: 300, startPoint y: 284, endPoint x: 262, endPoint y: 251, distance: 50.3
click at [300, 284] on div "[PERSON_NAME] Account Executive South-west Insurance Agency, Inc Lead Stage: Se…" at bounding box center [154, 690] width 308 height 978
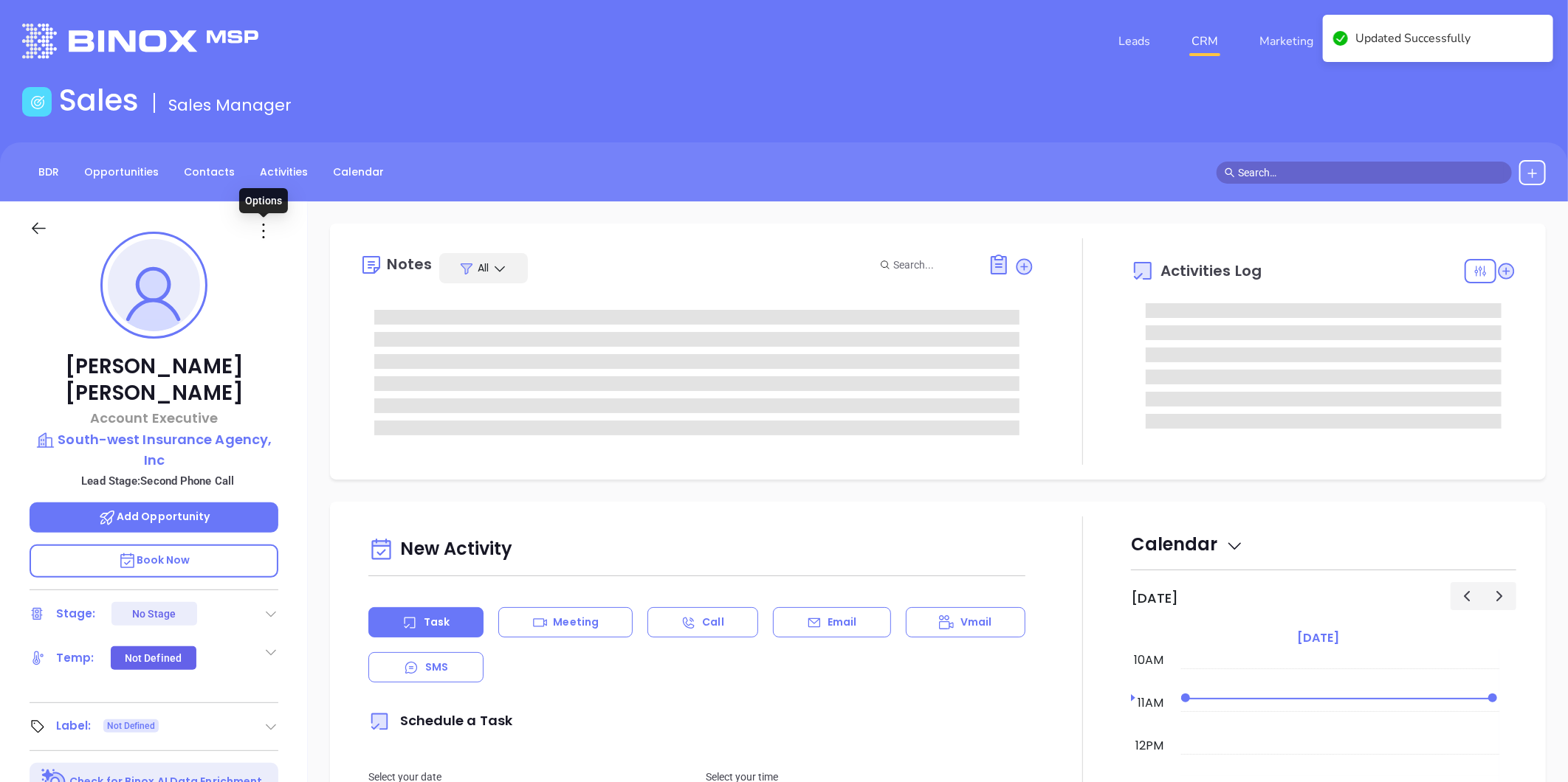
drag, startPoint x: 263, startPoint y: 229, endPoint x: 275, endPoint y: 254, distance: 27.7
click at [264, 231] on icon at bounding box center [263, 231] width 24 height 24
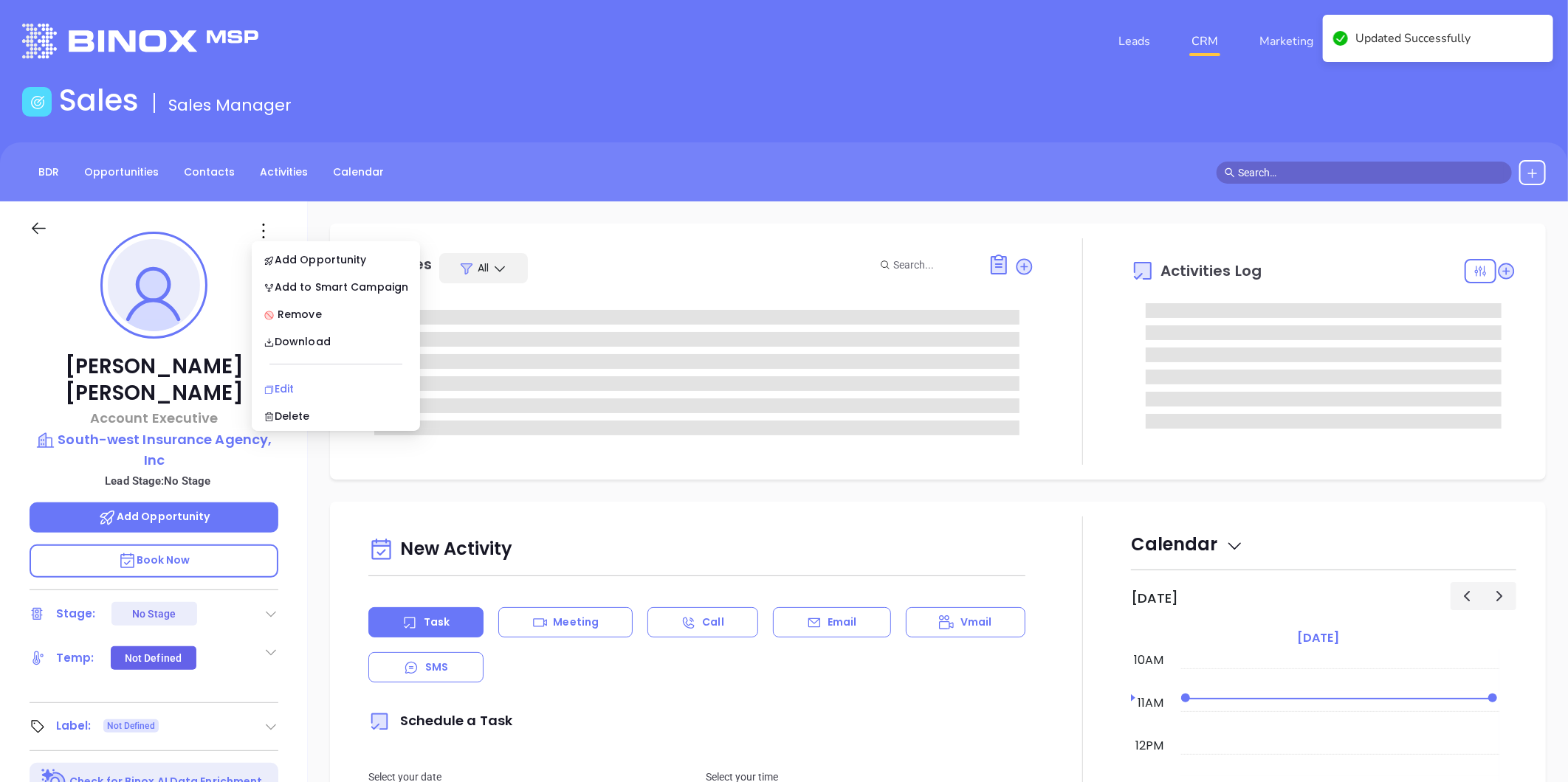
click at [284, 389] on div "Edit" at bounding box center [336, 389] width 145 height 17
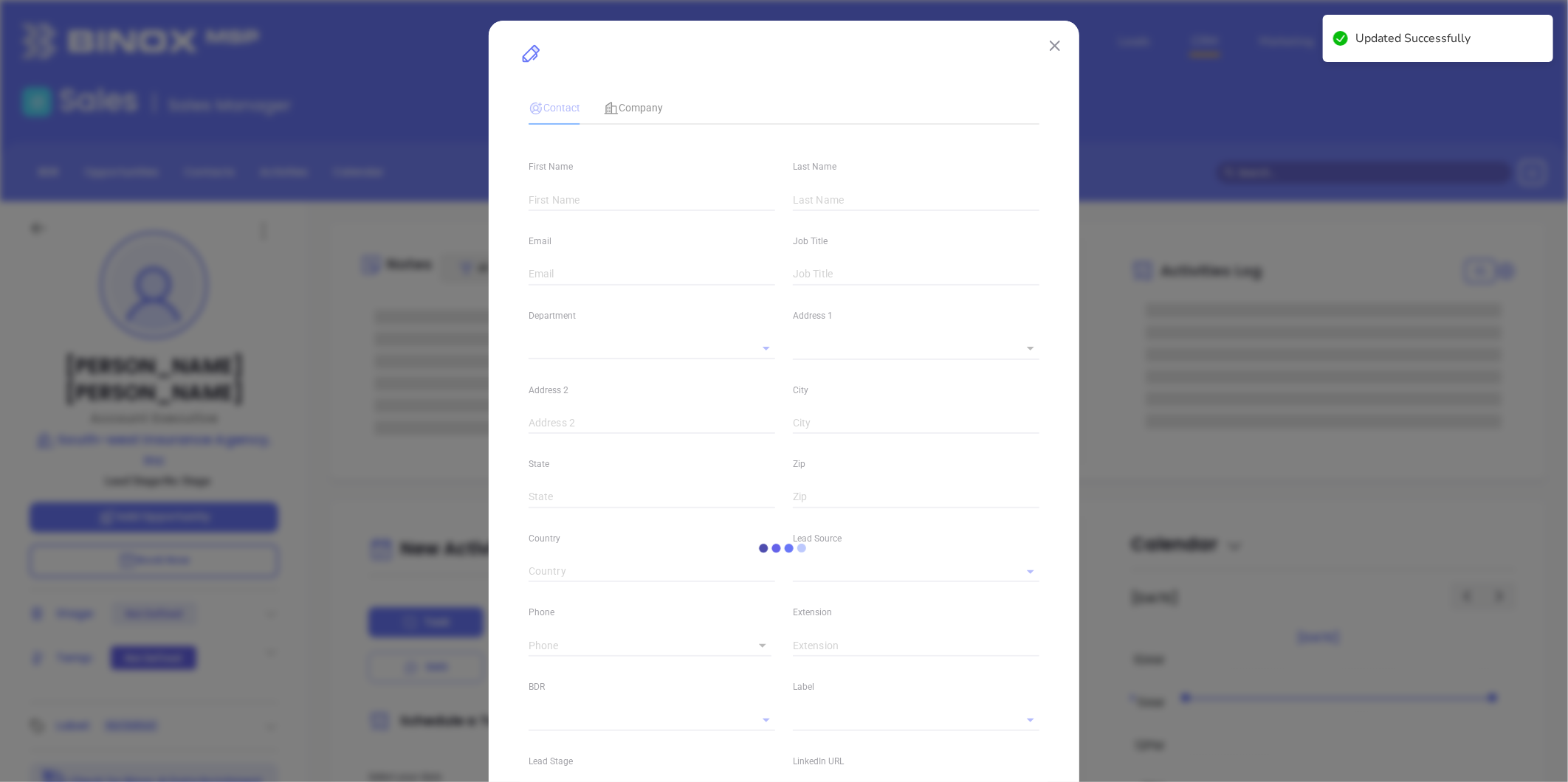
type input "[PERSON_NAME]"
type input "[EMAIL_ADDRESS][DOMAIN_NAME]"
type input "Account Executive"
type input "1"
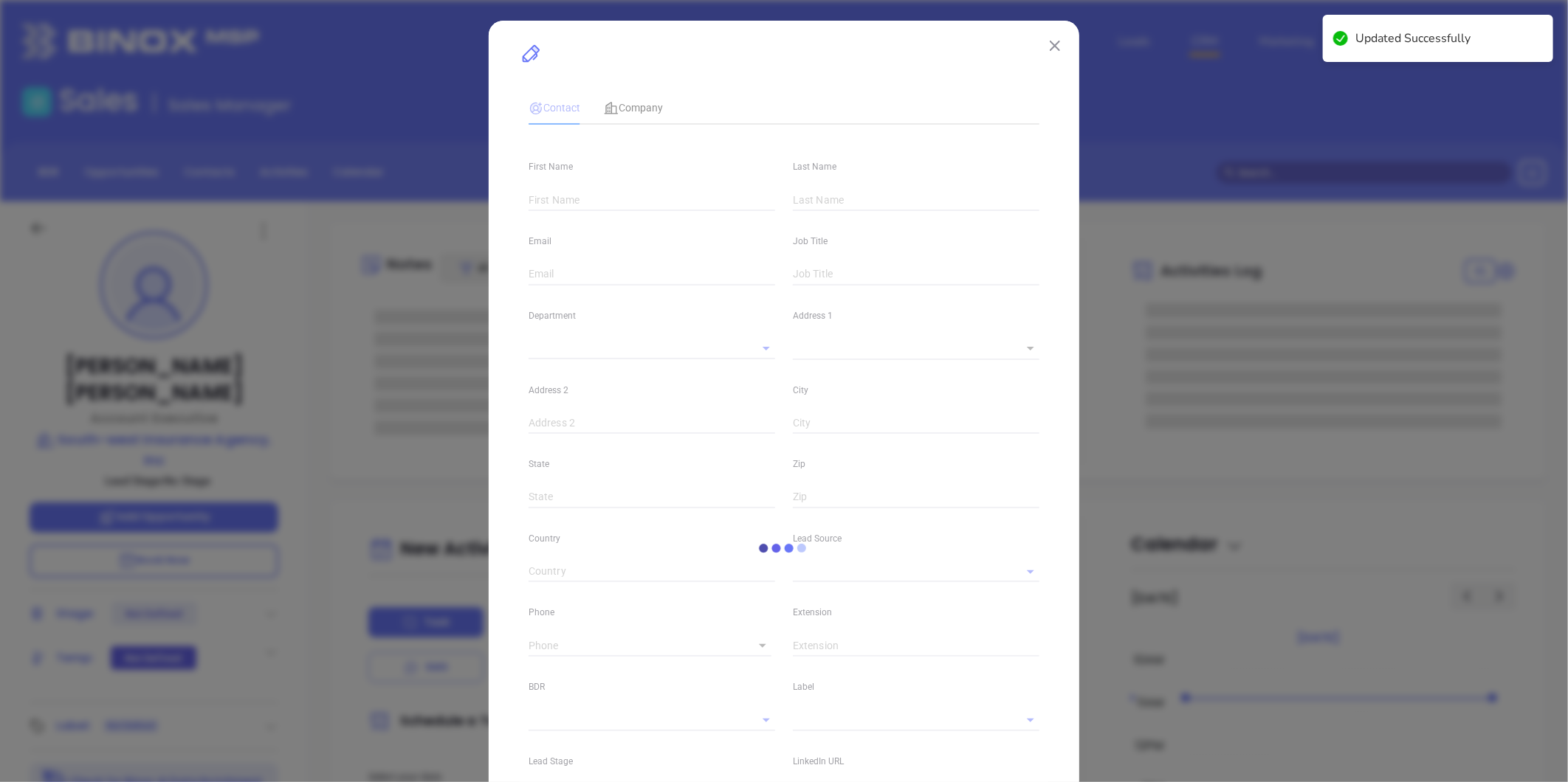
type input "[DOMAIN_NAME][URL][PERSON_NAME]"
type input "Marketing"
type input "Website Reveal"
type input "undefined undefined"
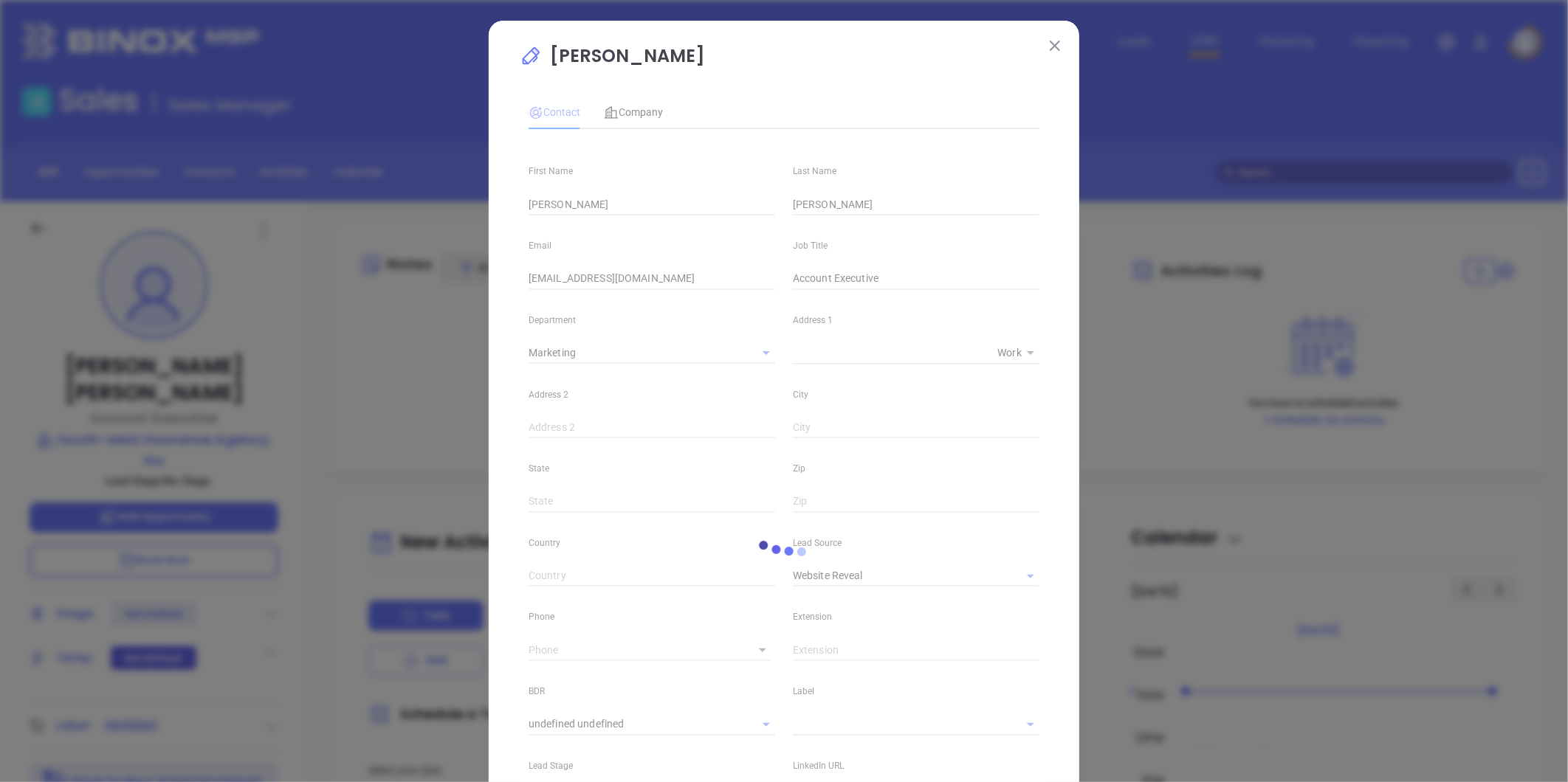
type input "[PHONE_NUMBER]"
type input "1"
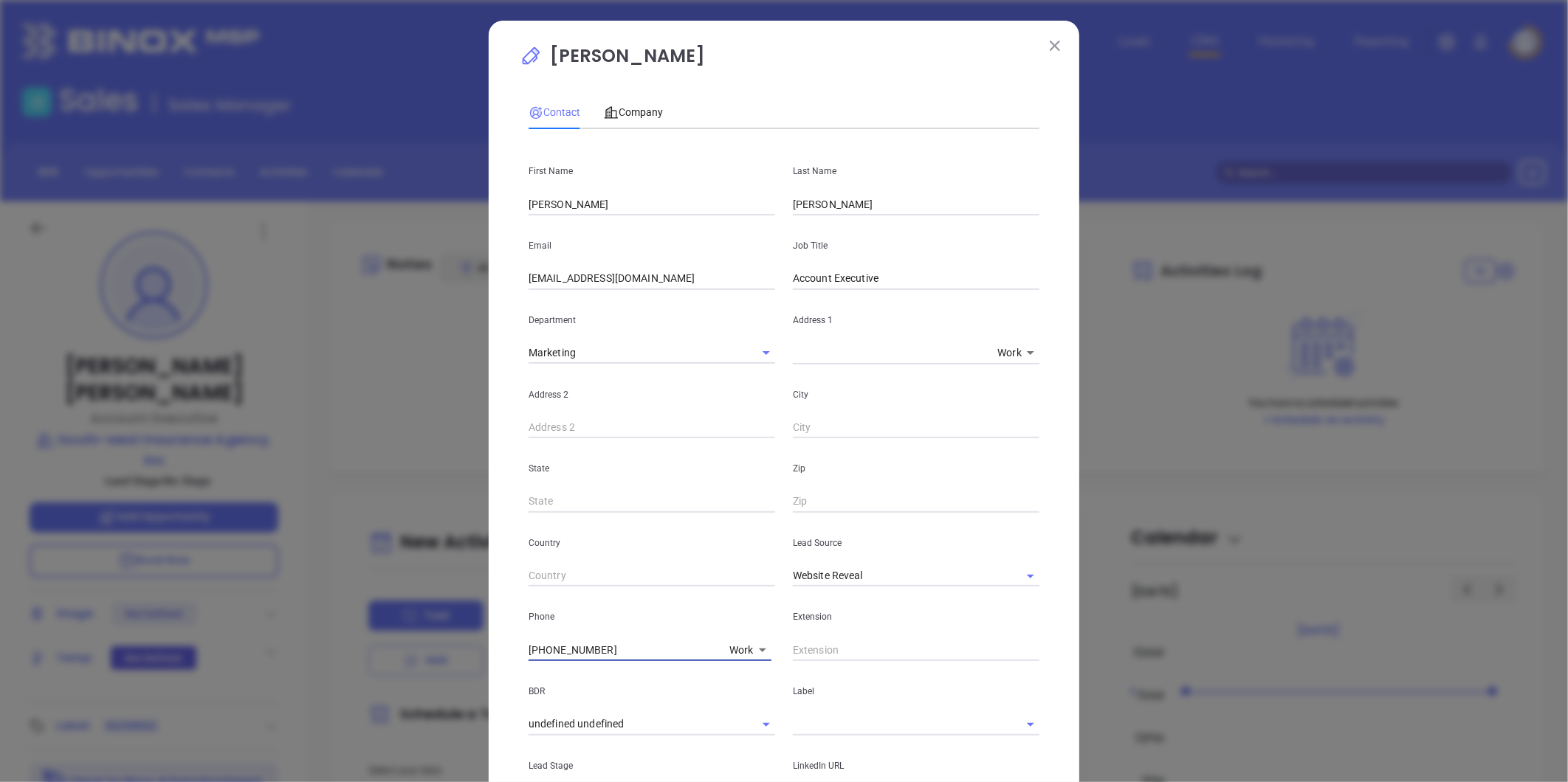
drag, startPoint x: 610, startPoint y: 650, endPoint x: 670, endPoint y: 653, distance: 60.1
click at [615, 648] on input "[PHONE_NUMBER]" at bounding box center [626, 650] width 195 height 22
click at [731, 651] on body "Leads CRM Marketing Reporting Financial Leads Leads Sales Sales Manager BDR Opp…" at bounding box center [784, 391] width 1568 height 782
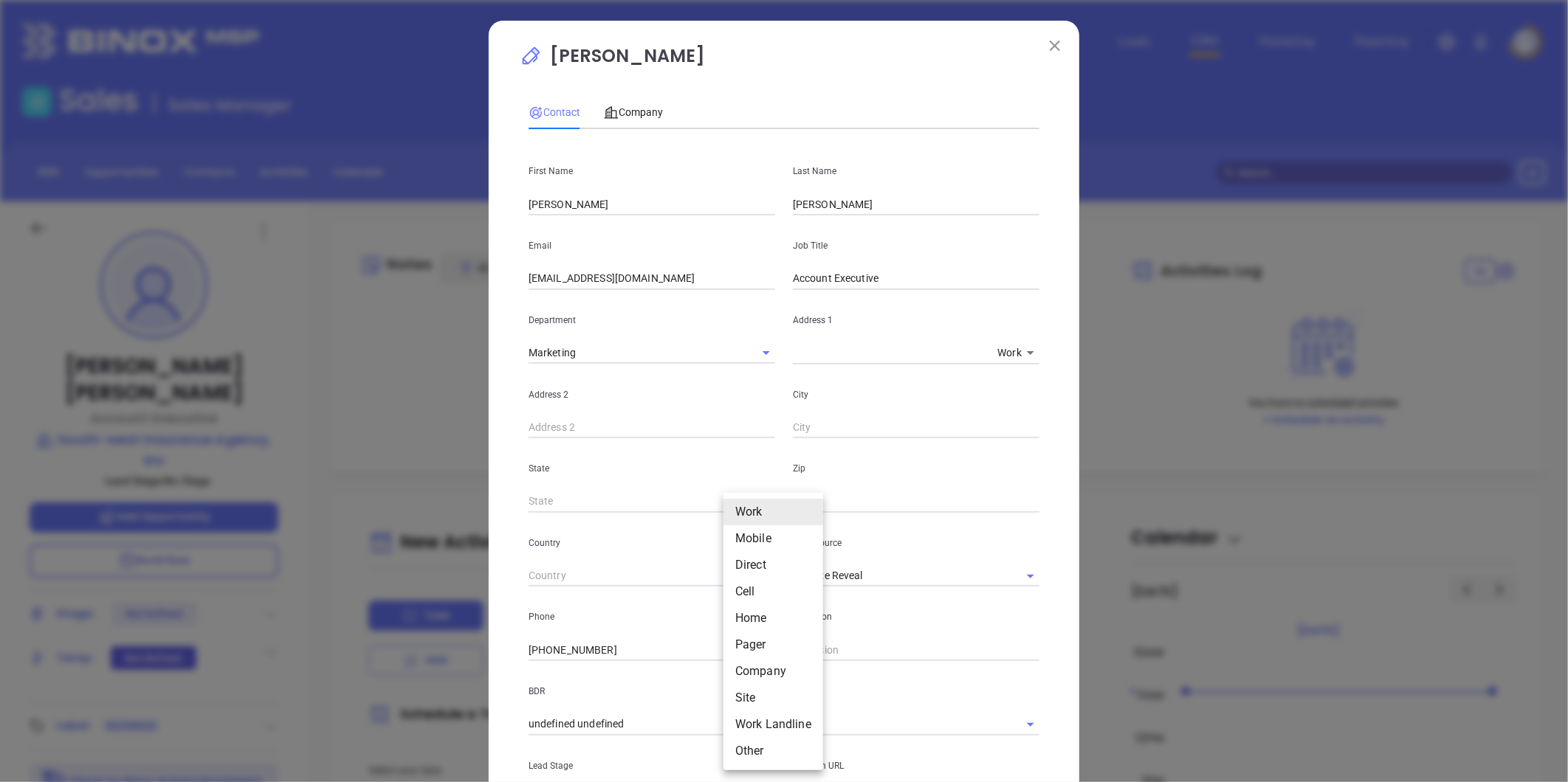
drag, startPoint x: 740, startPoint y: 565, endPoint x: 717, endPoint y: 571, distance: 23.8
click at [740, 565] on li "Direct" at bounding box center [773, 565] width 100 height 26
click at [742, 647] on body "Leads CRM Marketing Reporting Financial Leads Leads Sales Sales Manager BDR Opp…" at bounding box center [784, 391] width 1568 height 782
click at [746, 586] on li "Cell" at bounding box center [769, 592] width 100 height 26
type input "4"
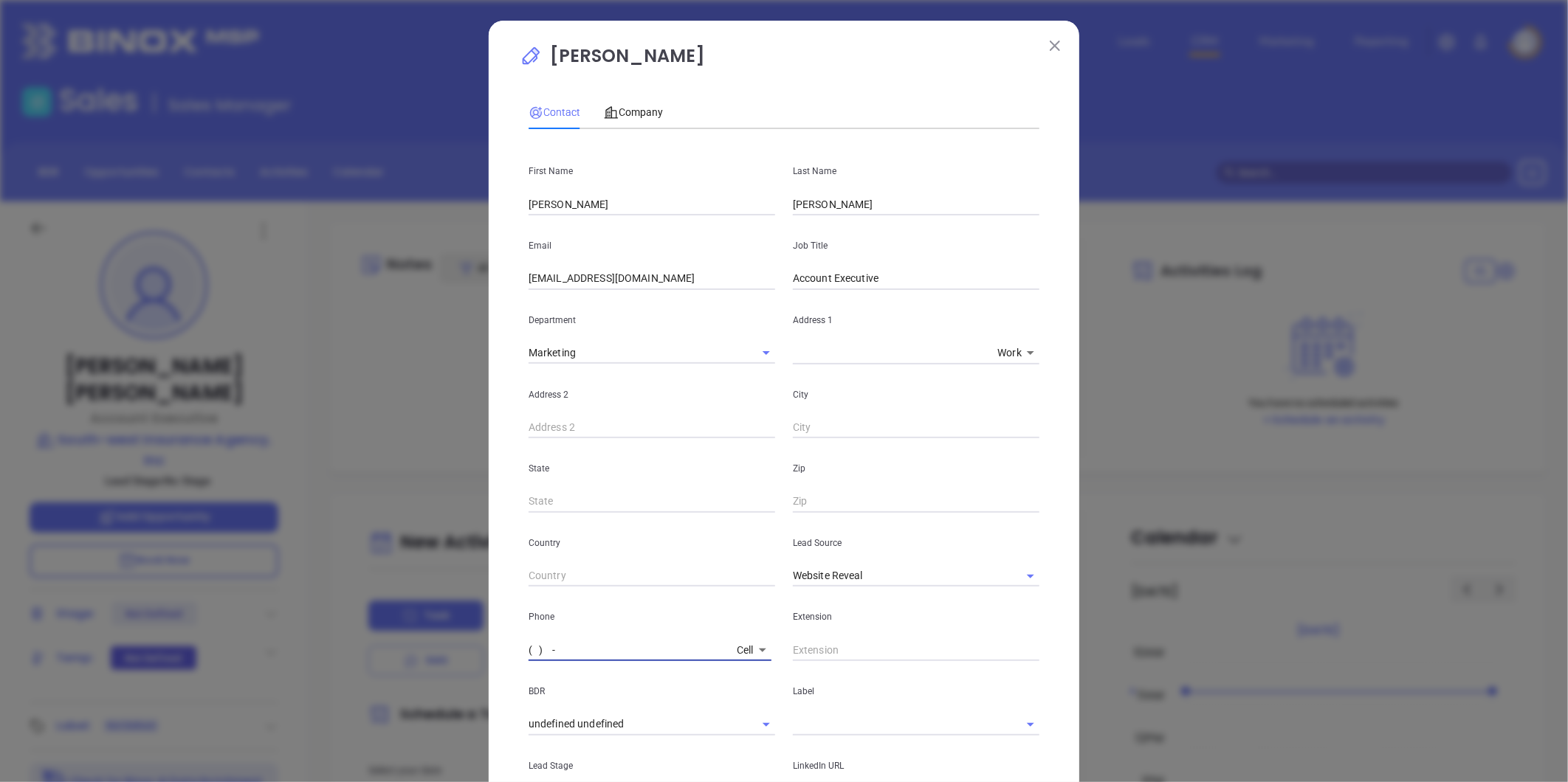
click at [659, 642] on input "( ) -" at bounding box center [629, 650] width 203 height 22
paste input "76) 219-4282"
click at [747, 647] on body "Leads CRM Marketing Reporting Financial Leads Leads Sales Sales Manager BDR Opp…" at bounding box center [784, 391] width 1568 height 782
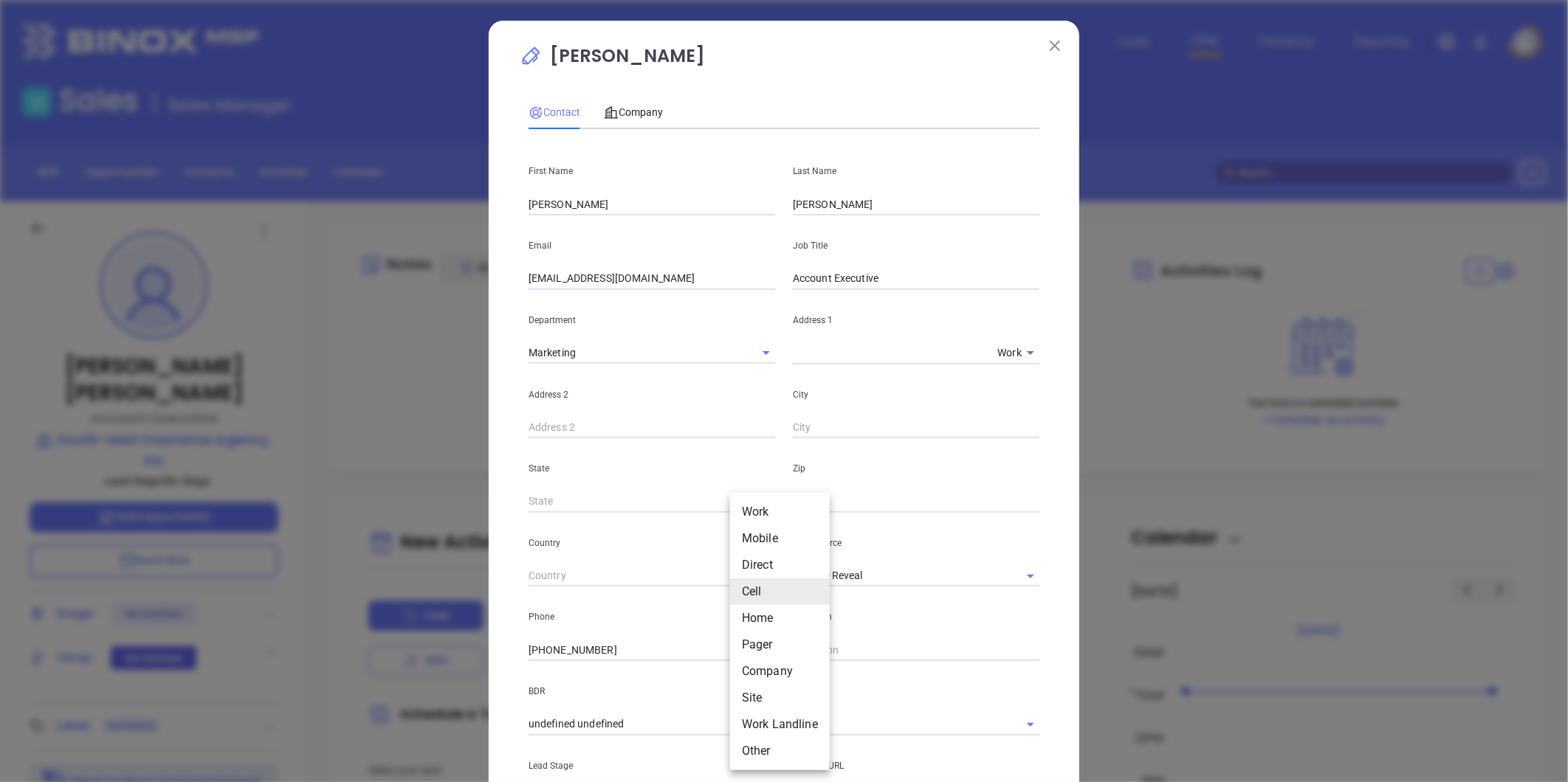
click at [753, 513] on li "Work" at bounding box center [780, 512] width 100 height 26
type input "[PHONE_NUMBER]"
type input "1"
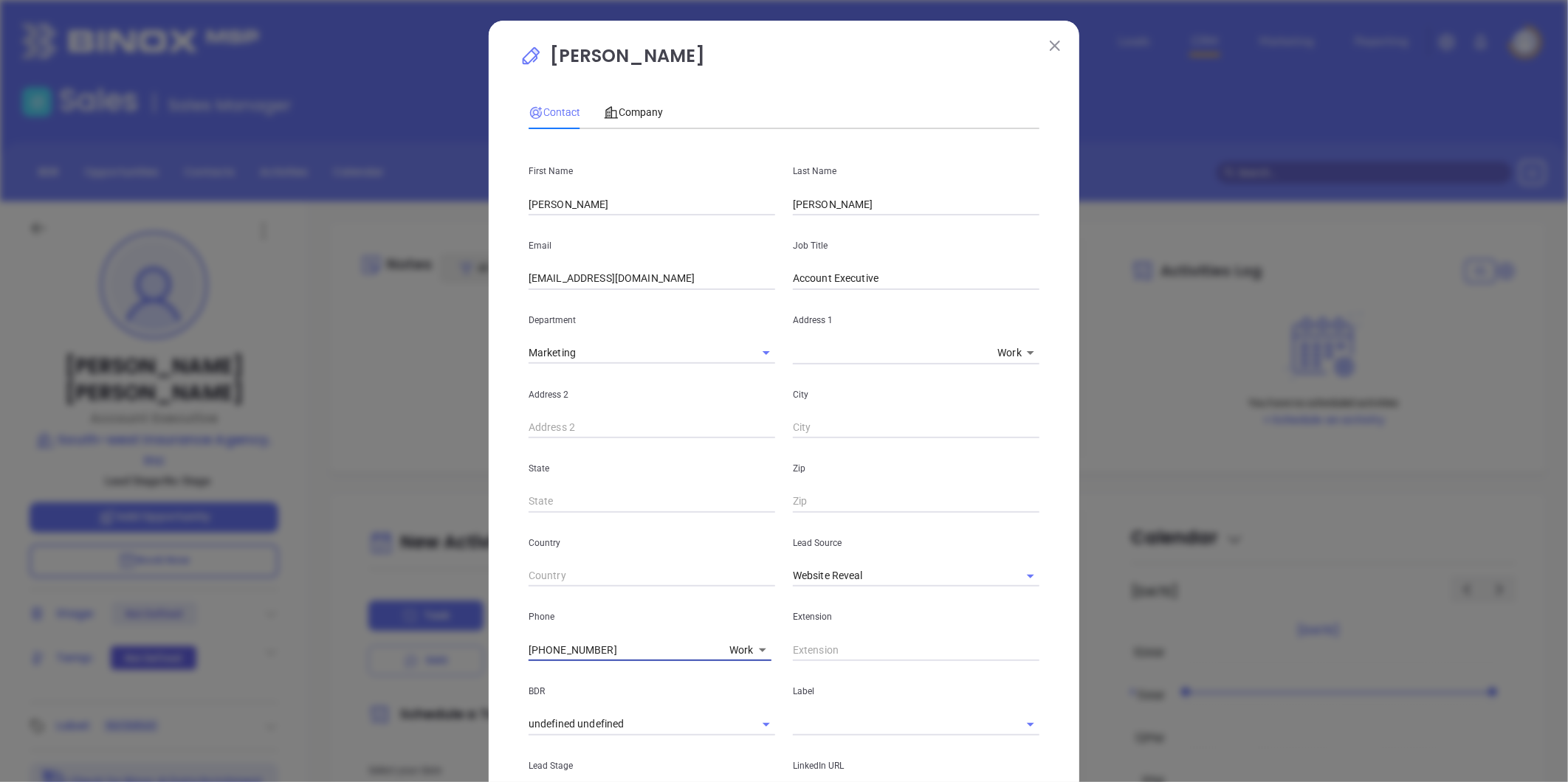
drag, startPoint x: 594, startPoint y: 646, endPoint x: 319, endPoint y: 656, distance: 275.2
click at [251, 669] on div "[PERSON_NAME] Contact Company First Name [PERSON_NAME] Last Name [PERSON_NAME] …" at bounding box center [784, 391] width 1568 height 782
type input "( ) -"
click at [736, 645] on body "Leads CRM Marketing Reporting Financial Leads Leads Sales Sales Manager BDR Opp…" at bounding box center [784, 391] width 1568 height 782
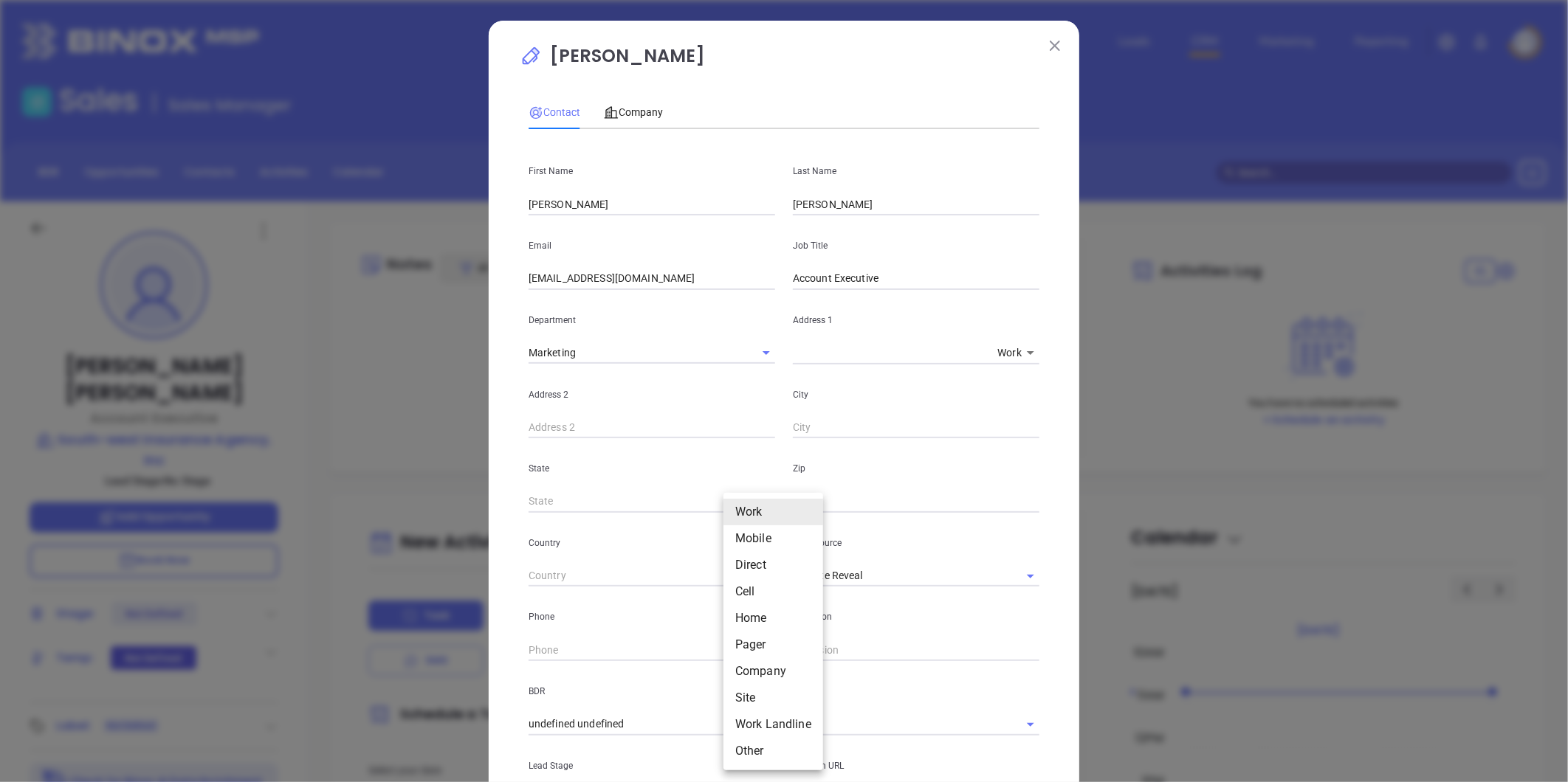
click at [740, 699] on li "Site" at bounding box center [773, 698] width 100 height 26
type input "11"
click at [618, 646] on input "( ) -" at bounding box center [629, 650] width 202 height 22
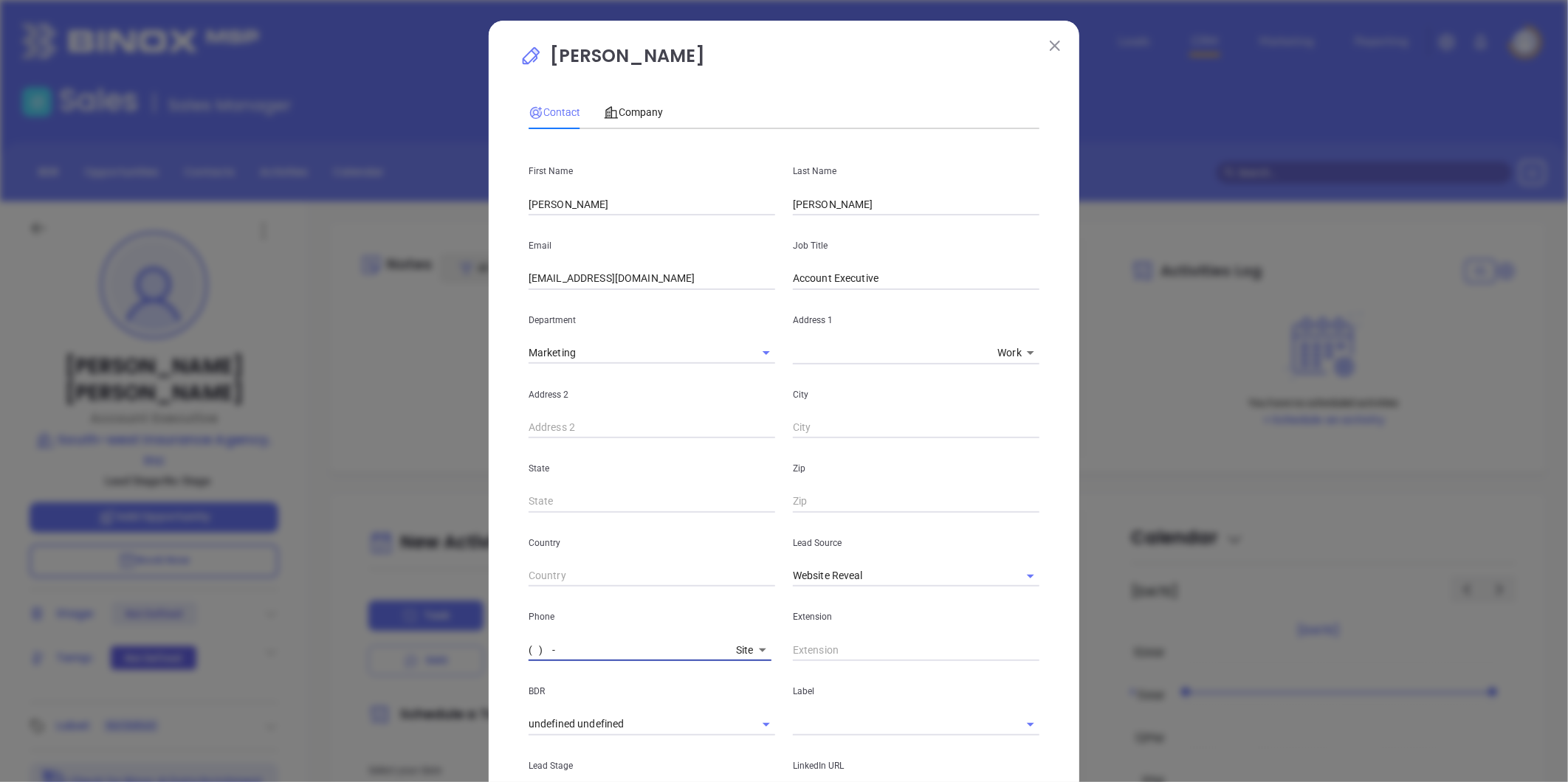
paste input "276) 523-4111"
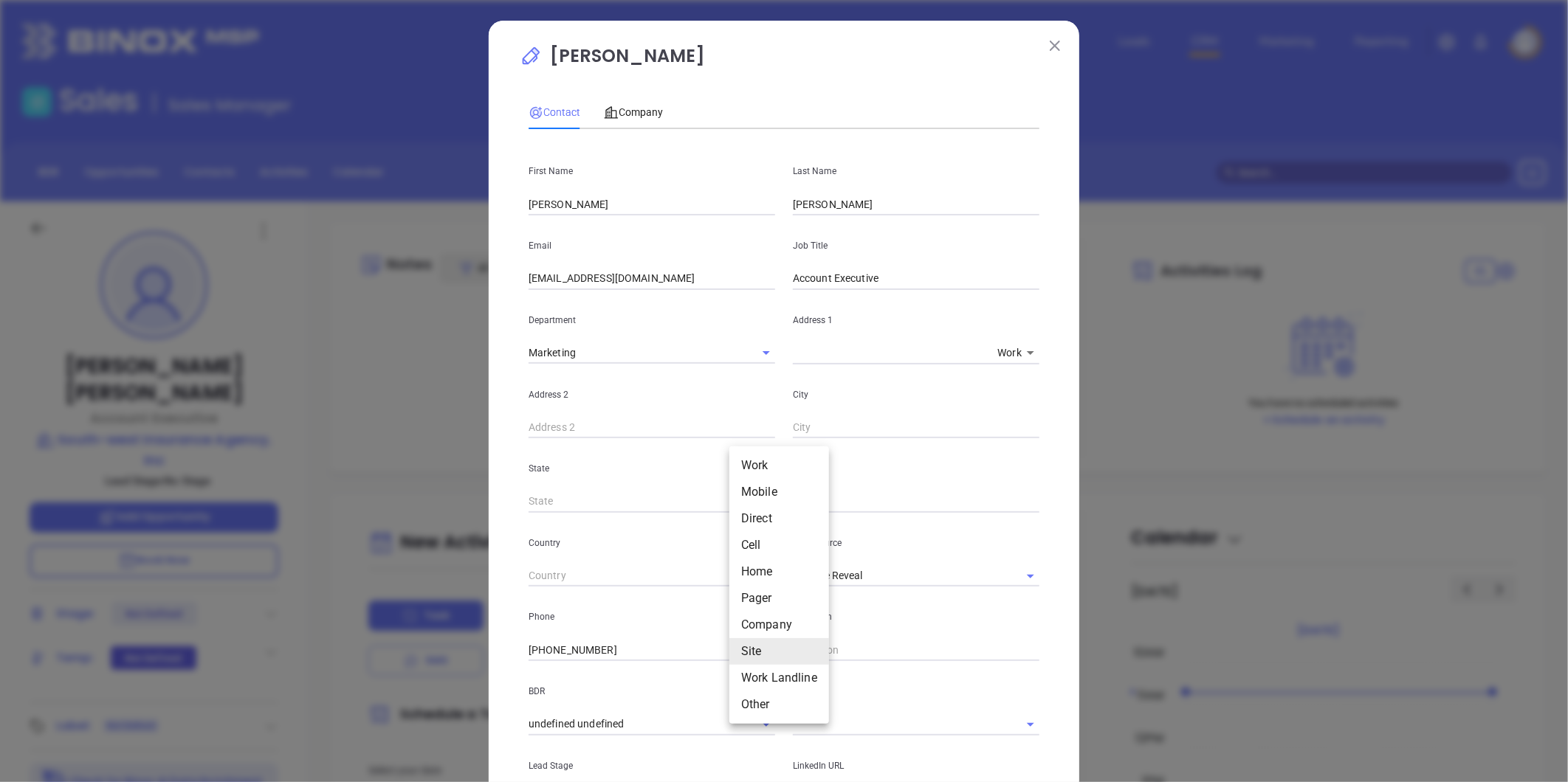
click at [734, 646] on body "Leads CRM Marketing Reporting Financial Leads Leads Sales Sales Manager BDR Opp…" at bounding box center [784, 391] width 1568 height 782
click at [753, 544] on li "Cell" at bounding box center [779, 546] width 100 height 26
type input "[PHONE_NUMBER]"
type input "4"
click at [742, 652] on body "Leads CRM Marketing Reporting Financial Leads Leads Sales Sales Manager BDR Opp…" at bounding box center [784, 391] width 1568 height 782
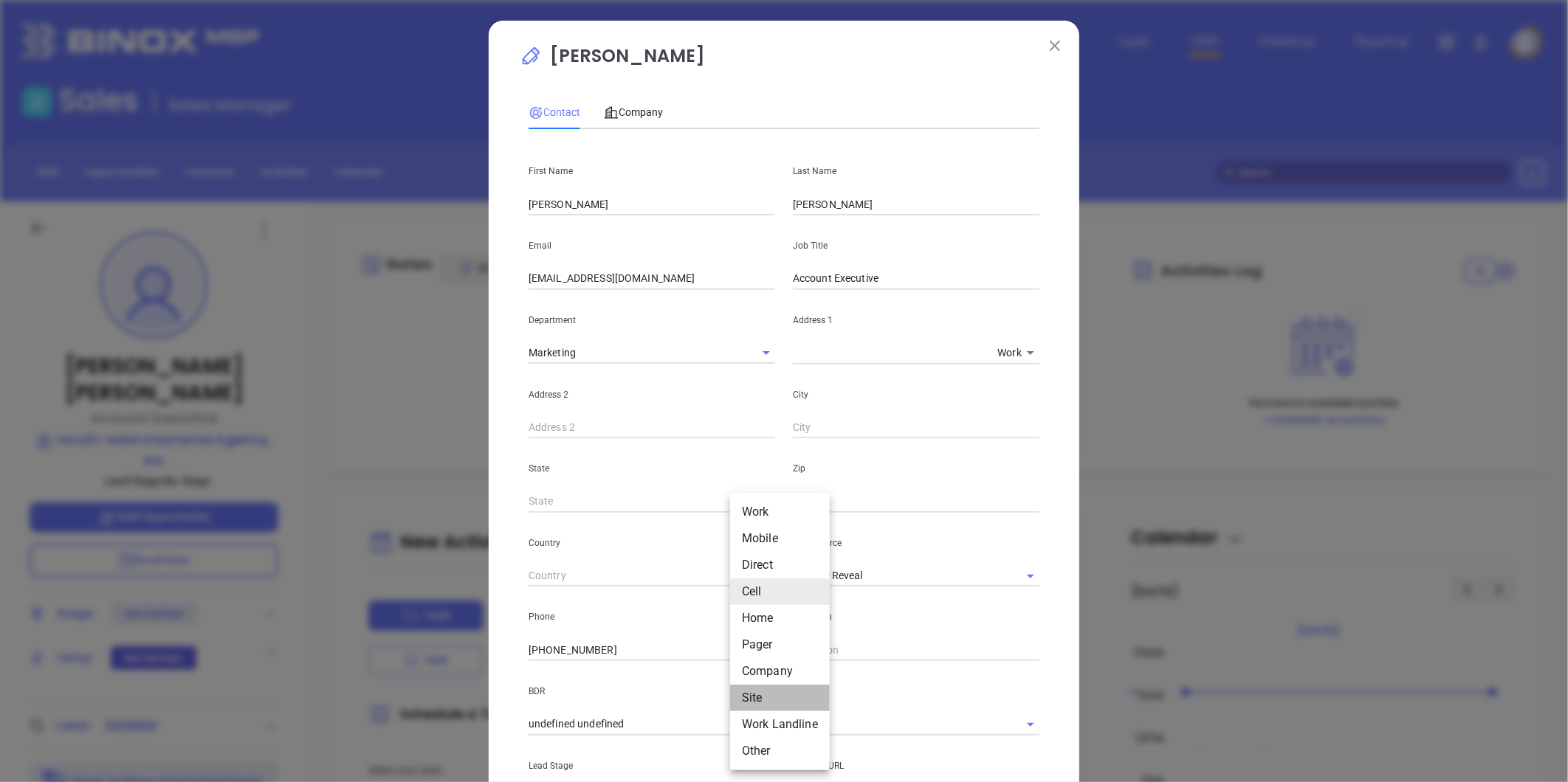
drag, startPoint x: 749, startPoint y: 695, endPoint x: 665, endPoint y: 583, distance: 140.0
click at [748, 694] on li "Site" at bounding box center [780, 698] width 100 height 26
type input "[PHONE_NUMBER]"
type input "11"
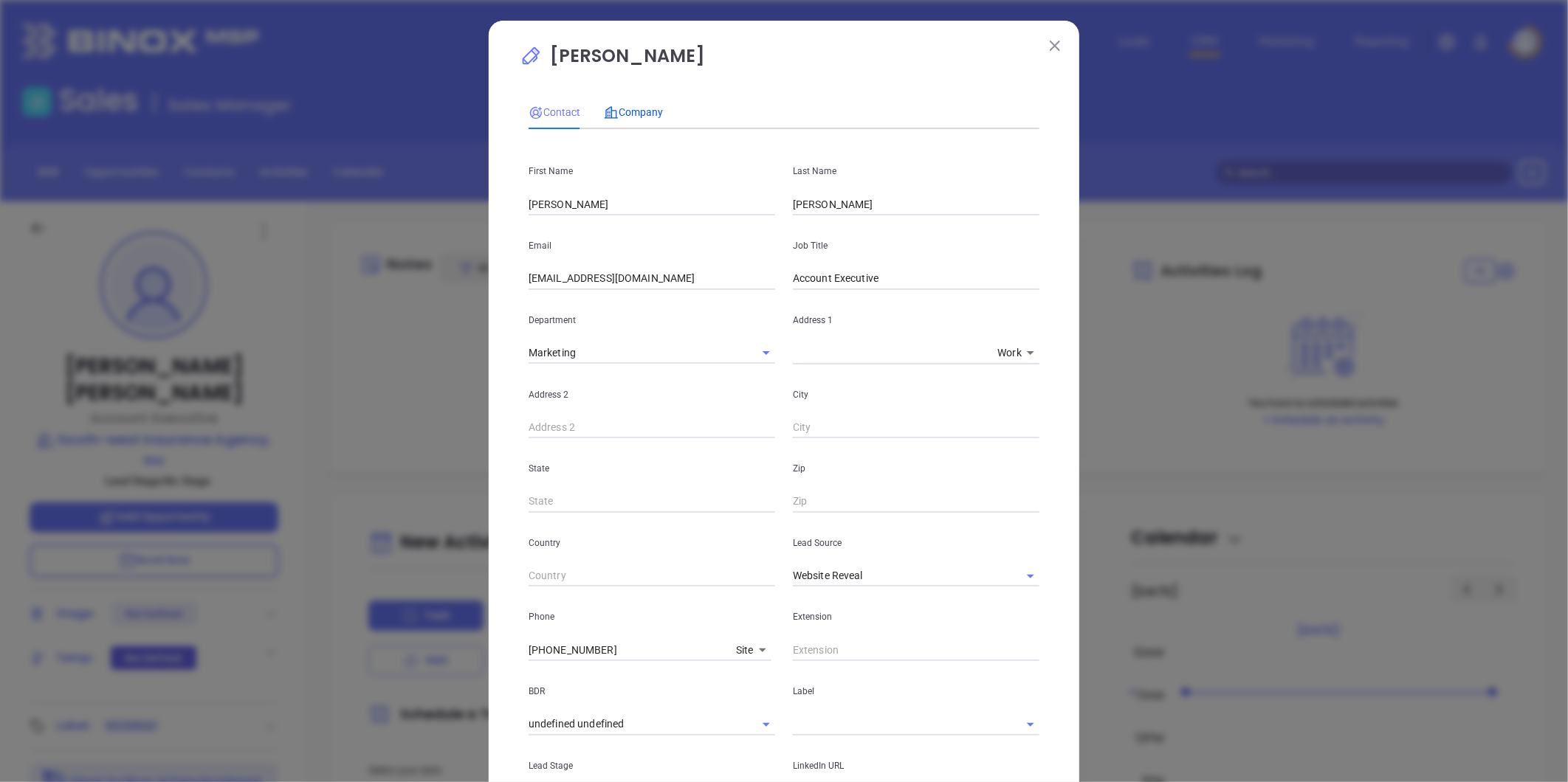
drag, startPoint x: 636, startPoint y: 112, endPoint x: 644, endPoint y: 120, distance: 11.3
click at [637, 113] on span "Company" at bounding box center [633, 112] width 59 height 12
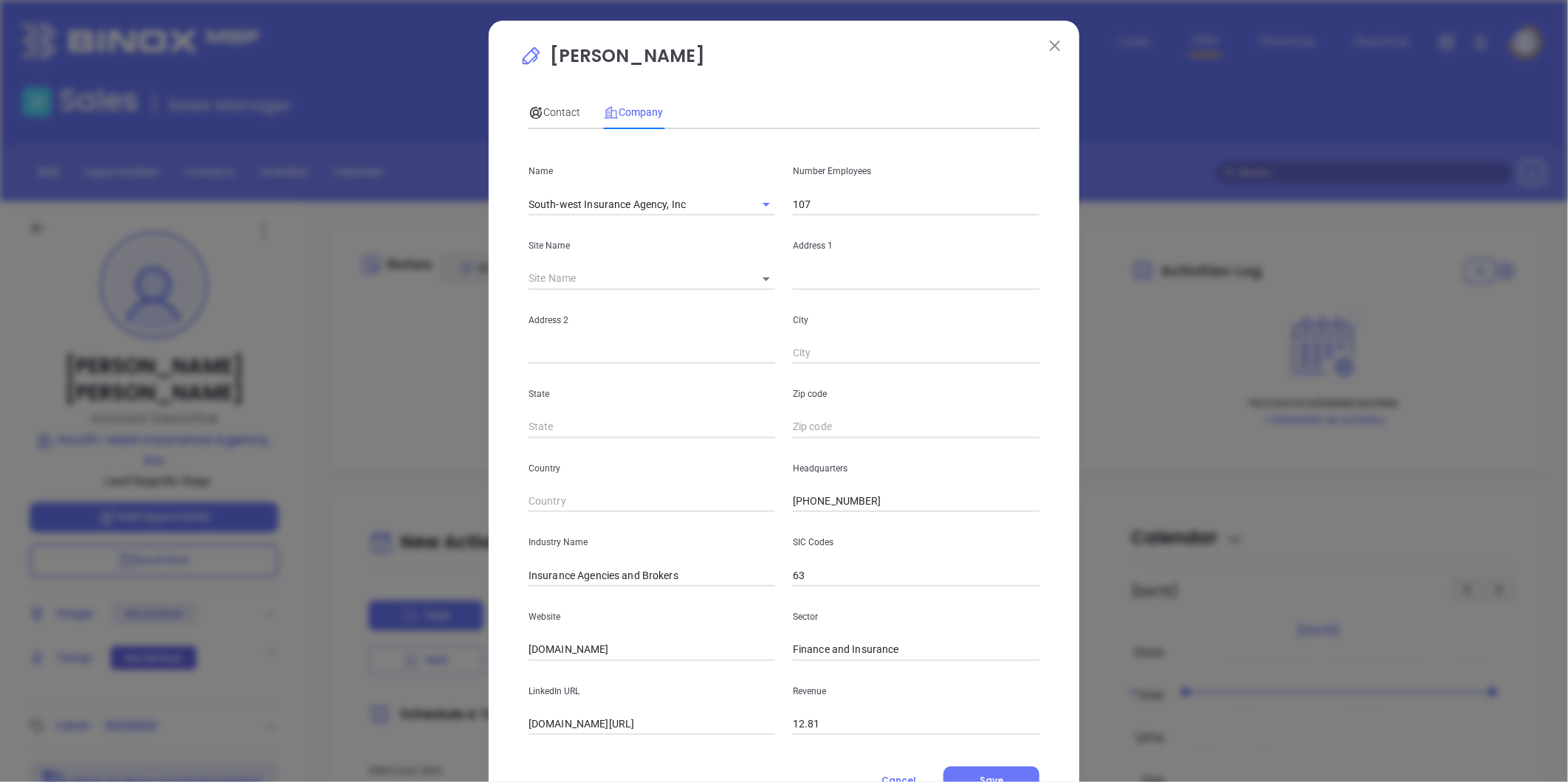
drag, startPoint x: 884, startPoint y: 505, endPoint x: 707, endPoint y: 511, distance: 177.1
click at [689, 514] on div "Name South-west Insurance Agency, Inc Number Employees 107 Site Name ​ Address …" at bounding box center [784, 438] width 511 height 594
paste input "4111"
type input "[PHONE_NUMBER]"
drag, startPoint x: 547, startPoint y: 100, endPoint x: 566, endPoint y: 104, distance: 19.4
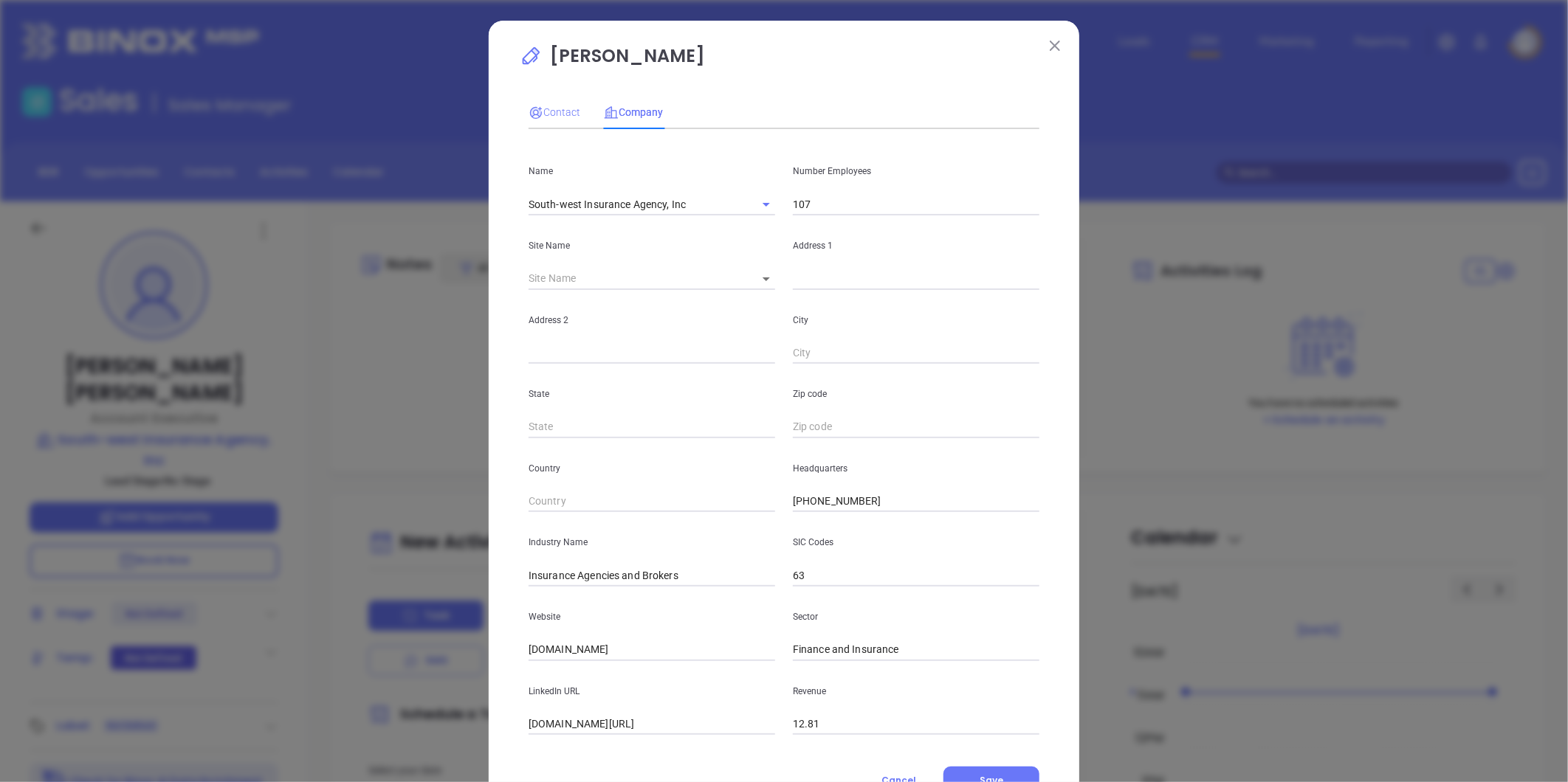
click at [550, 100] on div "Contact" at bounding box center [554, 112] width 51 height 34
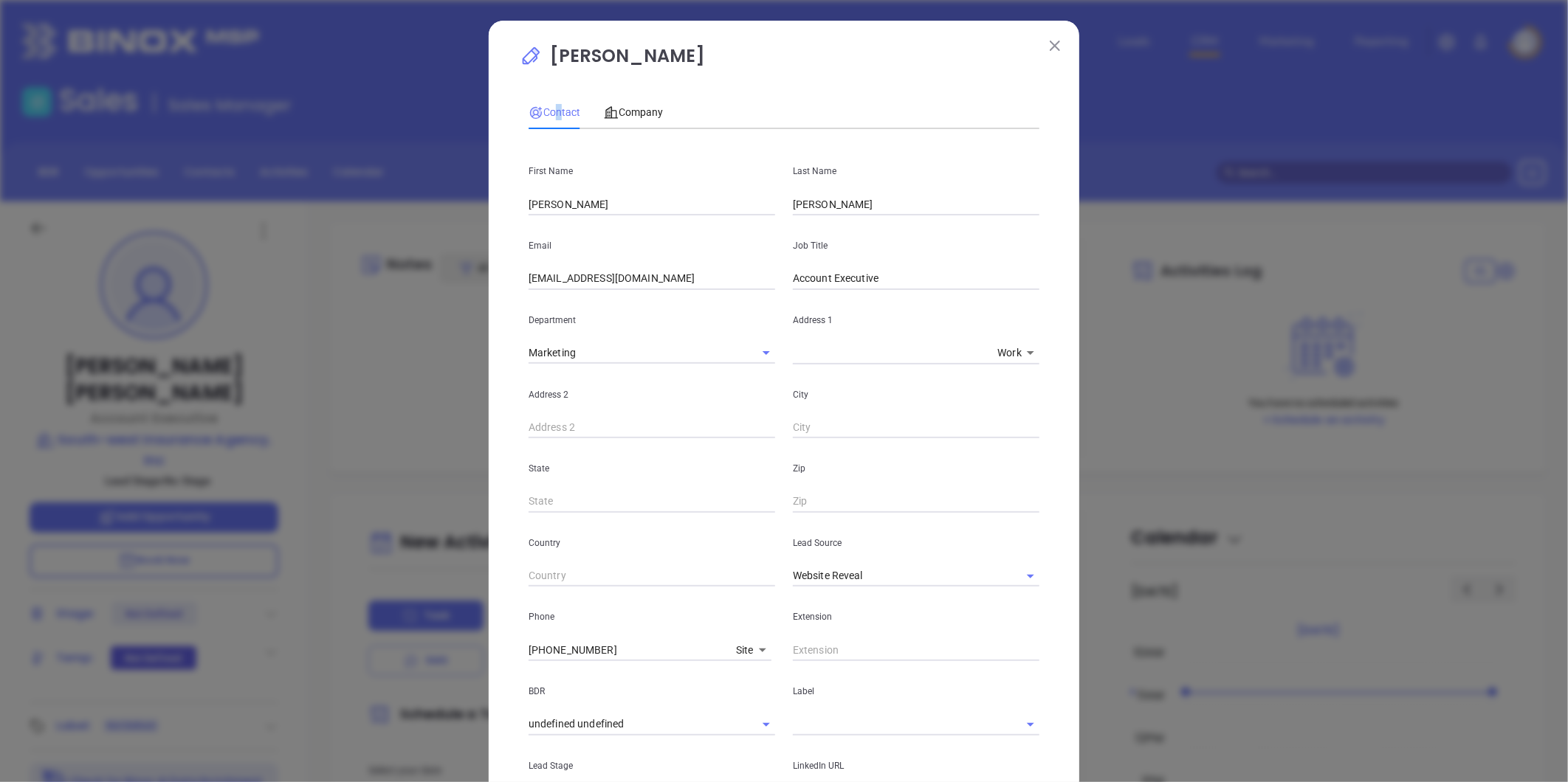
click at [886, 274] on input "Account Executive" at bounding box center [916, 279] width 246 height 22
drag, startPoint x: 898, startPoint y: 284, endPoint x: 686, endPoint y: 288, distance: 212.0
click at [695, 280] on div "Email [EMAIL_ADDRESS][DOMAIN_NAME] Job Title Account Executive" at bounding box center [783, 253] width 528 height 74
drag, startPoint x: 1002, startPoint y: 574, endPoint x: 987, endPoint y: 570, distance: 15.5
click at [1002, 573] on button "Clear" at bounding box center [1011, 576] width 21 height 21
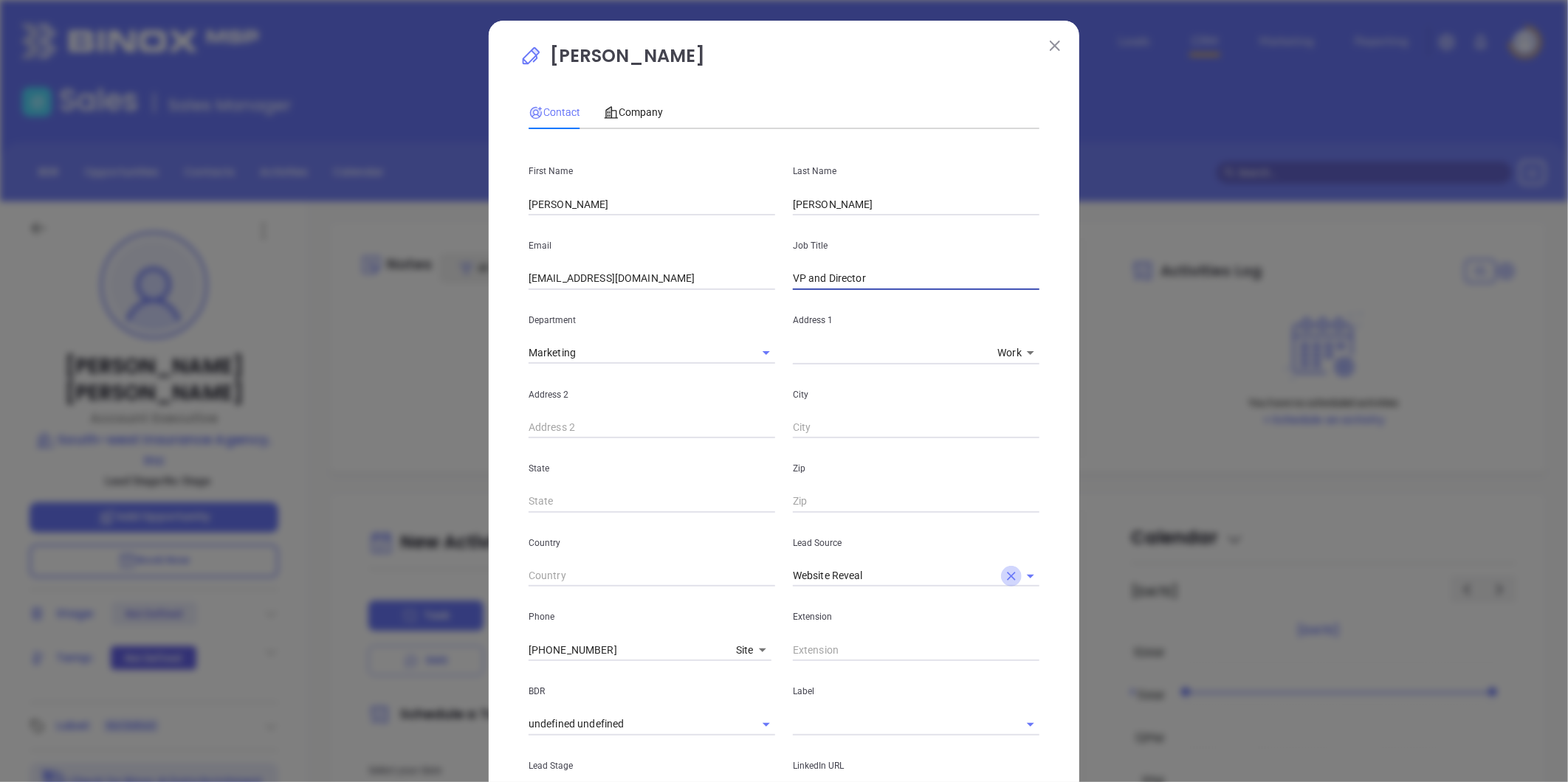
type input "VP and Director"
click at [970, 561] on div "Lead Source" at bounding box center [916, 550] width 265 height 74
click at [963, 551] on p "Lead Source" at bounding box center [916, 543] width 246 height 17
click at [844, 583] on input "text" at bounding box center [896, 576] width 205 height 21
click at [866, 613] on li "Binox" at bounding box center [916, 608] width 246 height 26
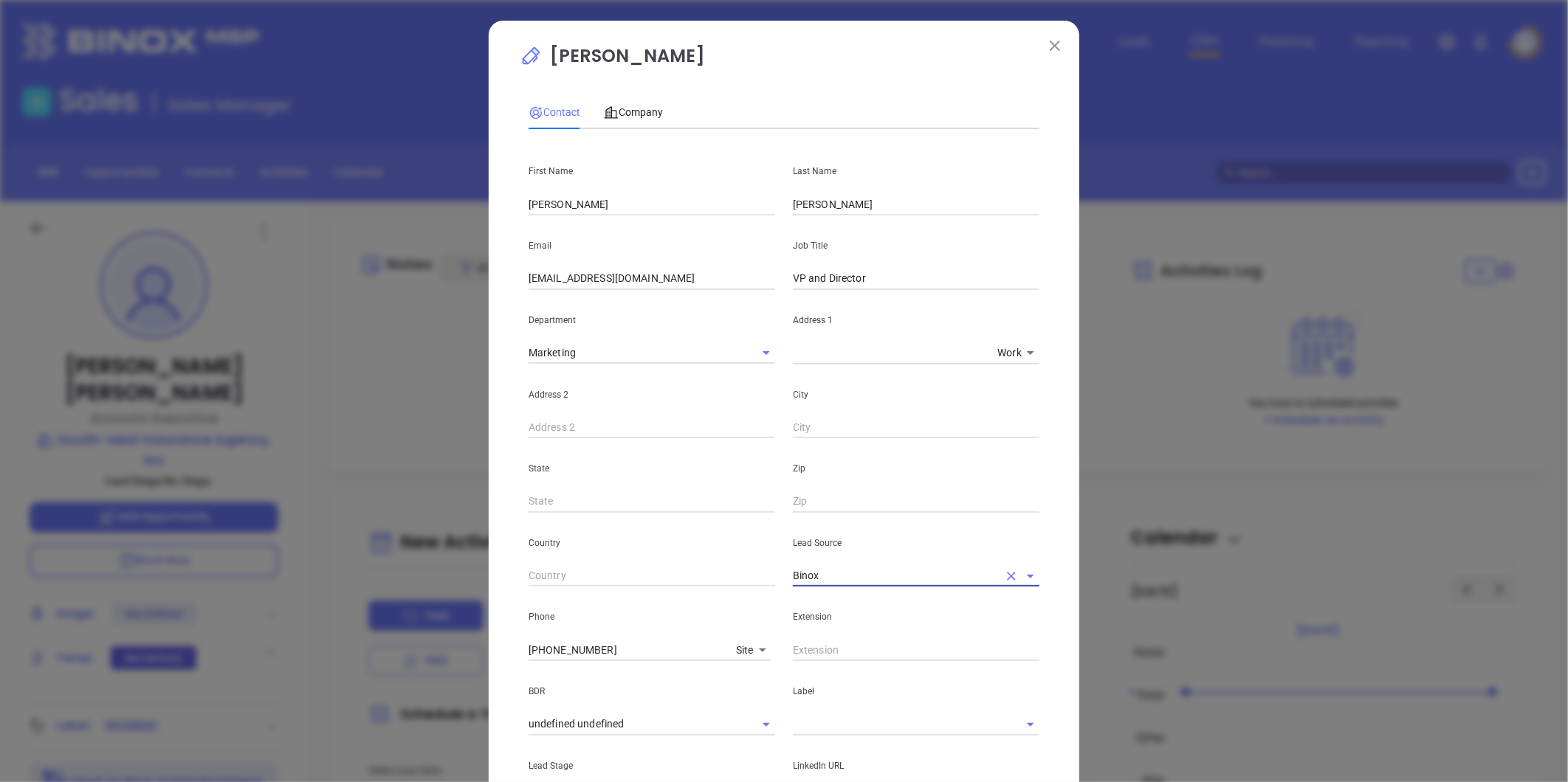
type input "Binox"
click at [829, 721] on input "text" at bounding box center [896, 724] width 205 height 21
click at [825, 746] on li "Prospect" at bounding box center [916, 758] width 246 height 26
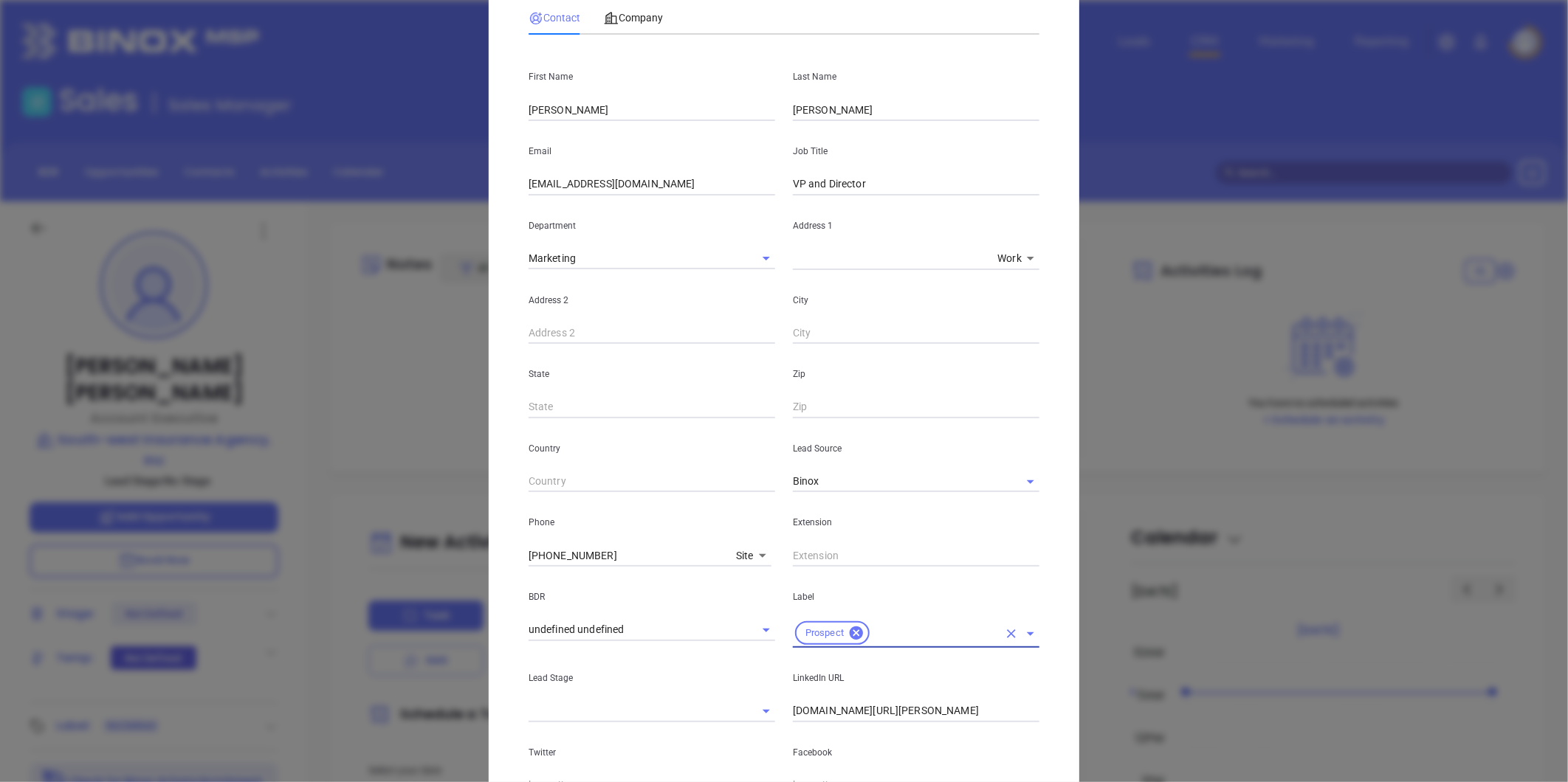
scroll to position [246, 0]
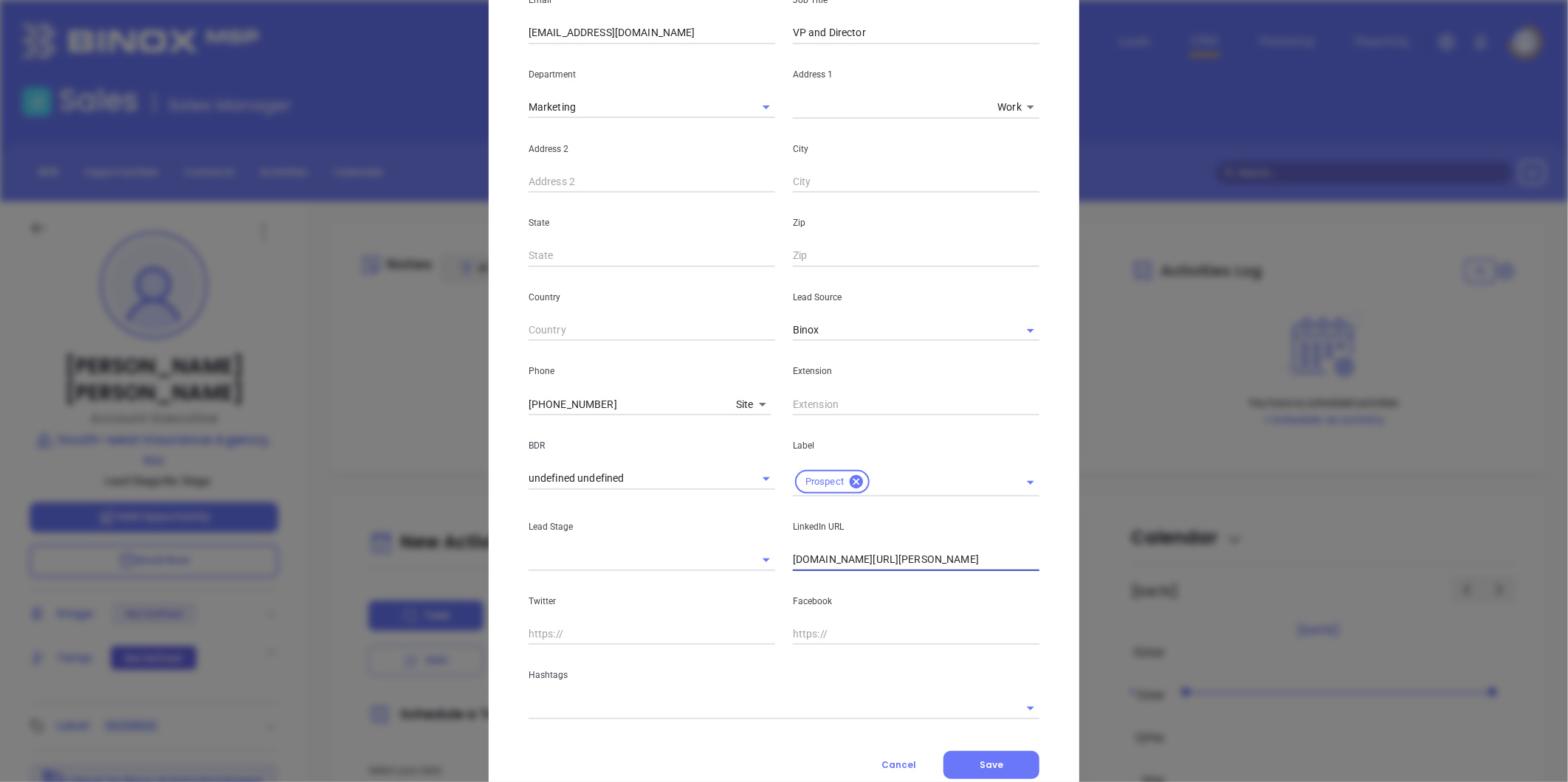
drag, startPoint x: 884, startPoint y: 565, endPoint x: 600, endPoint y: 556, distance: 284.1
click at [600, 556] on div "Lead Stage LinkedIn URL [DOMAIN_NAME][URL][PERSON_NAME]" at bounding box center [783, 534] width 528 height 74
click at [887, 552] on input "[DOMAIN_NAME][URL][PERSON_NAME]" at bounding box center [916, 560] width 246 height 22
click at [872, 562] on input "[DOMAIN_NAME][URL][PERSON_NAME]" at bounding box center [916, 560] width 246 height 22
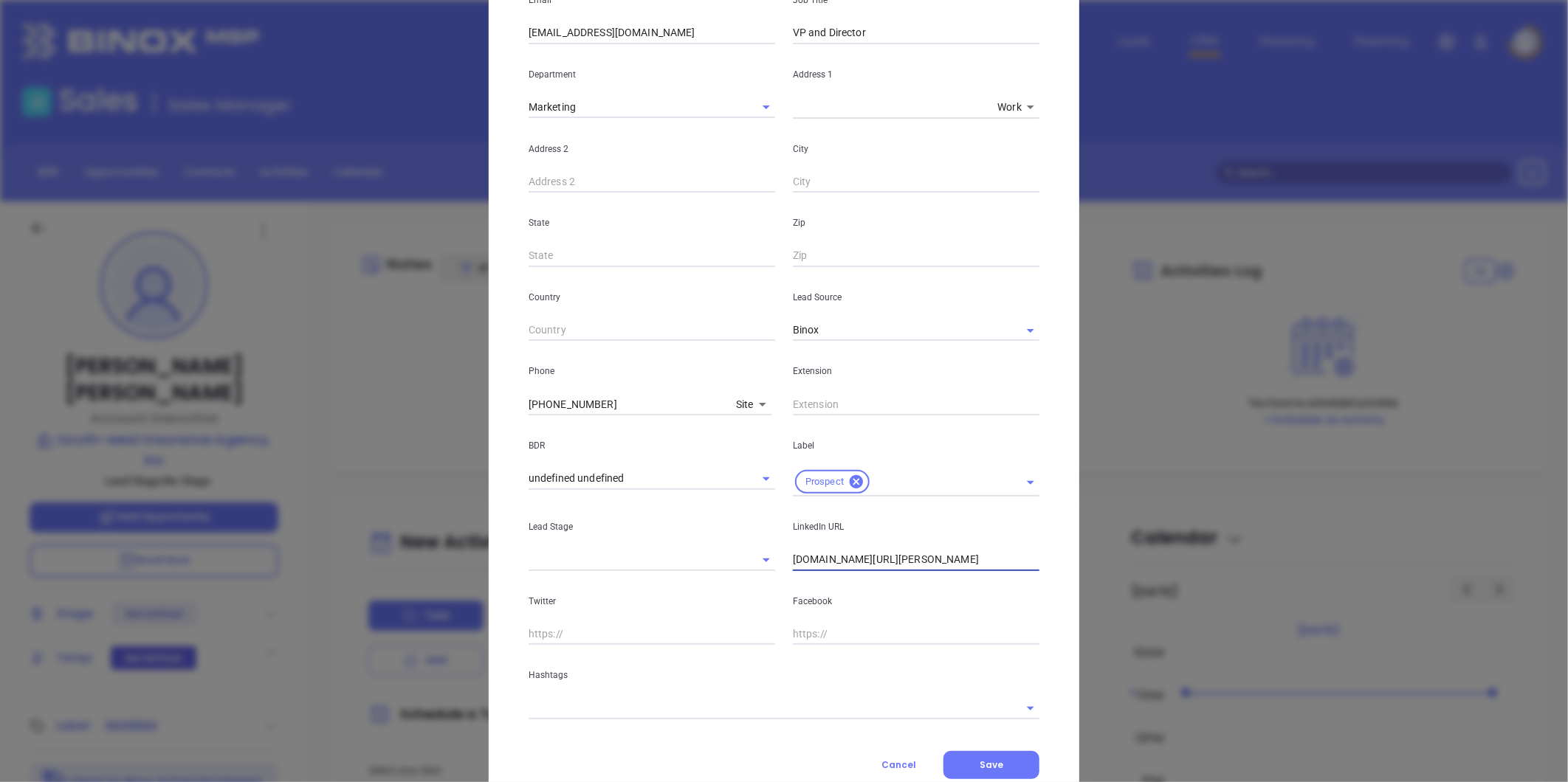
click at [872, 562] on input "[DOMAIN_NAME][URL][PERSON_NAME]" at bounding box center [916, 560] width 246 height 22
paste input "[DOMAIN_NAME][URL][PERSON_NAME]"
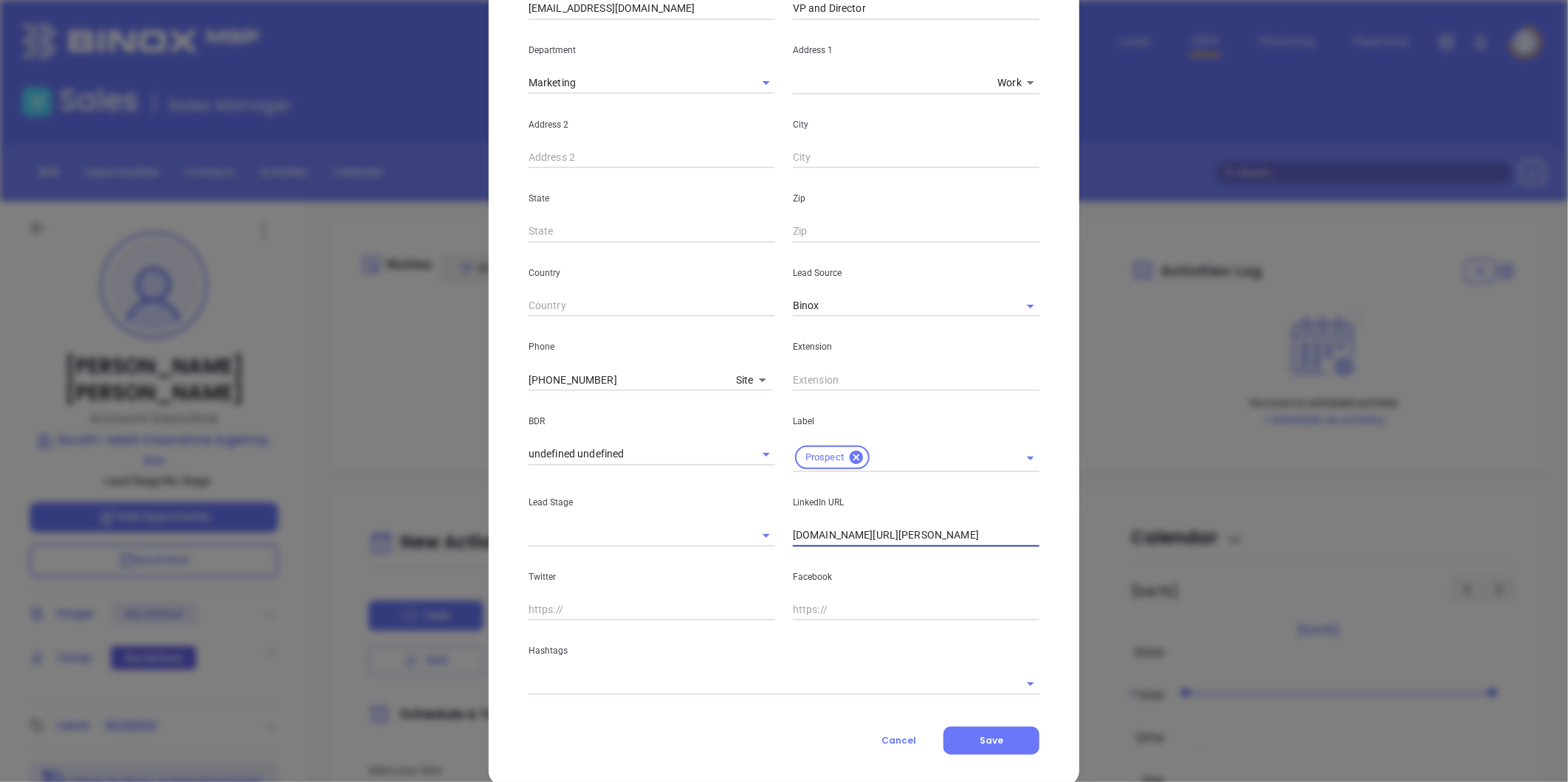
scroll to position [293, 0]
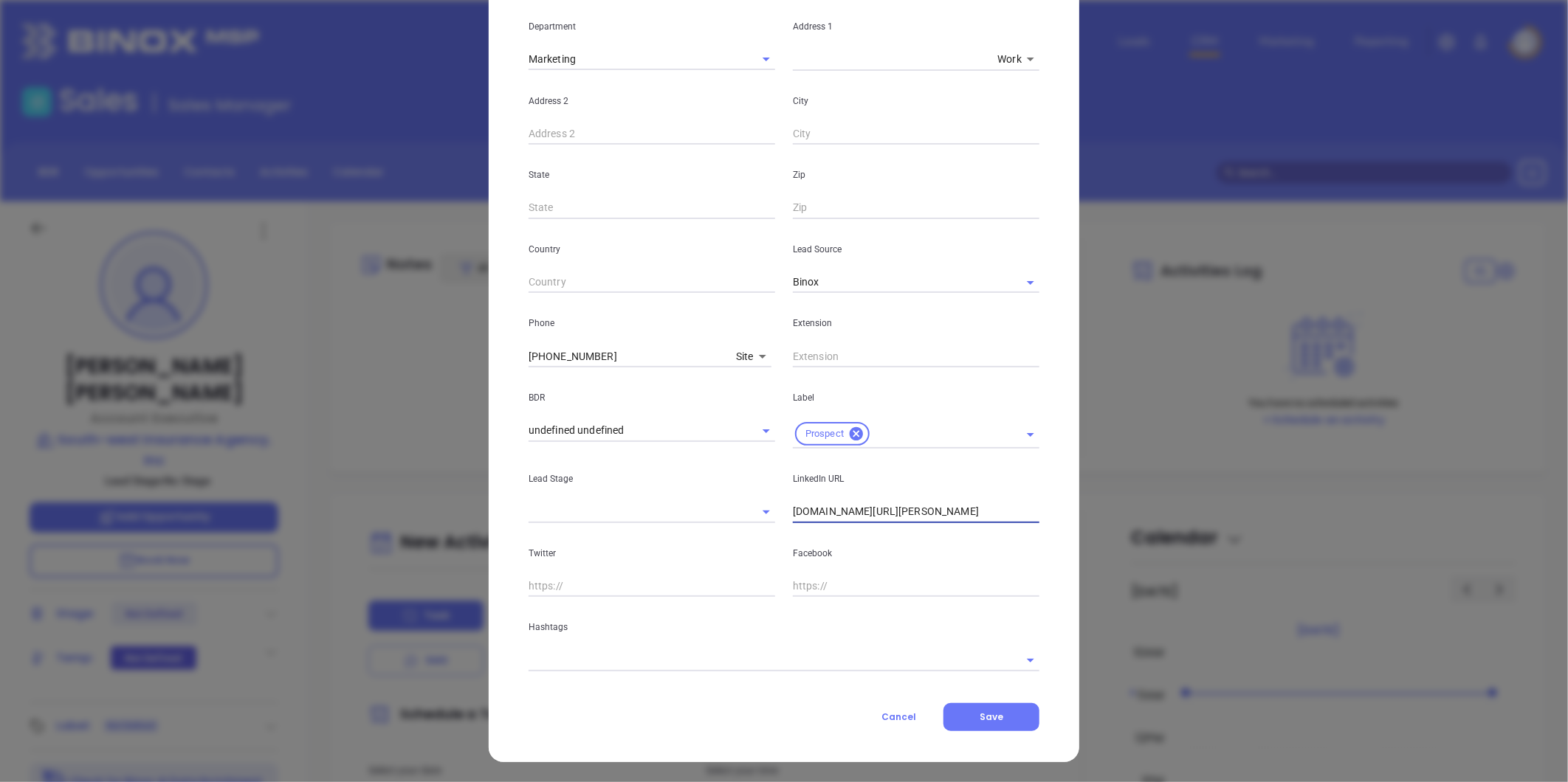
type input "[DOMAIN_NAME][URL][PERSON_NAME]"
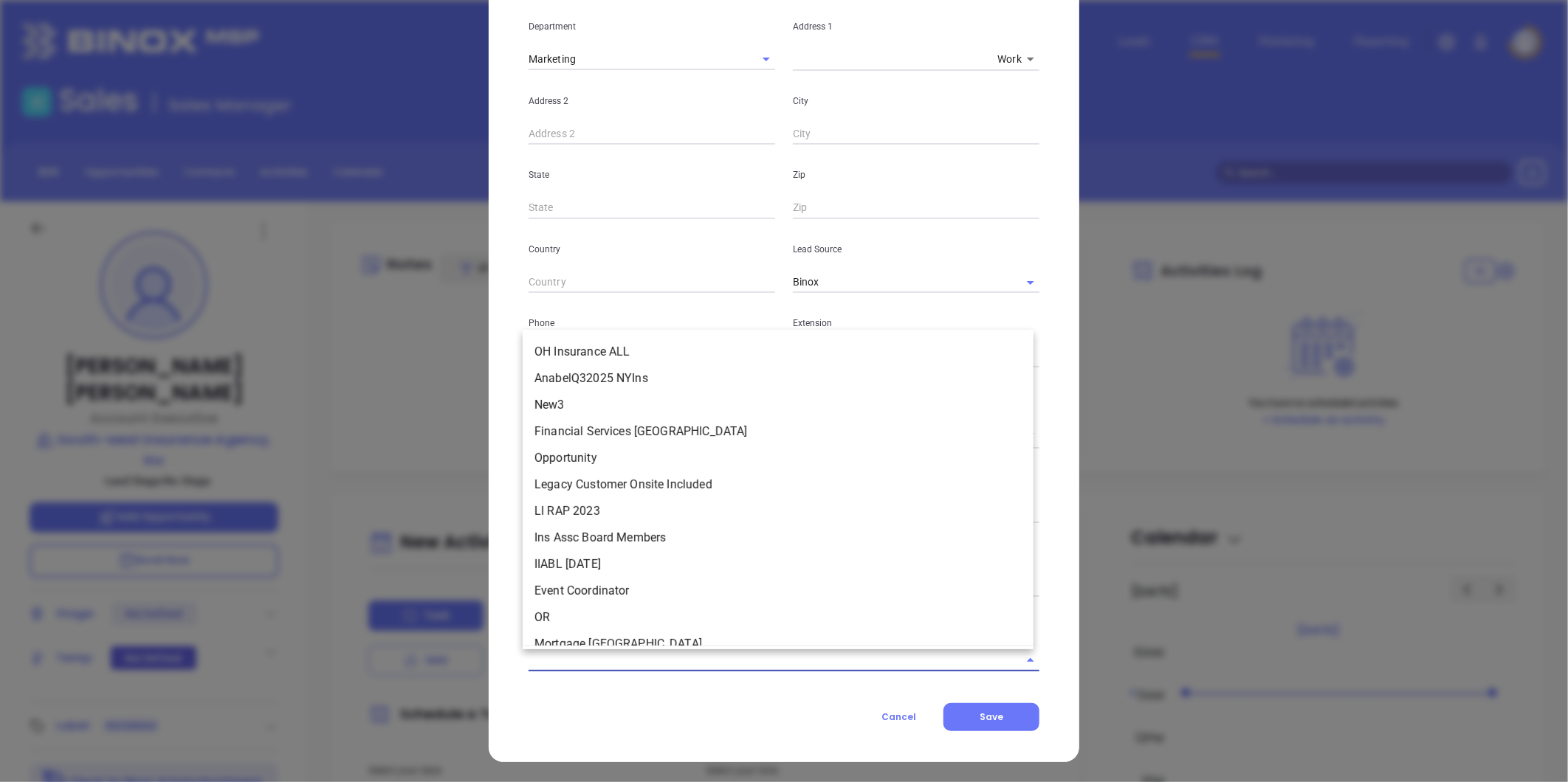
click at [662, 659] on input "text" at bounding box center [763, 660] width 470 height 21
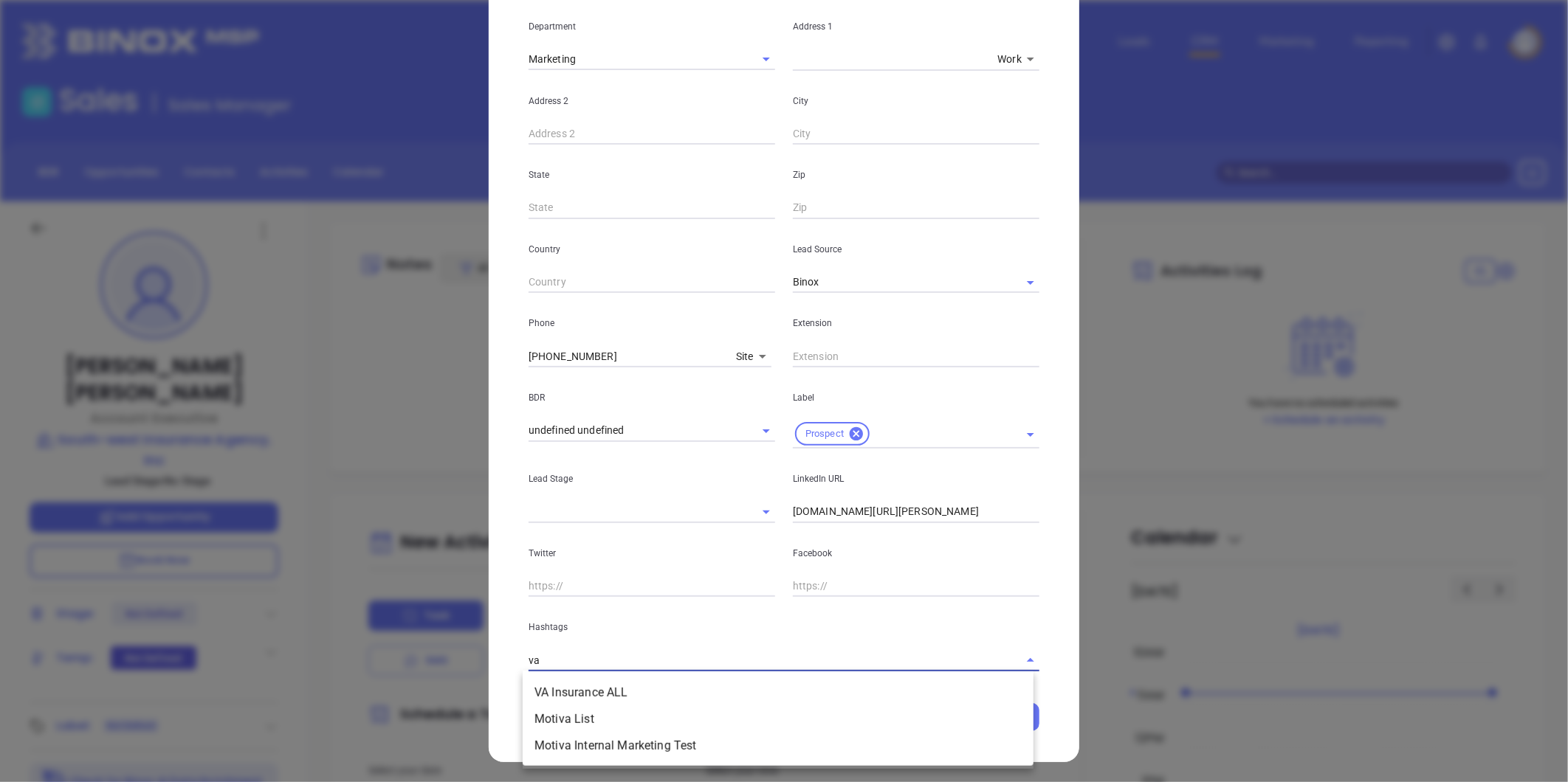
type input "va i"
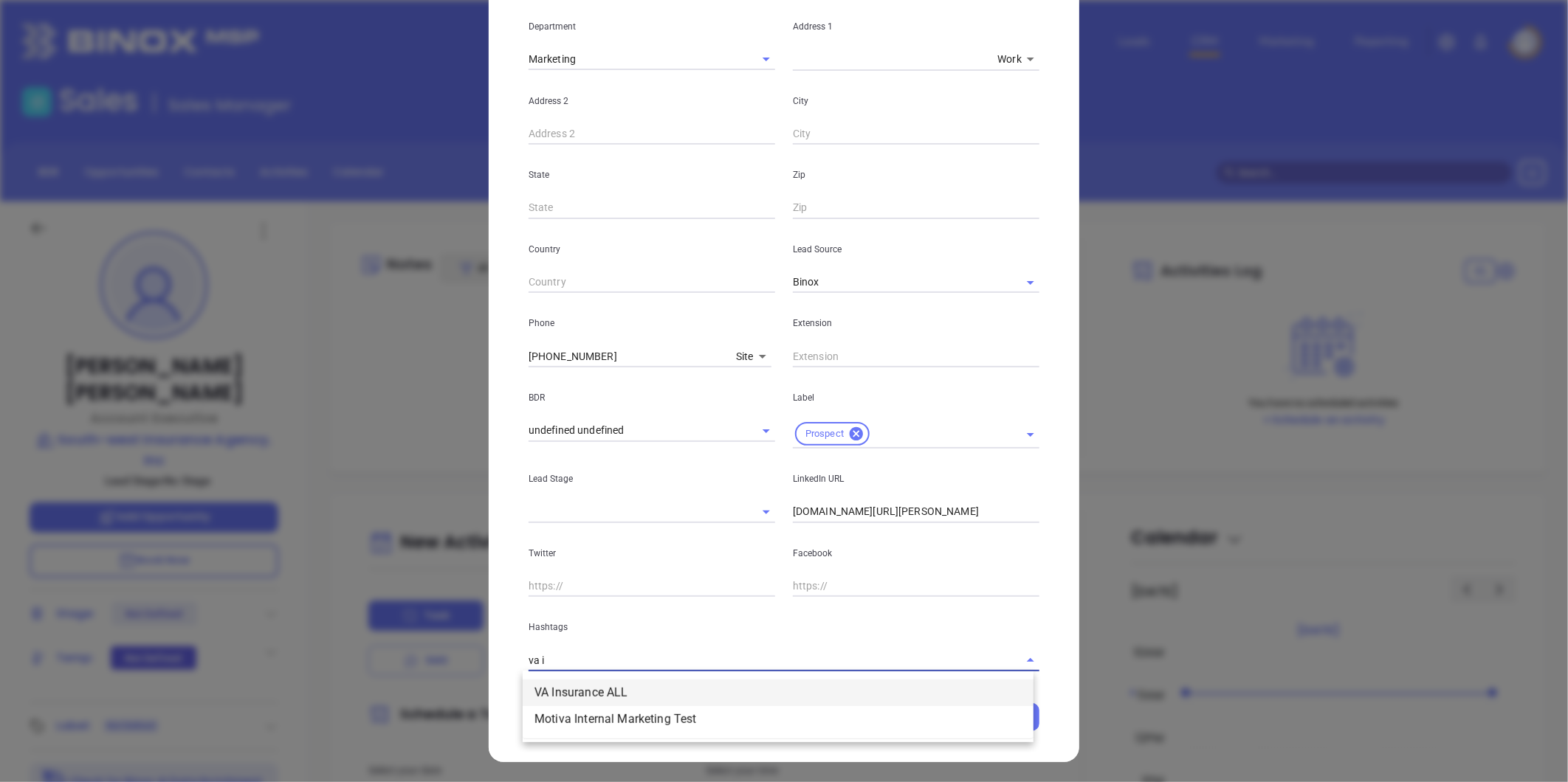
click at [624, 688] on li "VA Insurance ALL" at bounding box center [778, 693] width 511 height 26
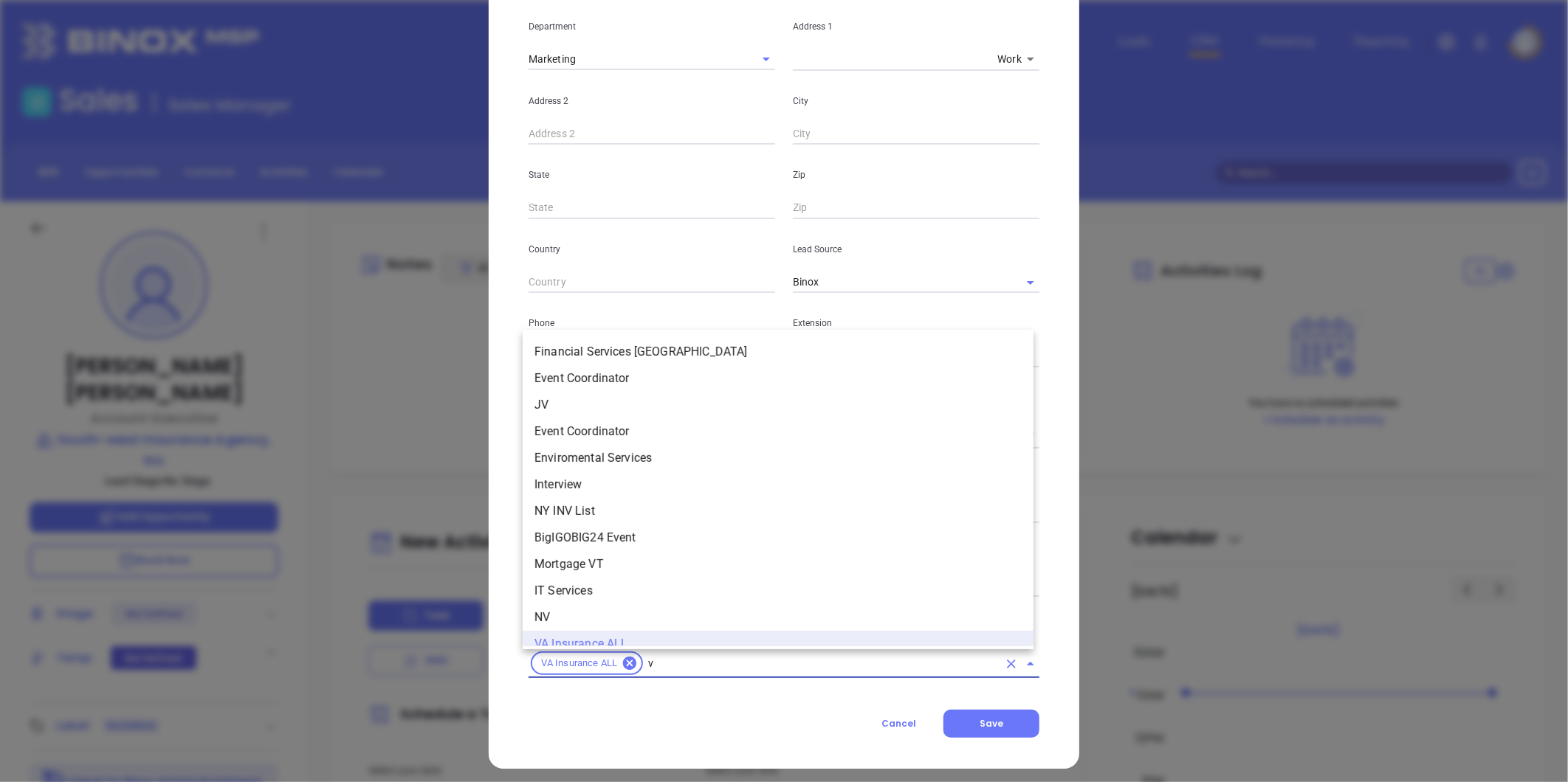
type input "va"
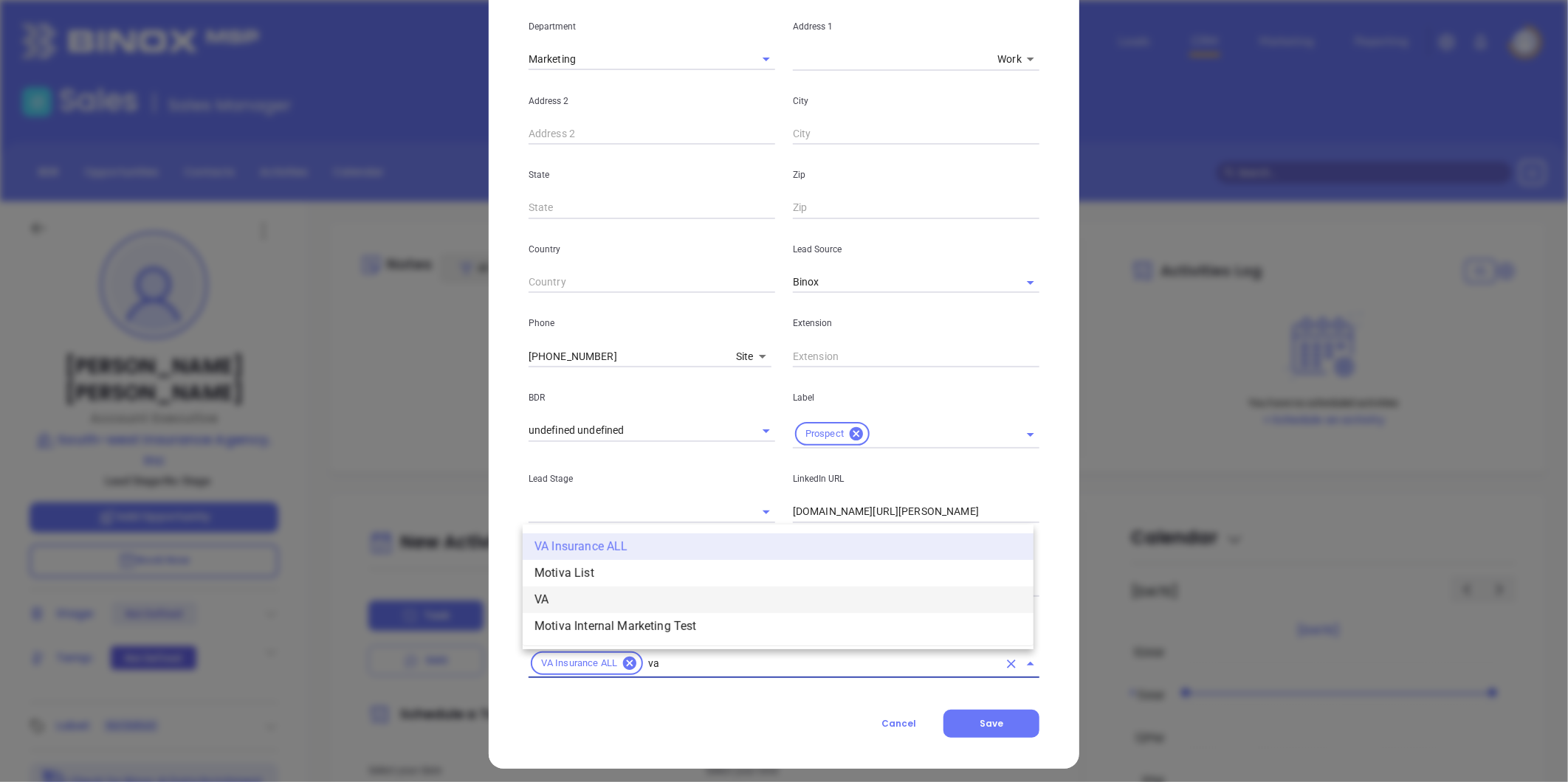
click at [572, 595] on li "VA" at bounding box center [778, 600] width 511 height 26
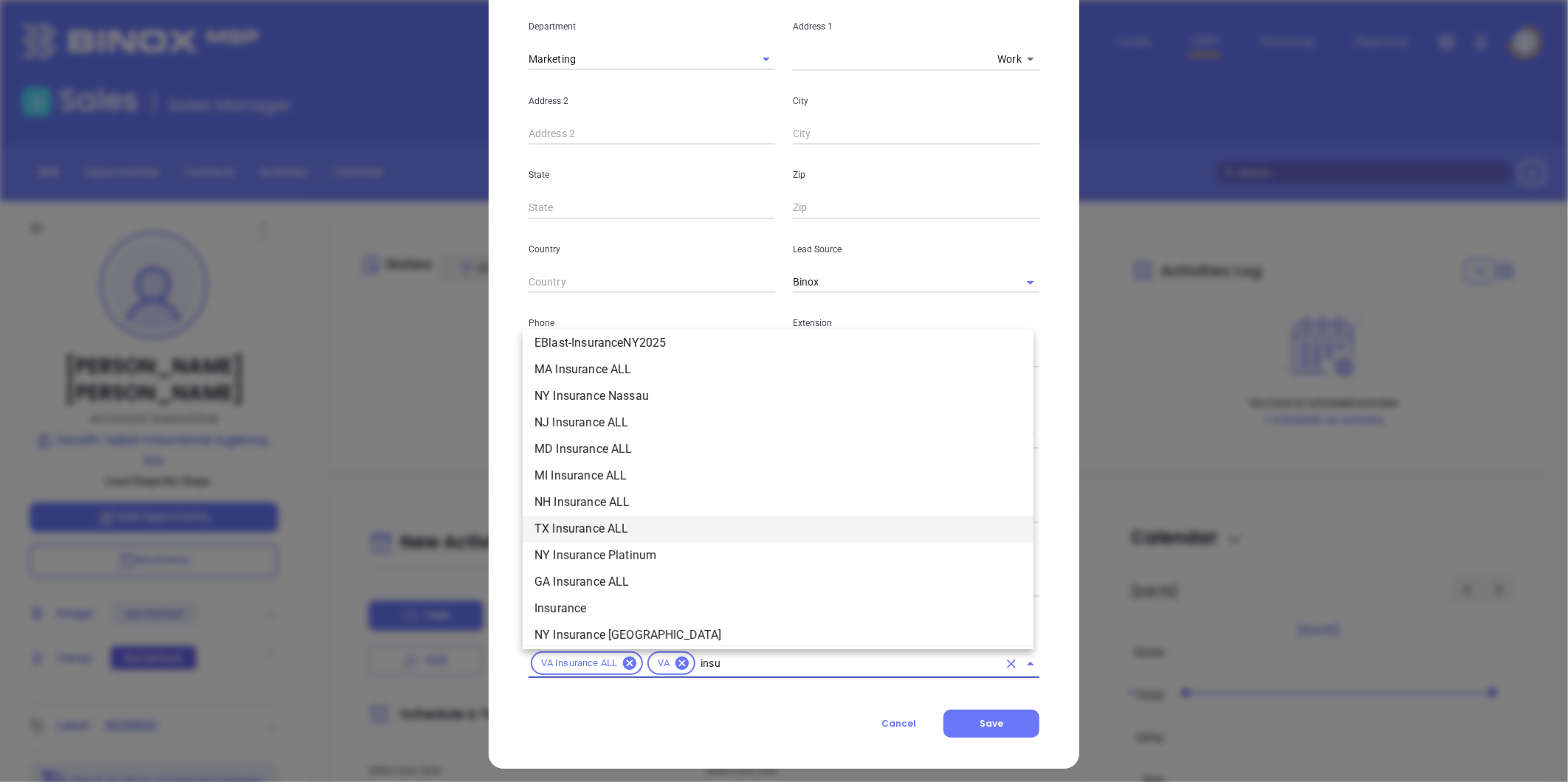
scroll to position [274, 0]
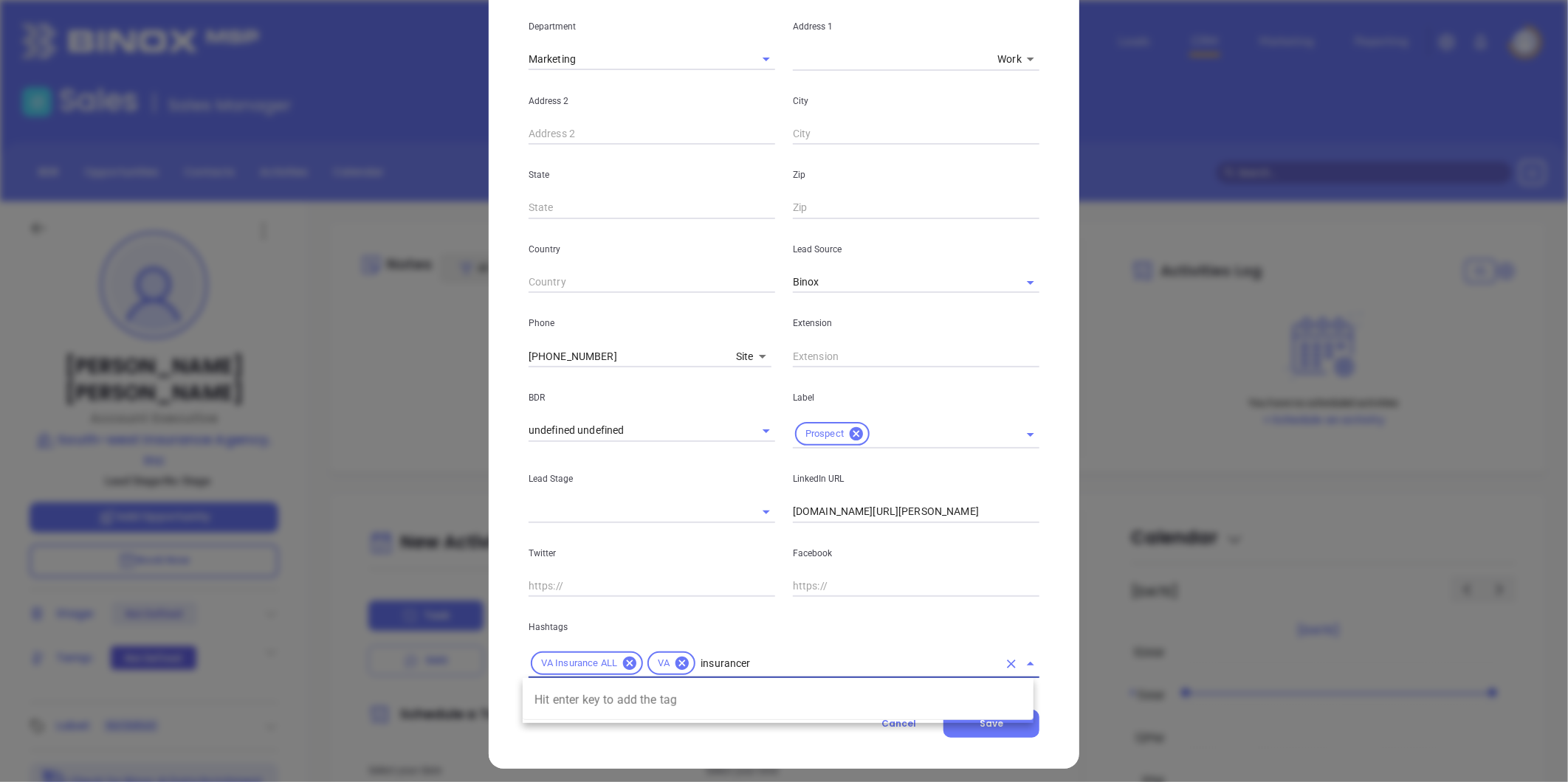
type input "insurance"
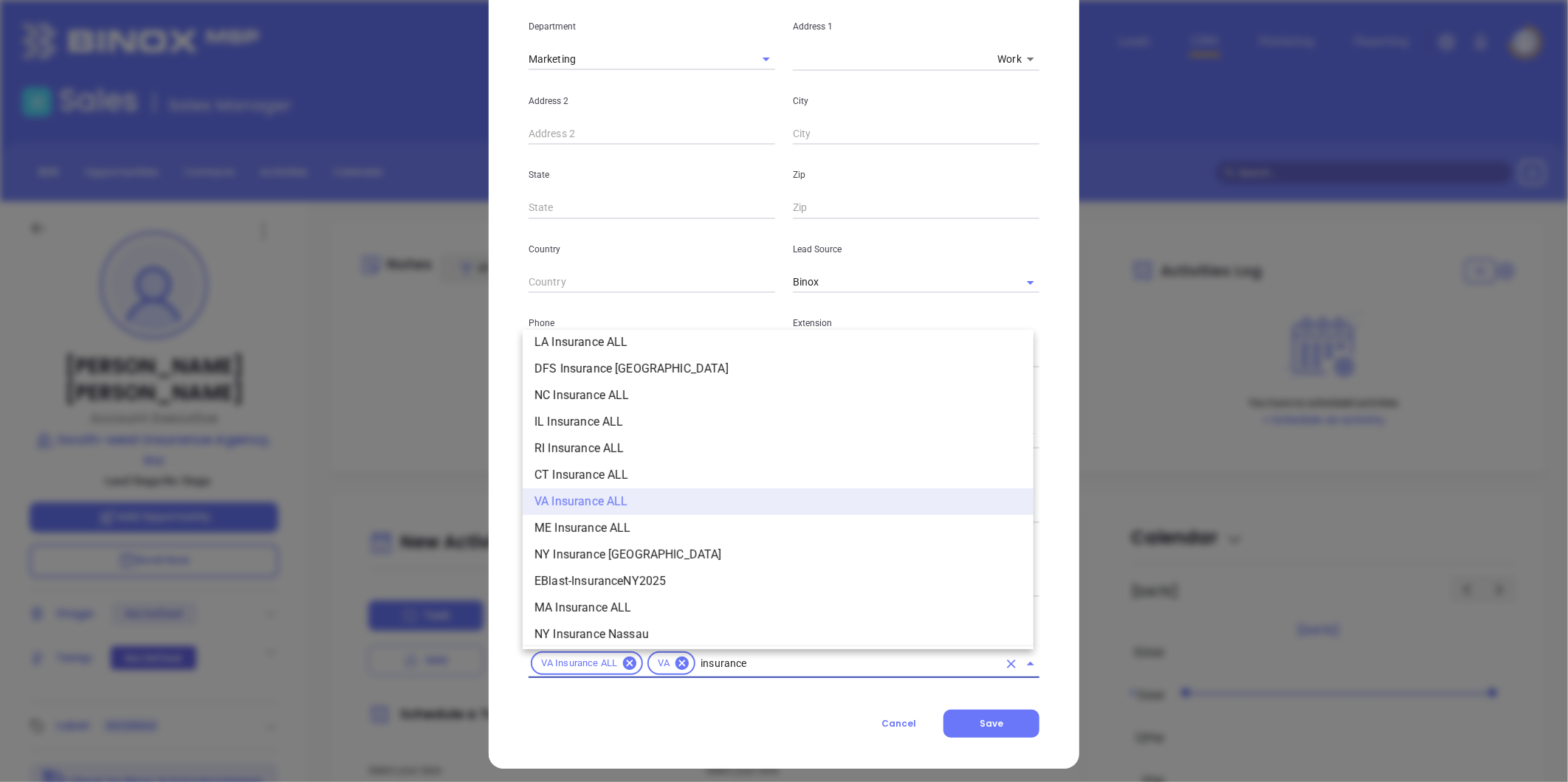
scroll to position [327, 0]
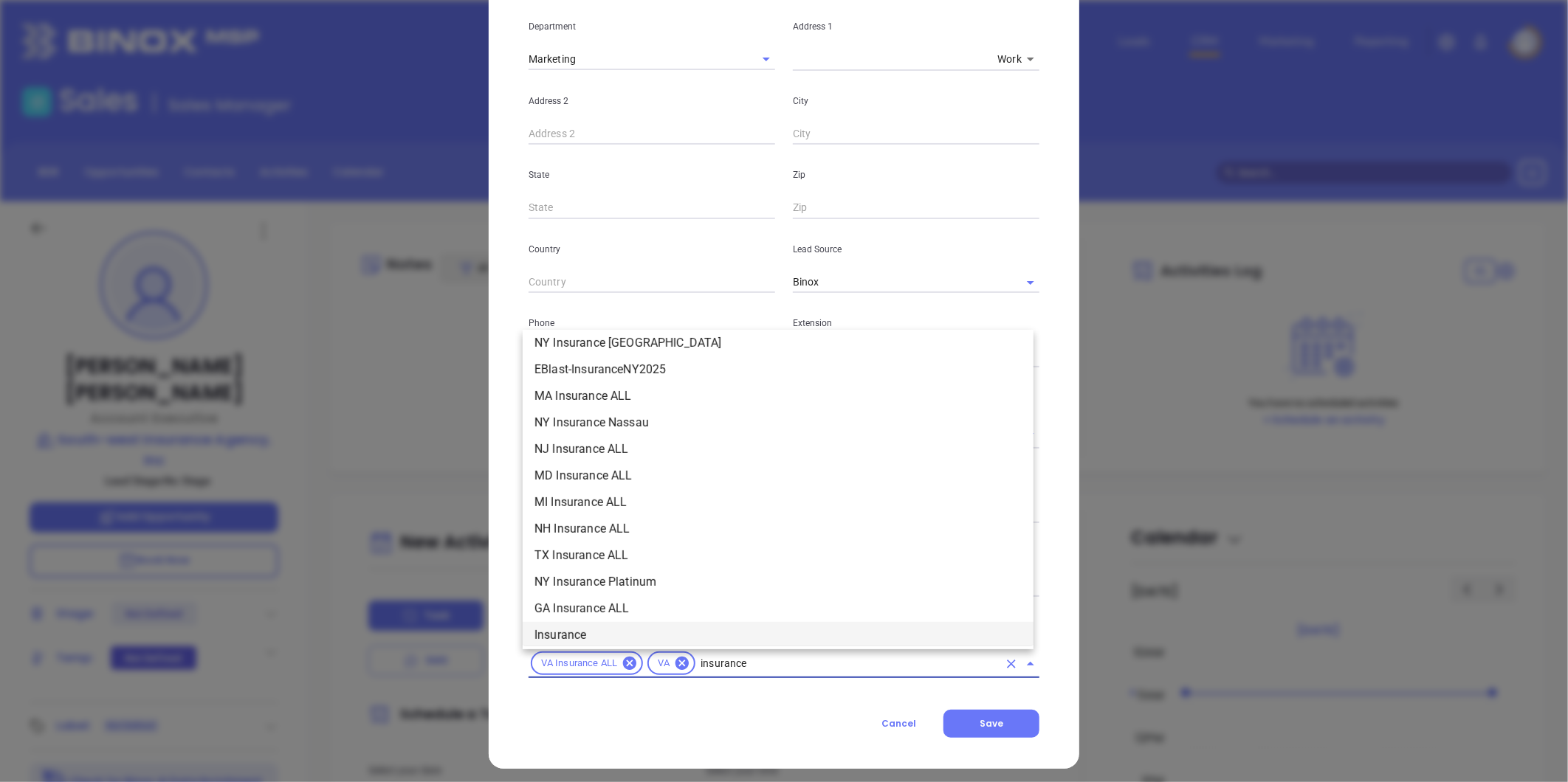
click at [589, 631] on li "Insurance" at bounding box center [778, 636] width 511 height 26
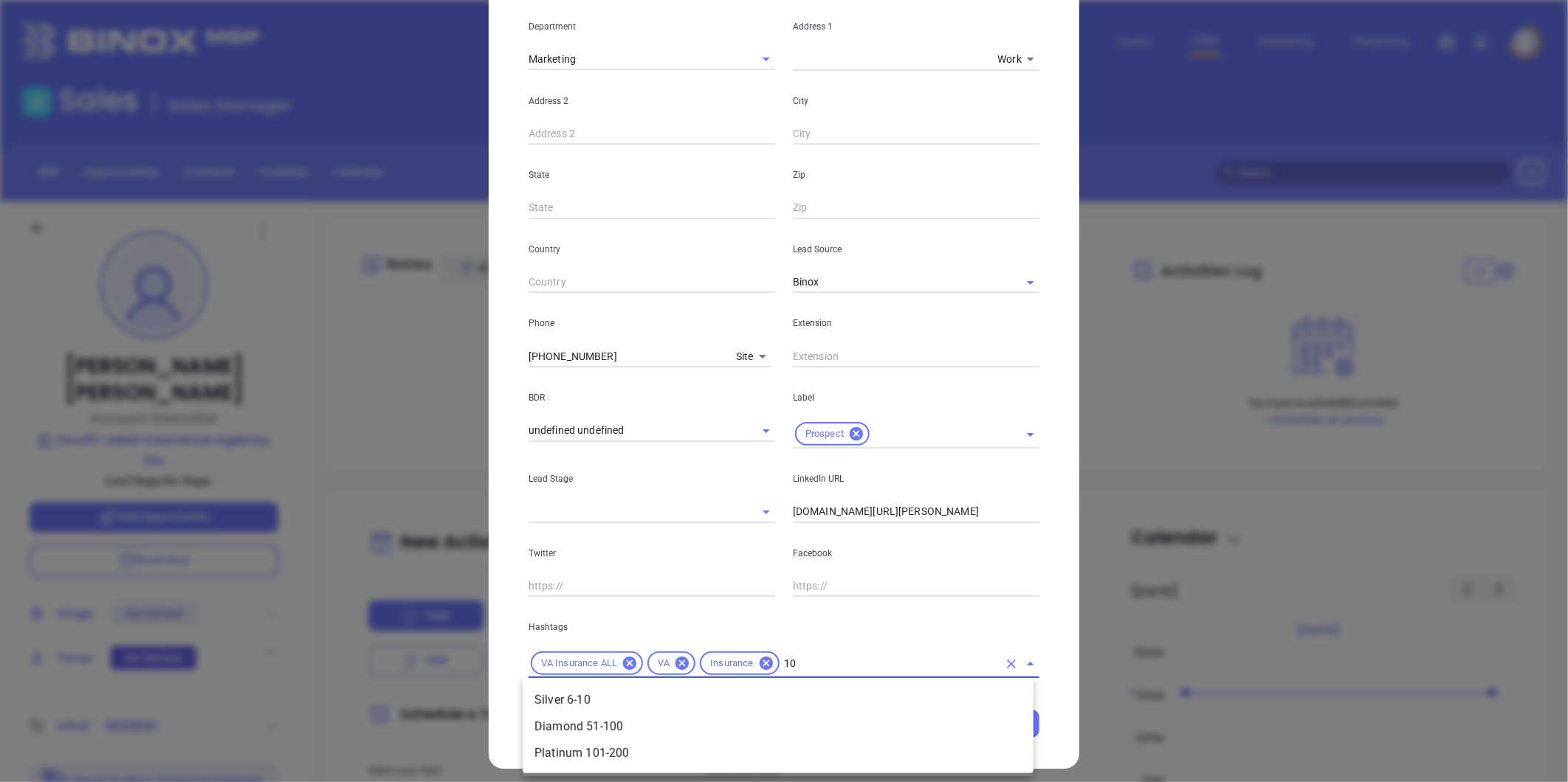
type input "101"
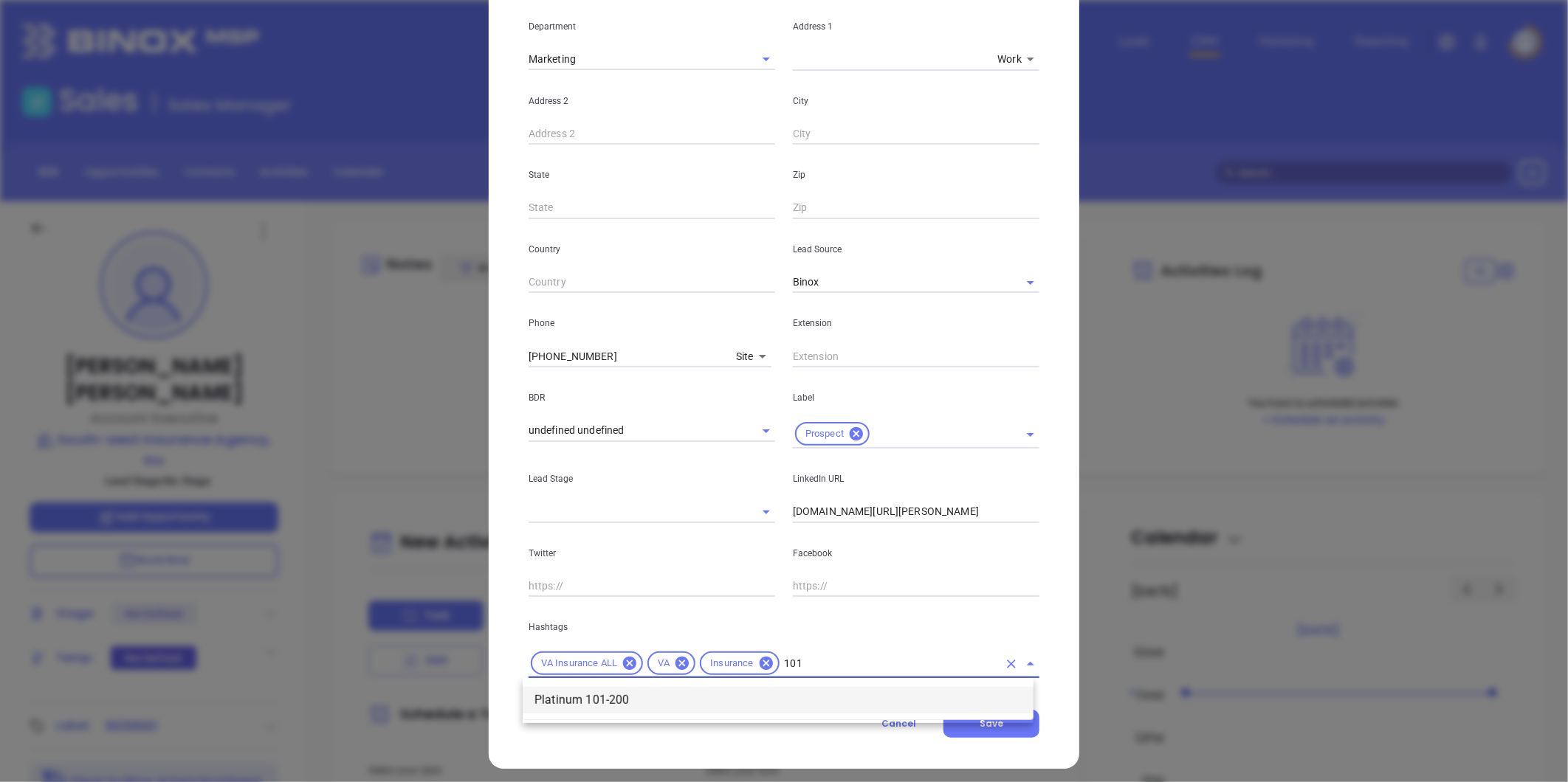
click at [643, 695] on li "Platinum 101-200" at bounding box center [778, 700] width 511 height 26
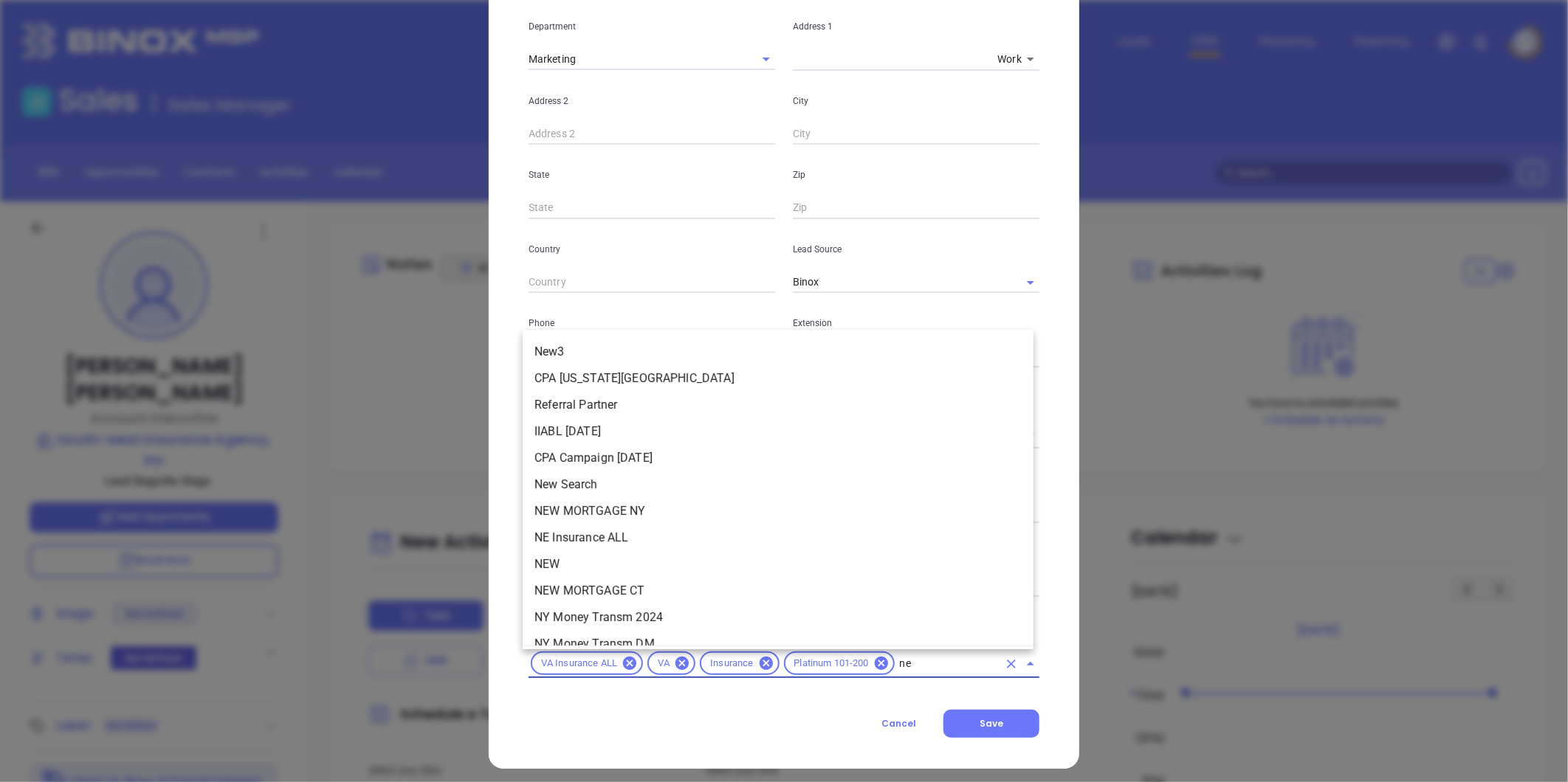
type input "new"
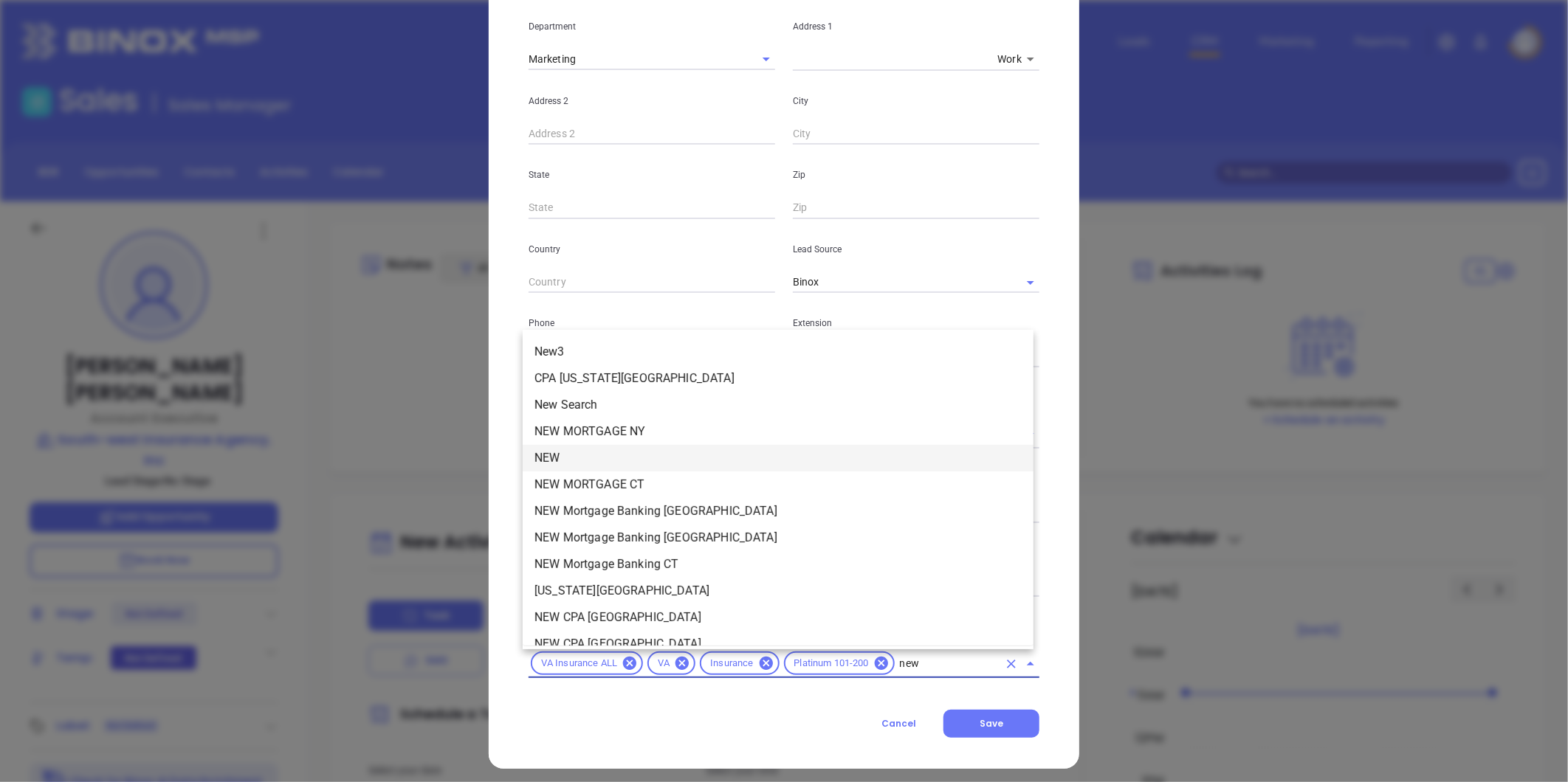
drag, startPoint x: 591, startPoint y: 455, endPoint x: 581, endPoint y: 451, distance: 10.8
click at [587, 454] on li "NEW" at bounding box center [778, 458] width 511 height 26
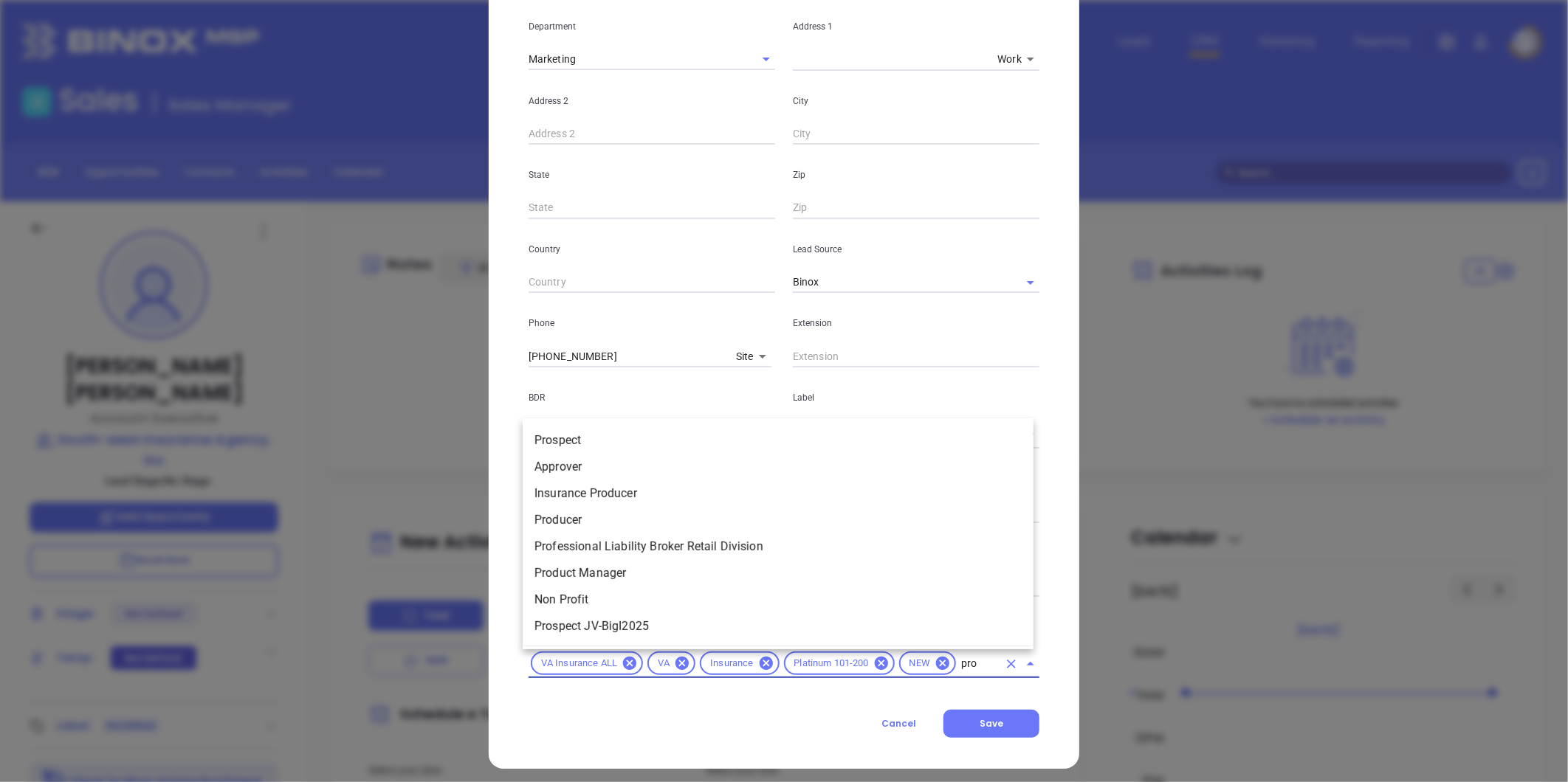
type input "pros"
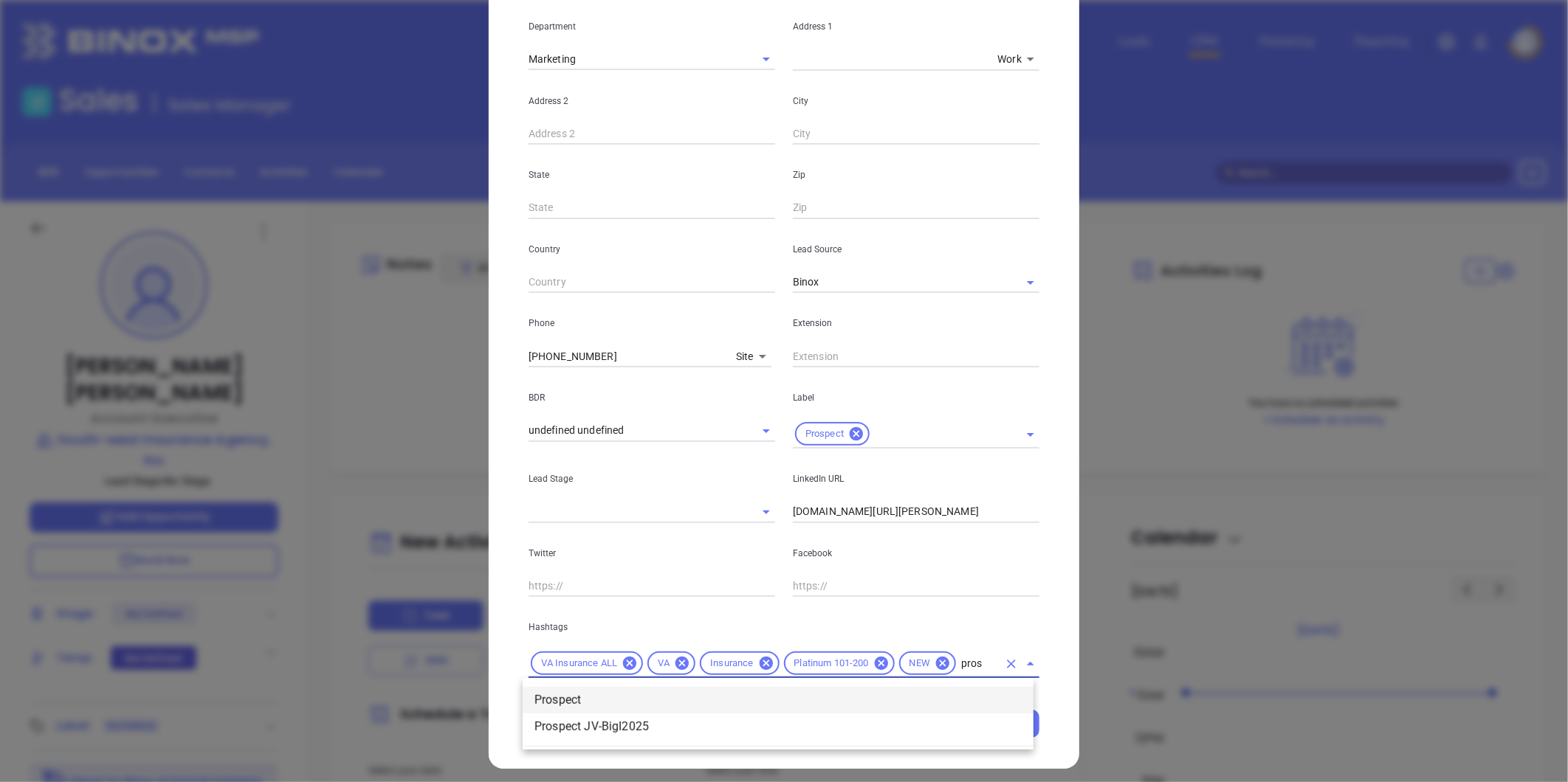
click at [591, 698] on li "Prospect" at bounding box center [778, 700] width 511 height 26
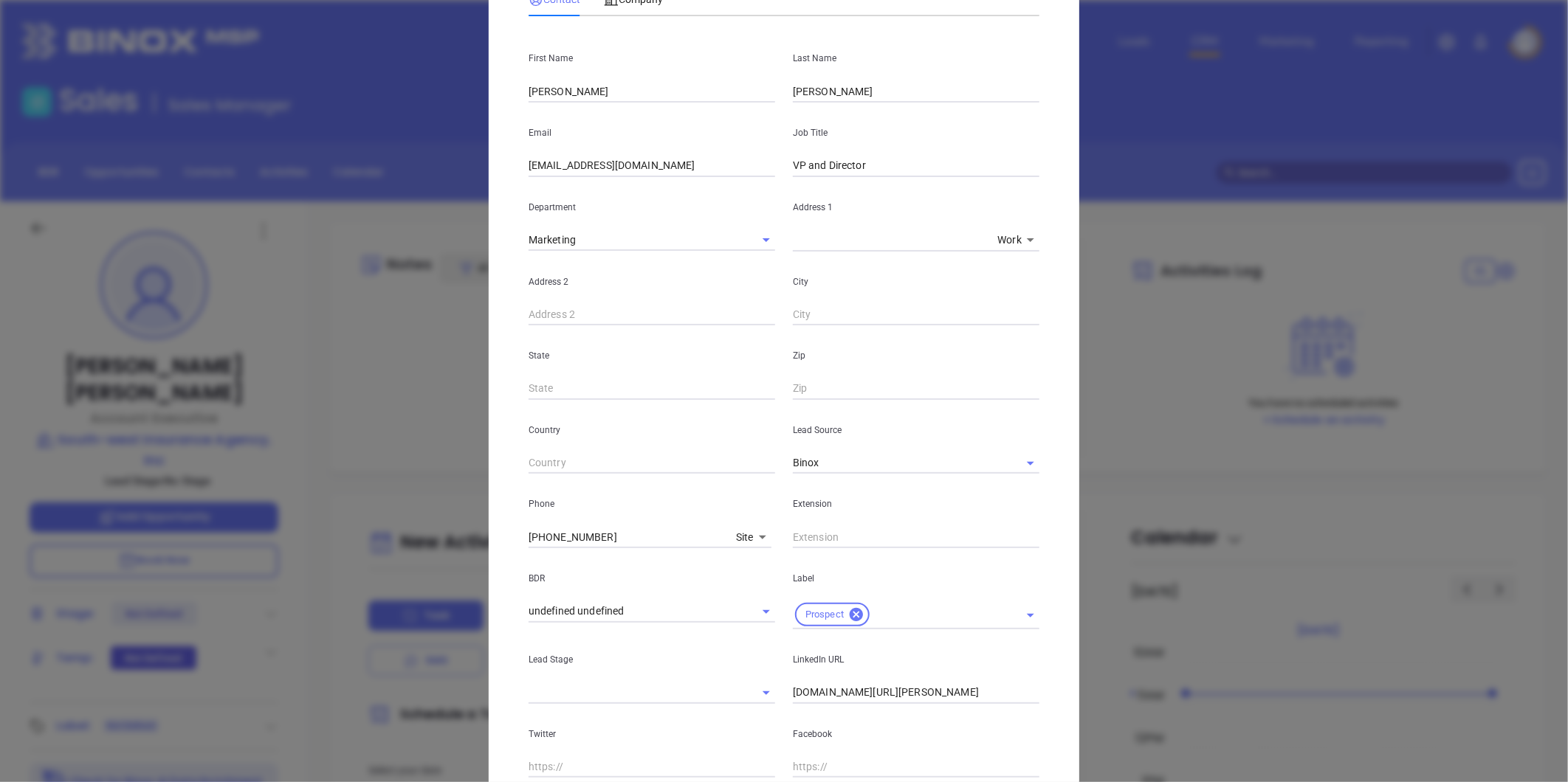
scroll to position [0, 0]
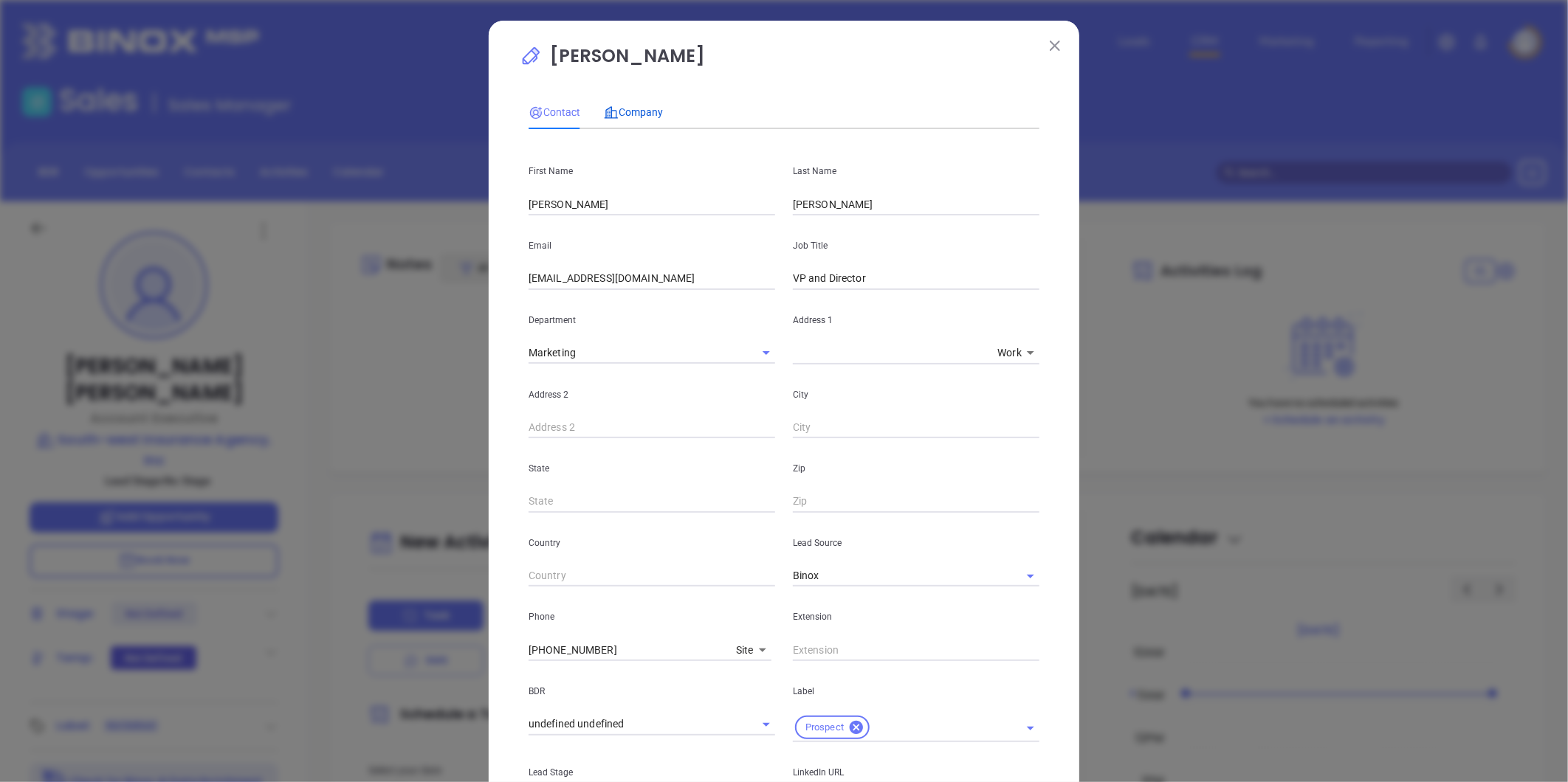
drag, startPoint x: 633, startPoint y: 107, endPoint x: 652, endPoint y: 113, distance: 19.9
click at [638, 107] on span "Company" at bounding box center [633, 112] width 59 height 12
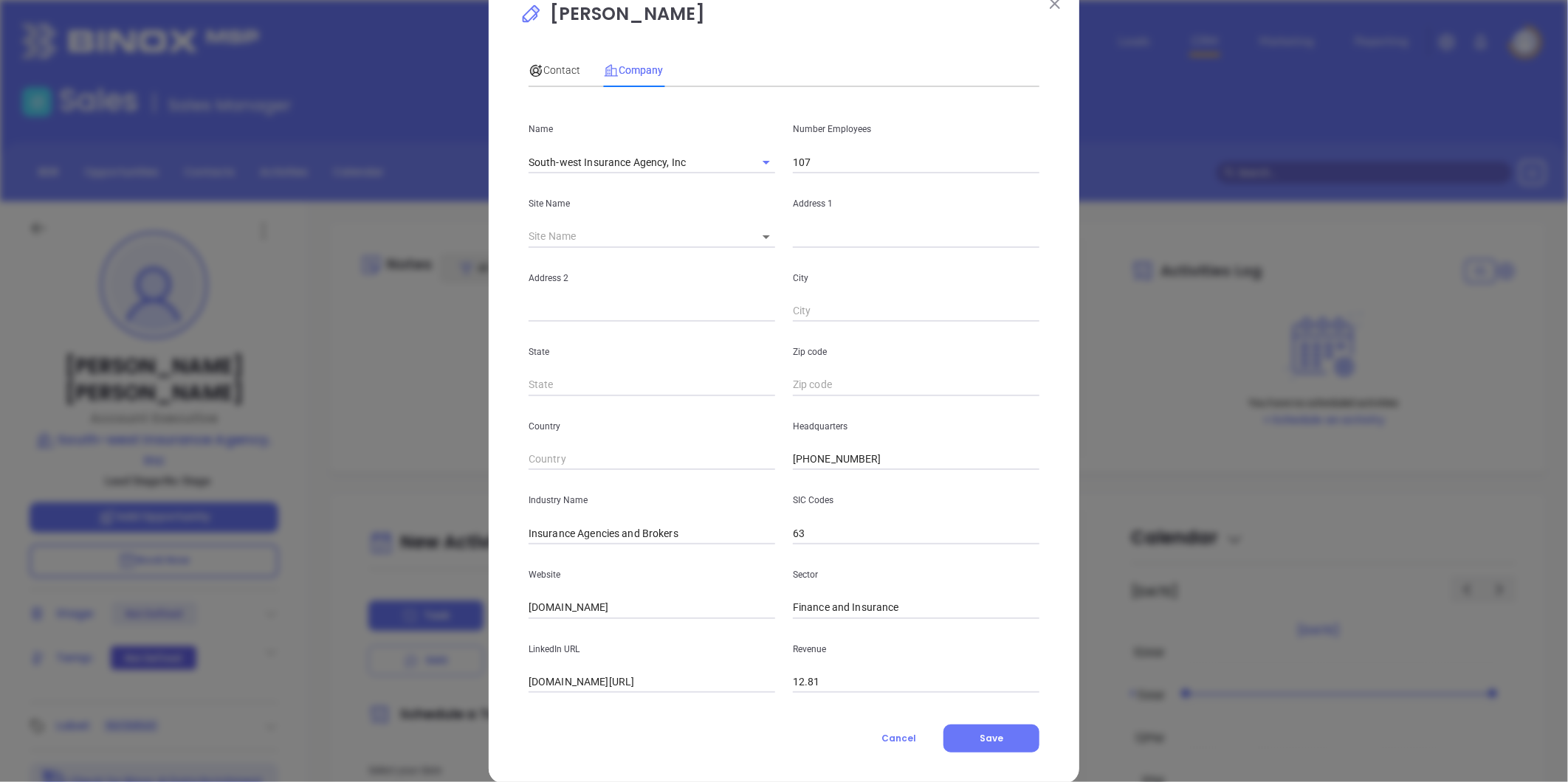
scroll to position [64, 0]
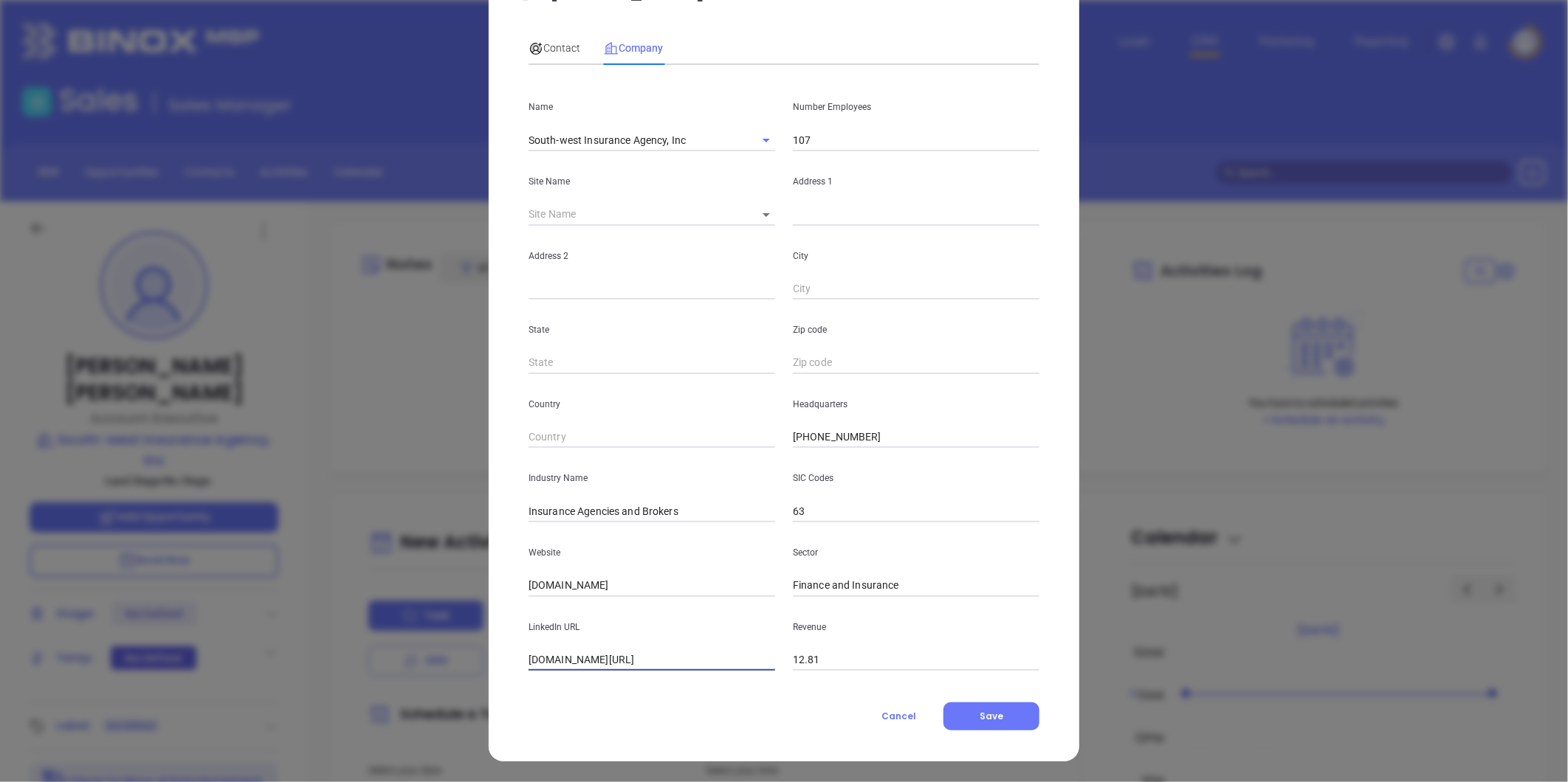
click at [624, 655] on input "[DOMAIN_NAME][URL]" at bounding box center [652, 660] width 246 height 22
click at [625, 656] on input "[DOMAIN_NAME][URL]" at bounding box center [652, 660] width 246 height 22
paste input "[URL][DOMAIN_NAME]"
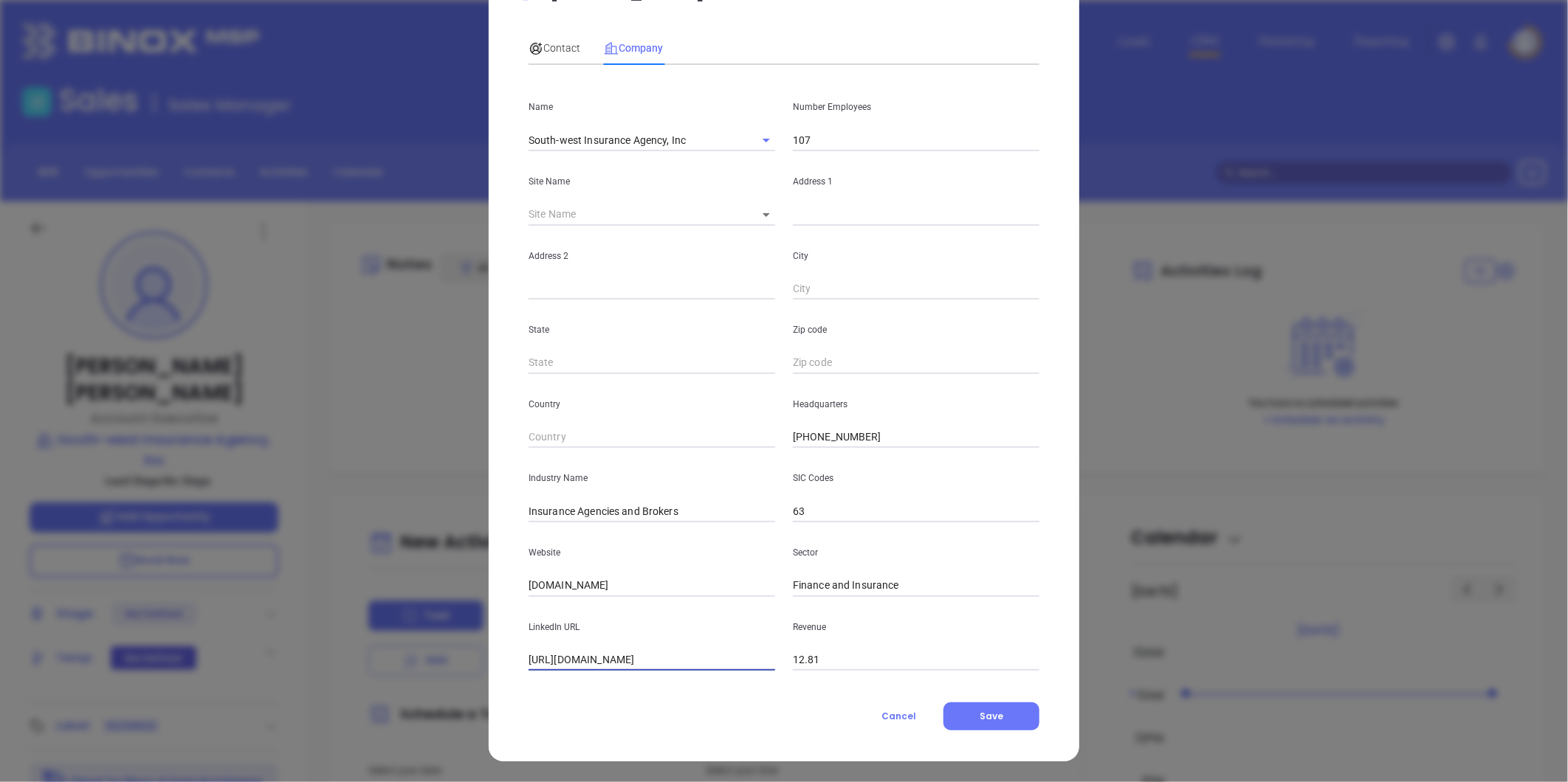
drag, startPoint x: 626, startPoint y: 657, endPoint x: 623, endPoint y: 508, distance: 149.0
click at [657, 524] on div "Name South-west Insurance Agency, Inc Number Employees 107 Site Name ​ Address …" at bounding box center [784, 374] width 511 height 594
type input "[URL][DOMAIN_NAME]"
drag, startPoint x: 579, startPoint y: 589, endPoint x: 326, endPoint y: 587, distance: 253.0
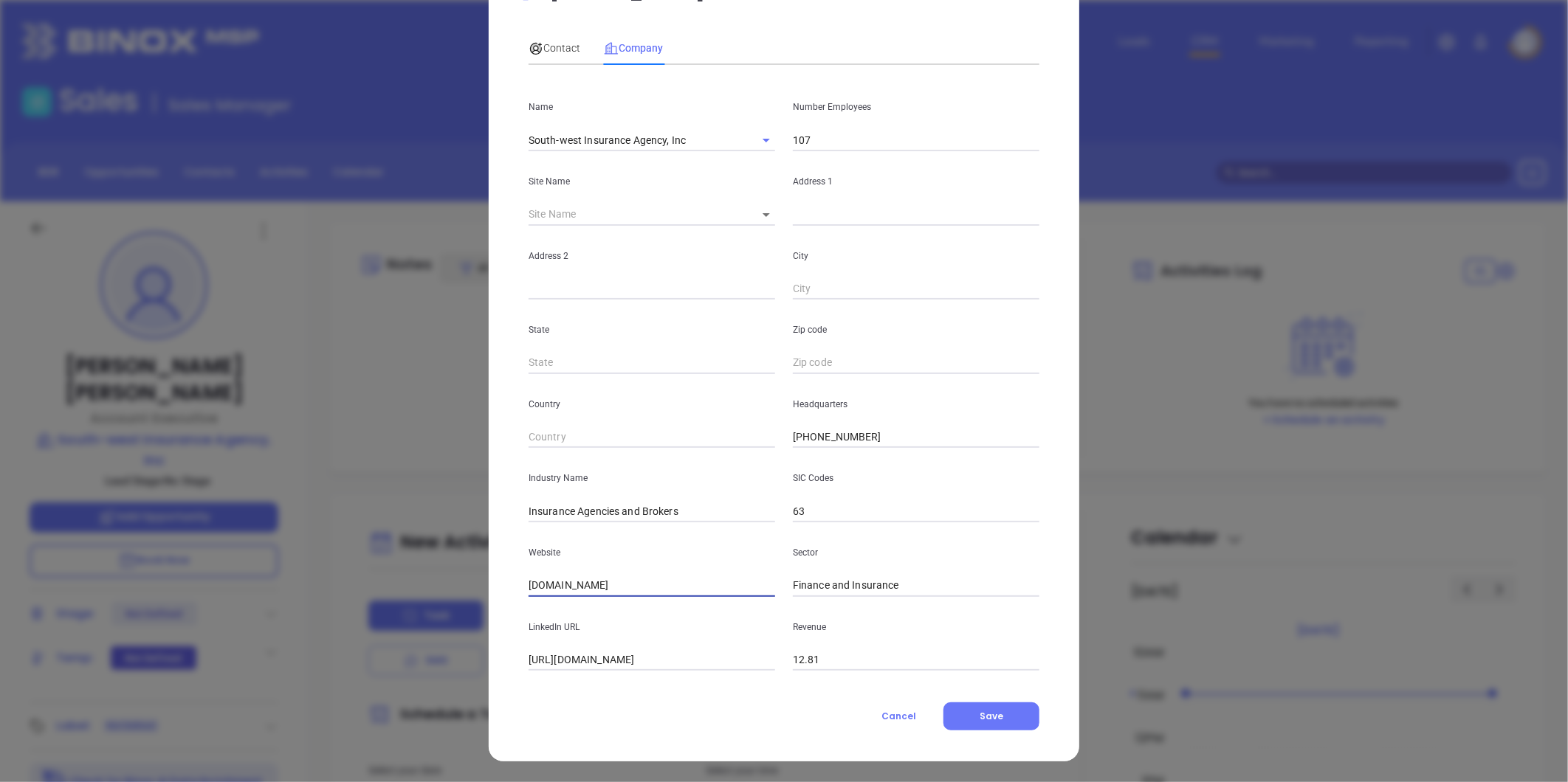
click at [326, 587] on div "[PERSON_NAME] Contact Company First Name [PERSON_NAME] Last Name [PERSON_NAME] …" at bounding box center [784, 391] width 1568 height 782
paste input "[URL][DOMAIN_NAME]"
type input "[URL][DOMAIN_NAME]"
click at [857, 220] on input "text" at bounding box center [916, 214] width 246 height 22
paste input "[STREET_ADDRESS]"
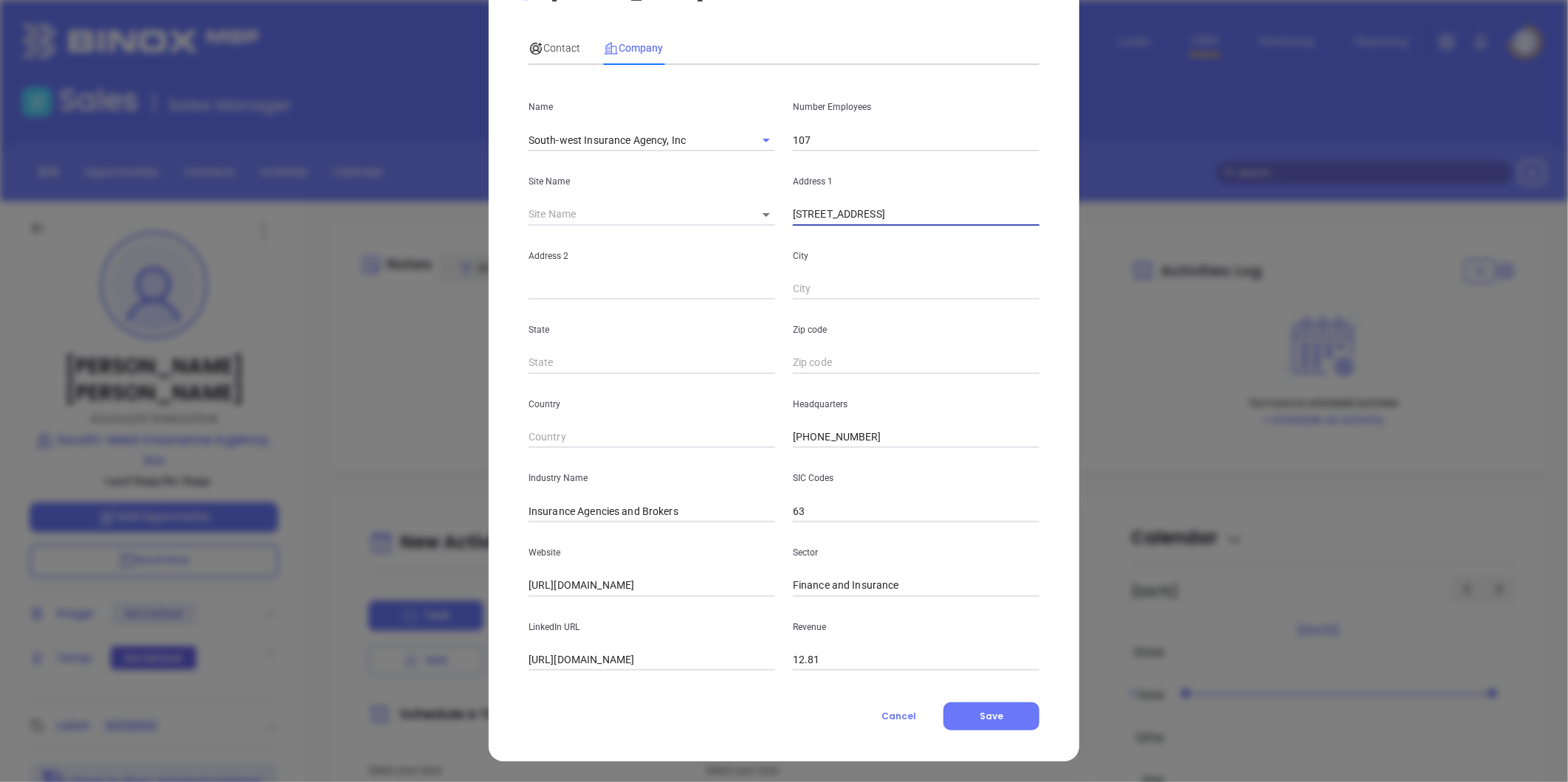
scroll to position [0, 41]
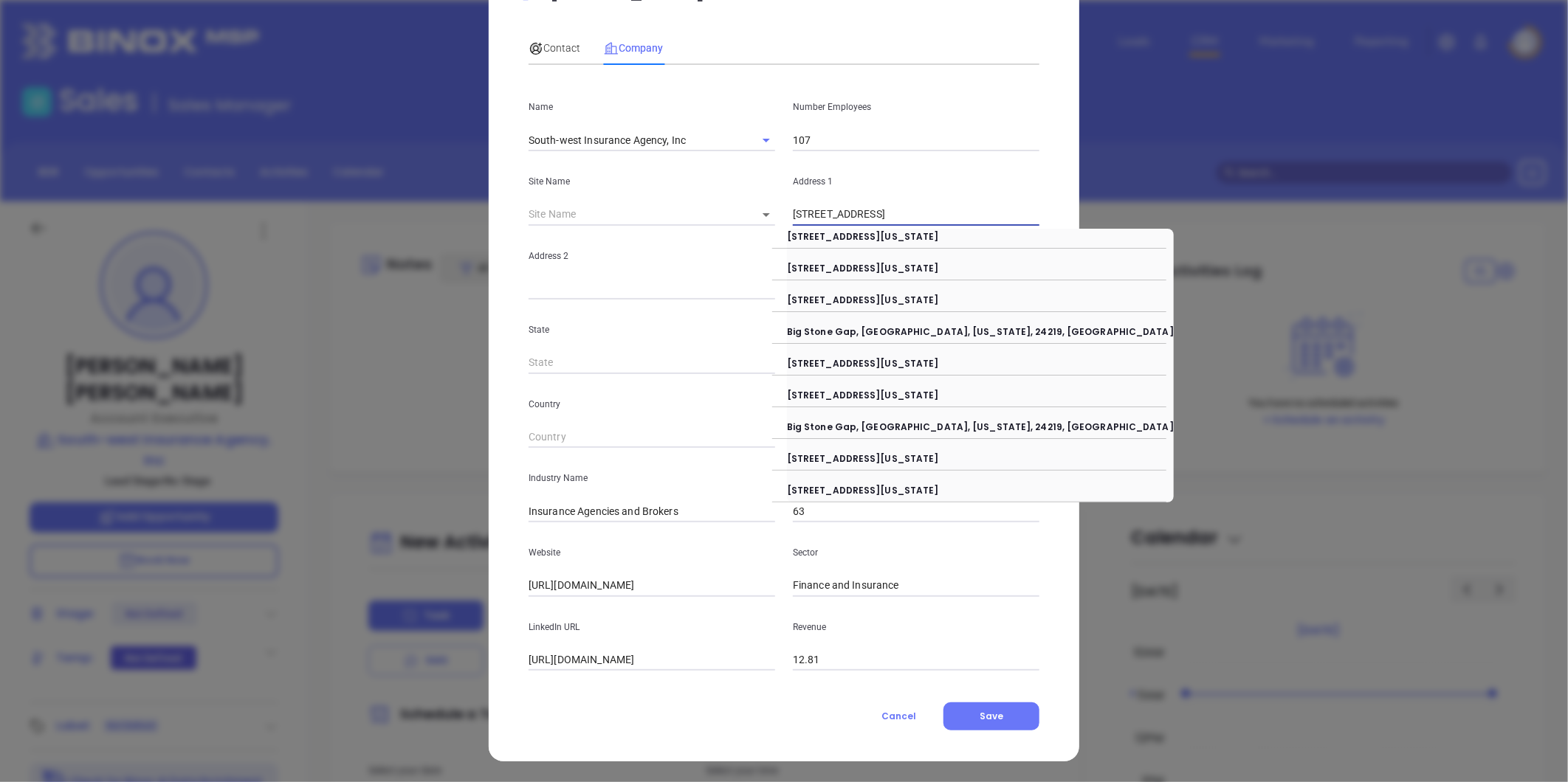
drag, startPoint x: 854, startPoint y: 217, endPoint x: 1252, endPoint y: 193, distance: 398.7
click at [1252, 193] on div "[PERSON_NAME] Contact Company First Name [PERSON_NAME] Last Name [PERSON_NAME] …" at bounding box center [784, 391] width 1568 height 782
type input "[STREET_ADDRESS]"
click at [1252, 193] on div "[PERSON_NAME] Contact Company First Name [PERSON_NAME] Last Name [PERSON_NAME] …" at bounding box center [784, 391] width 1568 height 782
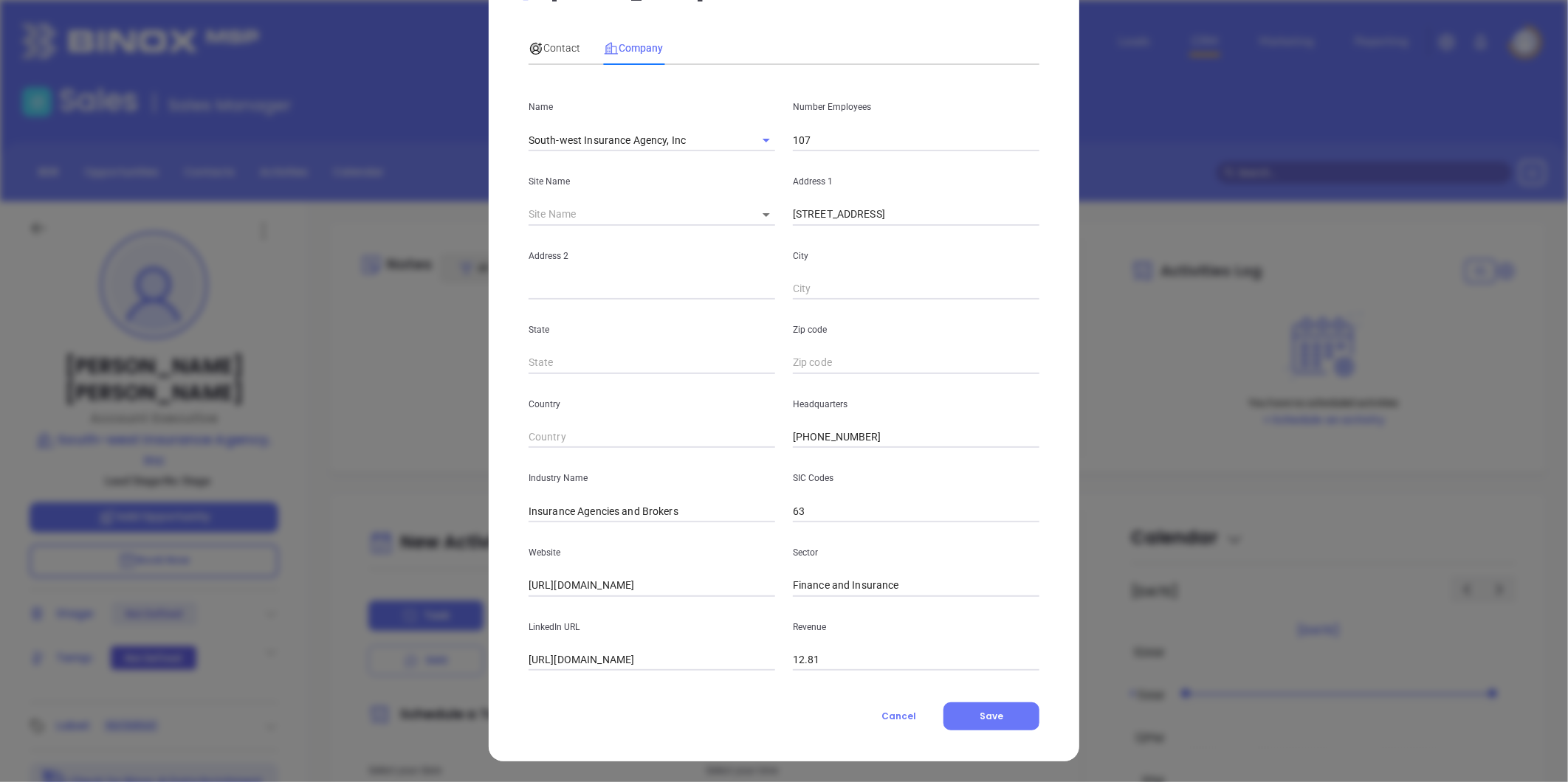
click at [935, 216] on input "[STREET_ADDRESS]" at bounding box center [916, 214] width 246 height 22
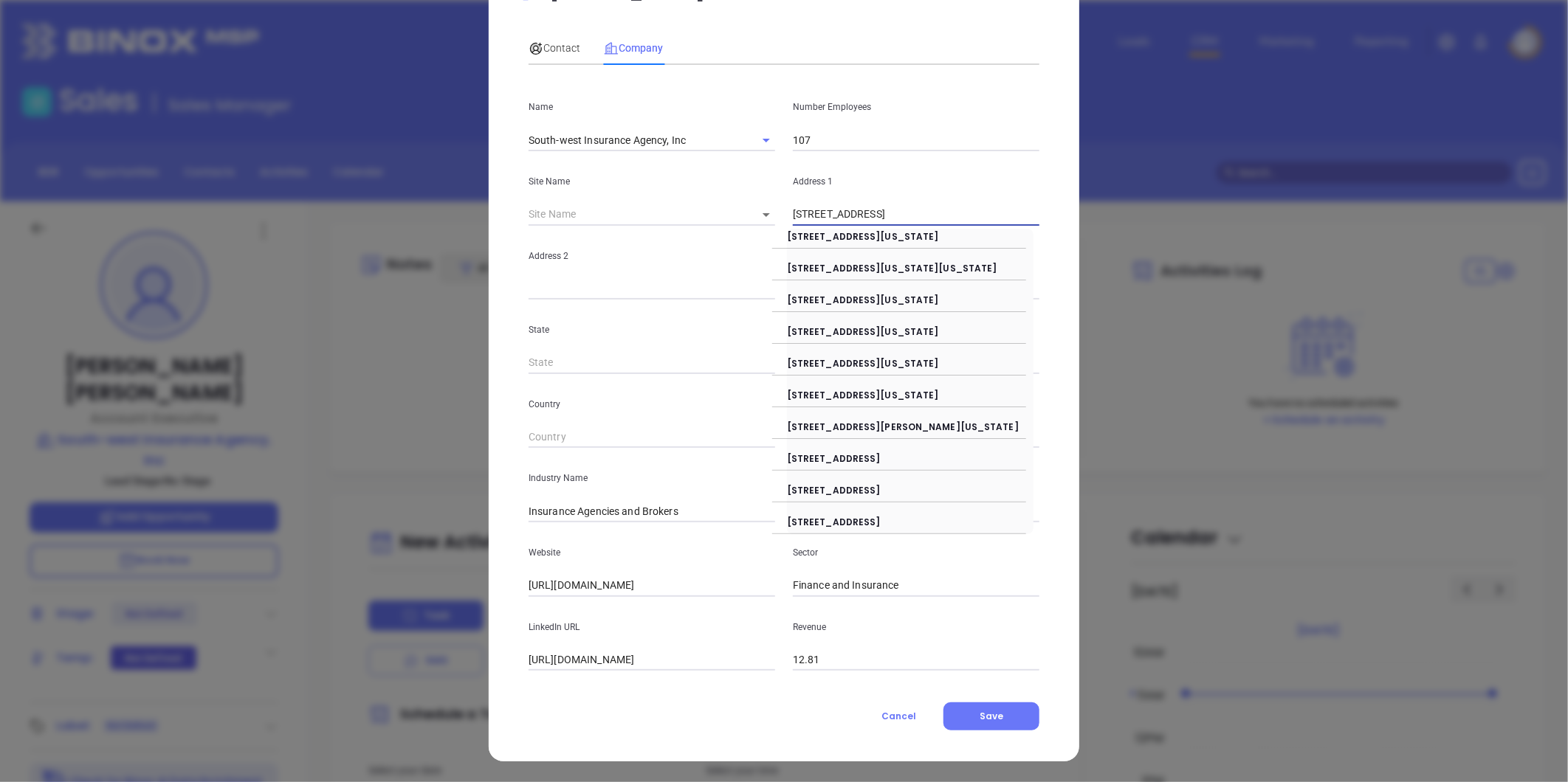
click at [566, 286] on input "text" at bounding box center [652, 289] width 246 height 22
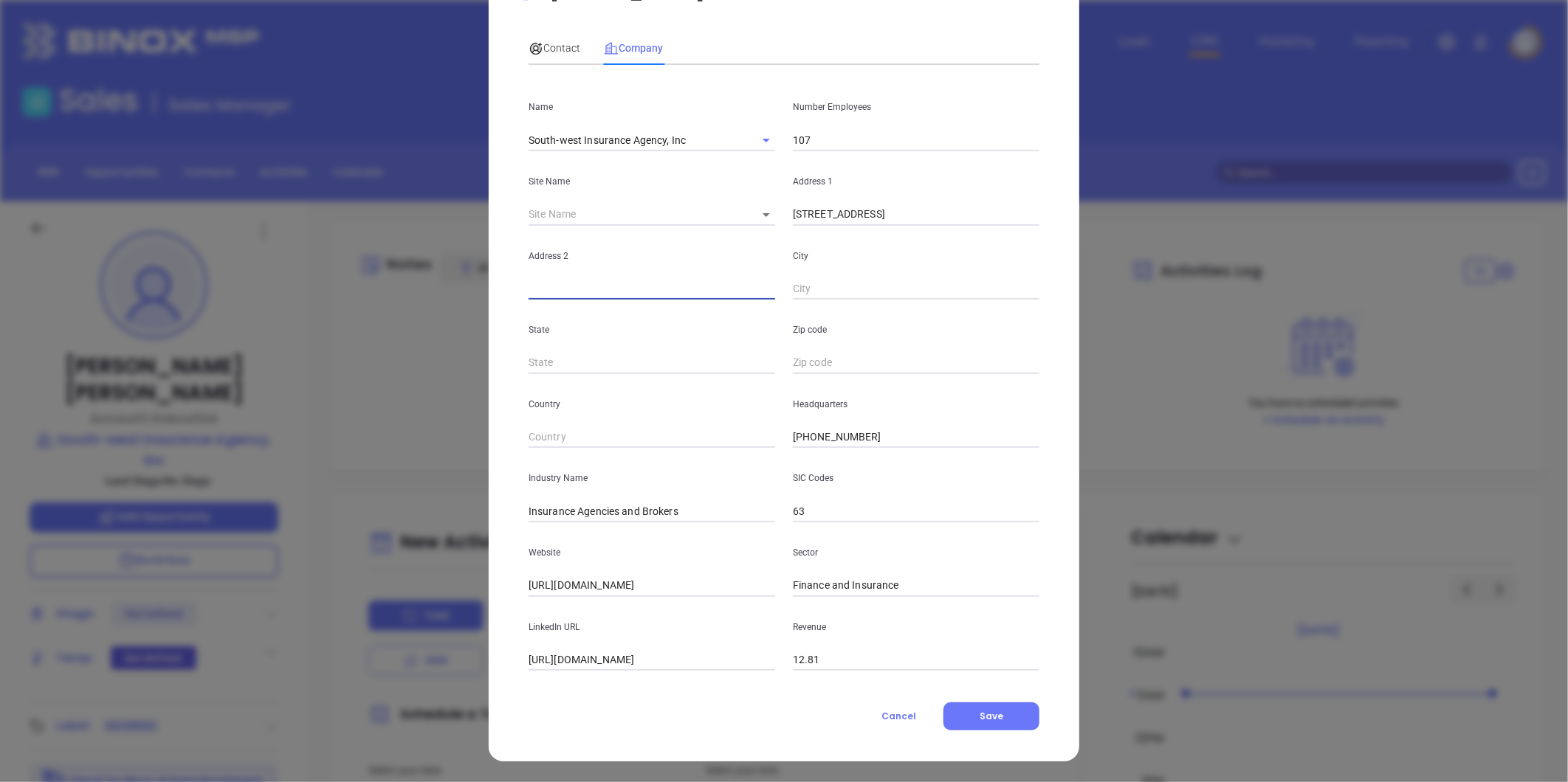
paste input "PO Drawer S [GEOGRAPHIC_DATA], [GEOGRAPHIC_DATA] 24219"
click at [528, 291] on input "PO Drawer S [GEOGRAPHIC_DATA], [GEOGRAPHIC_DATA] 24219" at bounding box center [652, 289] width 246 height 22
drag, startPoint x: 586, startPoint y: 288, endPoint x: 993, endPoint y: 265, distance: 407.6
click at [993, 265] on div "Address [STREET_ADDRESS]" at bounding box center [783, 263] width 528 height 74
type input "PO Drawer S"
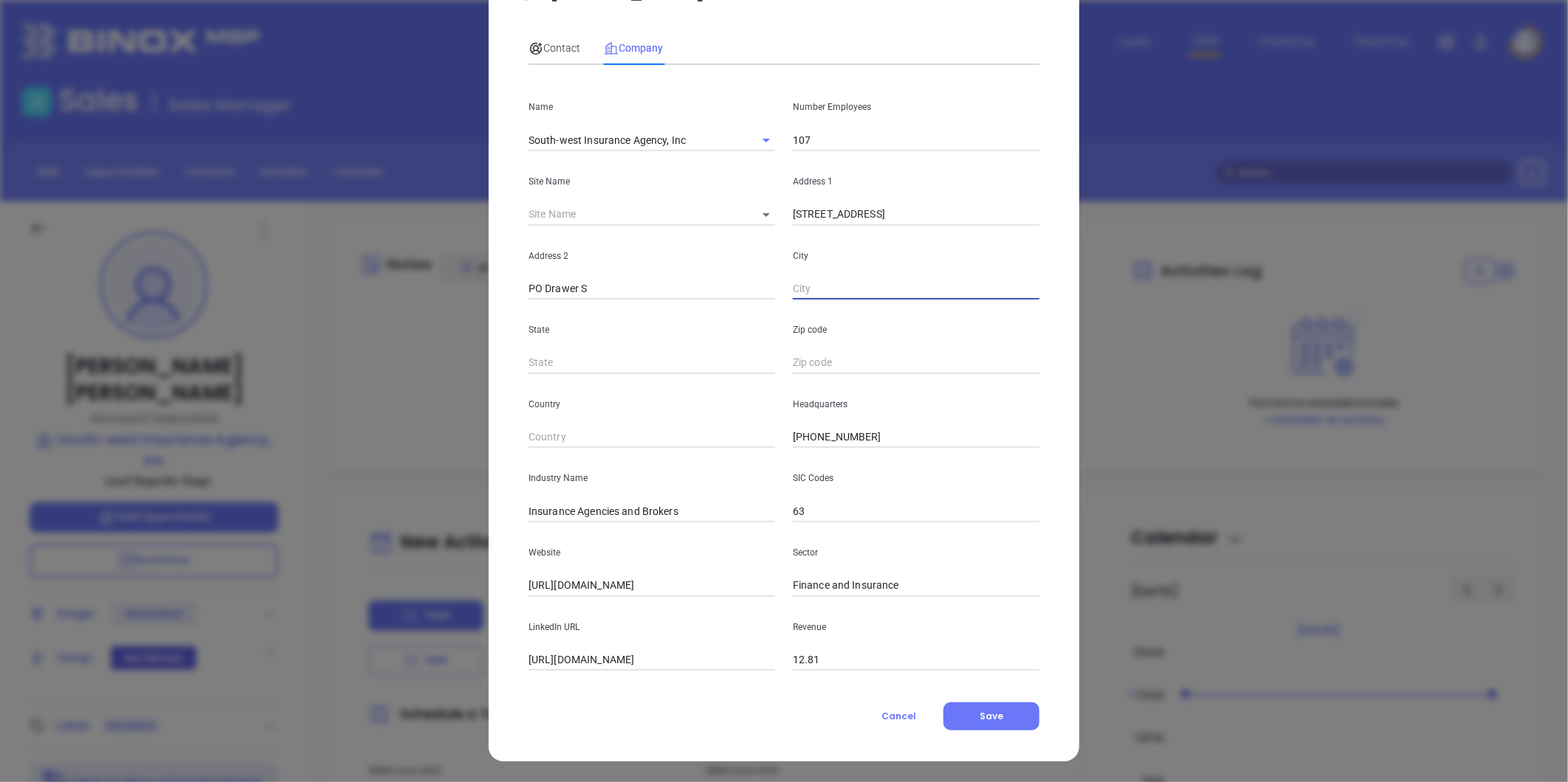
paste input "[GEOGRAPHIC_DATA], [GEOGRAPHIC_DATA] 24219"
drag, startPoint x: 861, startPoint y: 285, endPoint x: 1113, endPoint y: 269, distance: 252.5
click at [1113, 269] on div "[PERSON_NAME] Contact Company First Name [PERSON_NAME] Last Name [PERSON_NAME] …" at bounding box center [784, 391] width 1568 height 782
drag, startPoint x: 855, startPoint y: 289, endPoint x: 1118, endPoint y: 278, distance: 263.2
click at [1118, 279] on div "[PERSON_NAME] Contact Company First Name [PERSON_NAME] Last Name [PERSON_NAME] …" at bounding box center [784, 391] width 1568 height 782
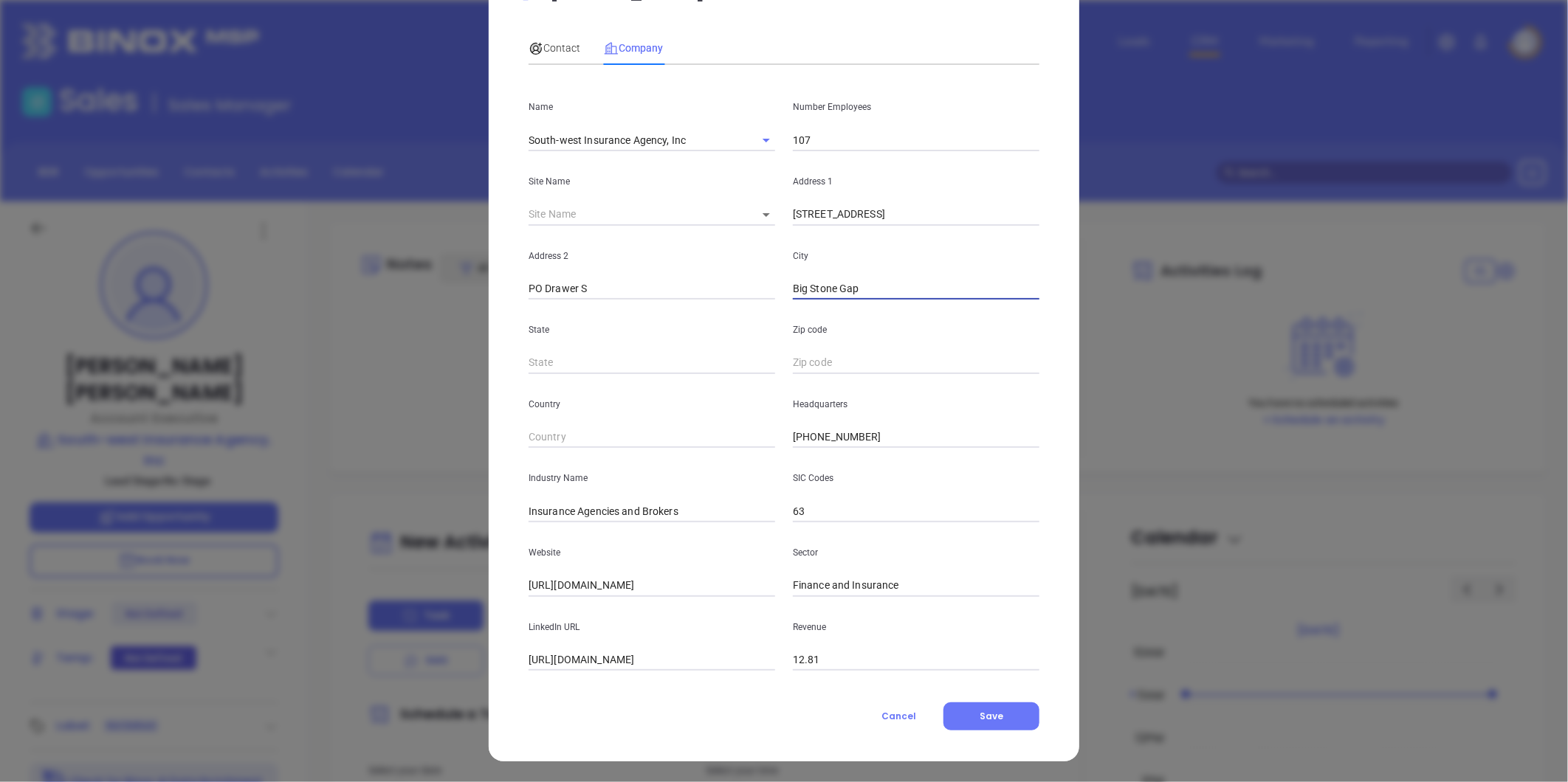
type input "Big Stone Gap"
type input "VA"
paste input "VA 24219"
type input "24219"
click at [987, 718] on span "Save" at bounding box center [992, 716] width 24 height 12
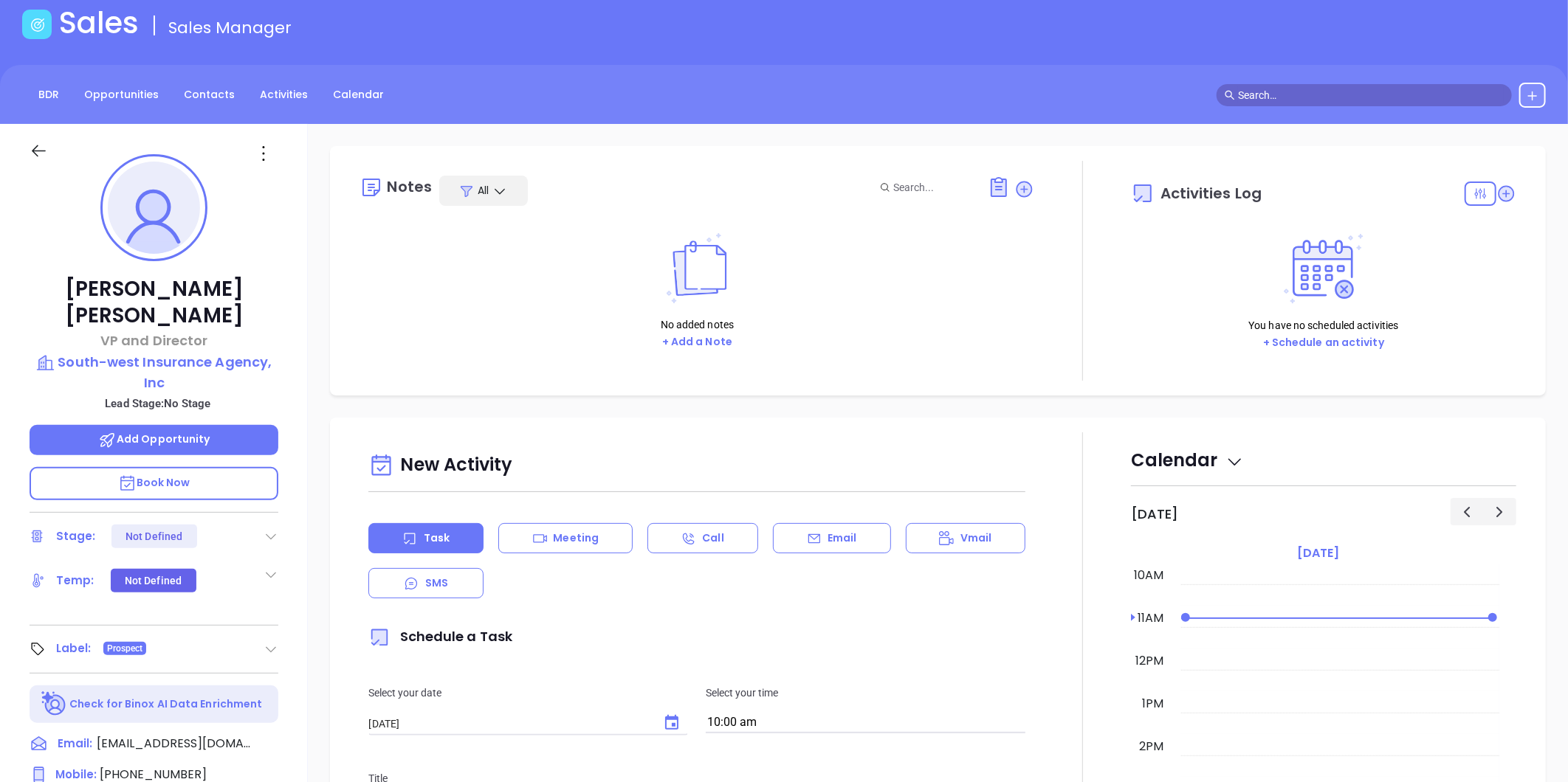
scroll to position [42, 0]
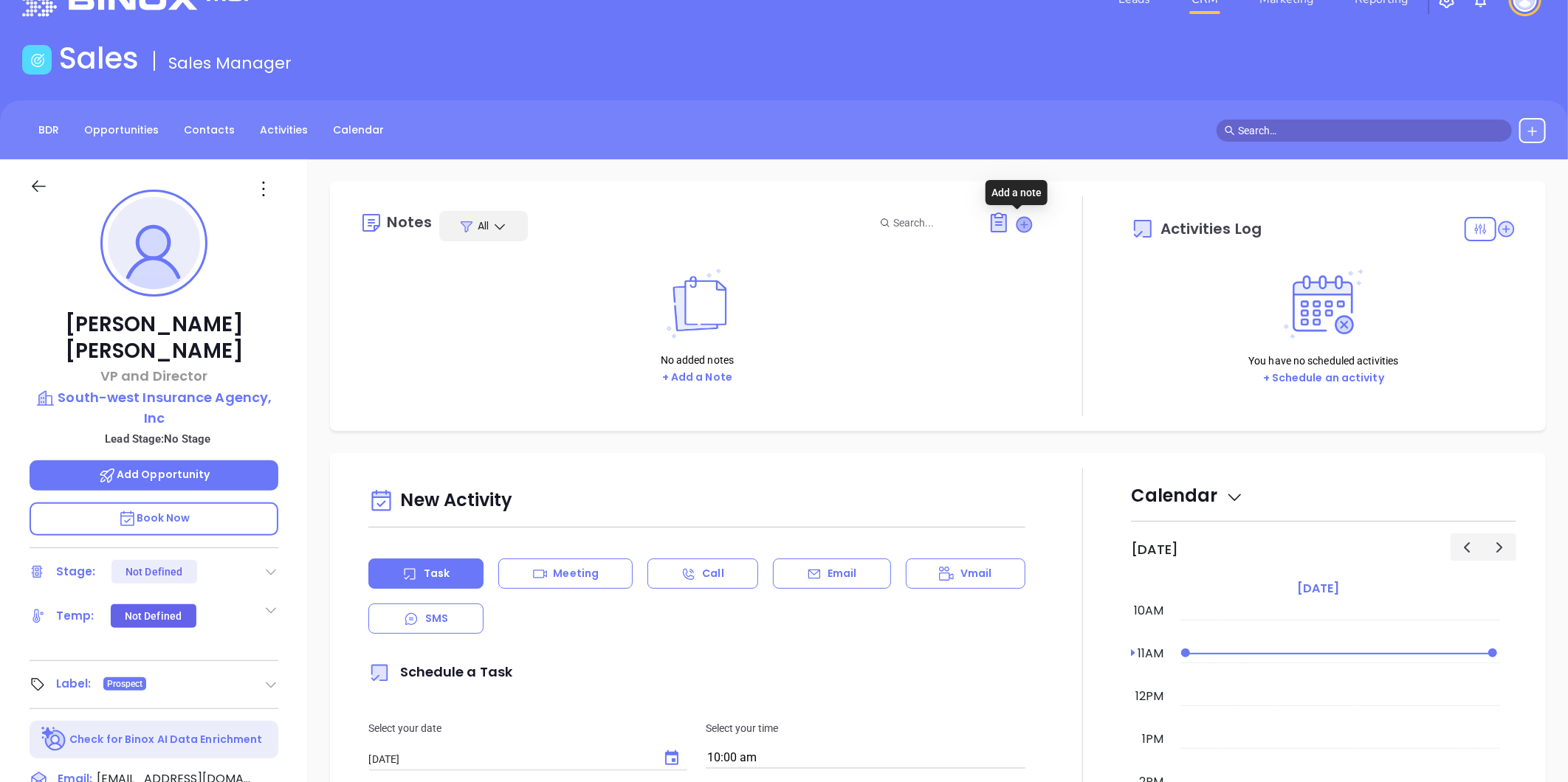
click at [1017, 217] on icon at bounding box center [1025, 224] width 15 height 15
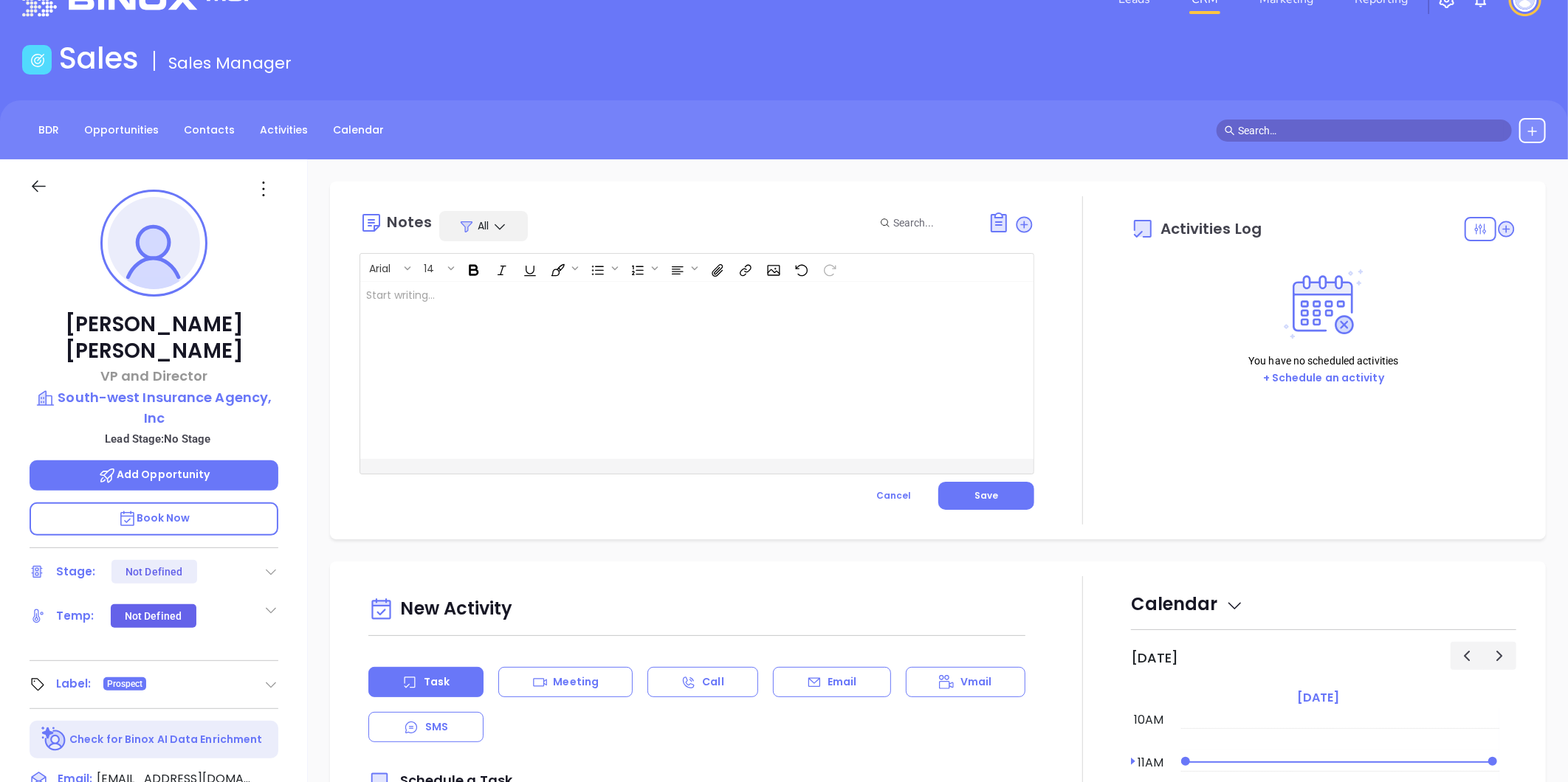
click at [528, 295] on div at bounding box center [673, 370] width 626 height 177
click at [975, 502] on button "Save" at bounding box center [987, 496] width 96 height 28
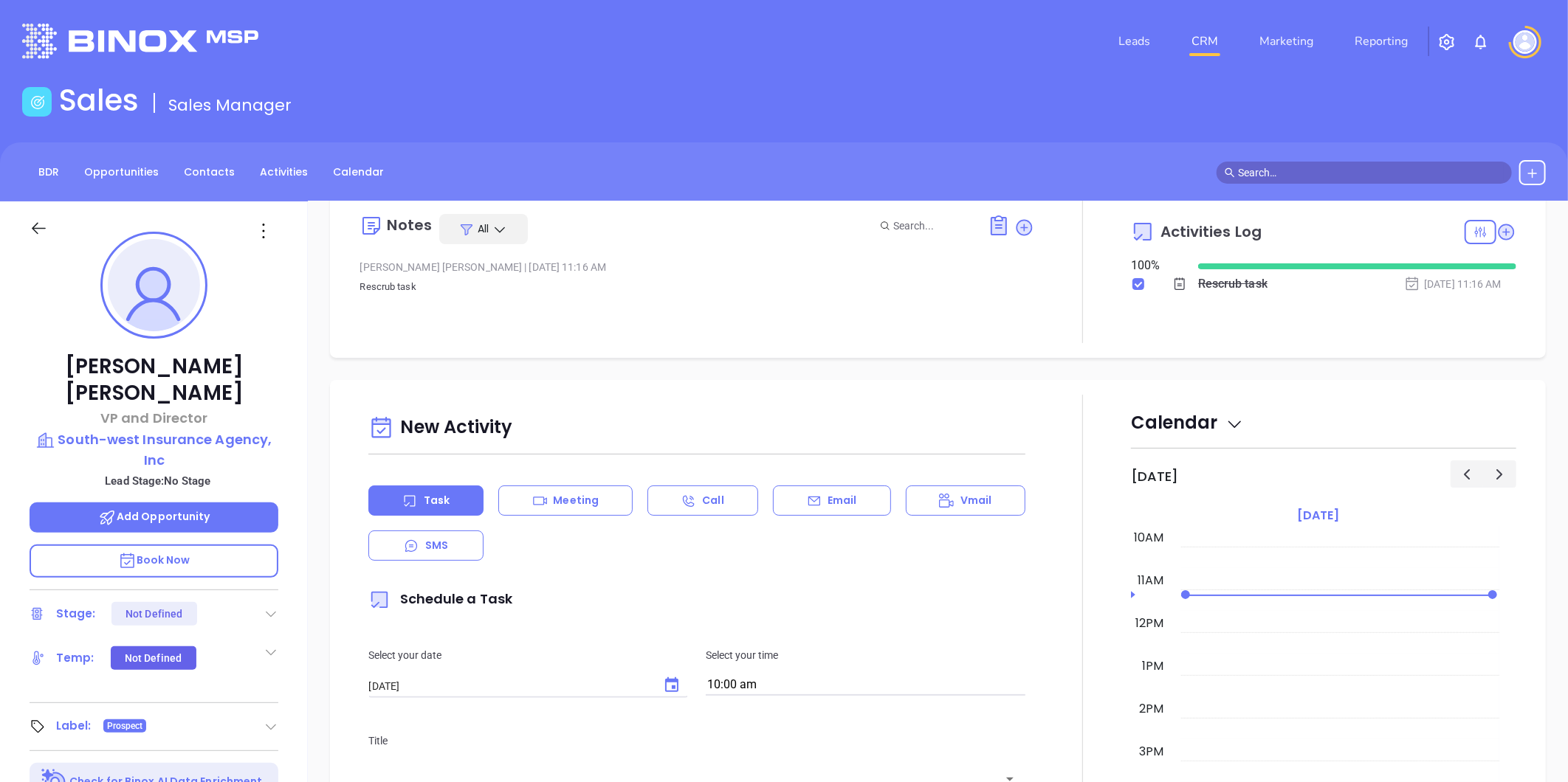
scroll to position [0, 0]
